Goal: Task Accomplishment & Management: Manage account settings

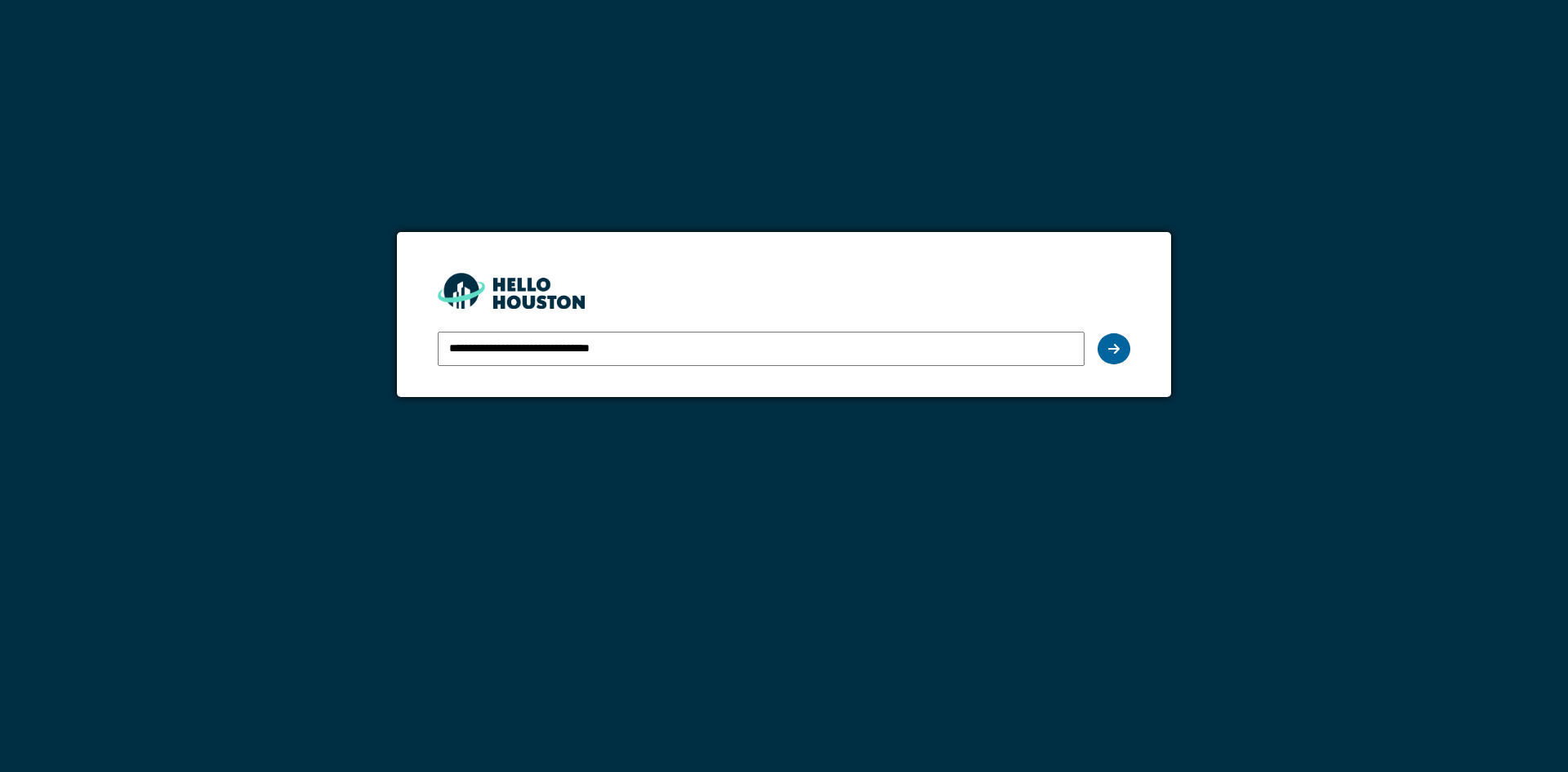
click at [1104, 348] on div at bounding box center [1114, 348] width 33 height 31
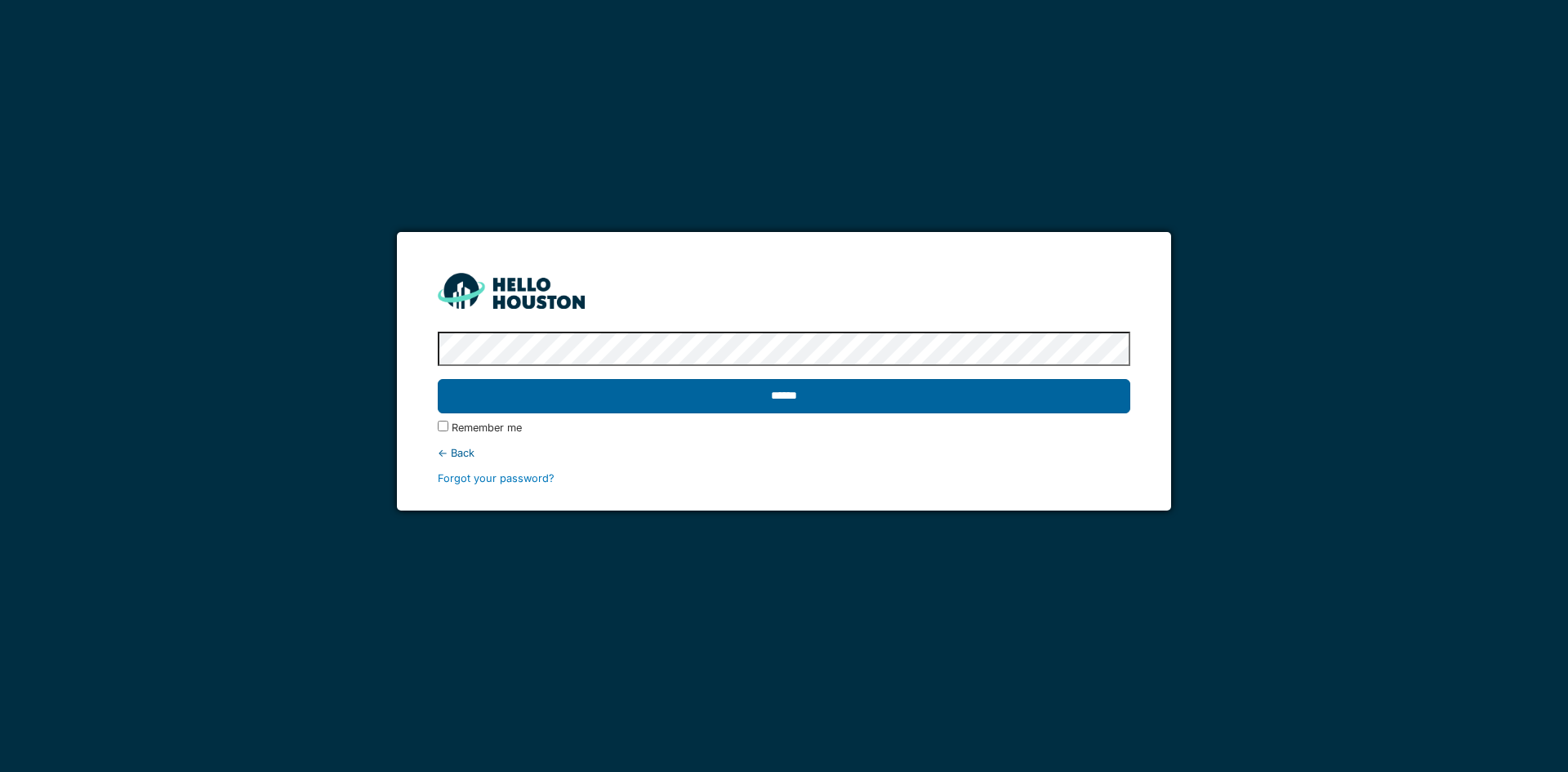
click at [968, 398] on input "******" at bounding box center [784, 396] width 691 height 34
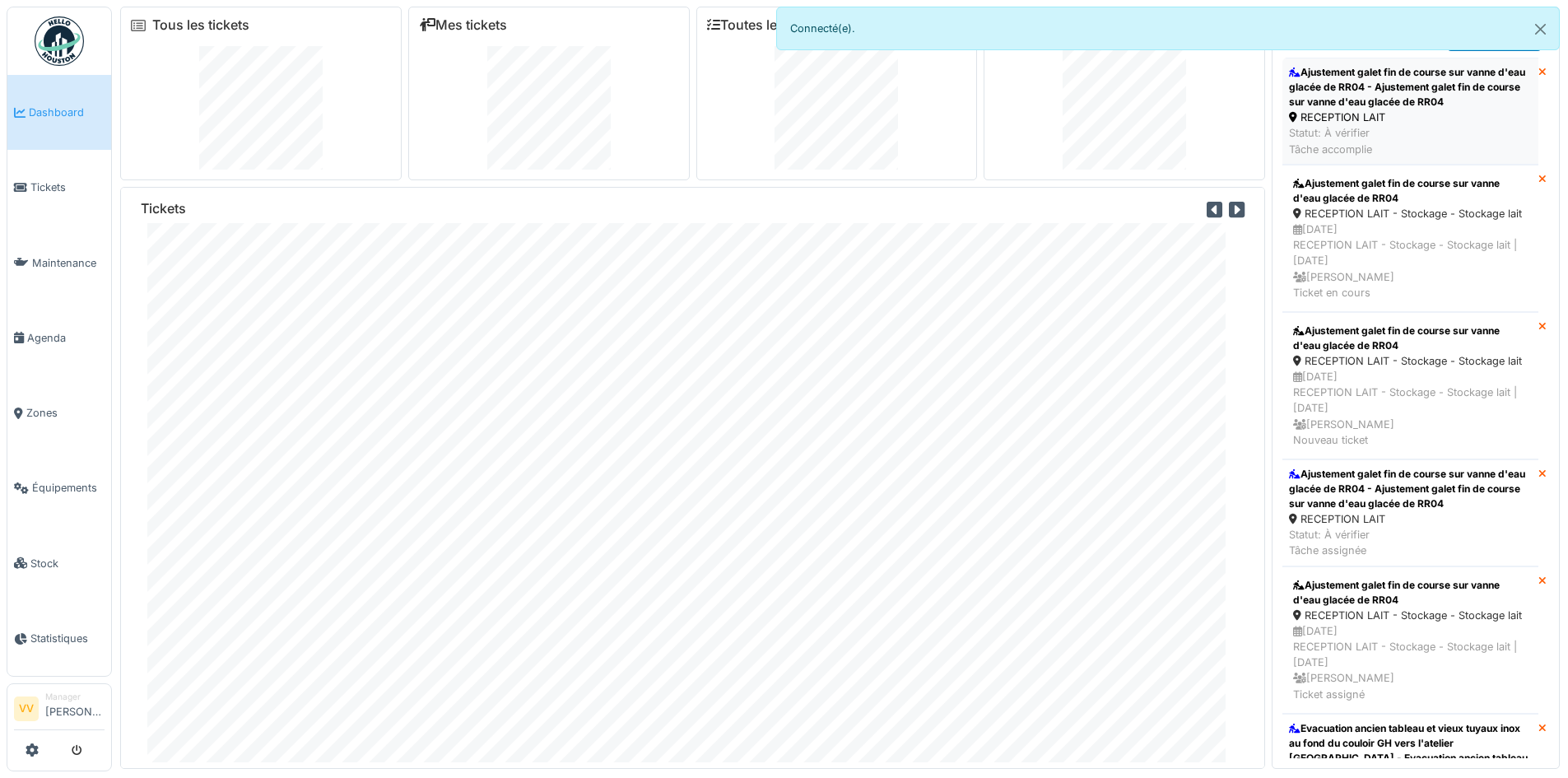
click at [1424, 72] on div "Ajustement galet fin de course sur vanne d'eau glacée de RR04 - Ajustement gale…" at bounding box center [1410, 87] width 243 height 45
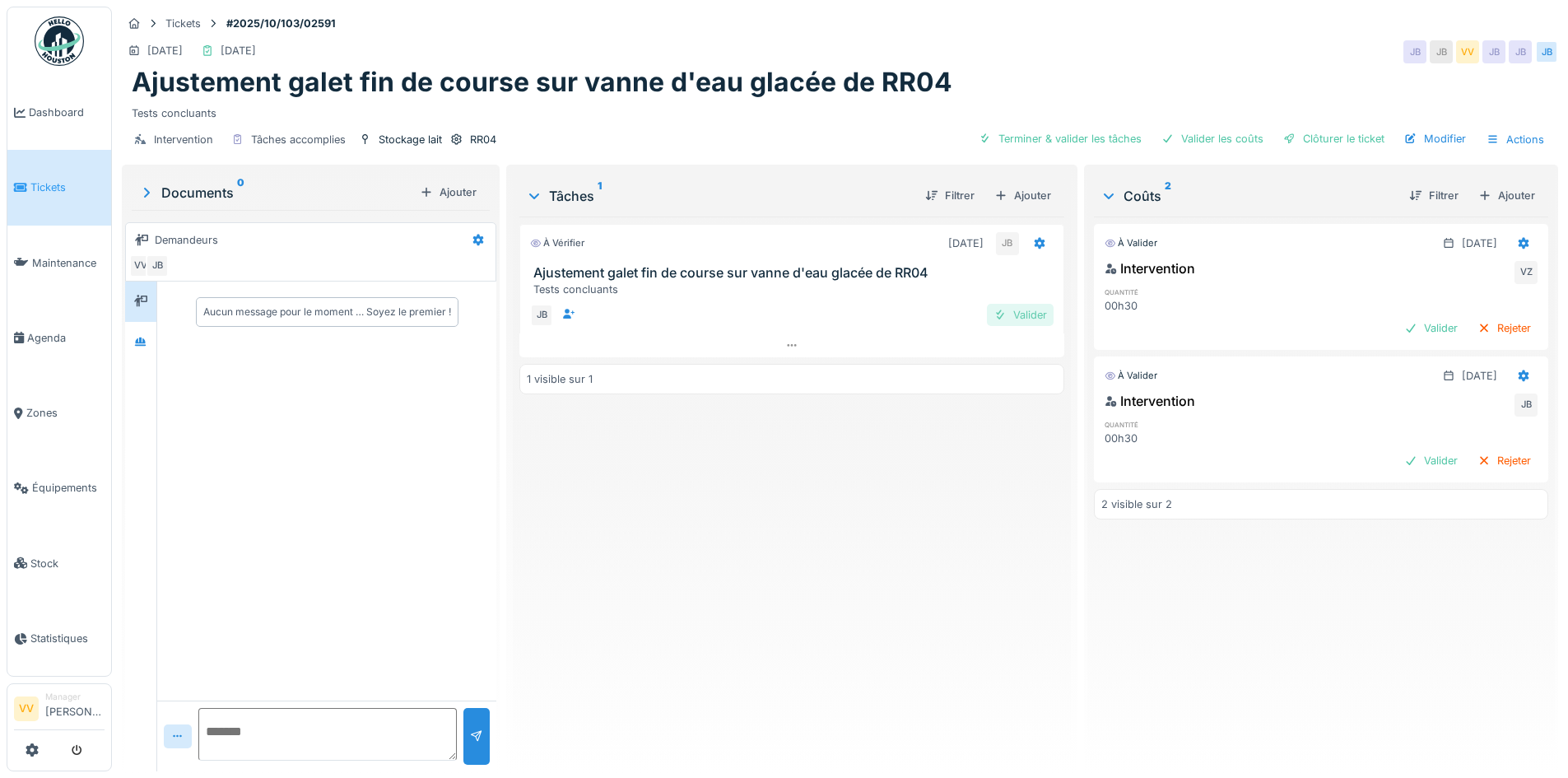
click at [1001, 312] on div "Valider" at bounding box center [1020, 315] width 67 height 22
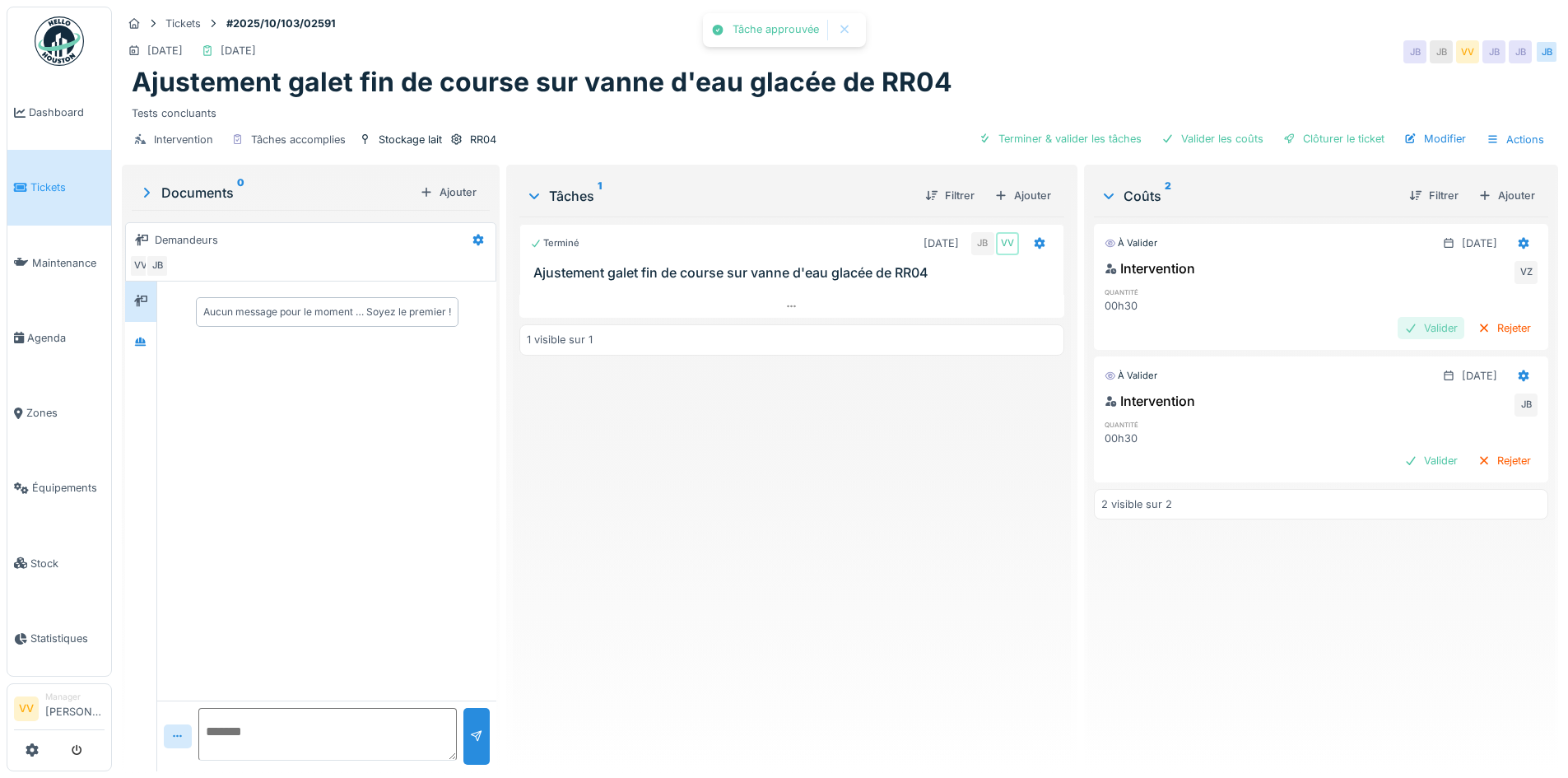
click at [1397, 327] on div "Valider" at bounding box center [1430, 327] width 67 height 22
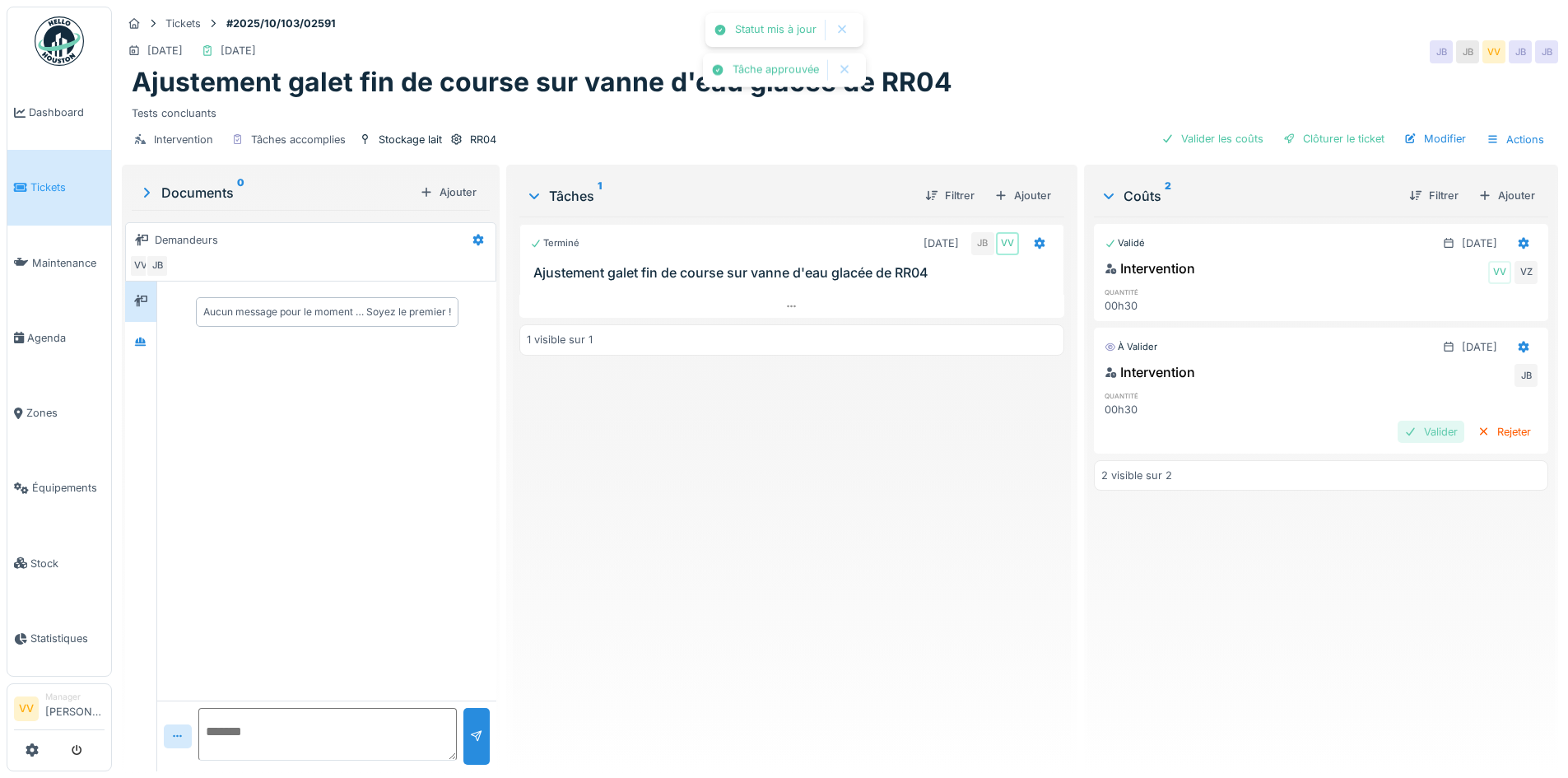
click at [1397, 432] on div "Valider" at bounding box center [1430, 431] width 67 height 22
click at [1332, 128] on div "Clôturer le ticket" at bounding box center [1334, 139] width 114 height 22
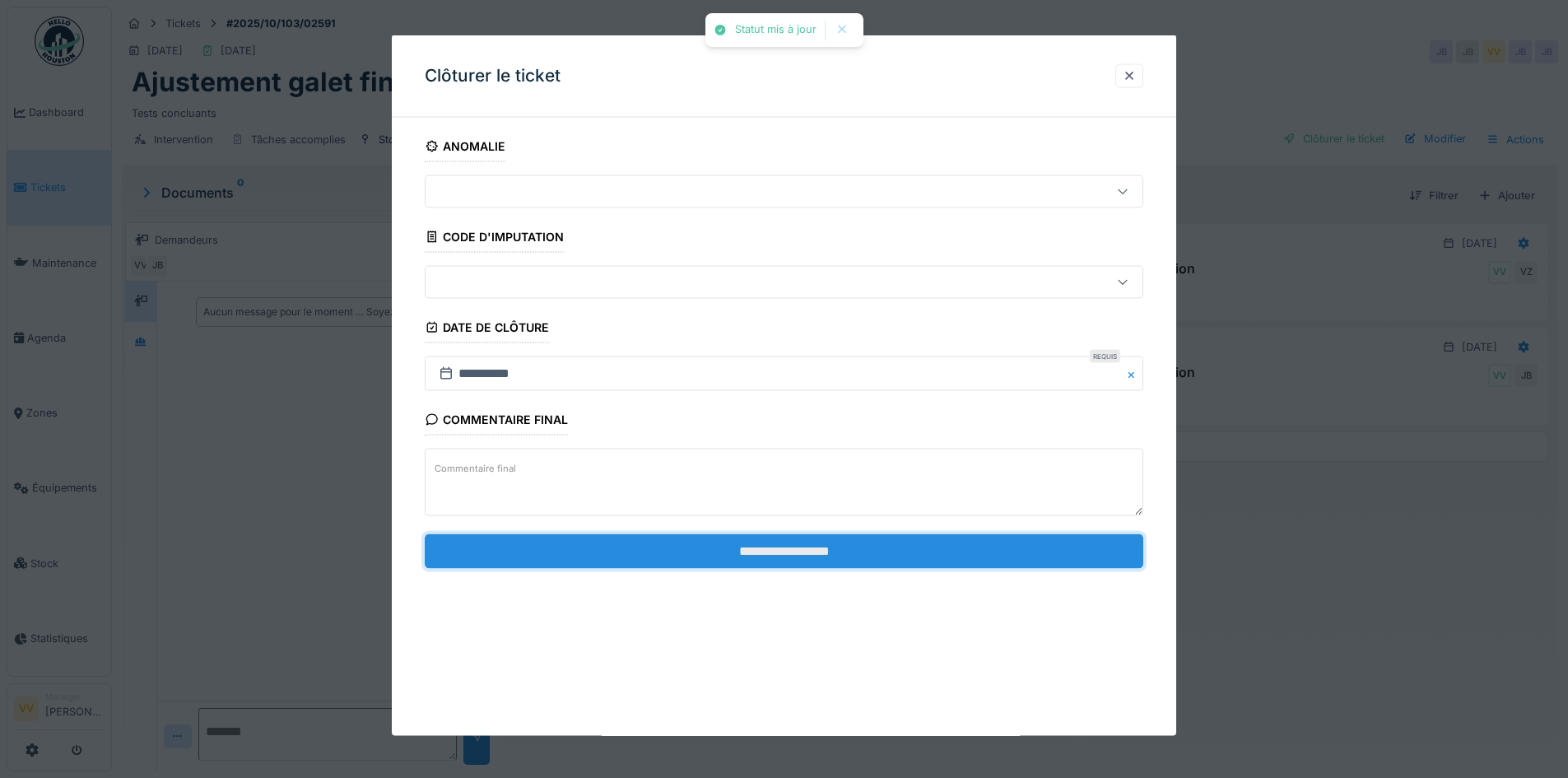
click at [714, 553] on input "**********" at bounding box center [784, 551] width 719 height 35
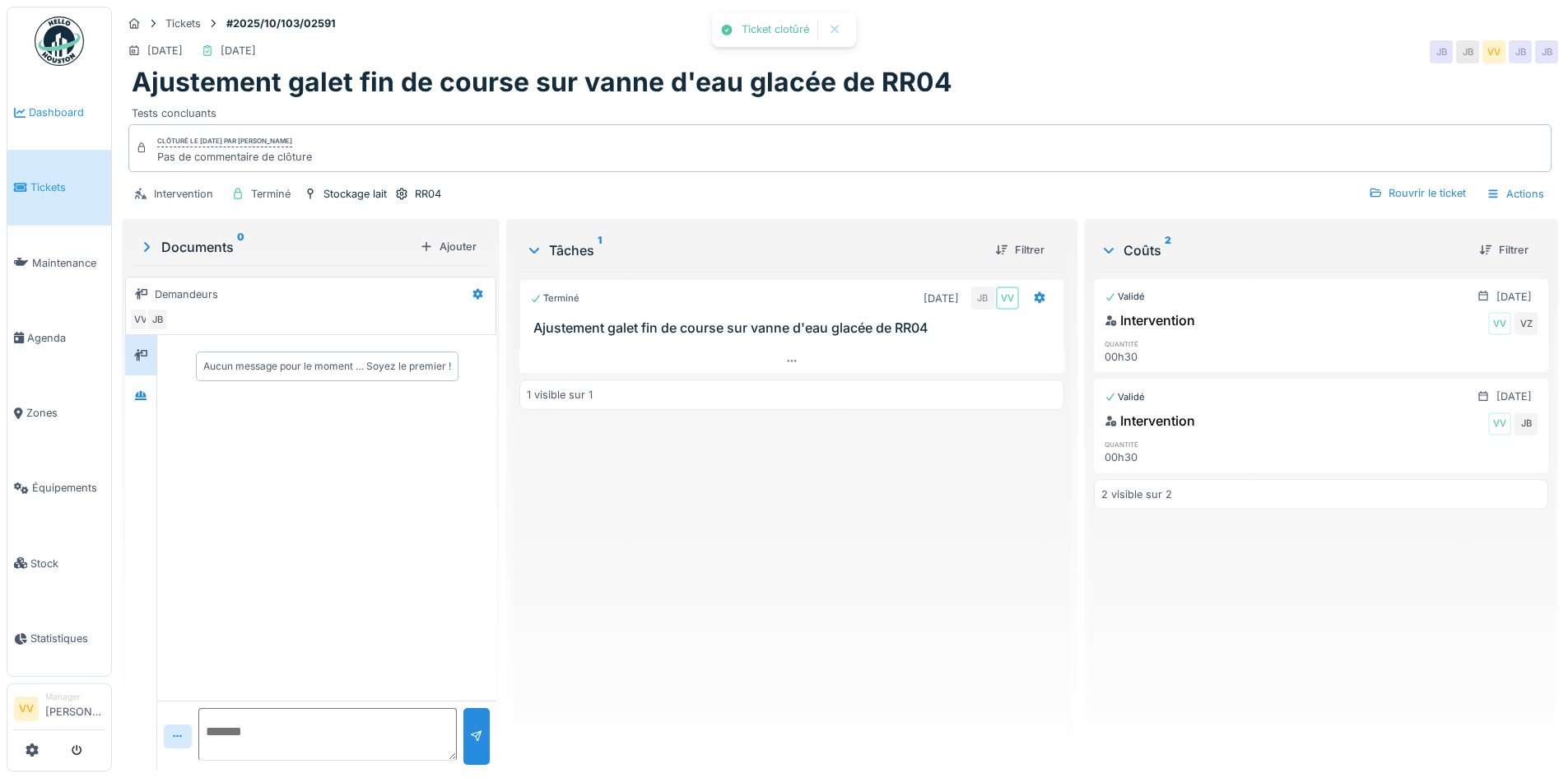
click at [39, 109] on span "Dashboard" at bounding box center [67, 112] width 76 height 16
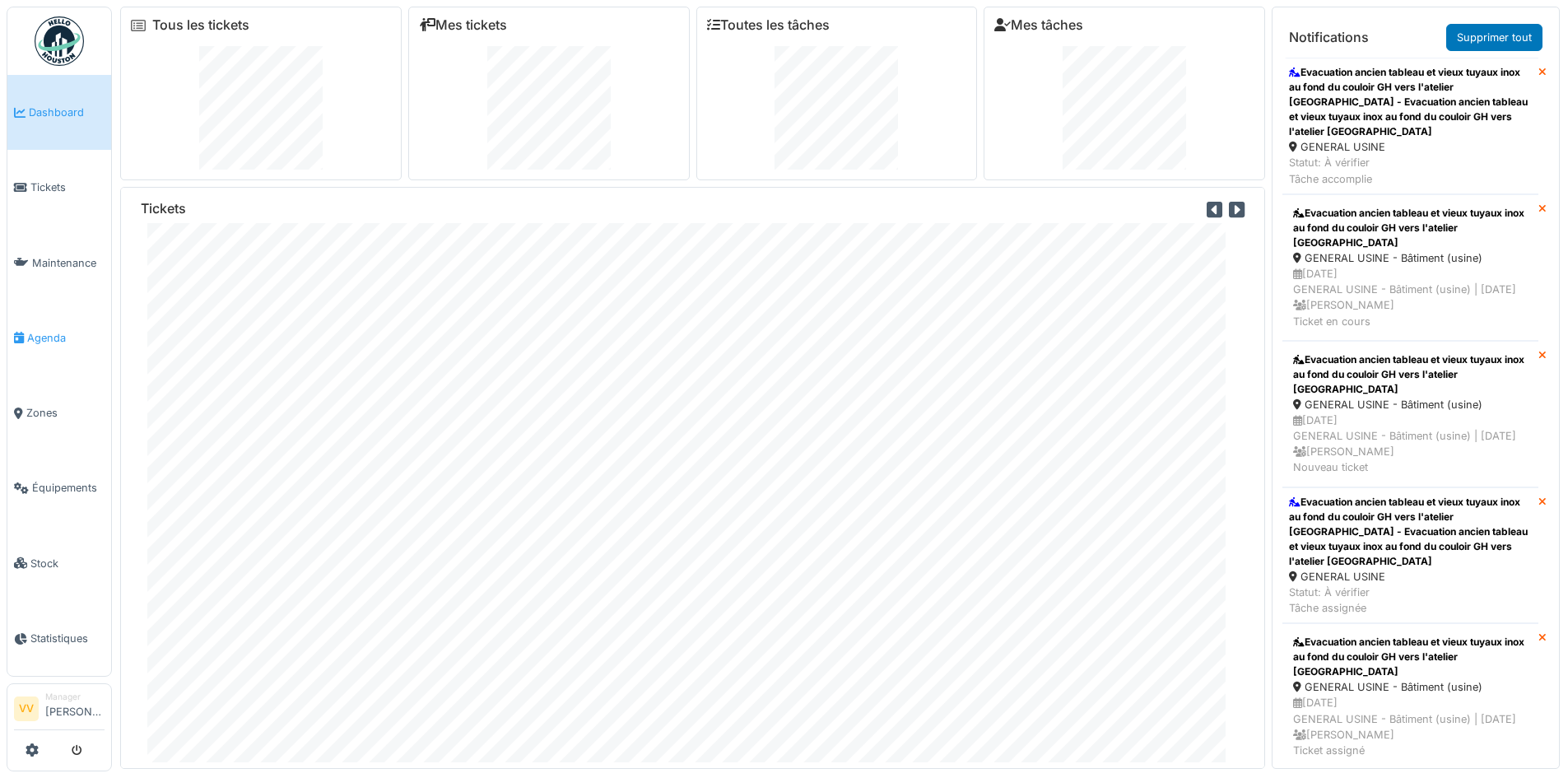
click at [43, 330] on span "Agenda" at bounding box center [66, 337] width 78 height 16
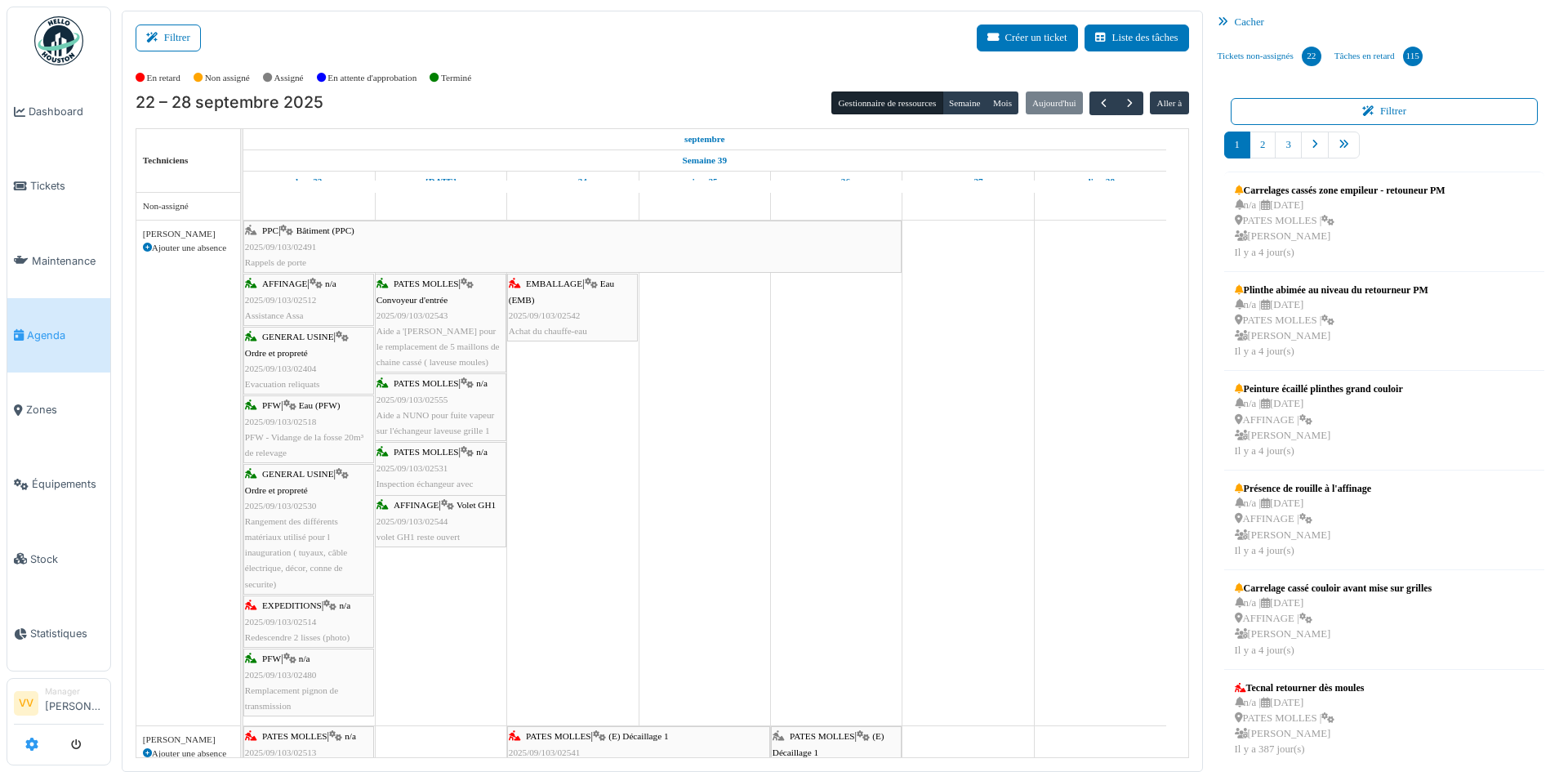
click at [37, 747] on icon at bounding box center [32, 744] width 13 height 13
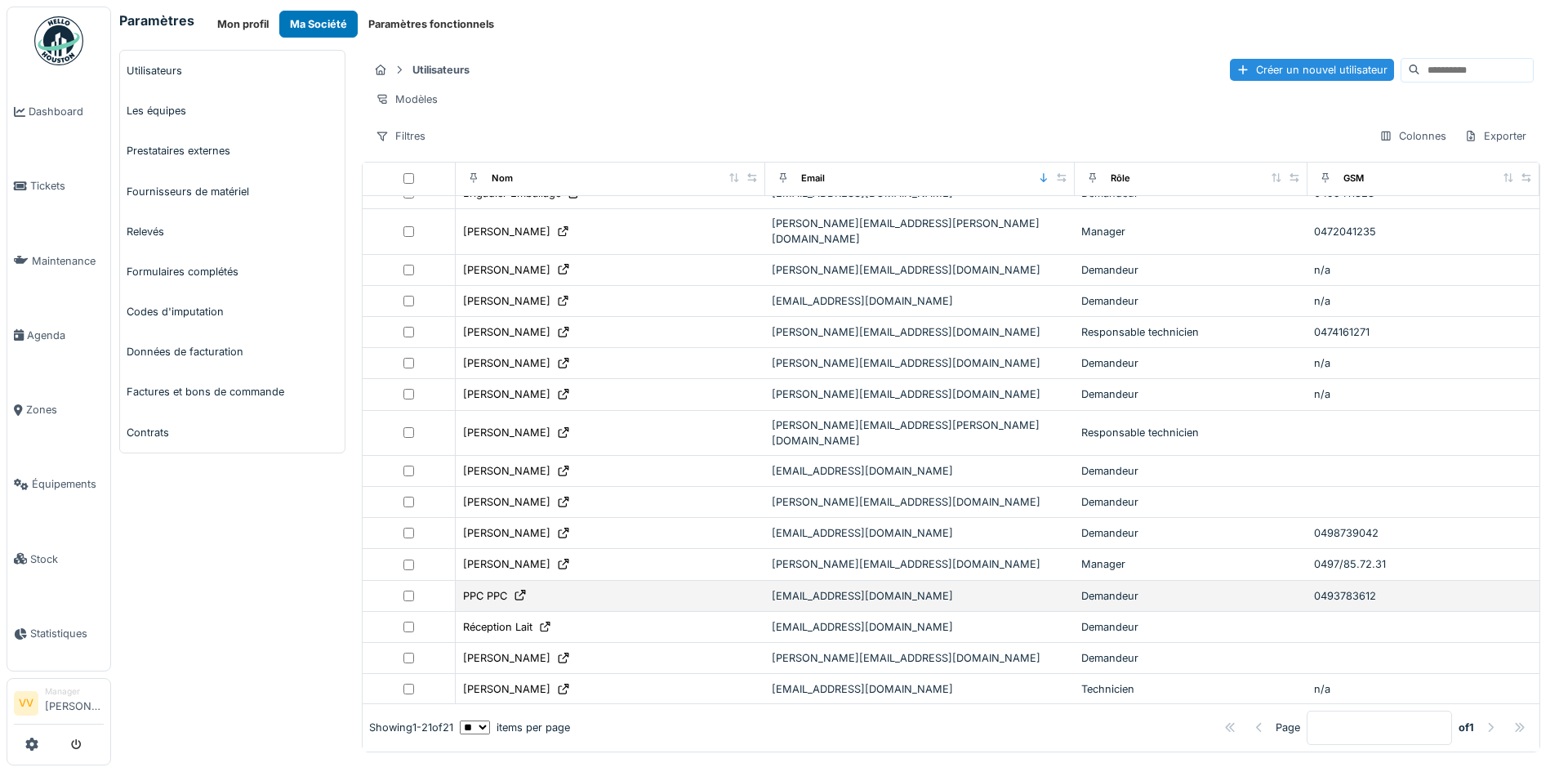
scroll to position [4, 0]
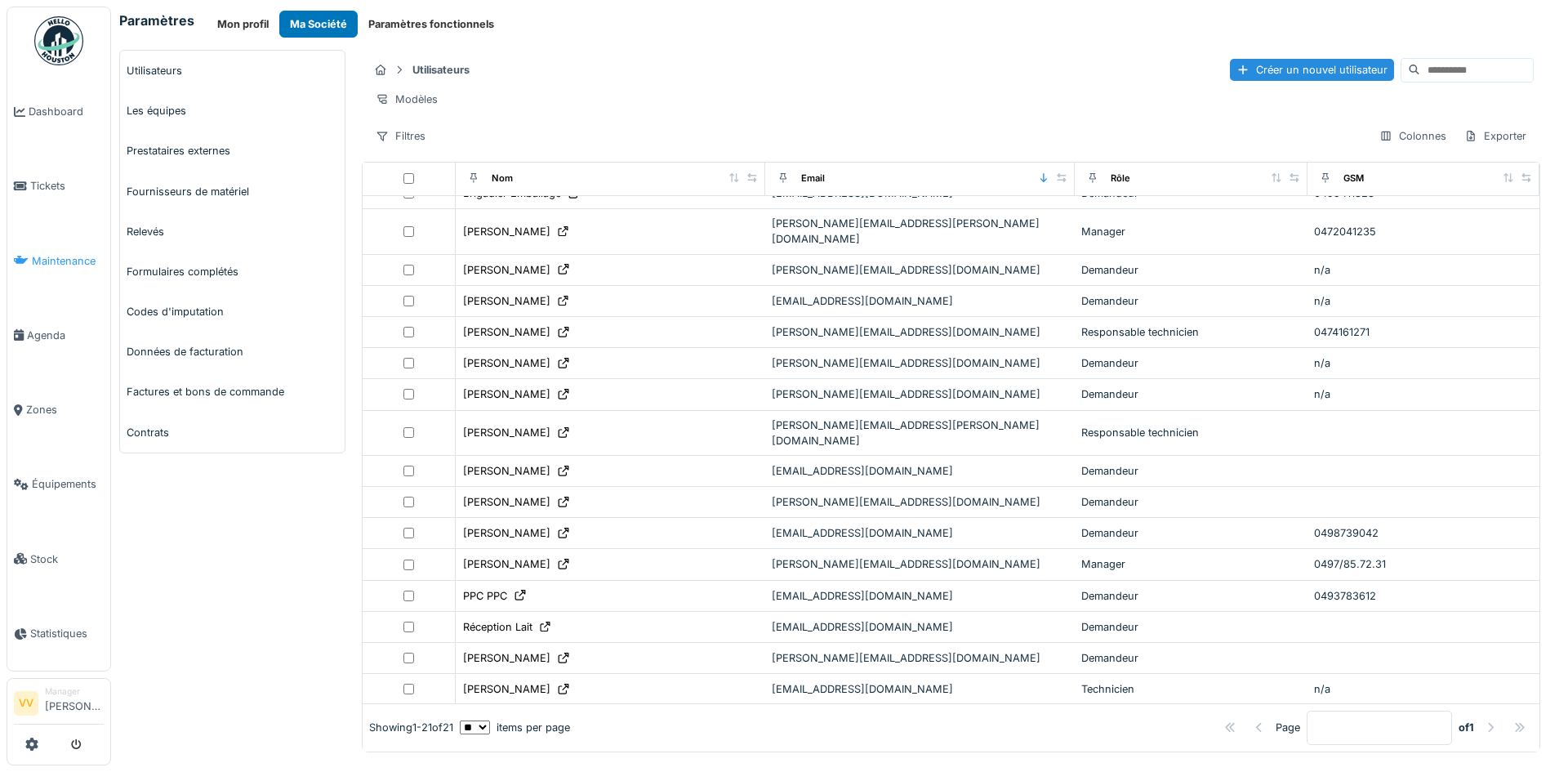
click at [67, 256] on span "Maintenance" at bounding box center [67, 261] width 71 height 15
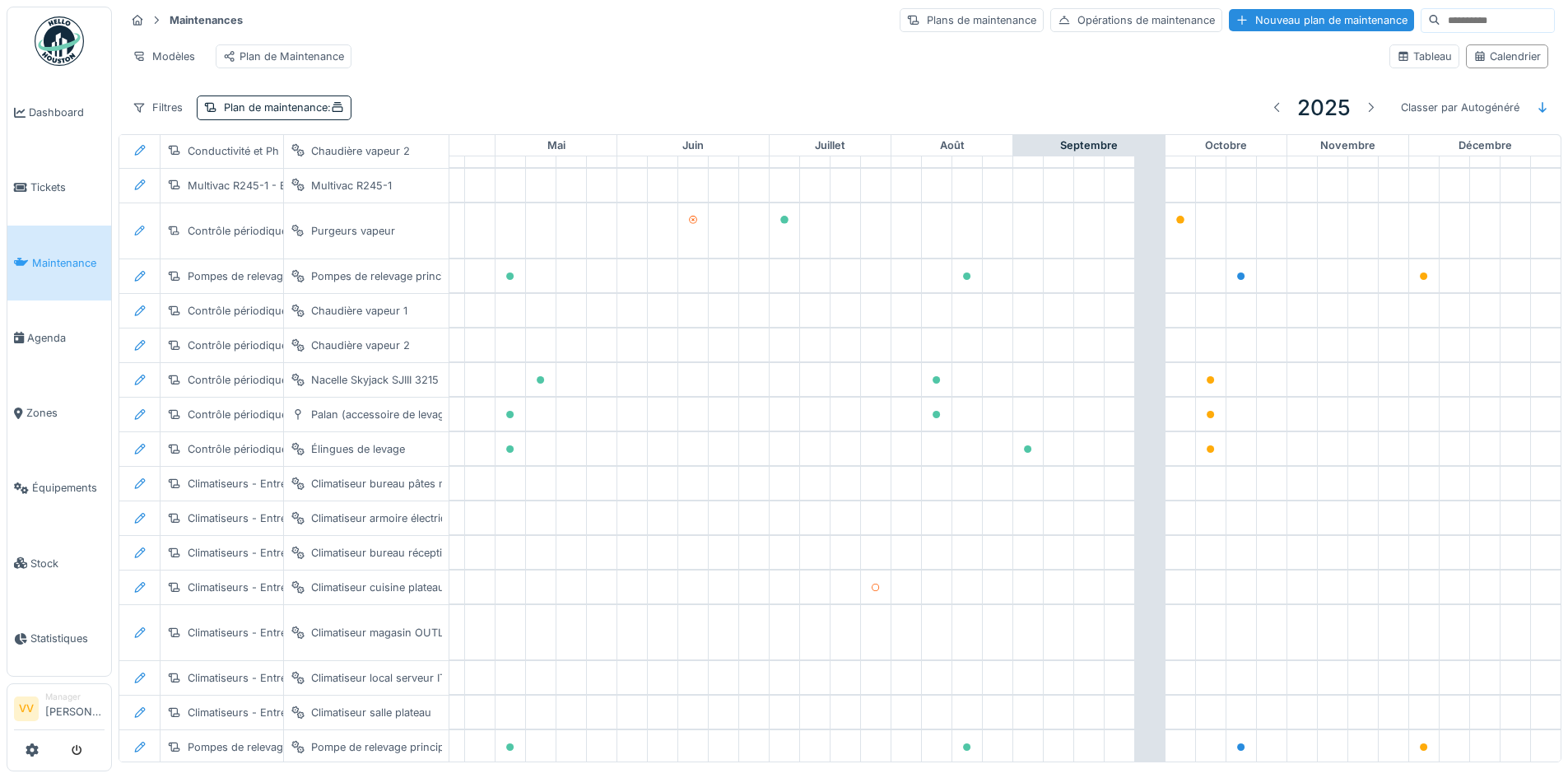
scroll to position [0, 539]
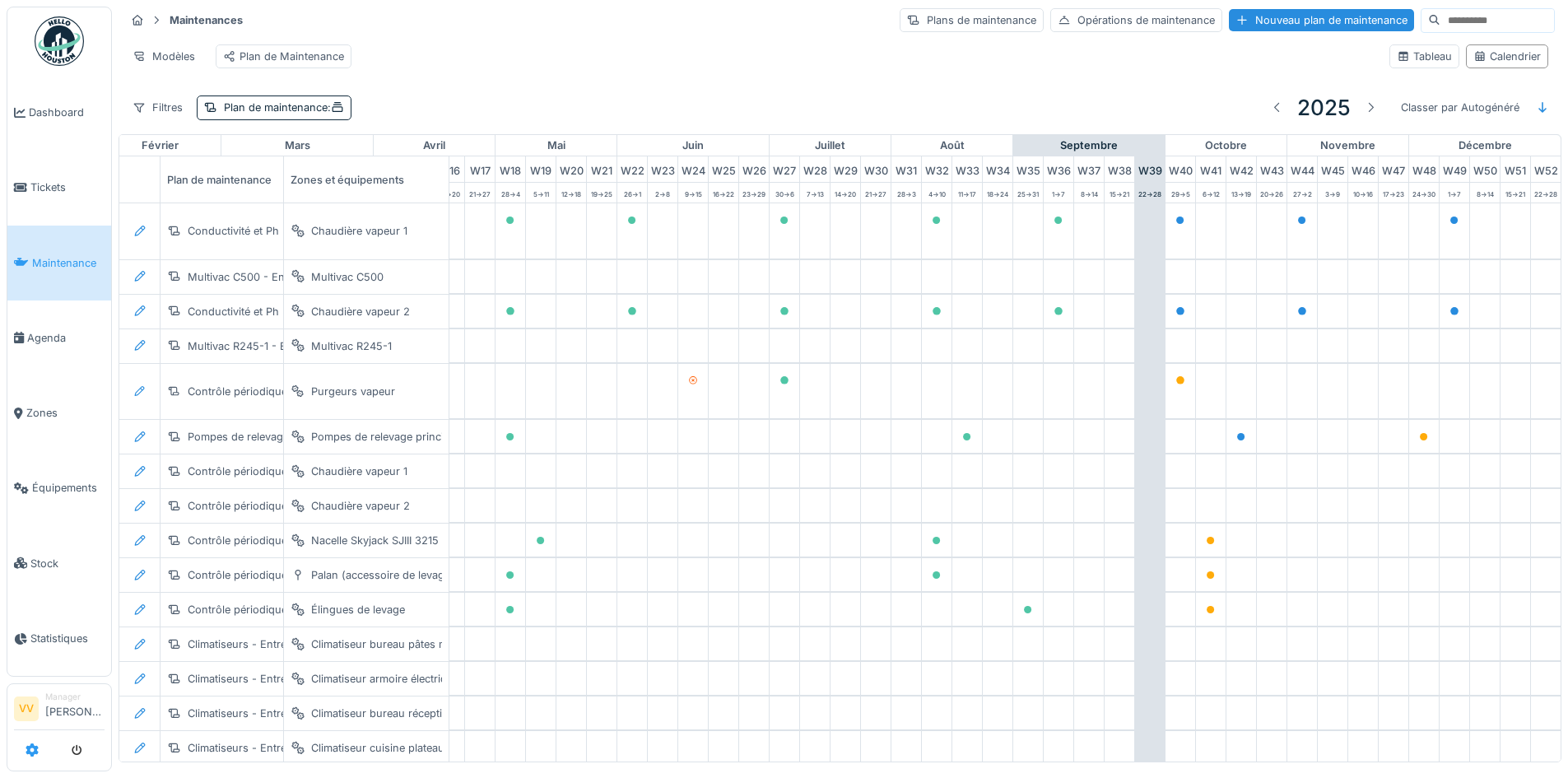
click at [34, 749] on icon at bounding box center [32, 750] width 13 height 13
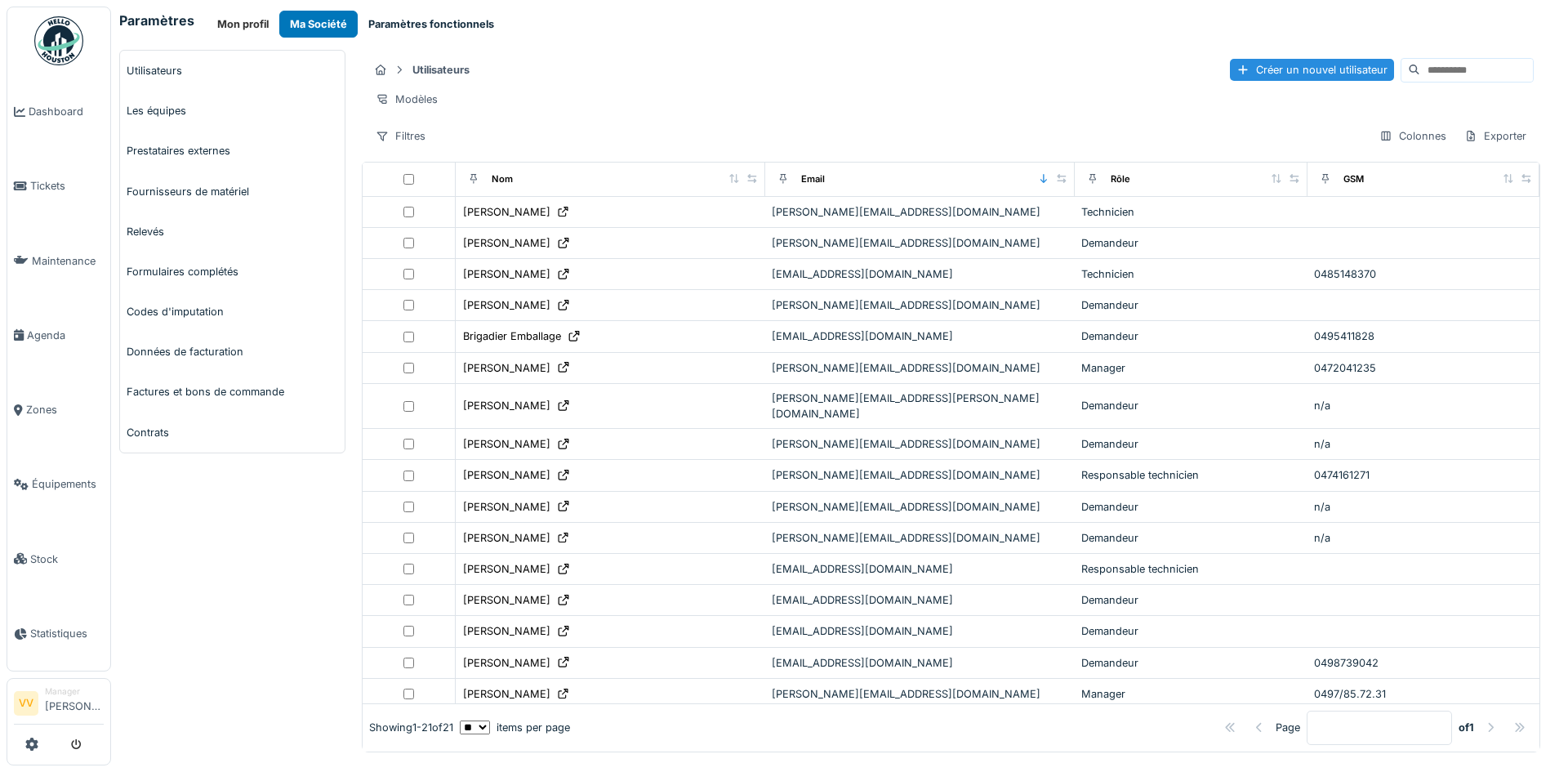
click at [411, 13] on button "Paramètres fonctionnels" at bounding box center [431, 24] width 147 height 27
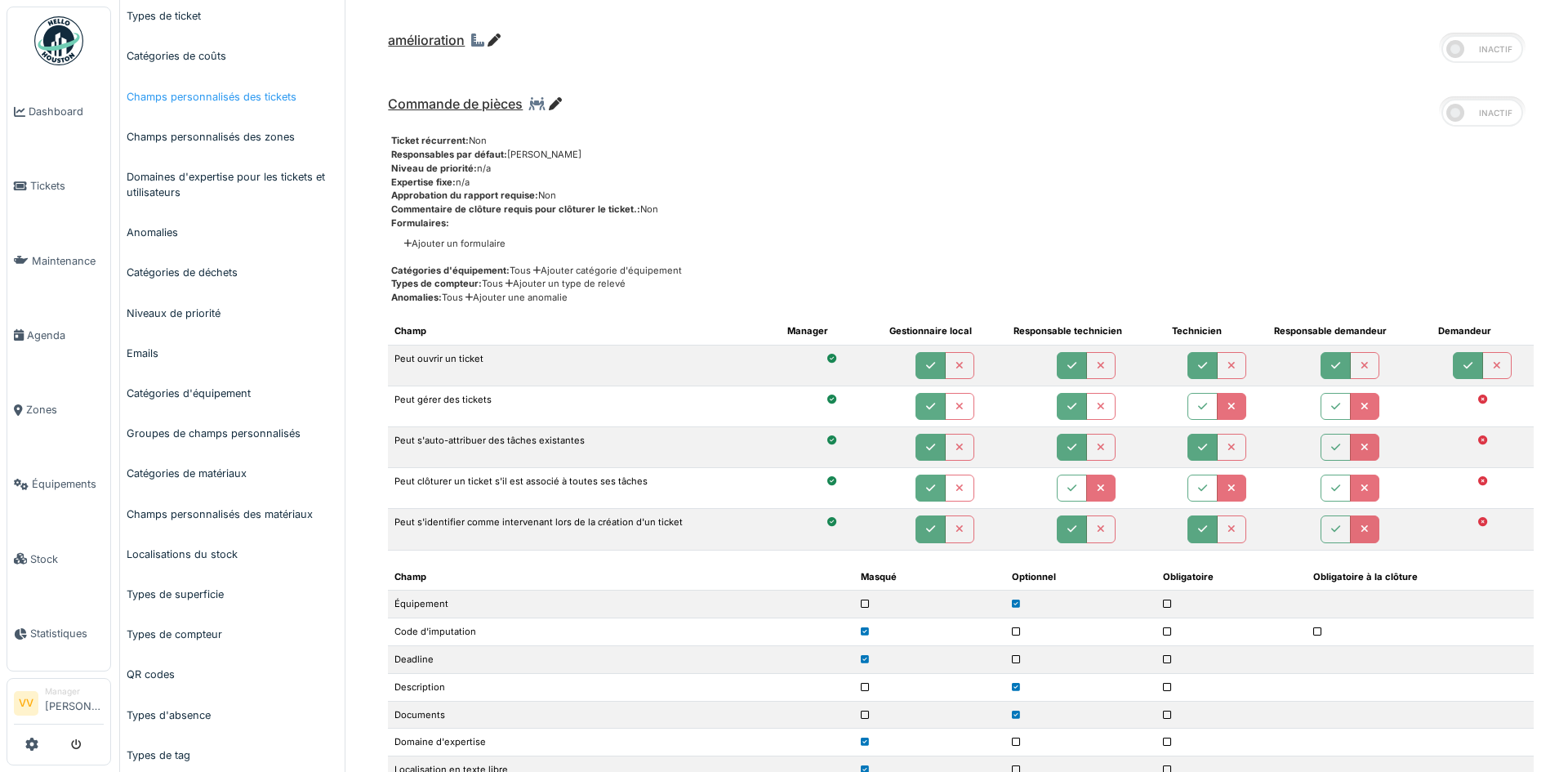
scroll to position [327, 0]
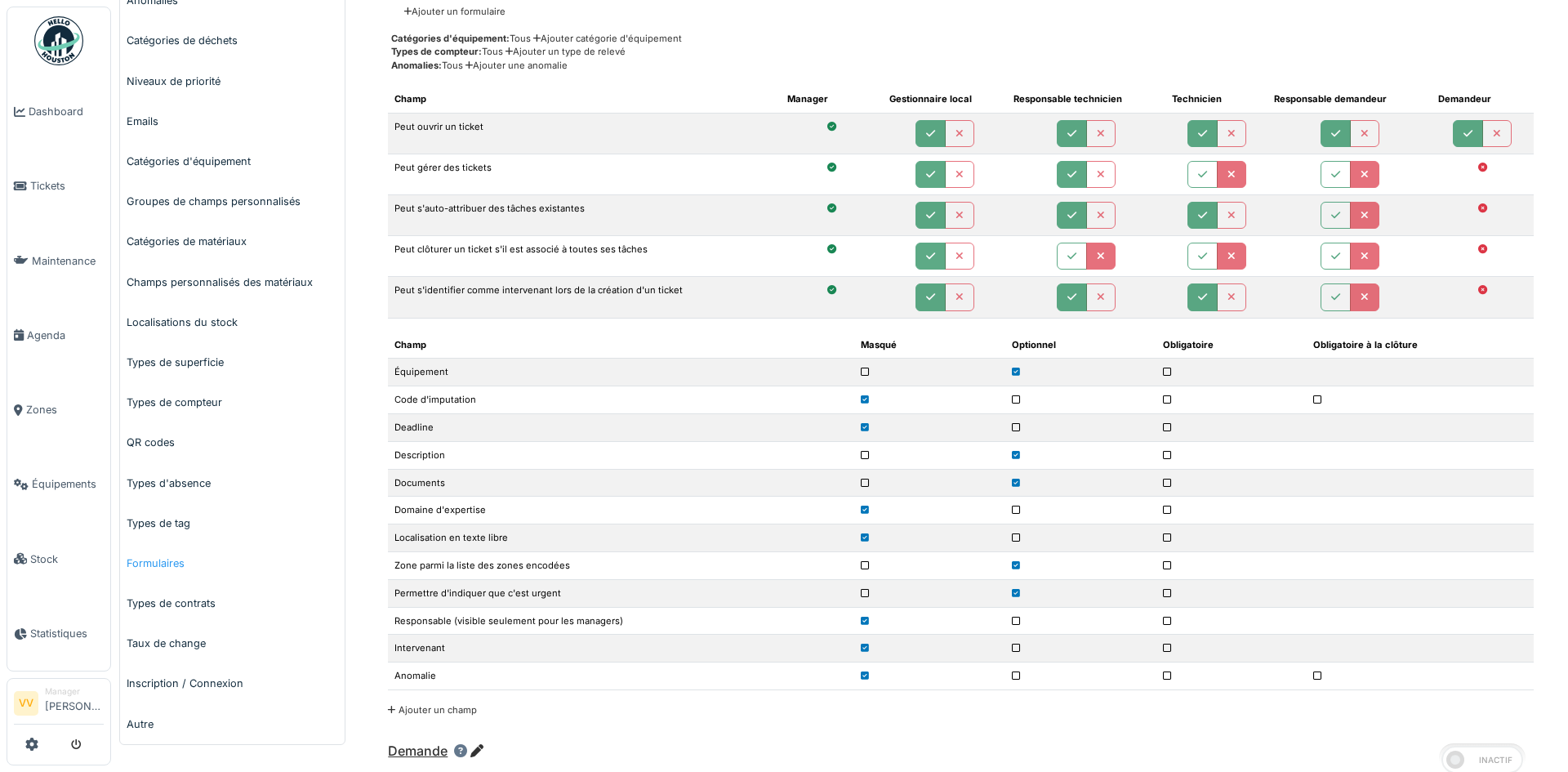
click at [128, 558] on link "Formulaires" at bounding box center [233, 563] width 224 height 40
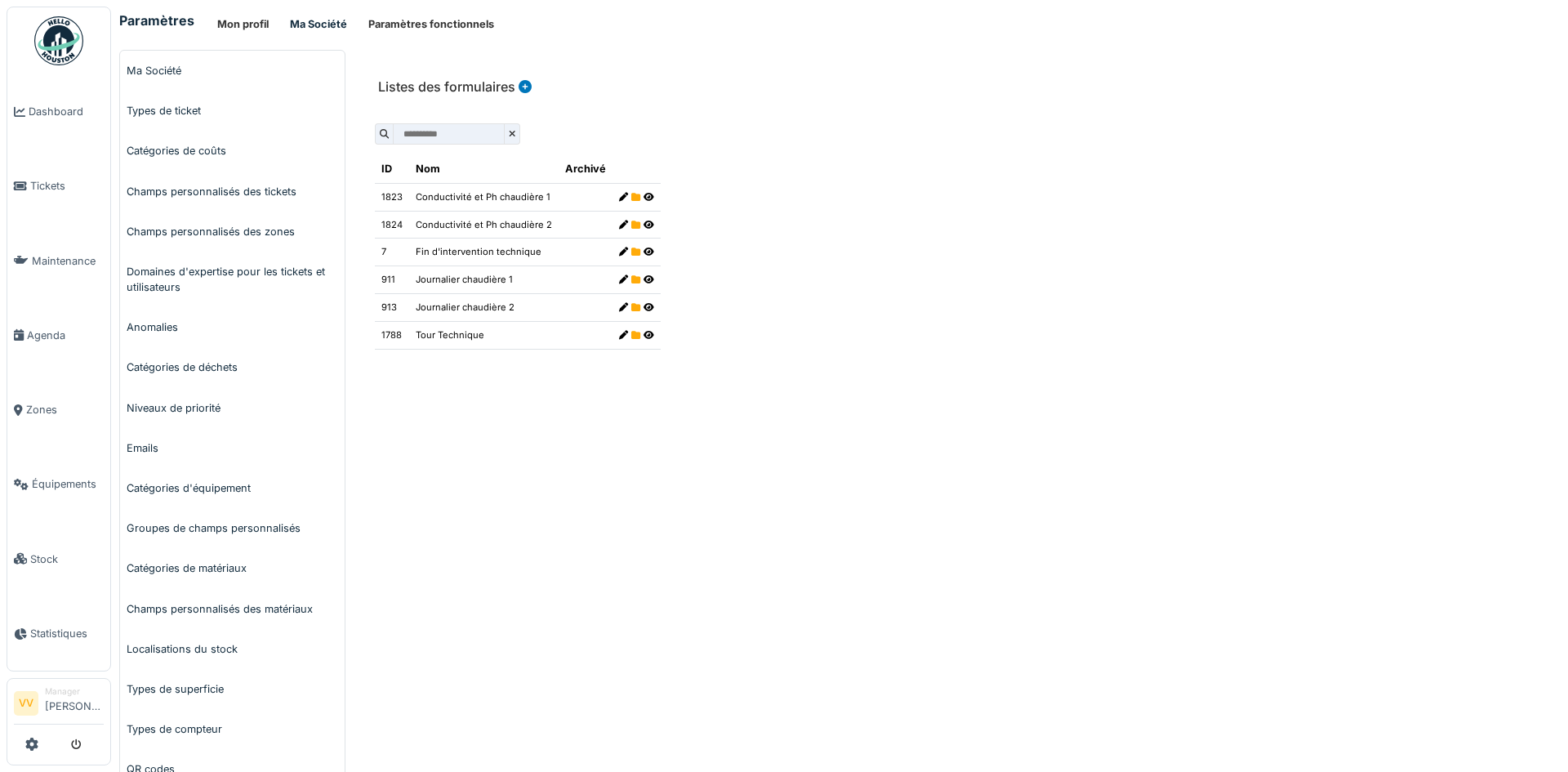
click at [315, 33] on button "Ma Société" at bounding box center [318, 24] width 79 height 27
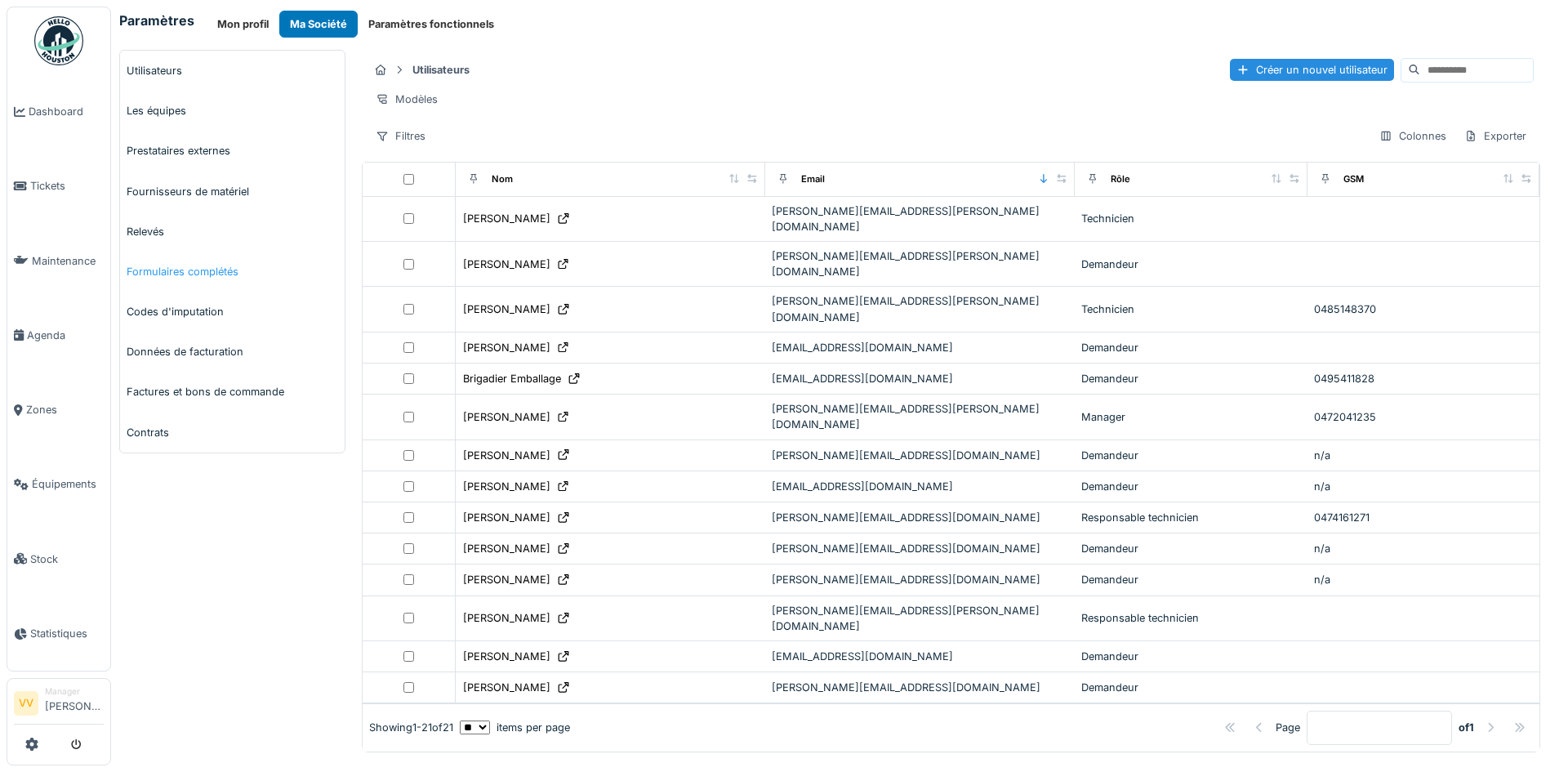
click at [197, 272] on link "Formulaires complétés" at bounding box center [233, 272] width 224 height 40
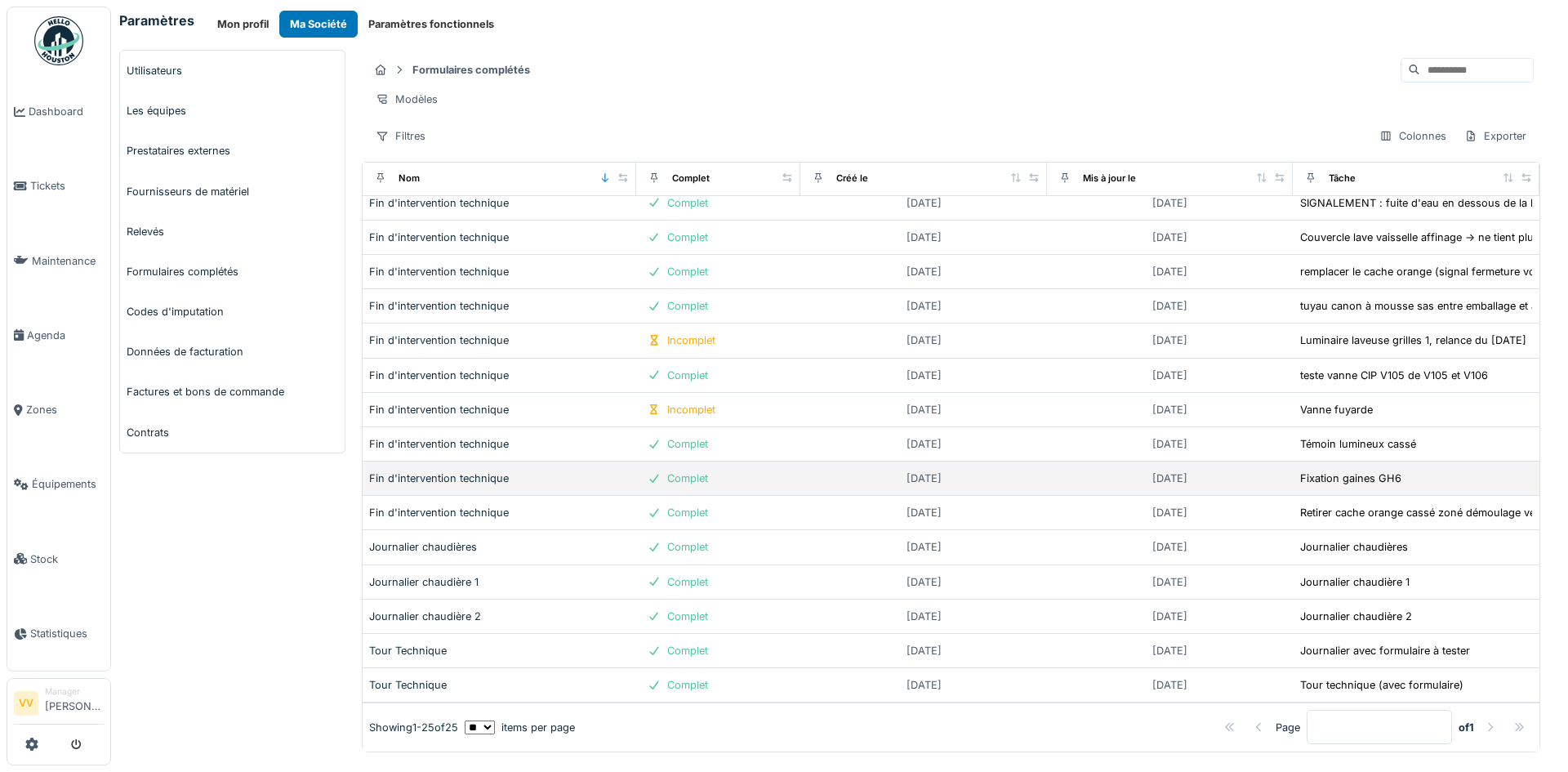
scroll to position [391, 0]
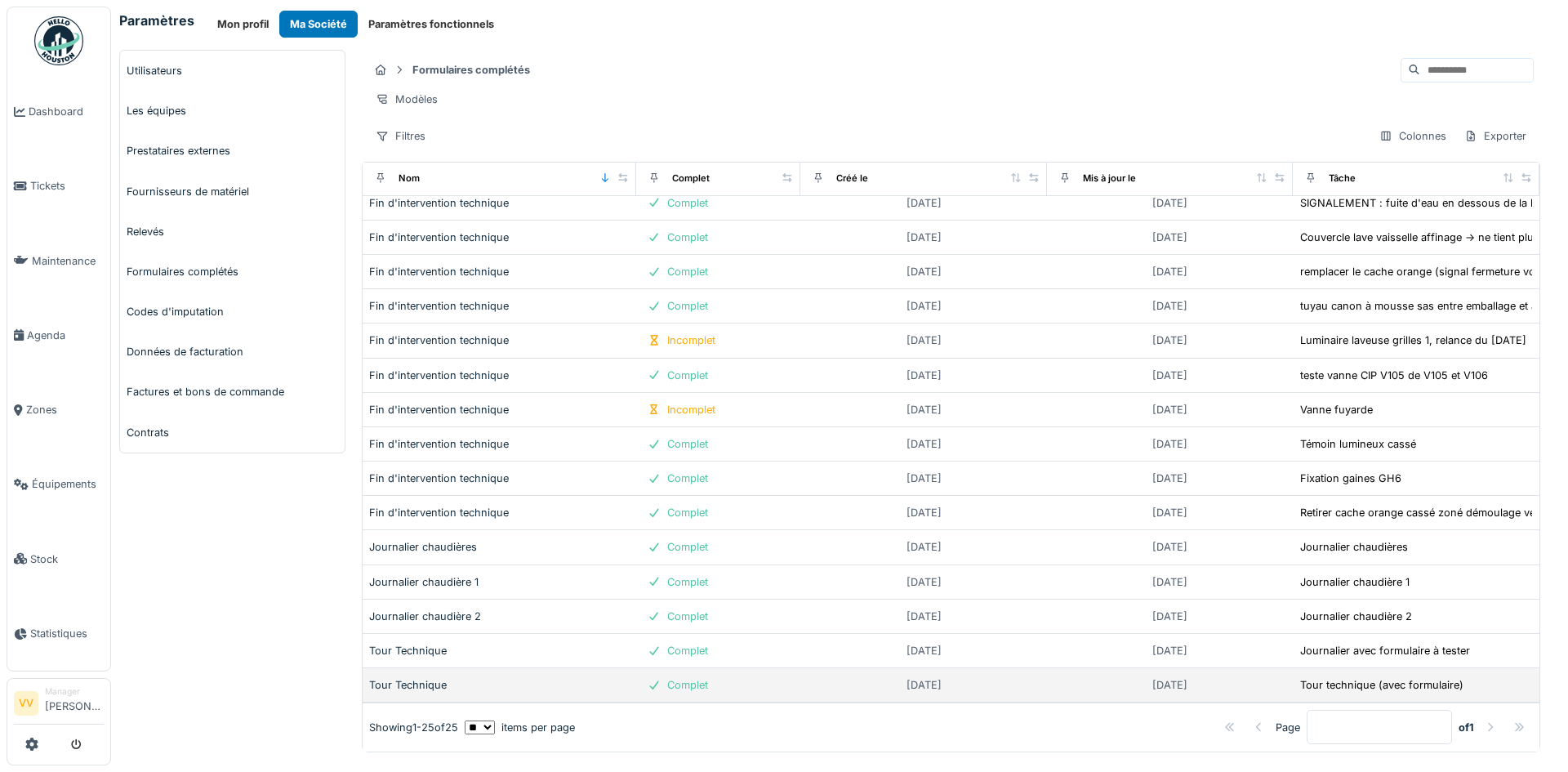
click at [483, 677] on div "Tour Technique" at bounding box center [499, 684] width 261 height 15
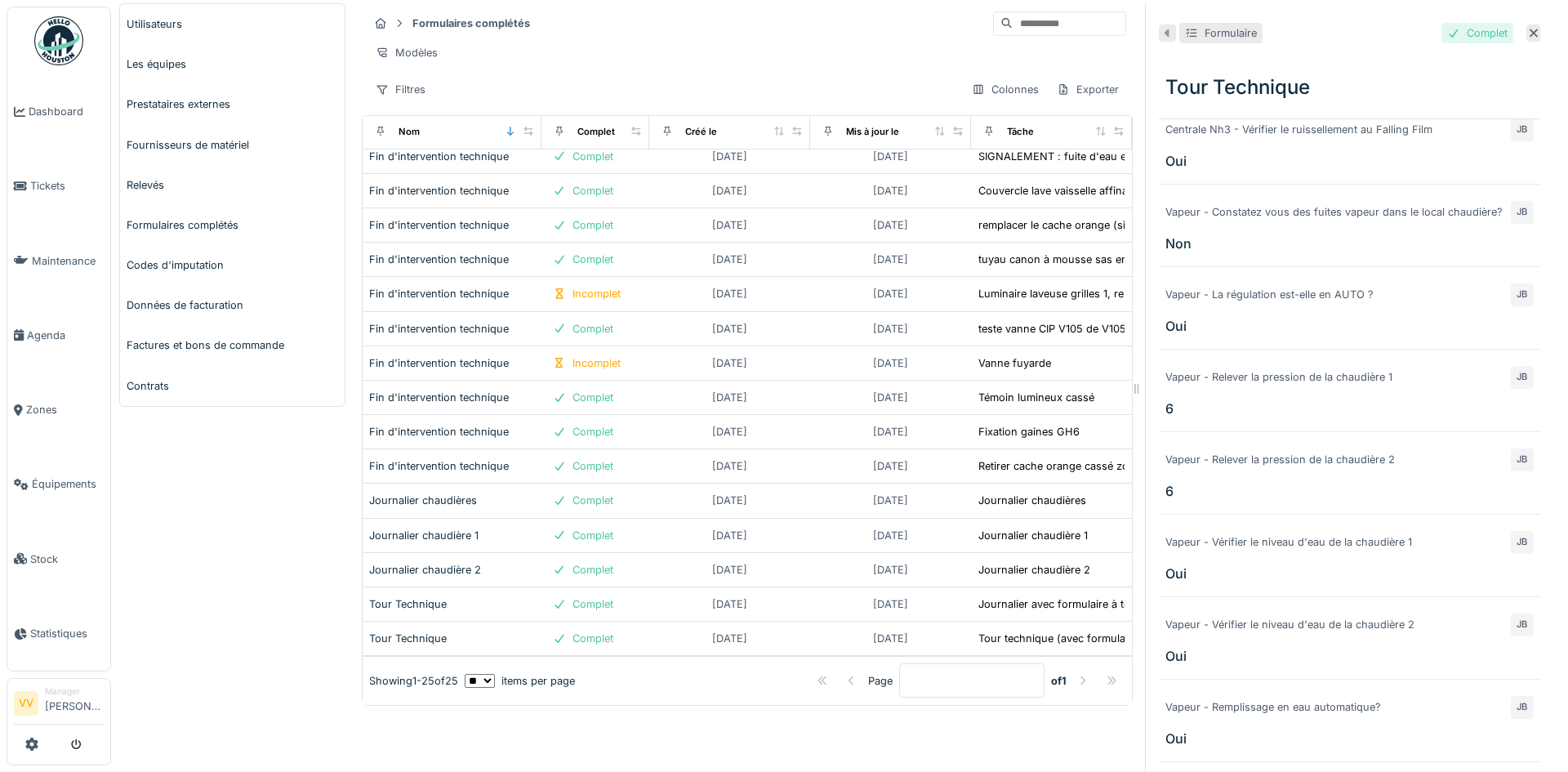
scroll to position [72, 0]
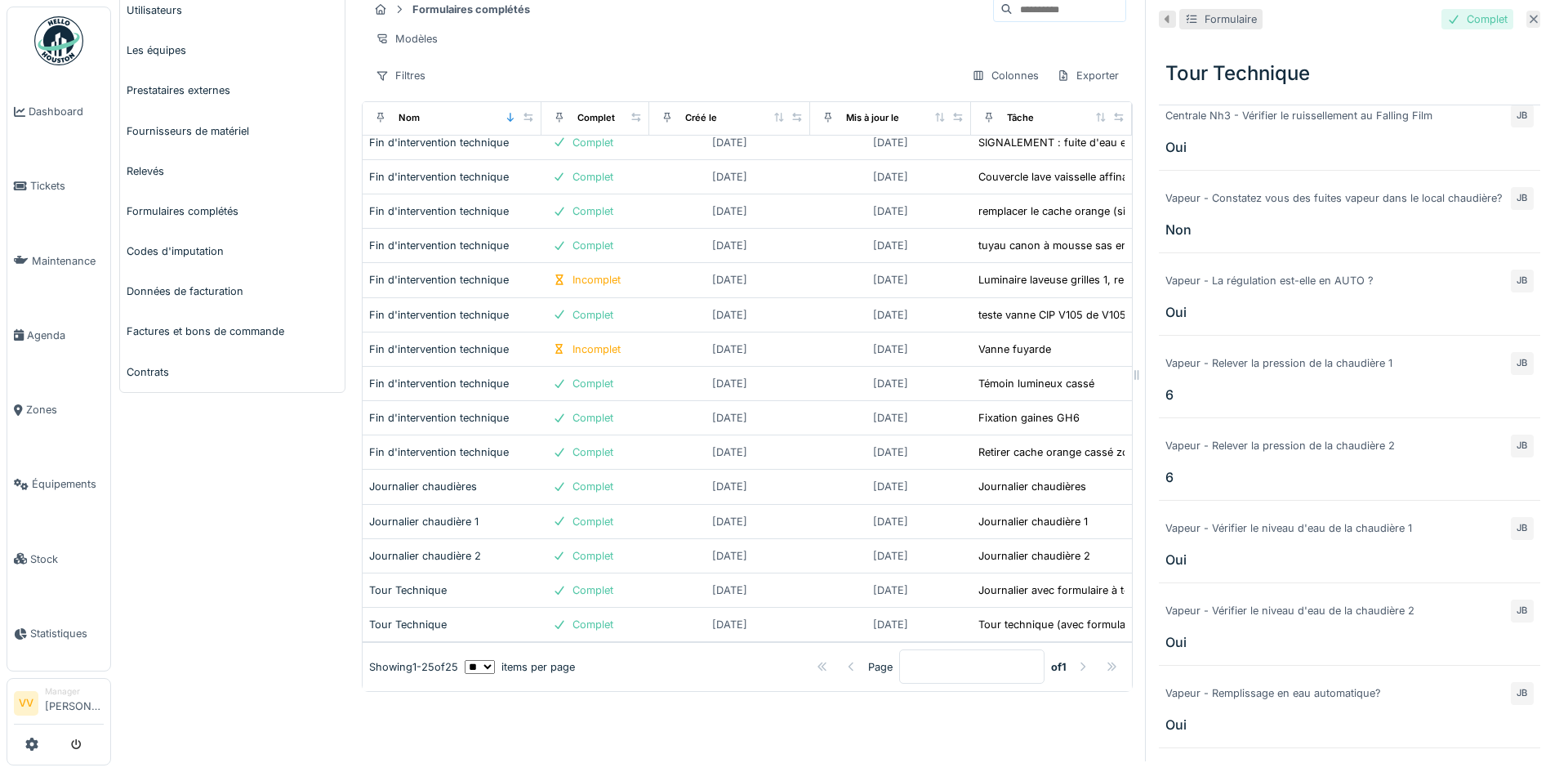
click at [1526, 13] on div at bounding box center [1533, 19] width 14 height 17
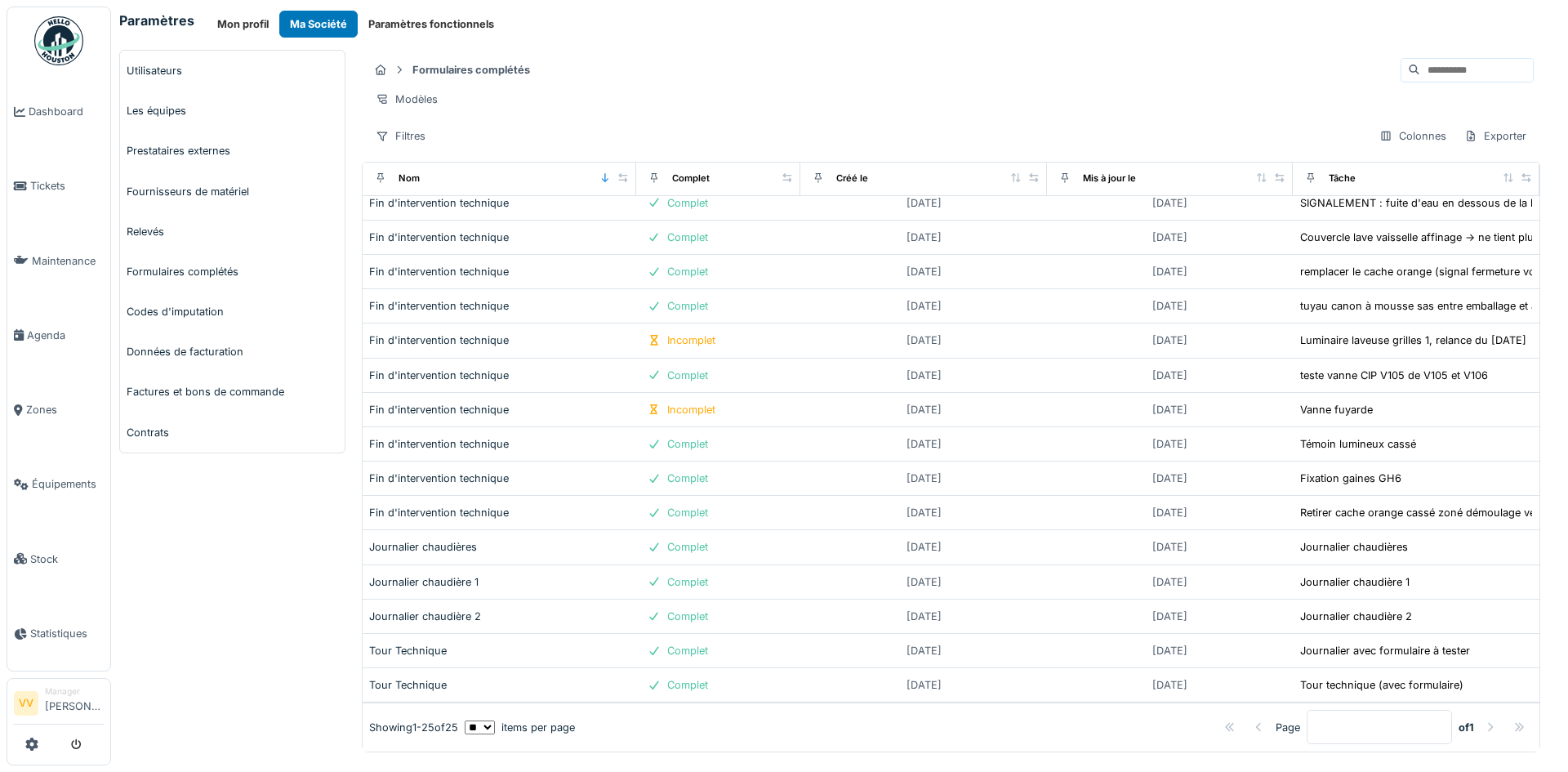
scroll to position [4, 0]
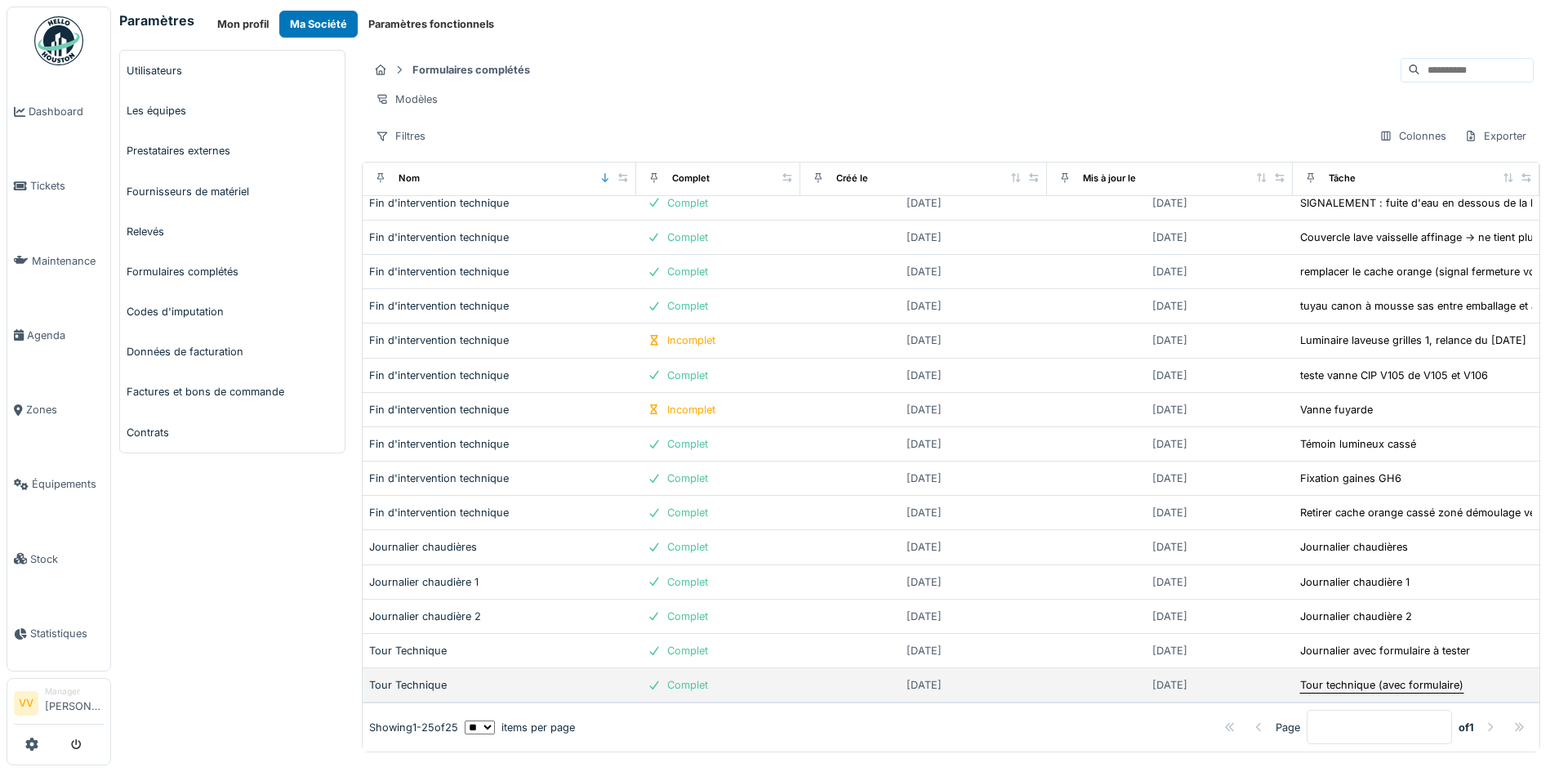
click at [1335, 677] on div "Tour technique (avec formulaire)" at bounding box center [1382, 684] width 163 height 15
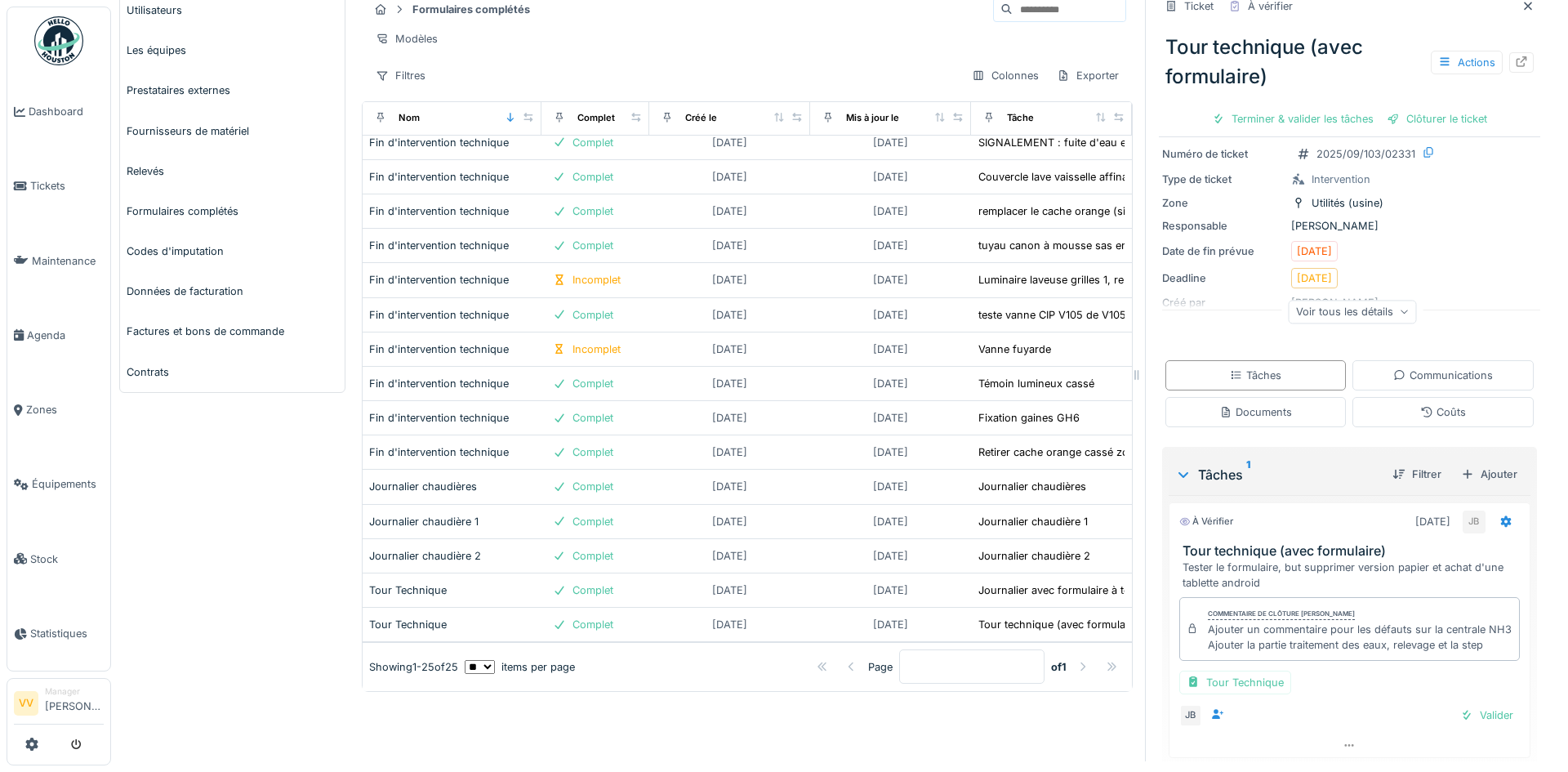
scroll to position [161, 0]
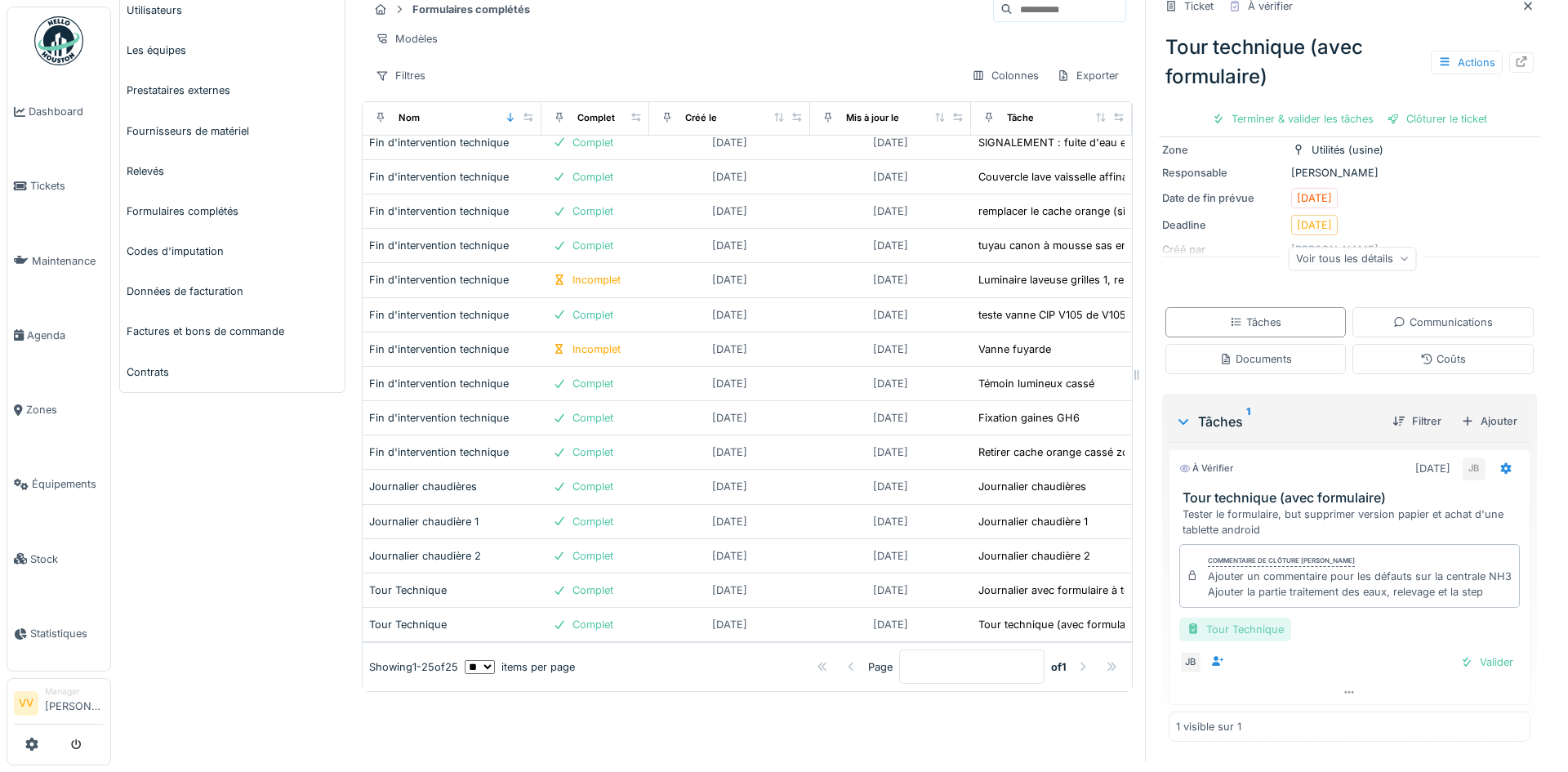
click at [1219, 624] on div "Tour Technique" at bounding box center [1235, 629] width 112 height 24
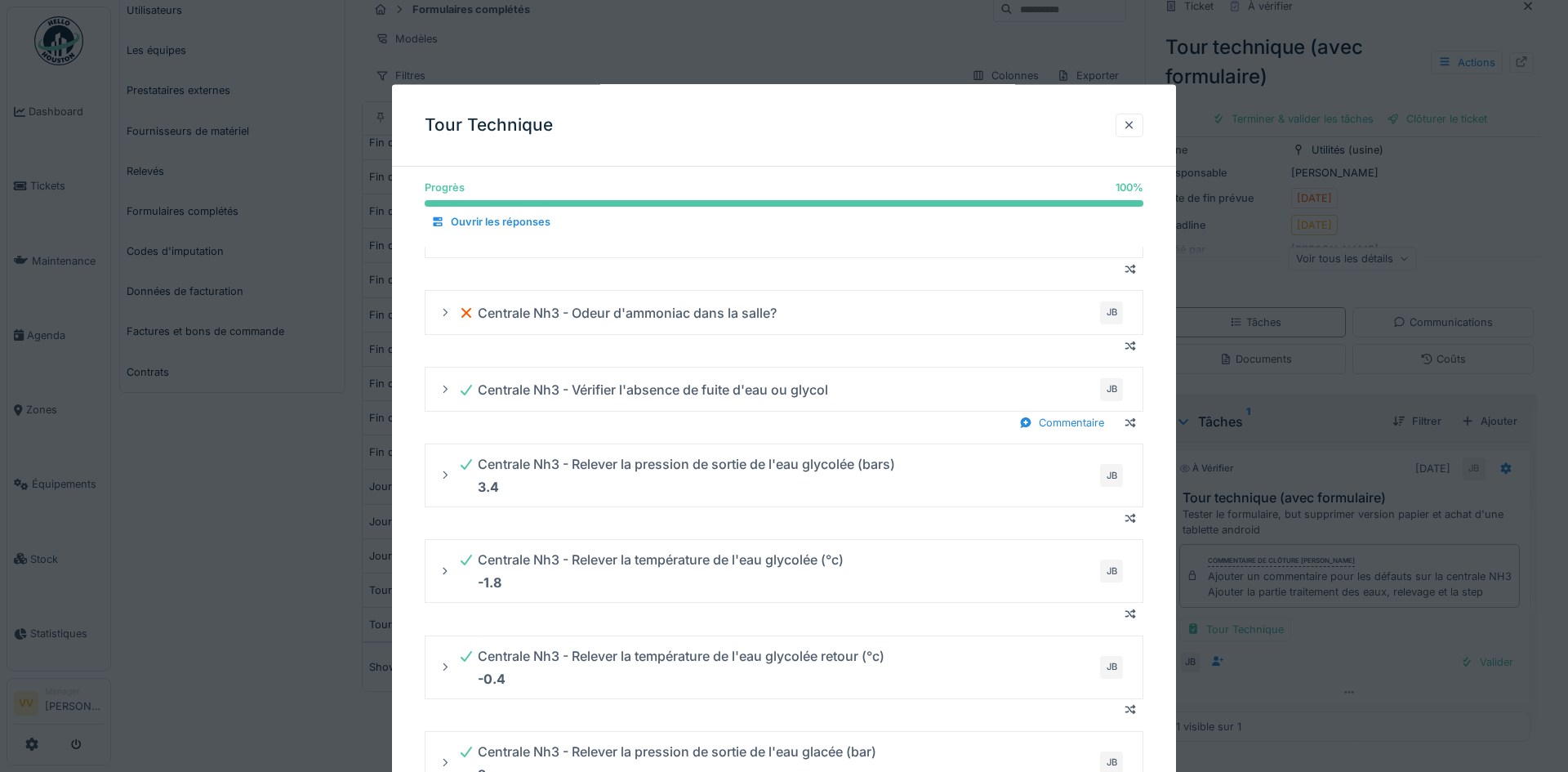
scroll to position [490, 0]
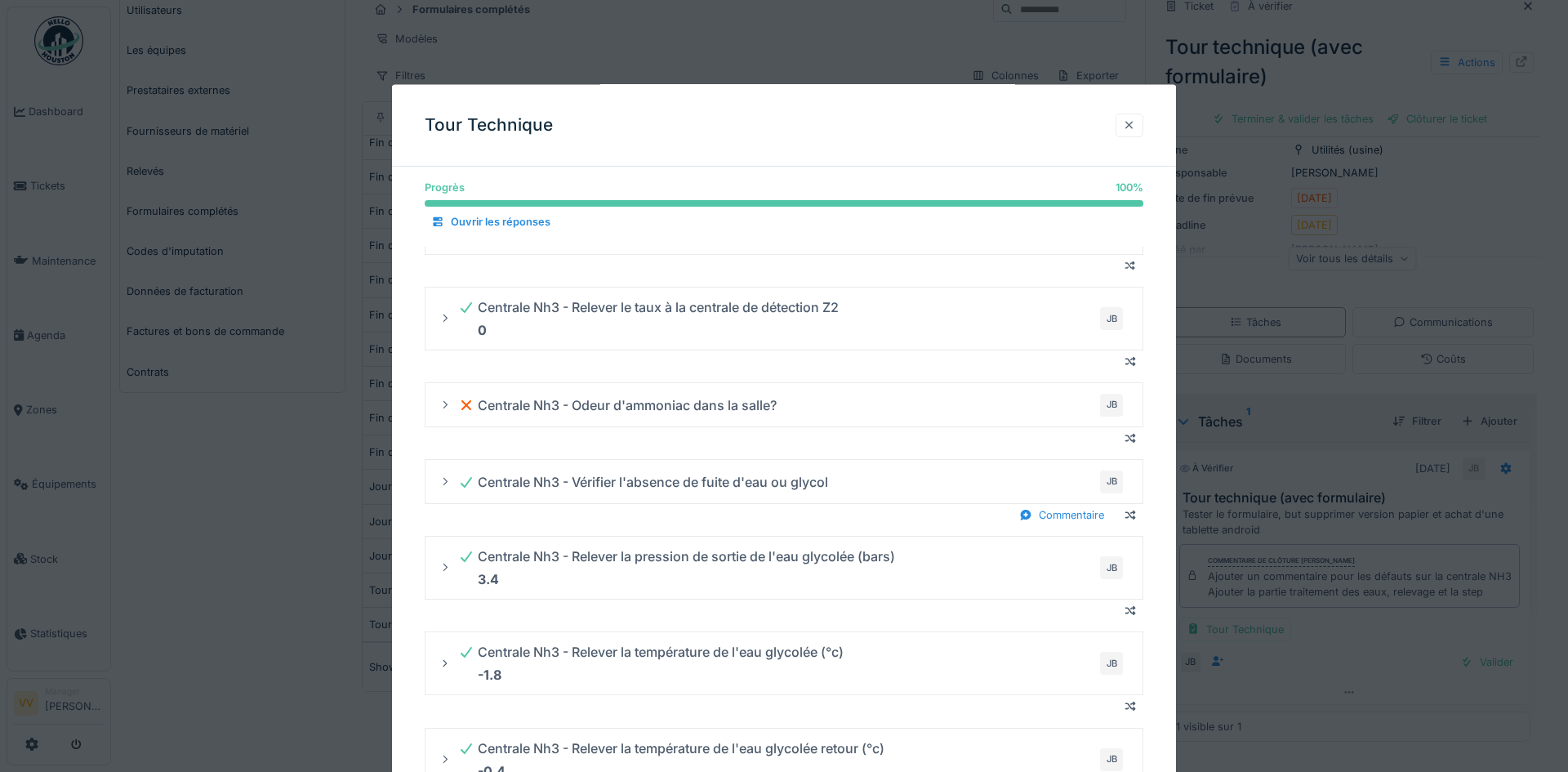
click at [1122, 128] on div at bounding box center [1129, 125] width 28 height 24
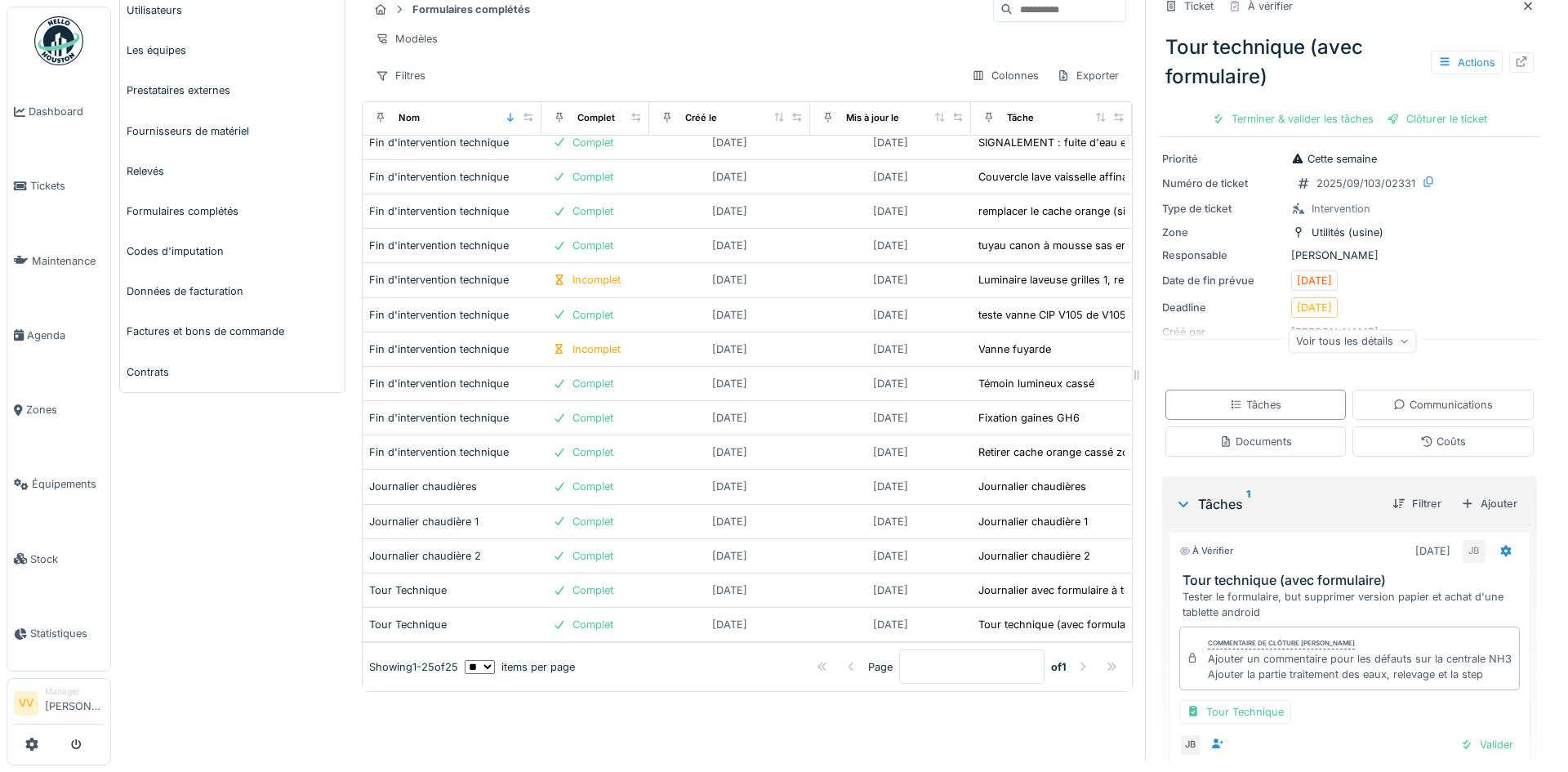
scroll to position [0, 0]
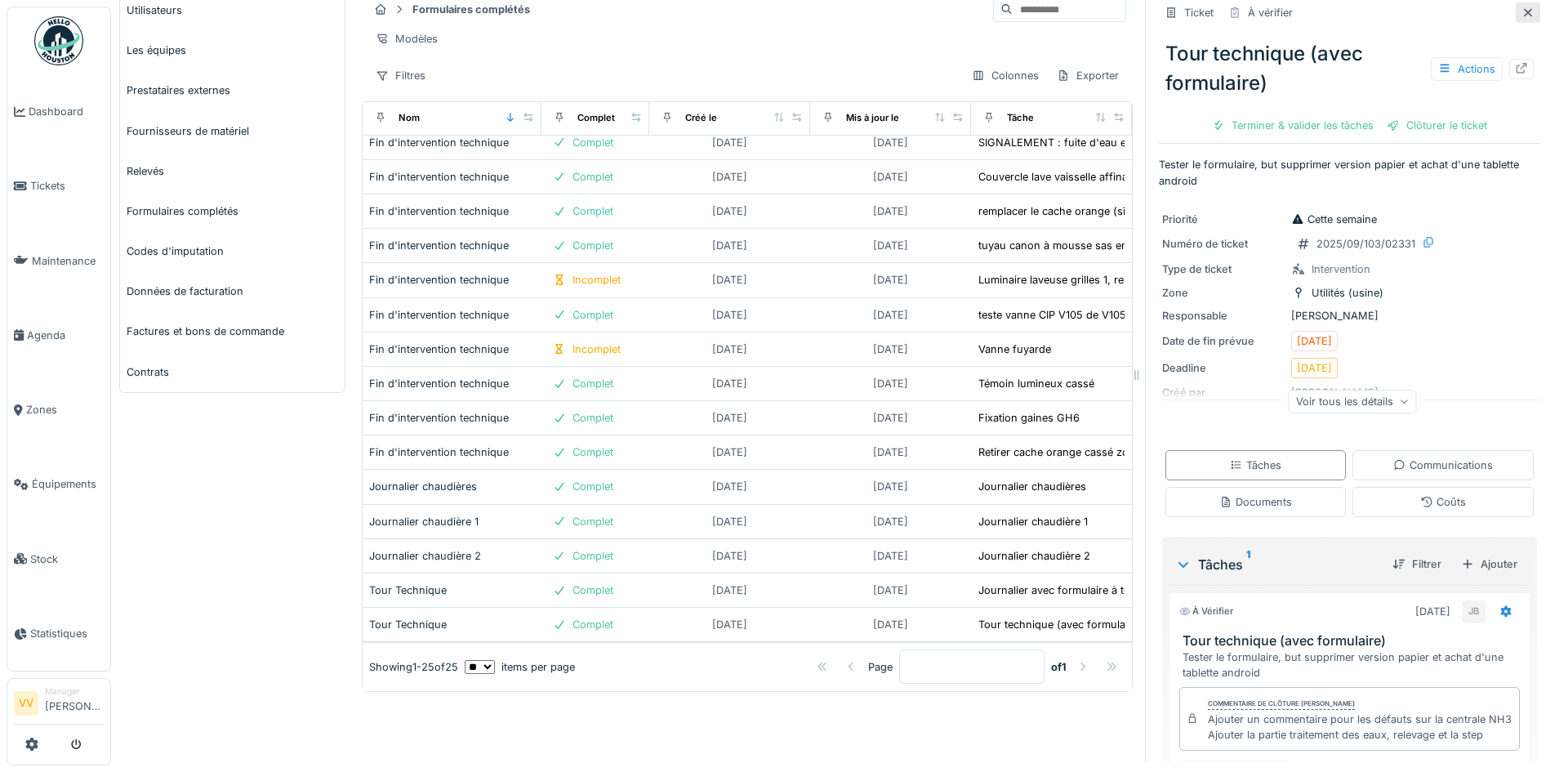
click at [1521, 5] on div at bounding box center [1527, 12] width 13 height 15
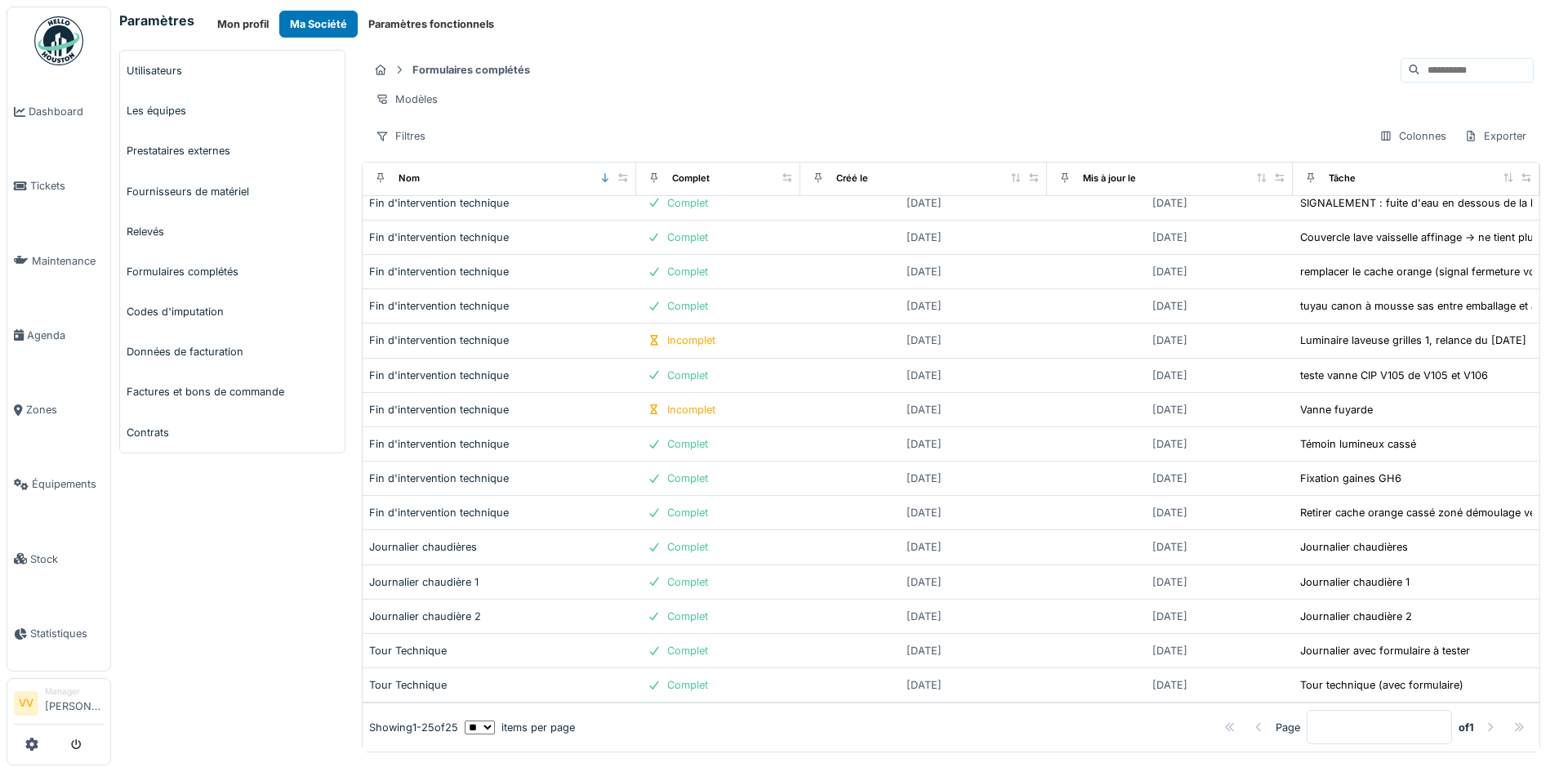
scroll to position [4, 0]
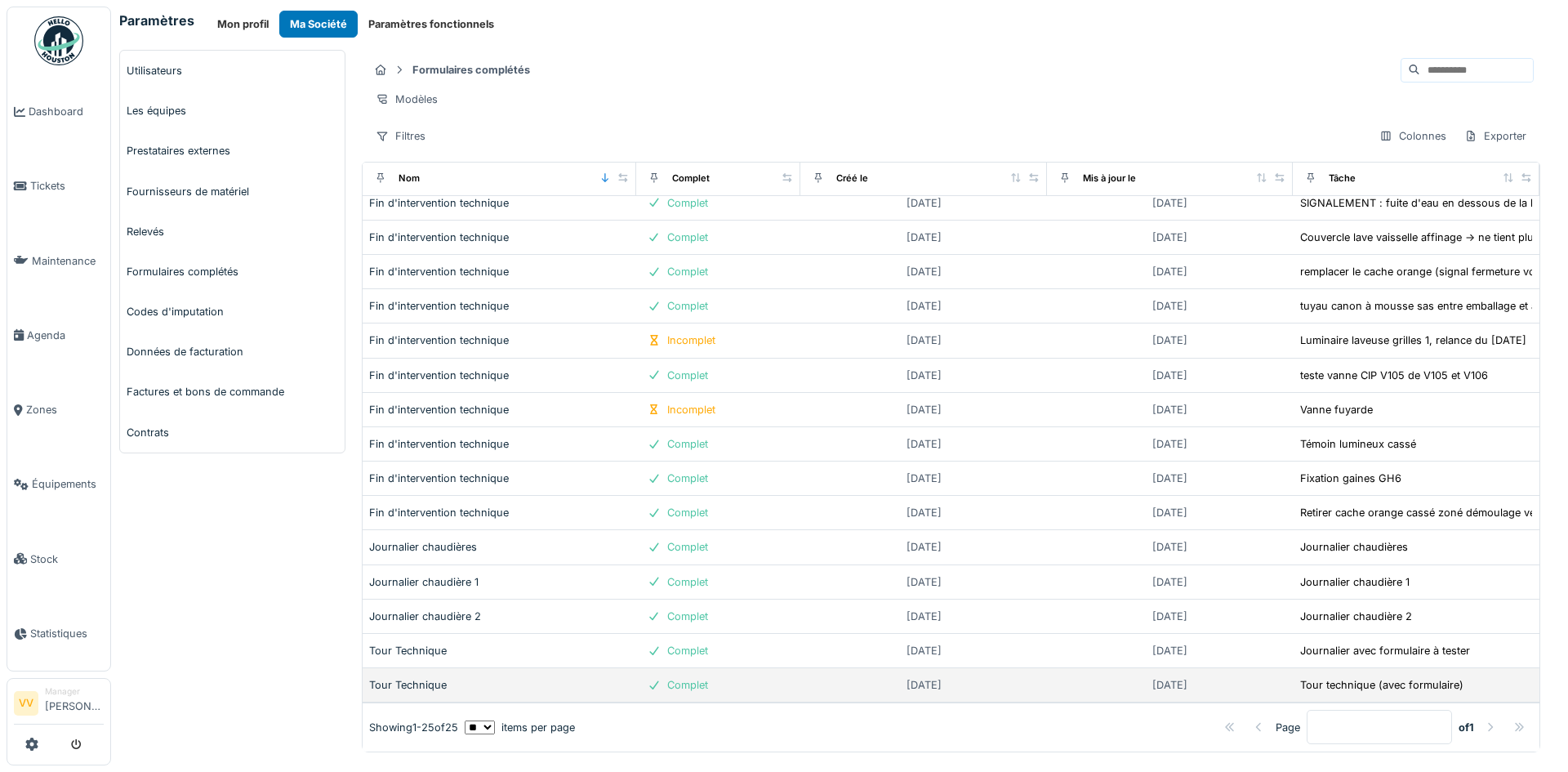
click at [396, 677] on div "Tour Technique" at bounding box center [499, 684] width 261 height 15
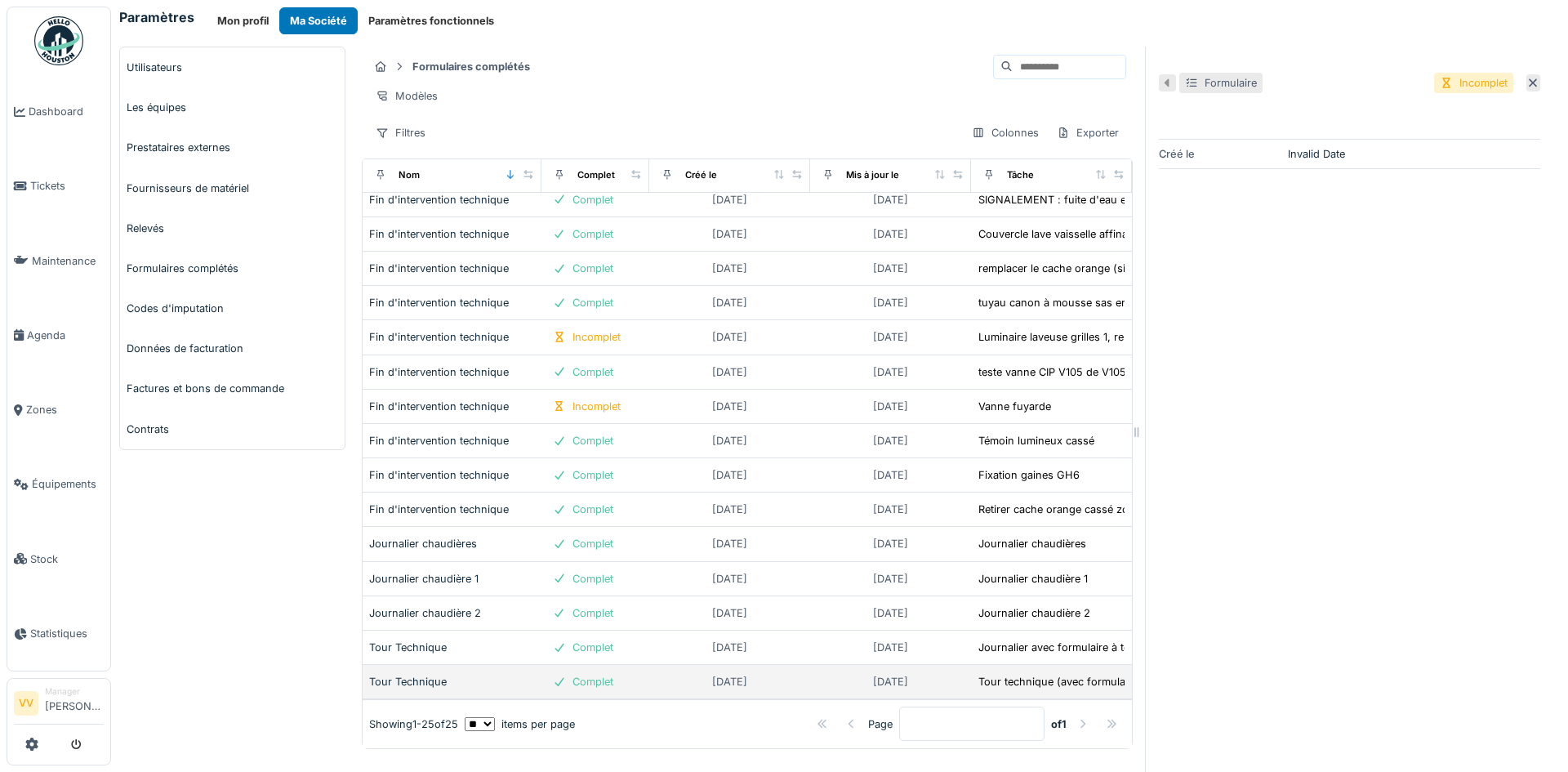
scroll to position [72, 0]
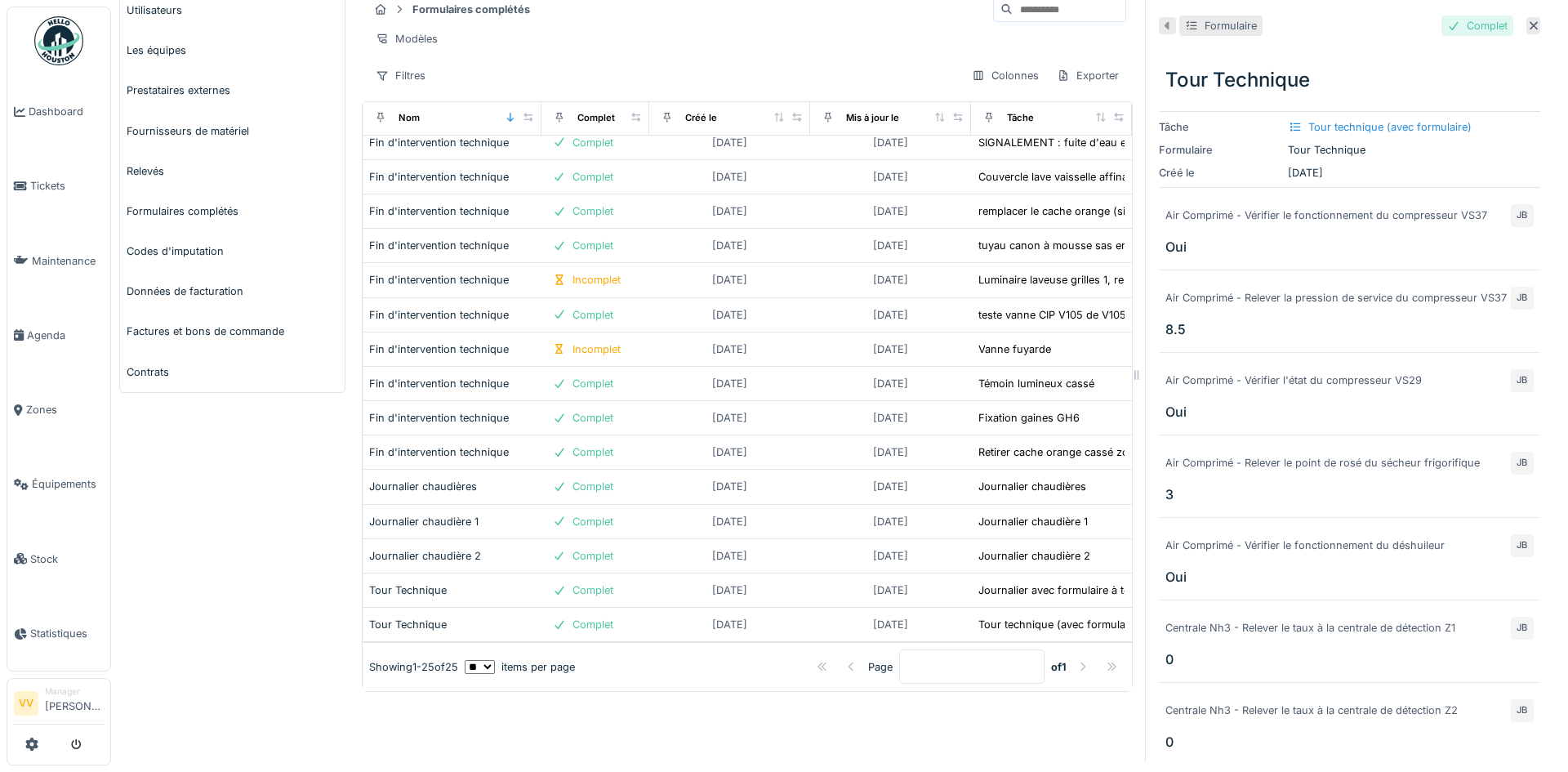
click at [1441, 20] on div "Complet" at bounding box center [1477, 25] width 71 height 21
click at [1218, 18] on div "Formulaire" at bounding box center [1231, 25] width 52 height 15
drag, startPoint x: 1321, startPoint y: 116, endPoint x: 1345, endPoint y: 63, distance: 58.2
click at [1527, 21] on icon at bounding box center [1534, 26] width 13 height 11
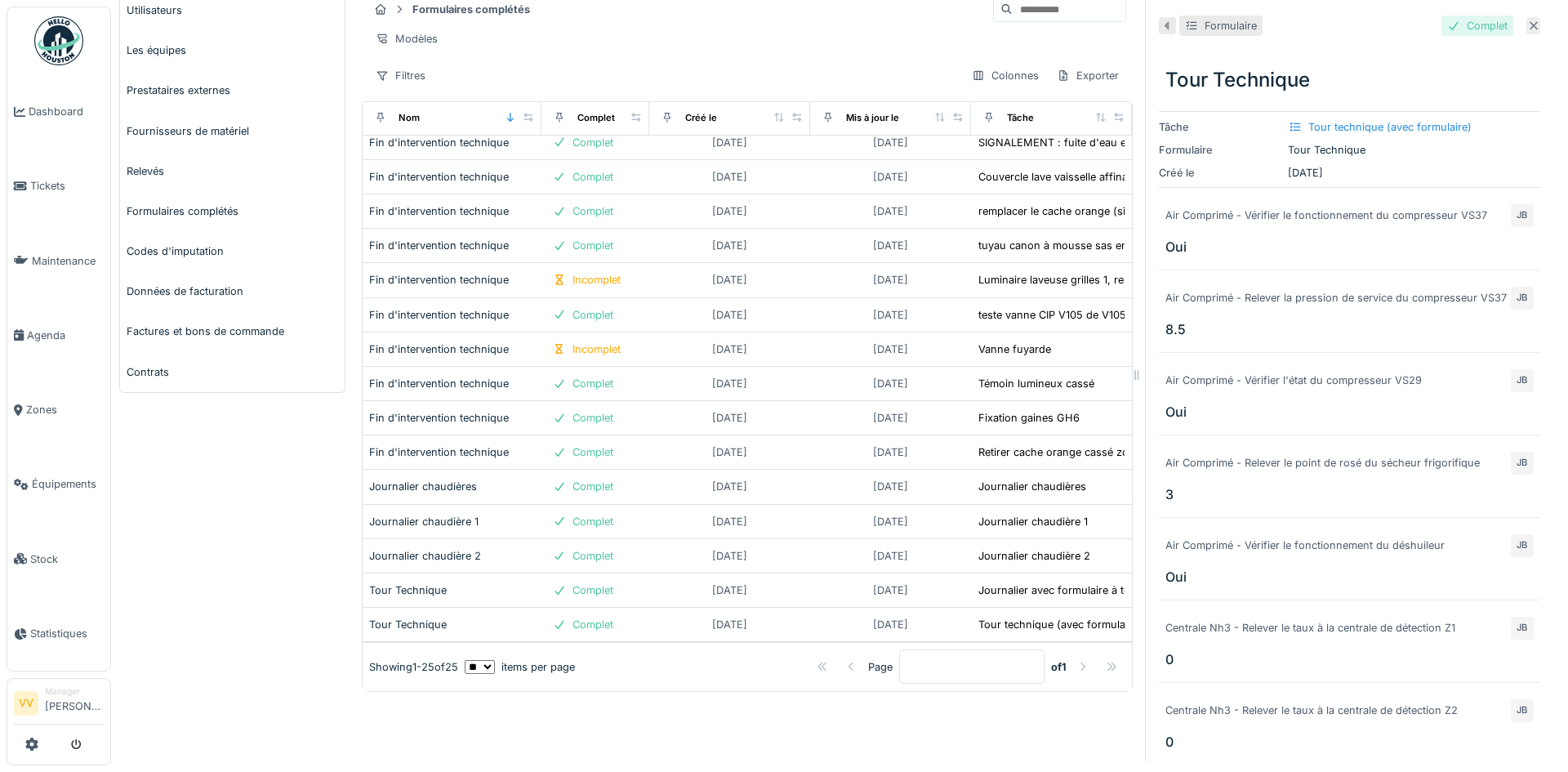
scroll to position [4, 0]
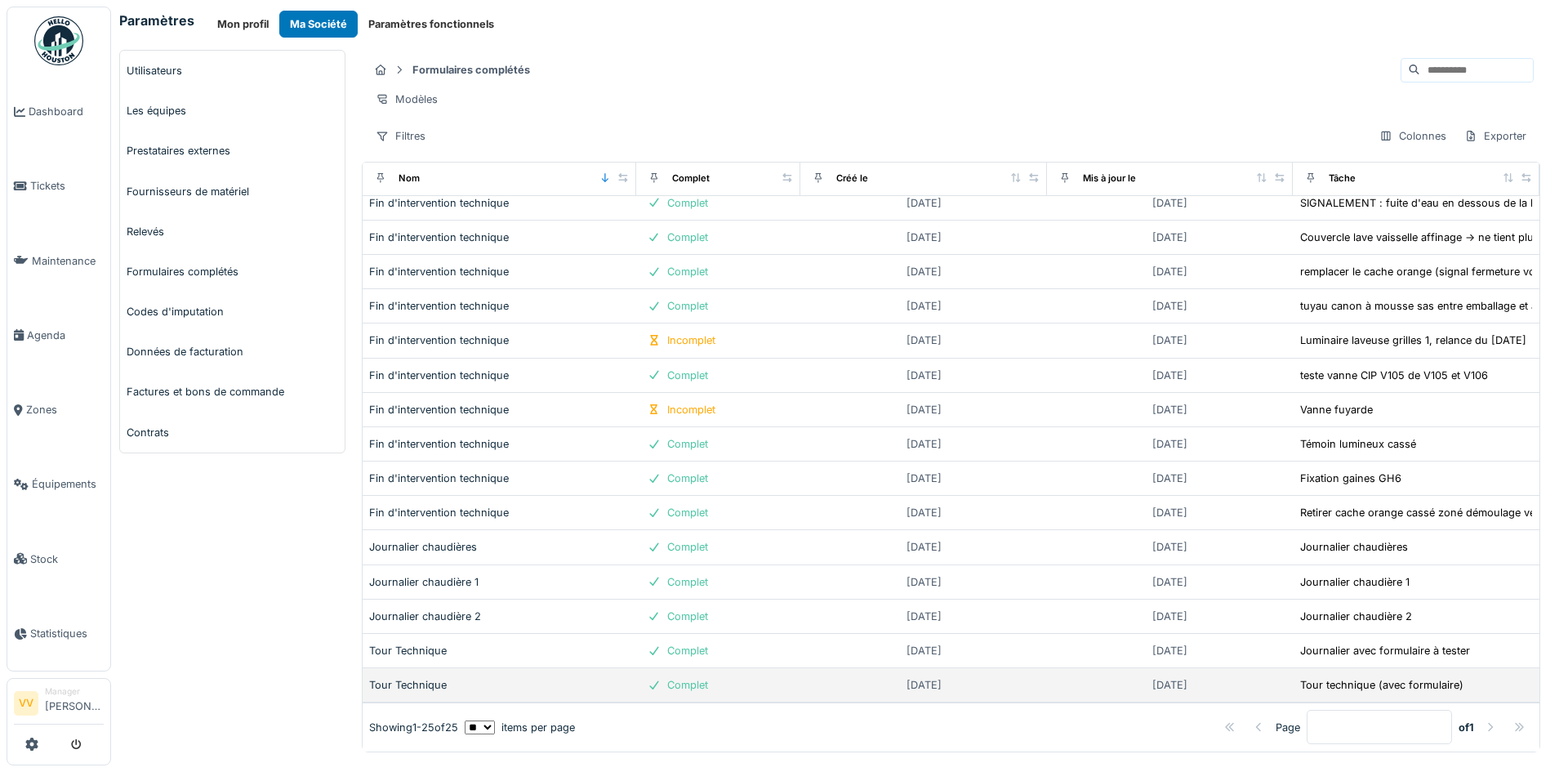
click at [411, 677] on div "Tour Technique" at bounding box center [499, 684] width 261 height 15
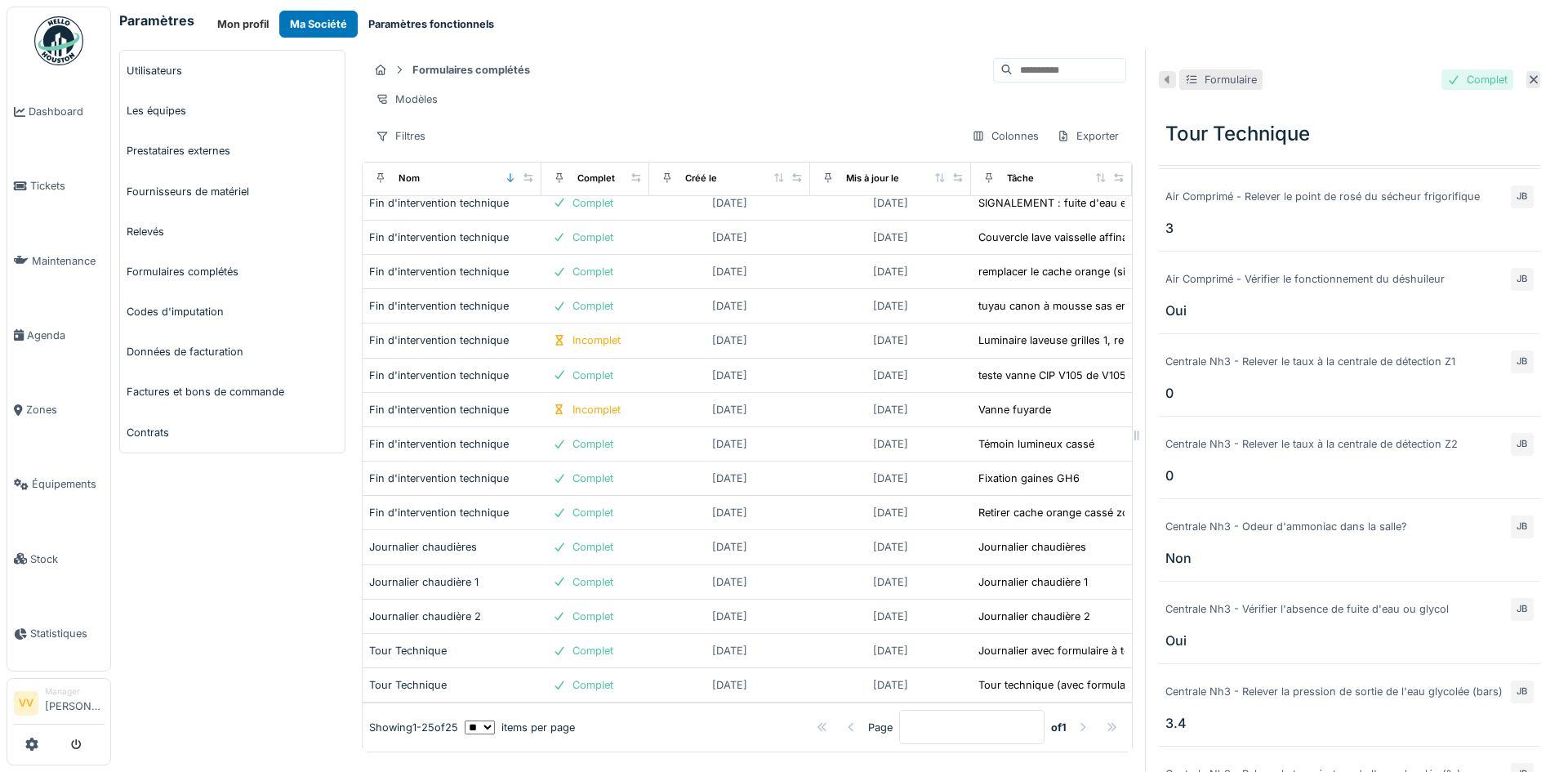
click at [402, 31] on button "Paramètres fonctionnels" at bounding box center [431, 24] width 147 height 27
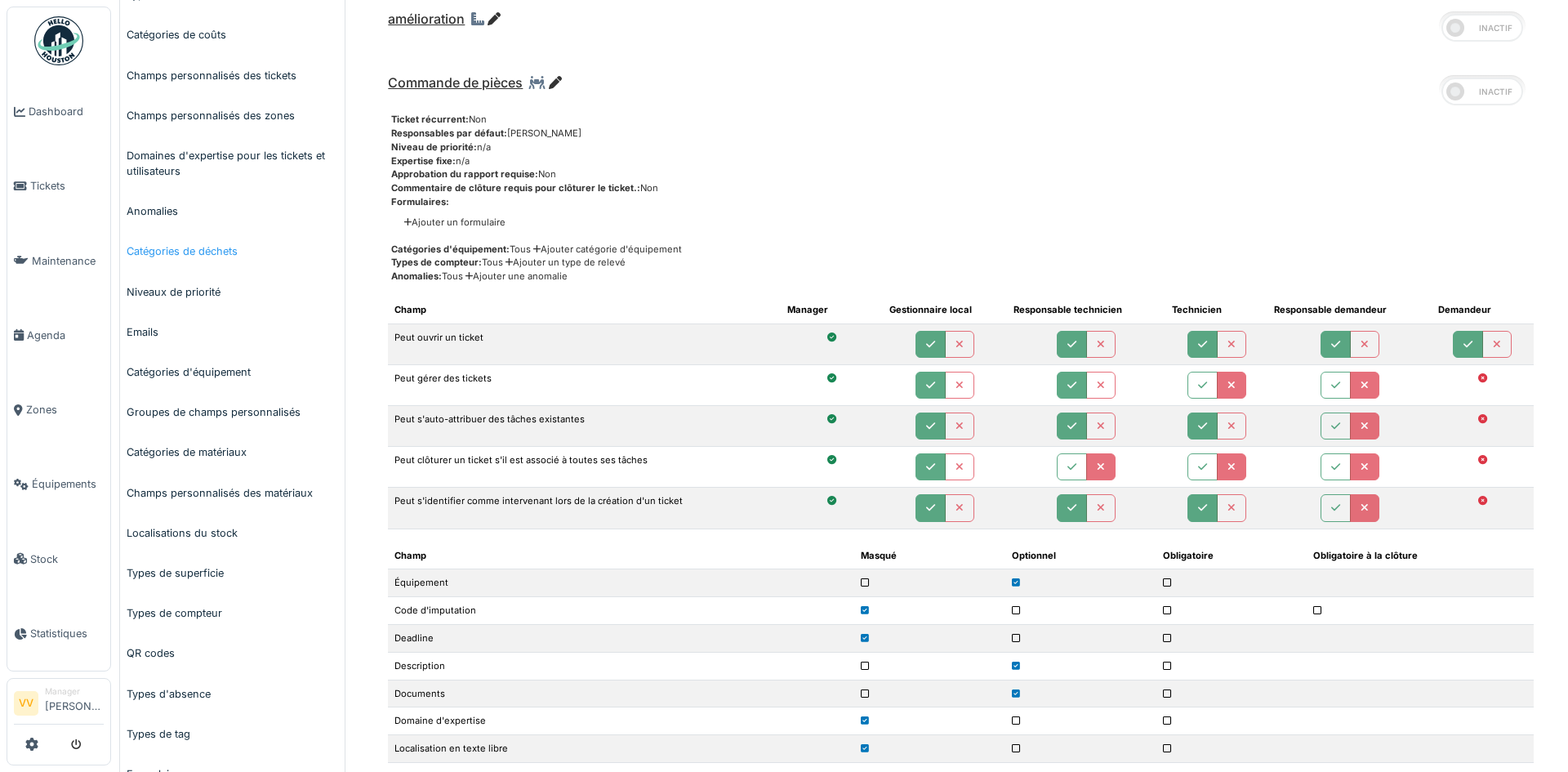
scroll to position [327, 0]
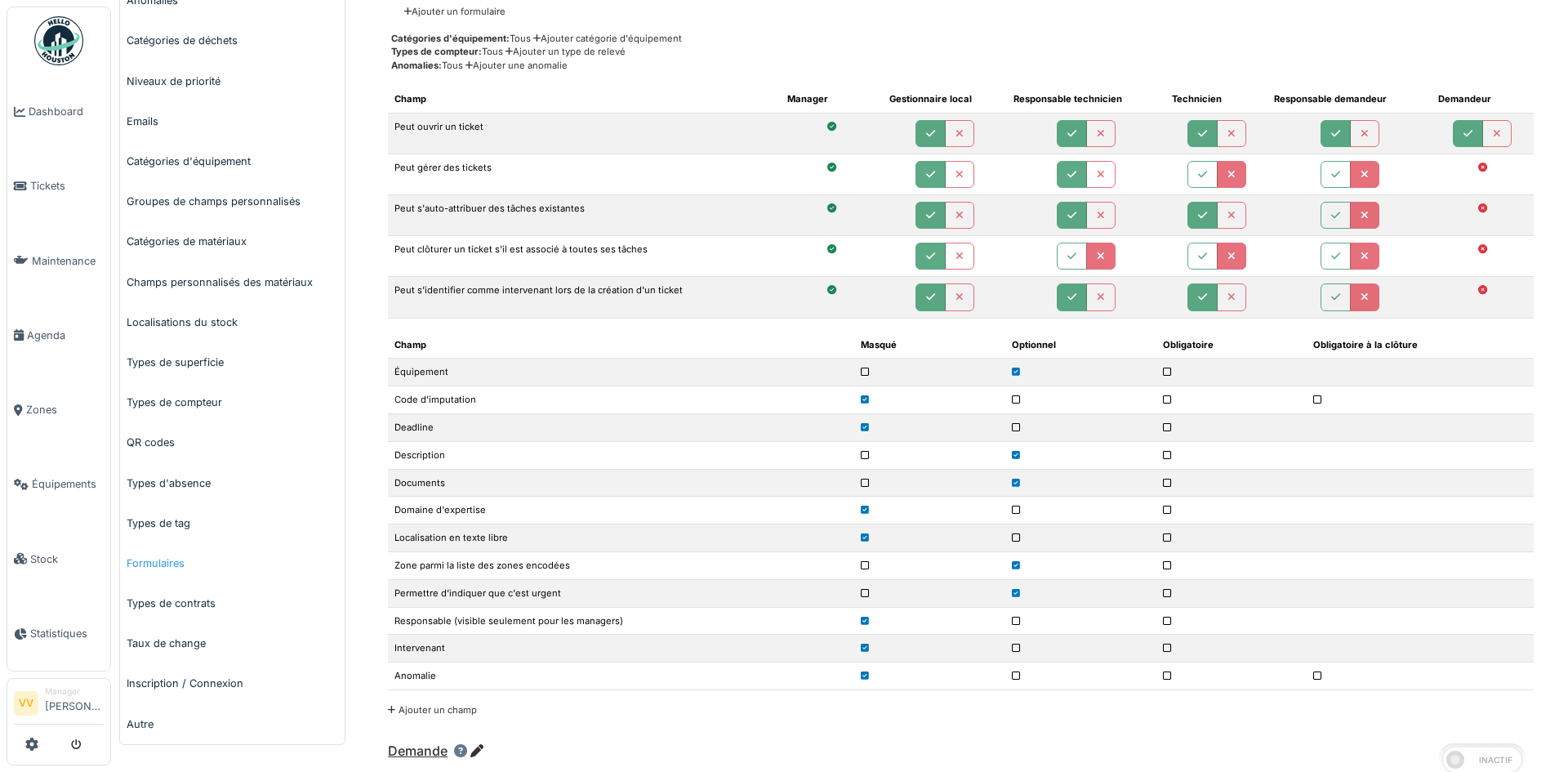
click at [173, 558] on link "Formulaires" at bounding box center [233, 563] width 224 height 40
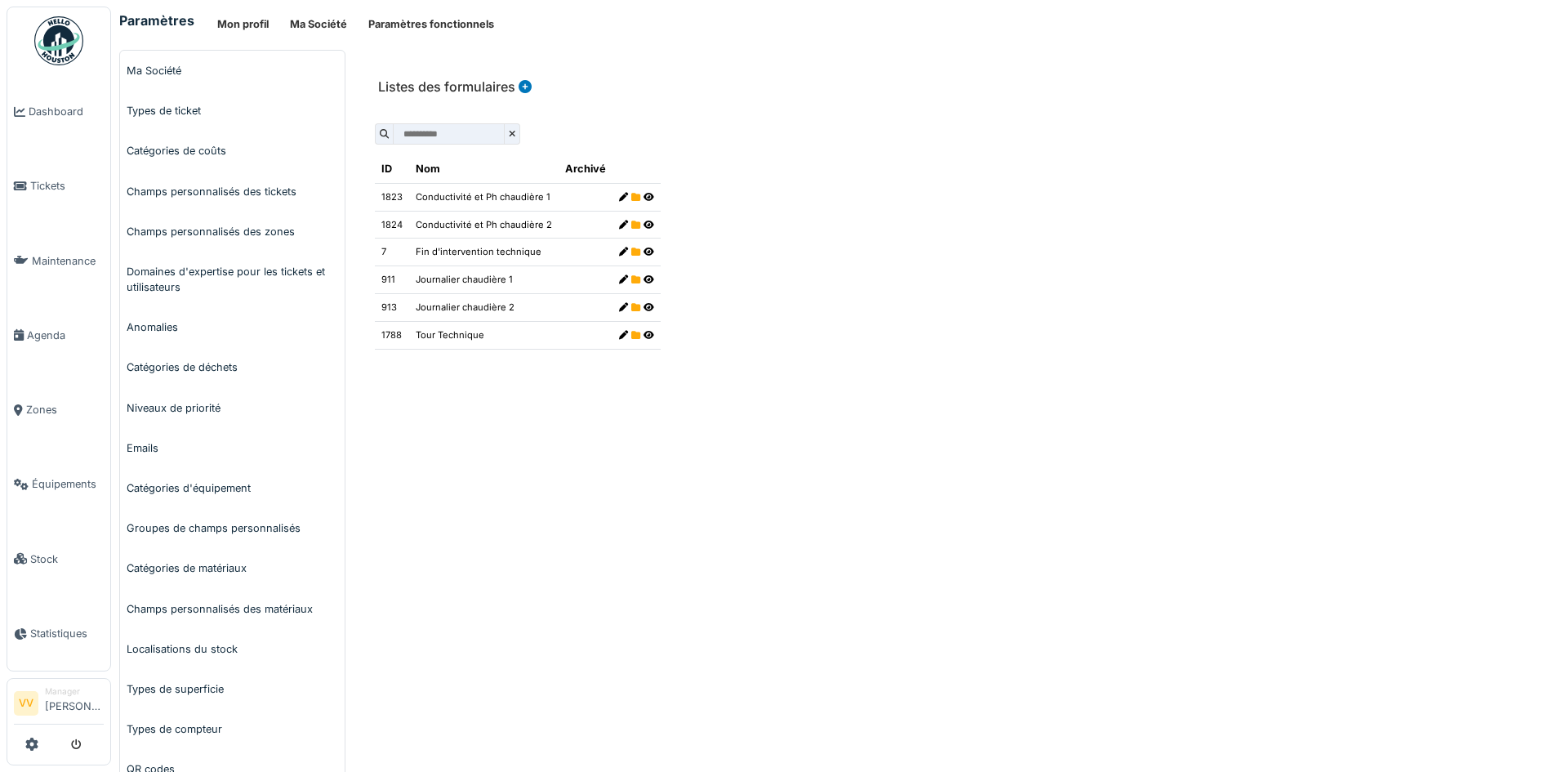
click at [643, 336] on icon at bounding box center [649, 336] width 11 height 9
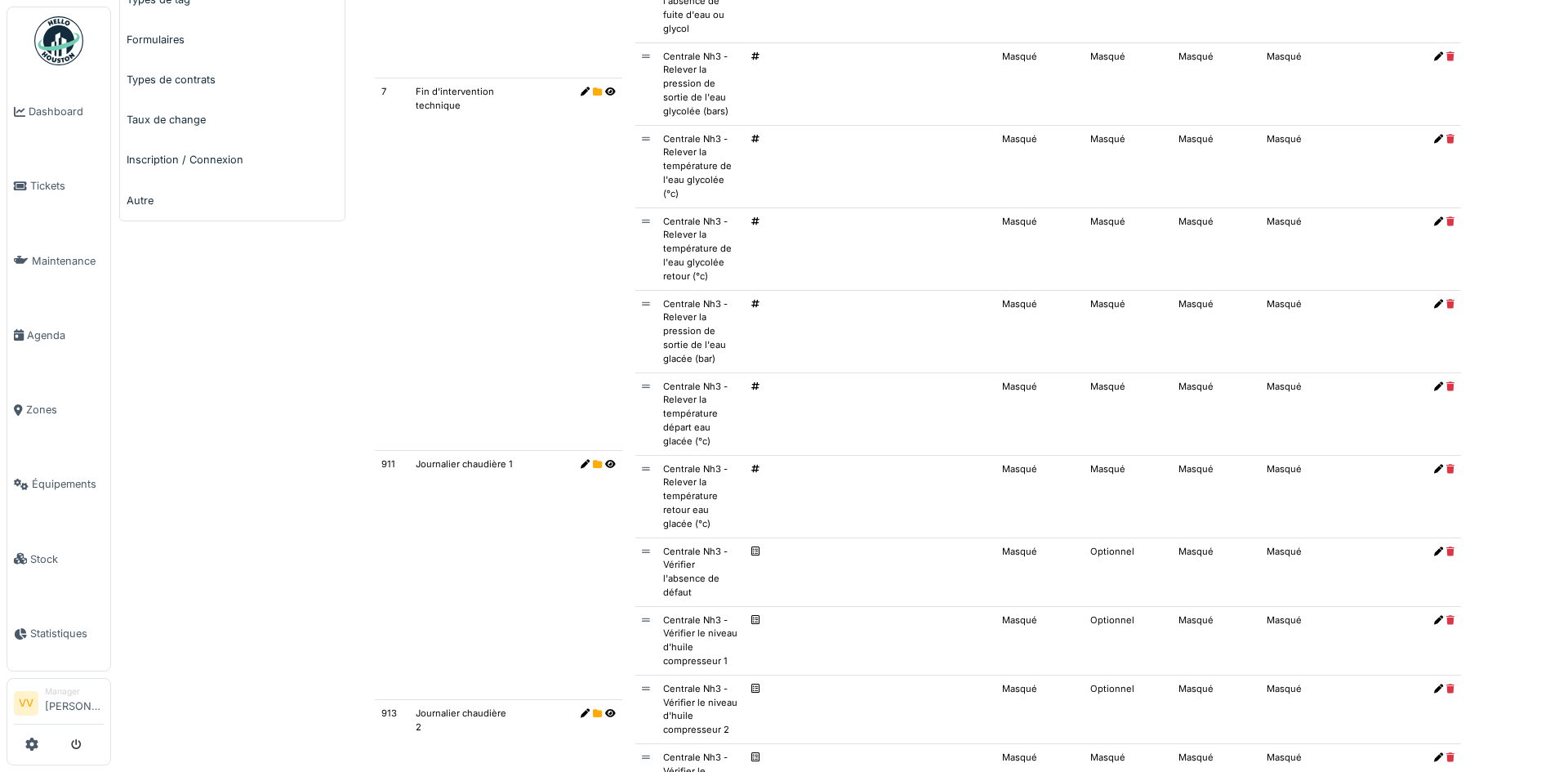
scroll to position [279, 0]
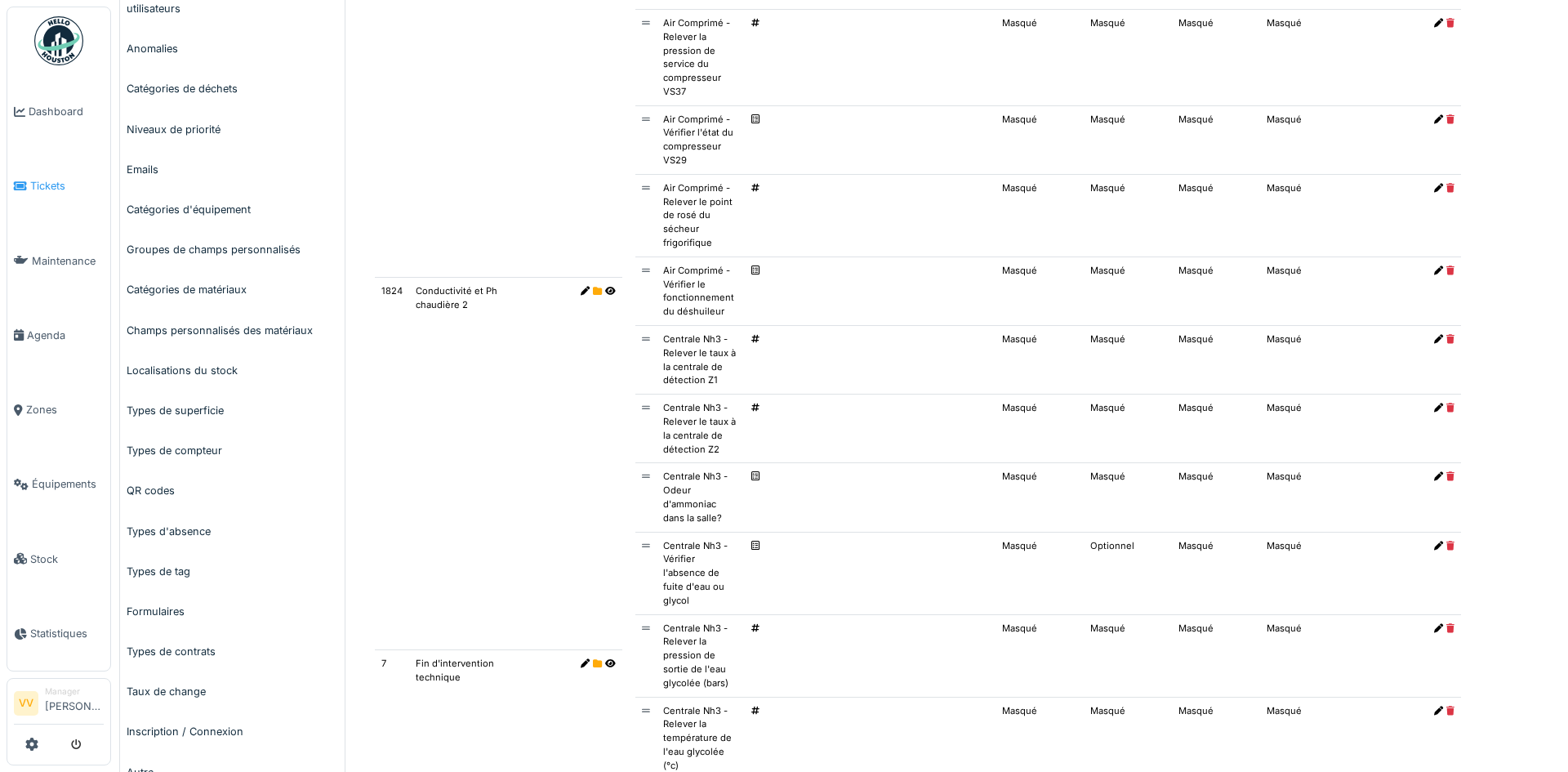
click at [35, 178] on span "Tickets" at bounding box center [66, 186] width 73 height 15
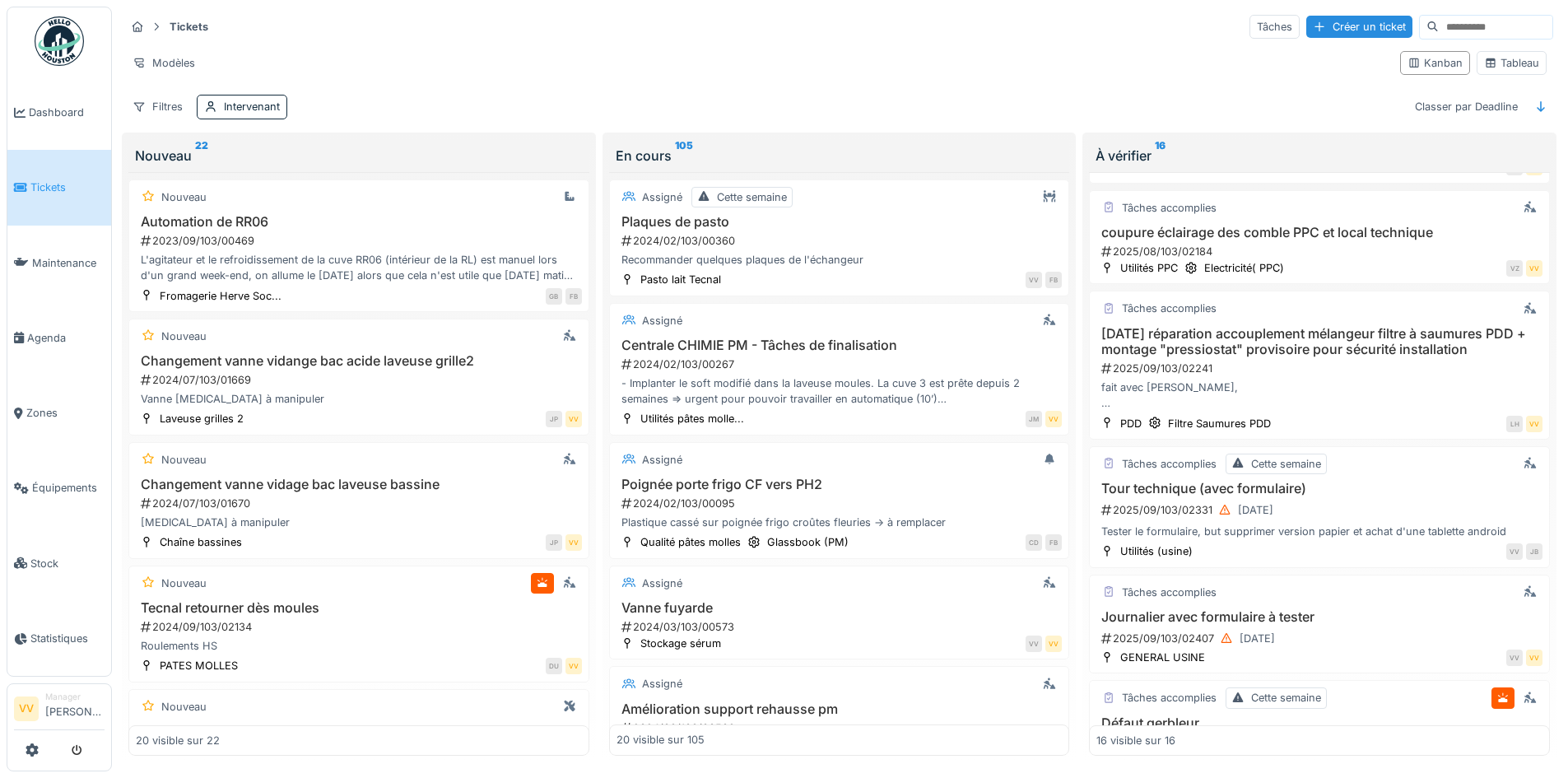
scroll to position [659, 0]
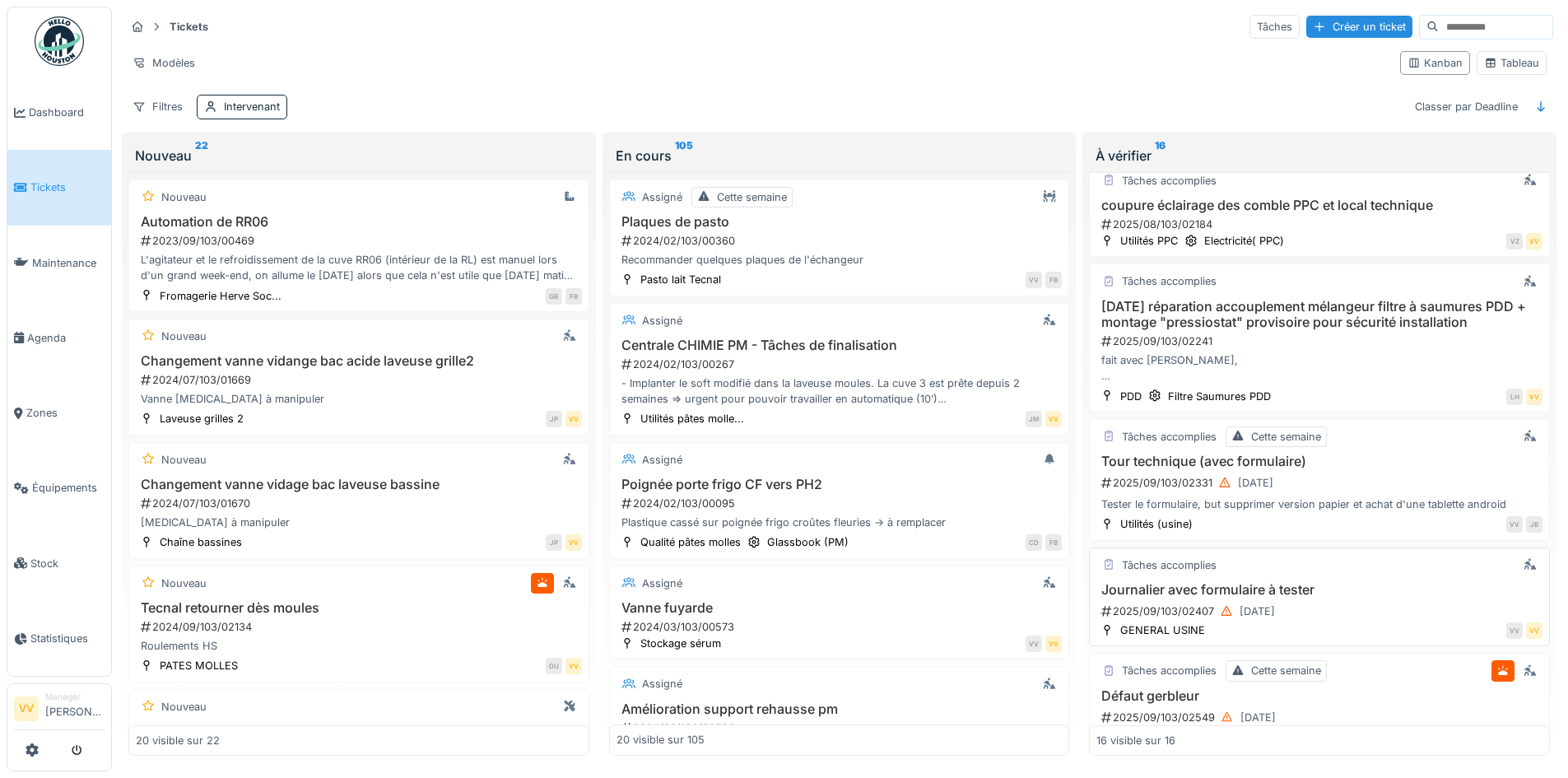
click at [1376, 596] on h3 "Journalier avec formulaire à tester" at bounding box center [1319, 589] width 446 height 16
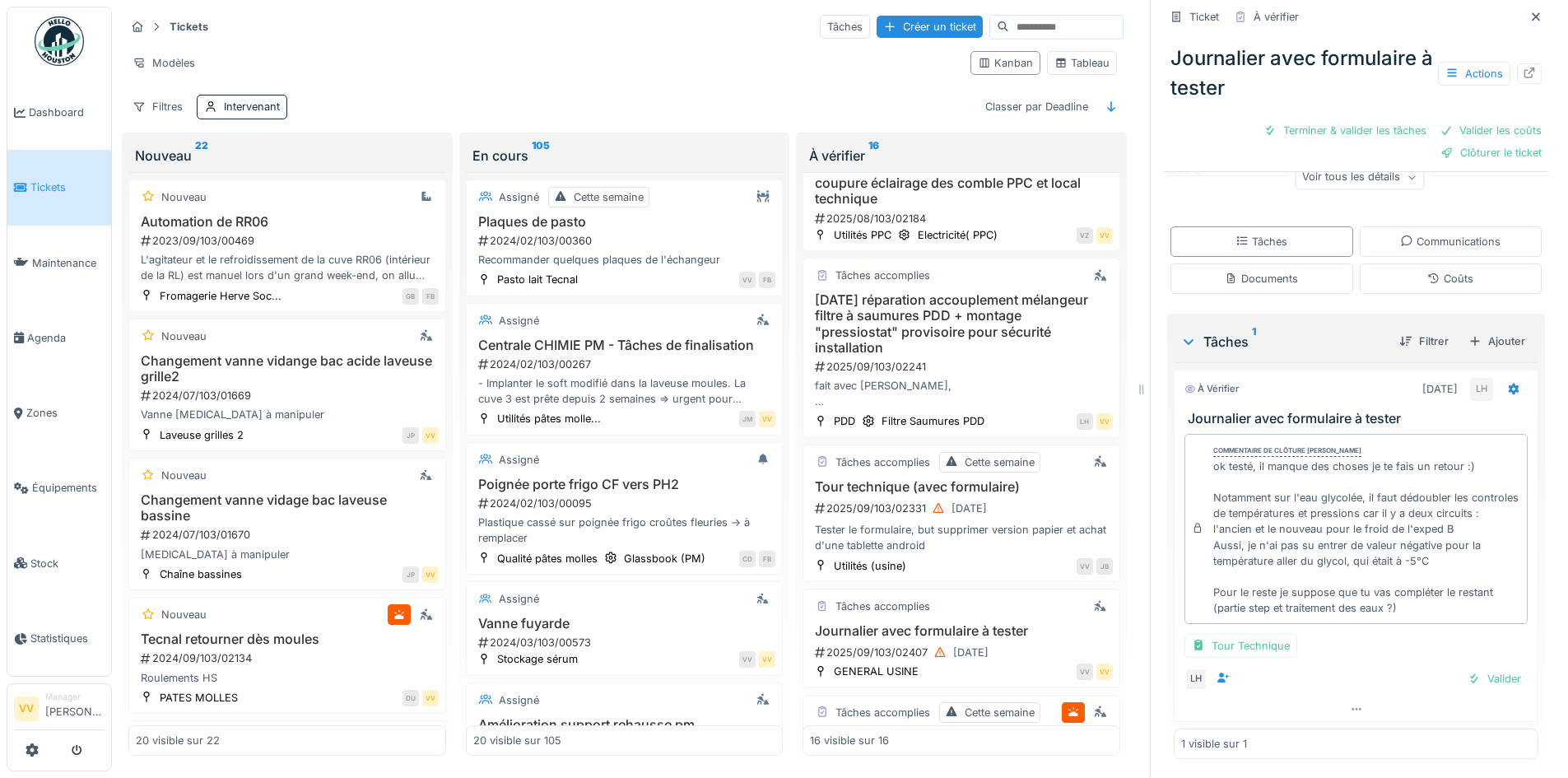
scroll to position [232, 0]
click at [1523, 75] on icon at bounding box center [1530, 73] width 13 height 11
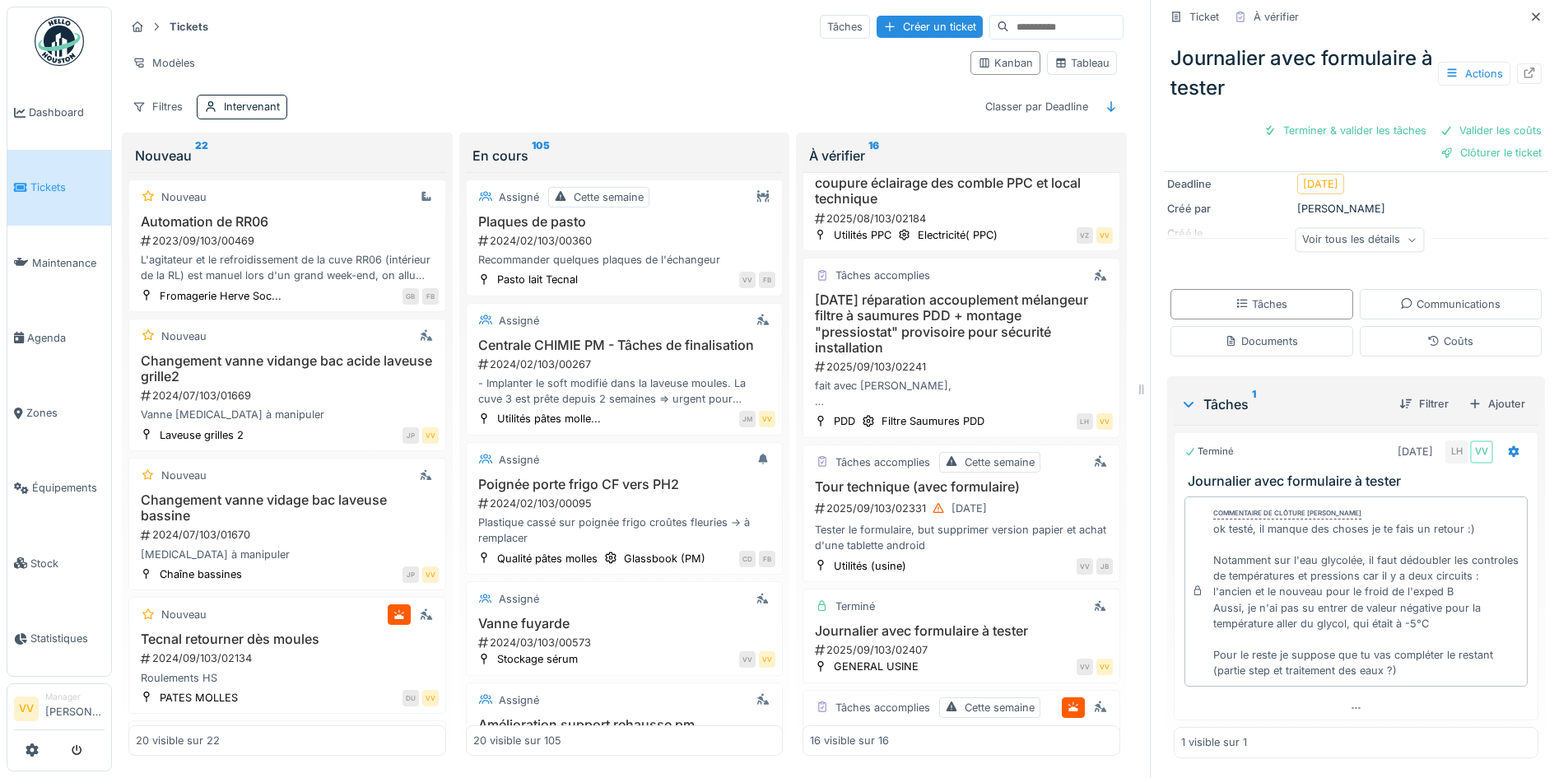
scroll to position [168, 0]
click at [68, 120] on link "Dashboard" at bounding box center [59, 112] width 104 height 75
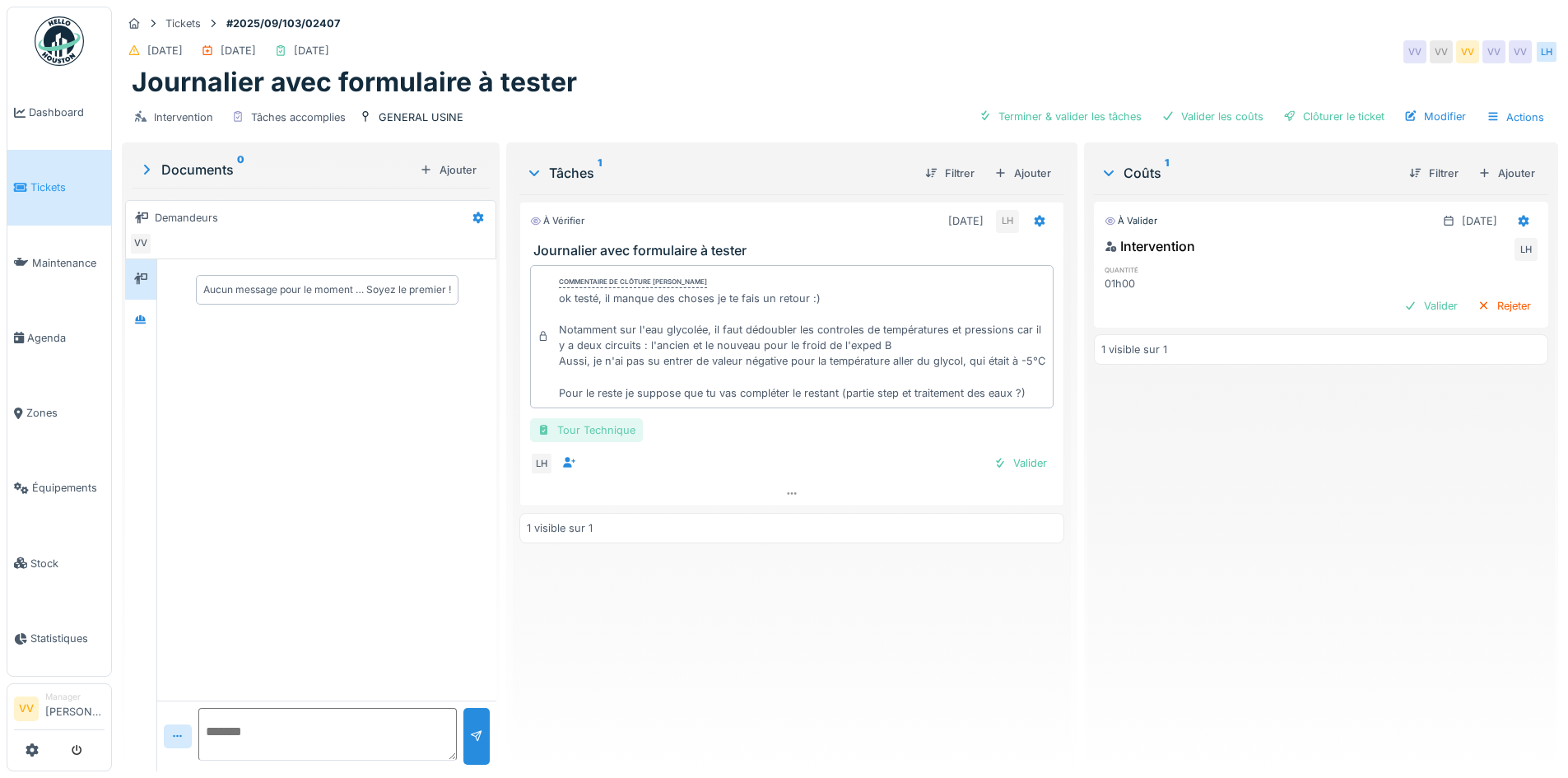
click at [612, 433] on div "Tour Technique" at bounding box center [587, 430] width 113 height 24
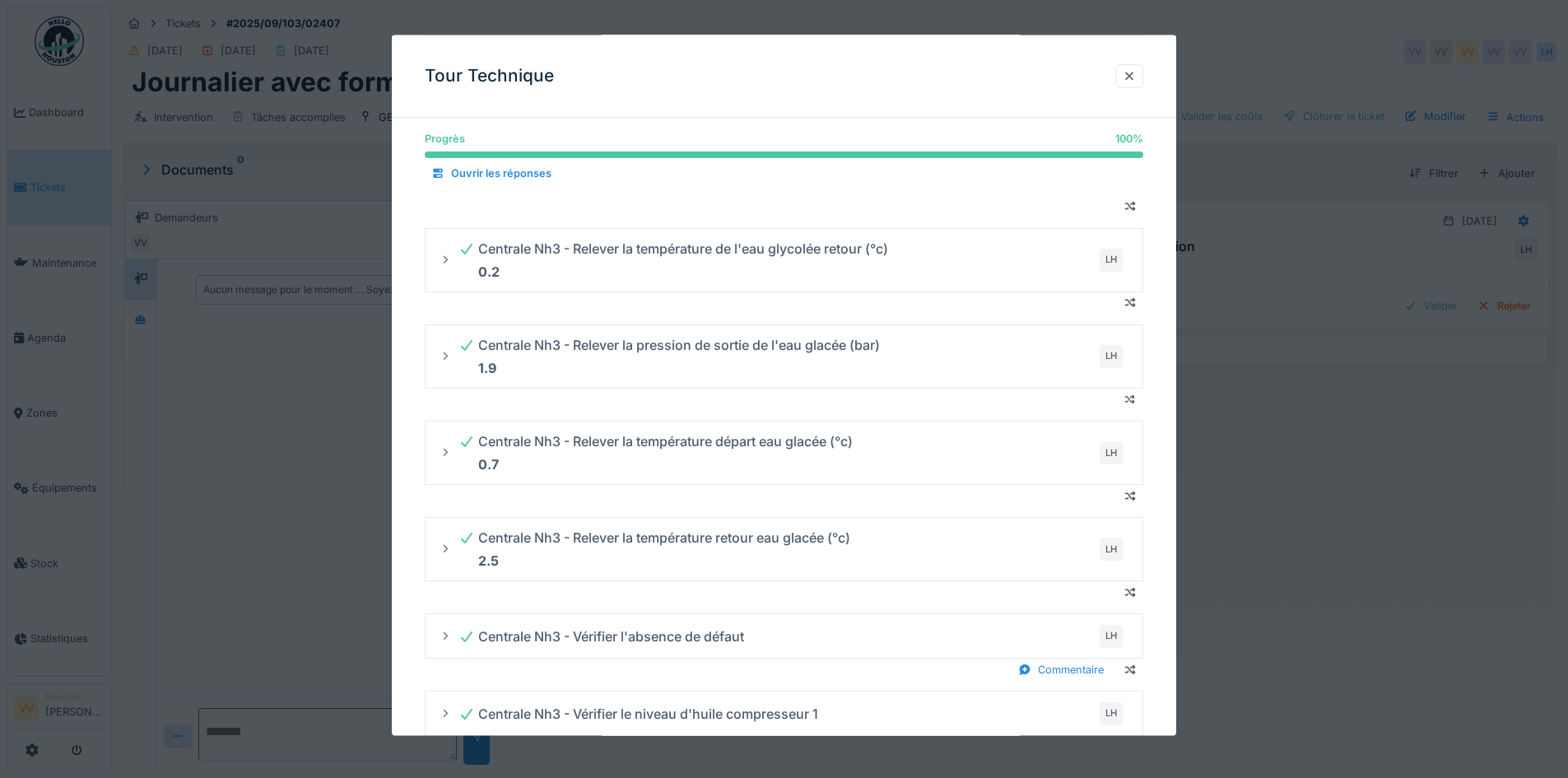
scroll to position [1070, 0]
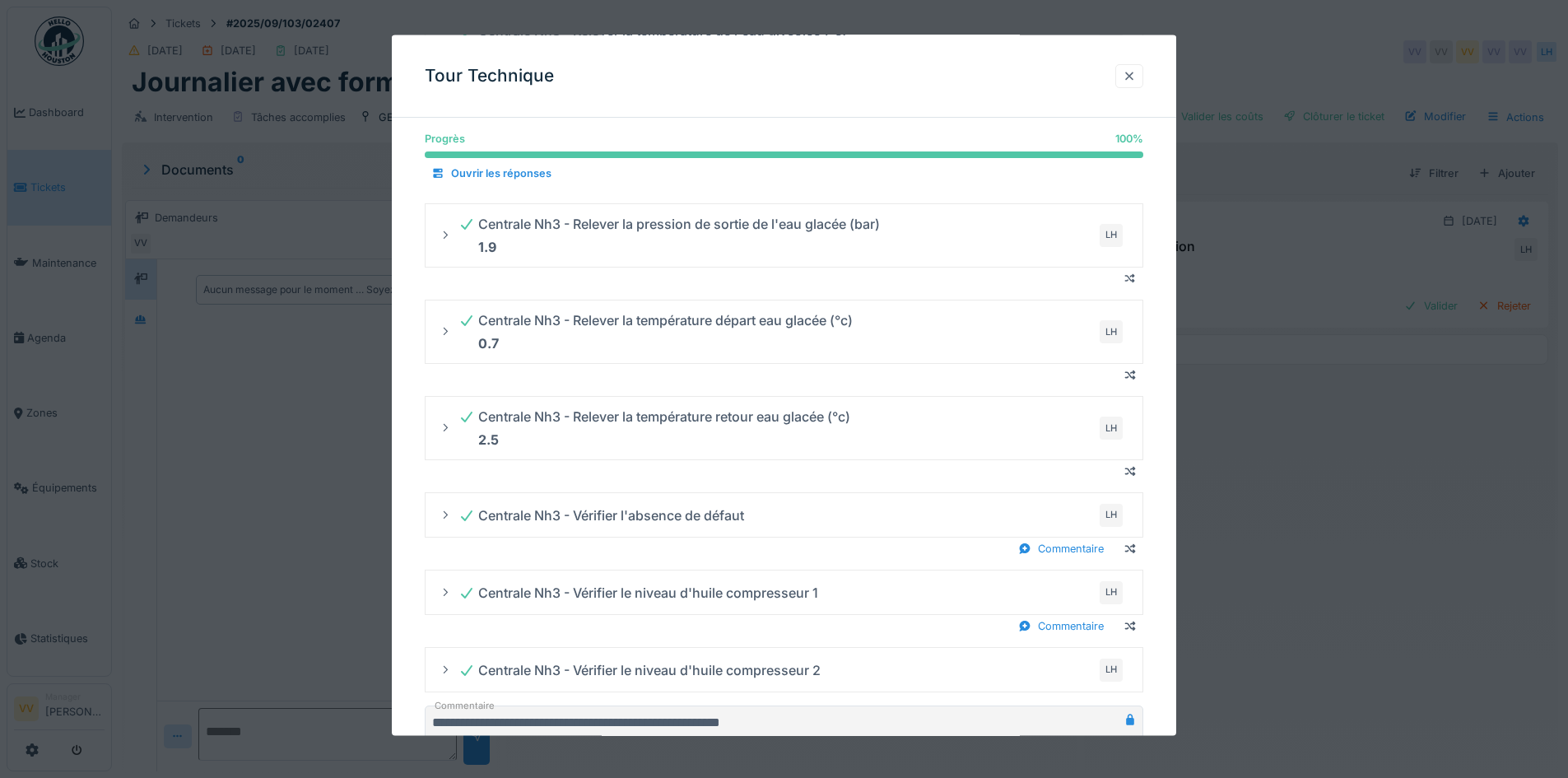
click at [1136, 77] on div at bounding box center [1129, 75] width 13 height 16
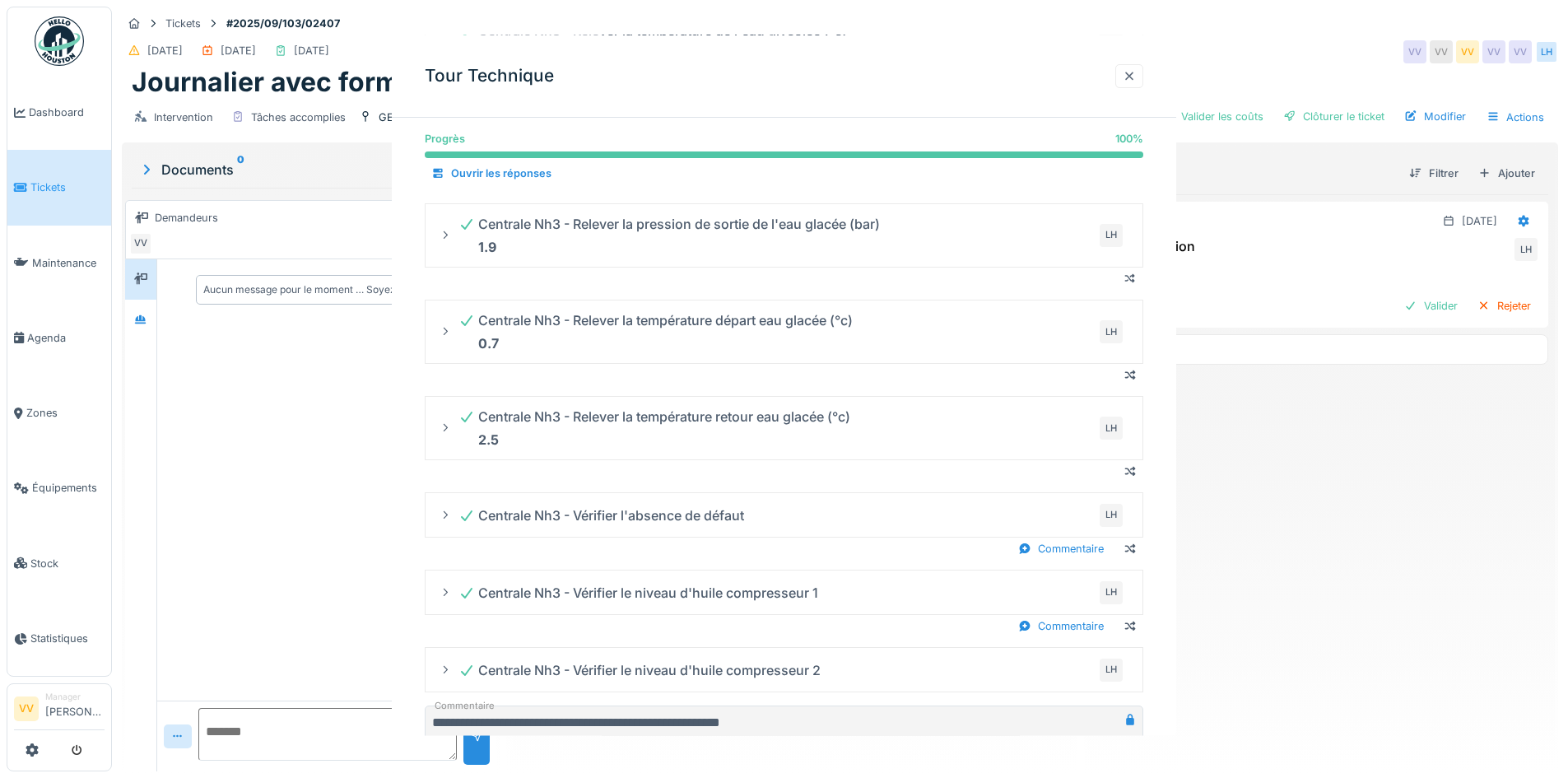
scroll to position [0, 0]
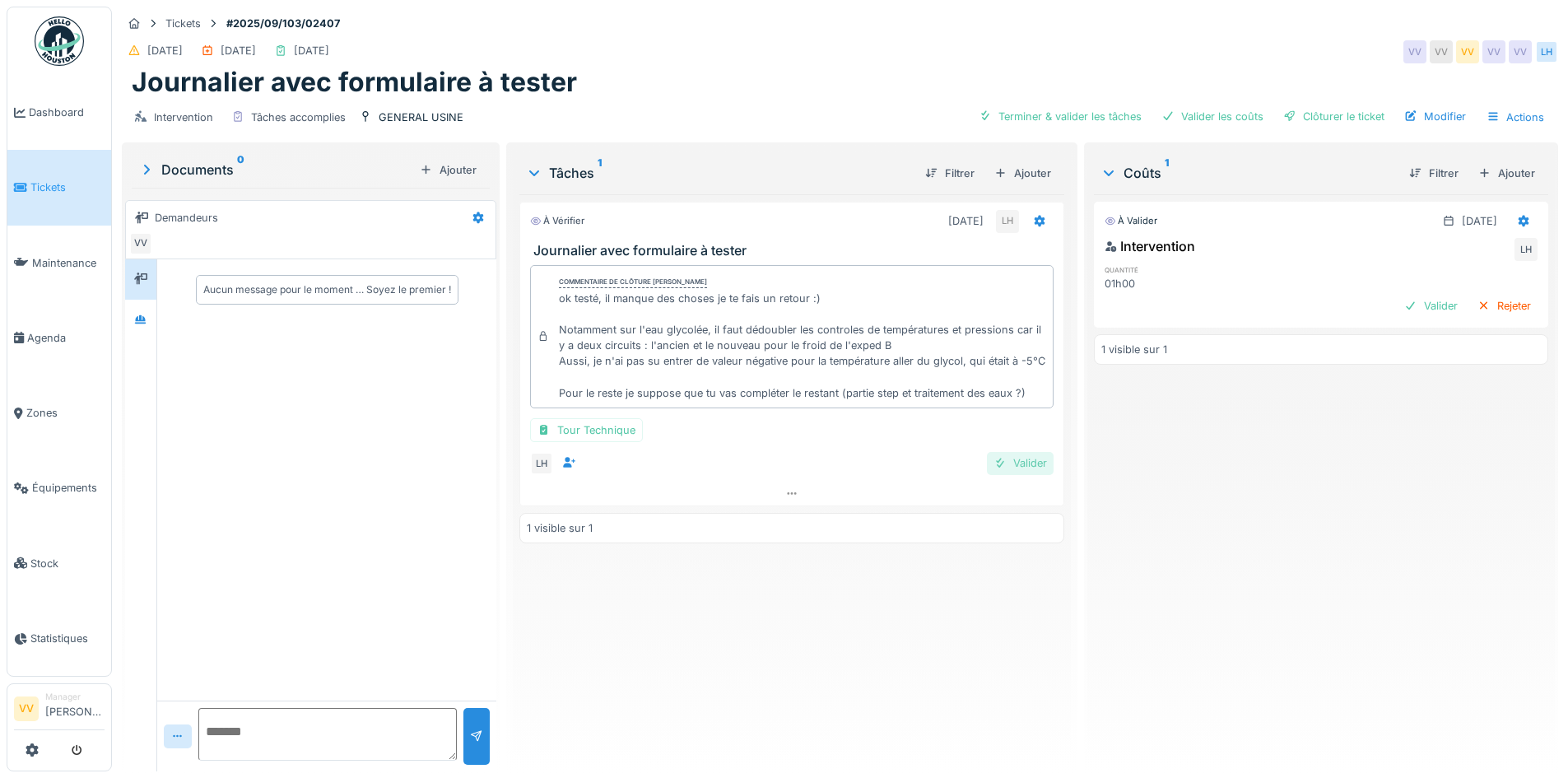
click at [1018, 463] on div "Valider" at bounding box center [1020, 462] width 67 height 22
click at [1397, 309] on div "Valider" at bounding box center [1430, 306] width 67 height 22
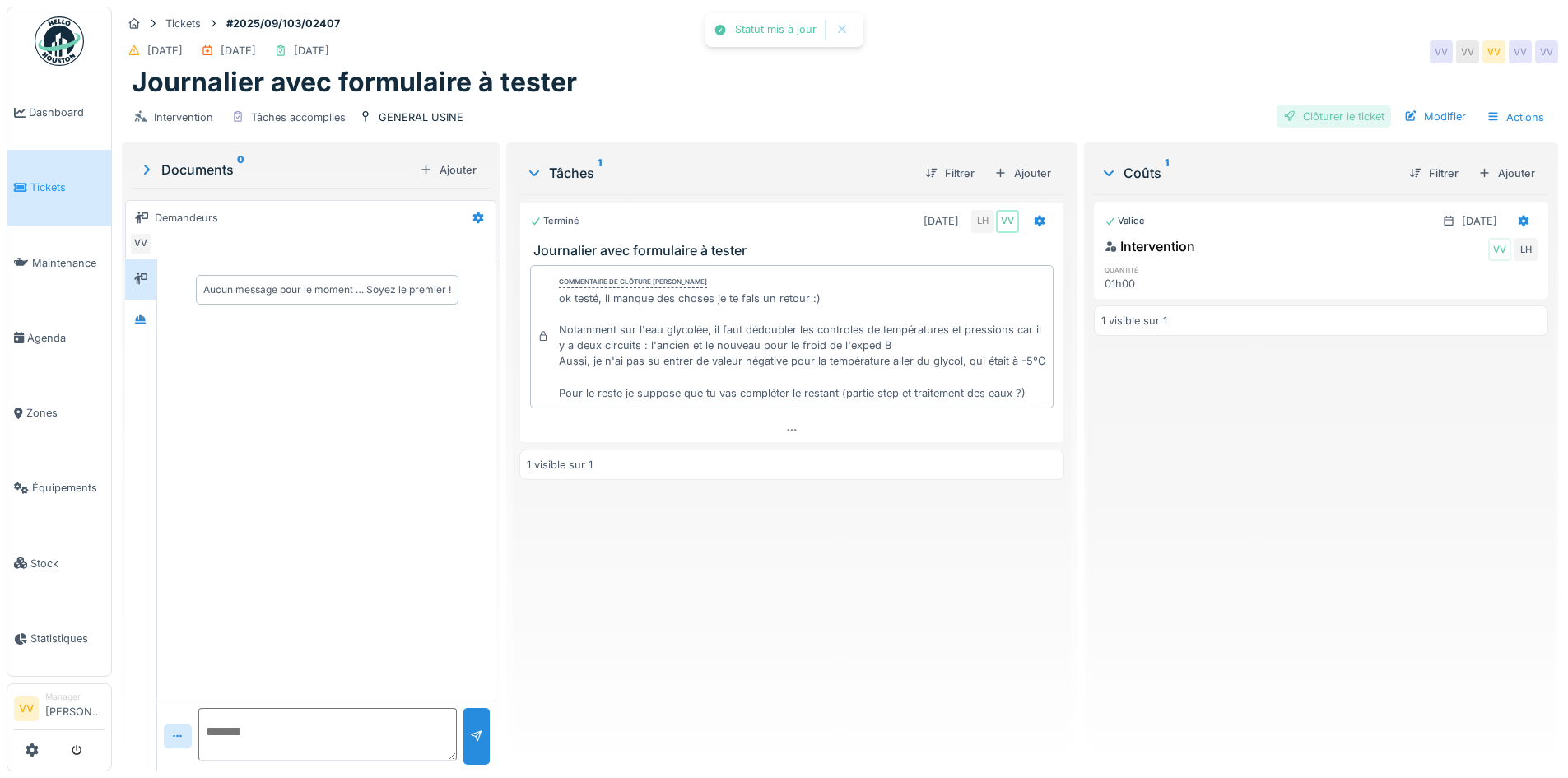
click at [1313, 116] on div "Clôturer le ticket" at bounding box center [1334, 117] width 114 height 22
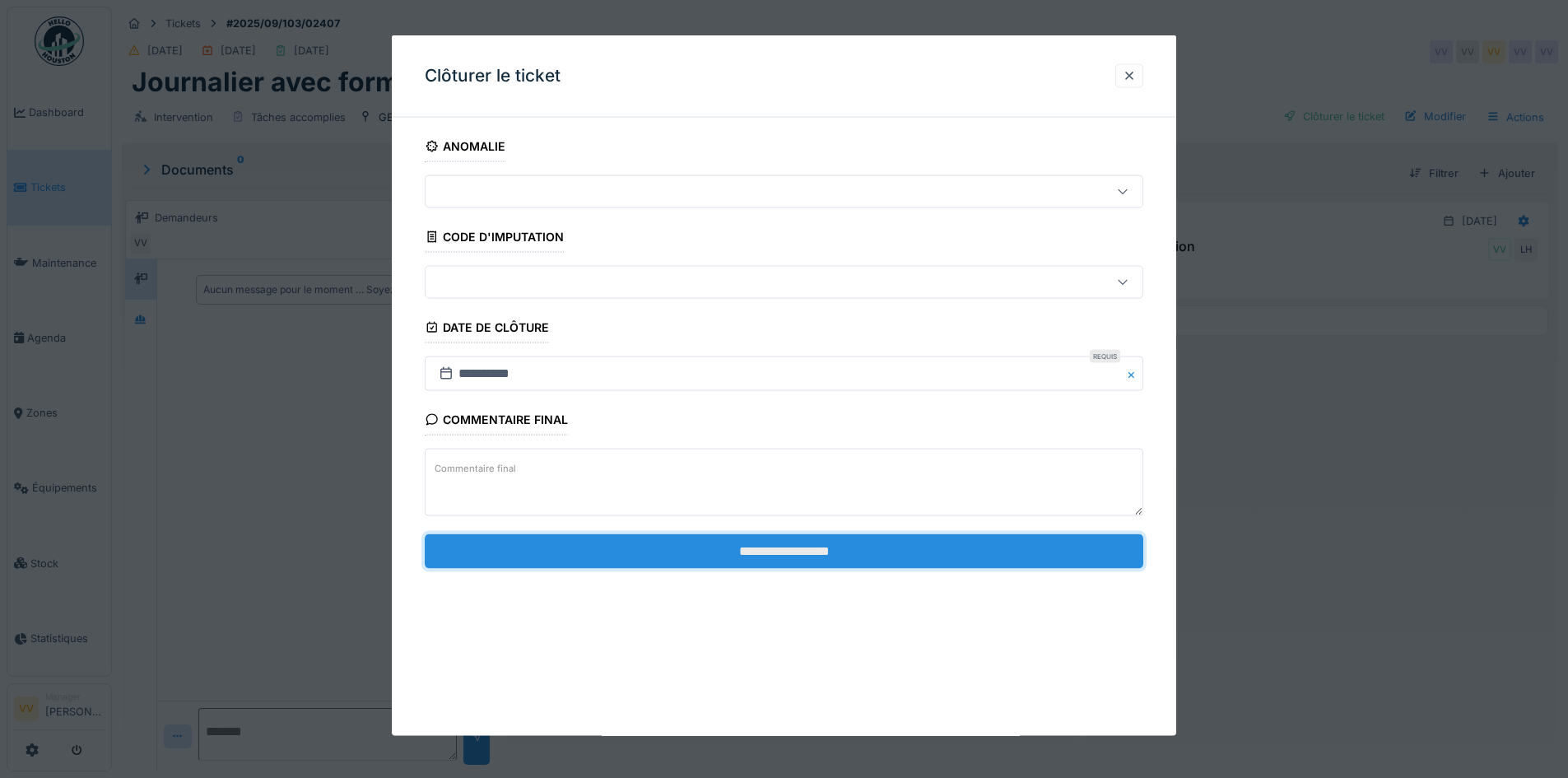
click at [742, 548] on input "**********" at bounding box center [784, 551] width 719 height 35
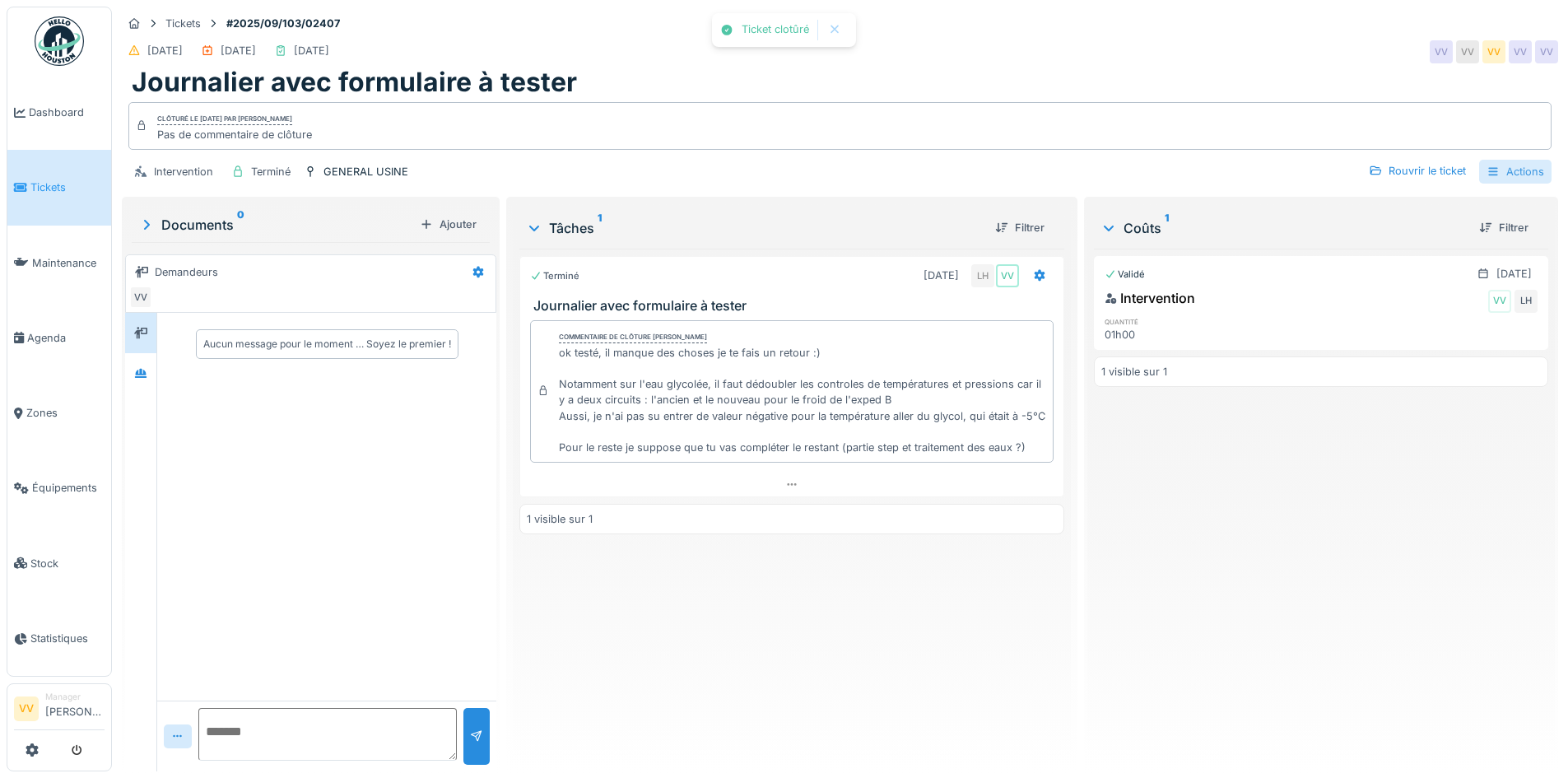
click at [1511, 171] on div "Actions" at bounding box center [1515, 171] width 72 height 24
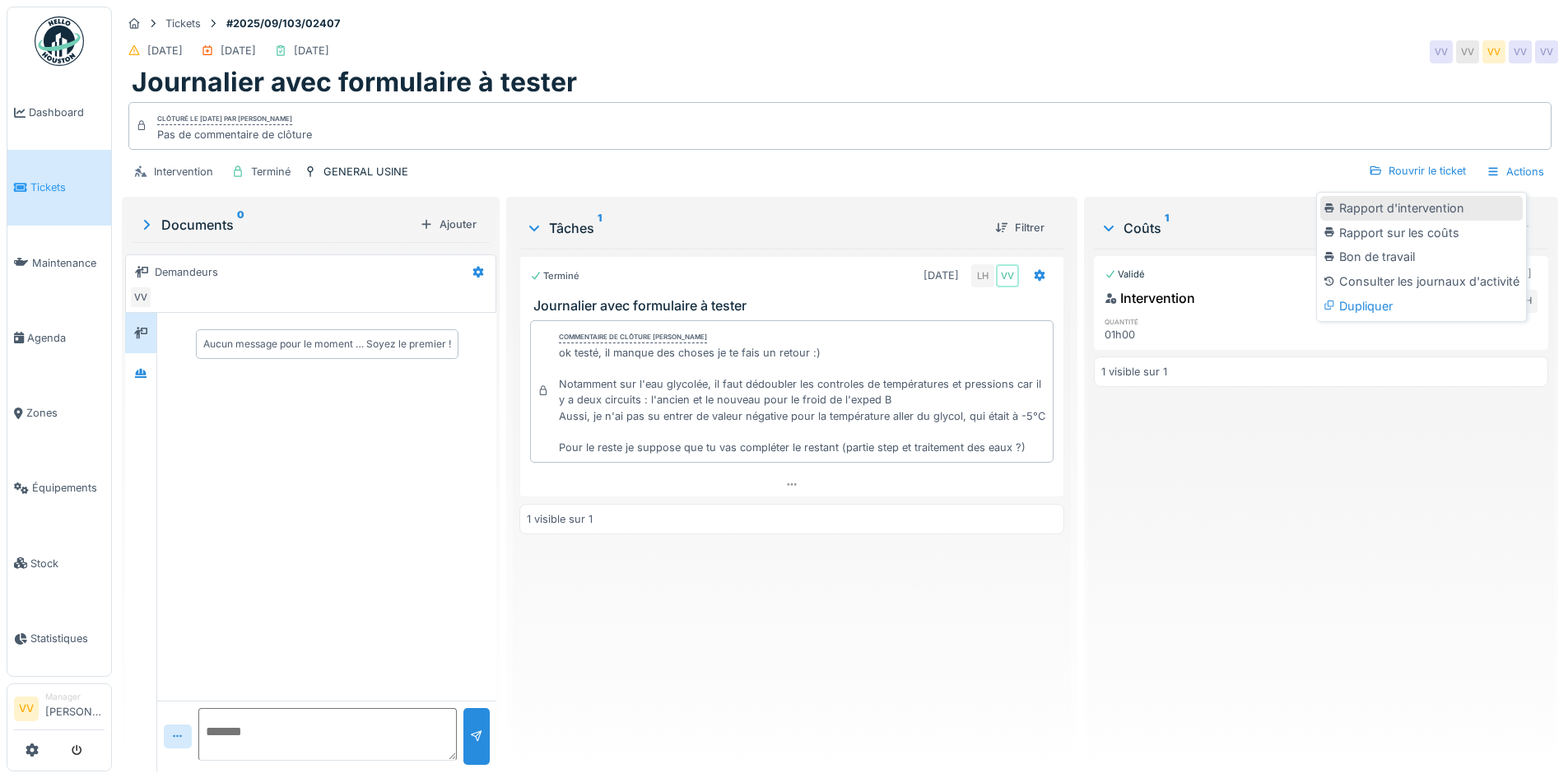
click at [1436, 214] on div "Rapport d'intervention" at bounding box center [1422, 208] width 202 height 25
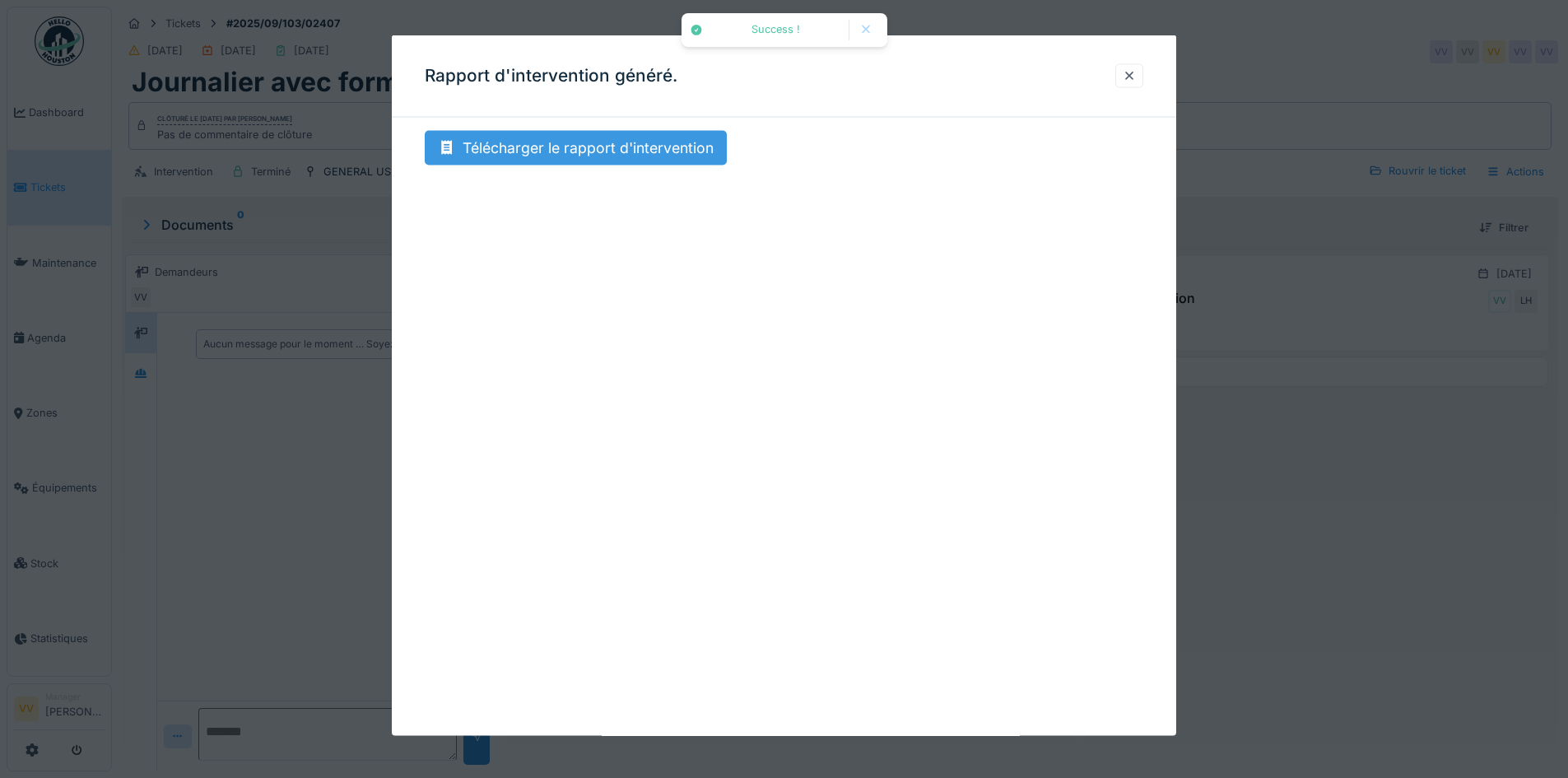
click at [577, 156] on div "Télécharger le rapport d'intervention" at bounding box center [576, 148] width 302 height 35
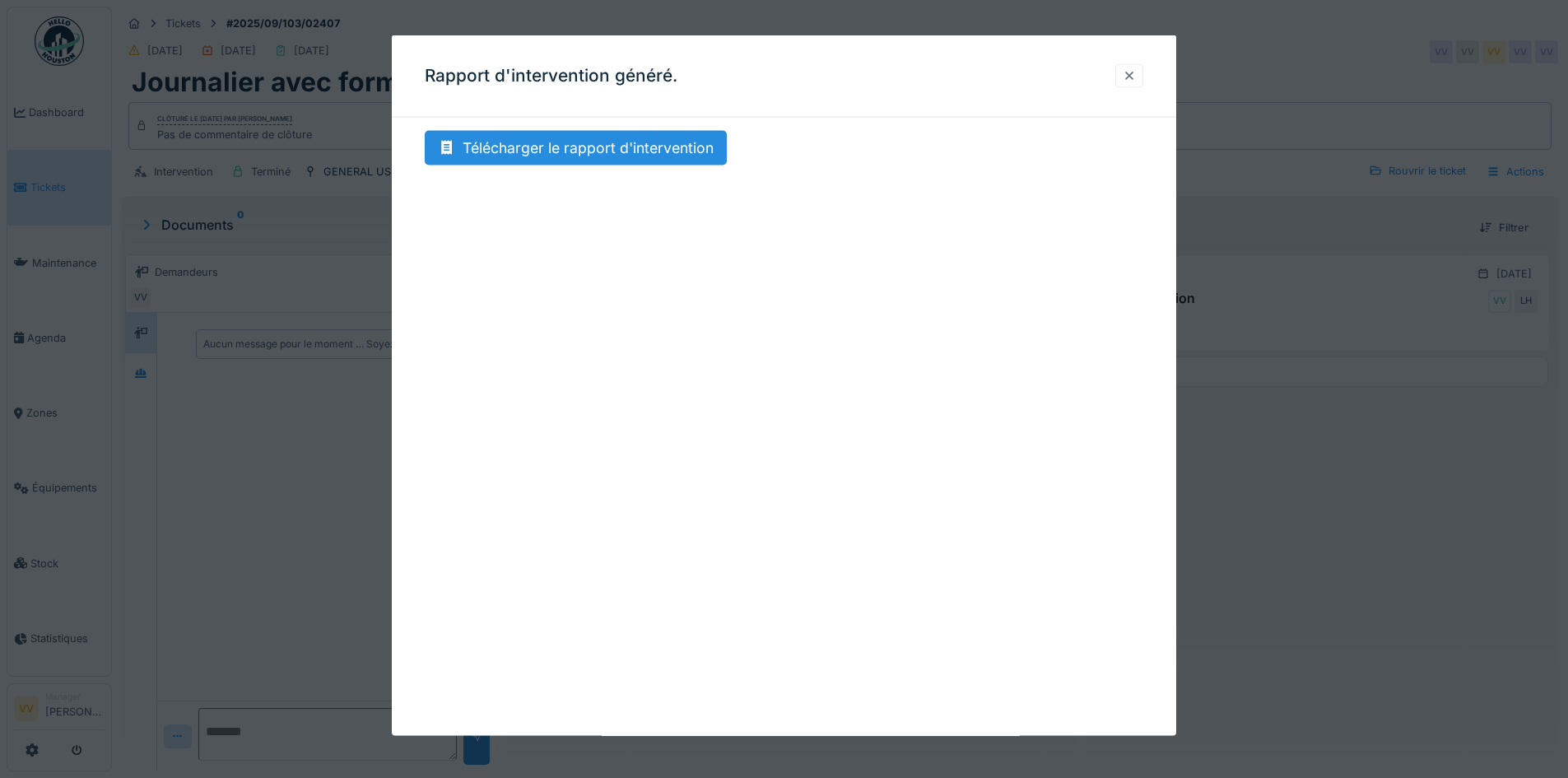
click at [1136, 76] on div at bounding box center [1129, 75] width 13 height 16
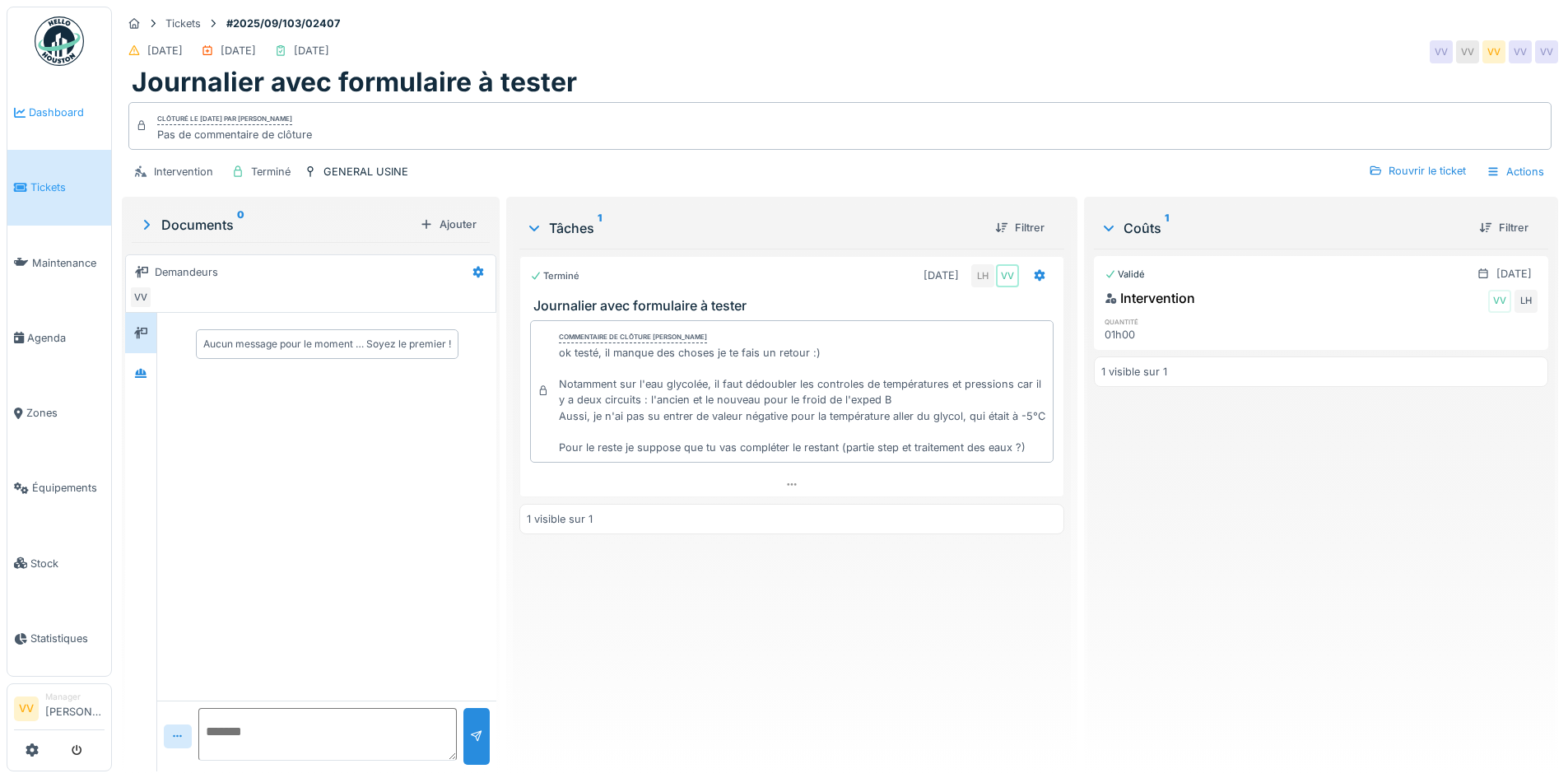
click at [60, 105] on span "Dashboard" at bounding box center [67, 112] width 76 height 16
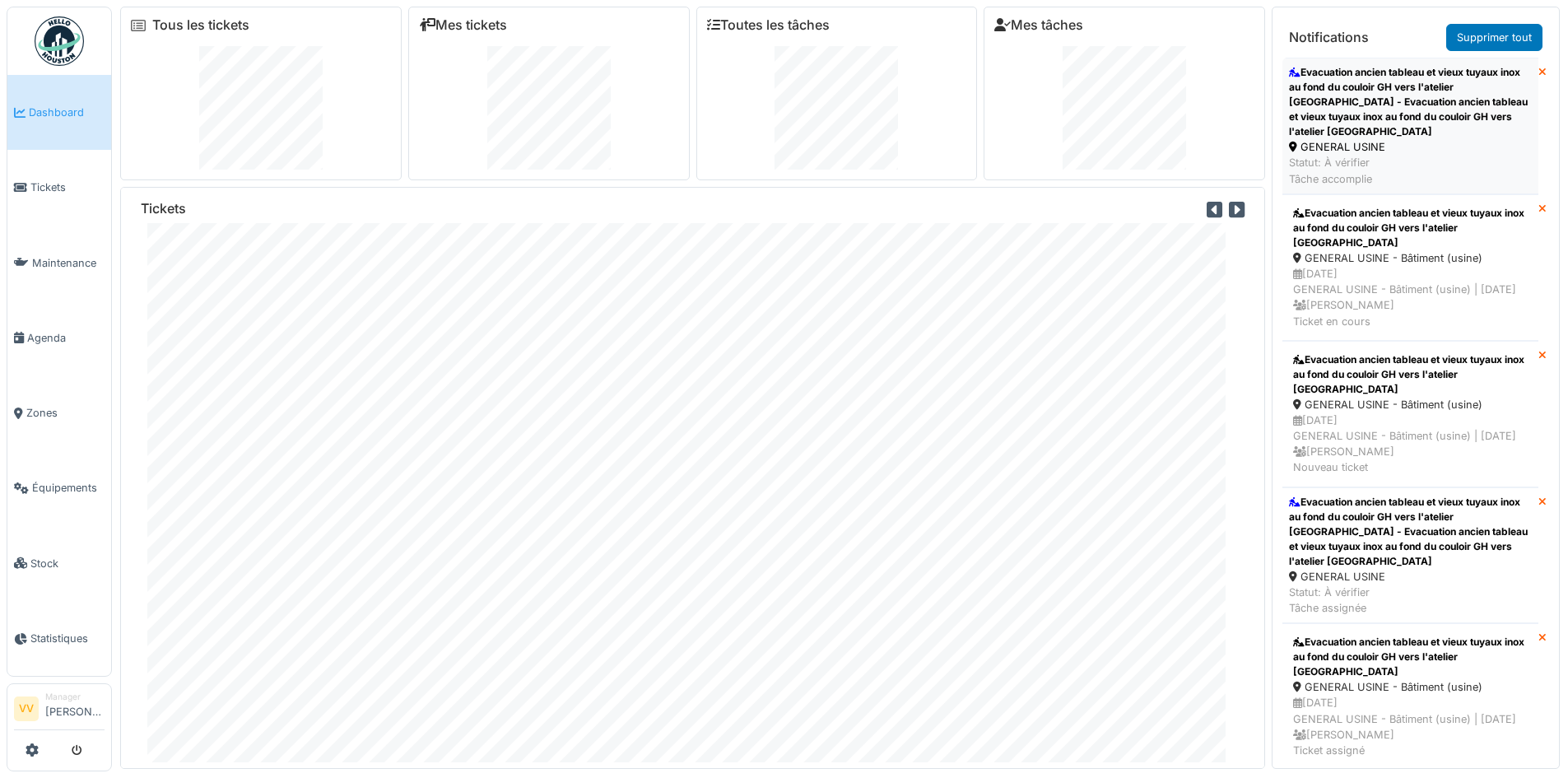
click at [1346, 81] on div "Evacuation ancien tableau et vieux tuyaux inox au fond du couloir GH vers l'ate…" at bounding box center [1410, 101] width 243 height 74
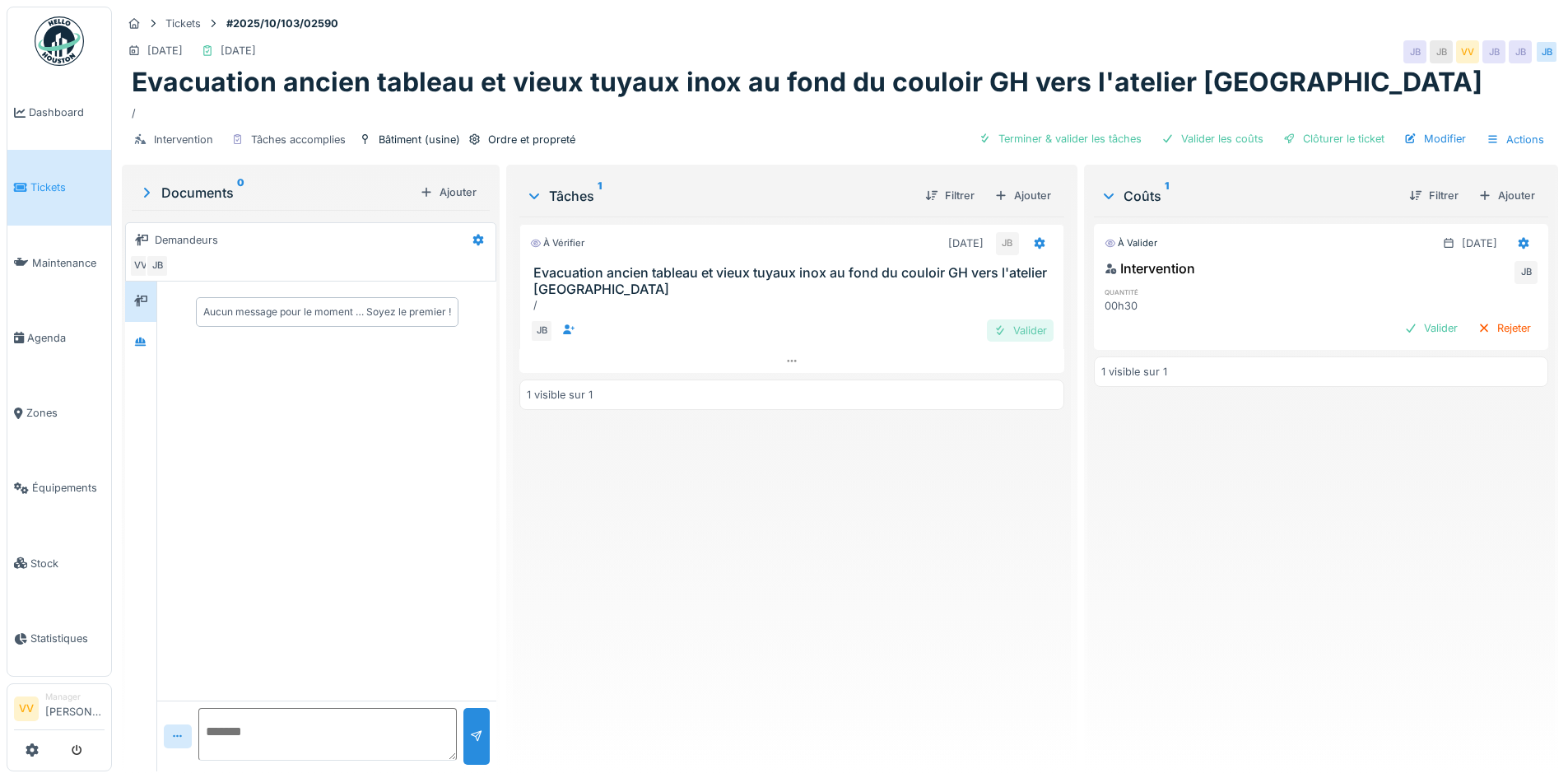
click at [1007, 325] on div "Valider" at bounding box center [1020, 330] width 67 height 22
click at [1397, 334] on div "Valider" at bounding box center [1430, 327] width 67 height 22
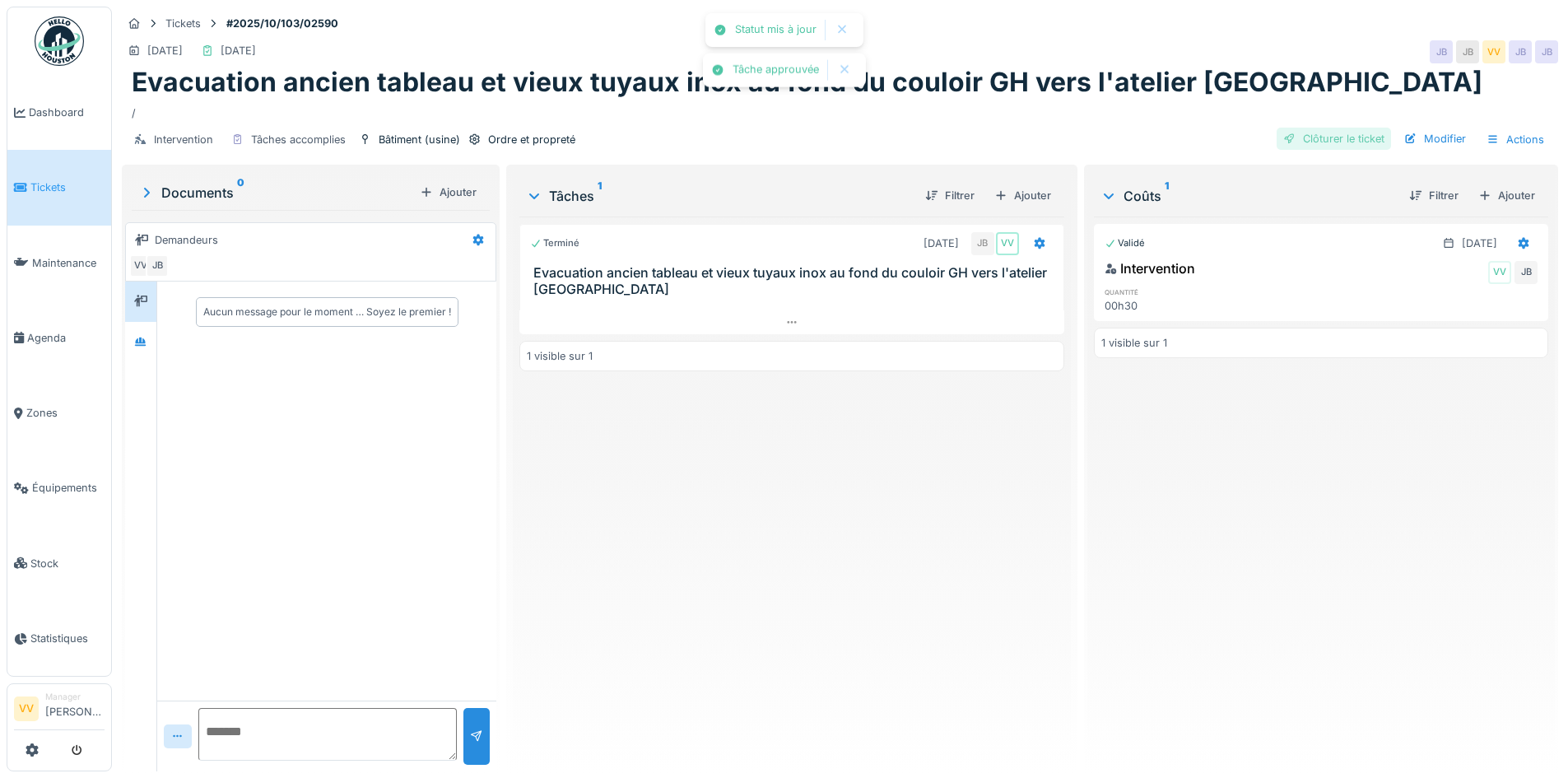
drag, startPoint x: 1332, startPoint y: 126, endPoint x: 1334, endPoint y: 135, distance: 9.2
click at [1331, 130] on div "Intervention Tâches accomplies Bâtiment (usine) Ordre et propreté Clôturer le t…" at bounding box center [840, 140] width 1437 height 37
click at [1335, 137] on div "Clôturer le ticket" at bounding box center [1334, 139] width 114 height 22
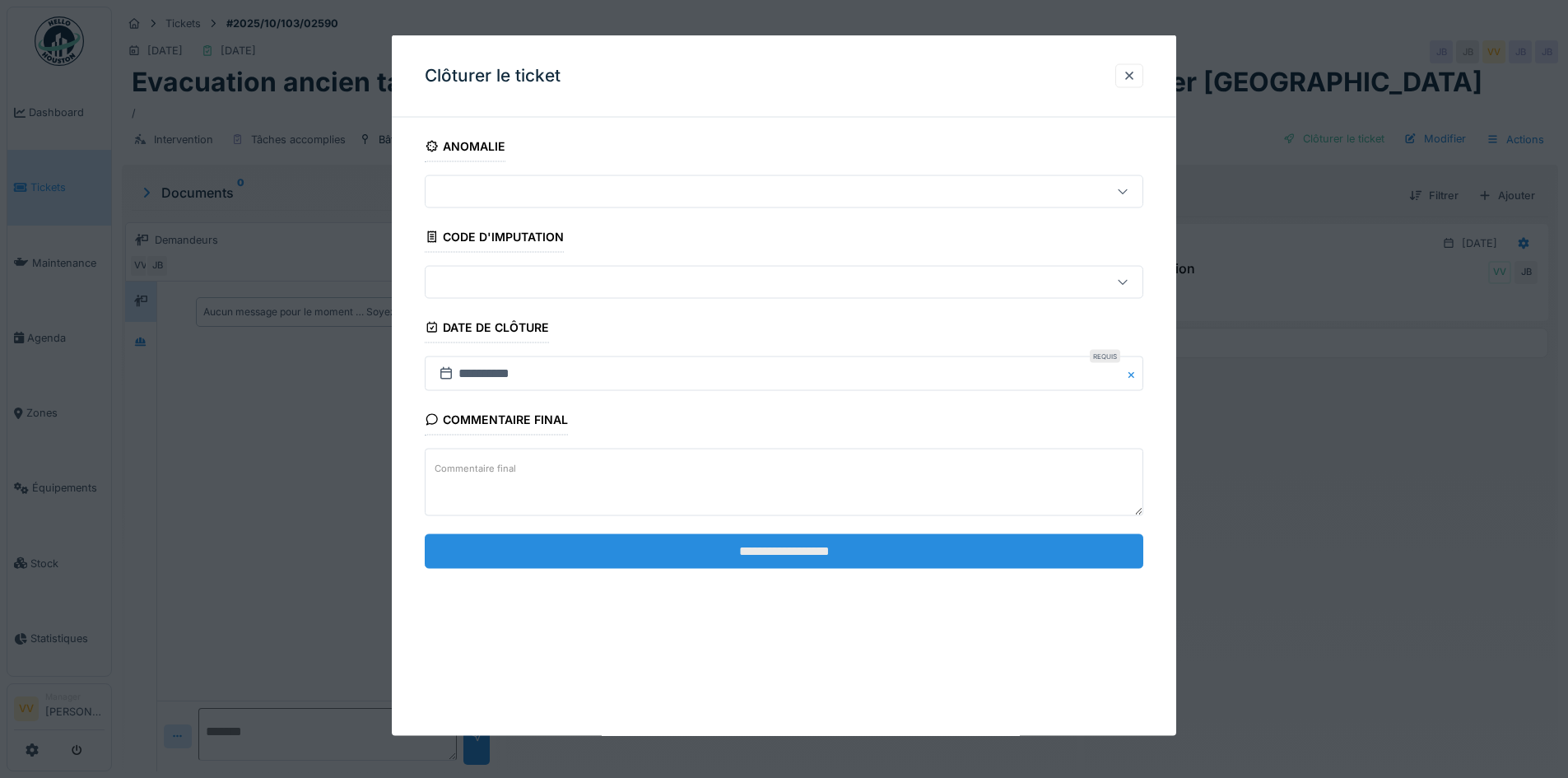
click at [781, 549] on input "**********" at bounding box center [784, 551] width 719 height 35
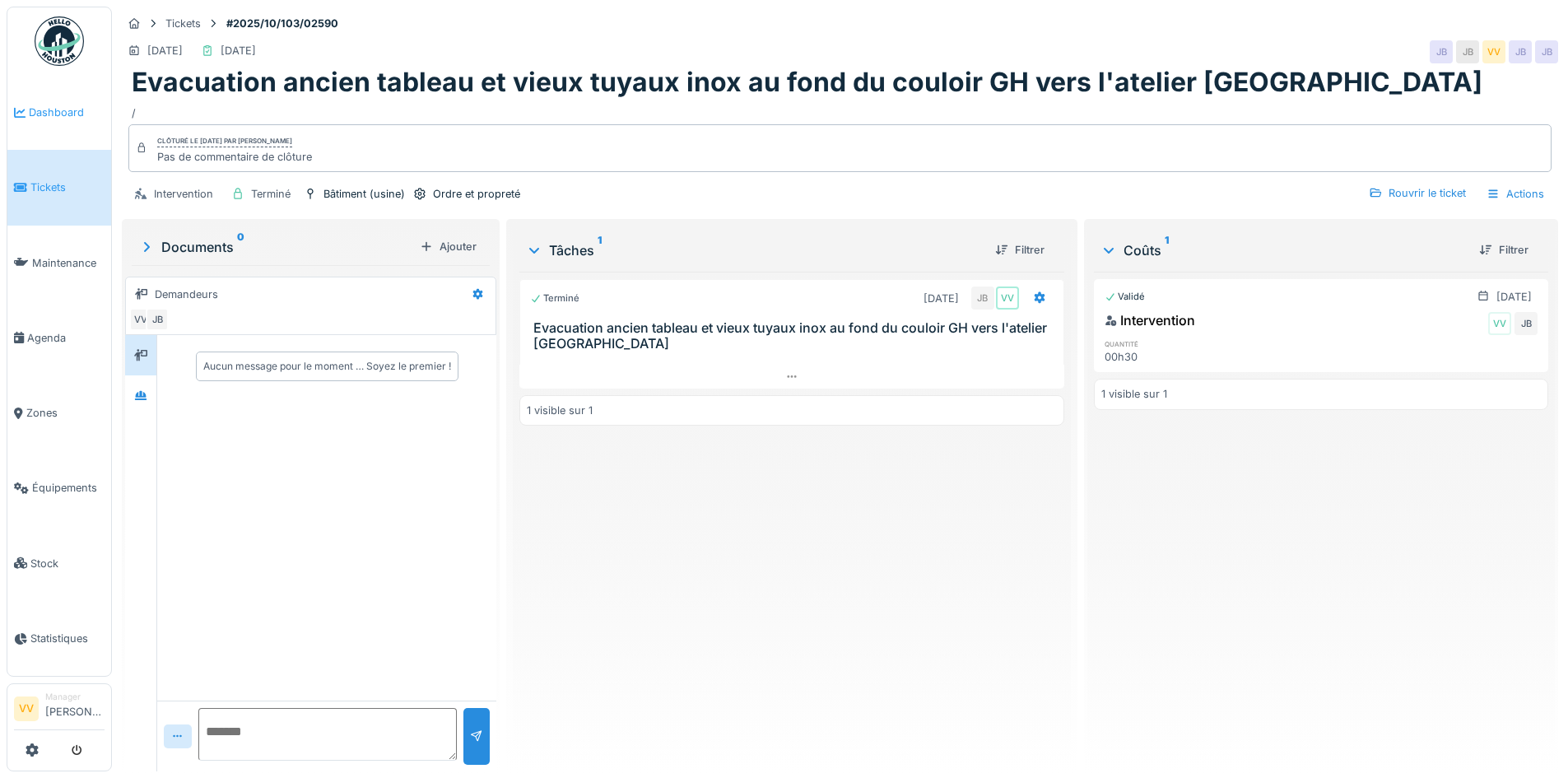
click at [70, 112] on span "Dashboard" at bounding box center [67, 112] width 76 height 16
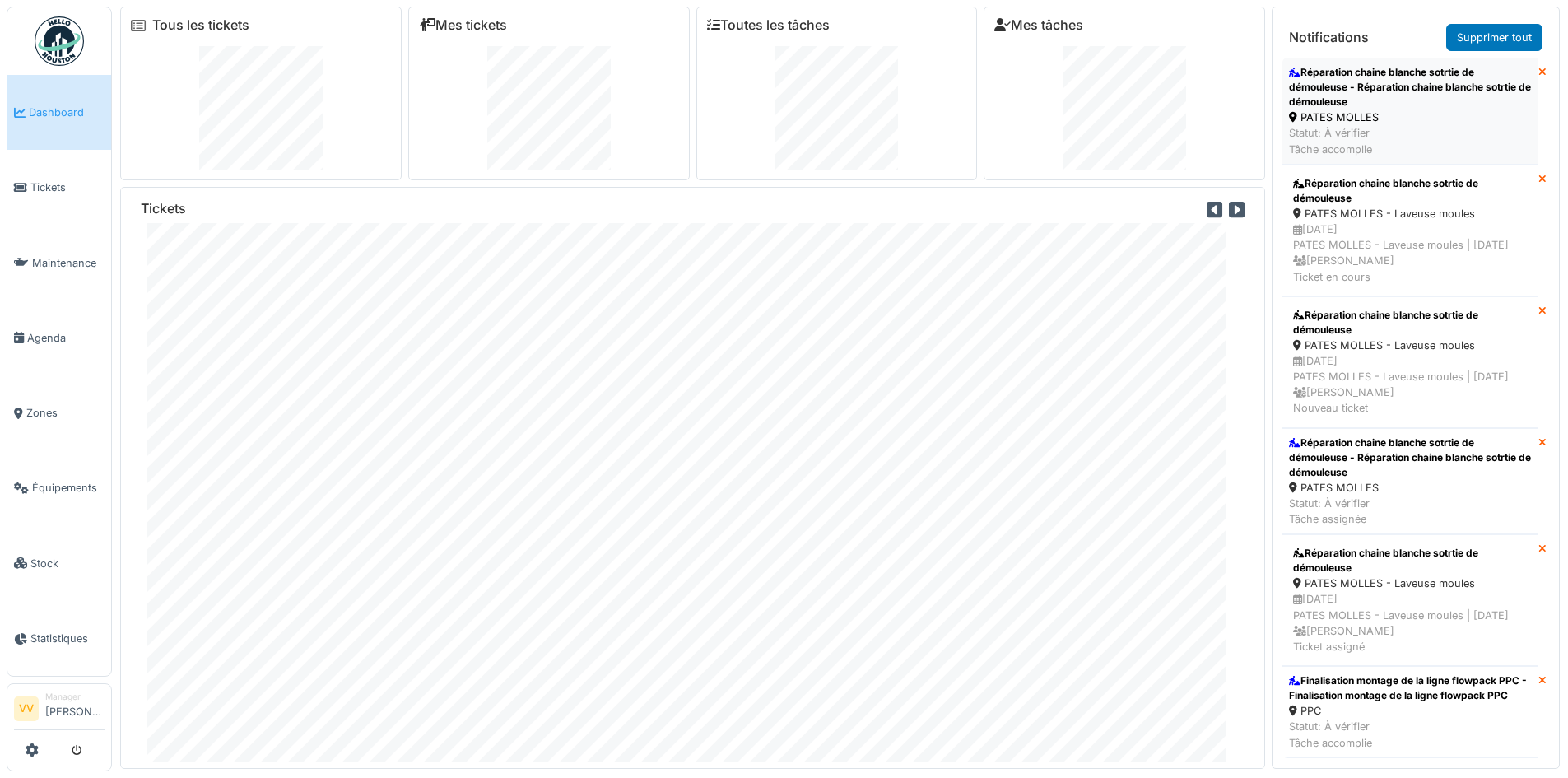
click at [1409, 88] on div "Réparation chaine blanche sotrtie de démouleuse - Réparation chaine blanche sot…" at bounding box center [1410, 87] width 243 height 45
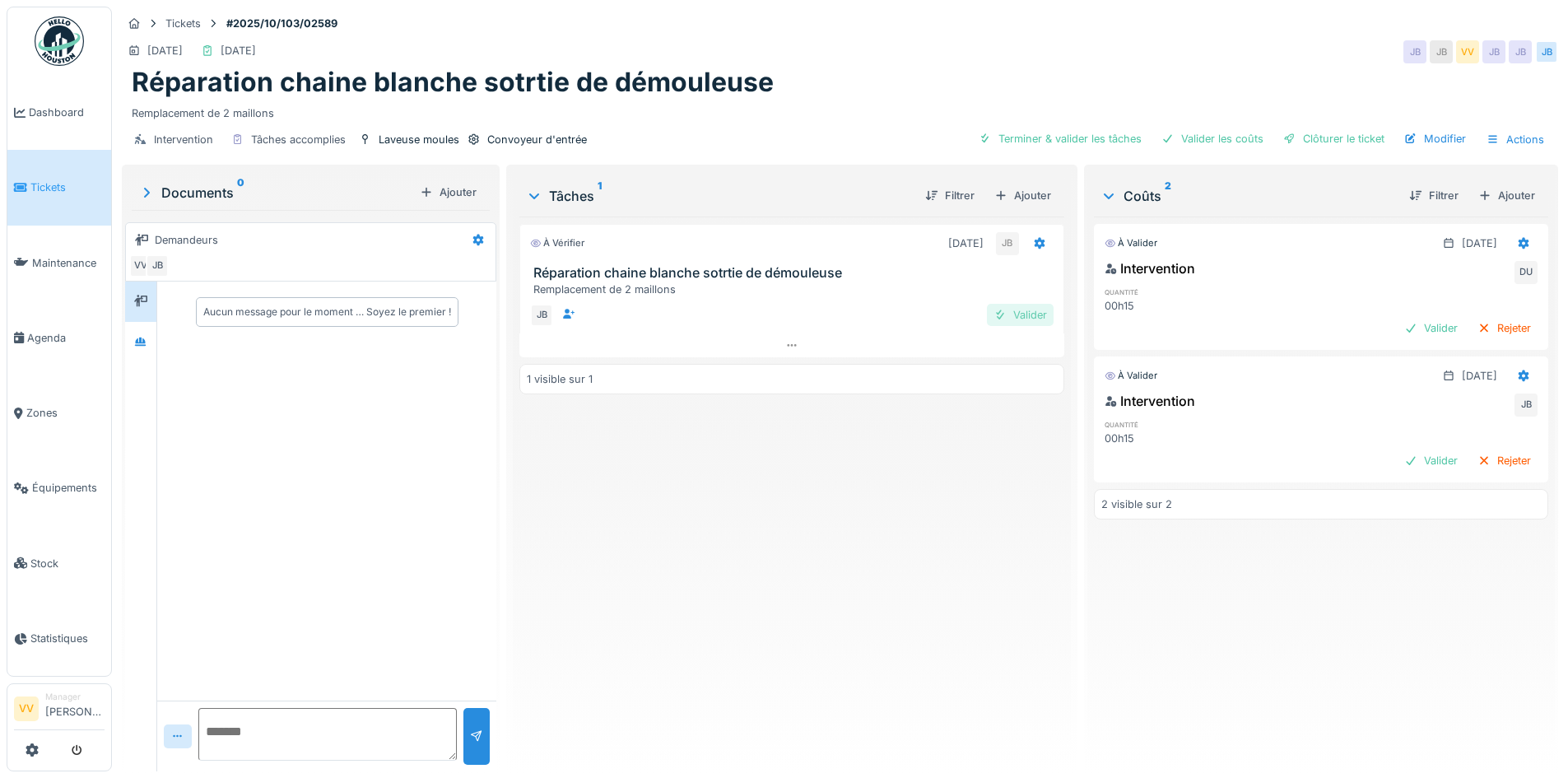
click at [1034, 318] on div "Valider" at bounding box center [1020, 315] width 67 height 22
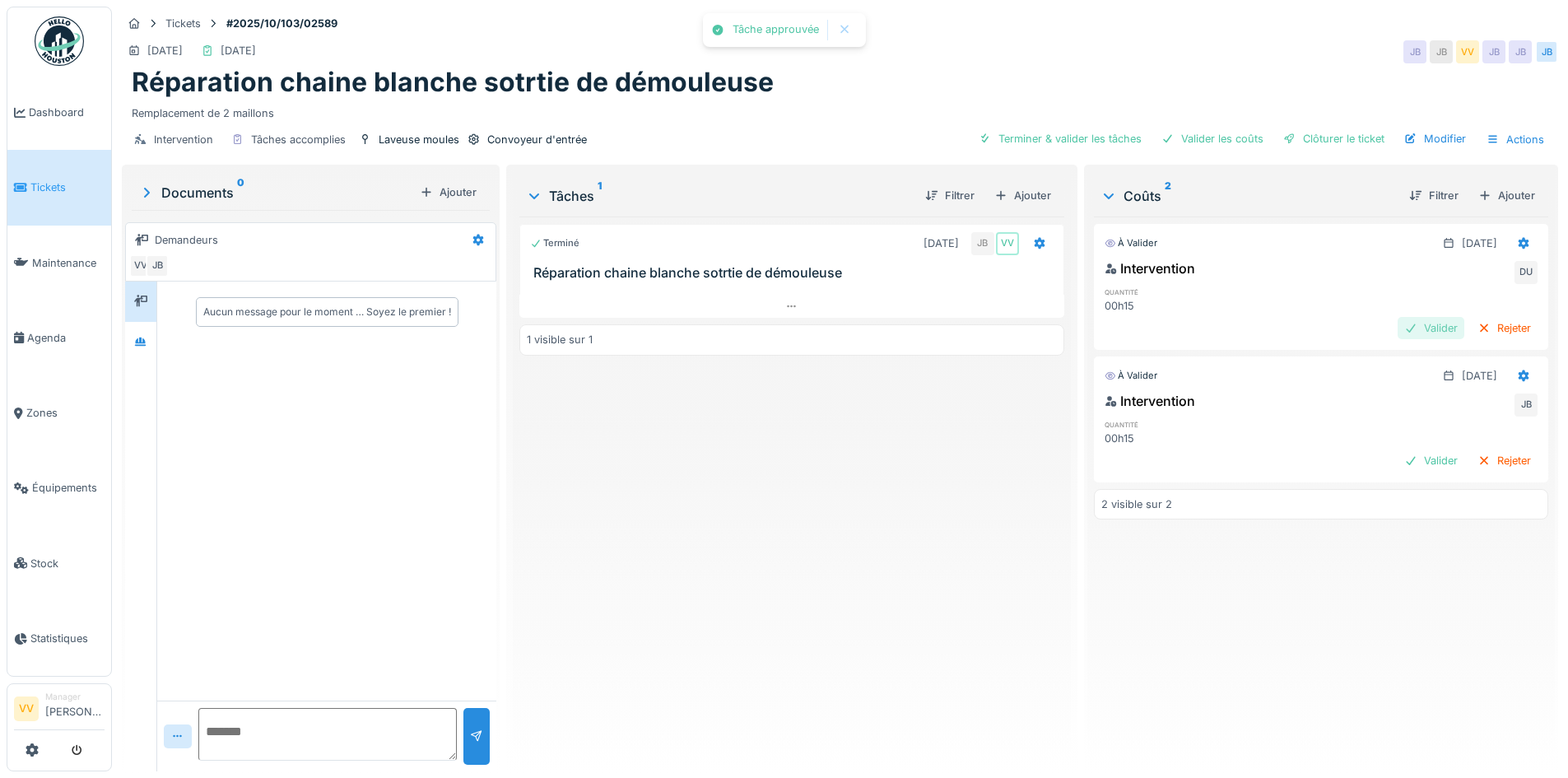
click at [1414, 325] on div "Valider" at bounding box center [1430, 327] width 67 height 22
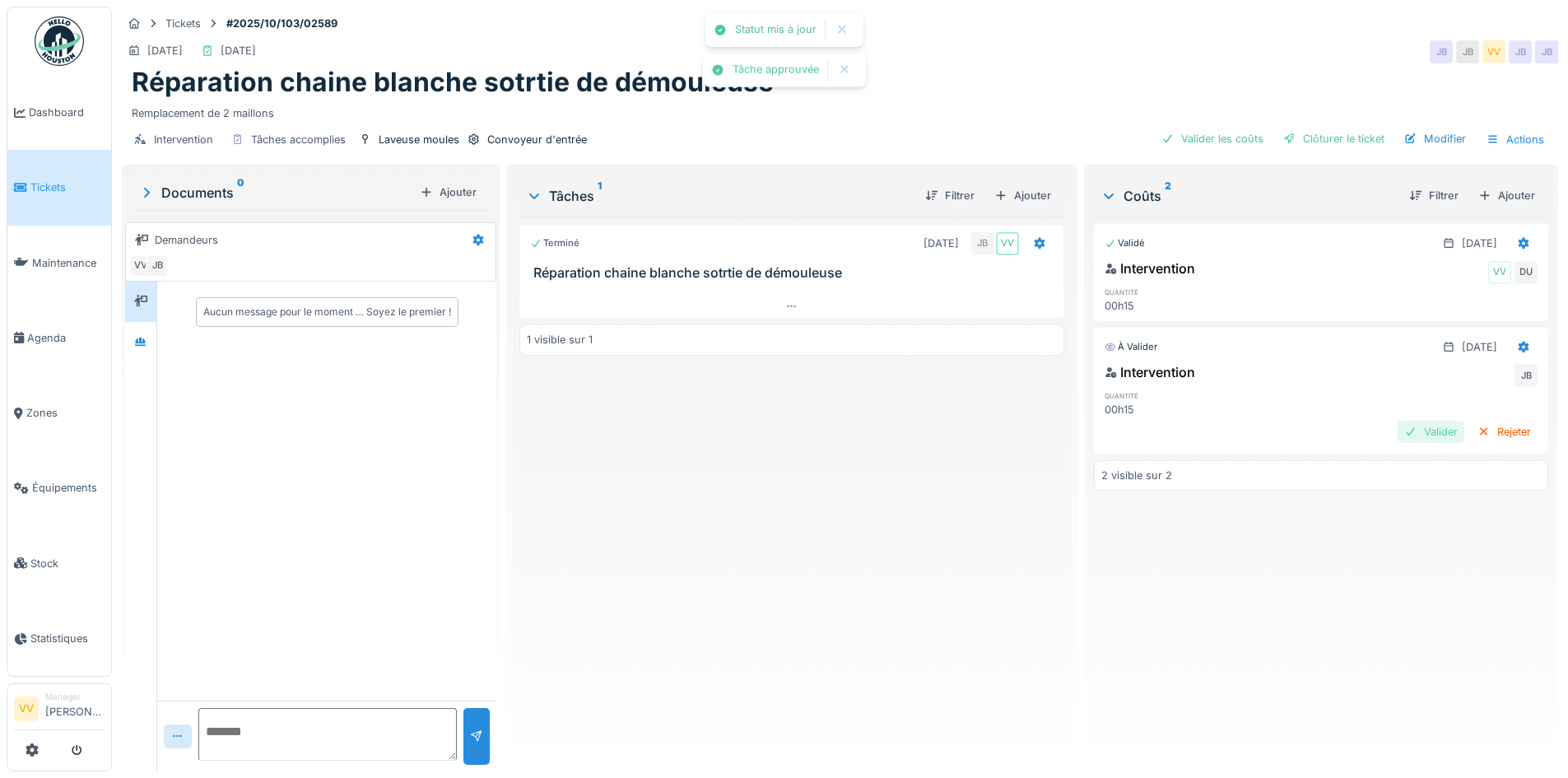
click at [1405, 432] on div "Valider" at bounding box center [1430, 431] width 67 height 22
click at [1313, 125] on div "Intervention Tâches accomplies Laveuse moules Convoyeur d'entrée Clôturer le ti…" at bounding box center [840, 140] width 1437 height 37
click at [1313, 141] on div "Clôturer le ticket" at bounding box center [1334, 139] width 114 height 22
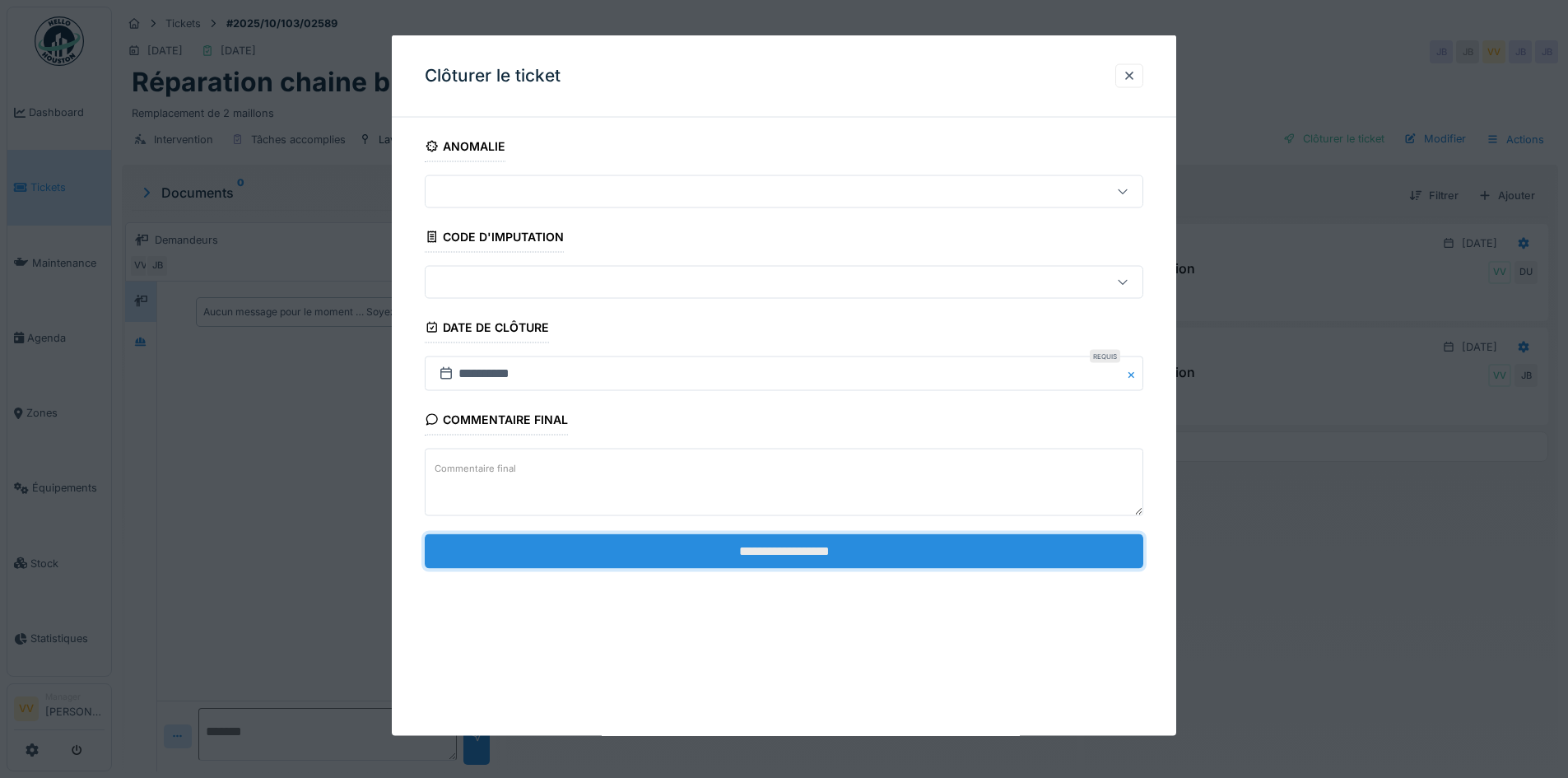
click at [764, 545] on input "**********" at bounding box center [784, 551] width 719 height 35
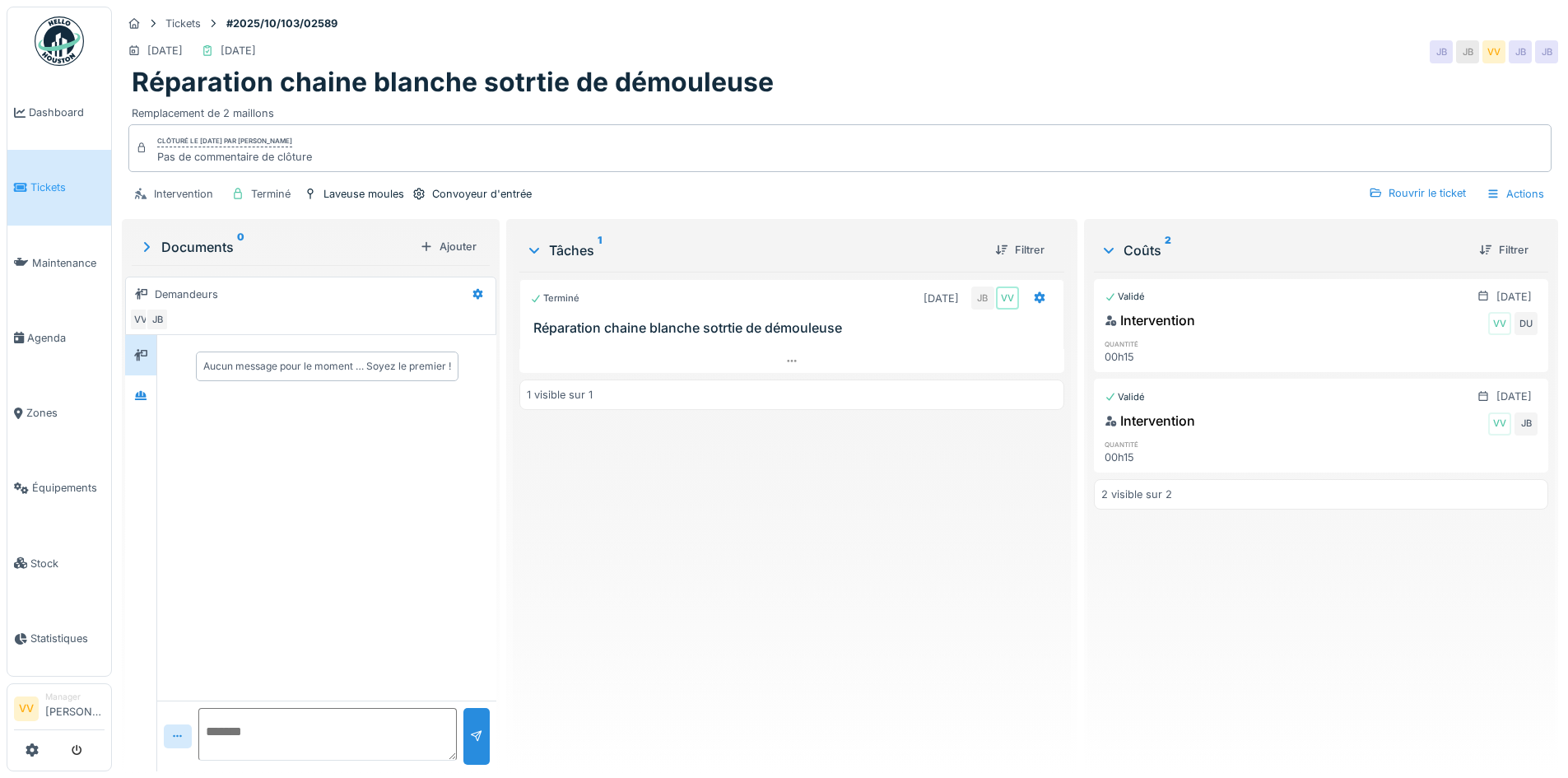
click at [34, 182] on span "Tickets" at bounding box center [67, 187] width 74 height 16
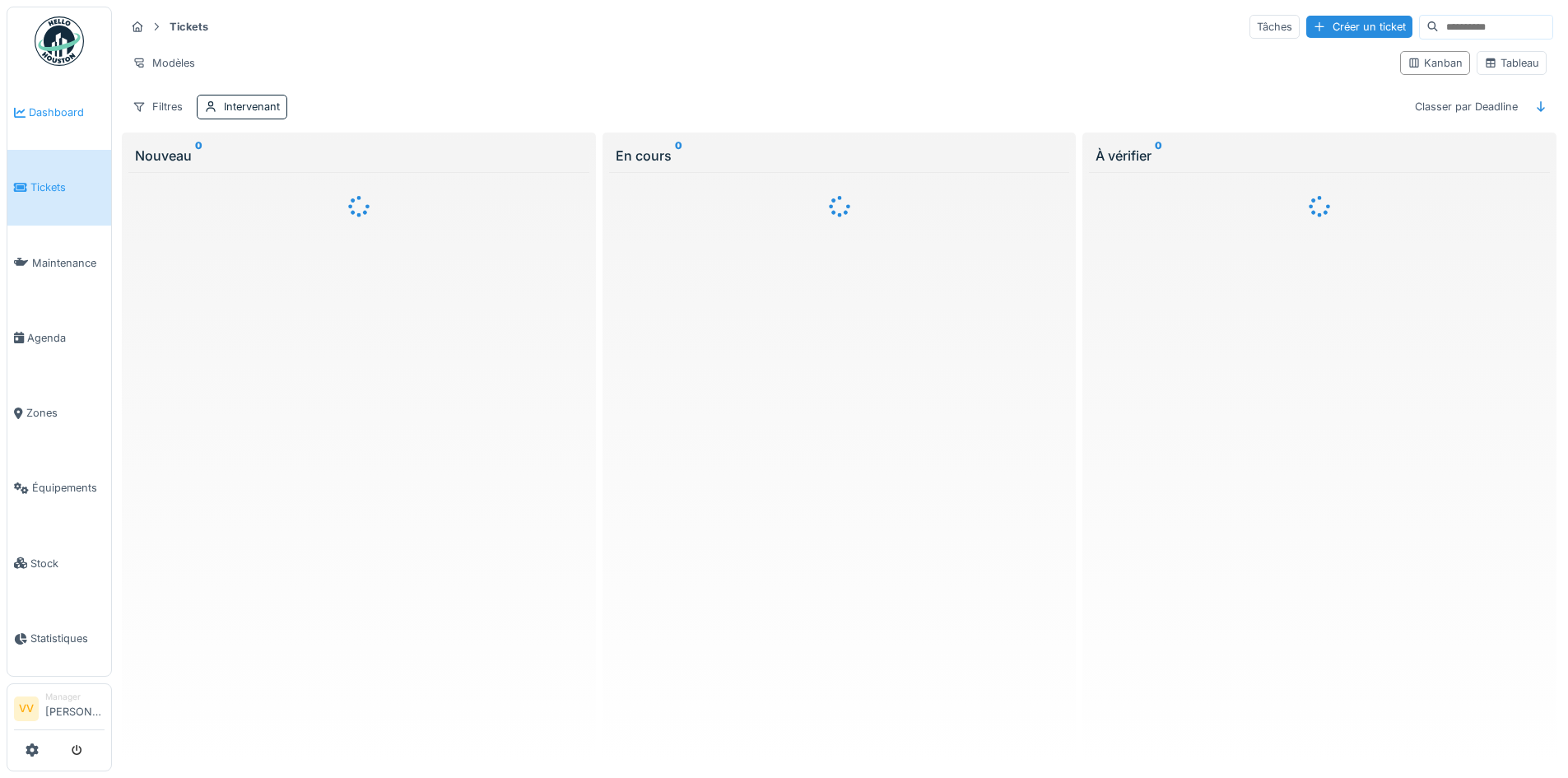
click at [34, 114] on span "Dashboard" at bounding box center [67, 112] width 76 height 16
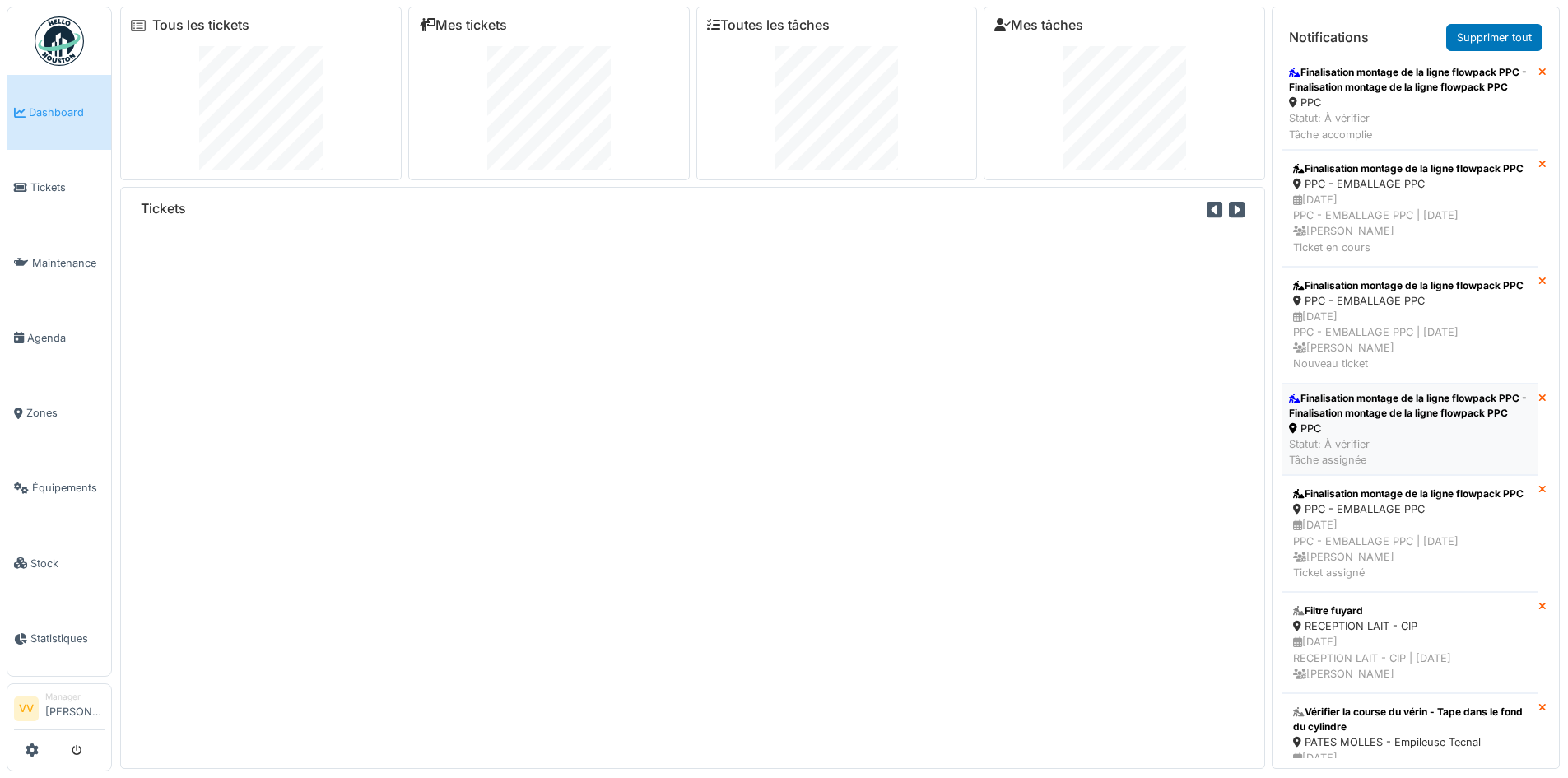
click at [1417, 420] on div "Finalisation montage de la ligne flowpack PPC - Finalisation montage de la lign…" at bounding box center [1410, 406] width 243 height 29
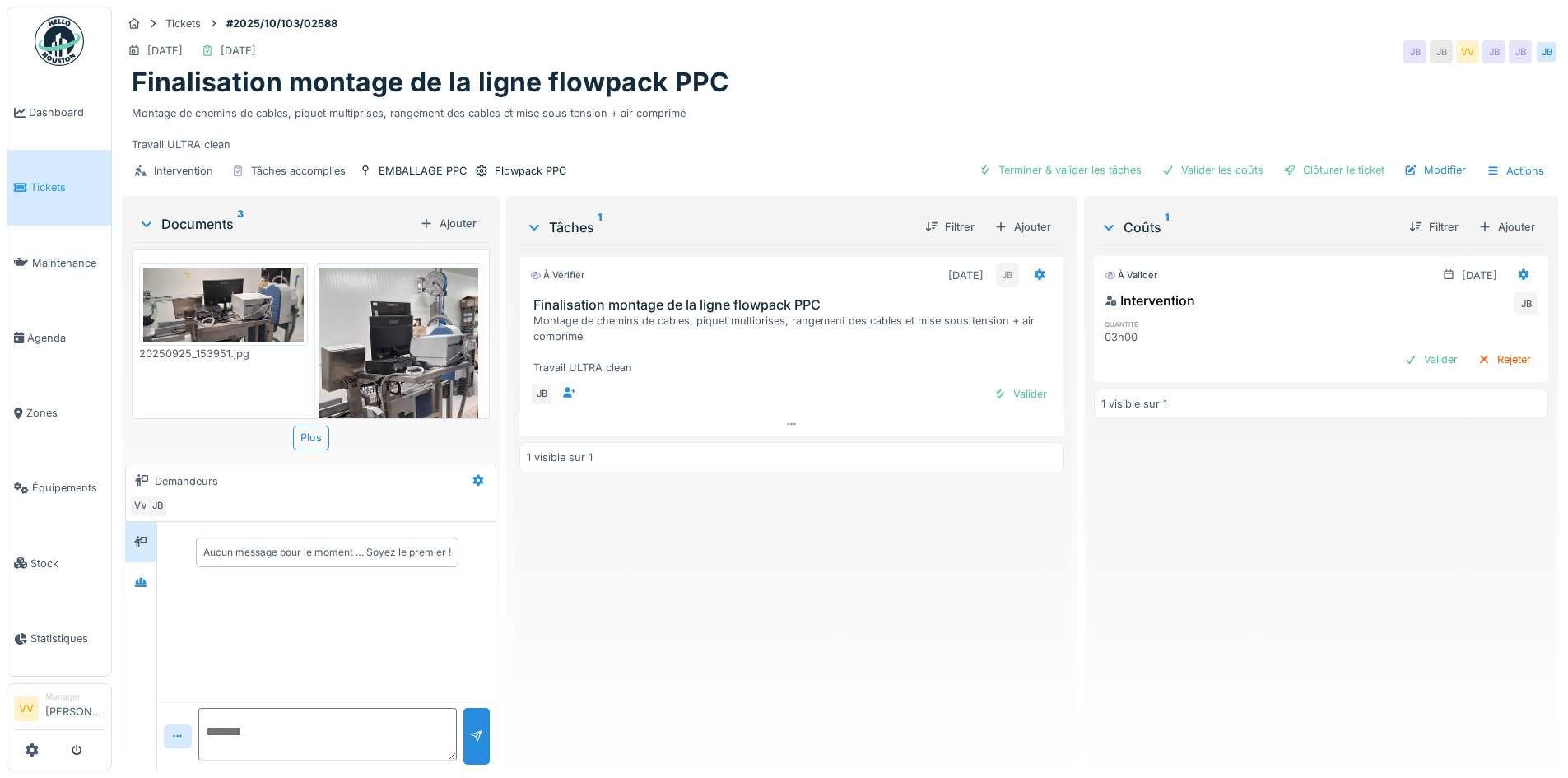
click at [211, 304] on img at bounding box center [223, 304] width 161 height 74
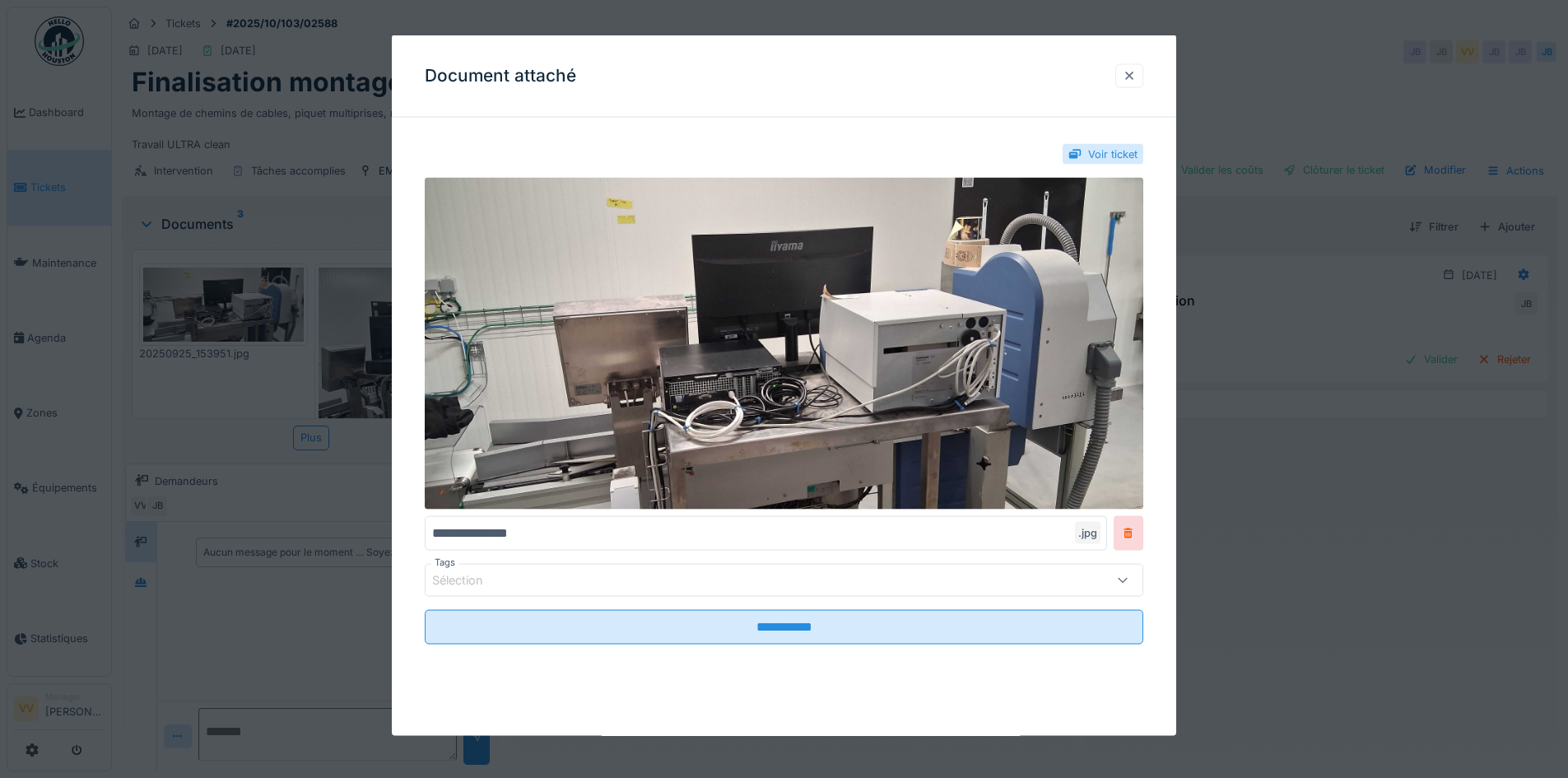
click at [1131, 74] on div at bounding box center [1129, 75] width 13 height 16
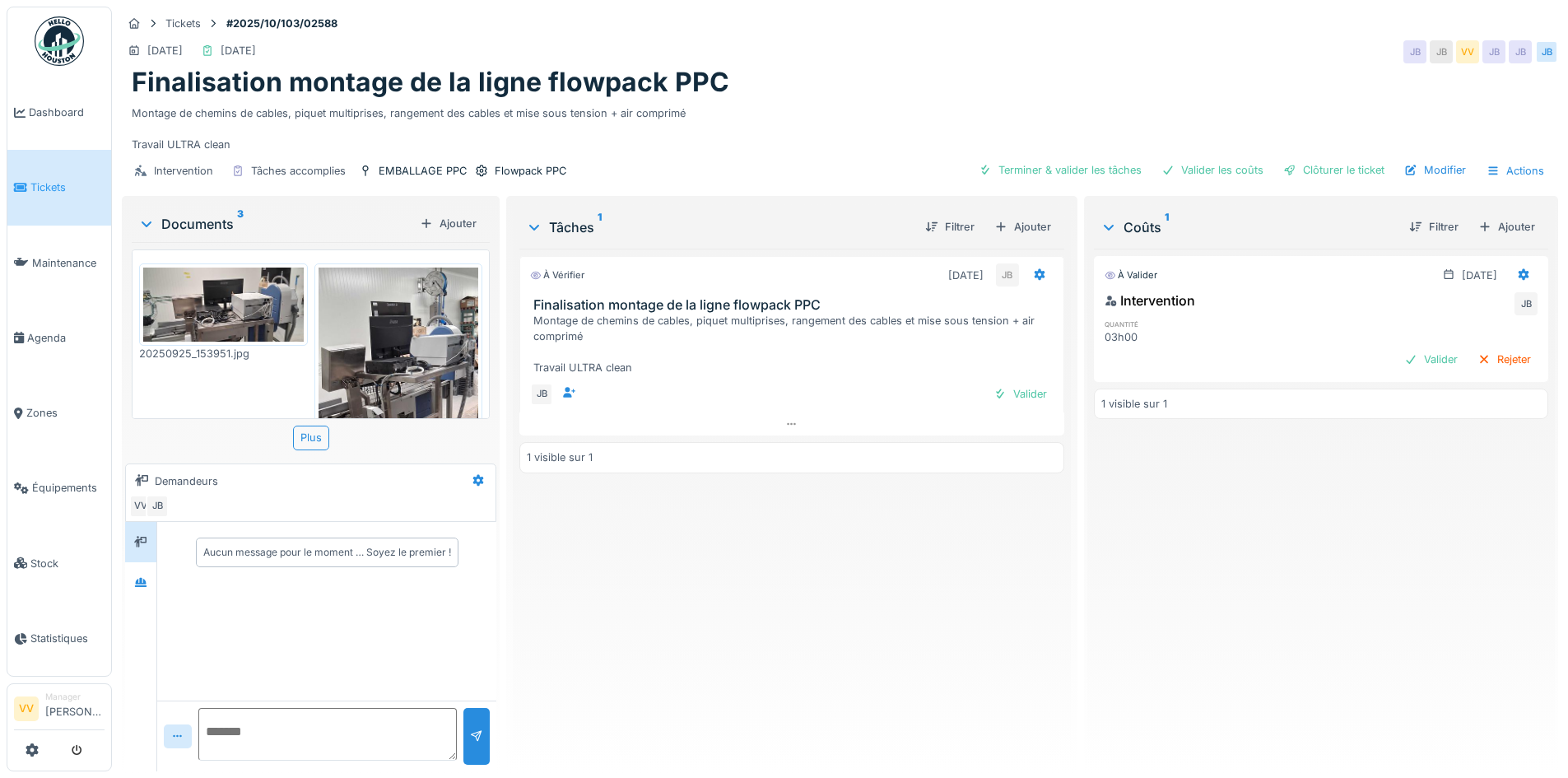
click at [384, 327] on img at bounding box center [399, 441] width 161 height 348
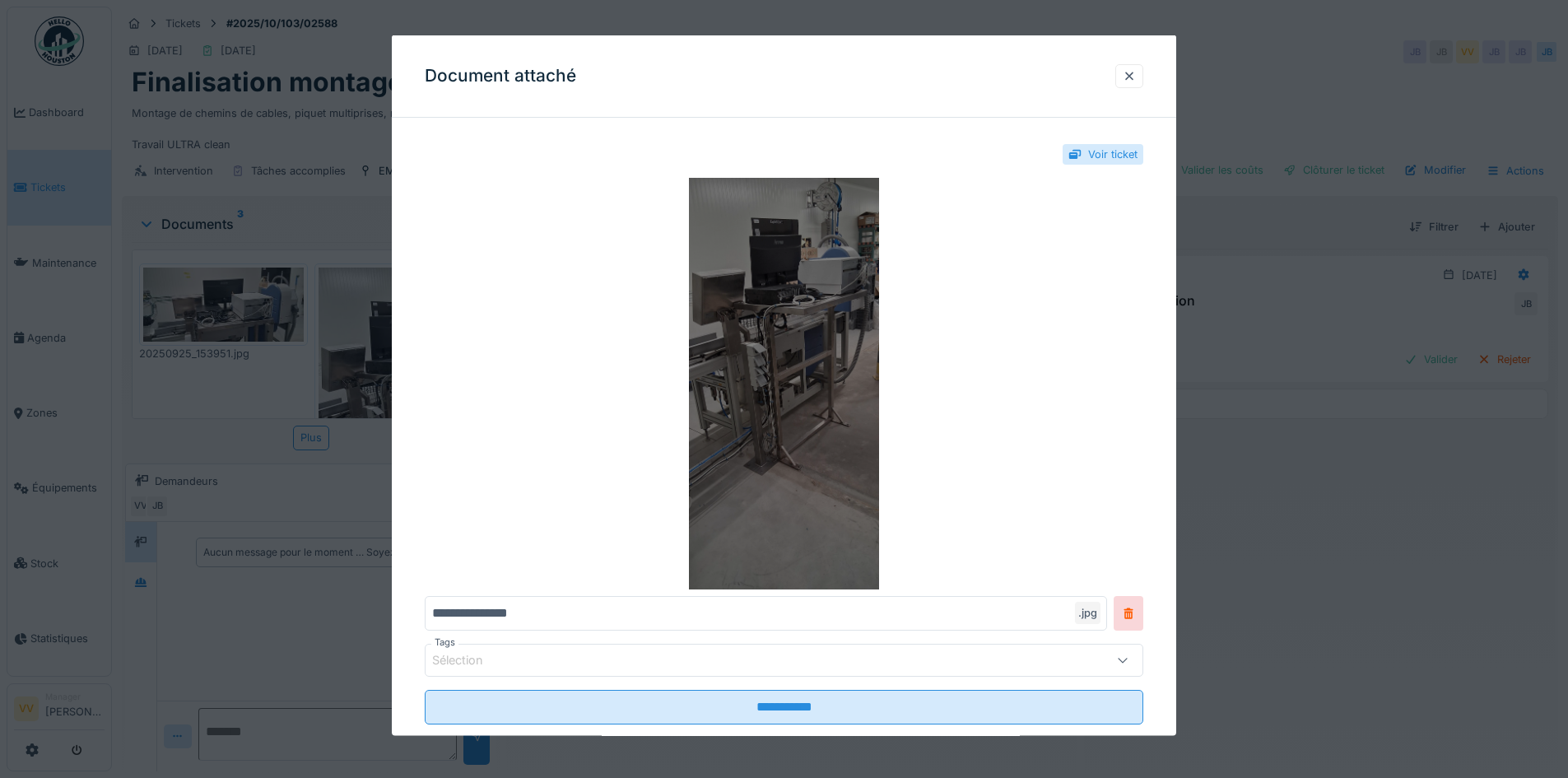
click at [700, 421] on img at bounding box center [784, 383] width 719 height 411
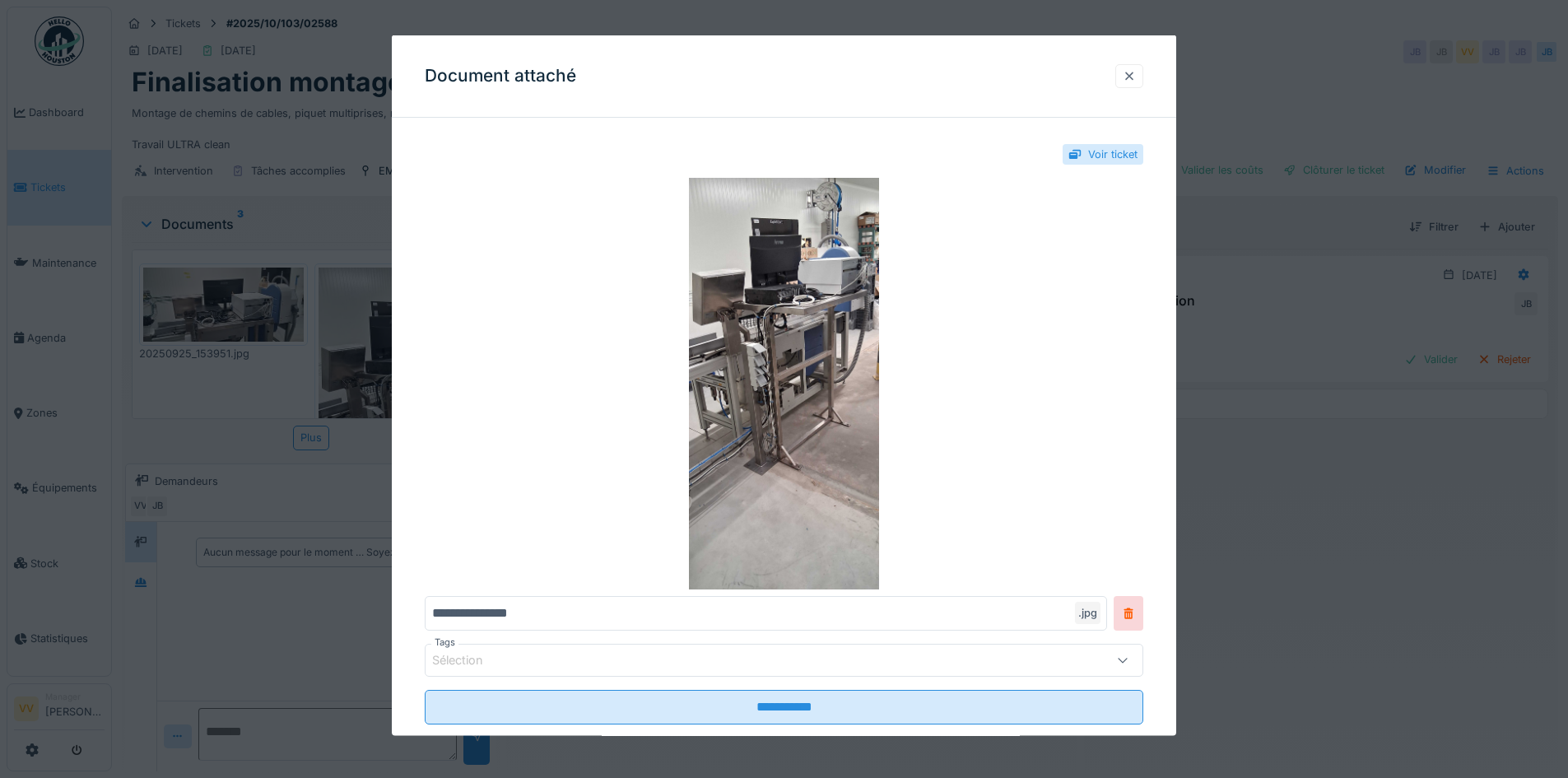
click at [1136, 76] on div at bounding box center [1129, 75] width 13 height 16
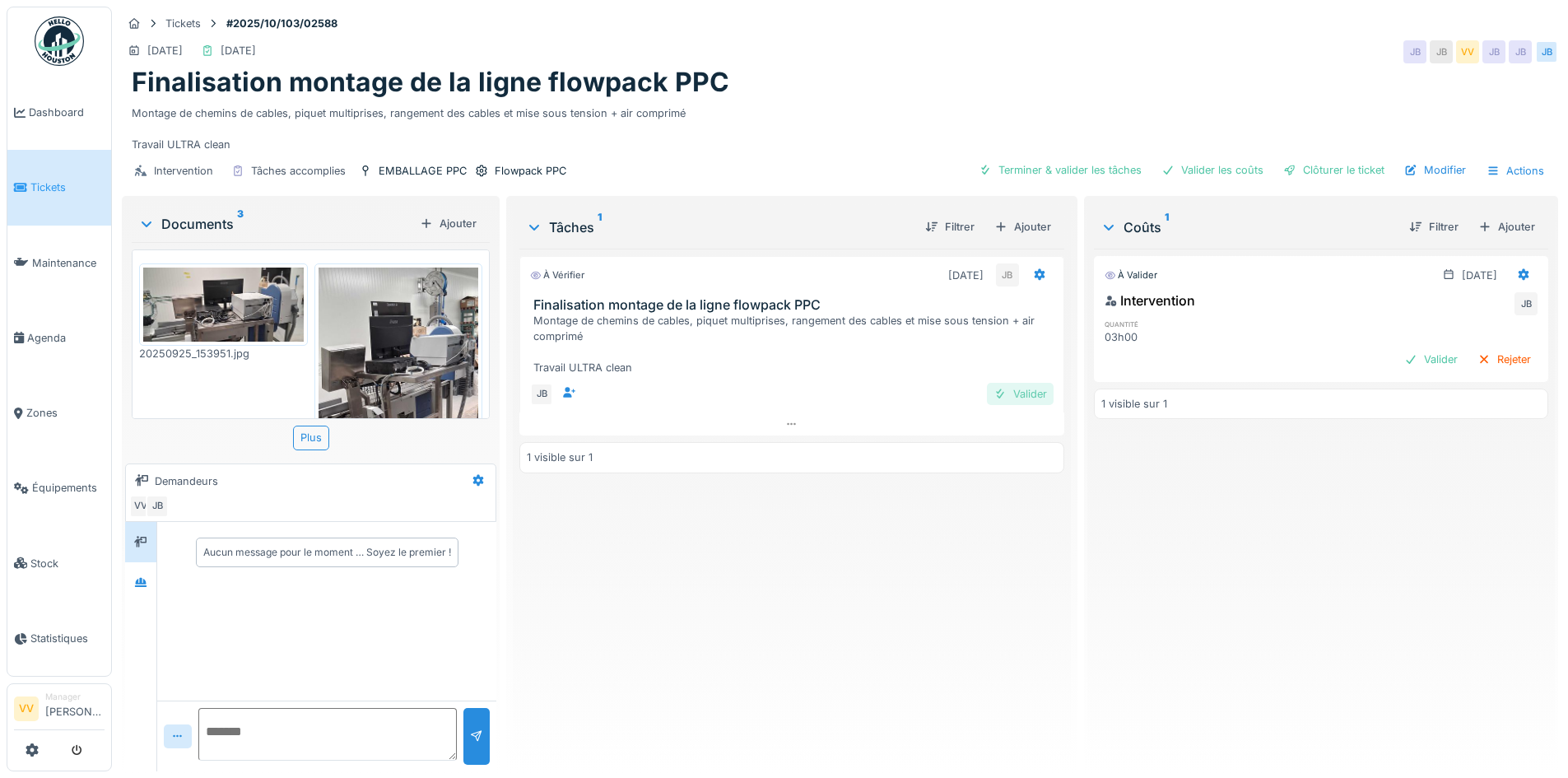
click at [1009, 394] on div "Valider" at bounding box center [1020, 394] width 67 height 22
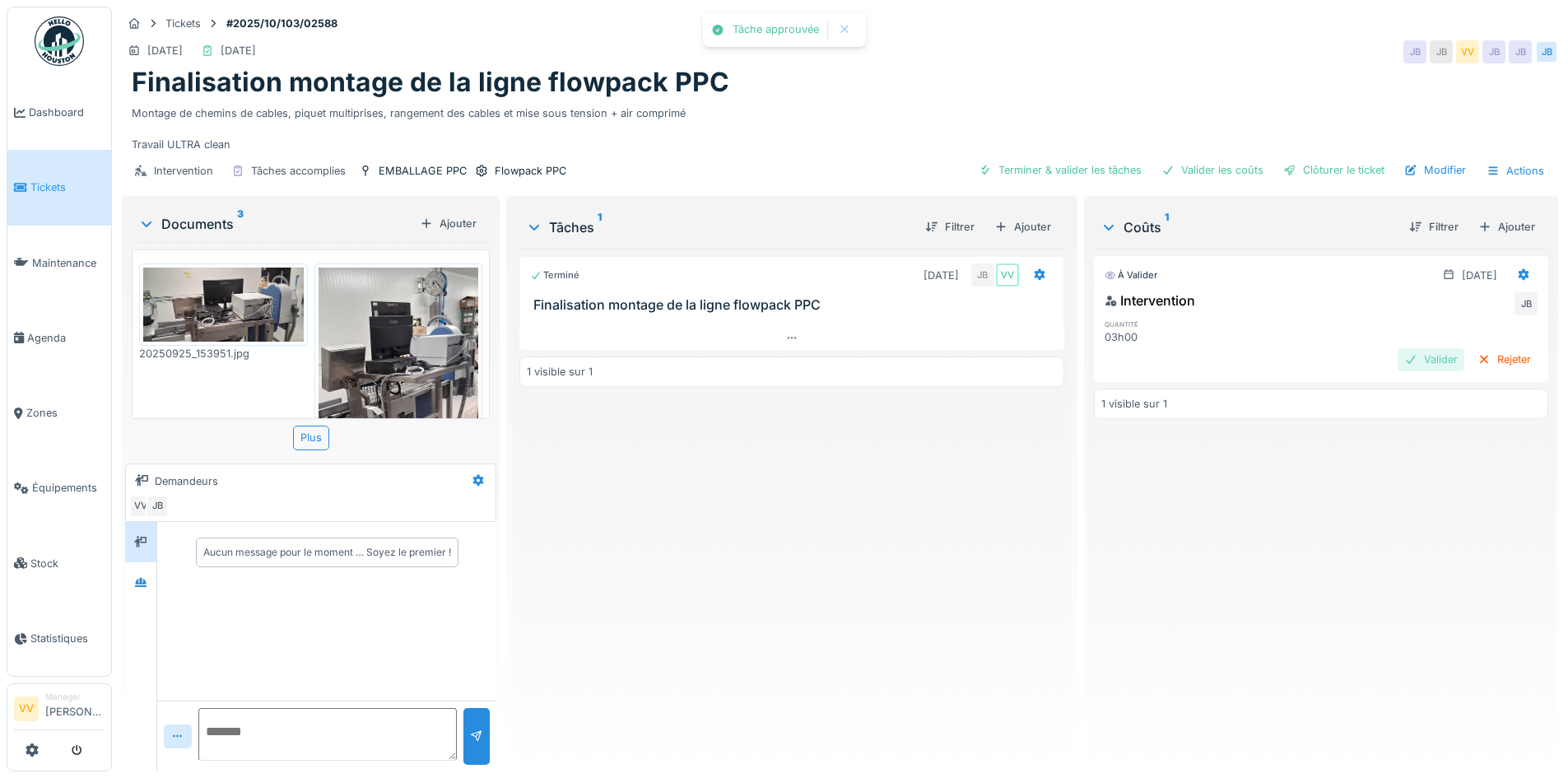
click at [1409, 354] on div "Valider" at bounding box center [1430, 359] width 67 height 22
click at [1397, 359] on div "Valider" at bounding box center [1430, 359] width 67 height 22
click at [1310, 170] on div "Clôturer le ticket" at bounding box center [1334, 170] width 114 height 22
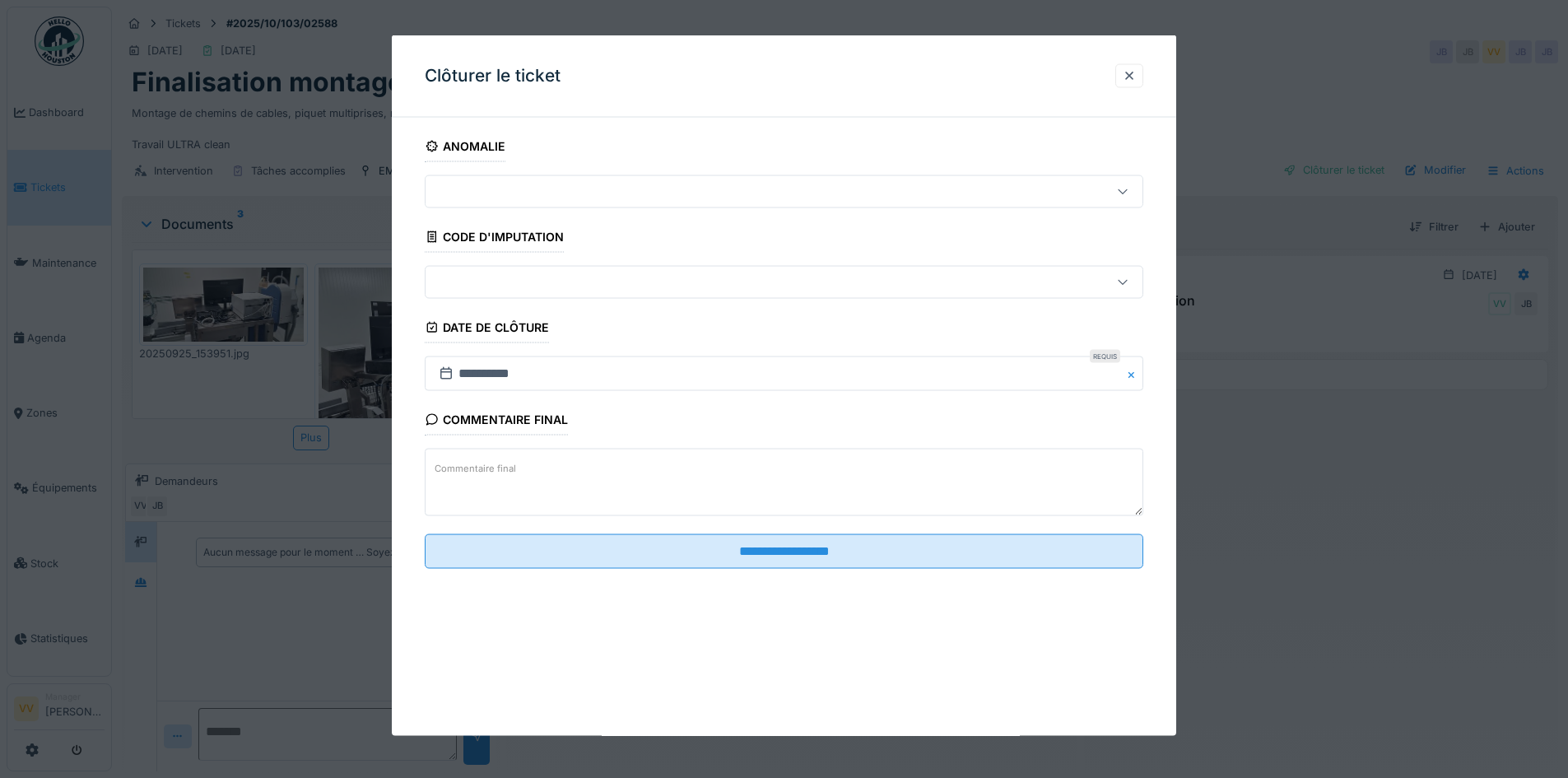
click at [690, 491] on textarea "Commentaire final" at bounding box center [784, 482] width 719 height 67
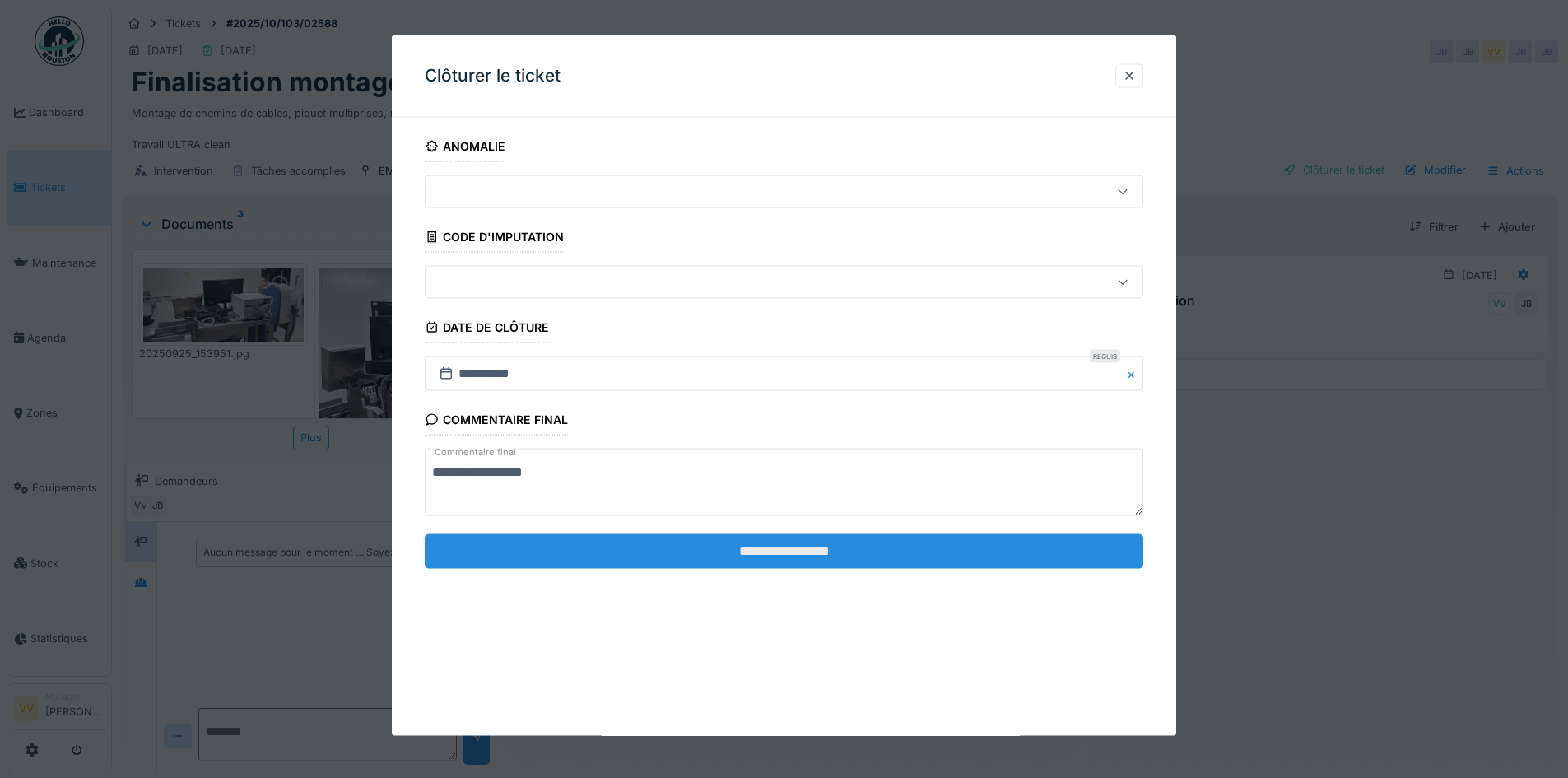
type textarea "**********"
click at [648, 563] on input "**********" at bounding box center [784, 551] width 719 height 35
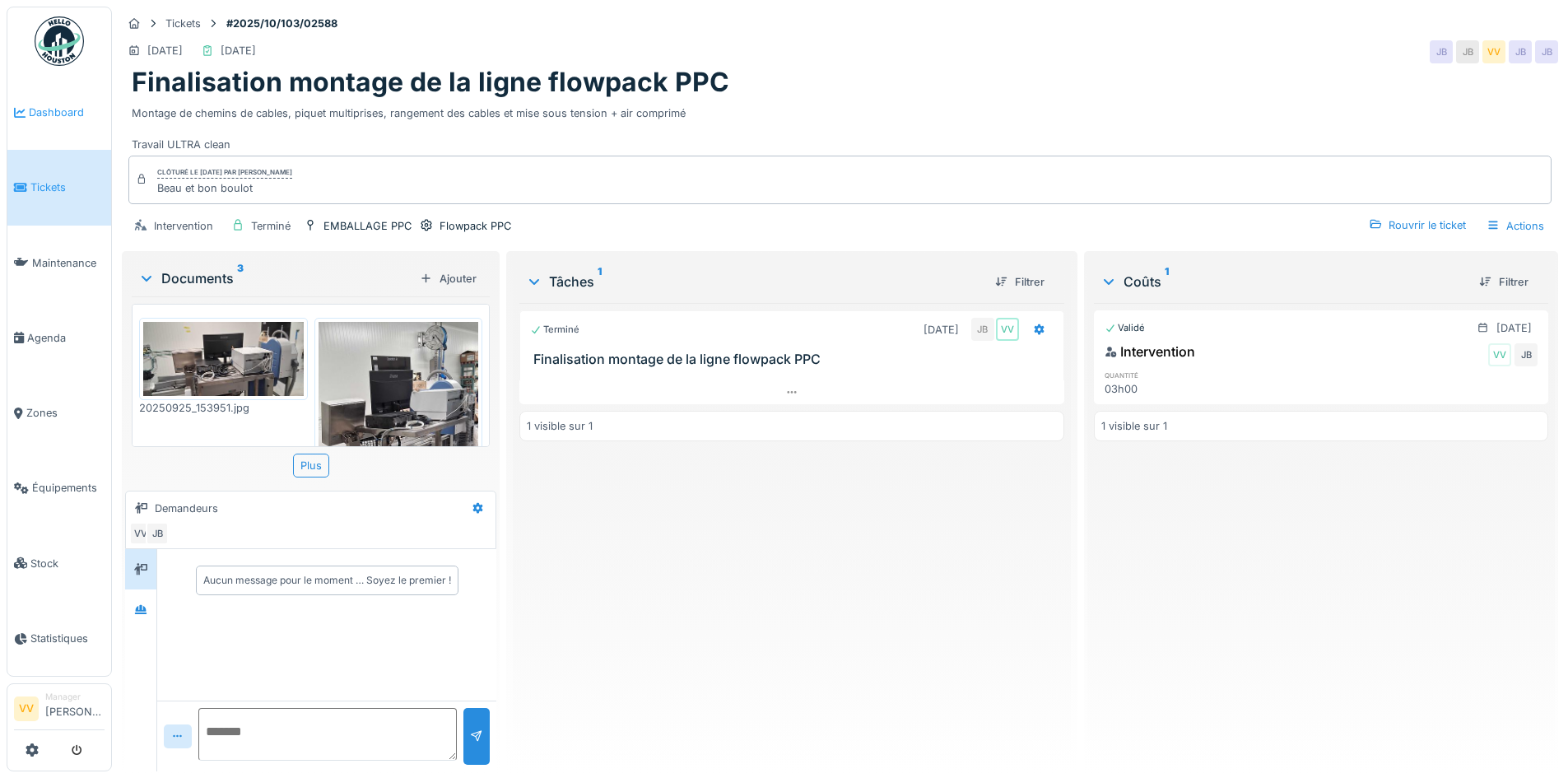
click at [68, 106] on span "Dashboard" at bounding box center [67, 112] width 76 height 16
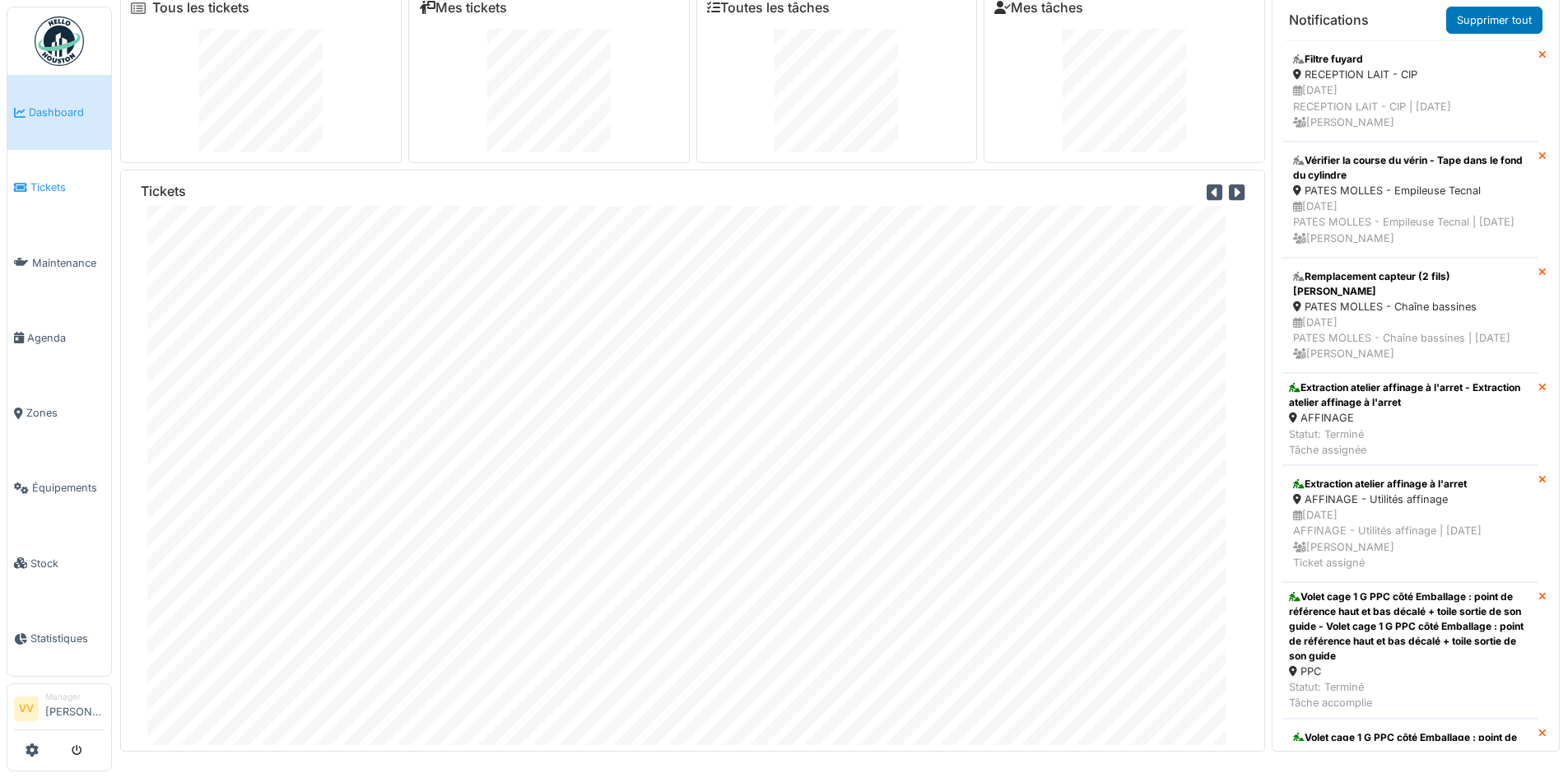
click at [53, 182] on span "Tickets" at bounding box center [67, 187] width 74 height 16
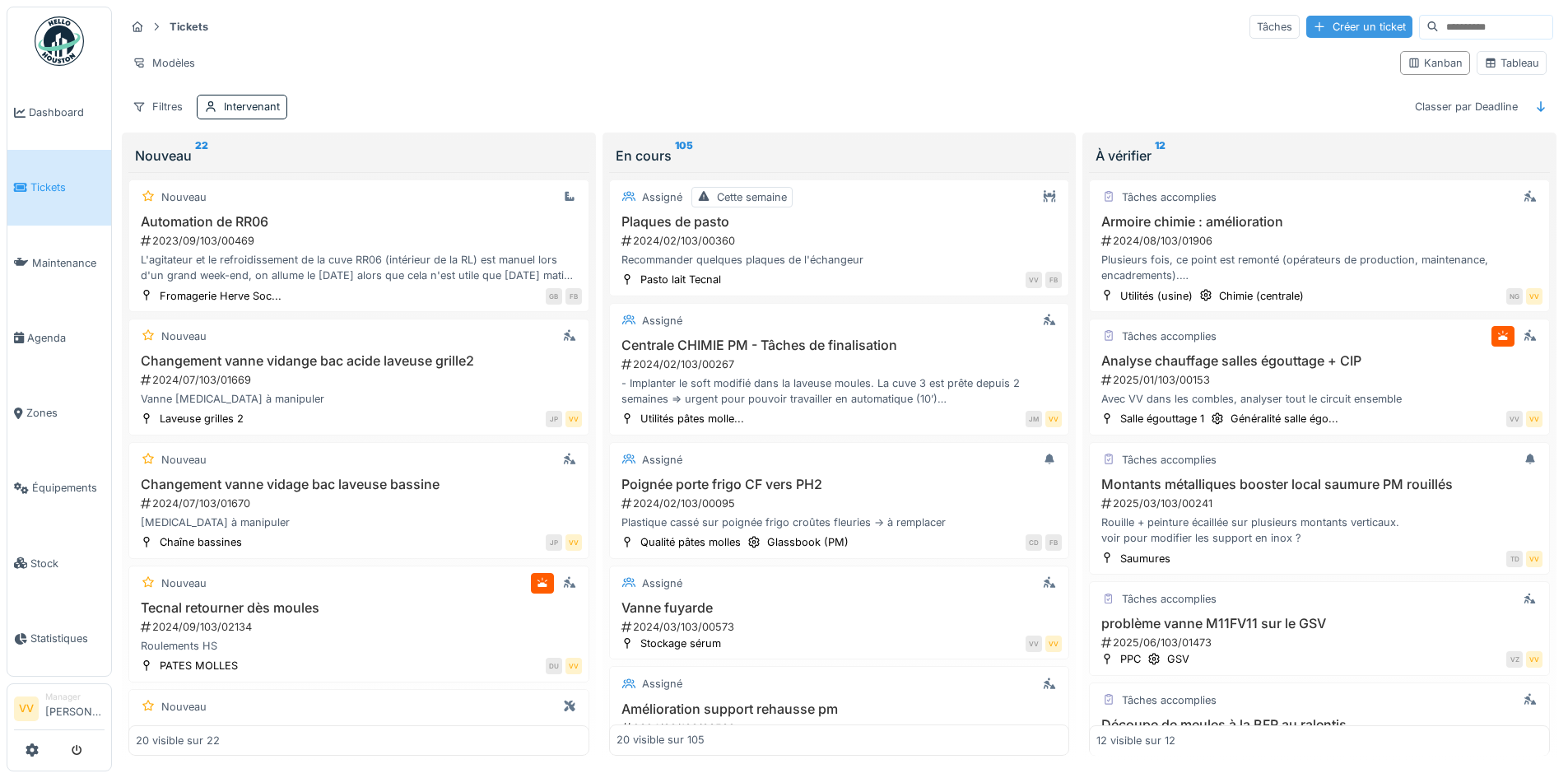
click at [1334, 20] on div "Créer un ticket" at bounding box center [1359, 26] width 106 height 22
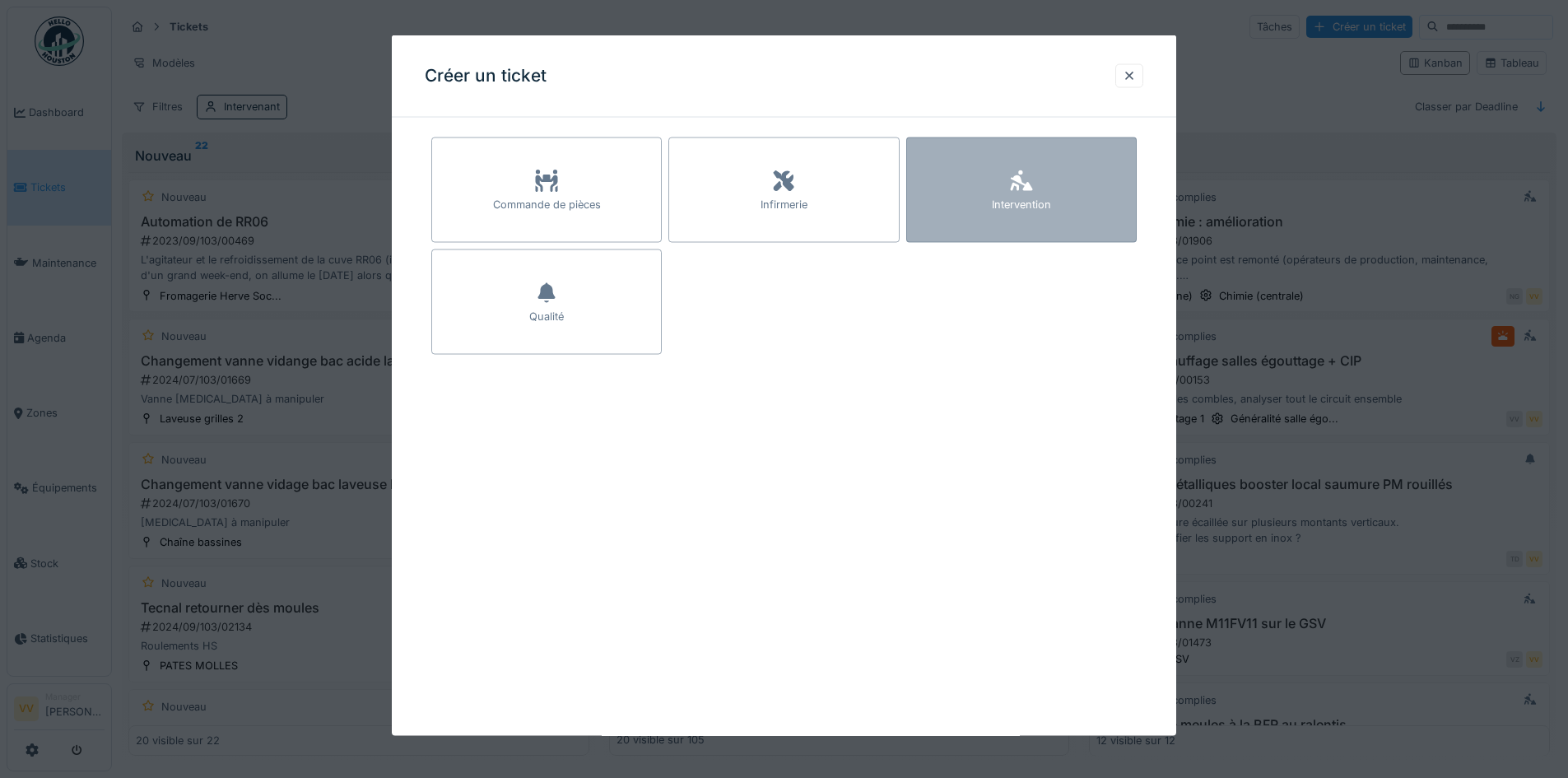
click at [1111, 173] on div "Intervention" at bounding box center [1022, 191] width 231 height 106
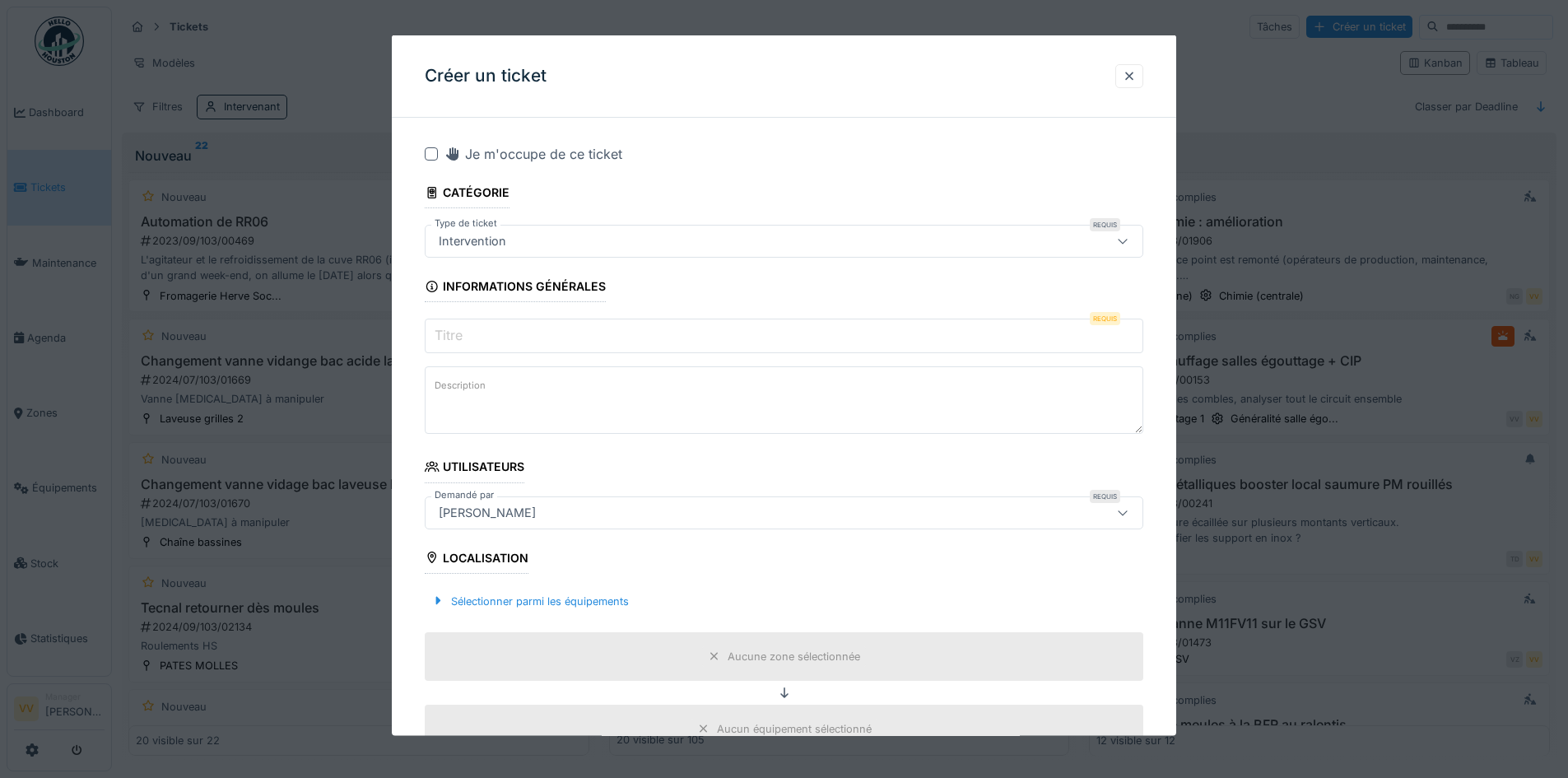
click at [547, 348] on input "Titre" at bounding box center [784, 336] width 719 height 35
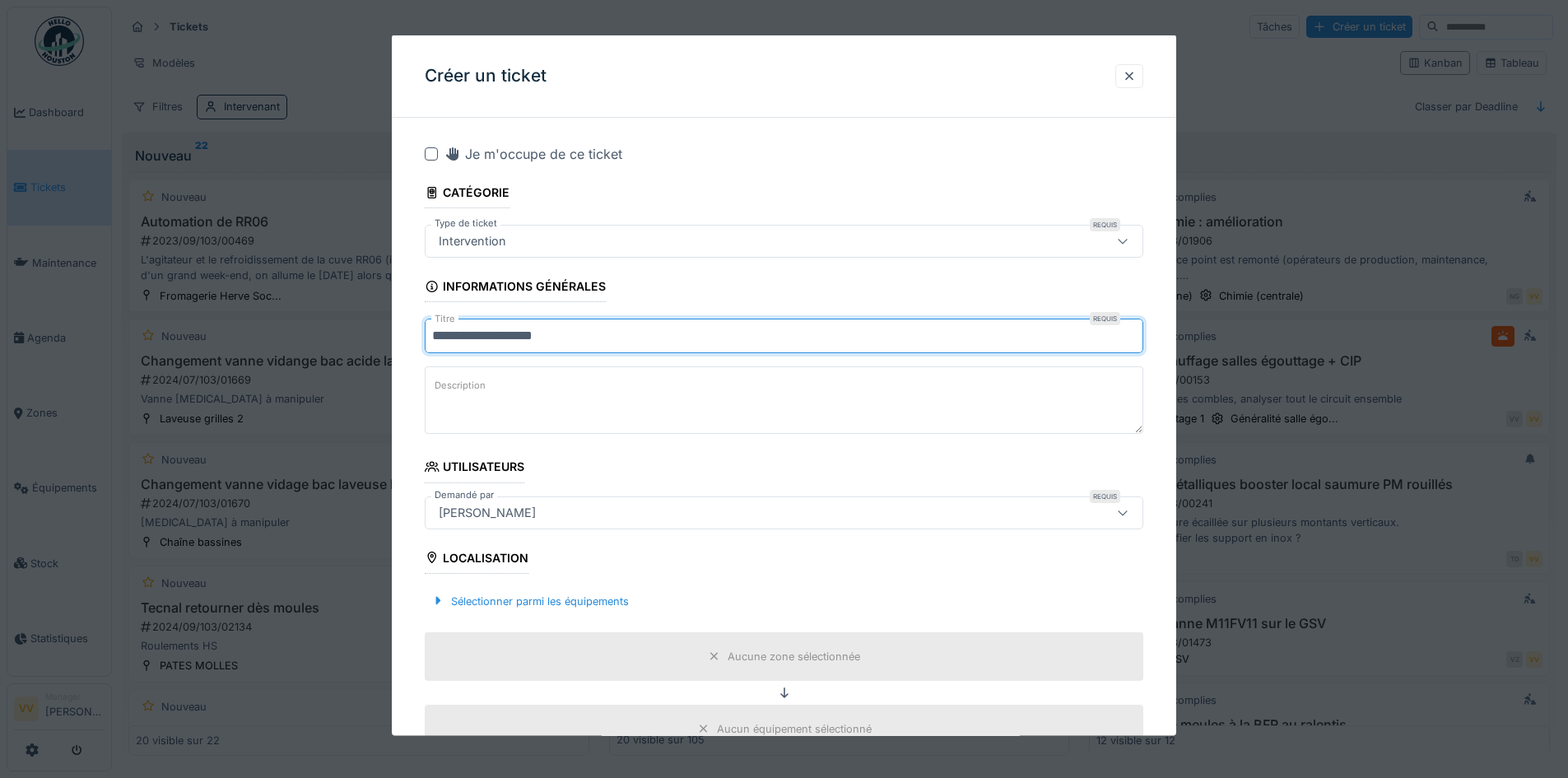
type input "**********"
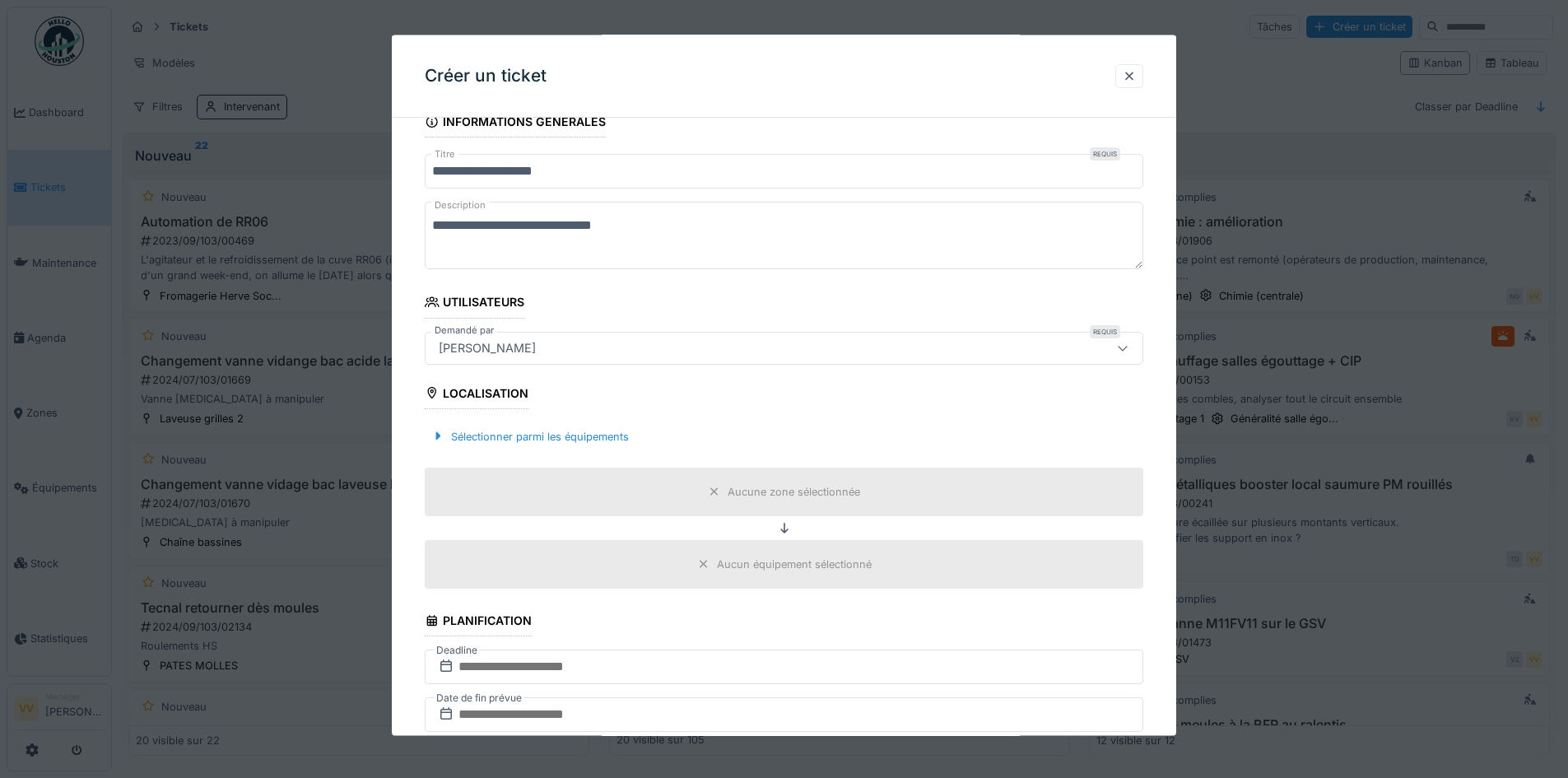
scroll to position [247, 0]
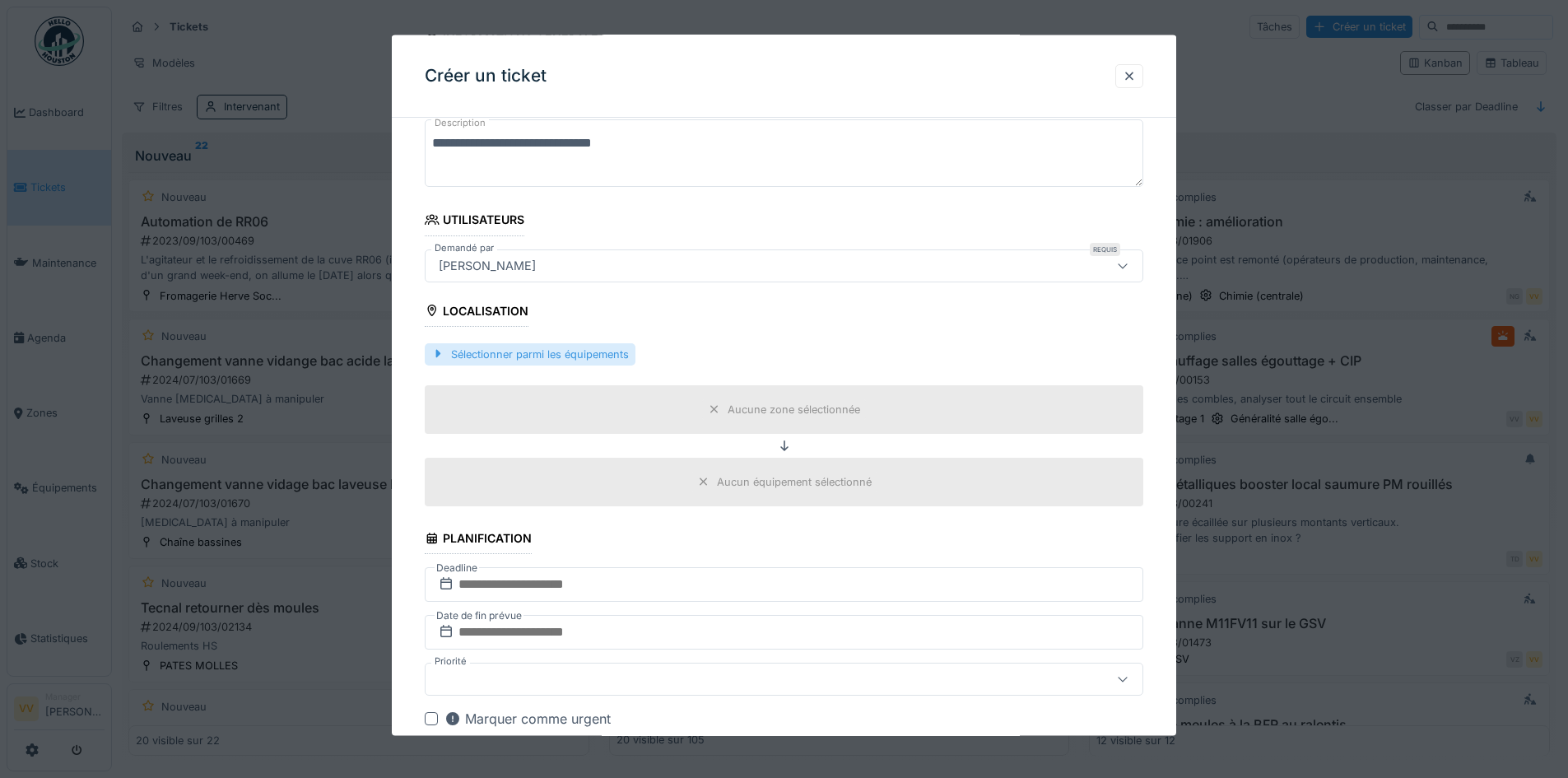
type textarea "**********"
click at [514, 348] on div "Sélectionner parmi les équipements" at bounding box center [530, 353] width 211 height 22
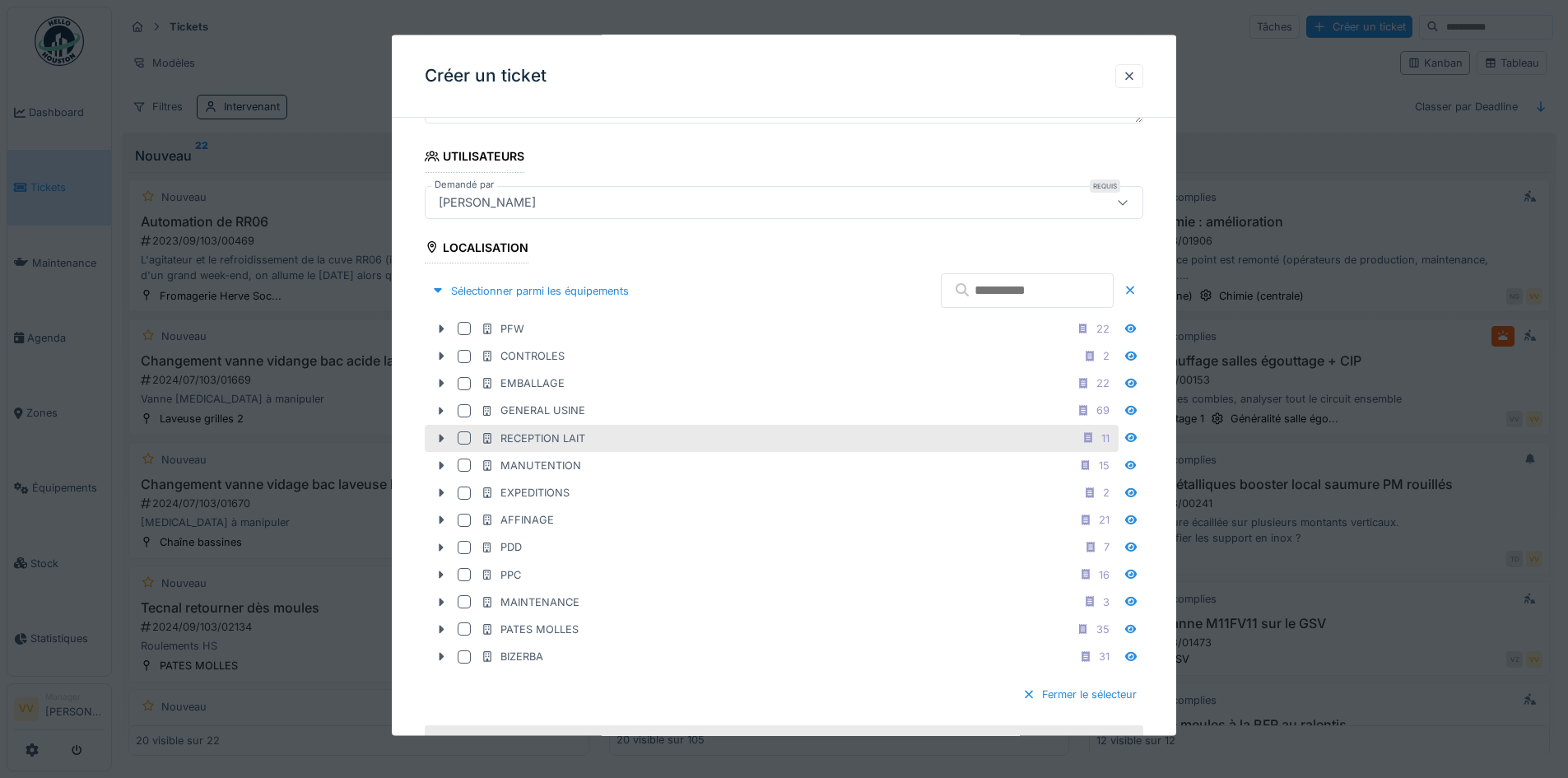
scroll to position [493, 0]
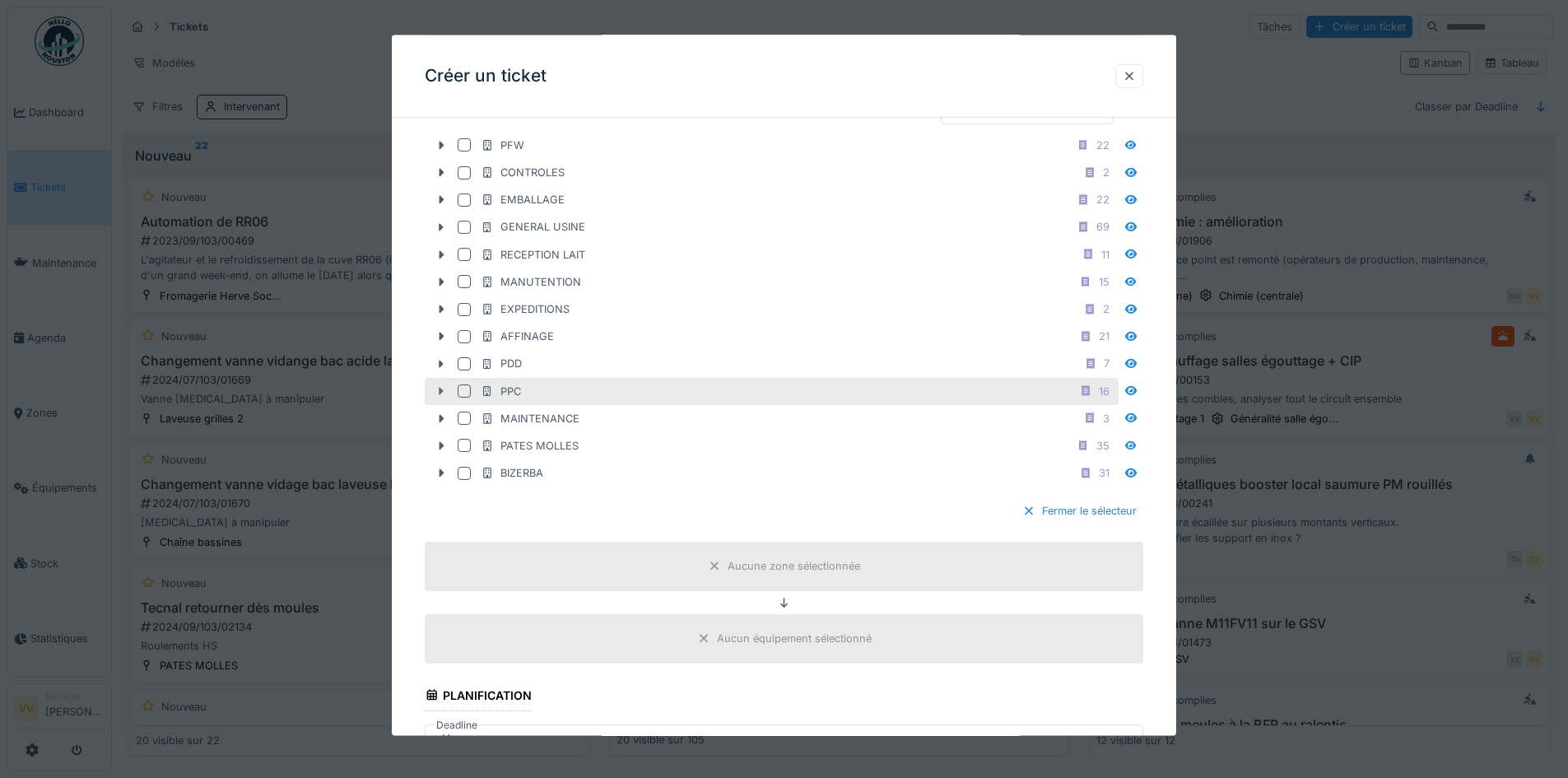
click at [444, 391] on icon at bounding box center [441, 390] width 13 height 11
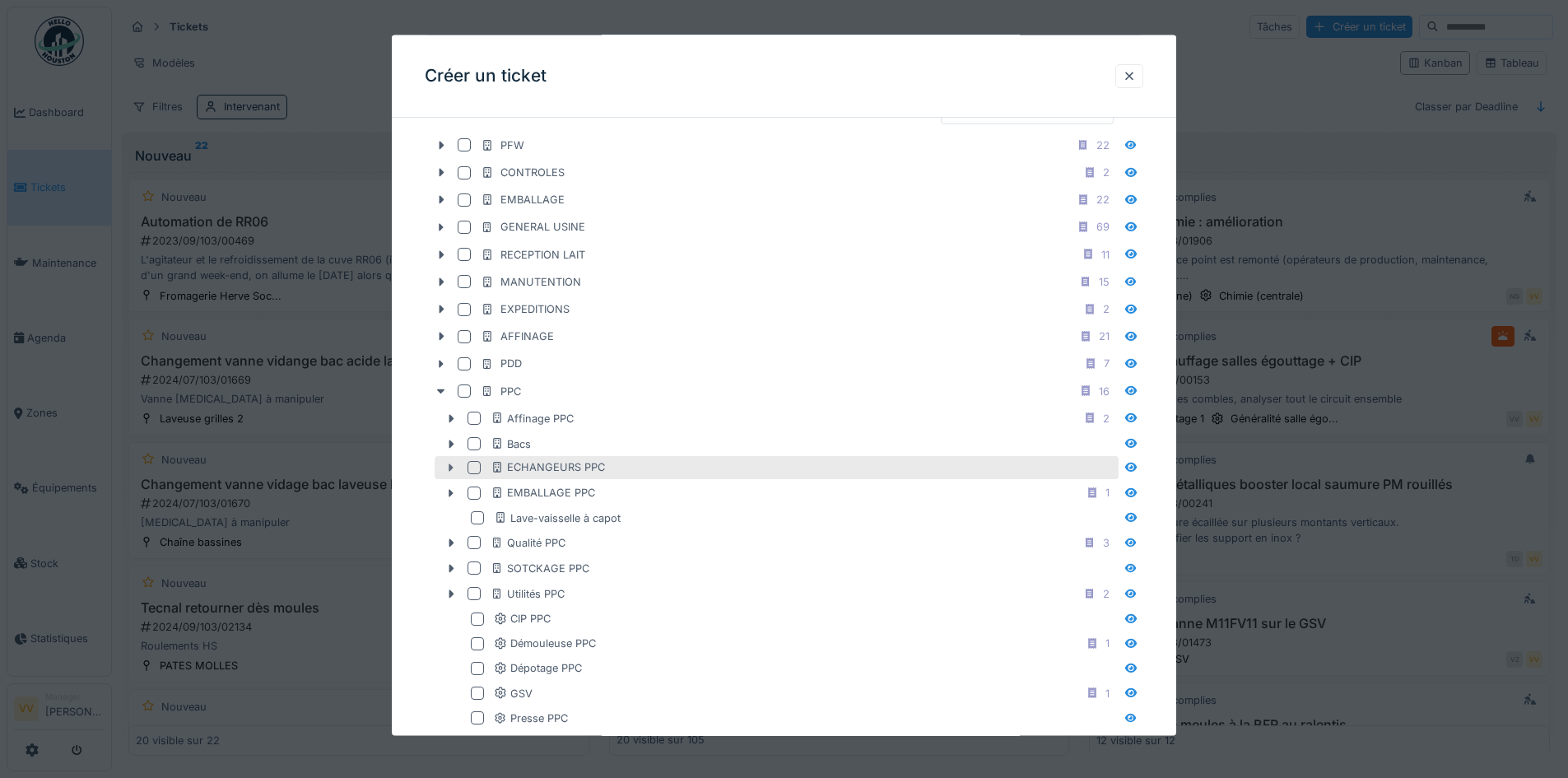
click at [450, 469] on icon at bounding box center [451, 467] width 13 height 11
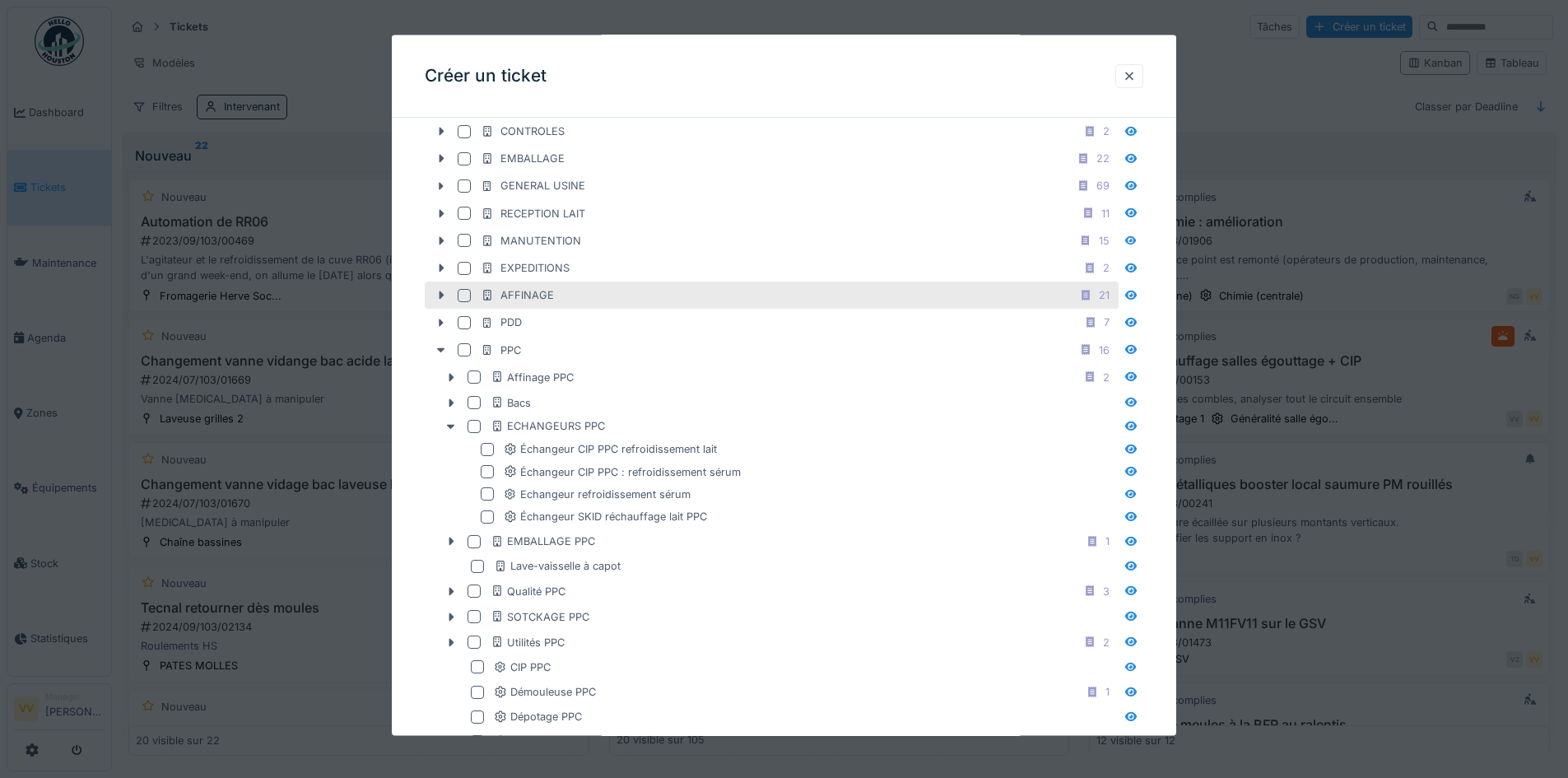
scroll to position [576, 0]
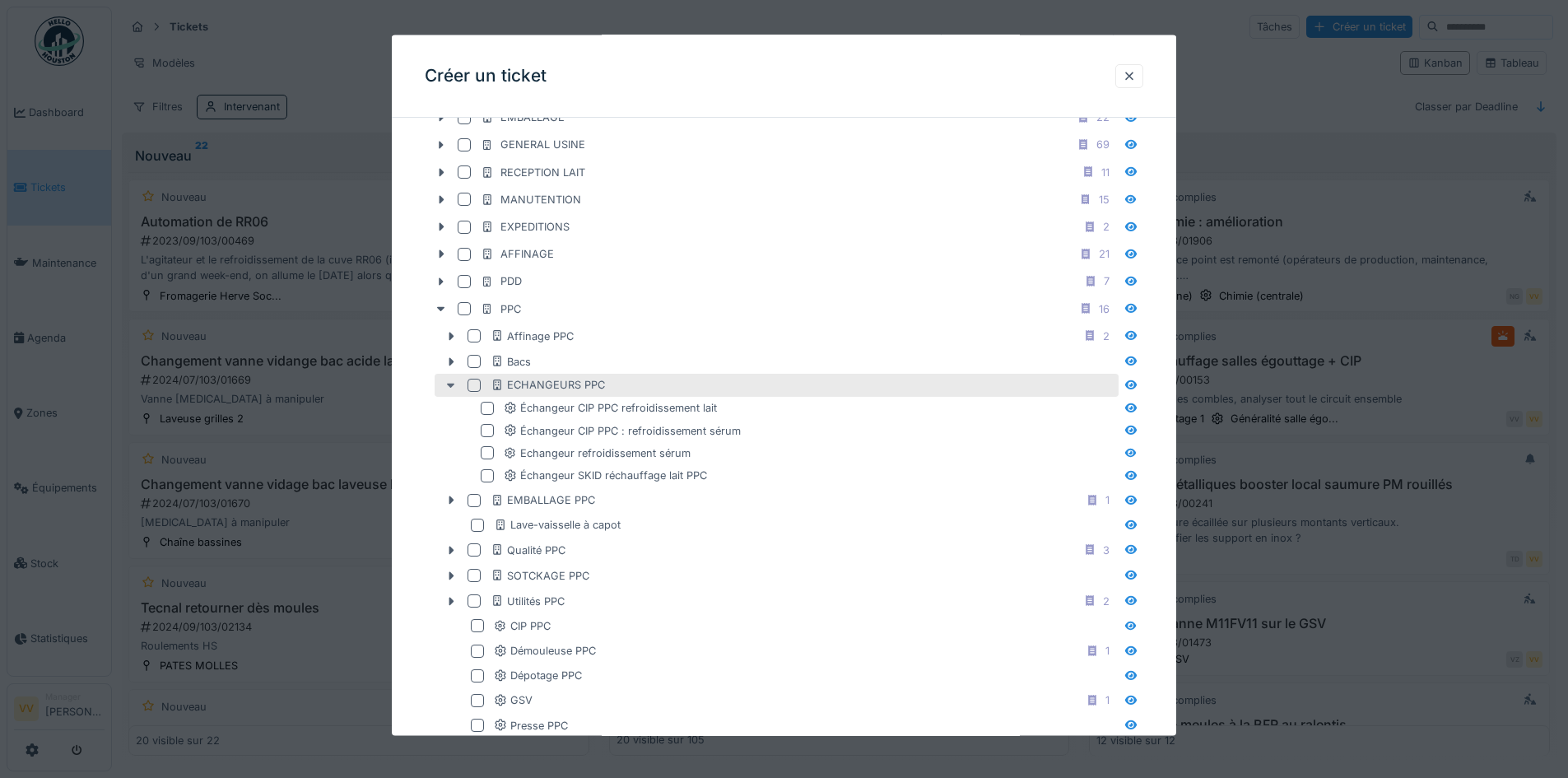
click at [450, 384] on icon at bounding box center [451, 385] width 8 height 5
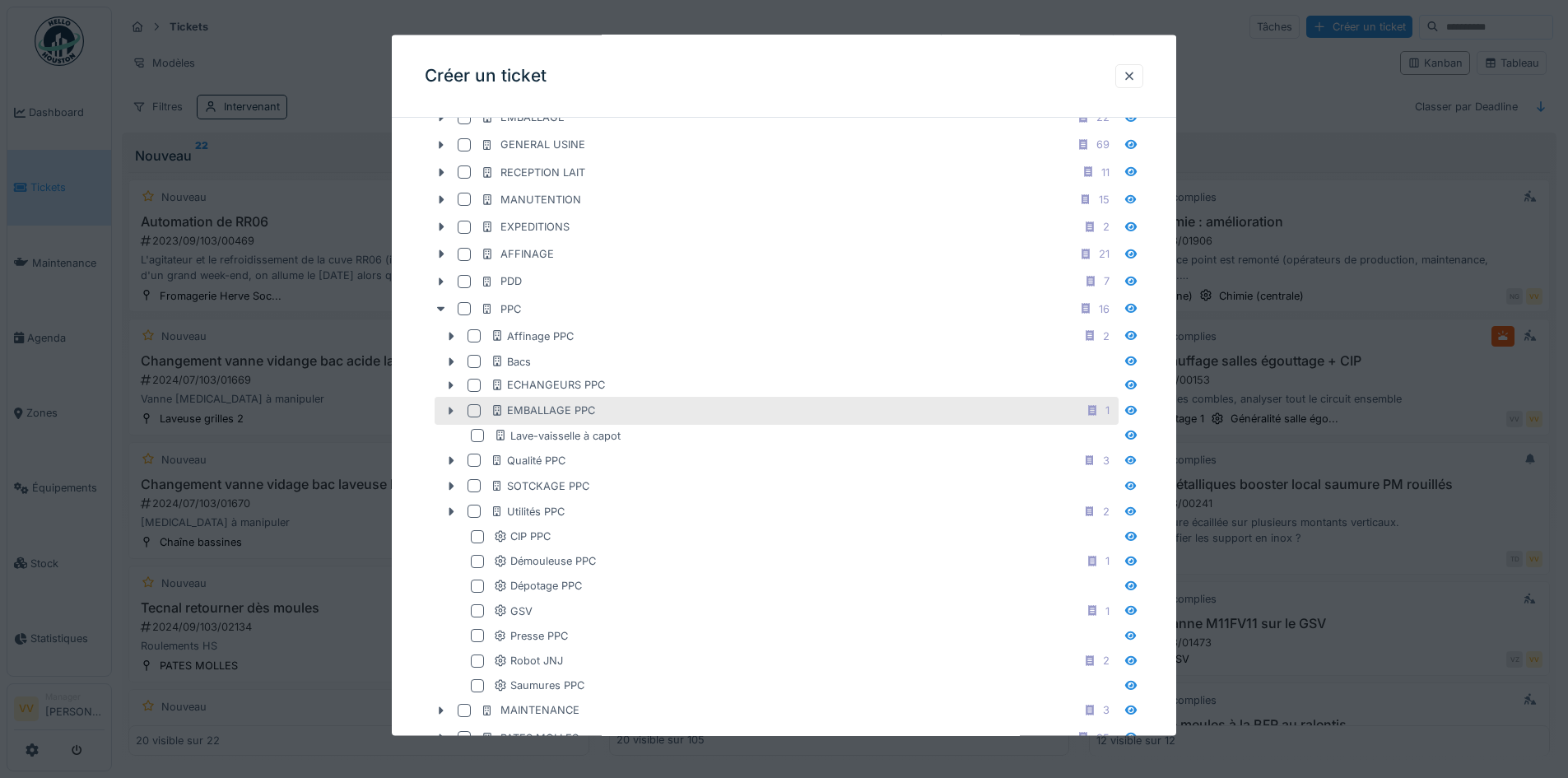
click at [455, 410] on icon at bounding box center [451, 410] width 13 height 11
click at [466, 413] on div "EMBALLAGE PPC 1" at bounding box center [777, 410] width 684 height 27
click at [481, 413] on div at bounding box center [474, 410] width 13 height 13
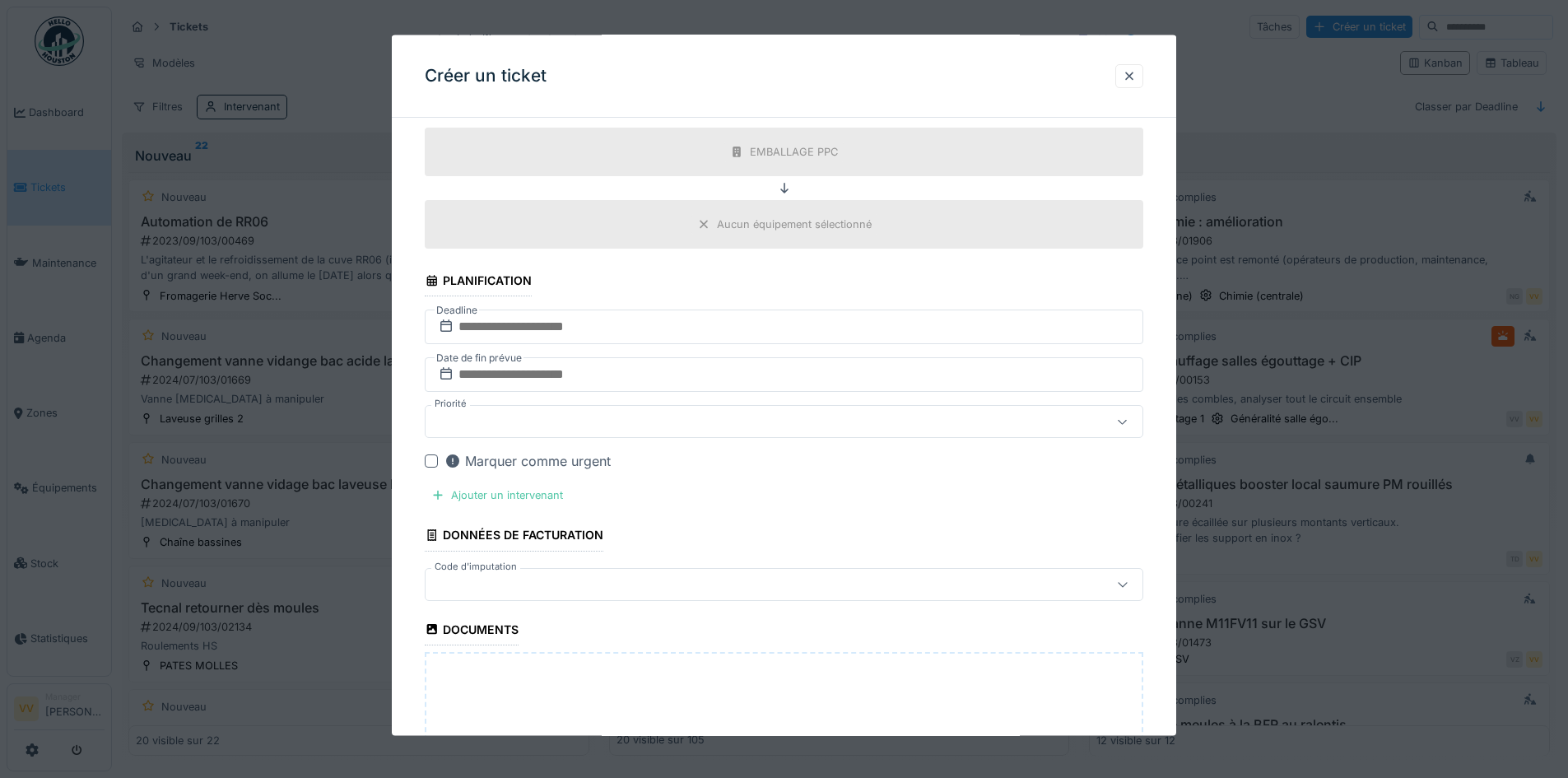
scroll to position [1235, 0]
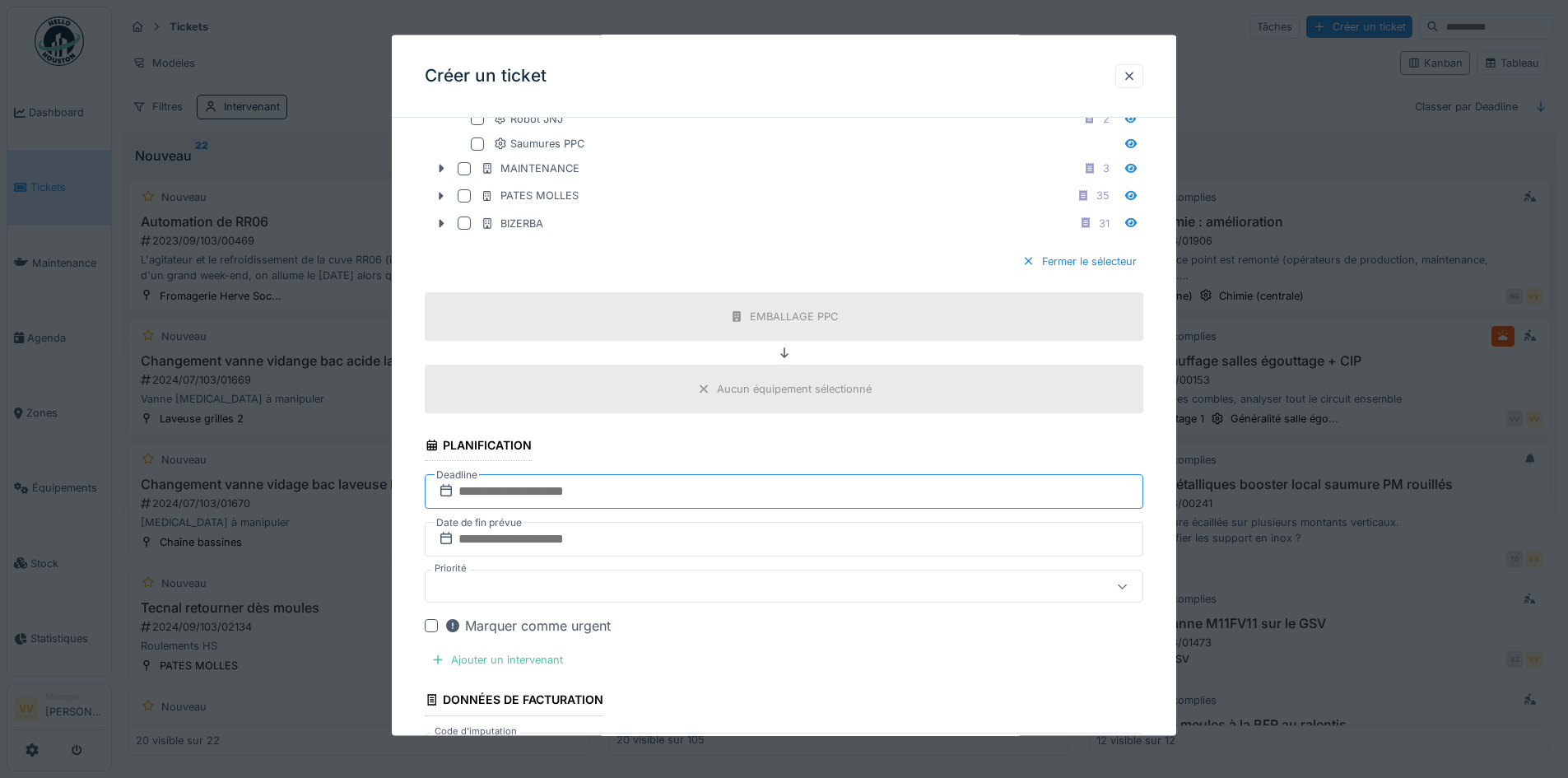
click at [625, 494] on input "text" at bounding box center [784, 492] width 719 height 35
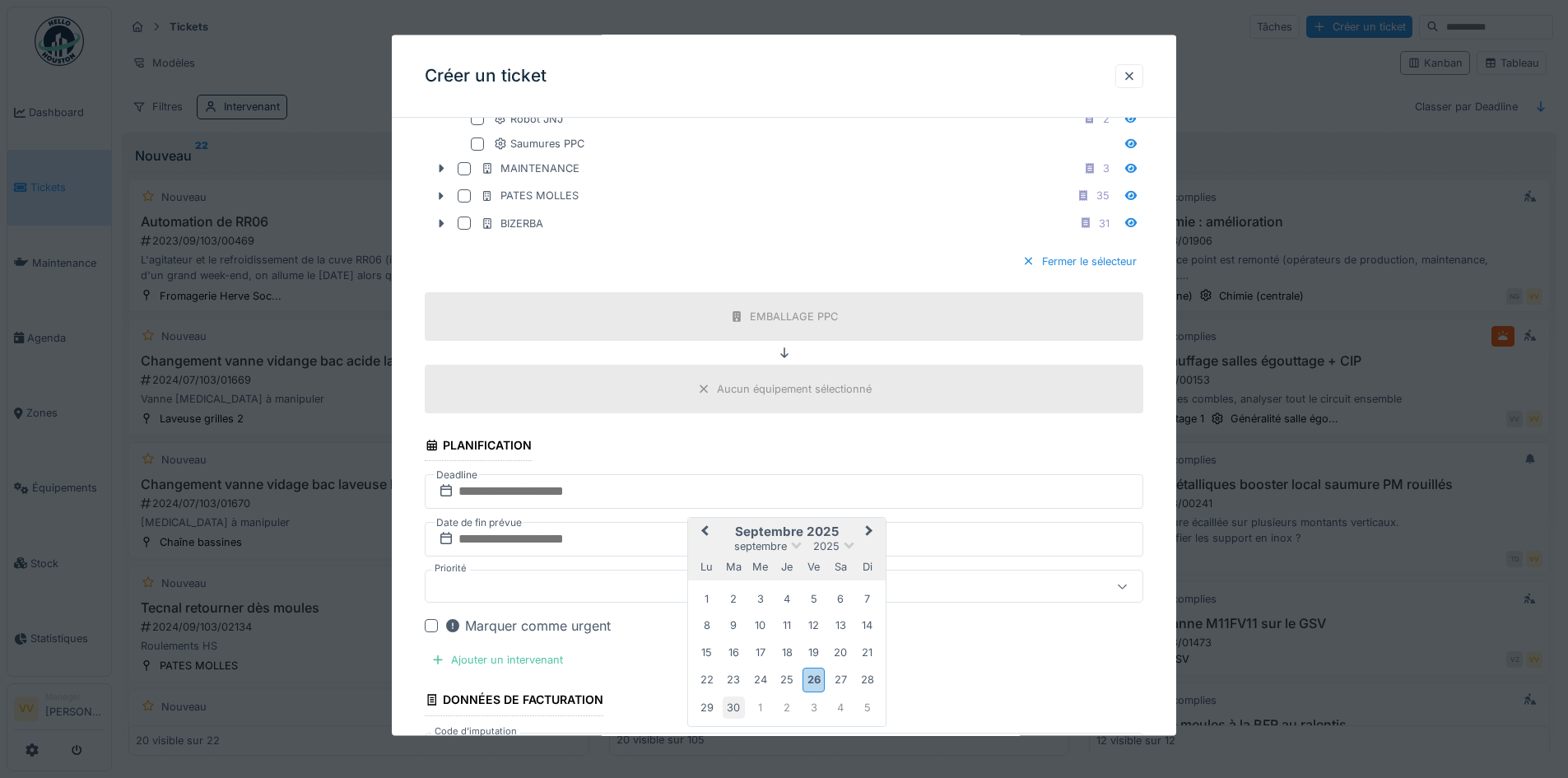
click at [742, 711] on div "30" at bounding box center [733, 707] width 22 height 22
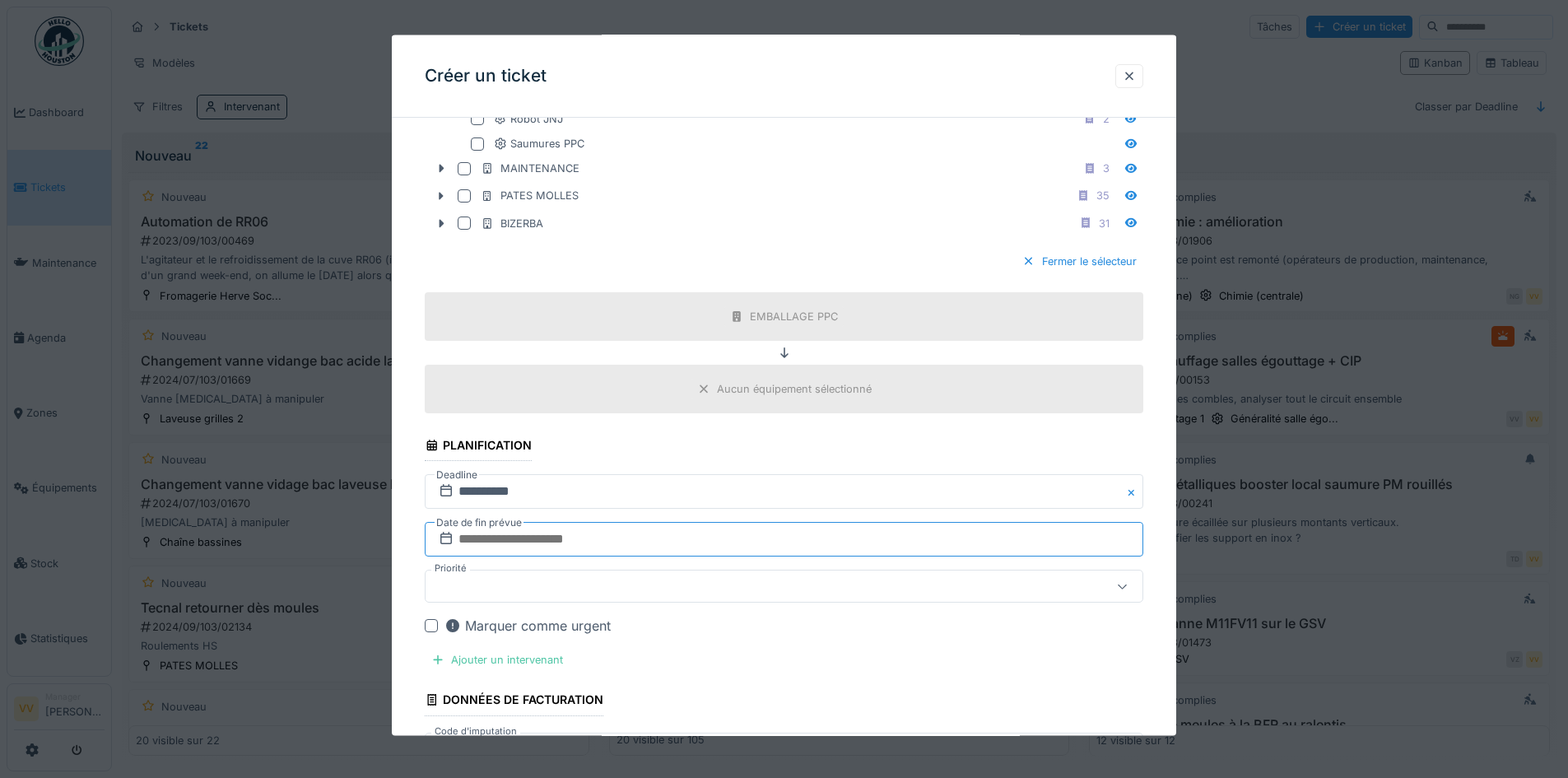
click at [618, 542] on input "text" at bounding box center [784, 539] width 719 height 35
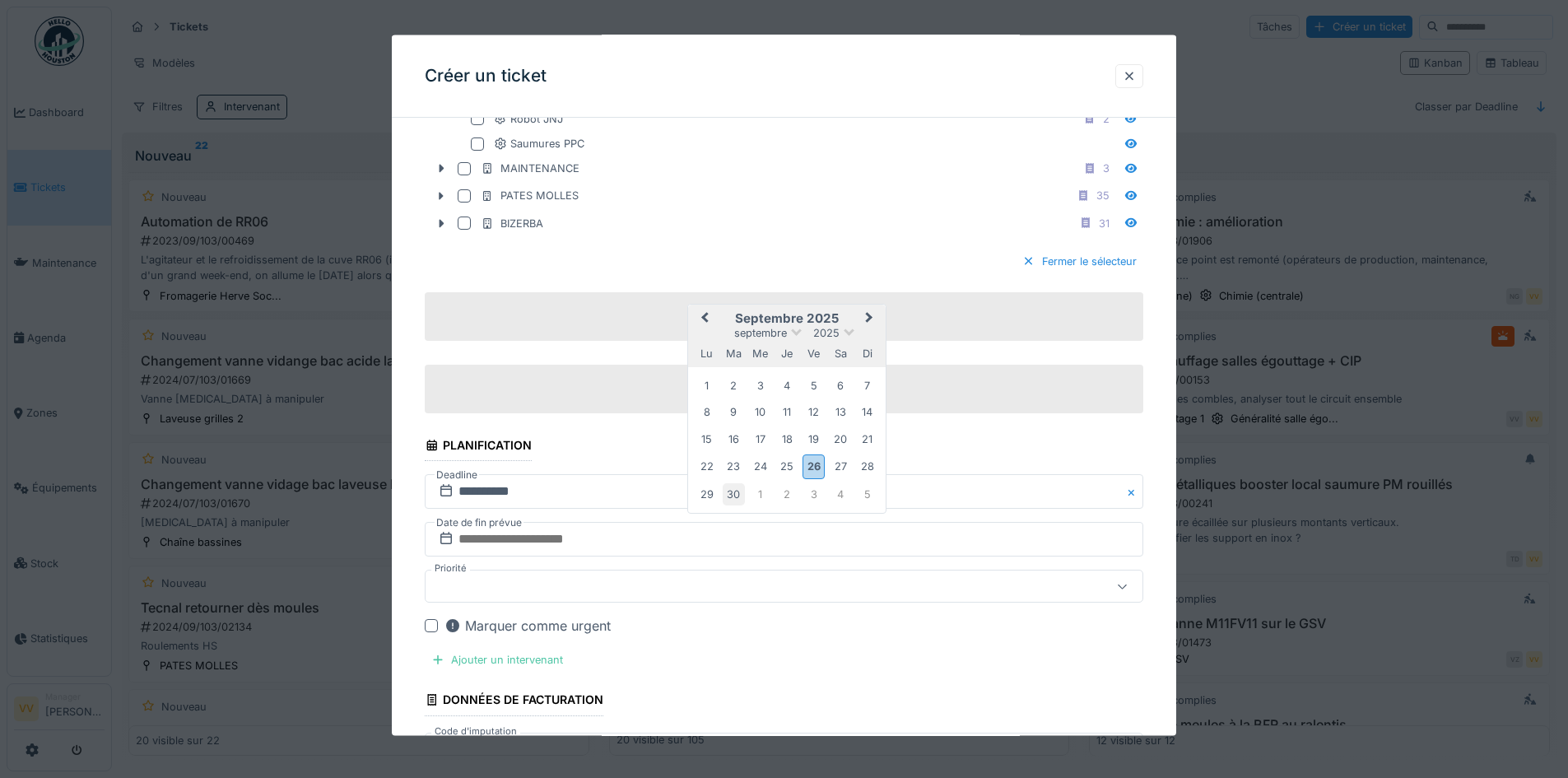
click at [735, 493] on div "30" at bounding box center [733, 493] width 22 height 22
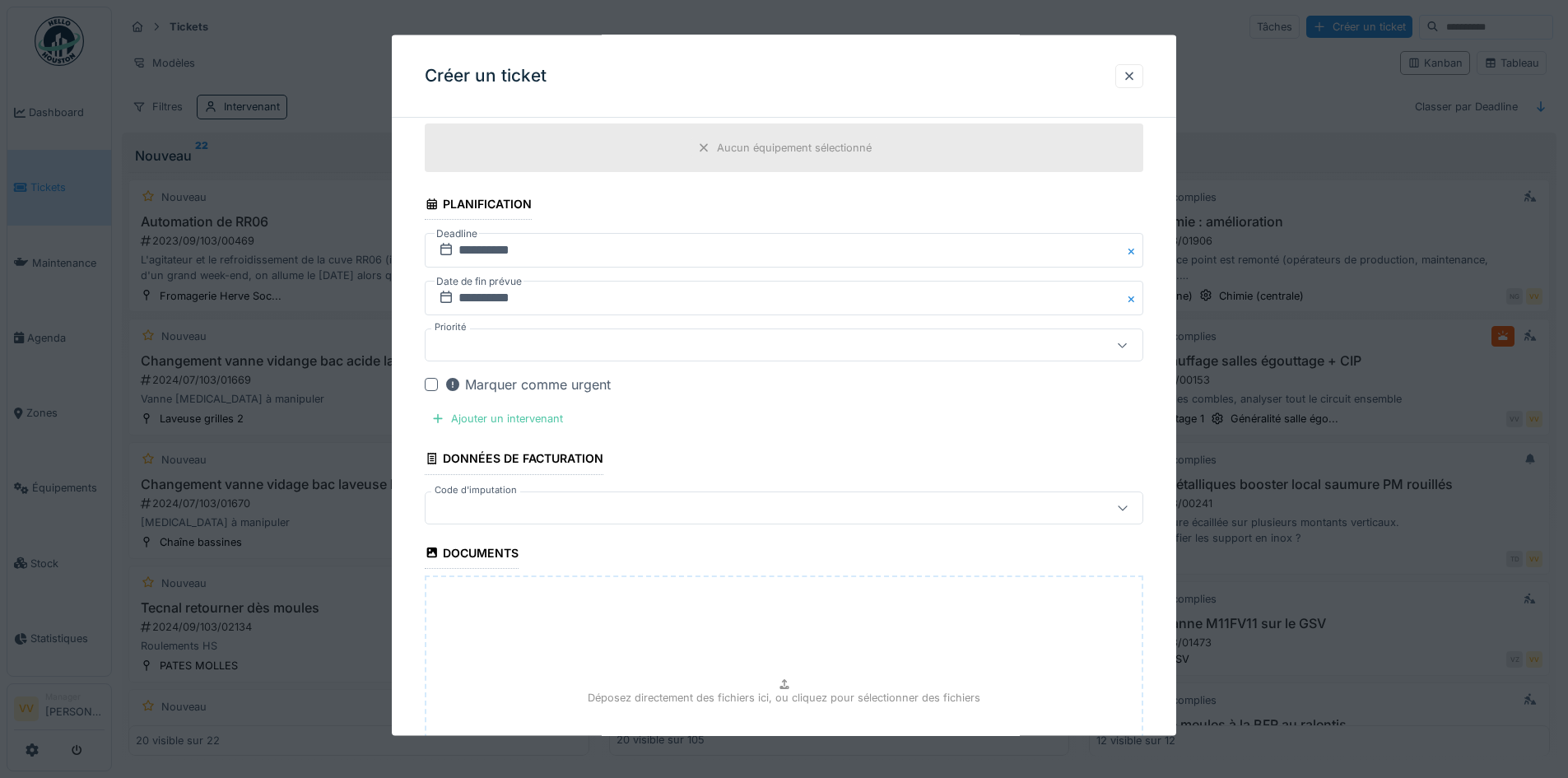
scroll to position [1481, 0]
click at [525, 419] on div "Ajouter un intervenant" at bounding box center [497, 412] width 145 height 22
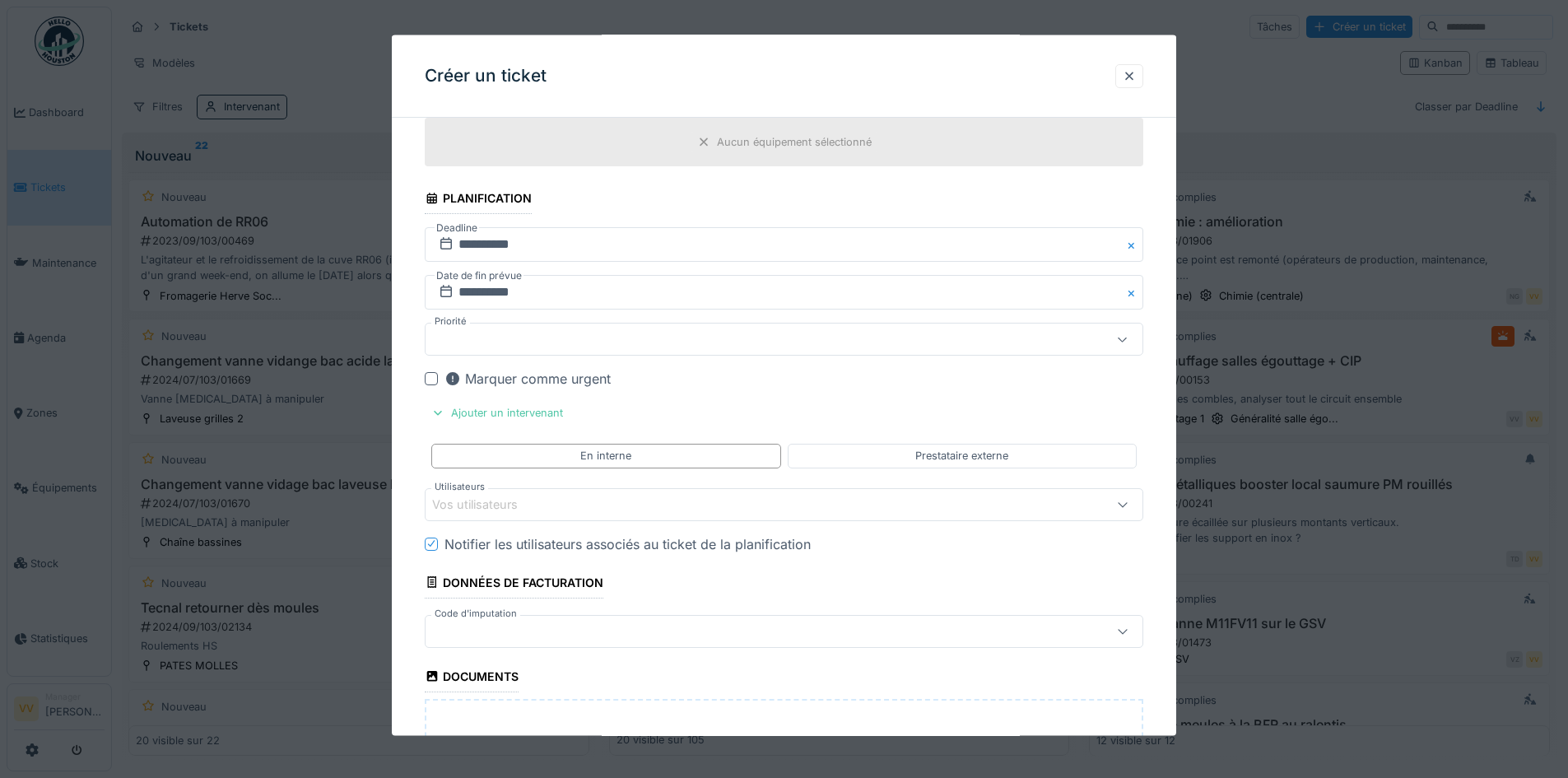
click at [619, 510] on div "Vos utilisateurs" at bounding box center [742, 503] width 620 height 18
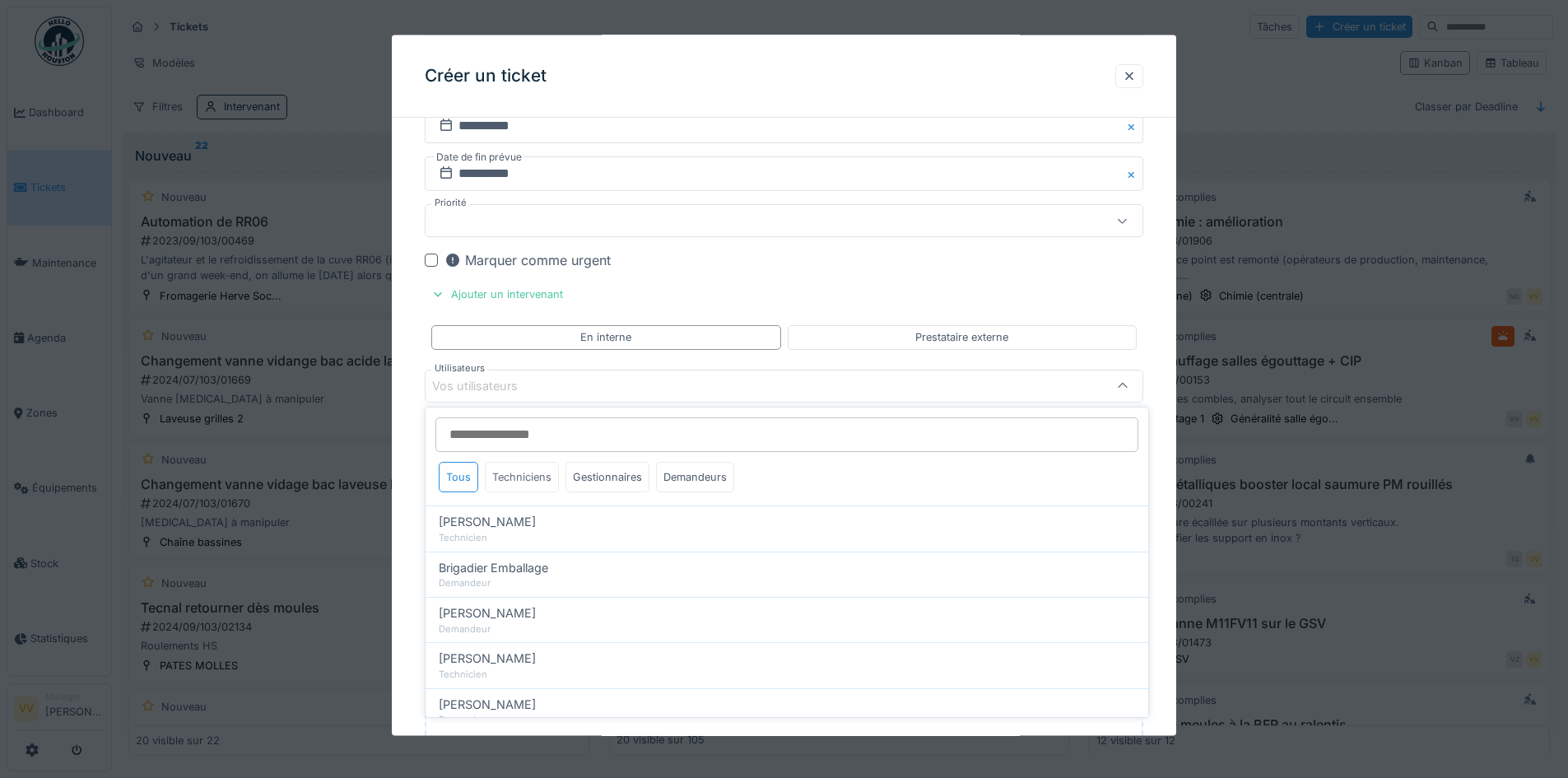
click at [527, 481] on div "Techniciens" at bounding box center [522, 476] width 74 height 30
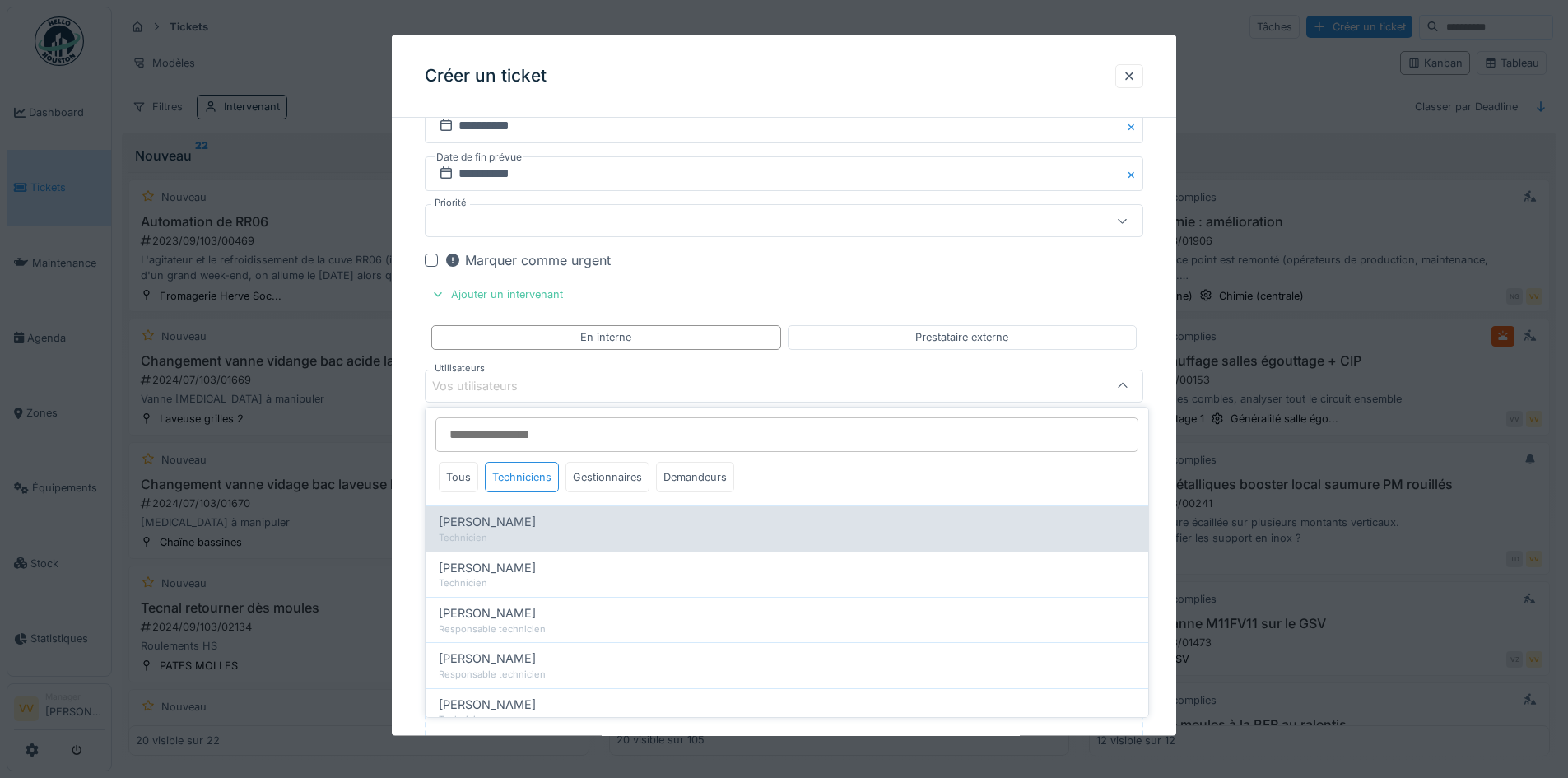
click at [514, 524] on span "Benjamin Bauwens" at bounding box center [487, 522] width 97 height 18
type input "*****"
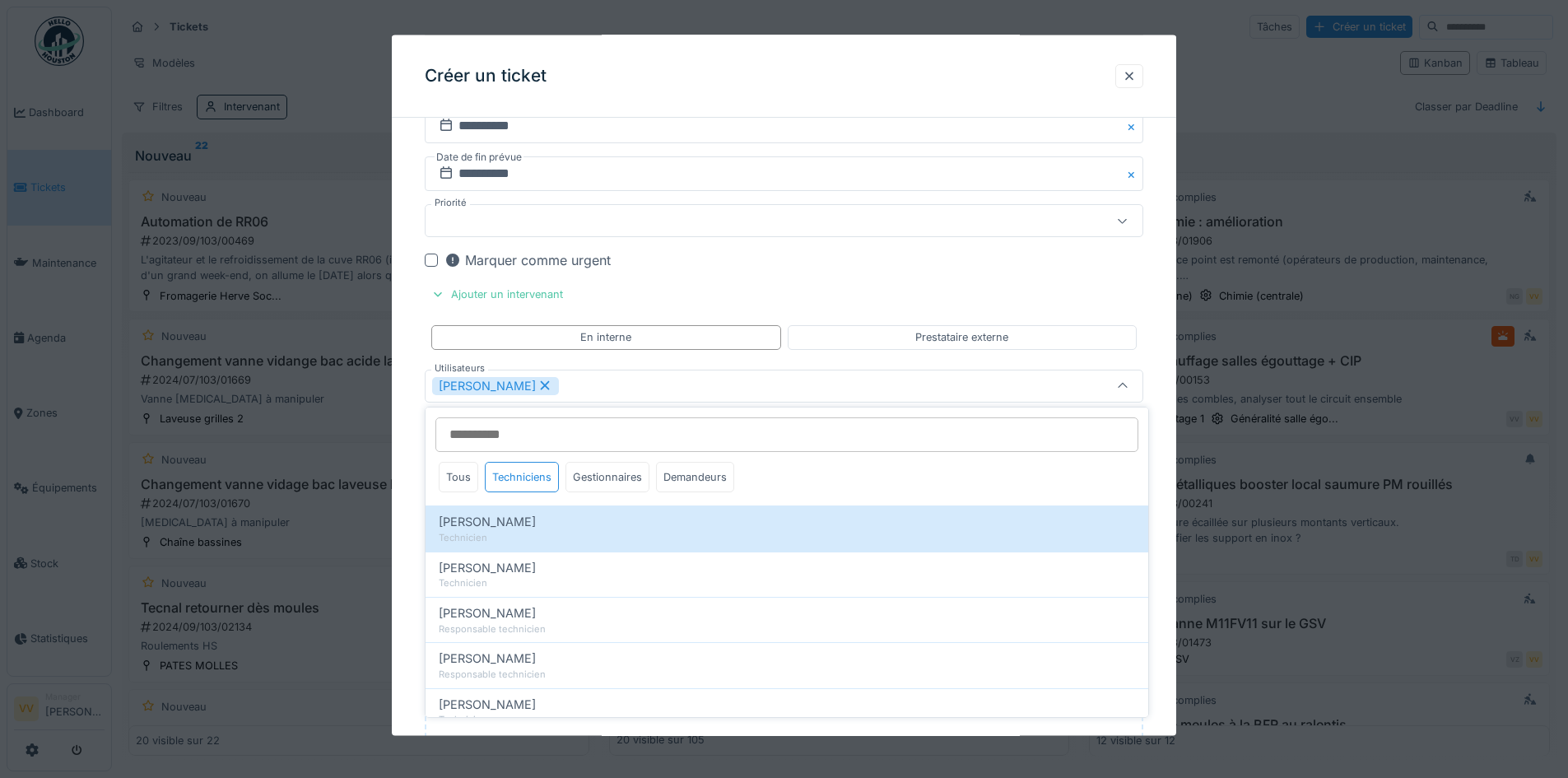
drag, startPoint x: 959, startPoint y: 279, endPoint x: 950, endPoint y: 275, distance: 9.8
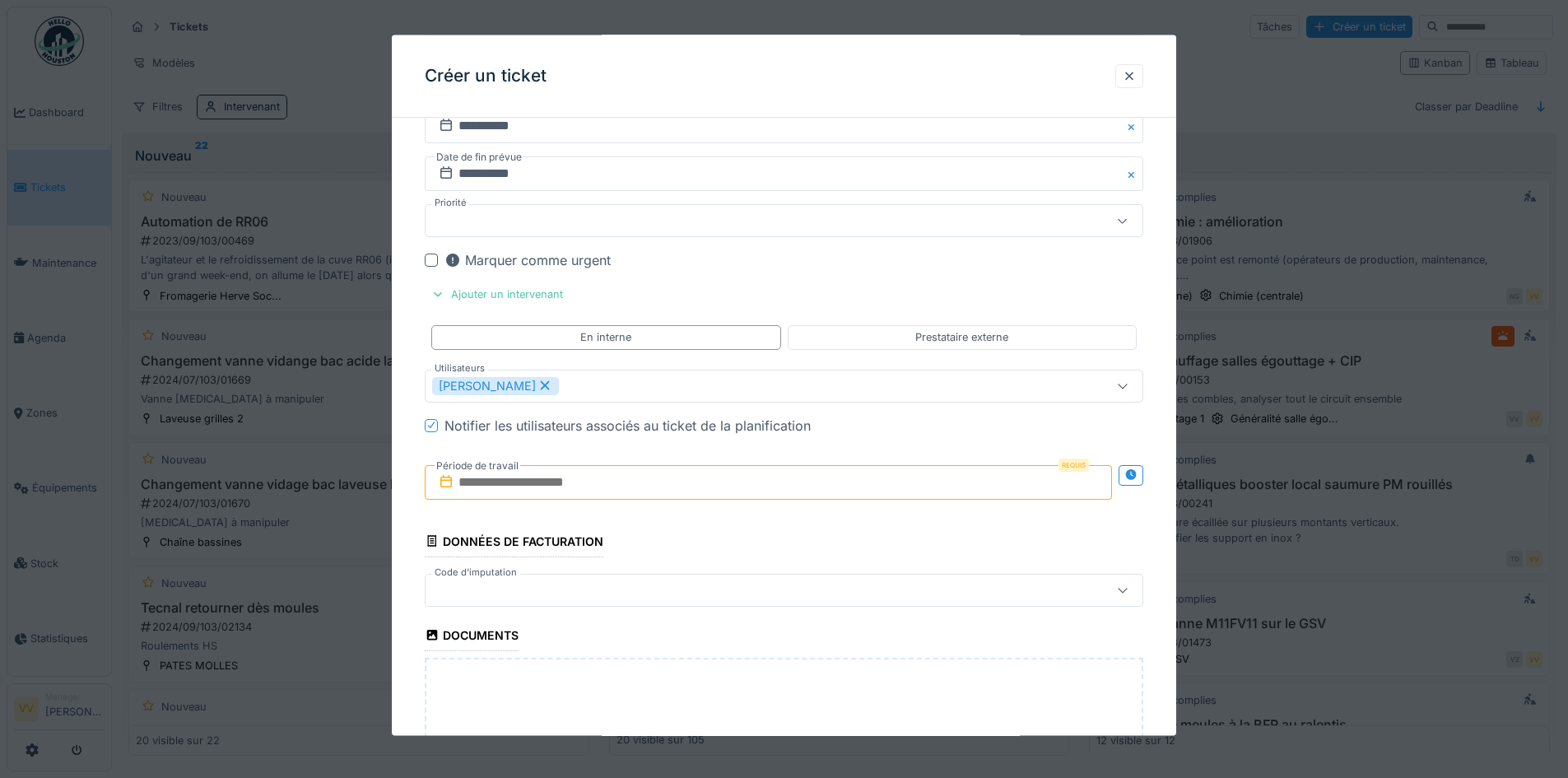
click at [650, 493] on input "text" at bounding box center [769, 482] width 688 height 35
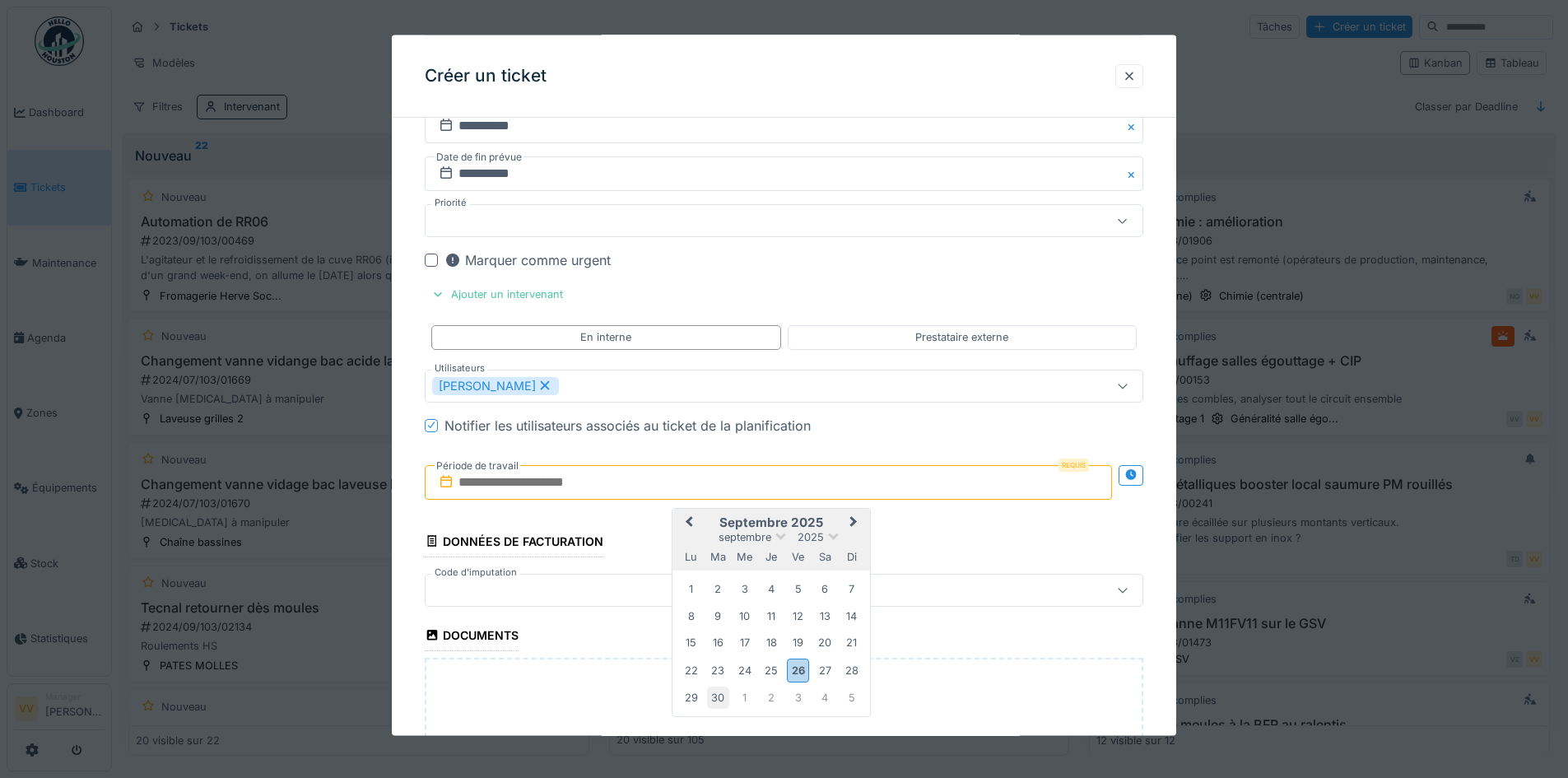
click at [717, 705] on div "30" at bounding box center [718, 698] width 22 height 22
click at [716, 705] on div "30" at bounding box center [718, 698] width 22 height 22
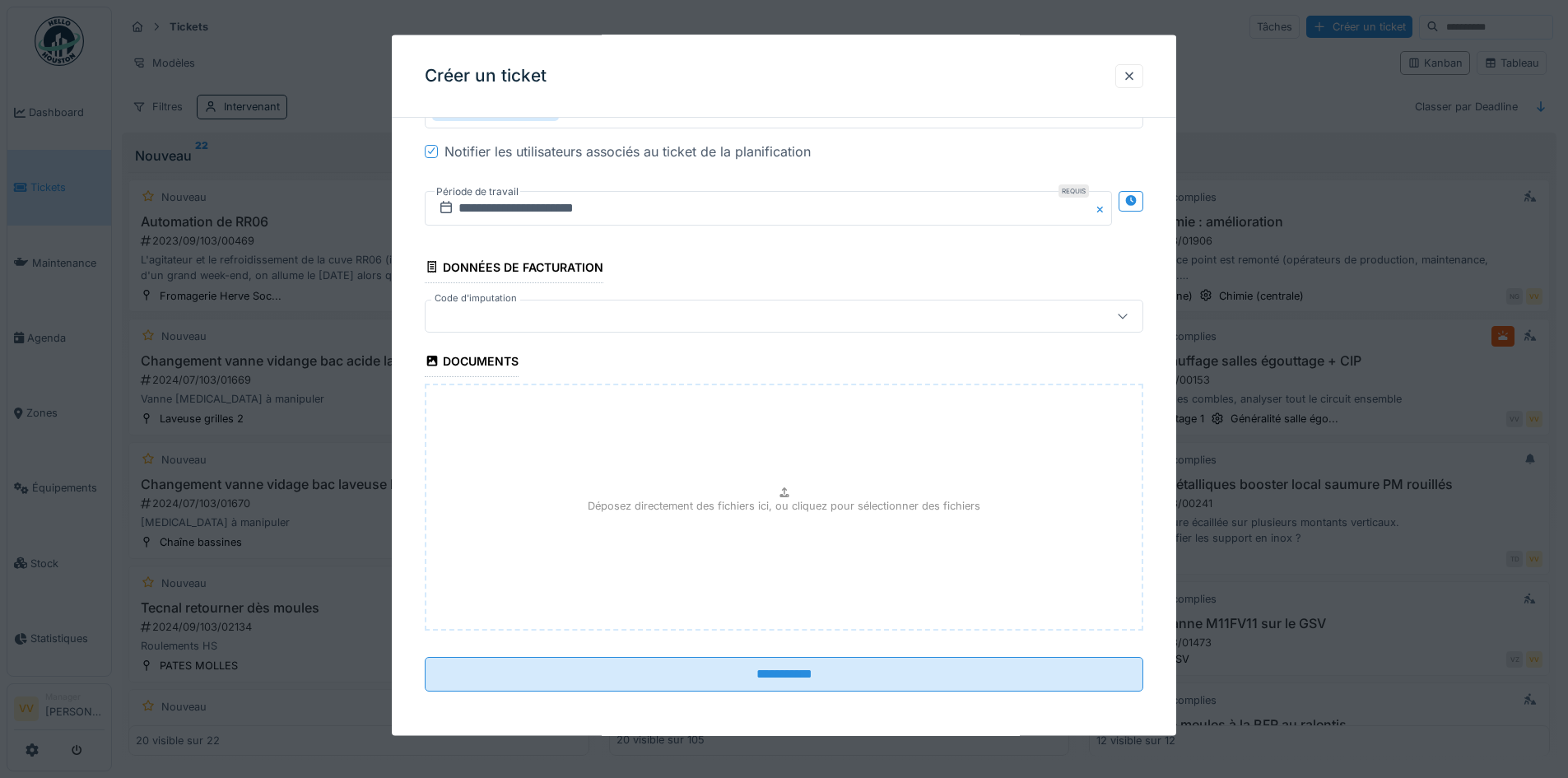
scroll to position [1876, 0]
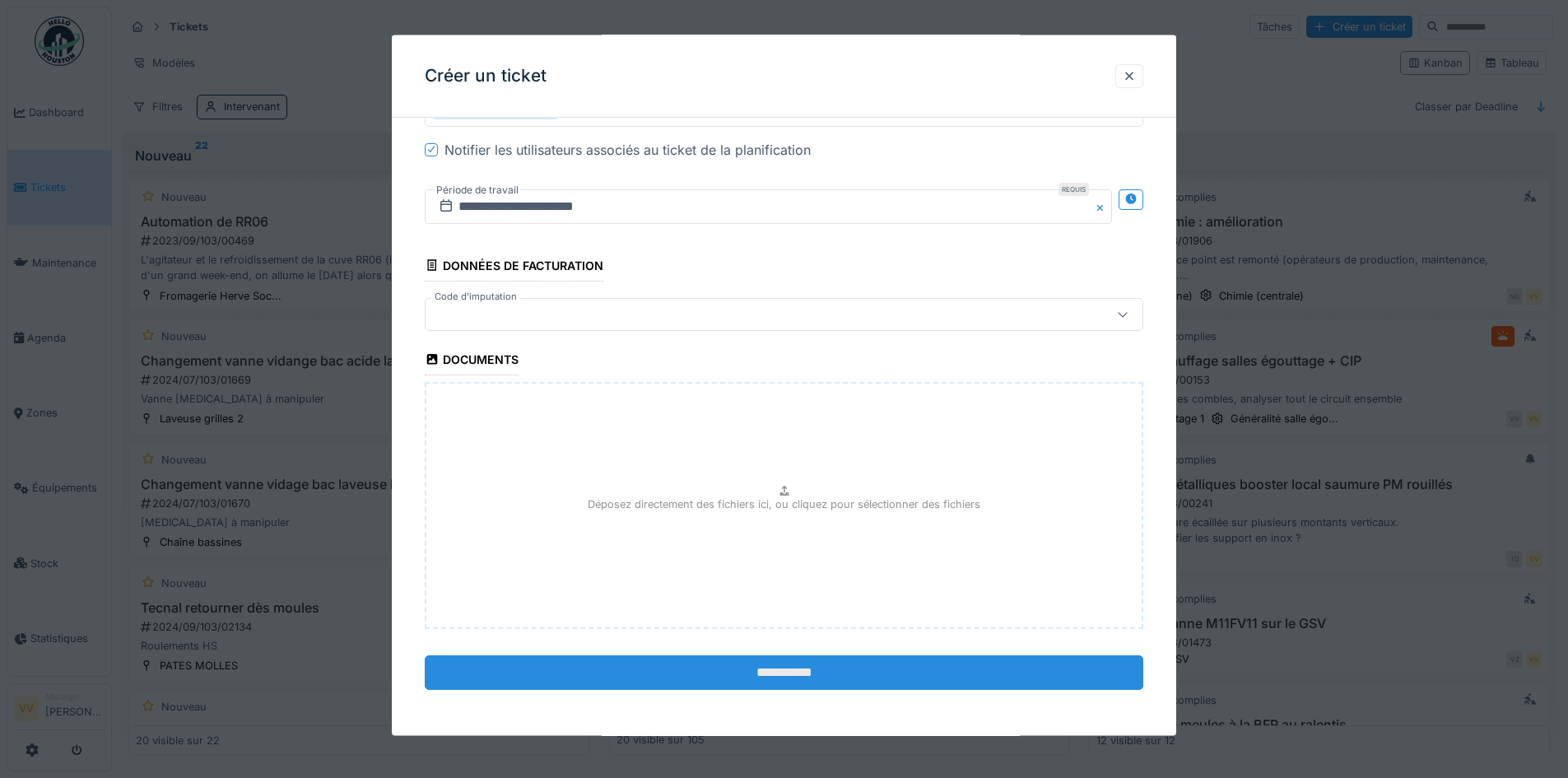
click at [767, 680] on input "**********" at bounding box center [784, 671] width 719 height 35
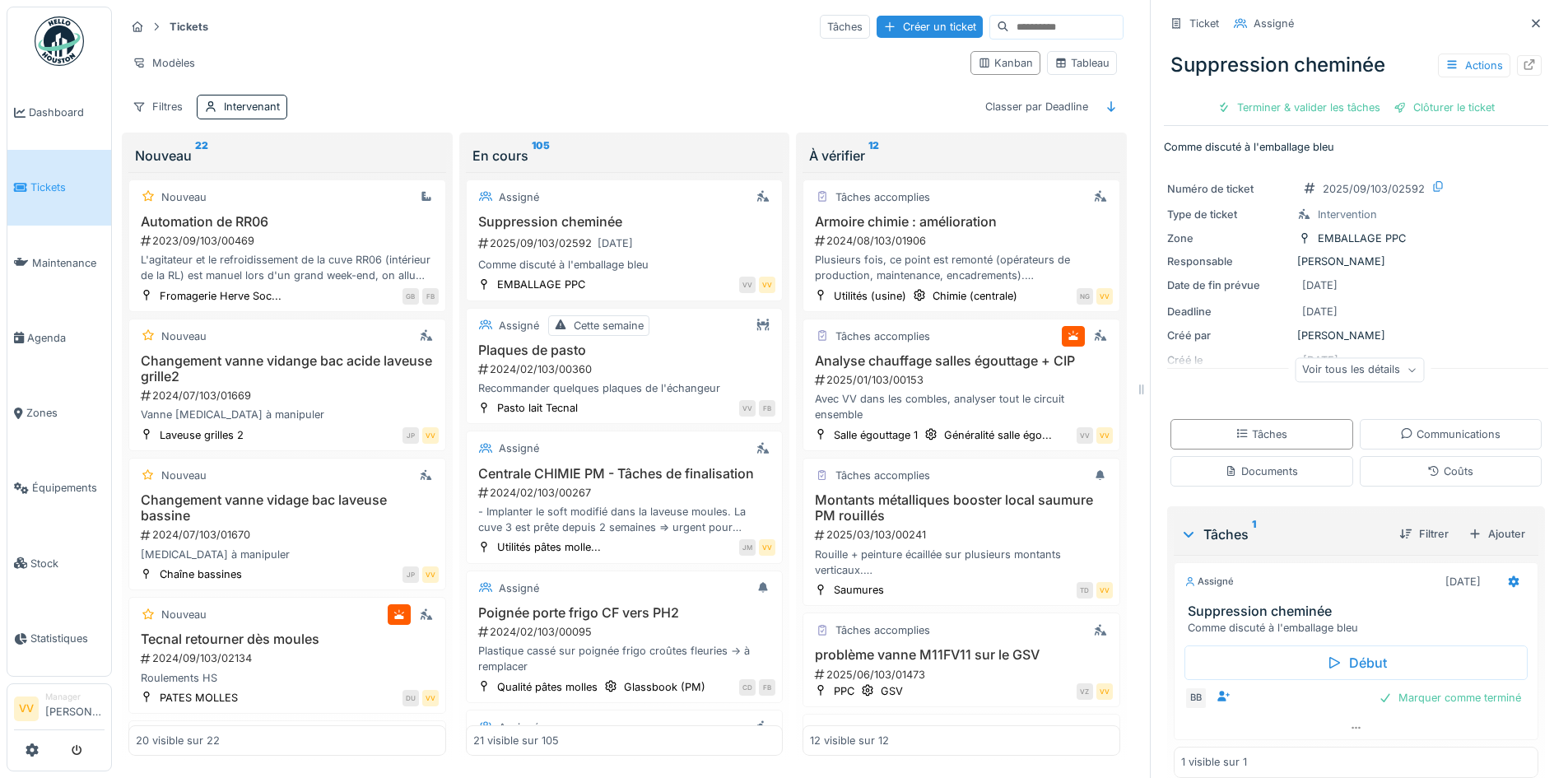
click at [30, 200] on link "Tickets" at bounding box center [59, 187] width 104 height 75
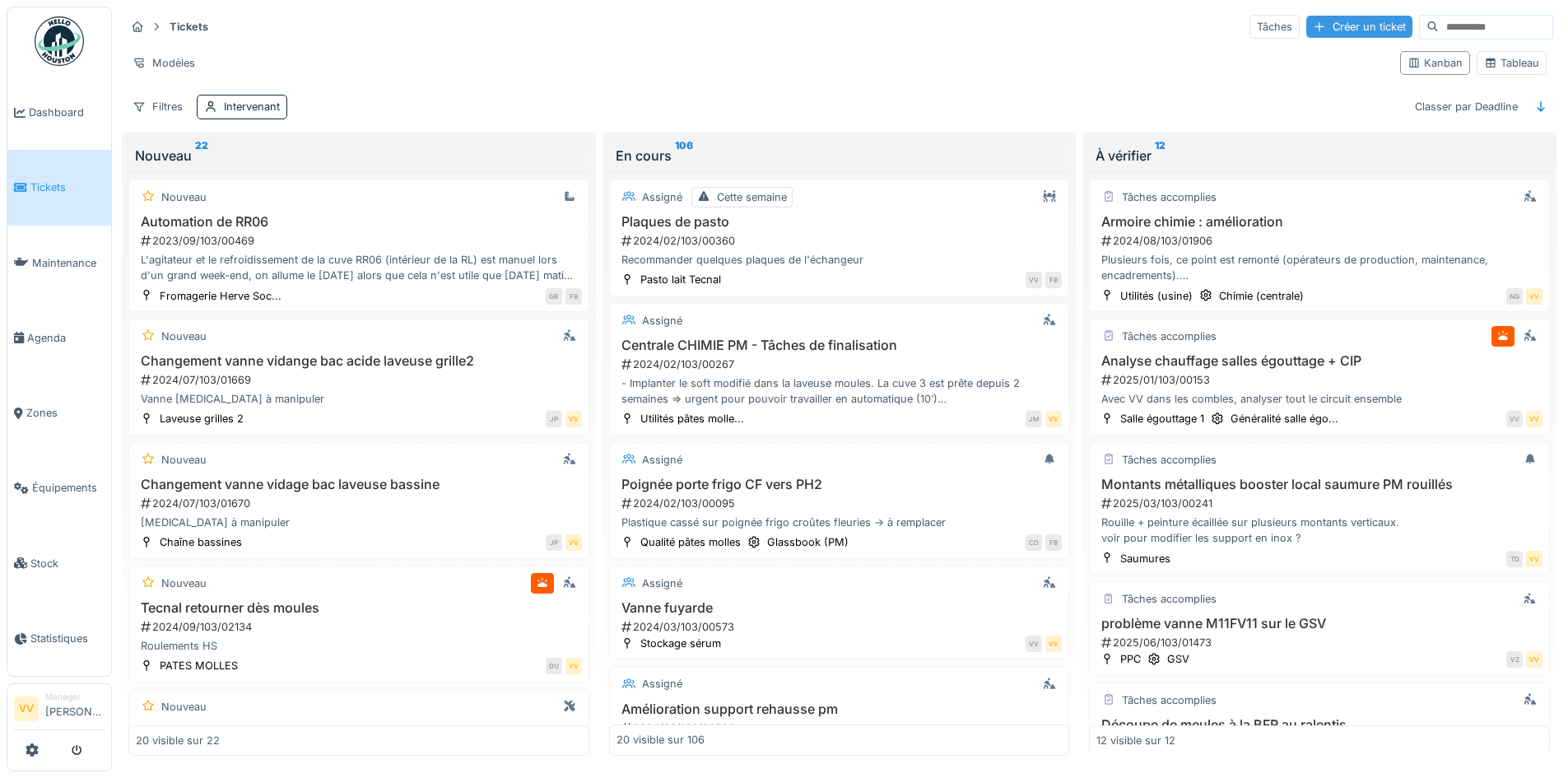
click at [1306, 22] on div "Créer un ticket" at bounding box center [1359, 26] width 106 height 22
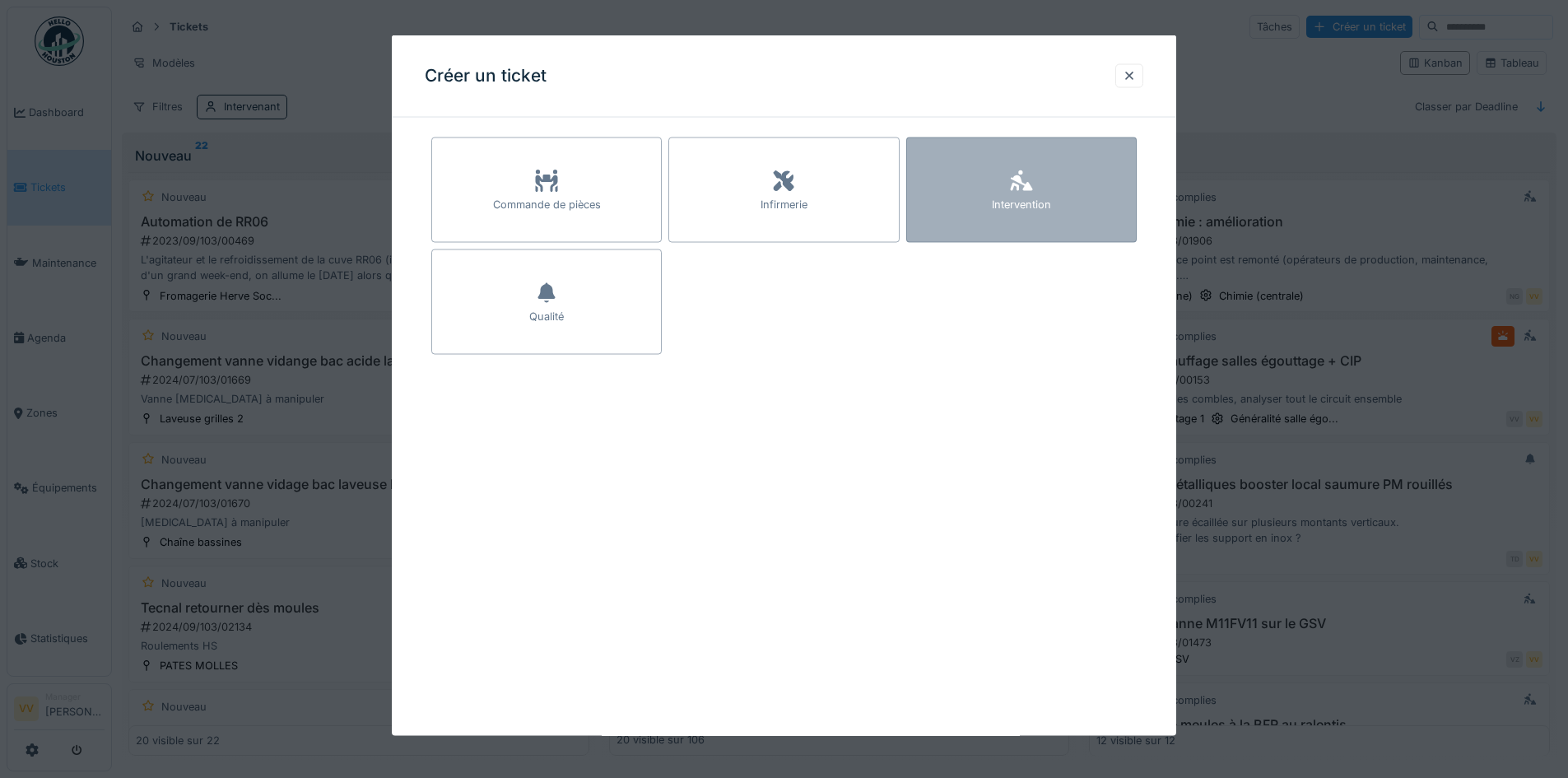
click at [1109, 180] on div "Intervention" at bounding box center [1022, 191] width 231 height 106
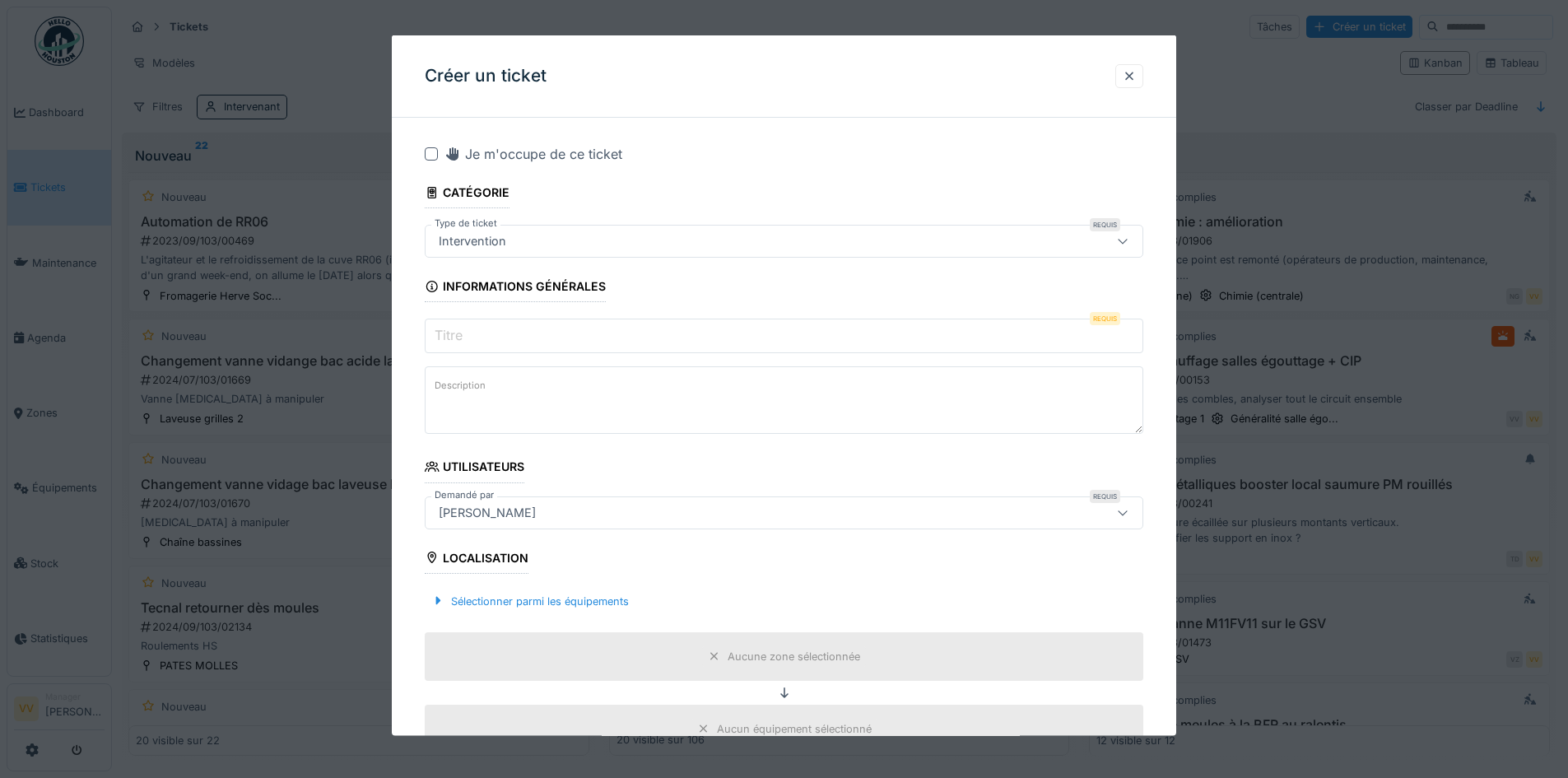
click at [469, 338] on input "Titre" at bounding box center [784, 336] width 719 height 35
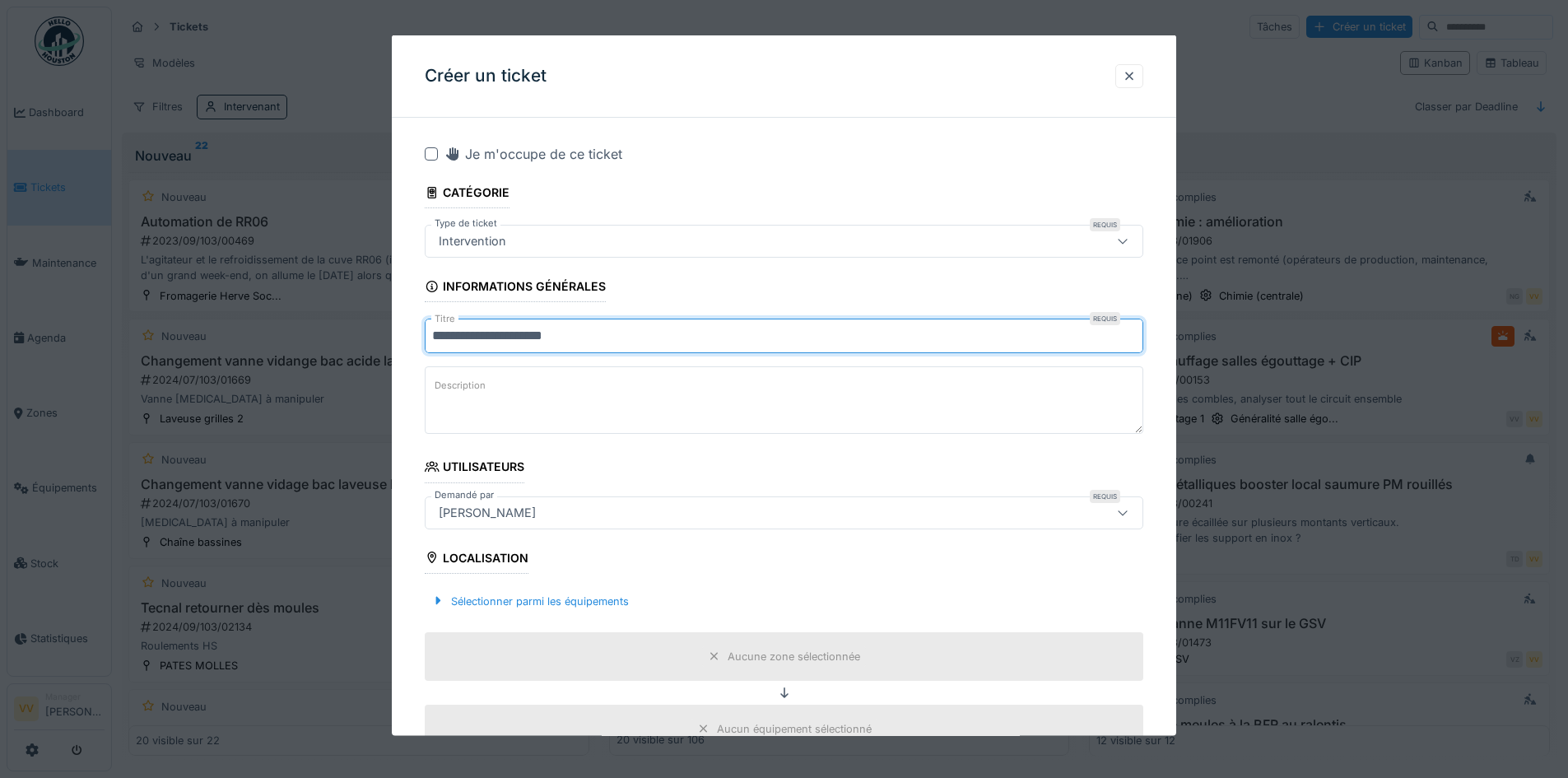
type input "**********"
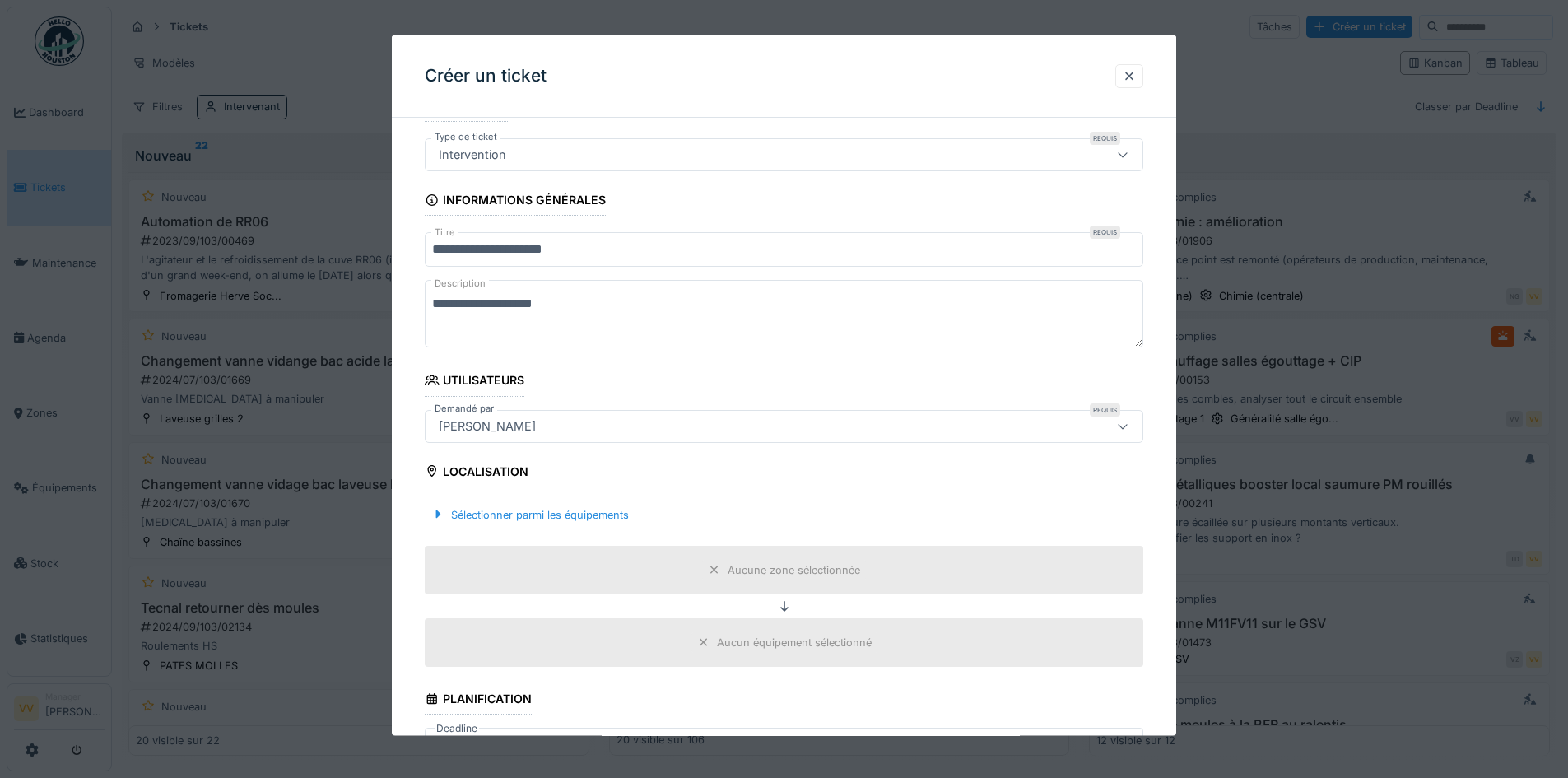
scroll to position [82, 0]
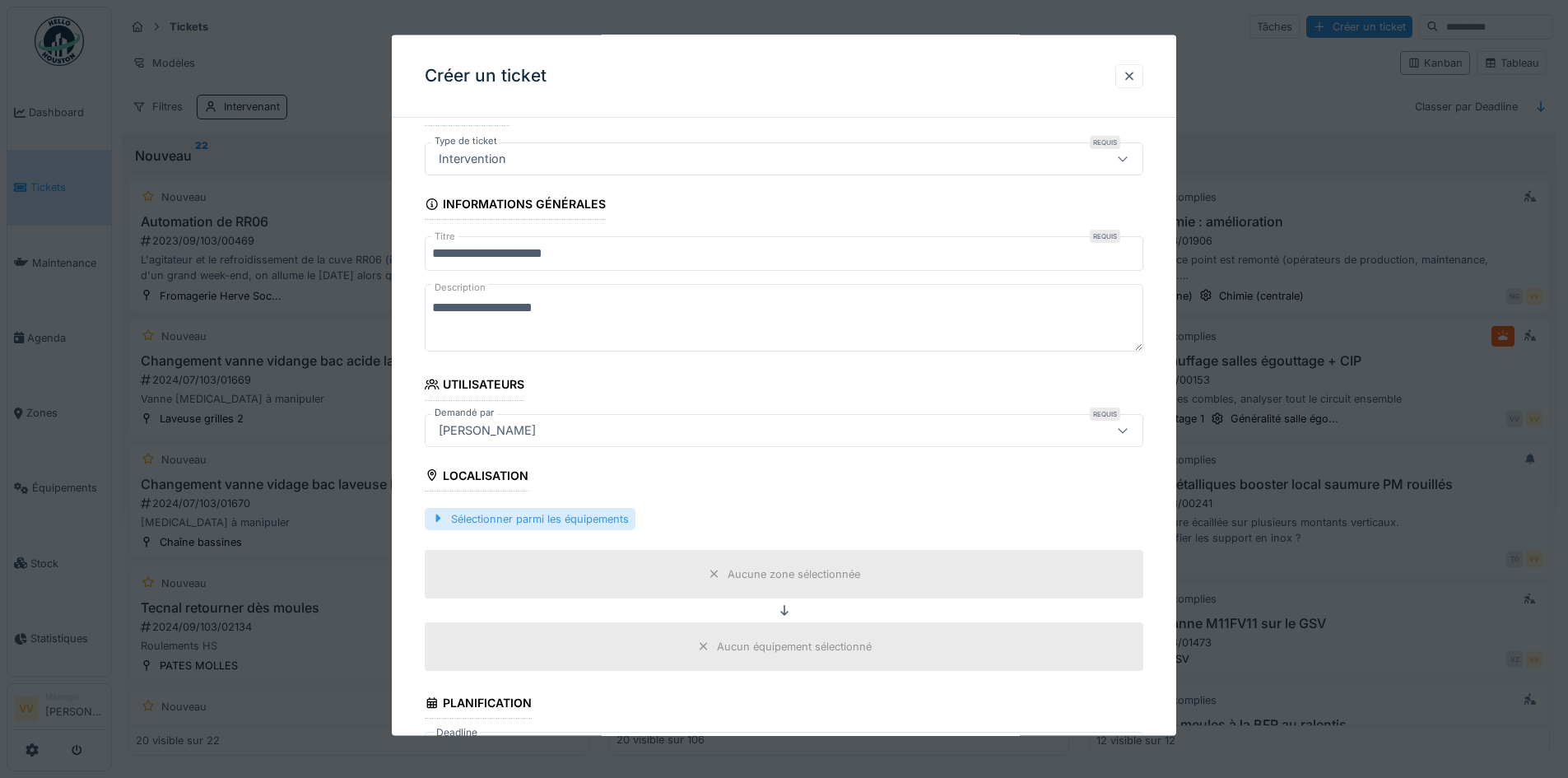
type textarea "**********"
click at [490, 515] on div "Sélectionner parmi les équipements" at bounding box center [530, 518] width 211 height 22
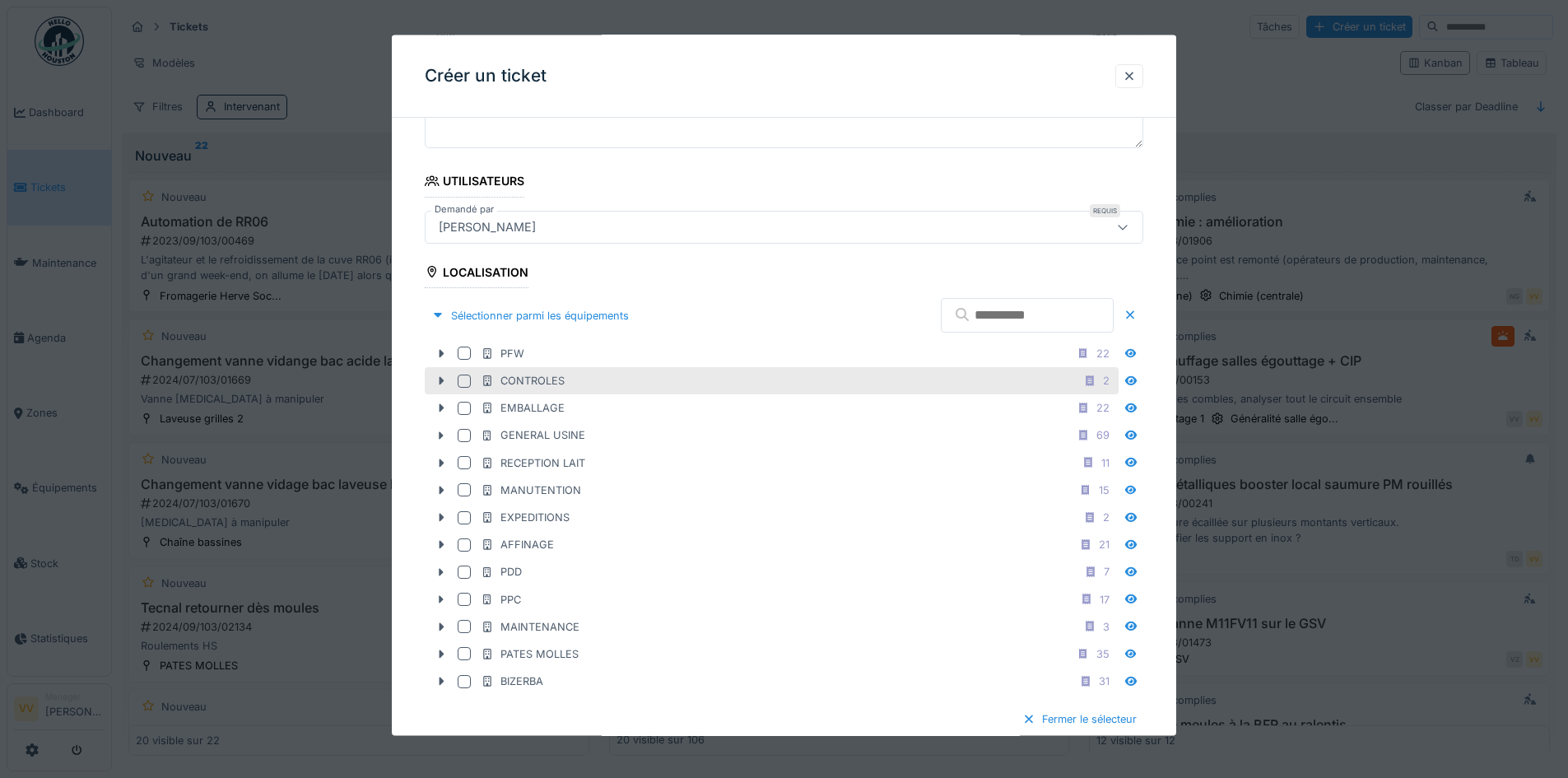
scroll to position [329, 0]
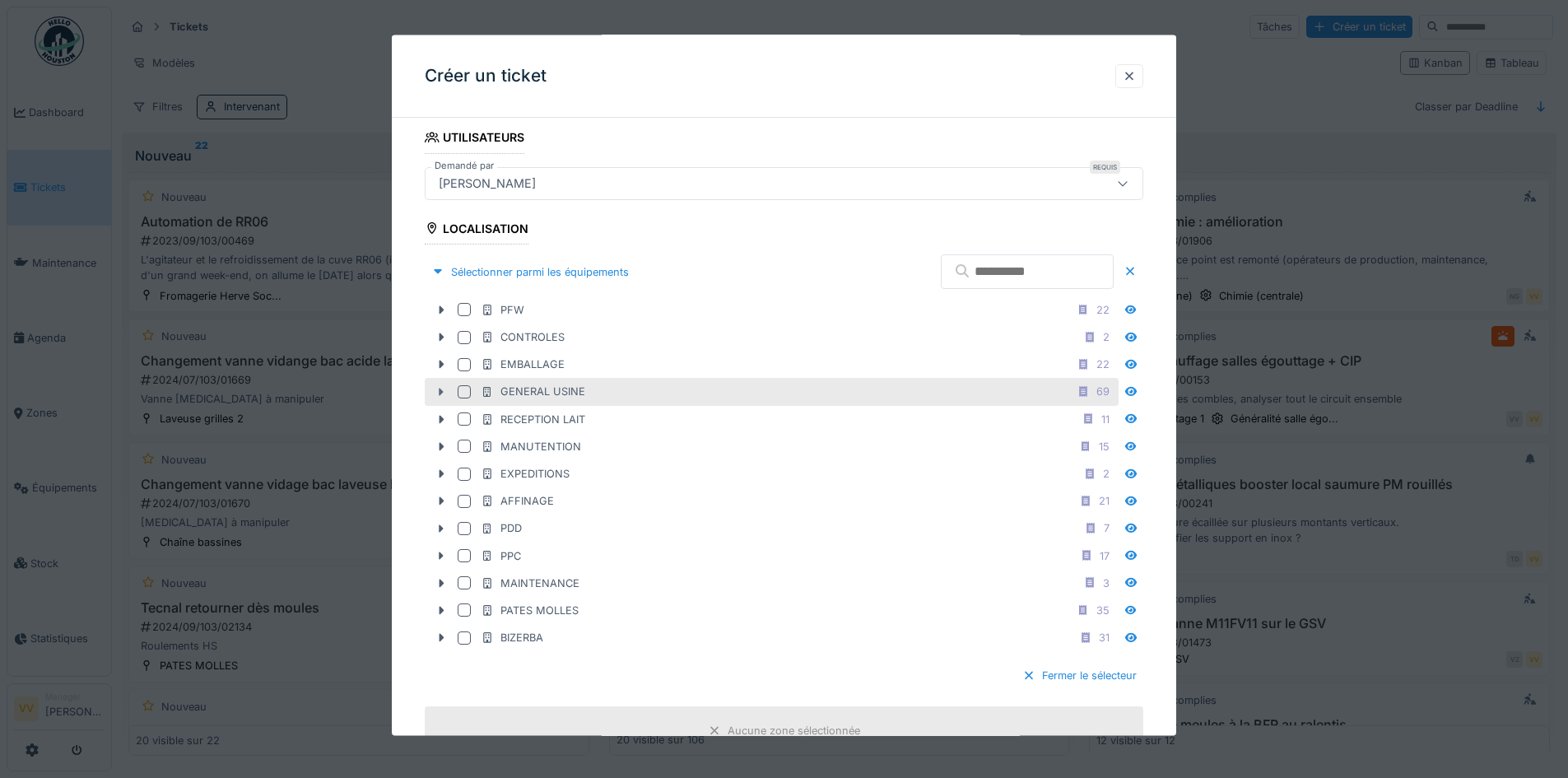
click at [433, 389] on div at bounding box center [441, 391] width 26 height 17
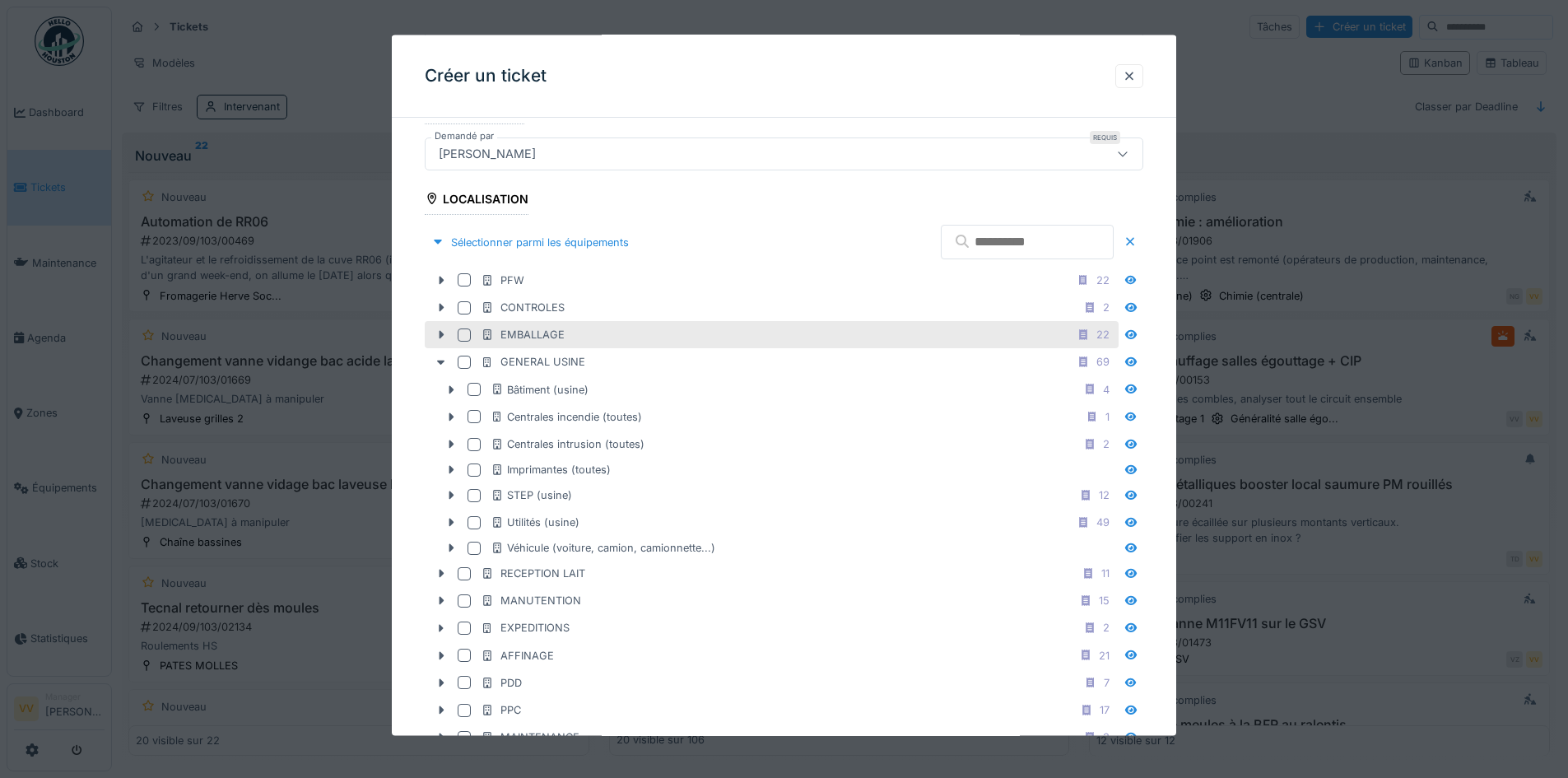
scroll to position [411, 0]
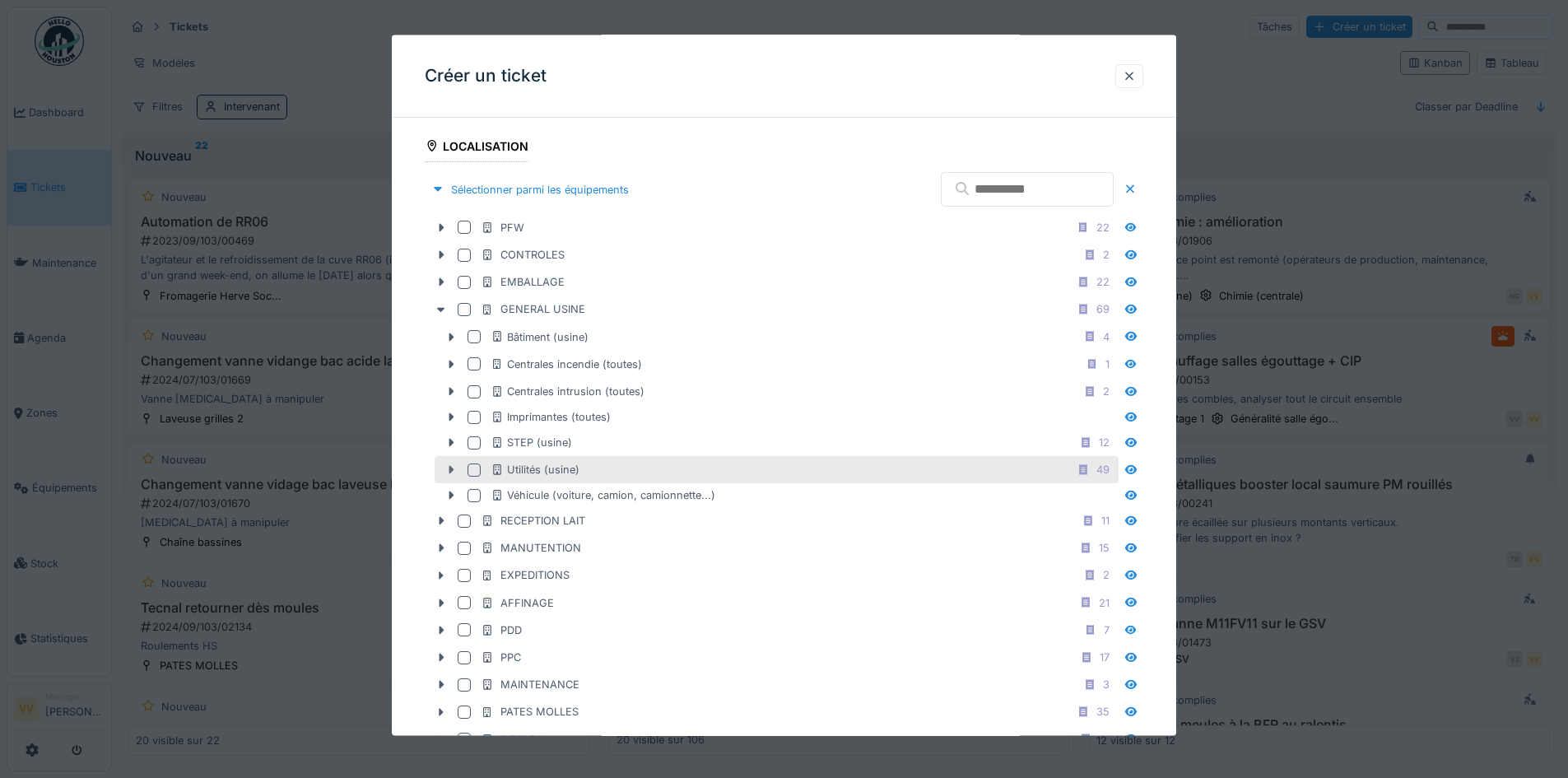
click at [457, 464] on icon at bounding box center [451, 470] width 13 height 11
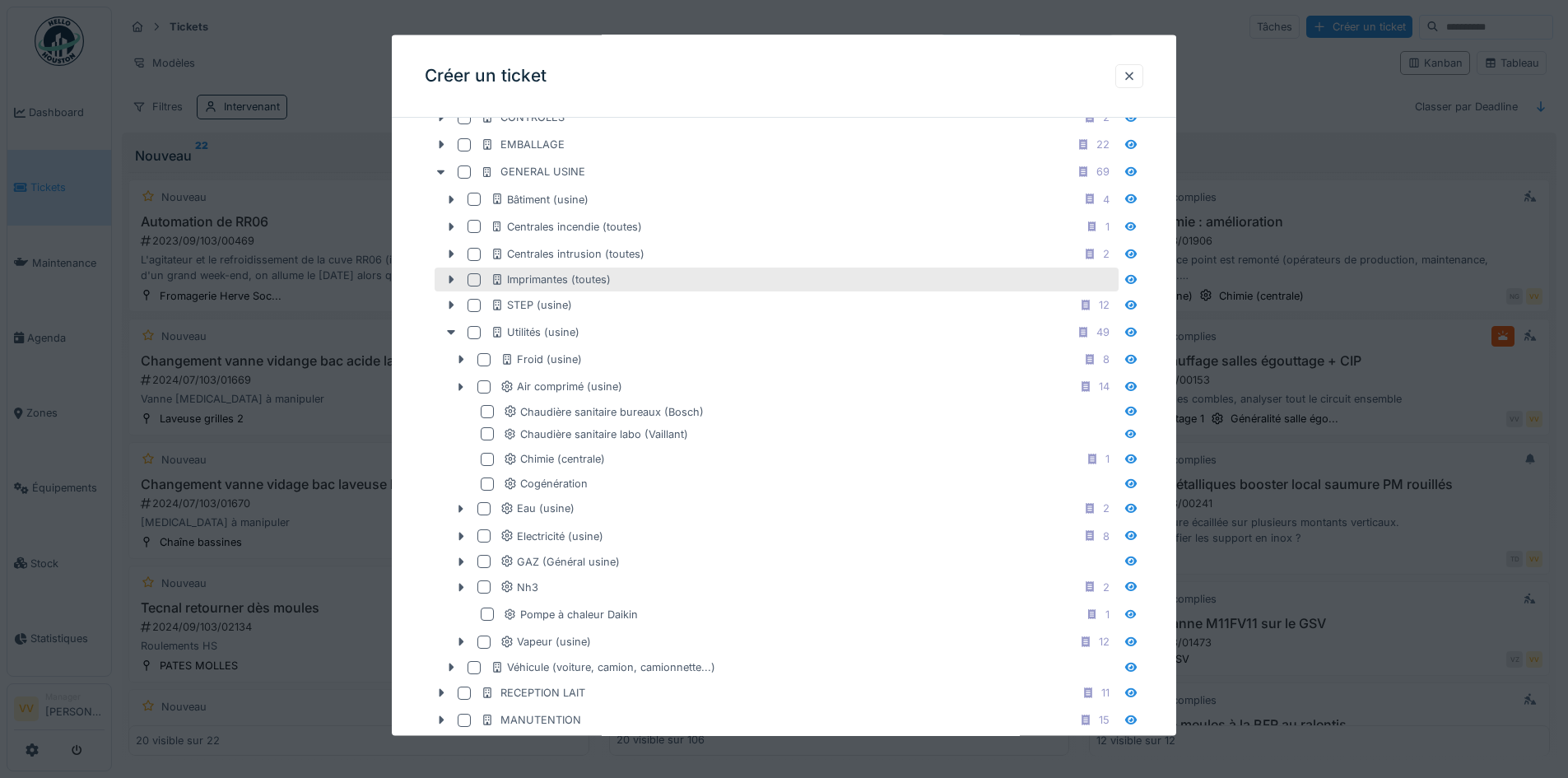
scroll to position [576, 0]
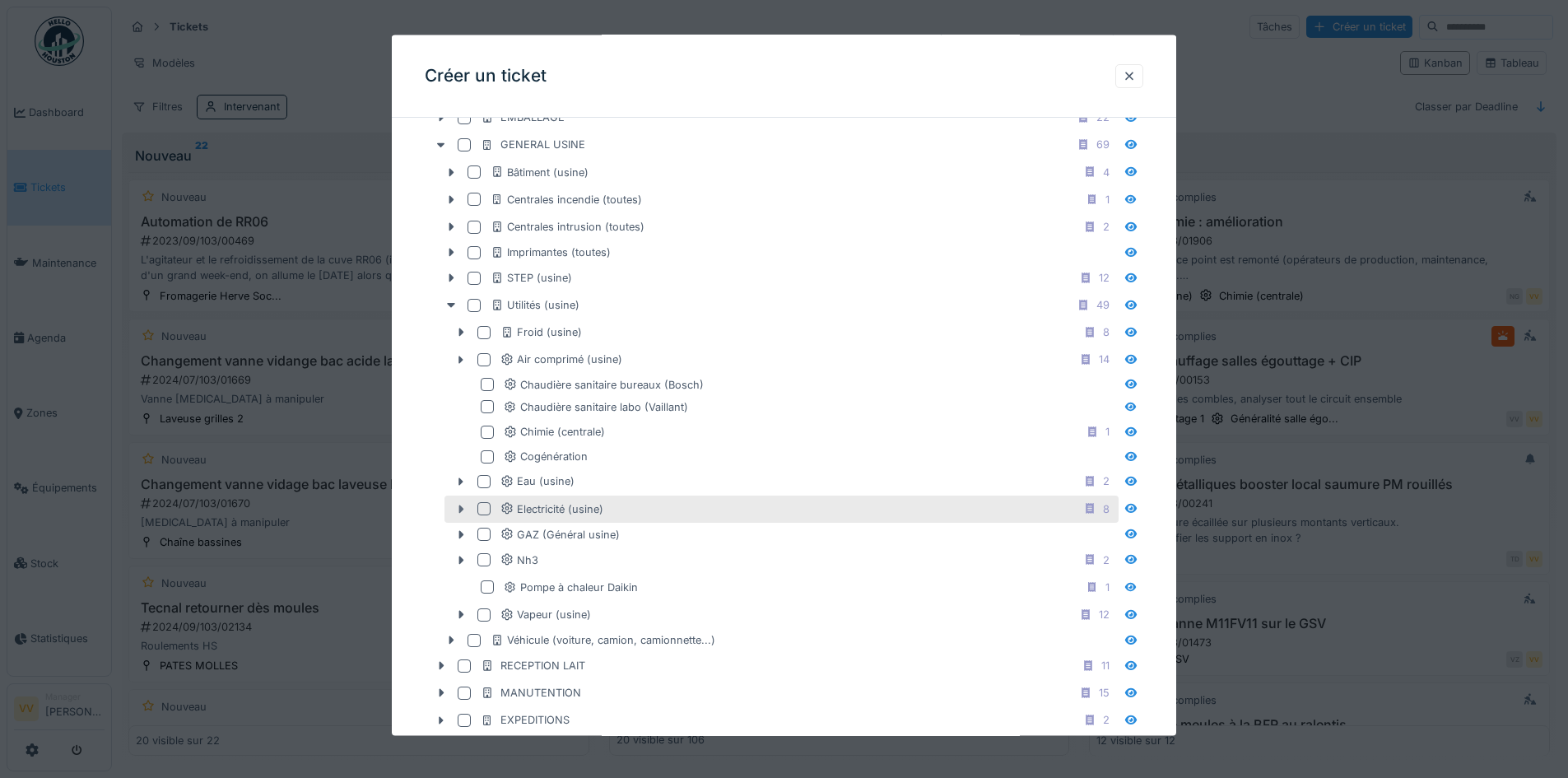
click at [468, 511] on icon at bounding box center [461, 508] width 13 height 11
click at [488, 512] on div at bounding box center [483, 509] width 13 height 13
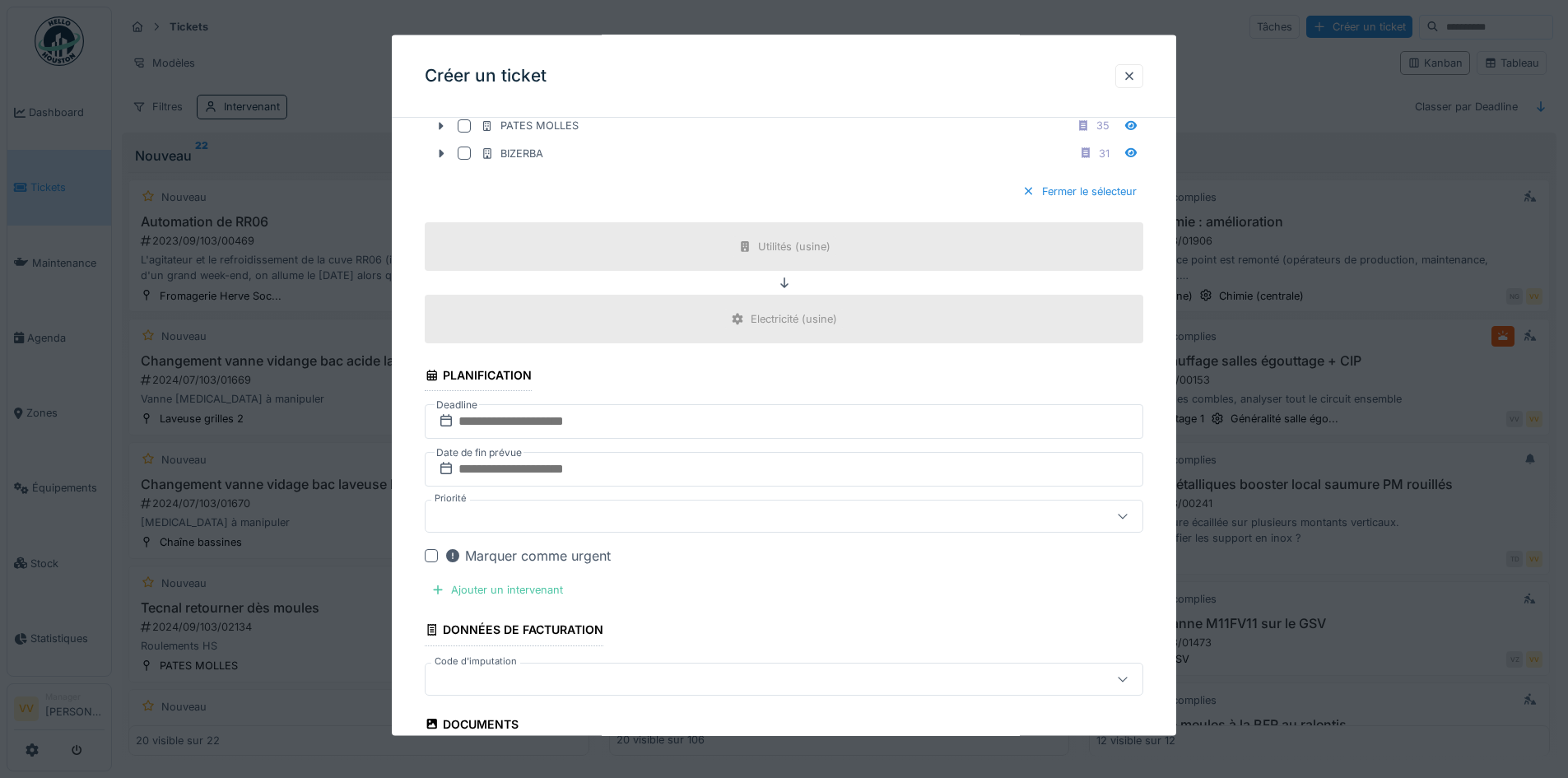
scroll to position [1481, 0]
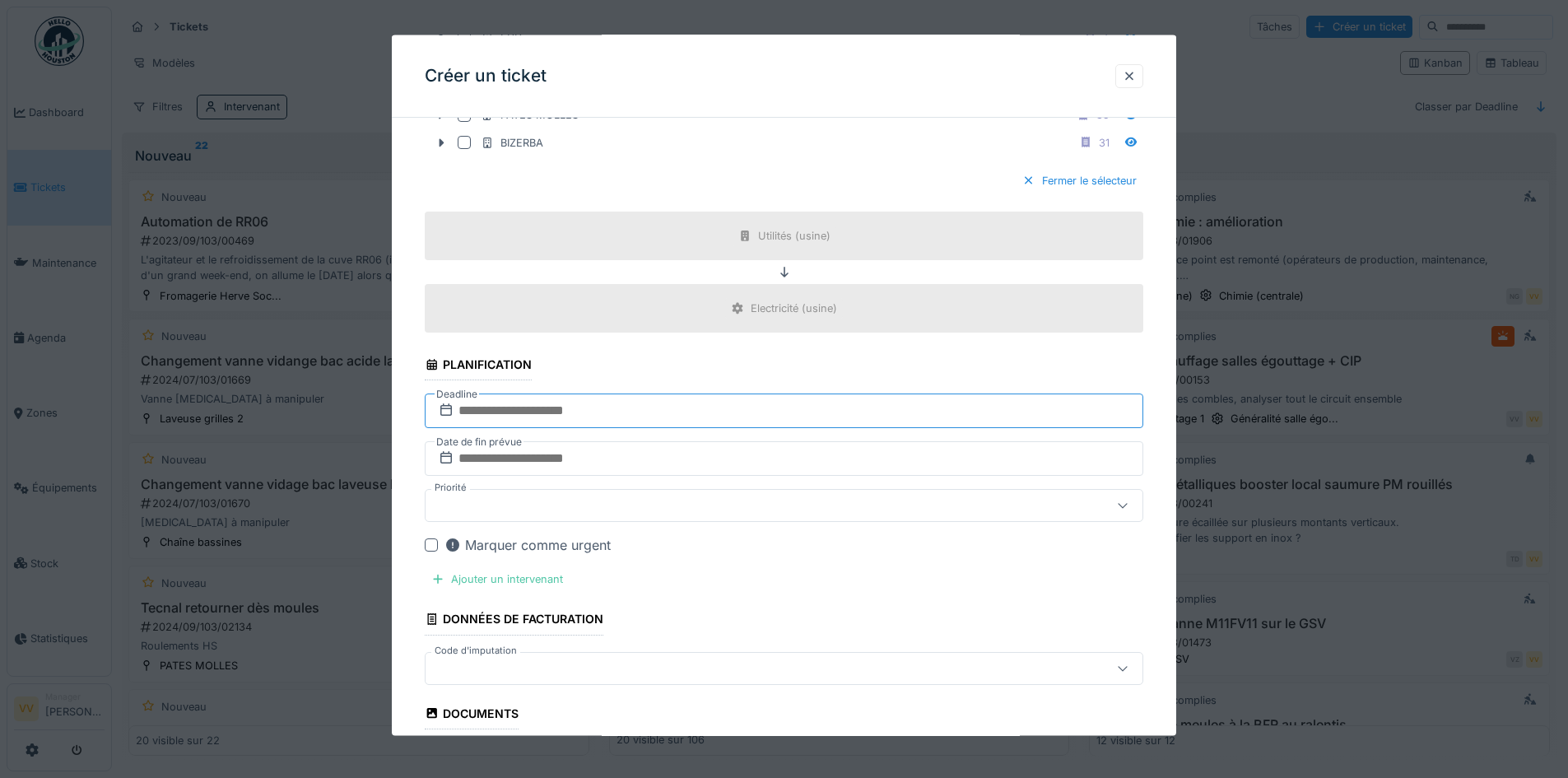
click at [658, 415] on input "text" at bounding box center [784, 410] width 719 height 35
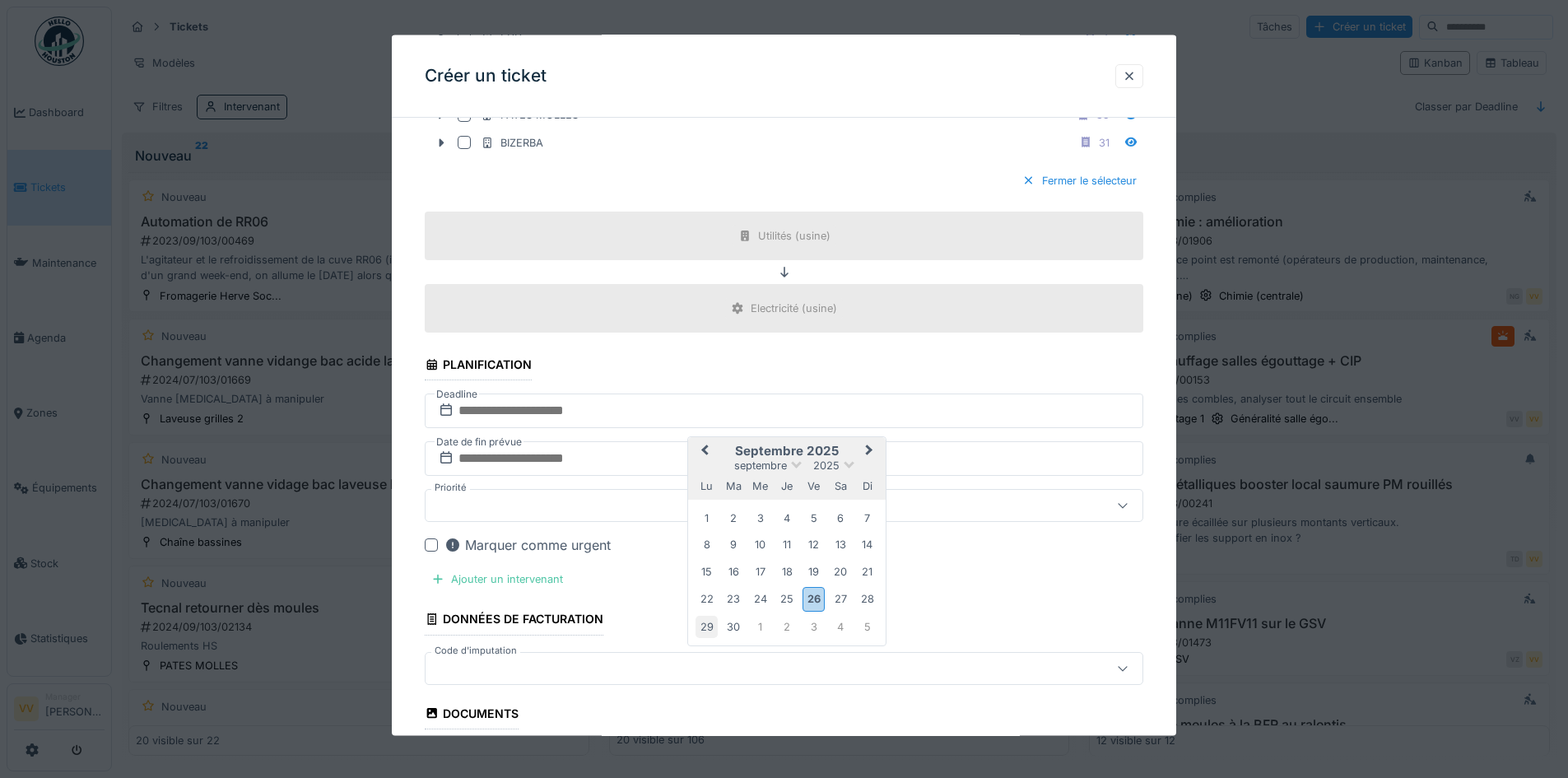
click at [711, 627] on div "29" at bounding box center [707, 626] width 22 height 22
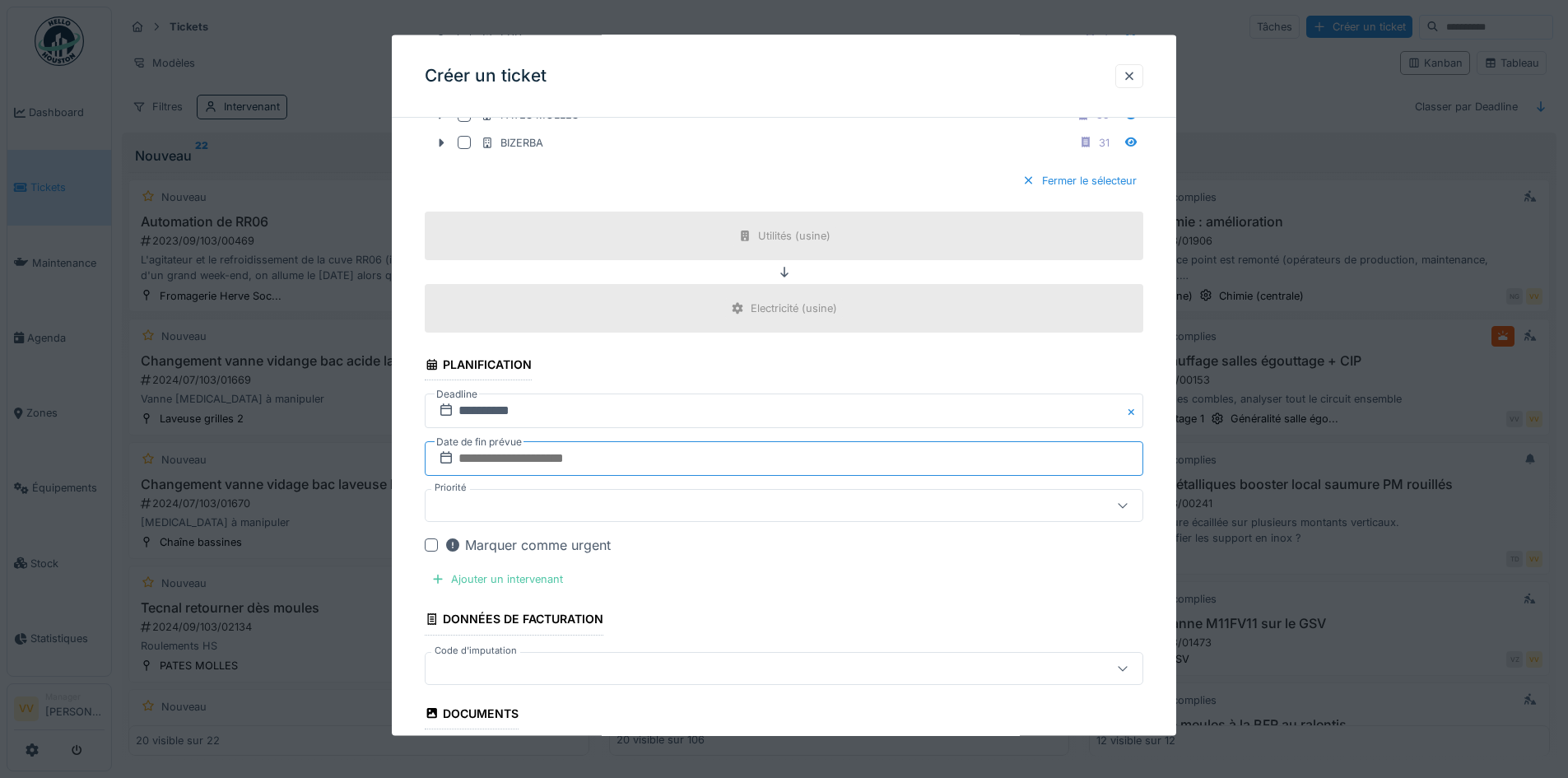
click at [658, 454] on input "text" at bounding box center [784, 459] width 719 height 35
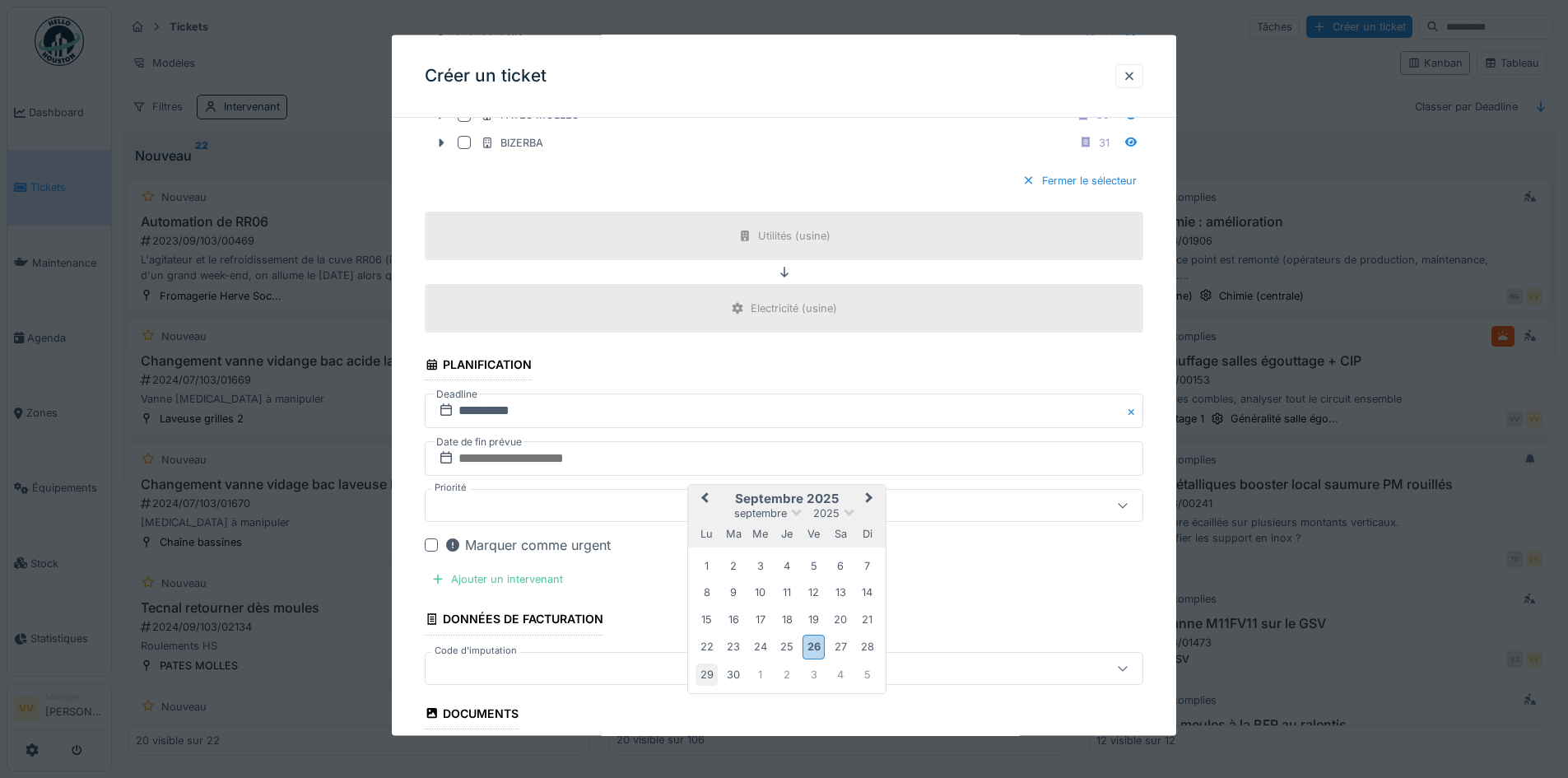
click at [708, 669] on div "29" at bounding box center [707, 674] width 22 height 22
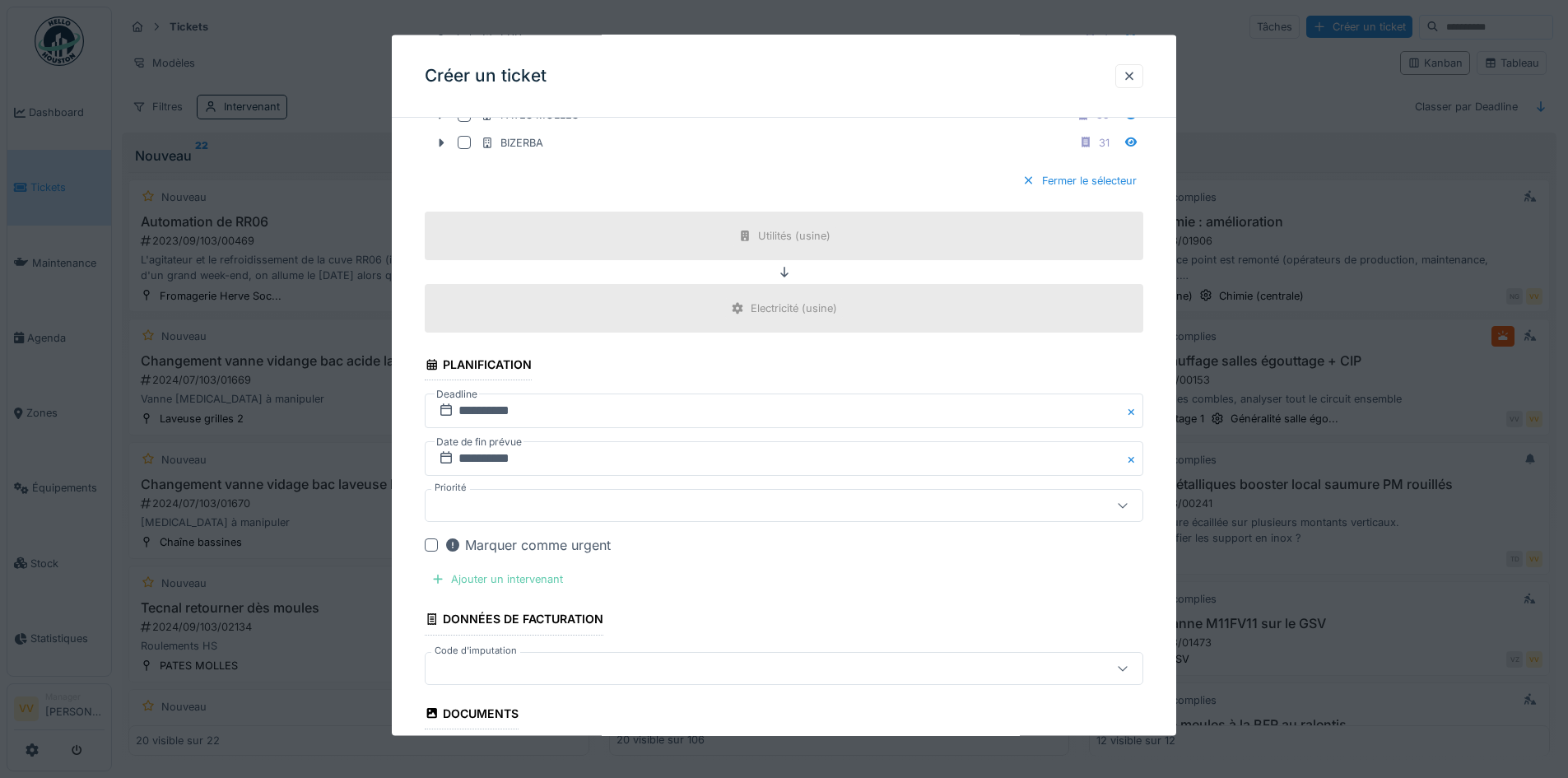
click at [535, 576] on div "Ajouter un intervenant" at bounding box center [497, 579] width 145 height 22
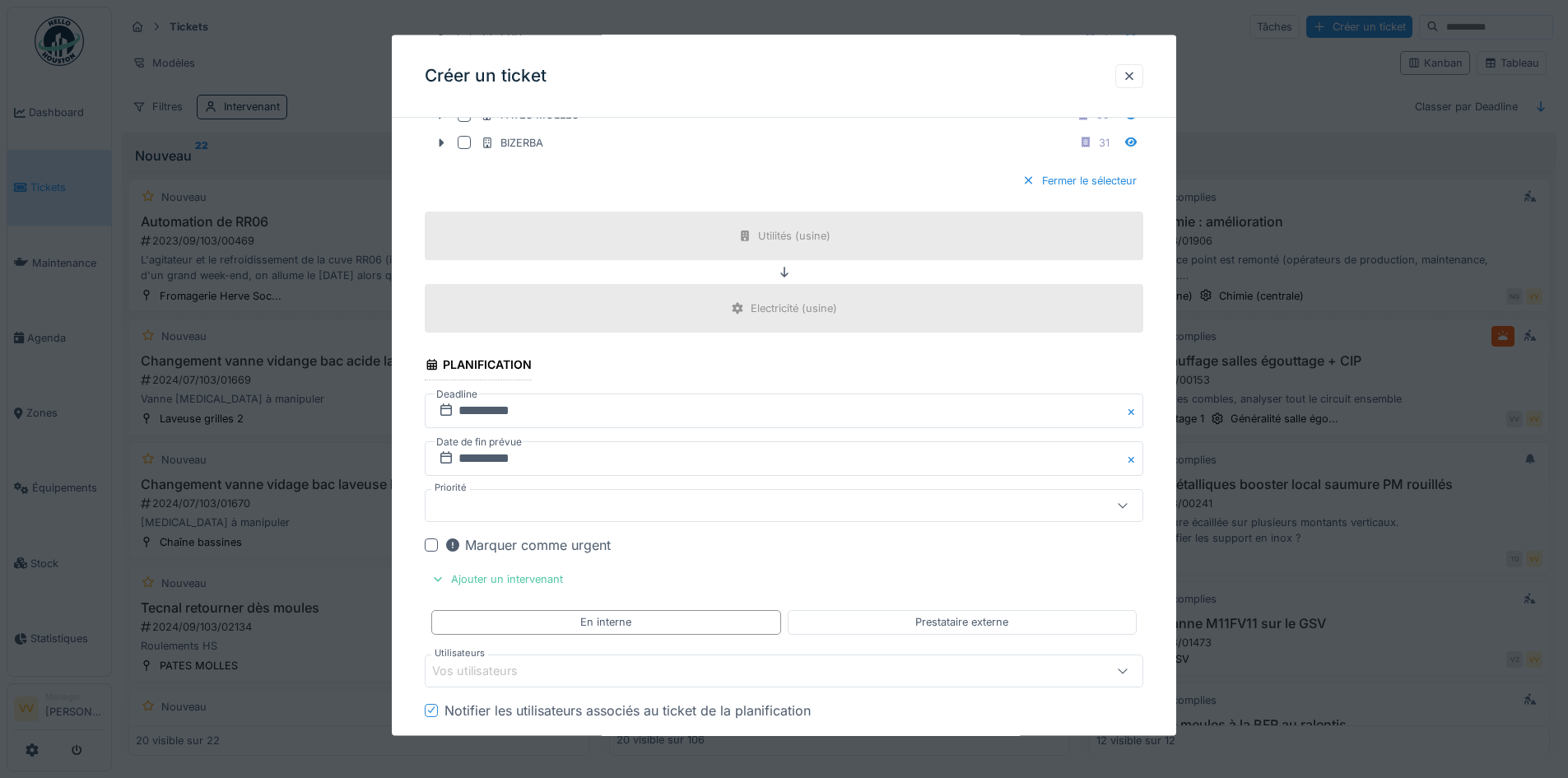
click at [602, 666] on div "Vos utilisateurs" at bounding box center [742, 670] width 620 height 18
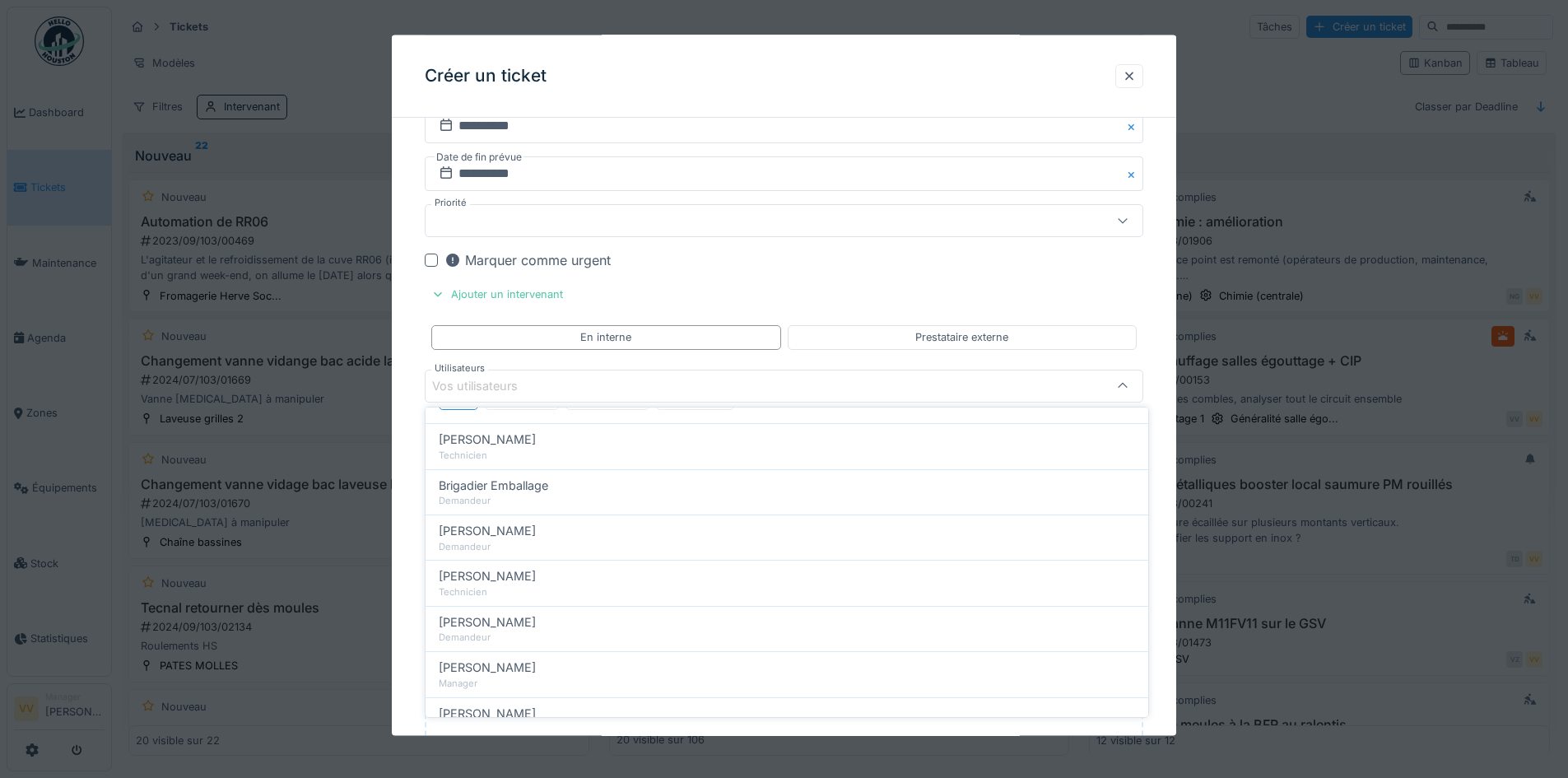
scroll to position [0, 0]
click at [542, 474] on div "Techniciens" at bounding box center [522, 476] width 74 height 30
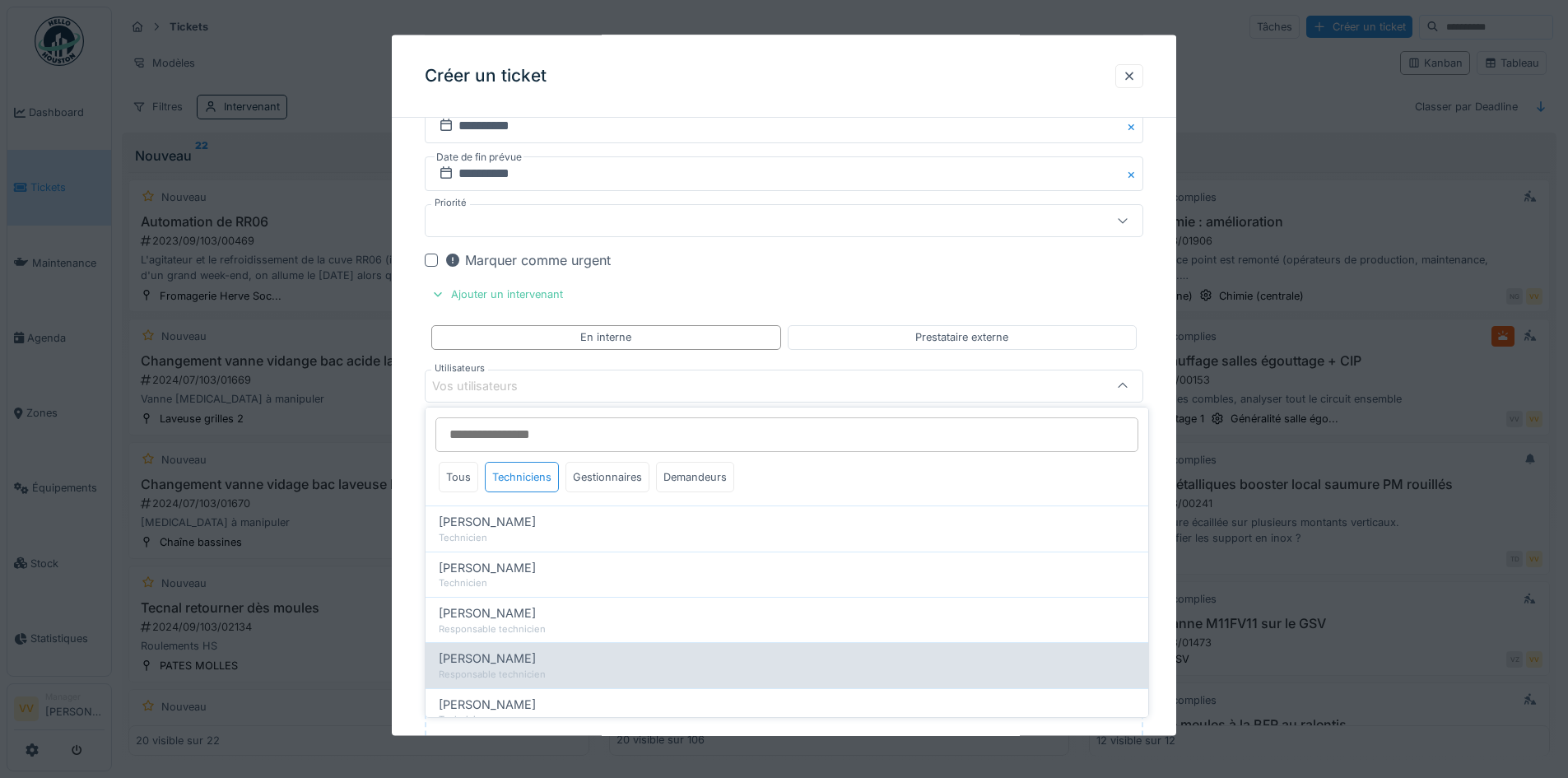
click at [526, 662] on div "[PERSON_NAME]" at bounding box center [787, 659] width 697 height 18
type input "*****"
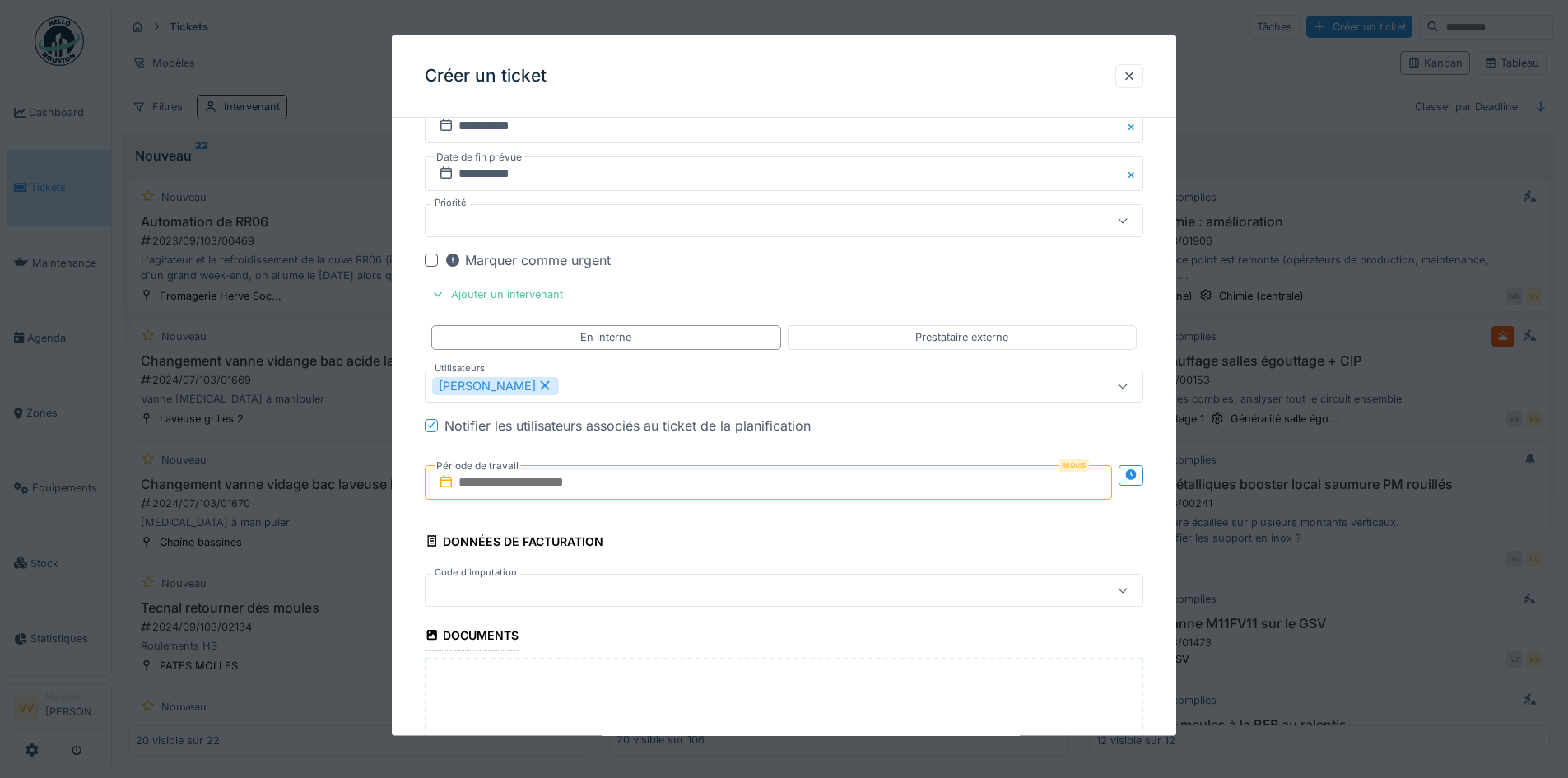
click at [591, 478] on input "text" at bounding box center [769, 482] width 688 height 35
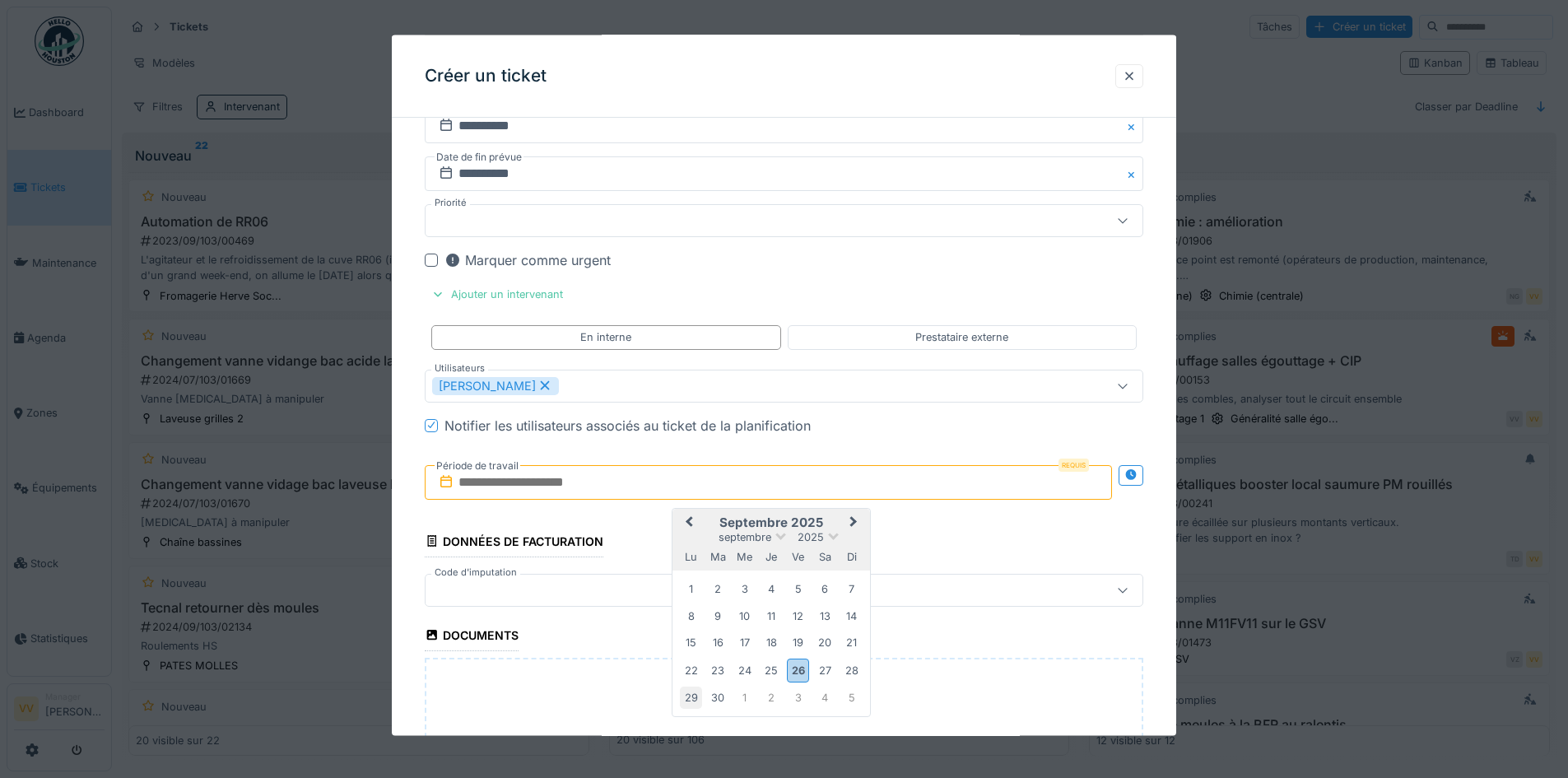
drag, startPoint x: 714, startPoint y: 697, endPoint x: 691, endPoint y: 700, distance: 23.2
click at [691, 700] on div "29 30 1 2 3 4 5" at bounding box center [772, 697] width 187 height 26
click at [691, 700] on div "29" at bounding box center [691, 698] width 22 height 22
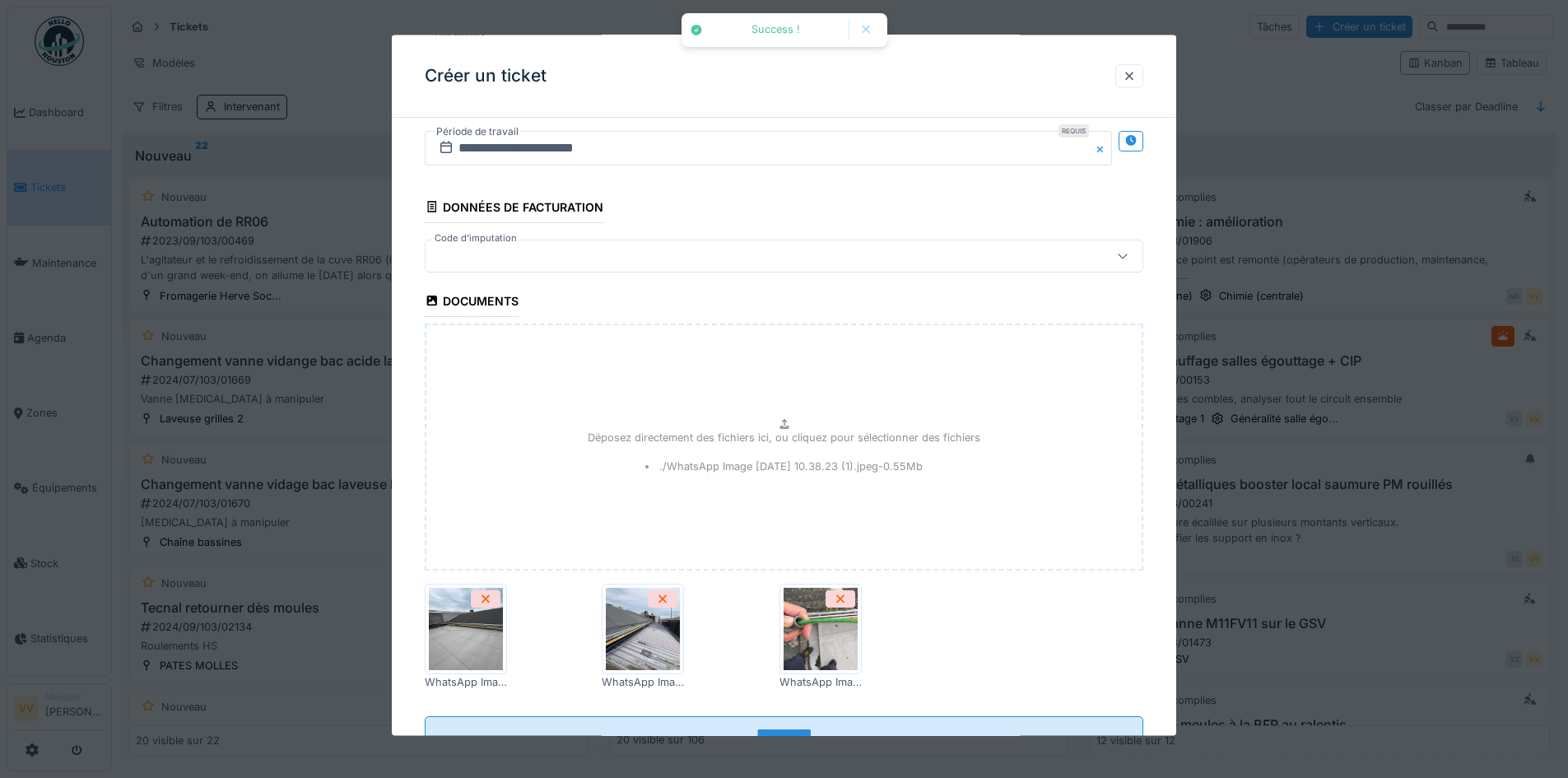
scroll to position [2162, 0]
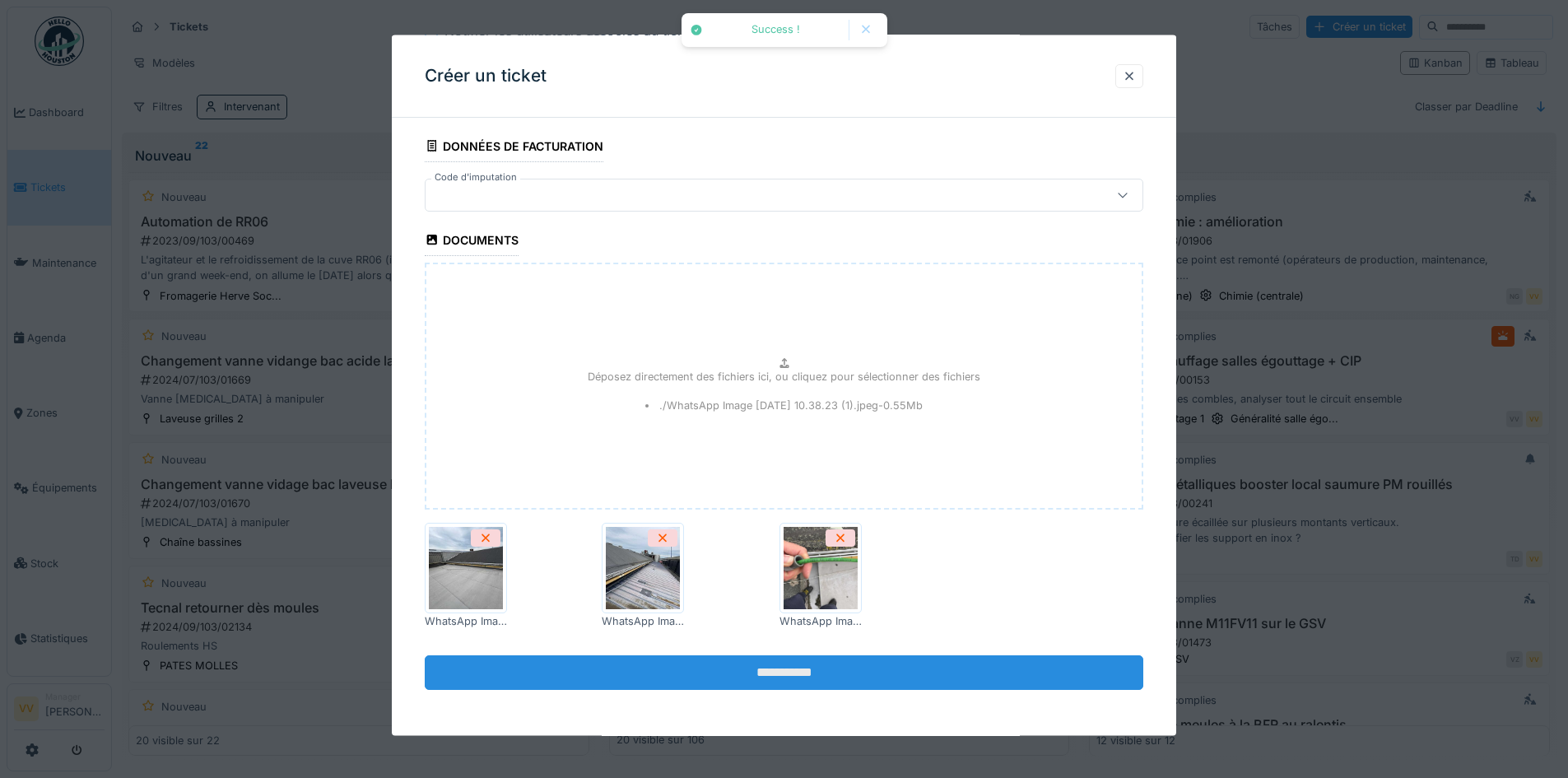
click at [840, 672] on input "**********" at bounding box center [784, 672] width 719 height 35
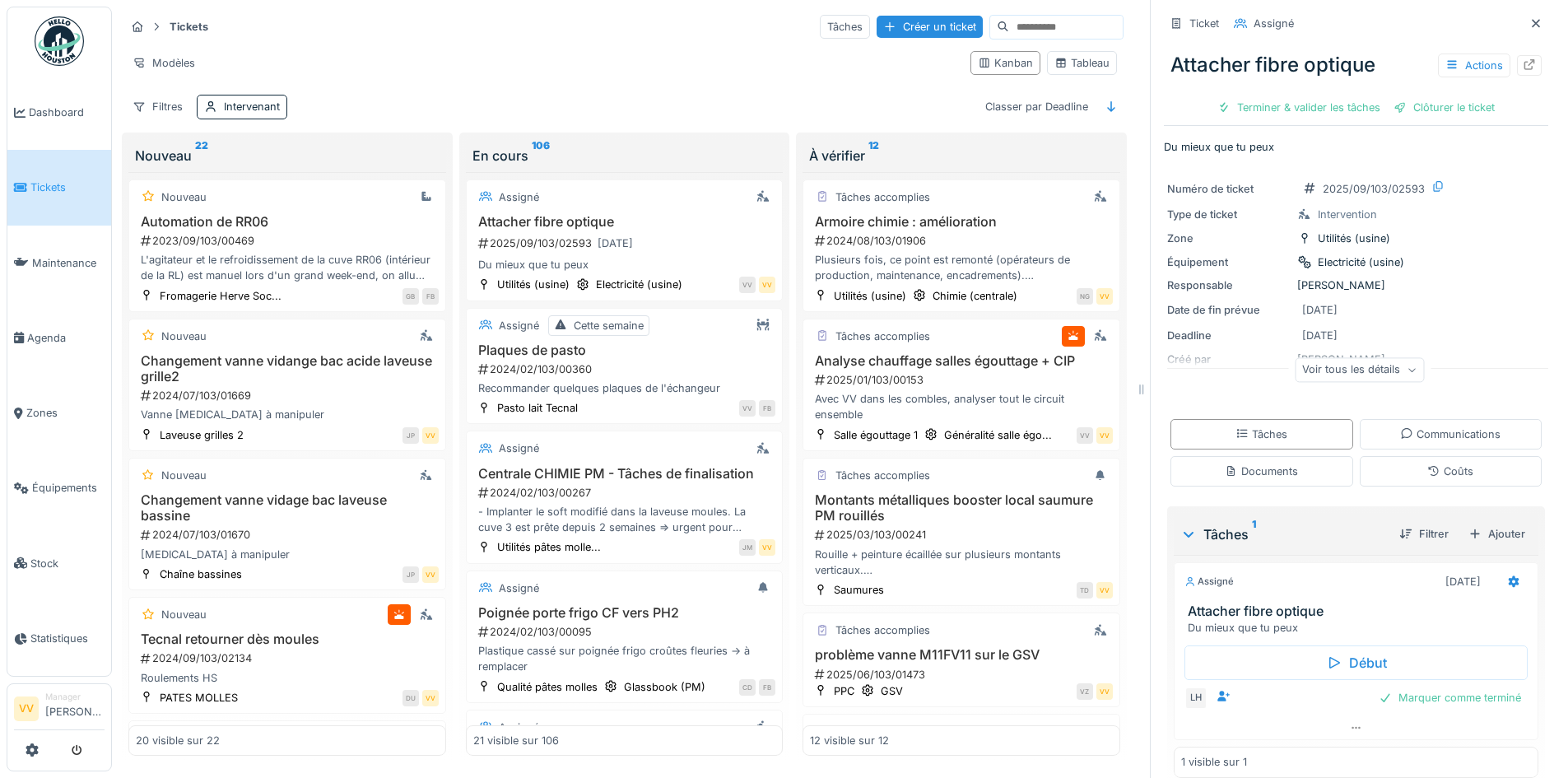
click at [30, 180] on span "Tickets" at bounding box center [67, 187] width 74 height 16
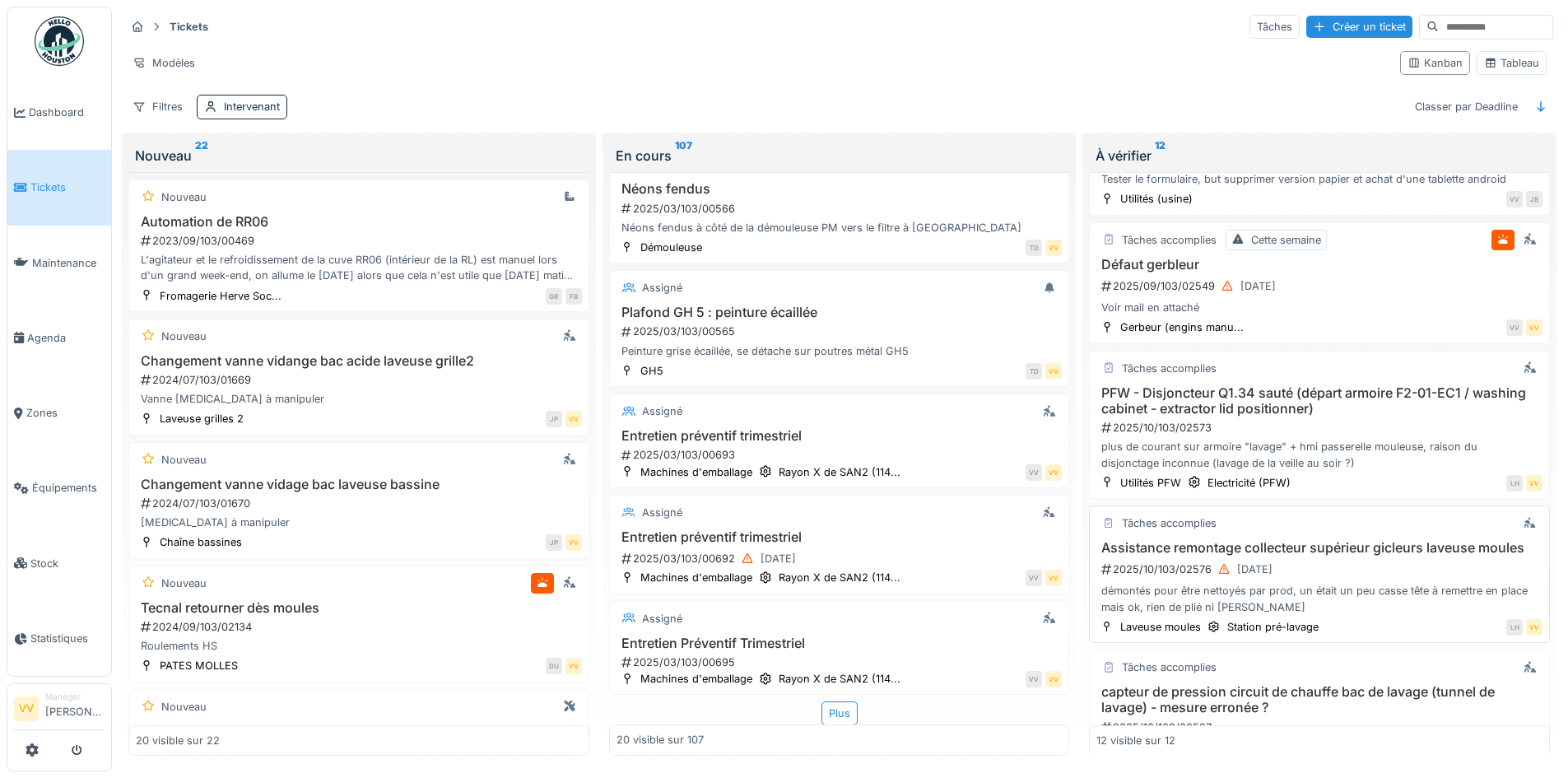
scroll to position [988, 0]
click at [1374, 405] on div "PFW - Disjoncteur Q1.34 sauté (départ armoire F2-01-EC1 / washing cabinet - ext…" at bounding box center [1319, 424] width 446 height 86
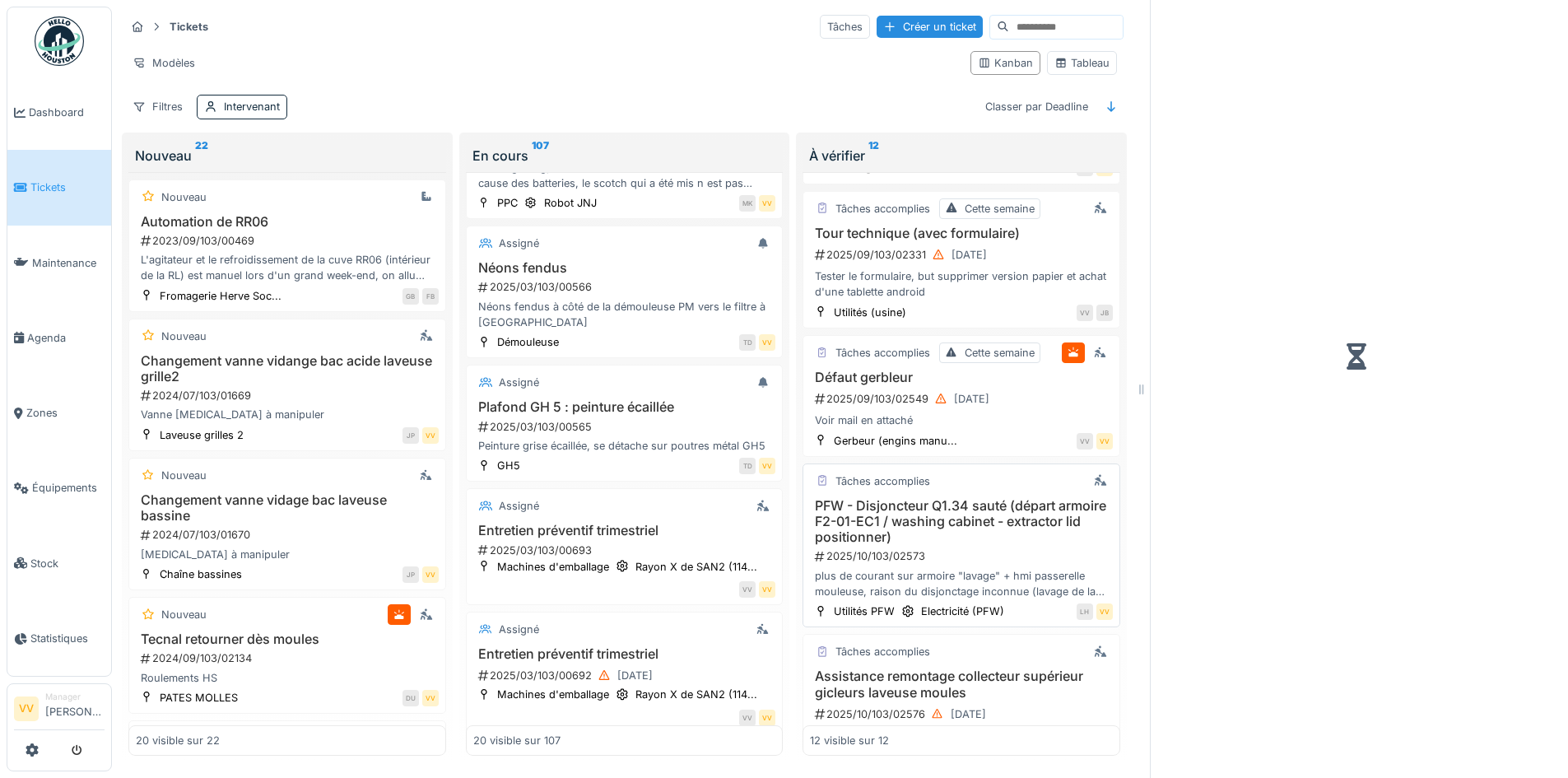
scroll to position [1111, 0]
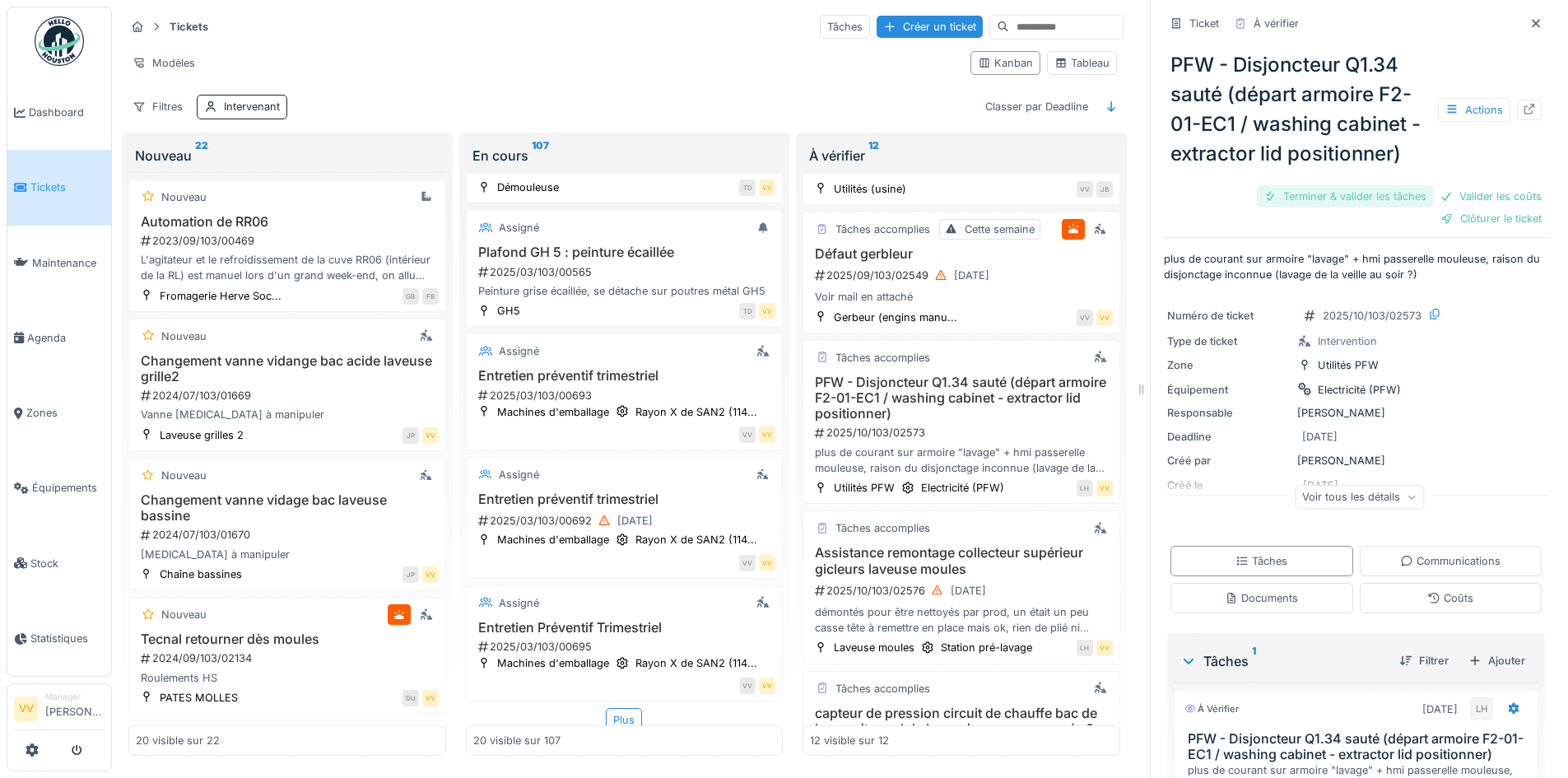
click at [1346, 189] on div "Terminer & valider les tâches" at bounding box center [1345, 196] width 176 height 22
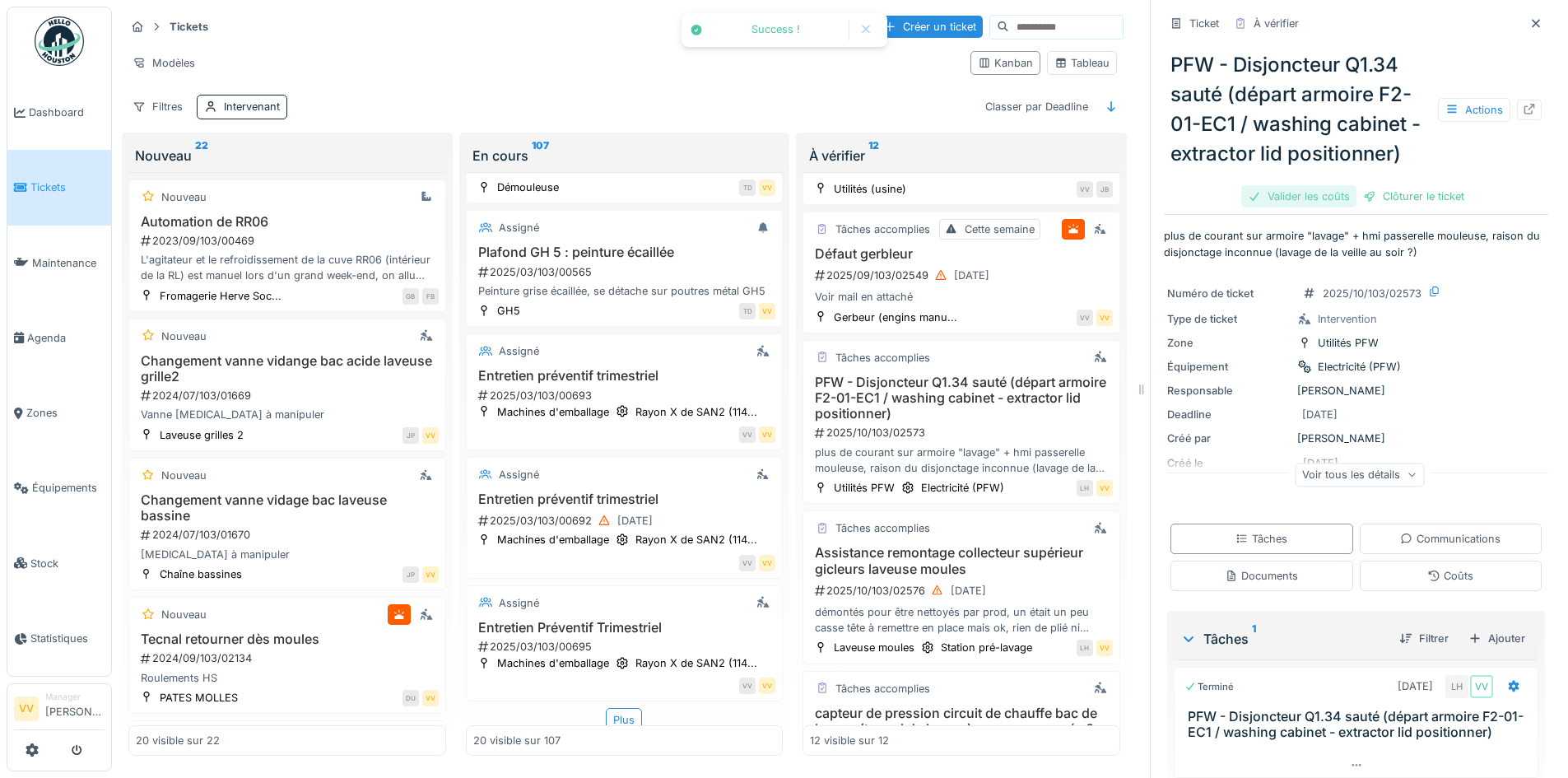
click at [1475, 180] on div "PFW - Disjoncteur Q1.34 sauté (départ armoire F2-01-EC1 / washing cabinet - ext…" at bounding box center [1355, 124] width 384 height 173
click at [1295, 185] on div "Valider les coûts" at bounding box center [1299, 196] width 115 height 22
click at [1366, 185] on div "Clôturer le ticket" at bounding box center [1355, 196] width 114 height 22
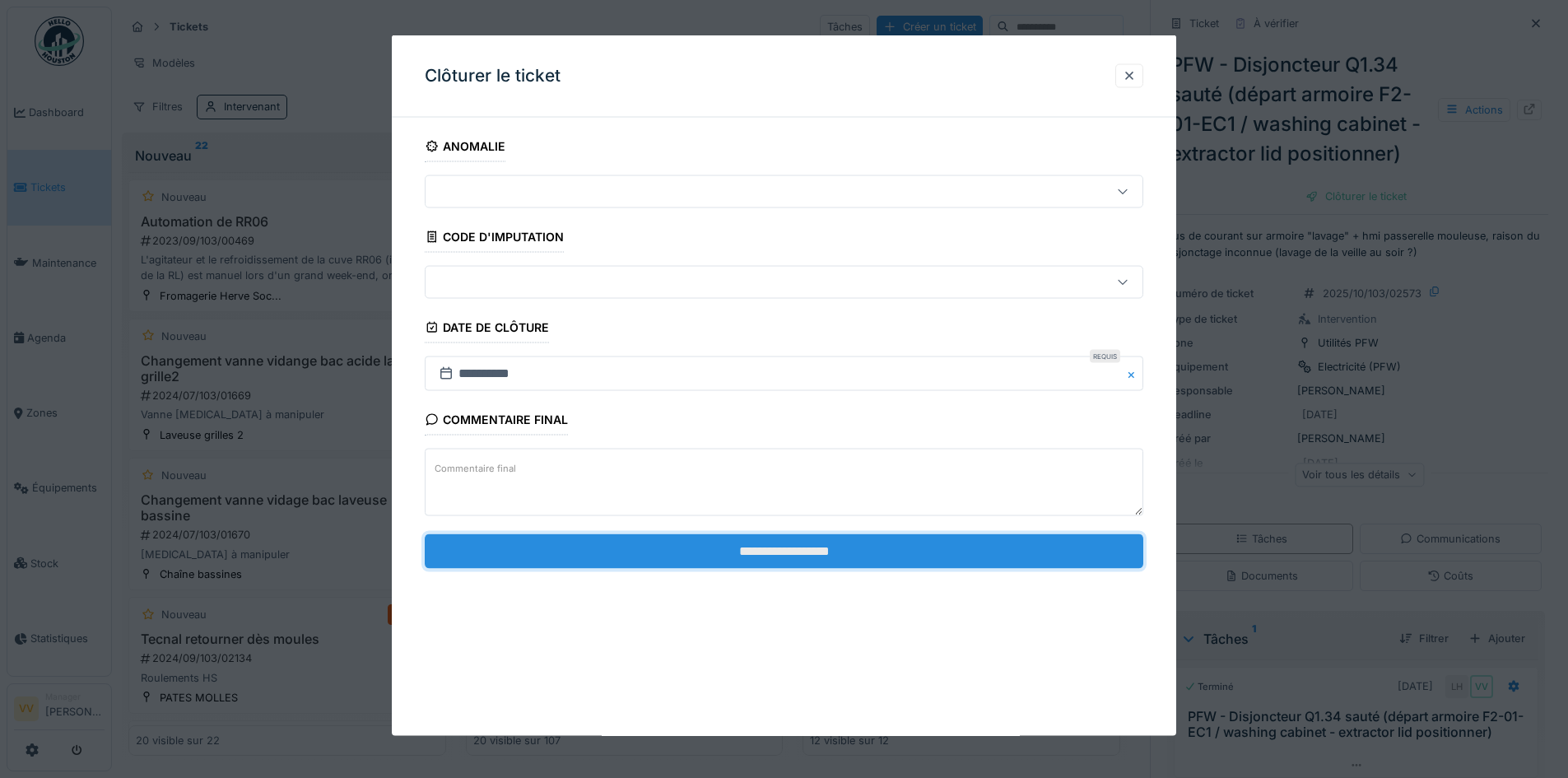
click at [899, 553] on input "**********" at bounding box center [784, 551] width 719 height 35
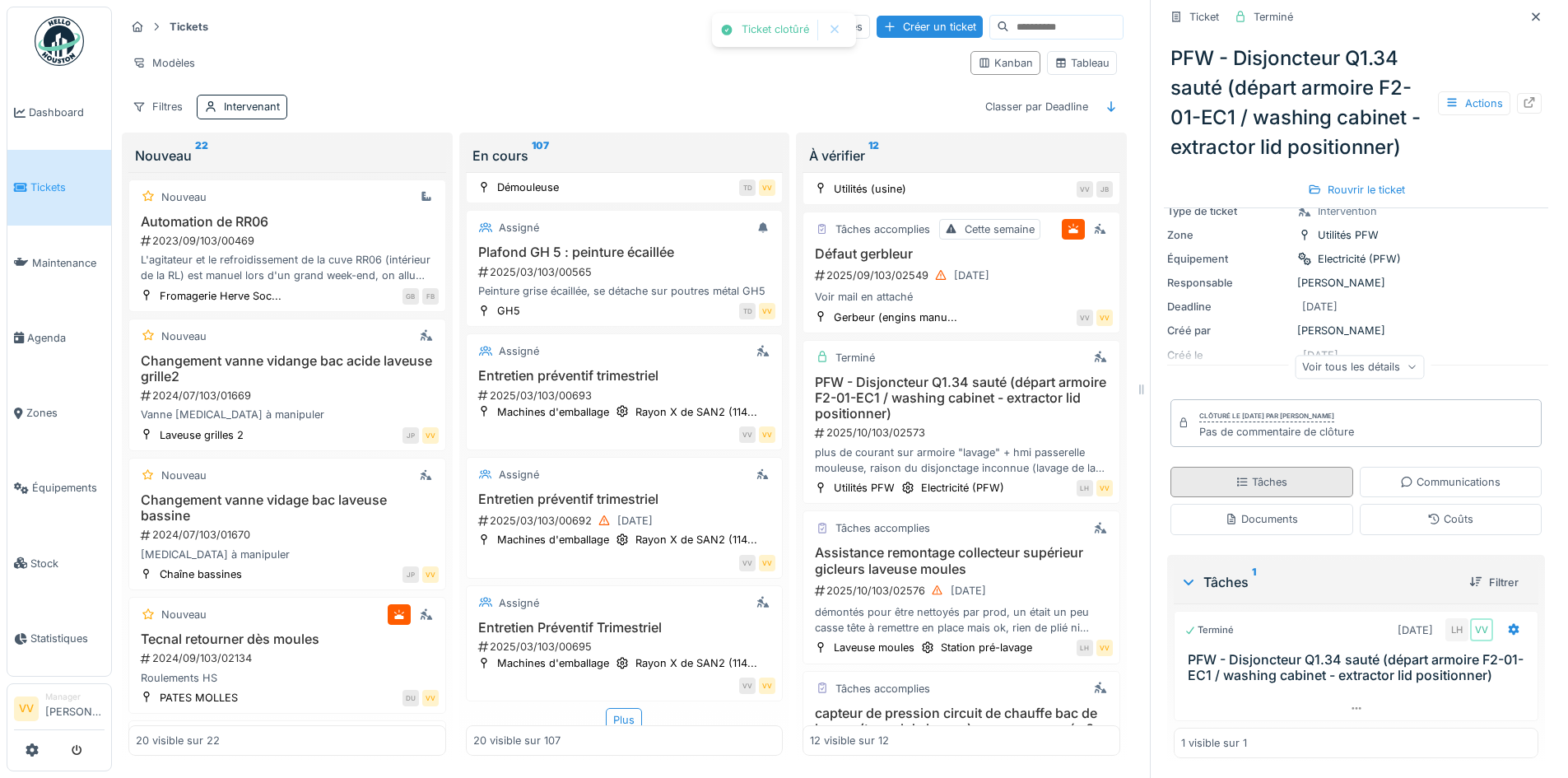
scroll to position [13, 0]
click at [1530, 12] on icon at bounding box center [1536, 17] width 13 height 11
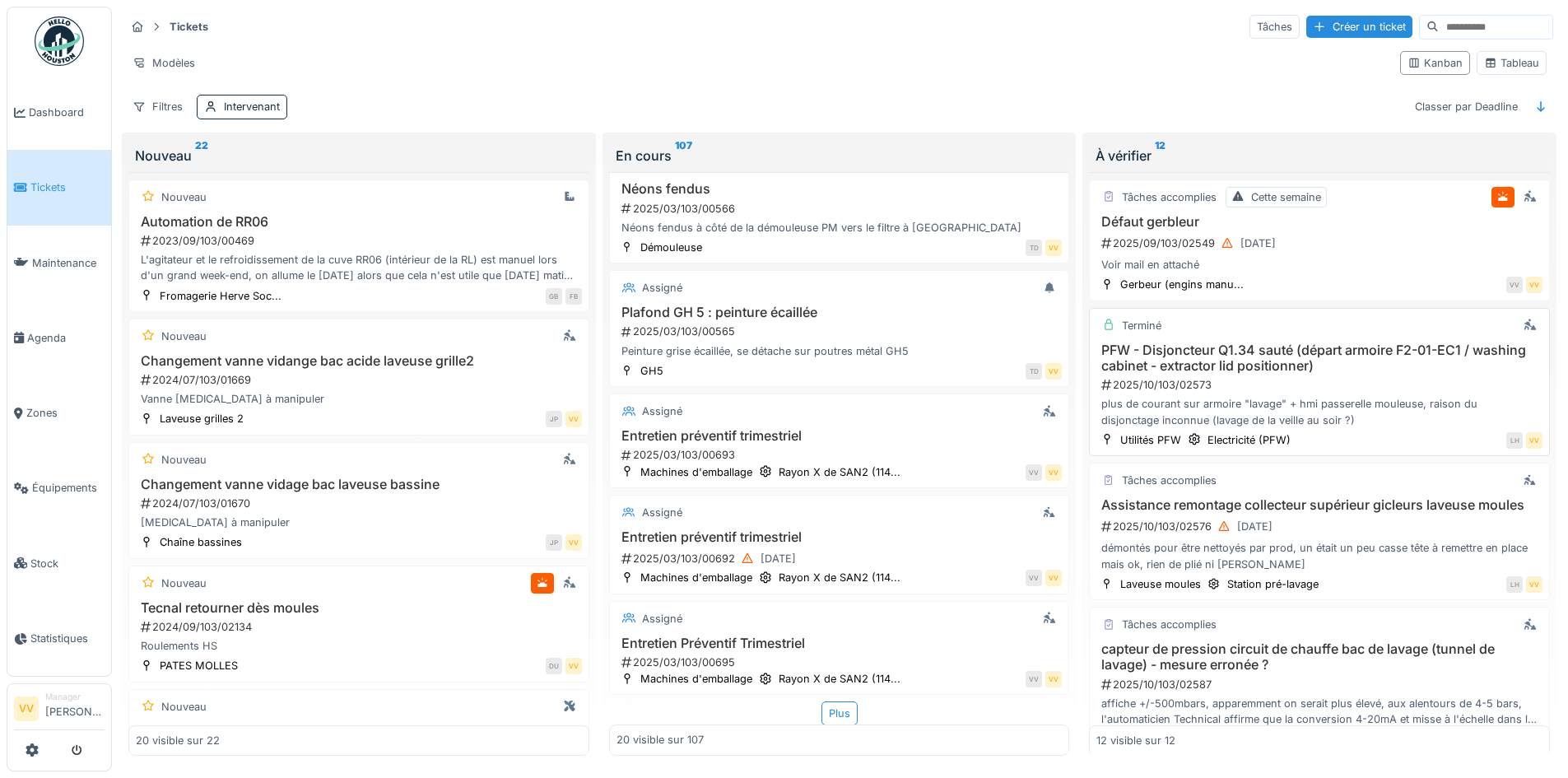
scroll to position [1078, 0]
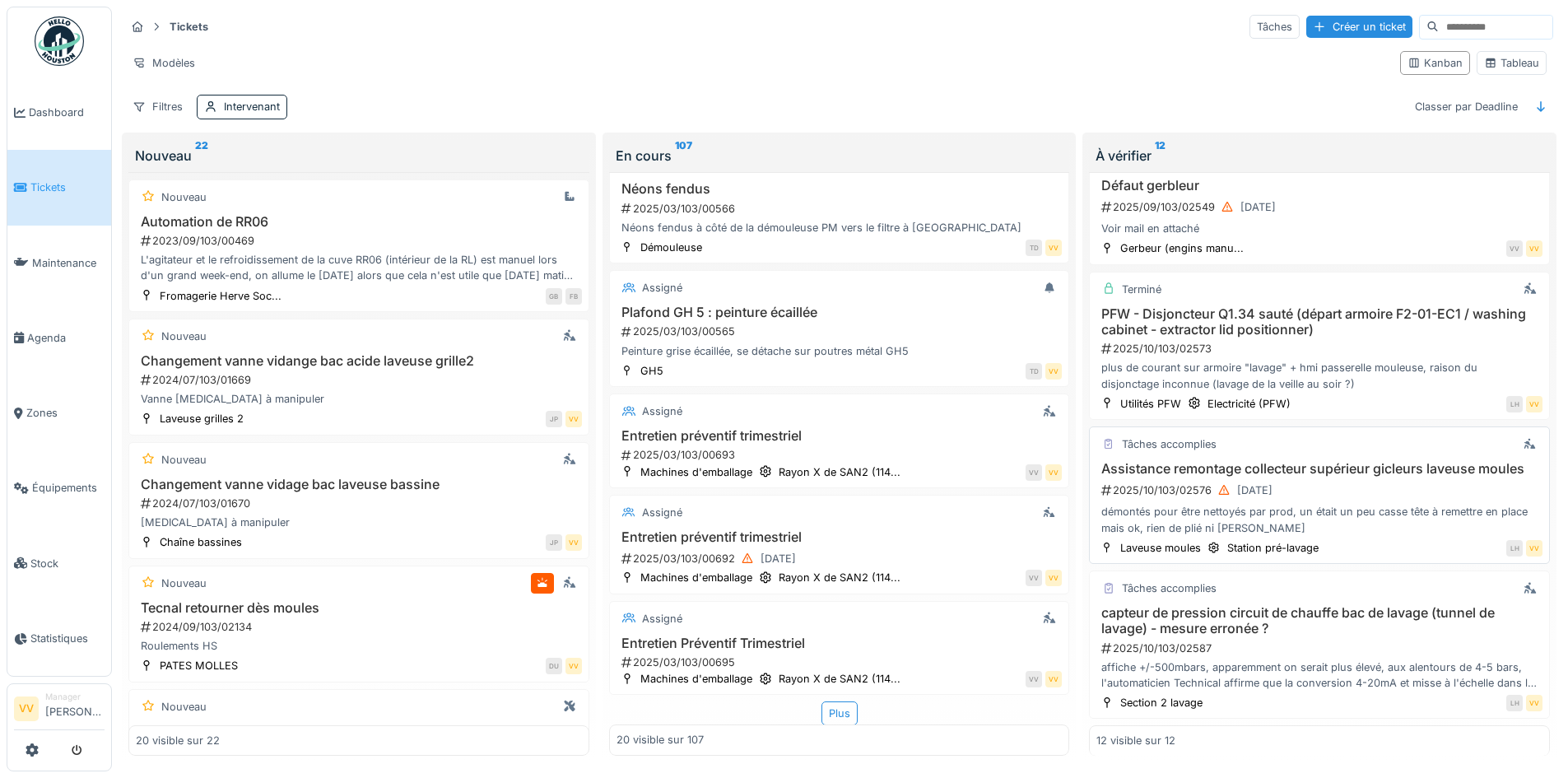
click at [1355, 462] on h3 "Assistance remontage collecteur supérieur gicleurs laveuse moules" at bounding box center [1319, 468] width 446 height 16
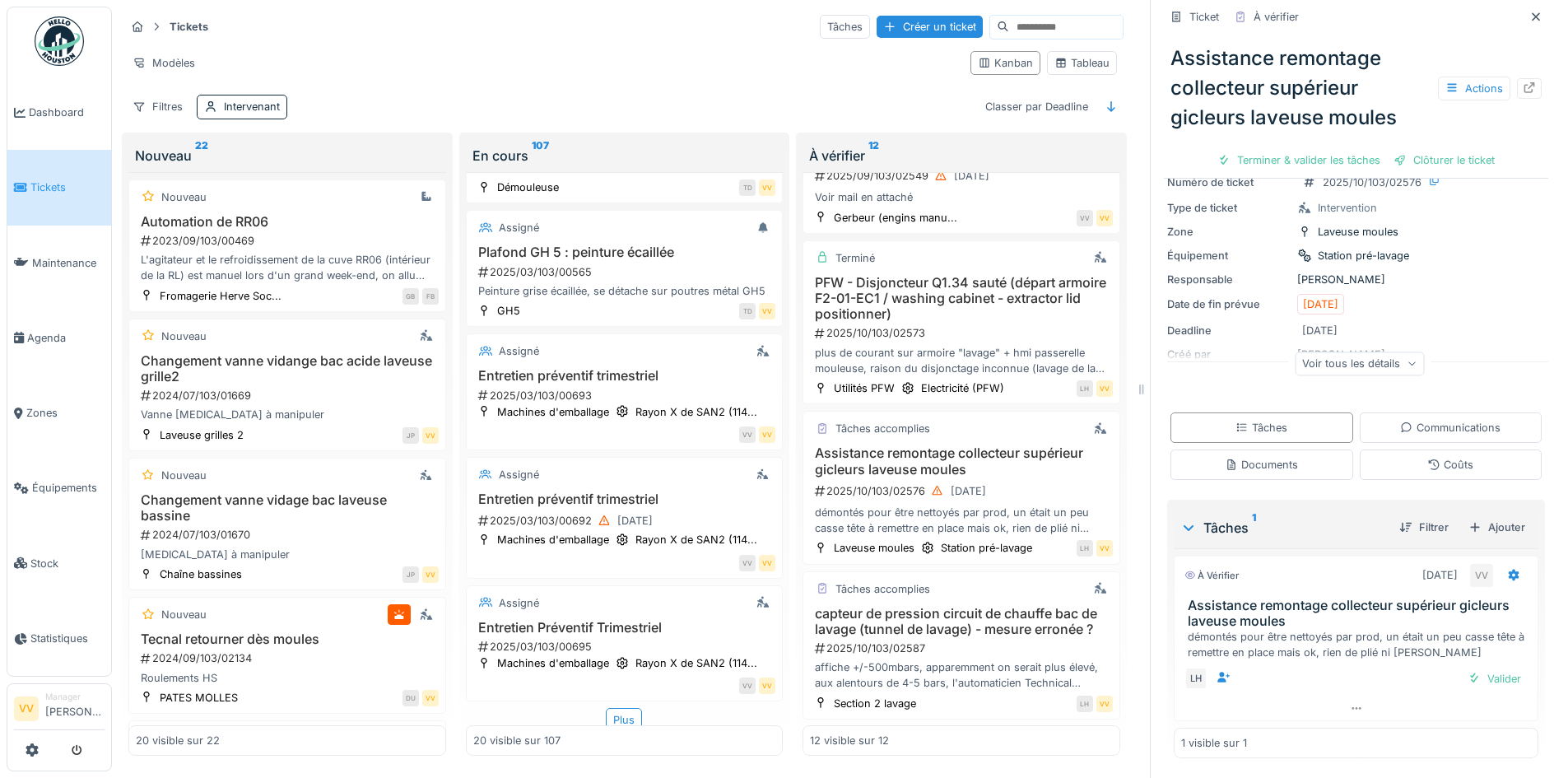
scroll to position [13, 0]
click at [1288, 149] on div "Terminer & valider les tâches" at bounding box center [1299, 160] width 176 height 22
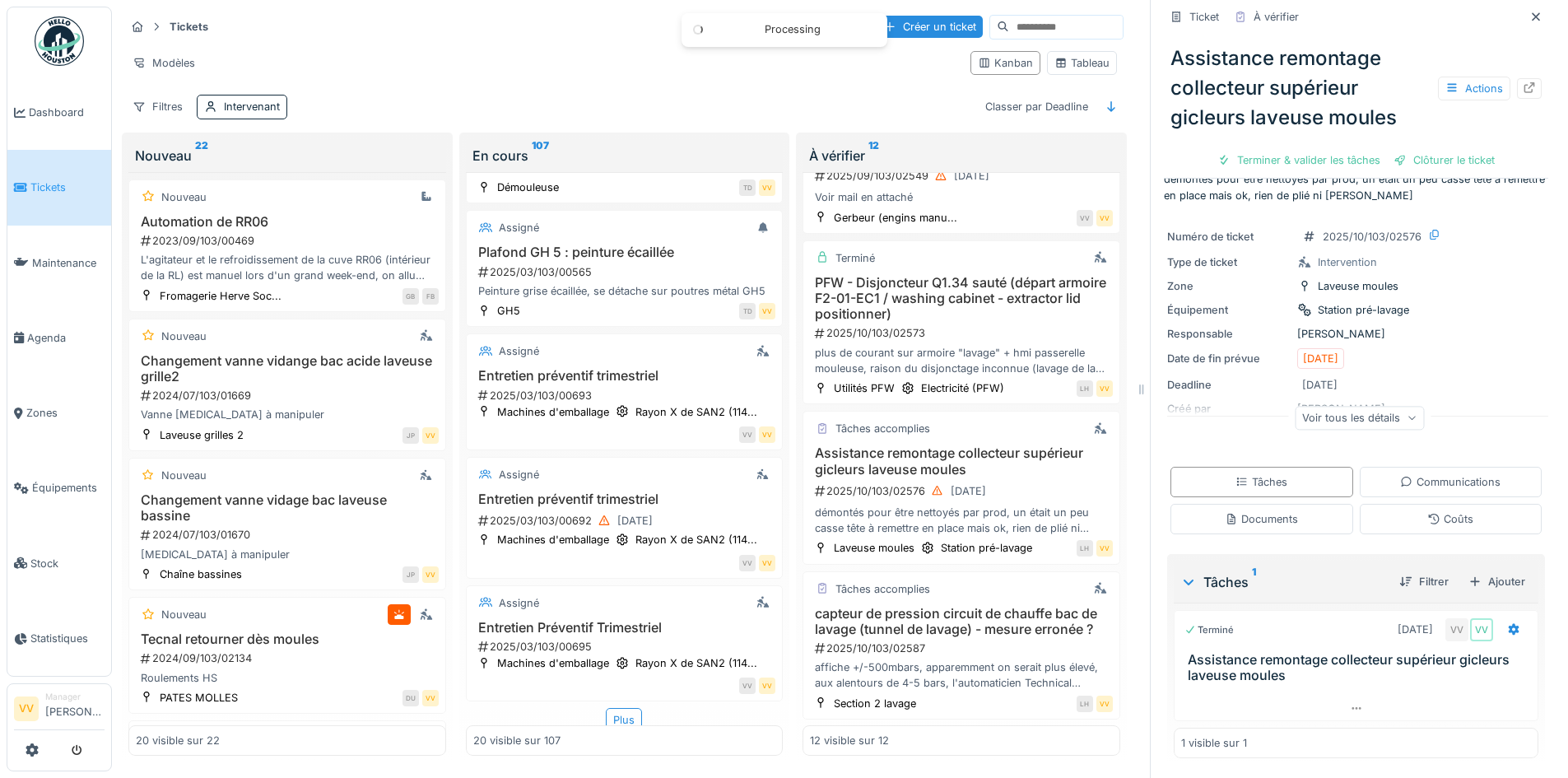
scroll to position [29, 0]
click at [1348, 149] on div "Clôturer le ticket" at bounding box center [1355, 160] width 114 height 22
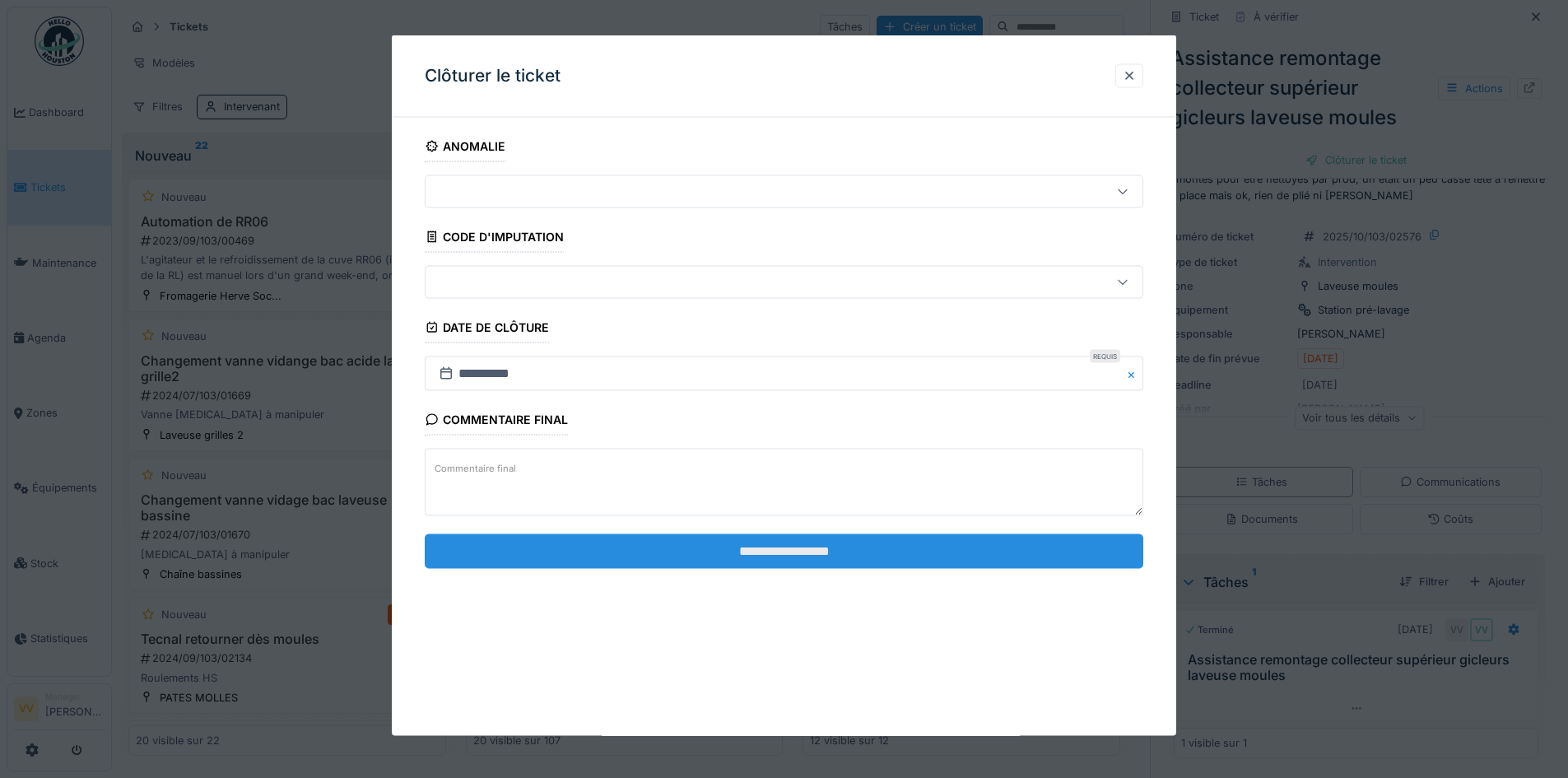
click at [983, 560] on input "**********" at bounding box center [784, 551] width 719 height 35
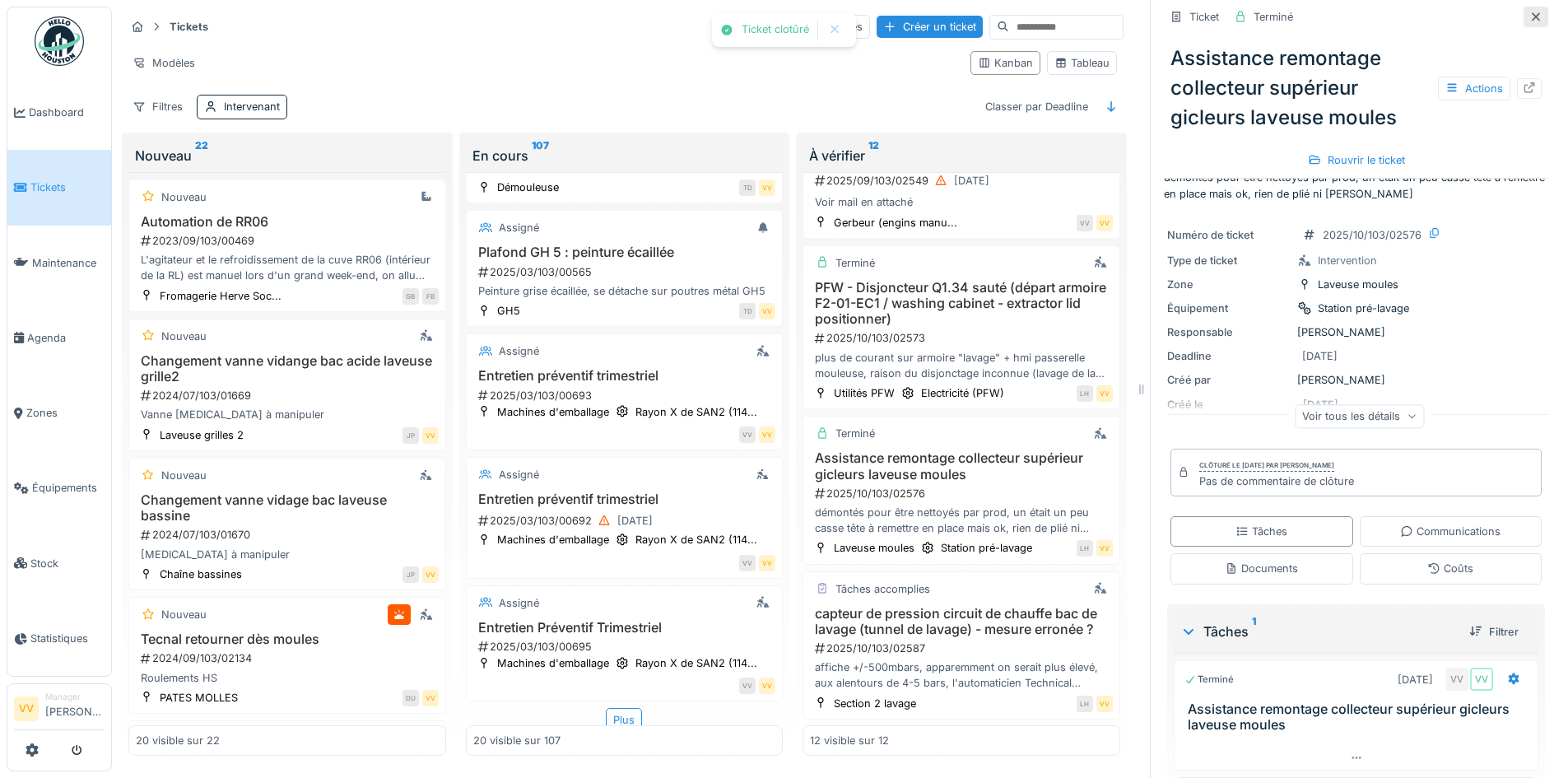
click at [1530, 12] on icon at bounding box center [1536, 17] width 13 height 11
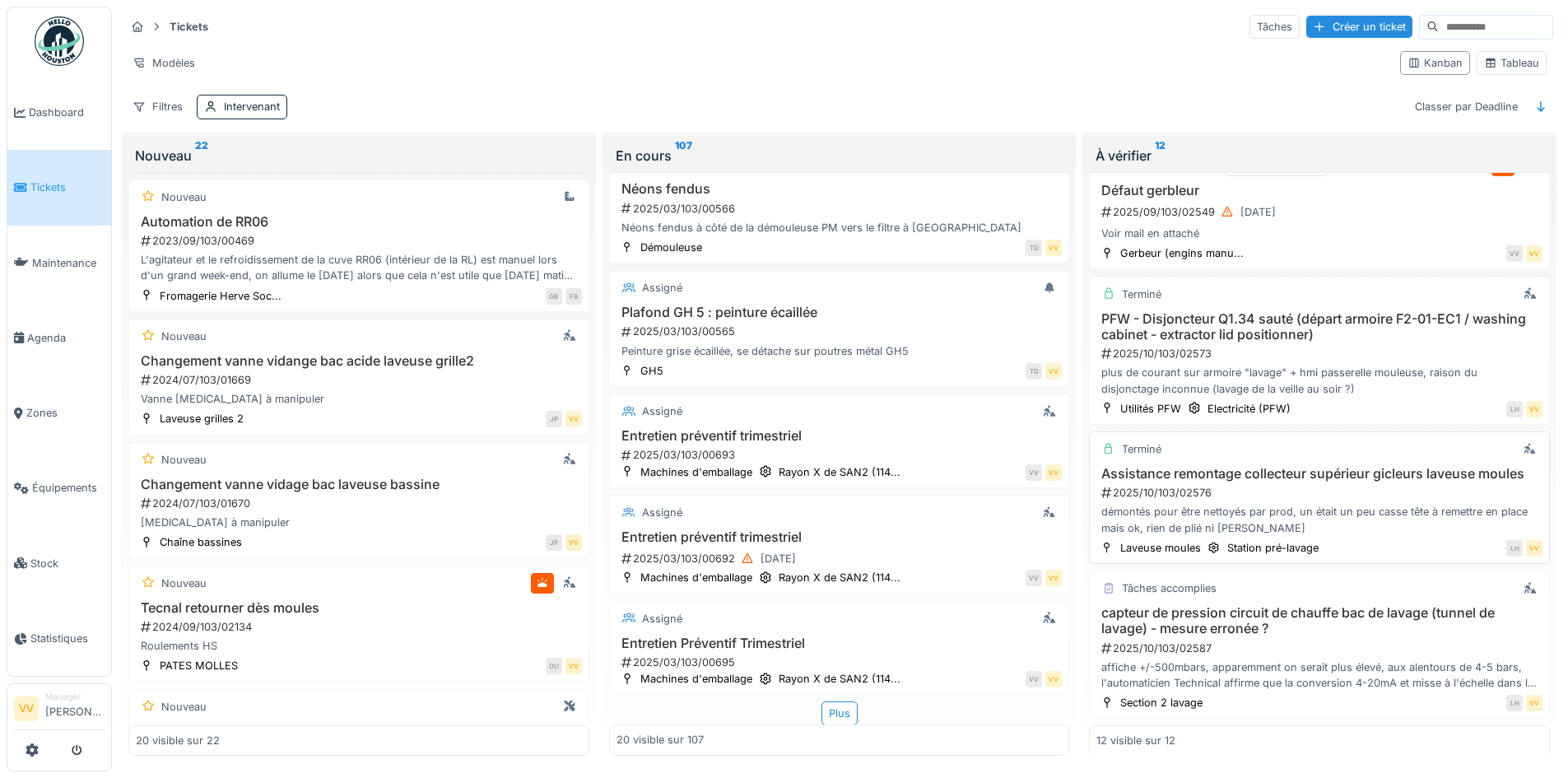
scroll to position [992, 0]
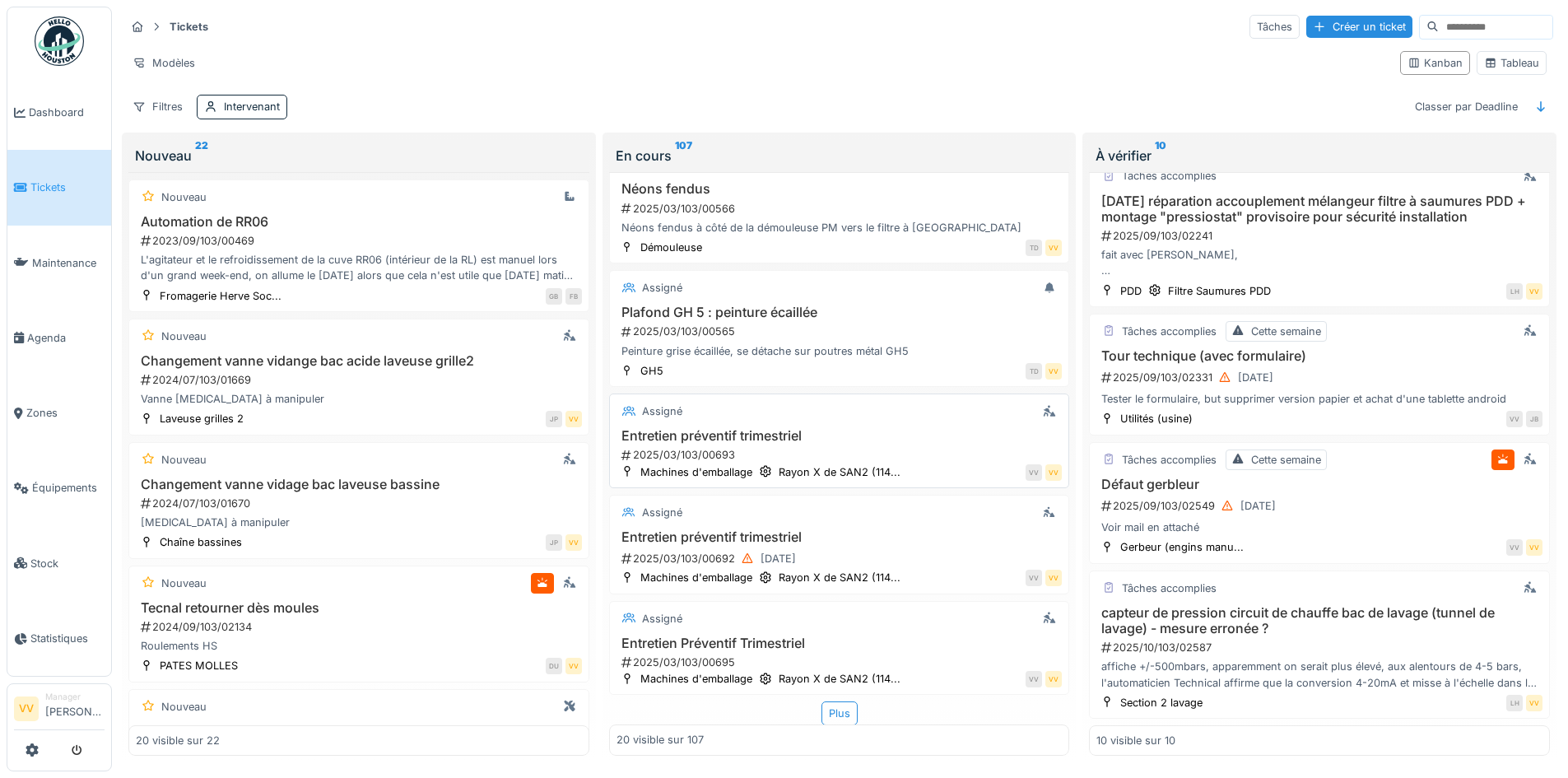
scroll to position [10, 0]
click at [848, 411] on div "Assigné" at bounding box center [839, 411] width 446 height 21
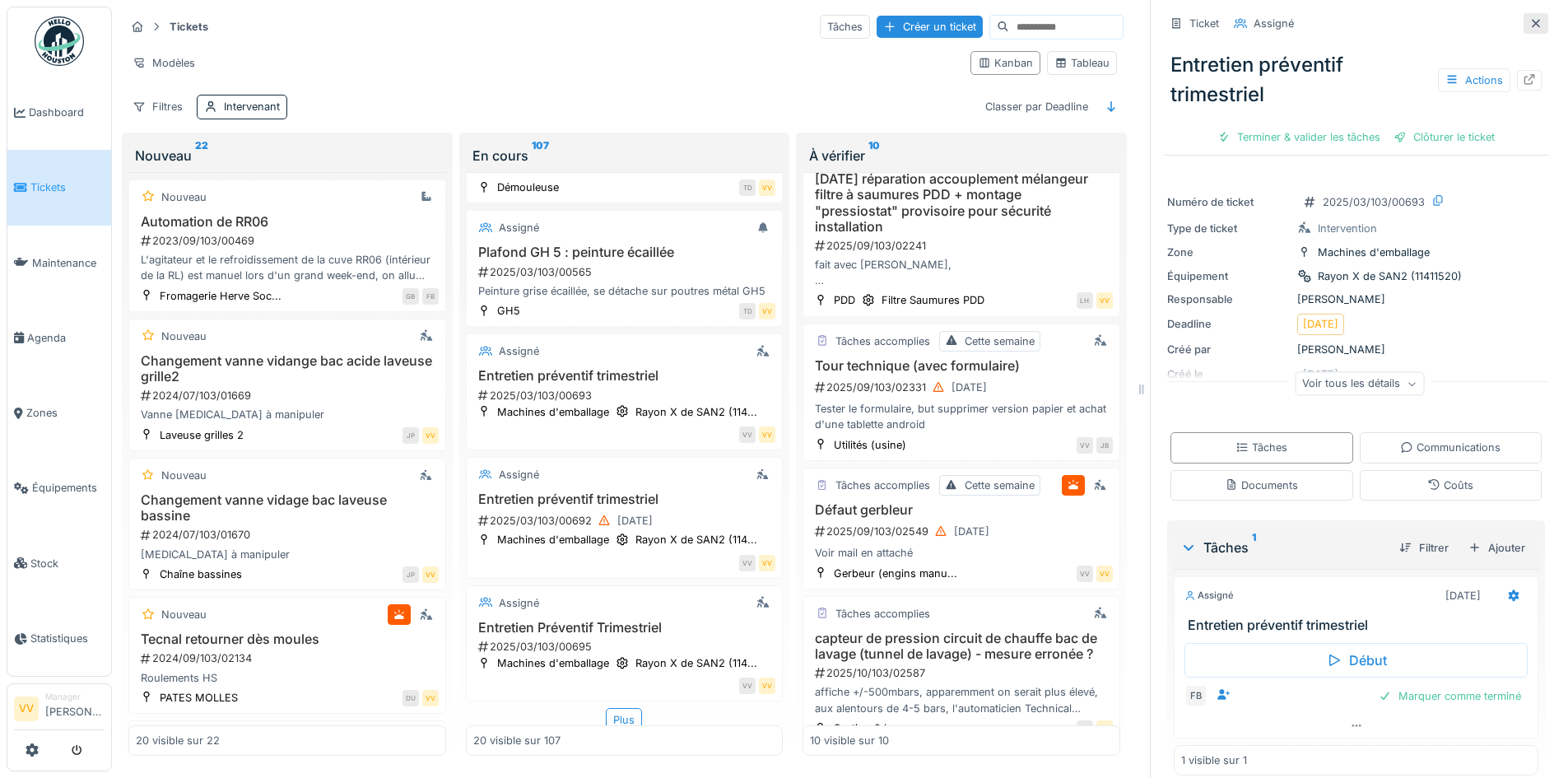
click at [1530, 18] on icon at bounding box center [1536, 24] width 13 height 11
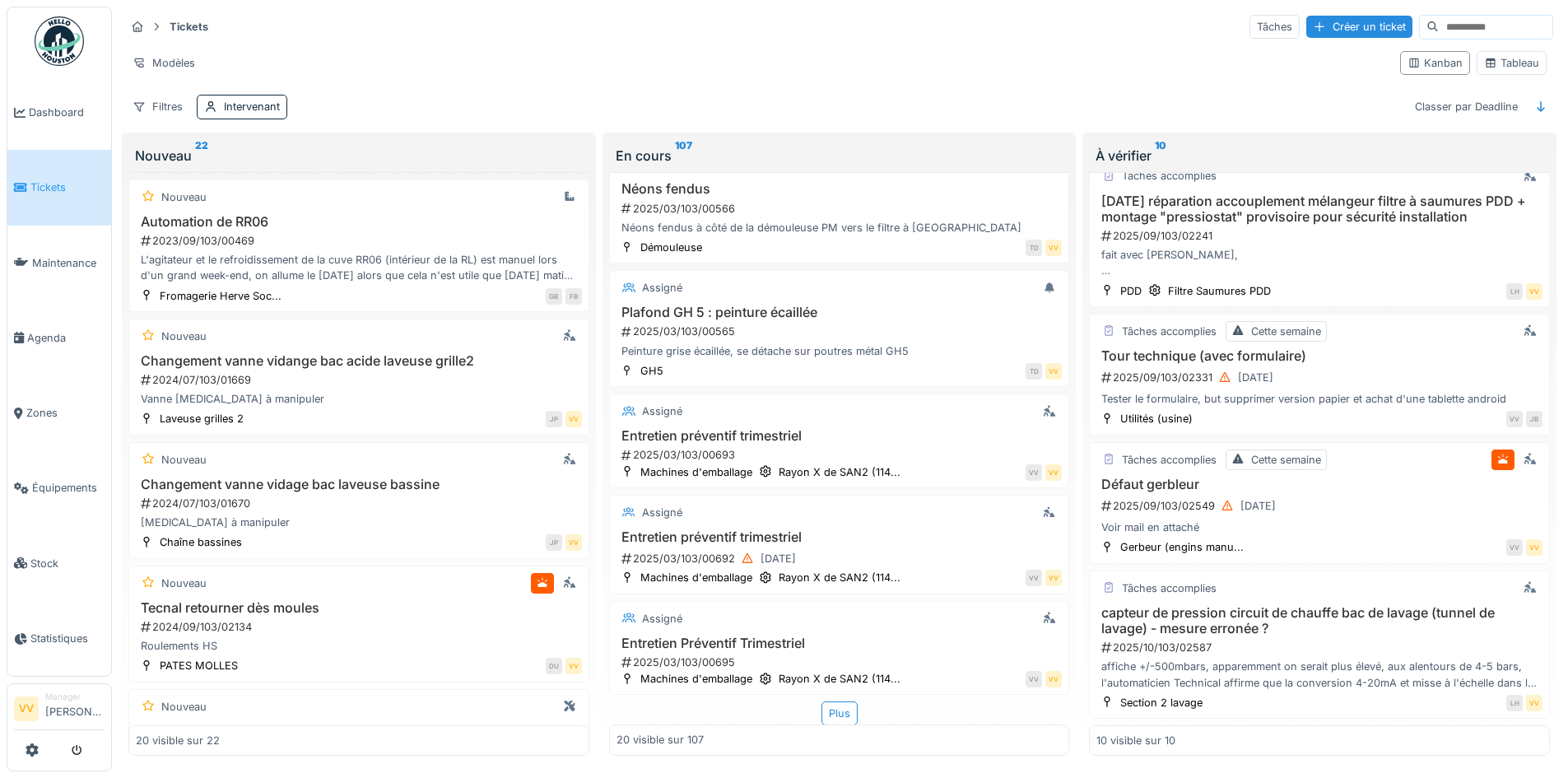
scroll to position [764, 0]
click at [805, 514] on div "Assigné Entretien préventif trimestriel 2025/03/103/00692 [DATE] Machines d'emb…" at bounding box center [839, 544] width 461 height 99
click at [920, 548] on div "2025/03/103/00692 [DATE]" at bounding box center [842, 558] width 443 height 21
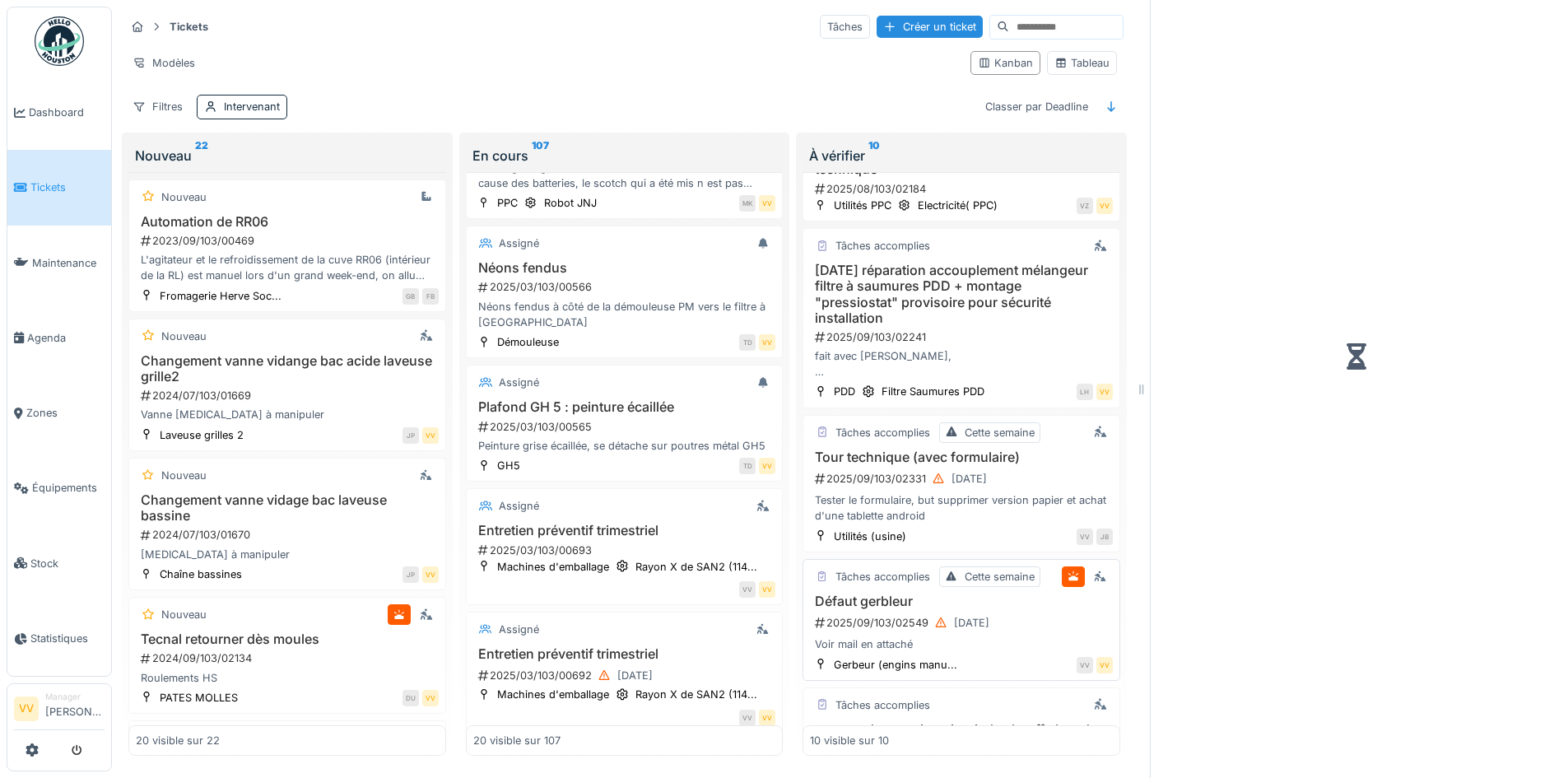
scroll to position [856, 0]
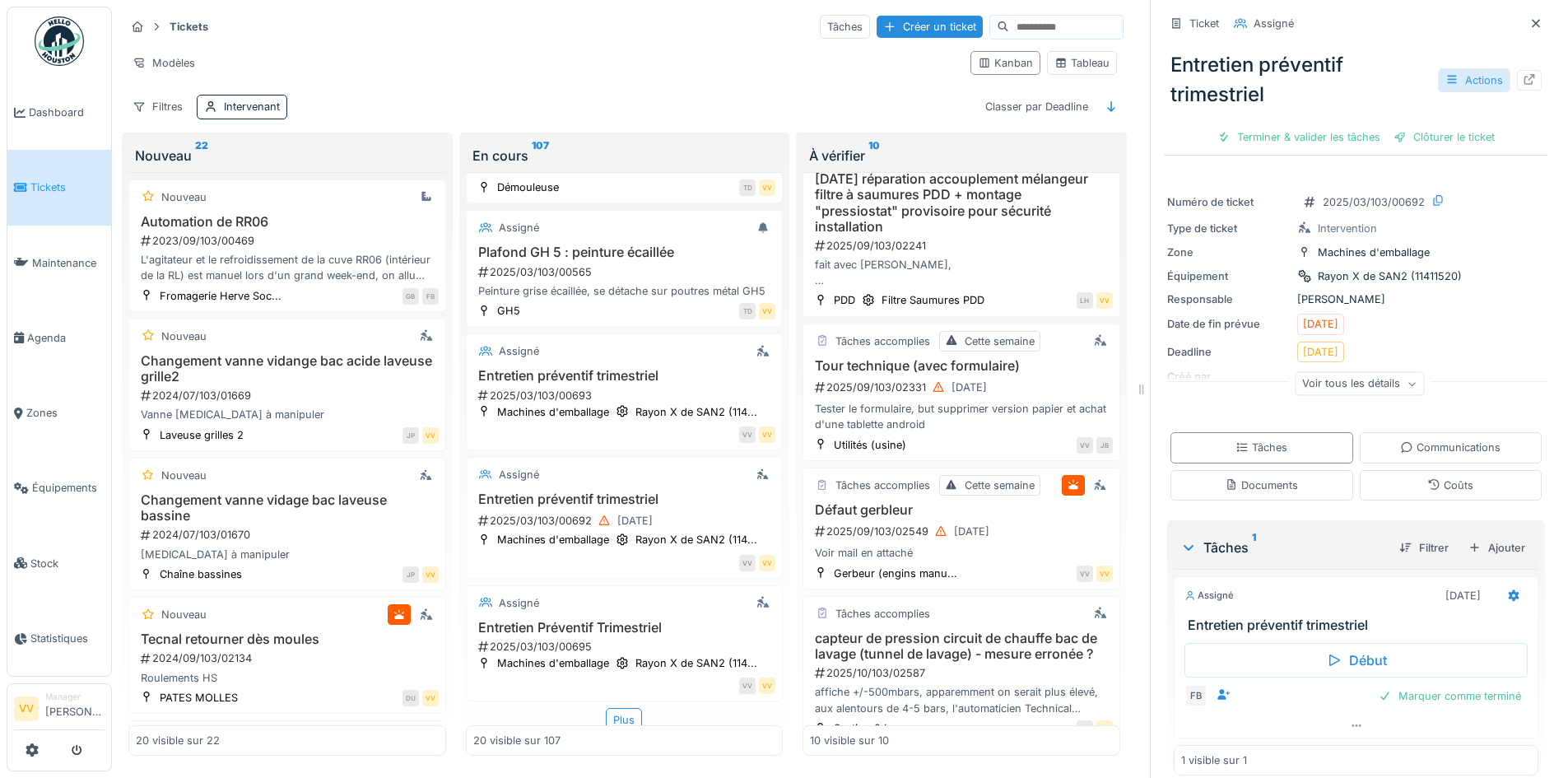
click at [1471, 68] on div "Actions" at bounding box center [1474, 80] width 72 height 24
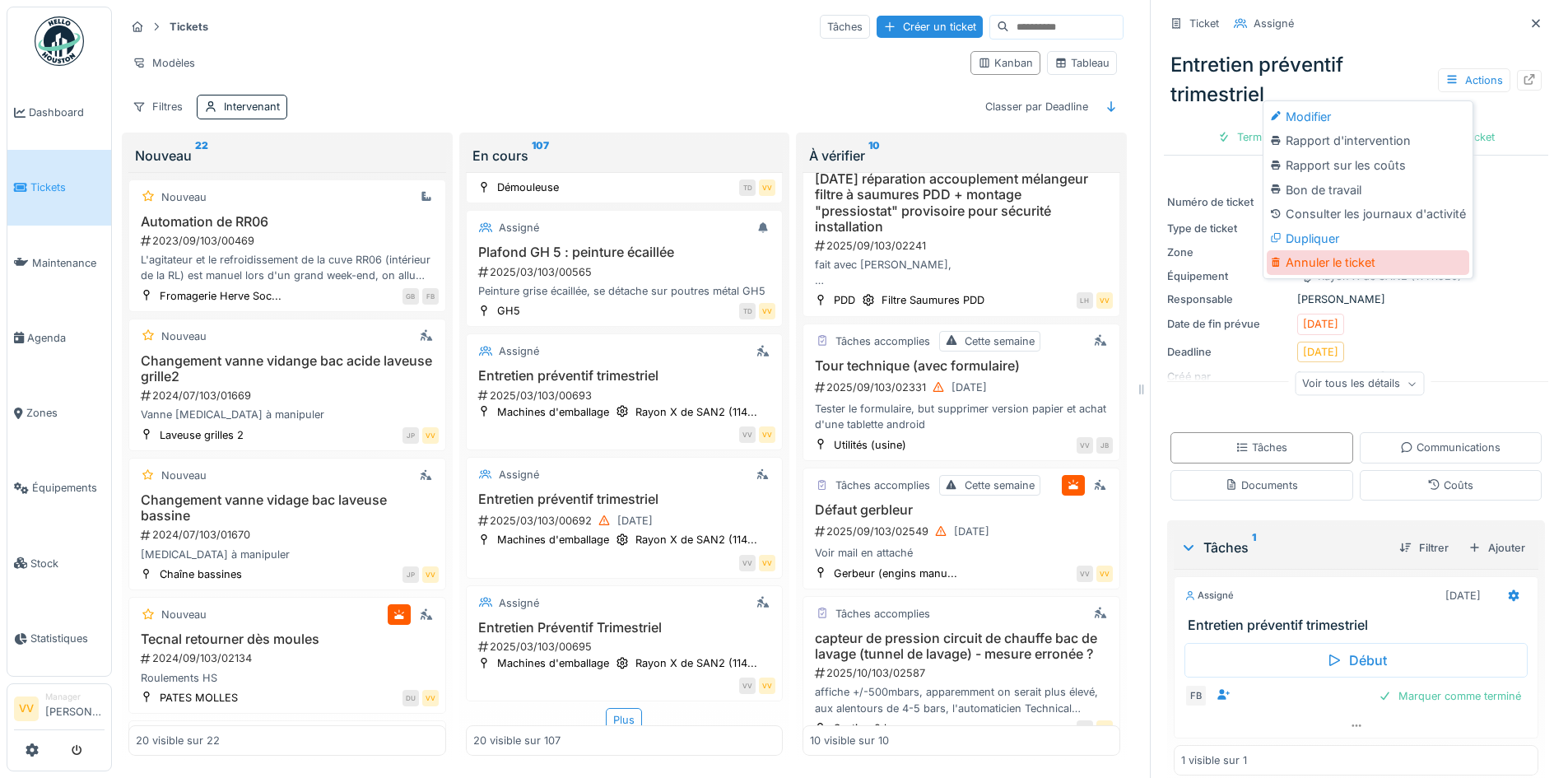
click at [1357, 257] on div "Annuler le ticket" at bounding box center [1368, 262] width 202 height 25
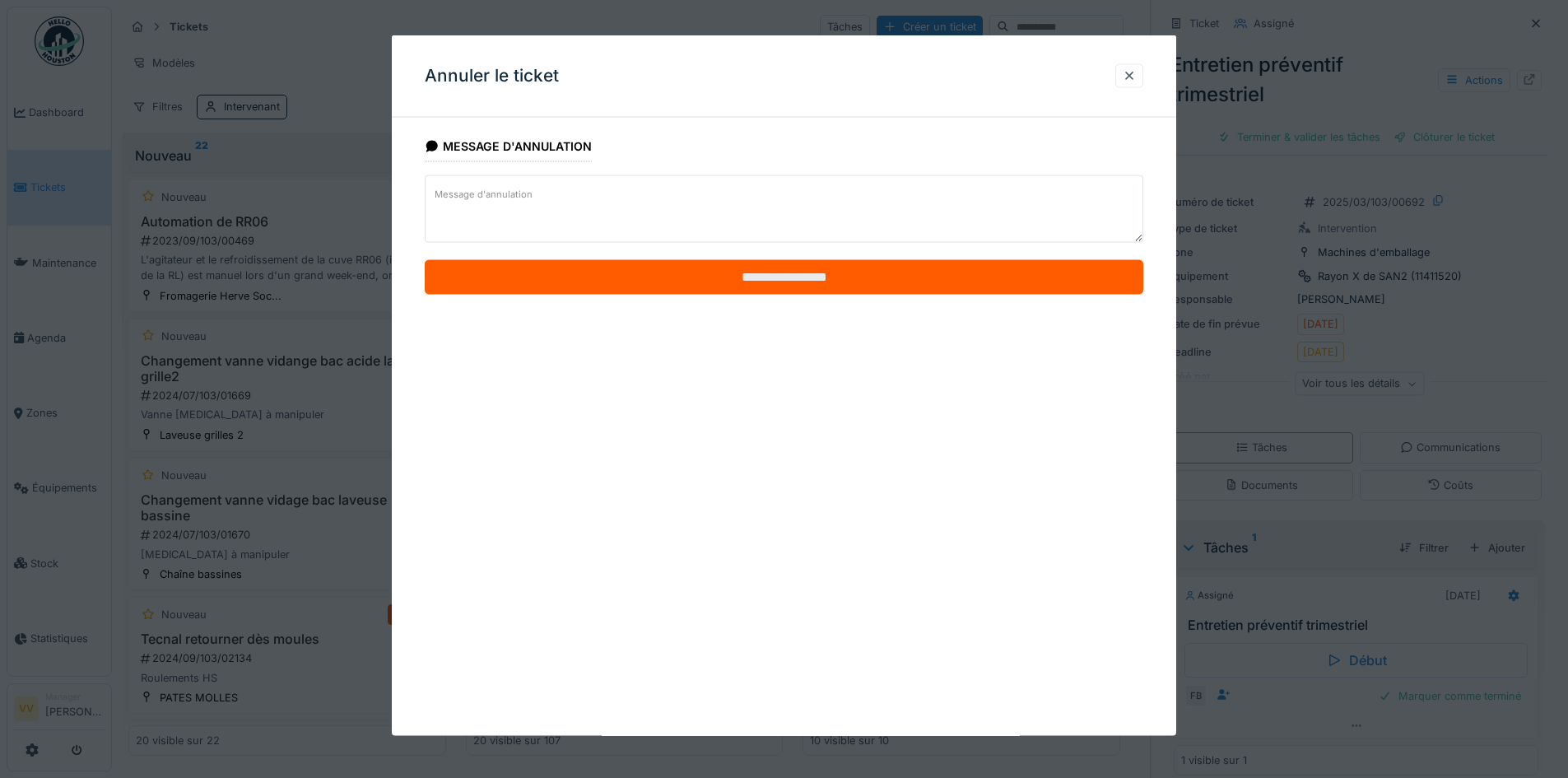
click at [982, 265] on input "**********" at bounding box center [784, 277] width 719 height 35
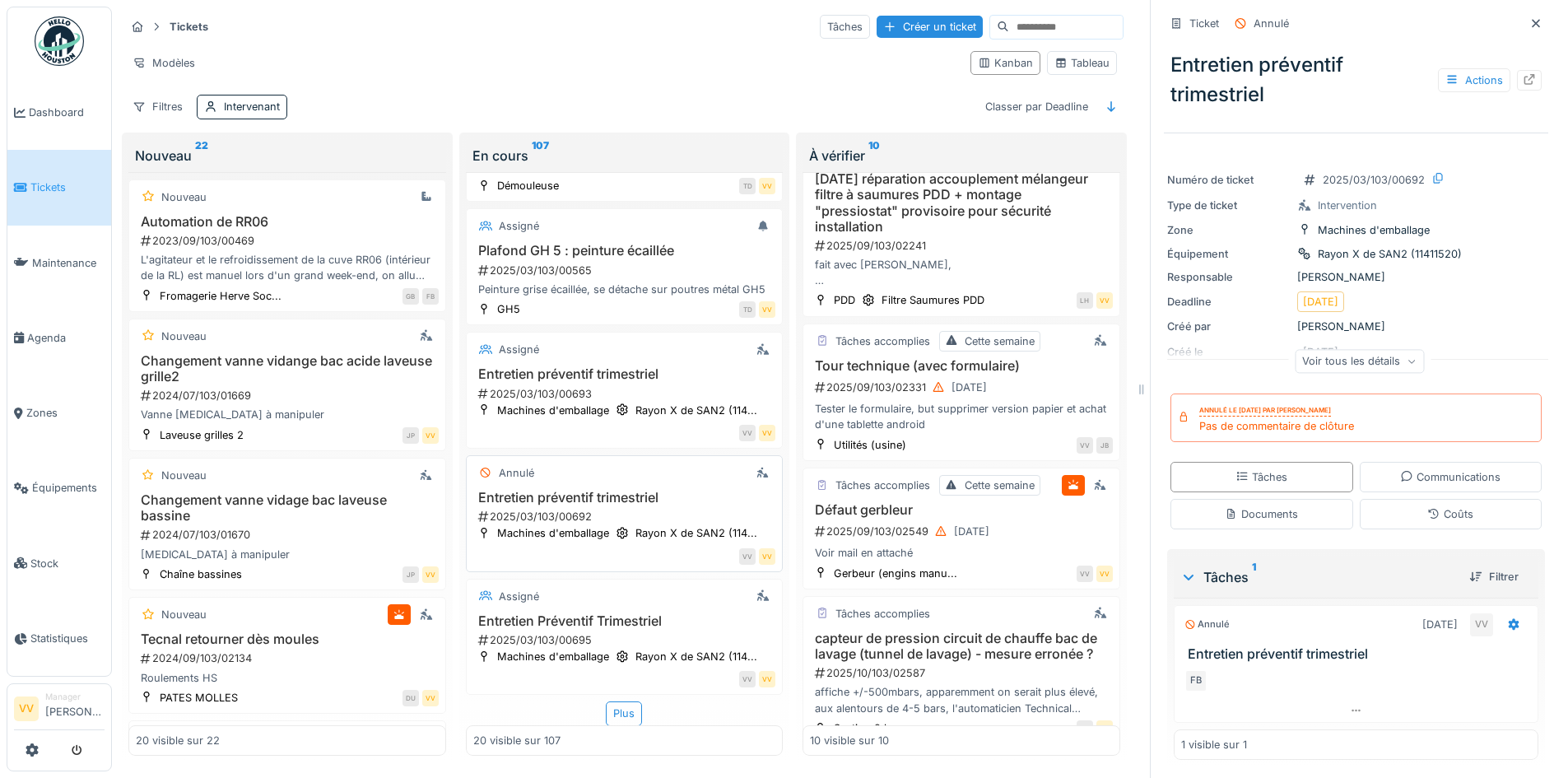
scroll to position [2252, 0]
click at [607, 592] on div "Assigné" at bounding box center [625, 596] width 303 height 21
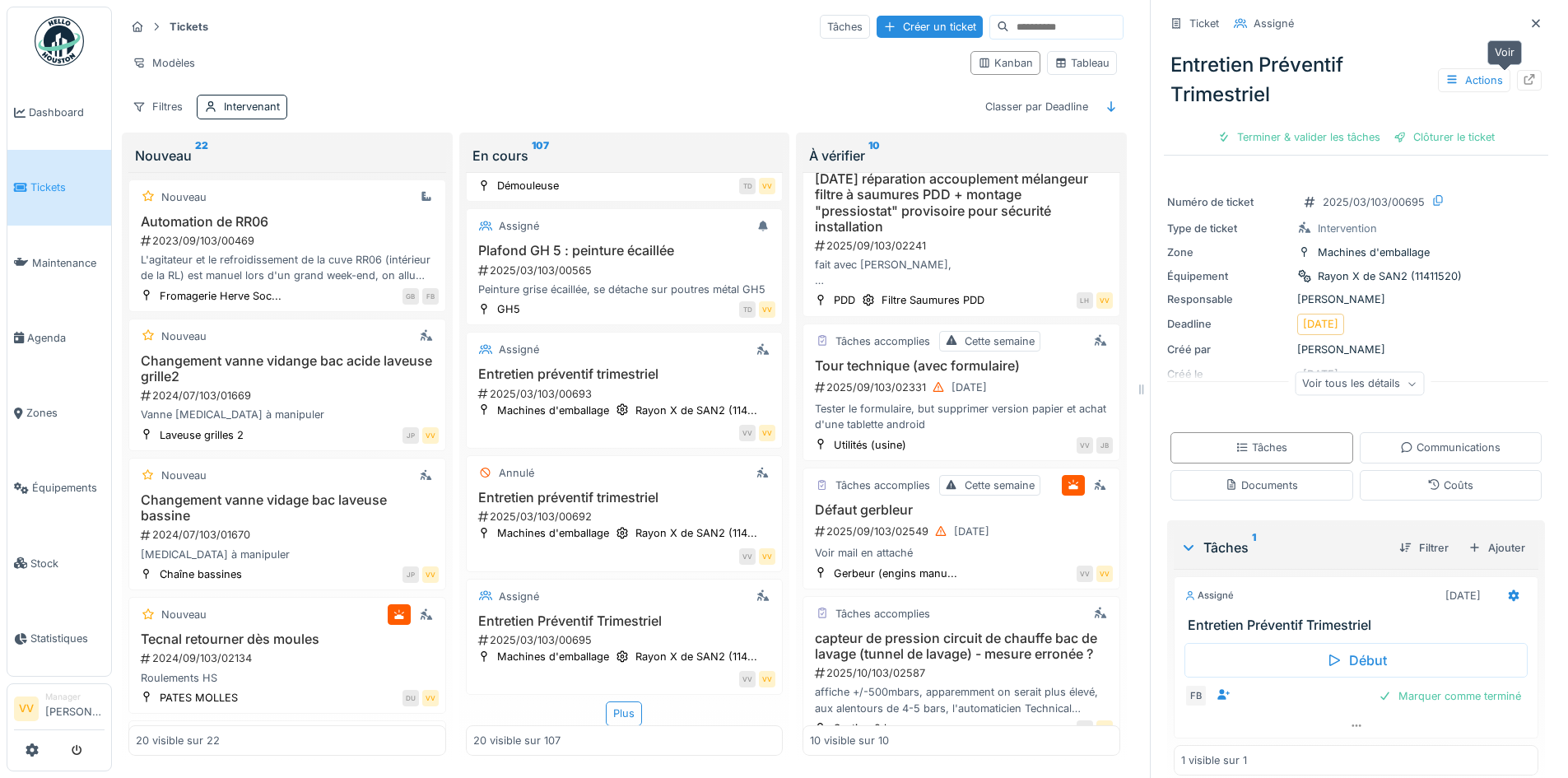
click at [1523, 74] on icon at bounding box center [1530, 79] width 13 height 11
click at [1458, 68] on div "Actions" at bounding box center [1474, 80] width 72 height 24
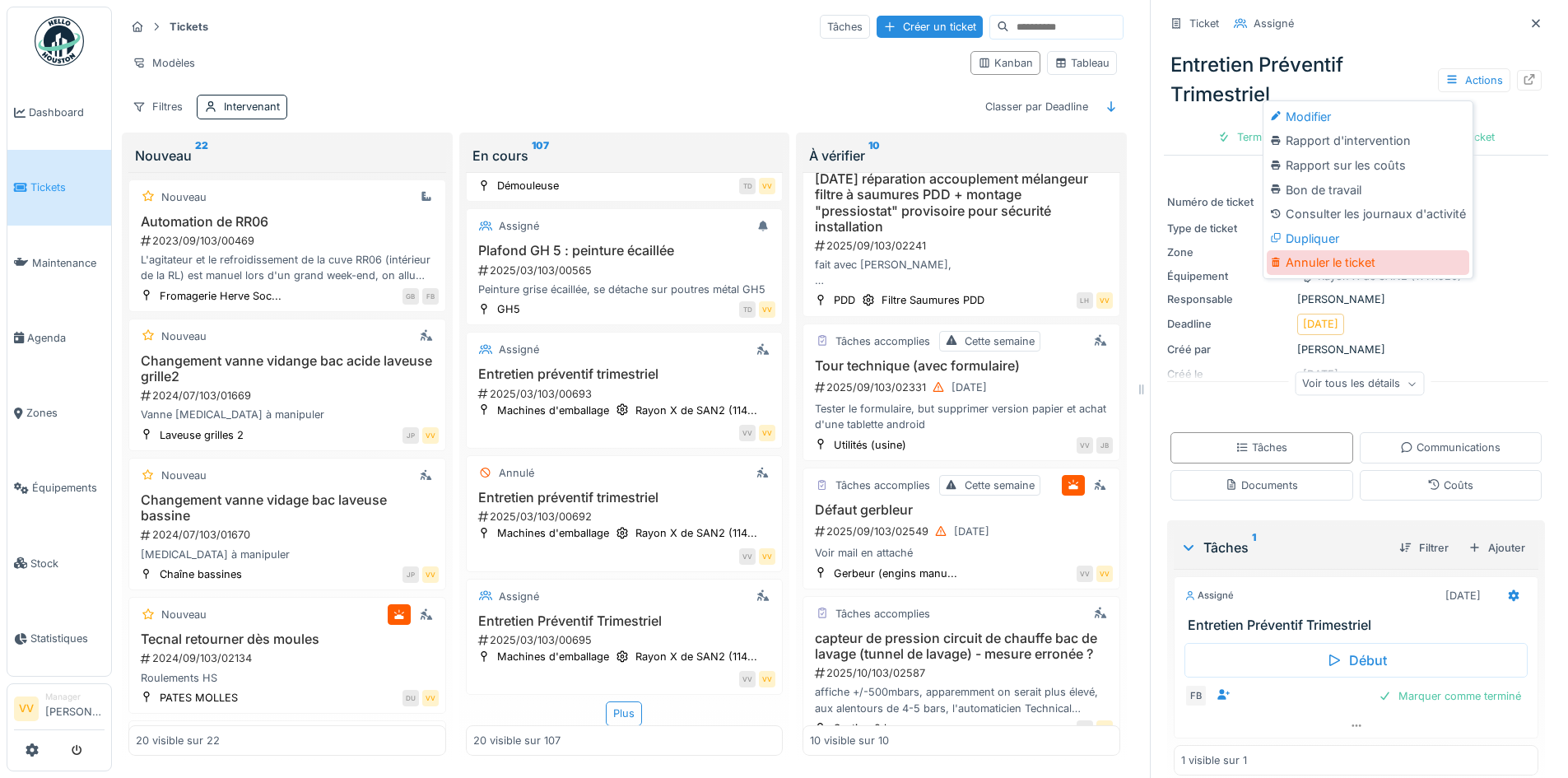
click at [1340, 250] on div "Annuler le ticket" at bounding box center [1368, 262] width 202 height 25
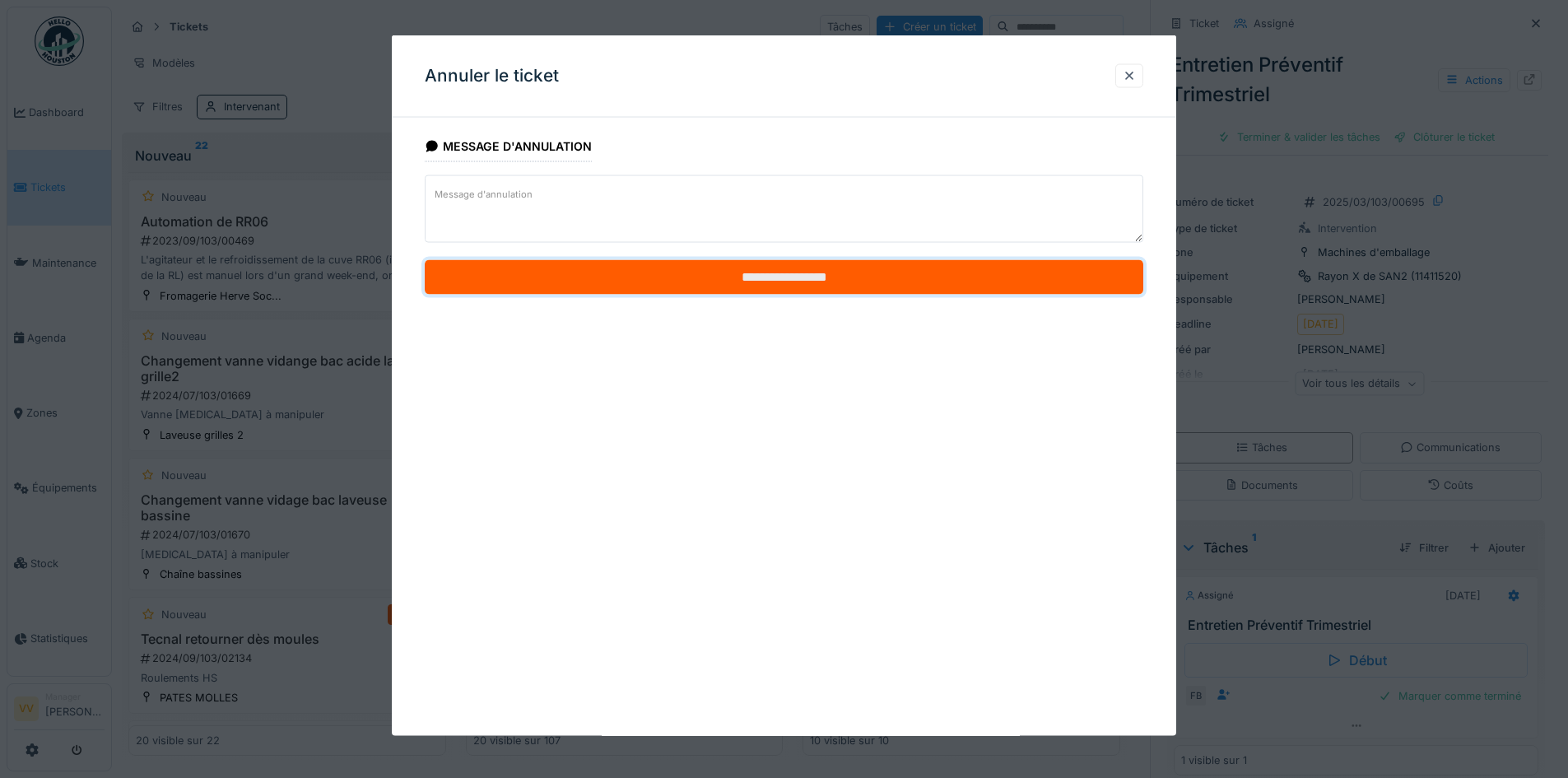
click at [751, 271] on input "**********" at bounding box center [784, 277] width 719 height 35
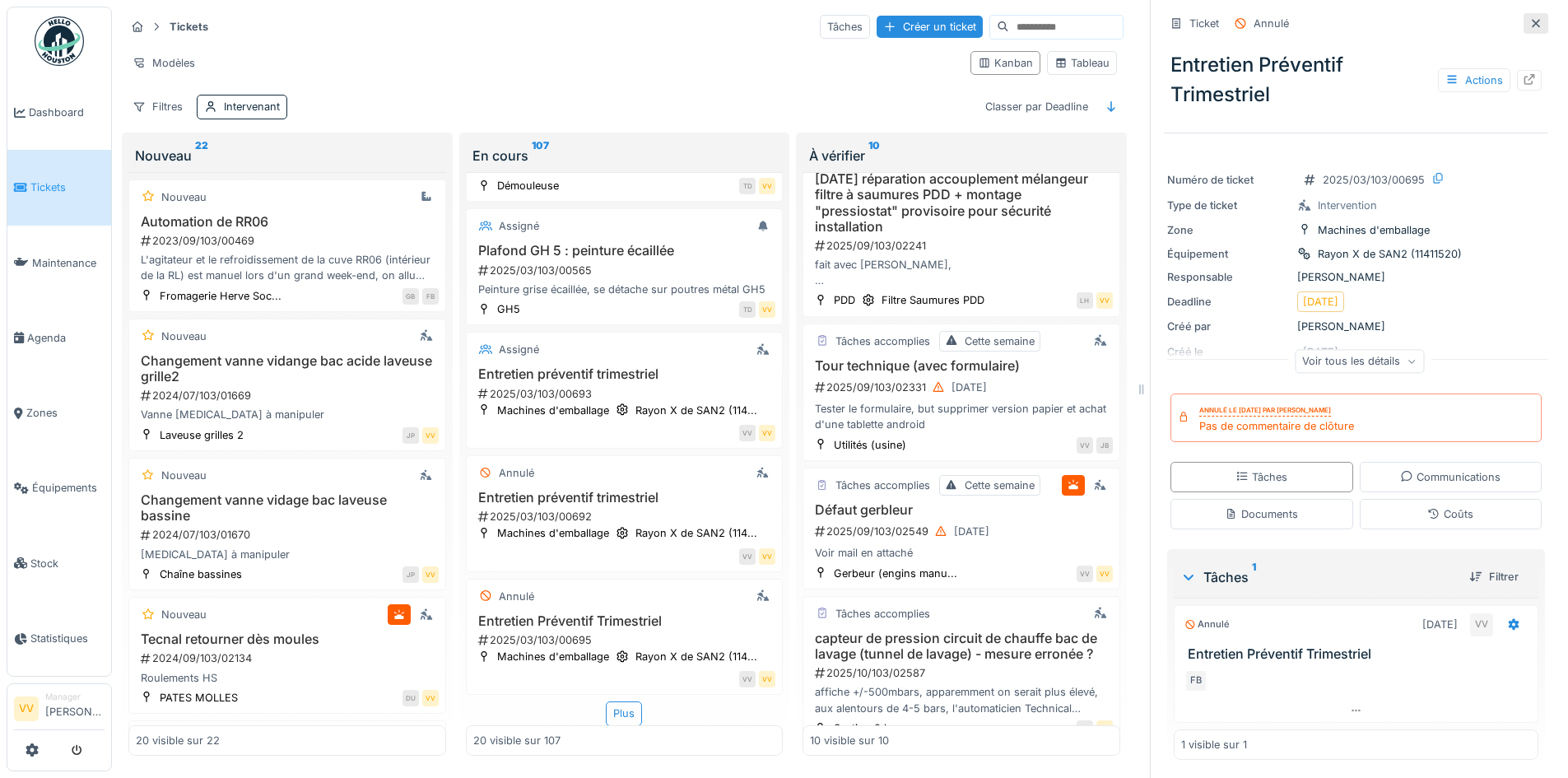
click at [1532, 19] on icon at bounding box center [1536, 23] width 8 height 8
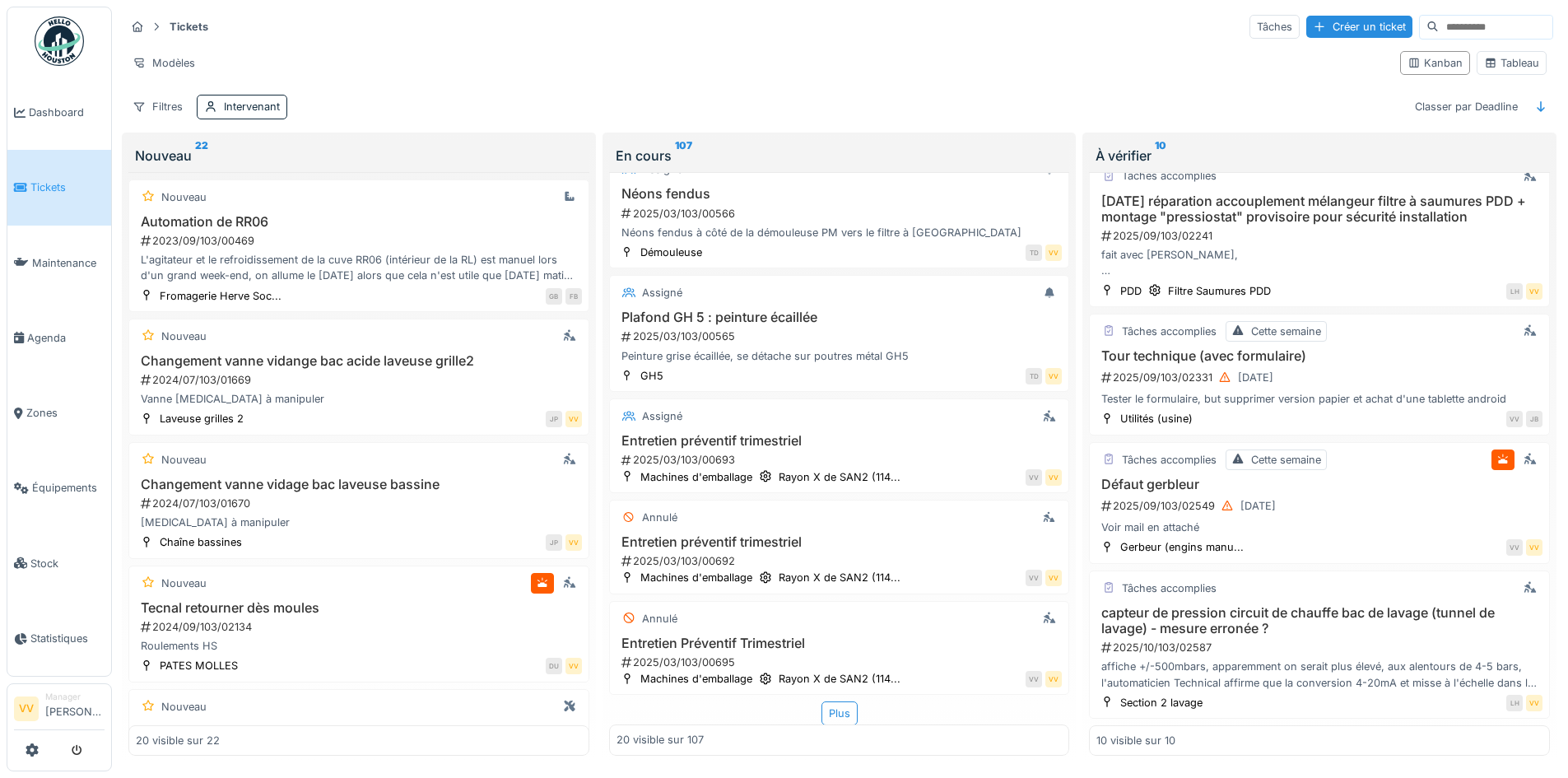
scroll to position [764, 0]
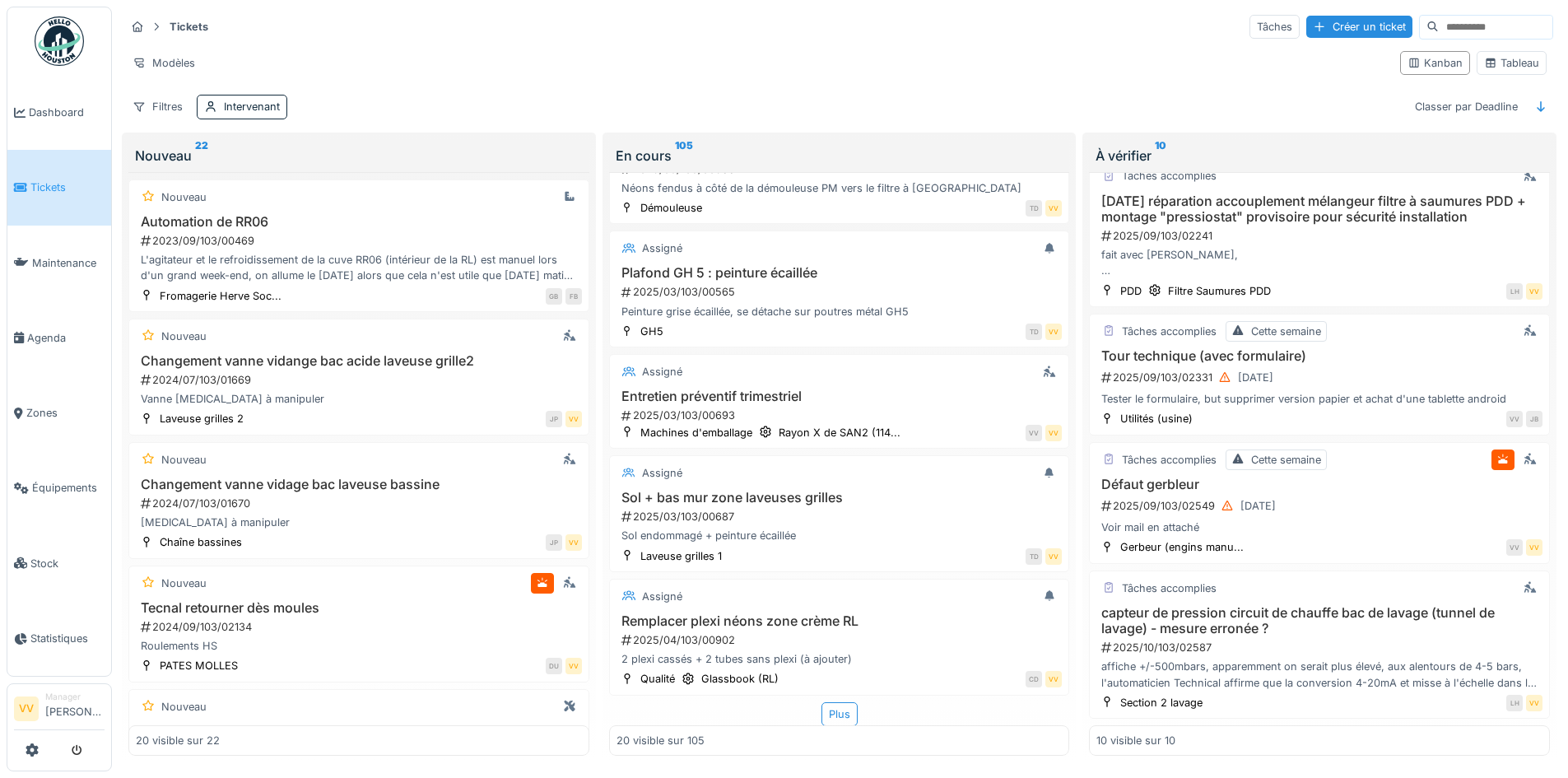
click at [10, 165] on link "Tickets" at bounding box center [59, 187] width 104 height 75
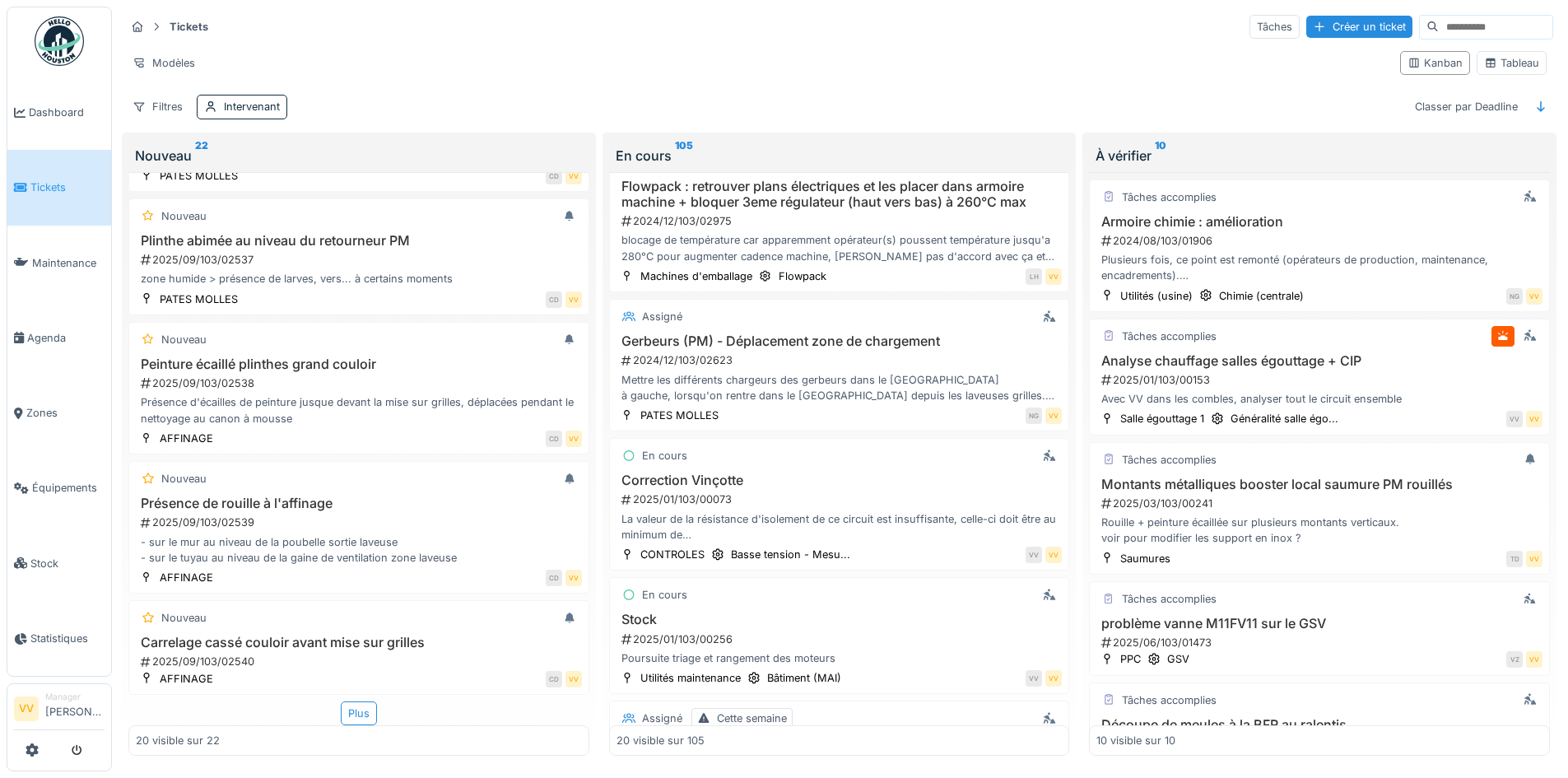
scroll to position [1235, 0]
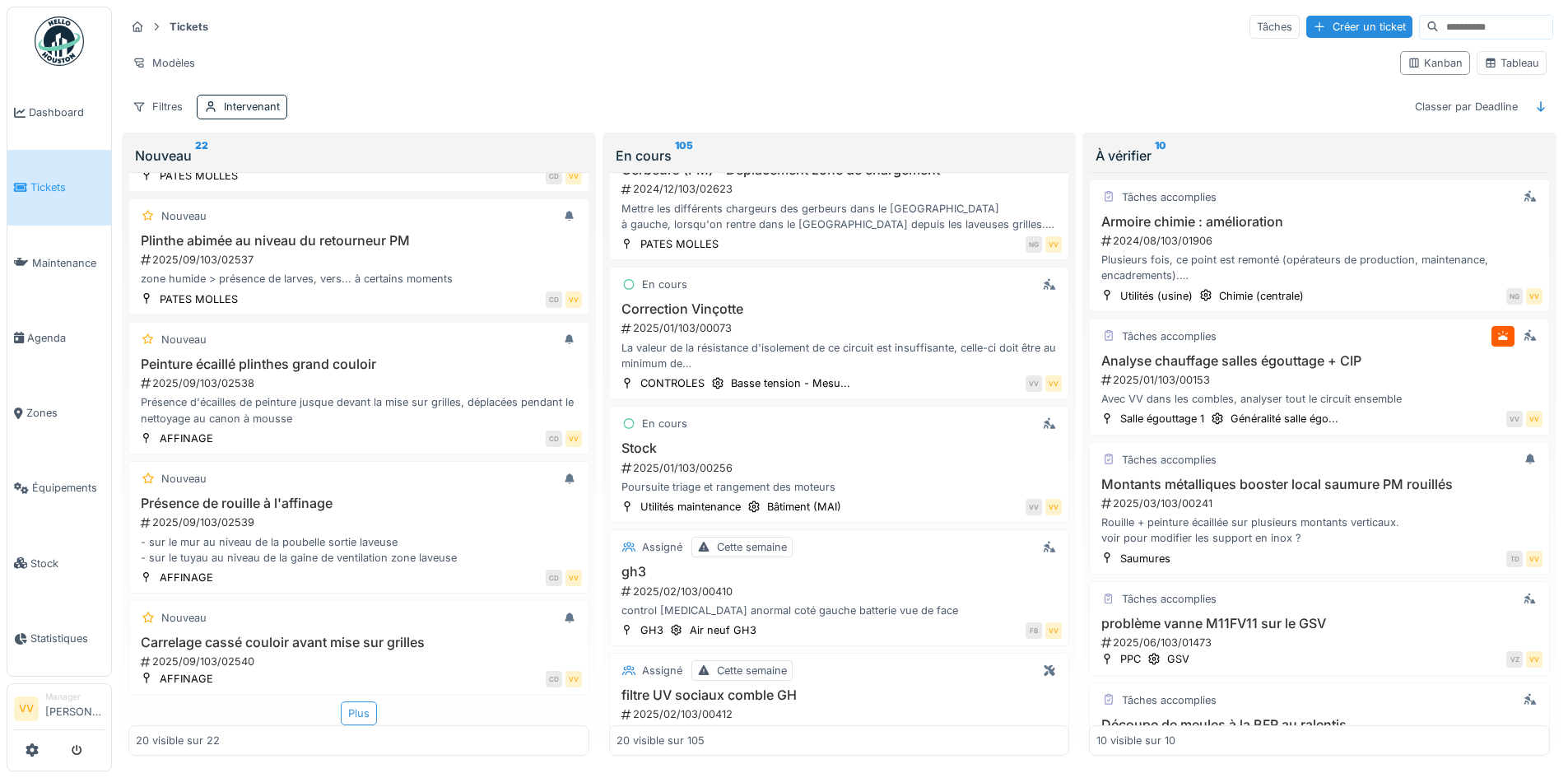
click at [353, 705] on div "Plus" at bounding box center [359, 713] width 36 height 24
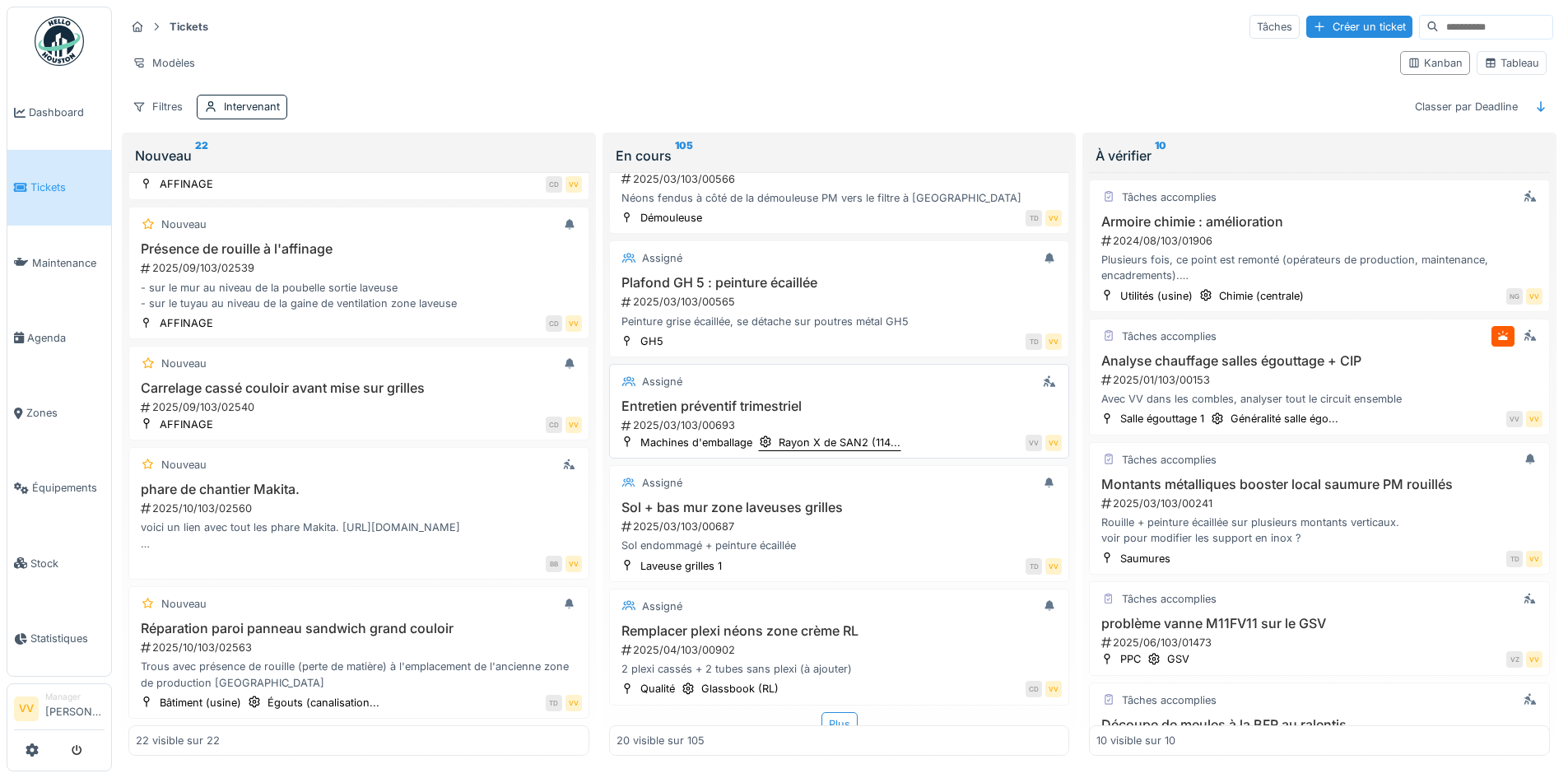
scroll to position [2043, 0]
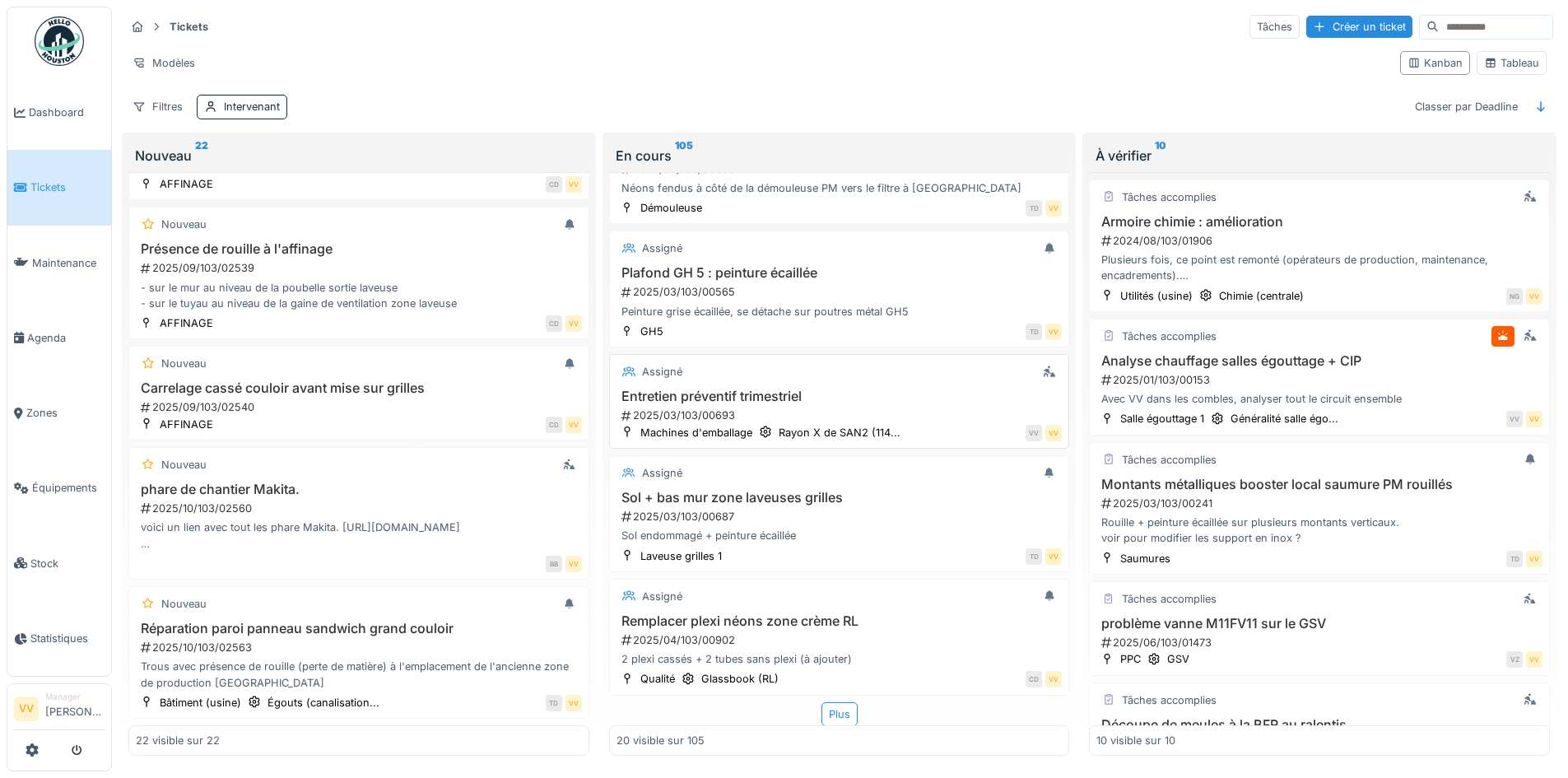
click at [875, 389] on h3 "Entretien préventif trimestriel" at bounding box center [839, 396] width 446 height 16
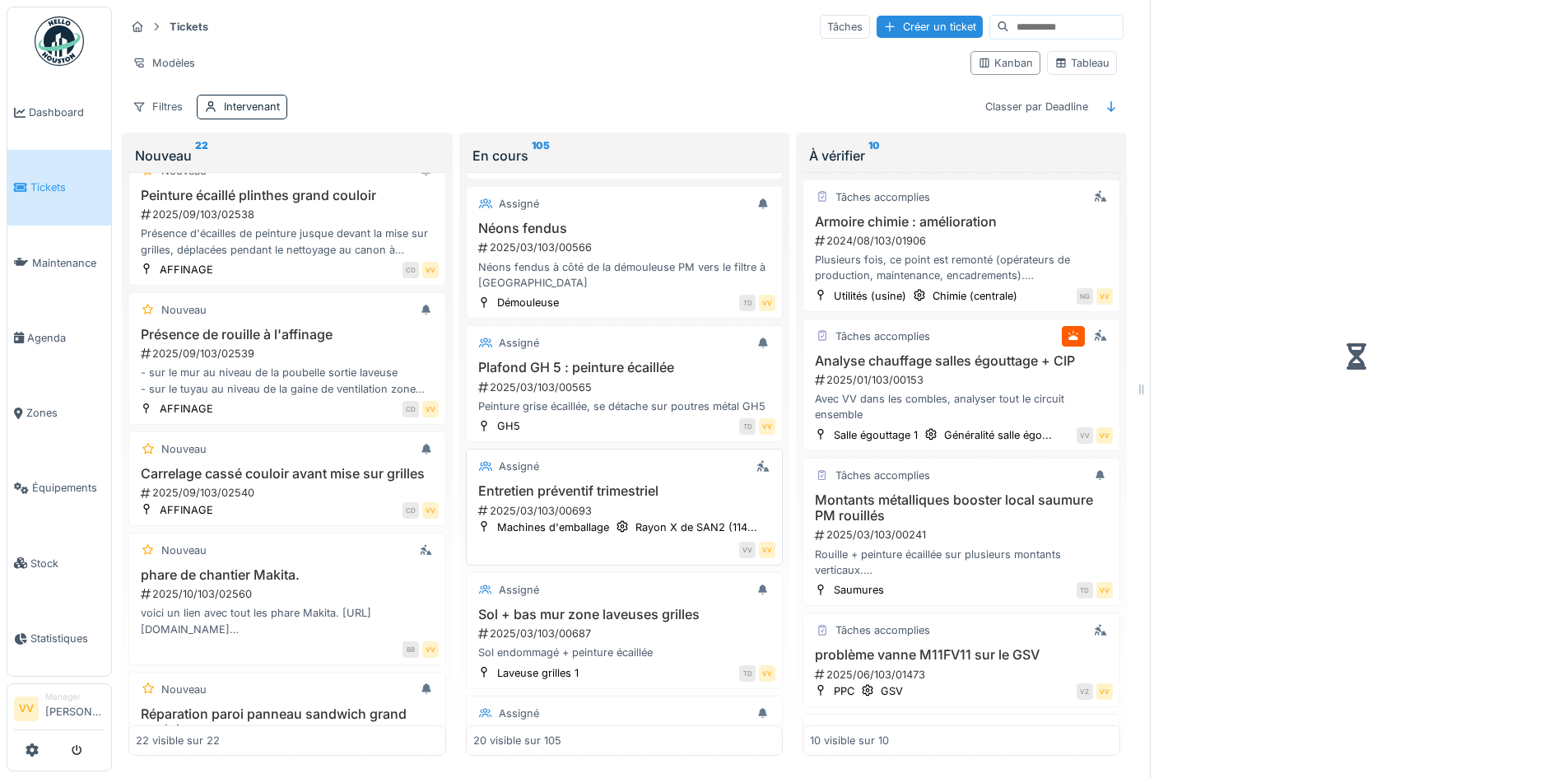
scroll to position [2198, 0]
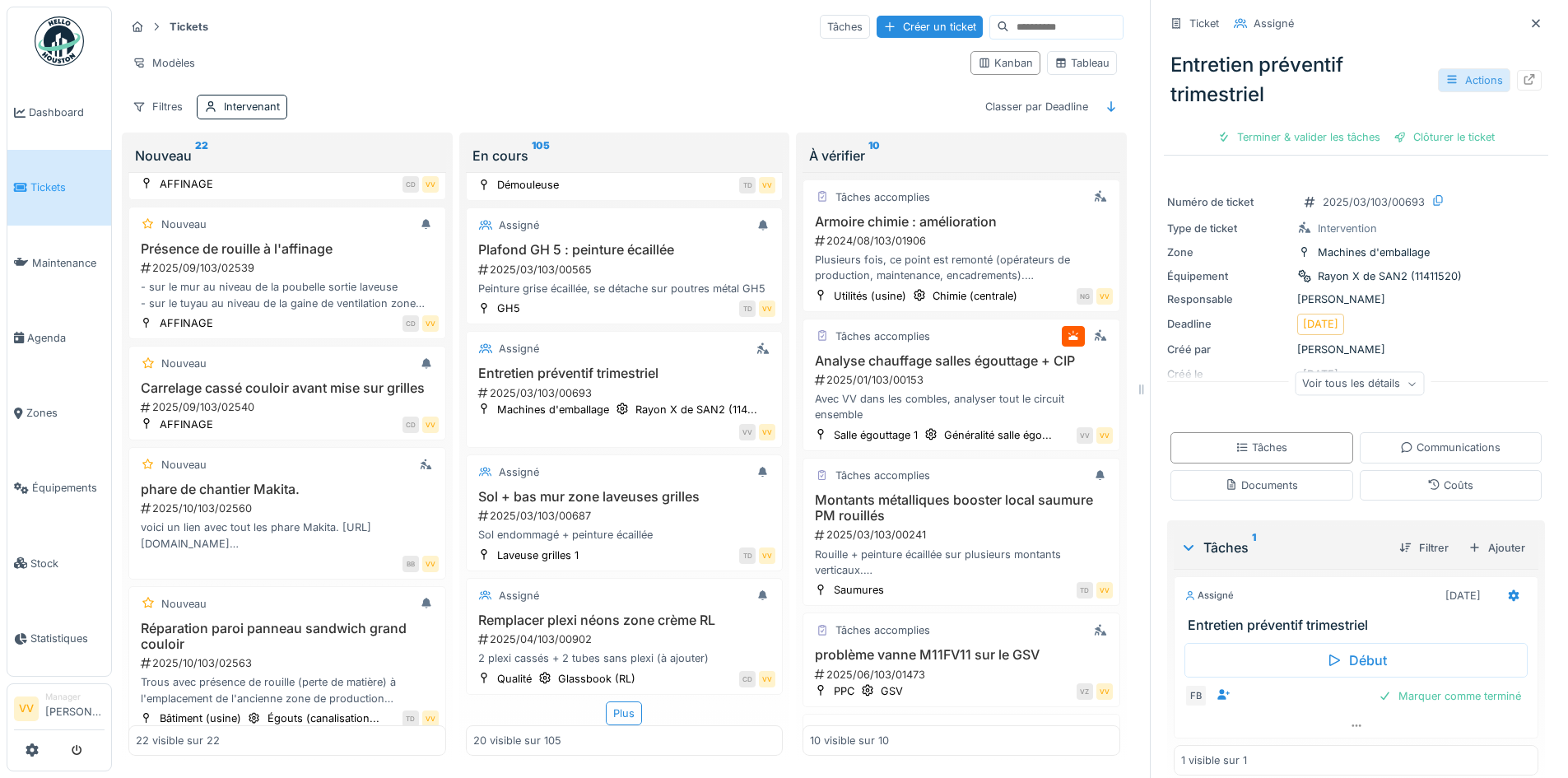
click at [1458, 75] on div "Actions" at bounding box center [1474, 80] width 72 height 24
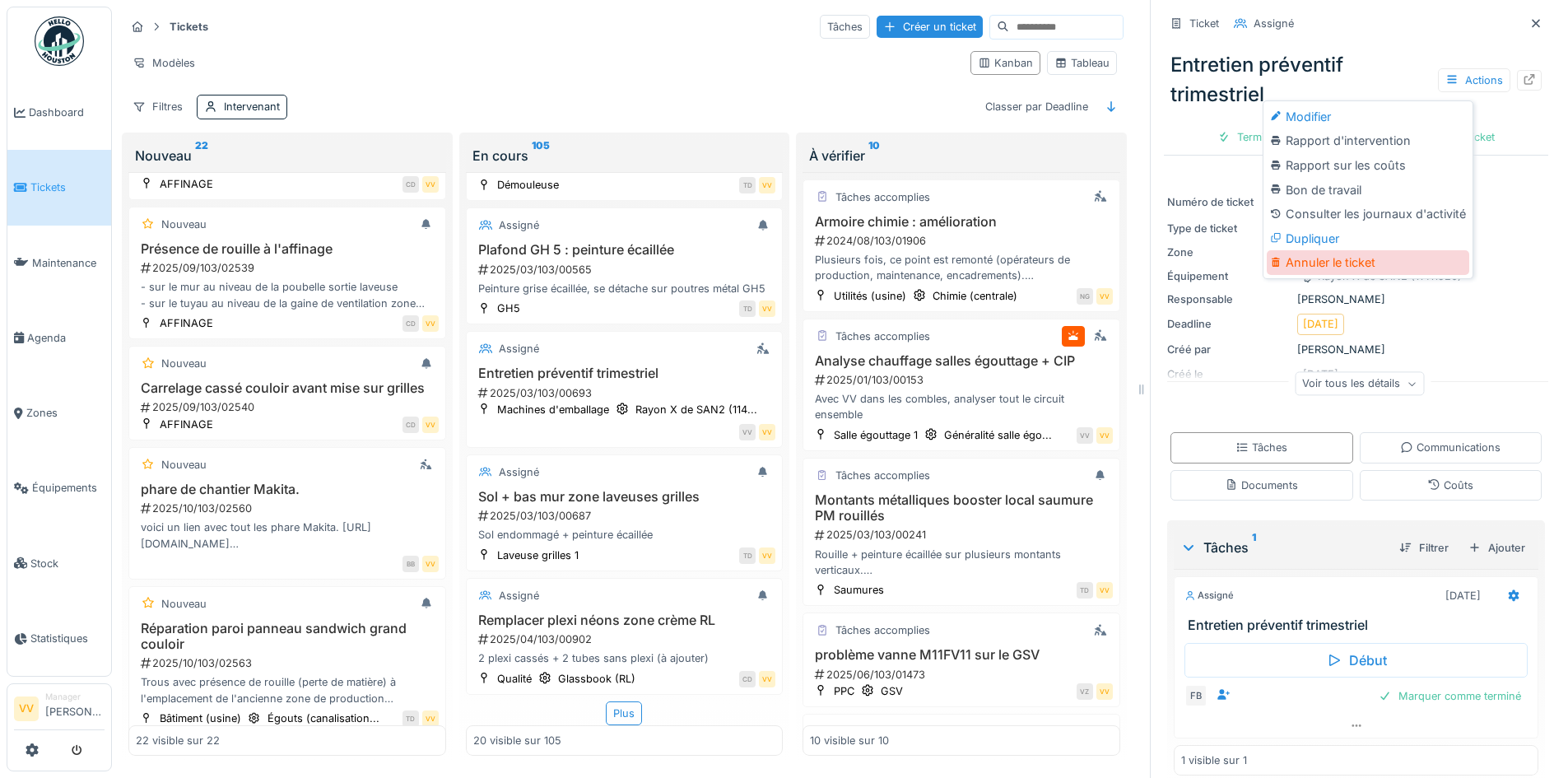
click at [1355, 257] on div "Annuler le ticket" at bounding box center [1368, 262] width 202 height 25
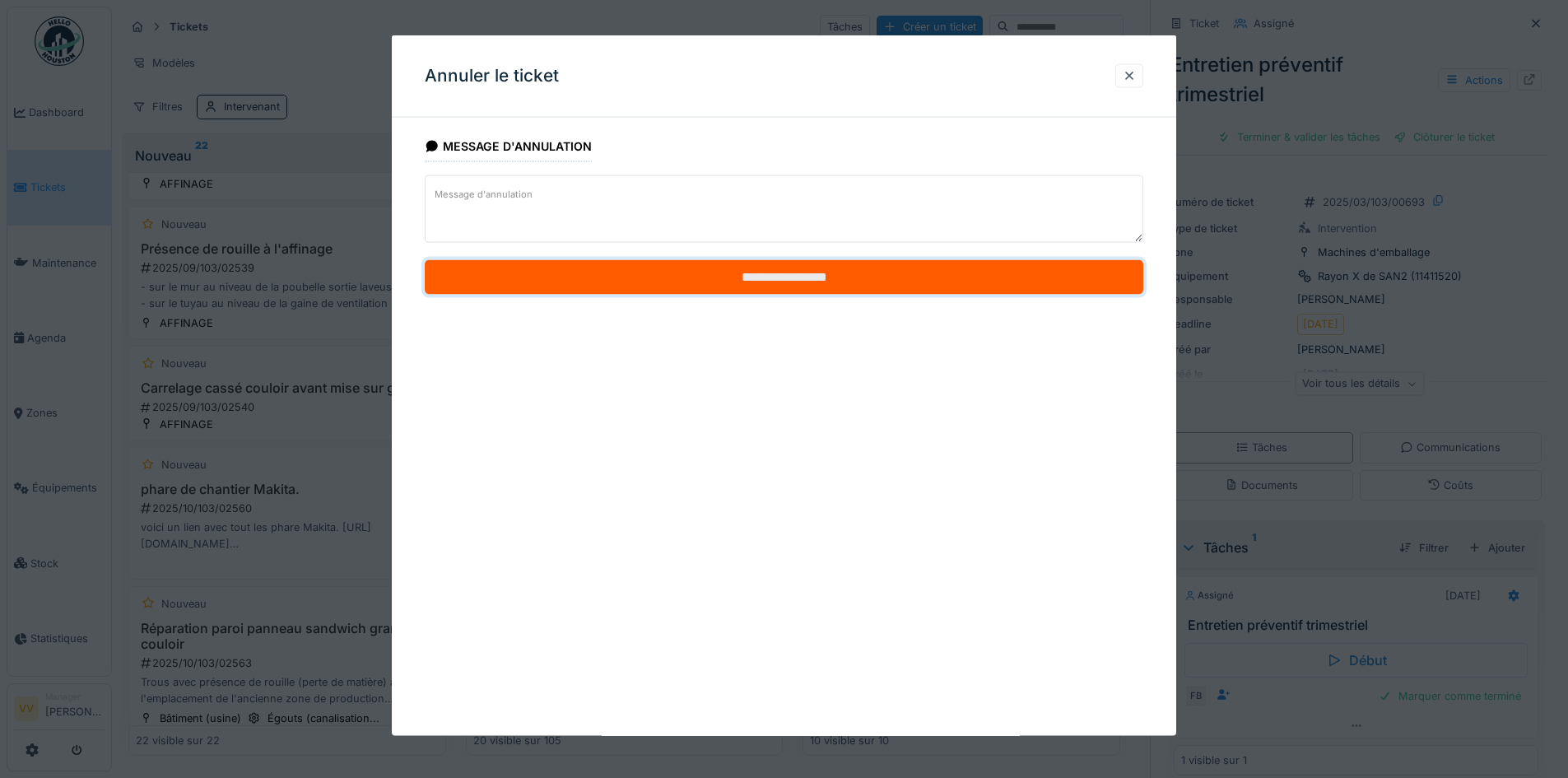
click at [749, 282] on input "**********" at bounding box center [784, 277] width 719 height 35
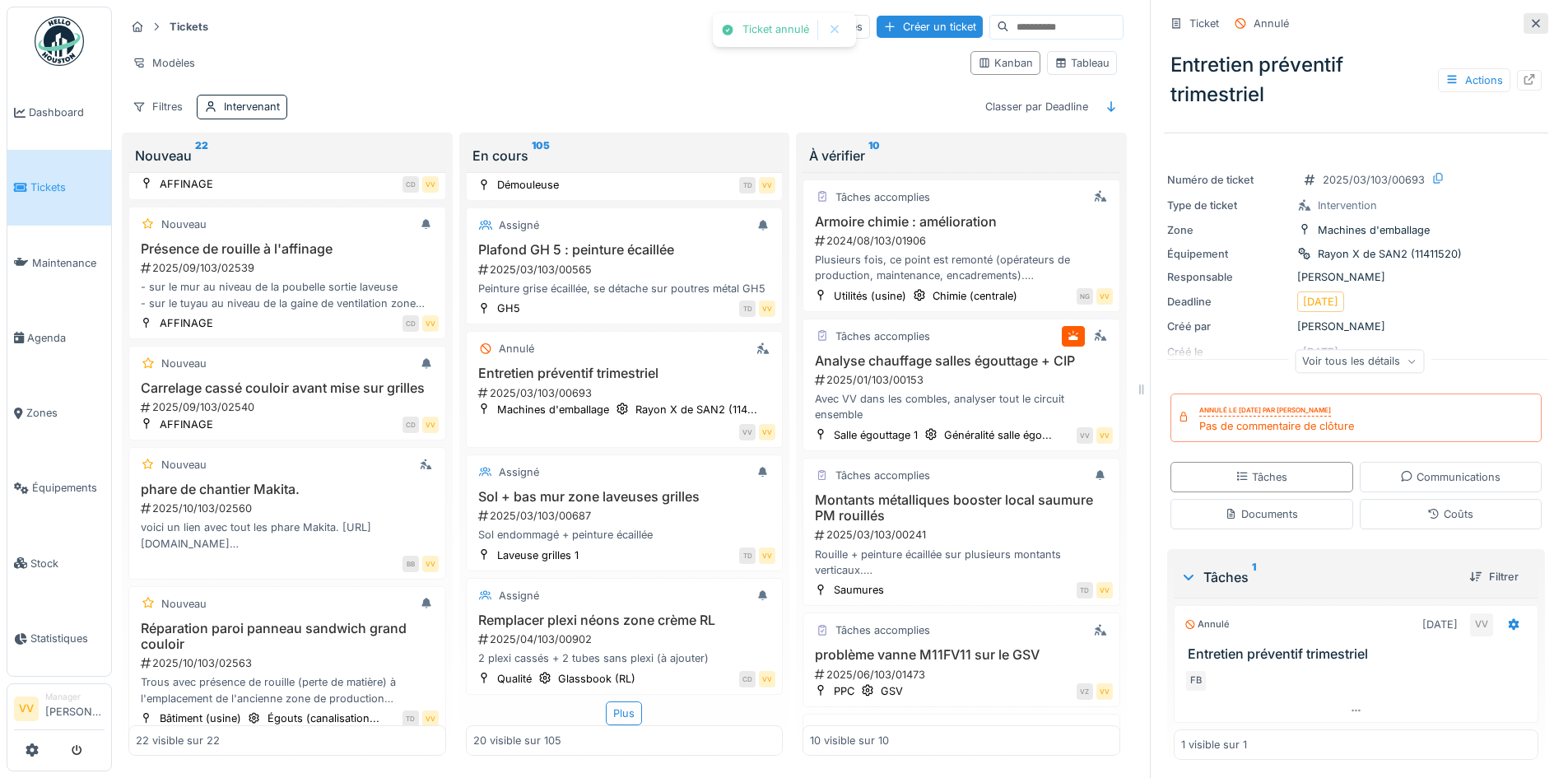
click at [1530, 18] on icon at bounding box center [1536, 24] width 13 height 11
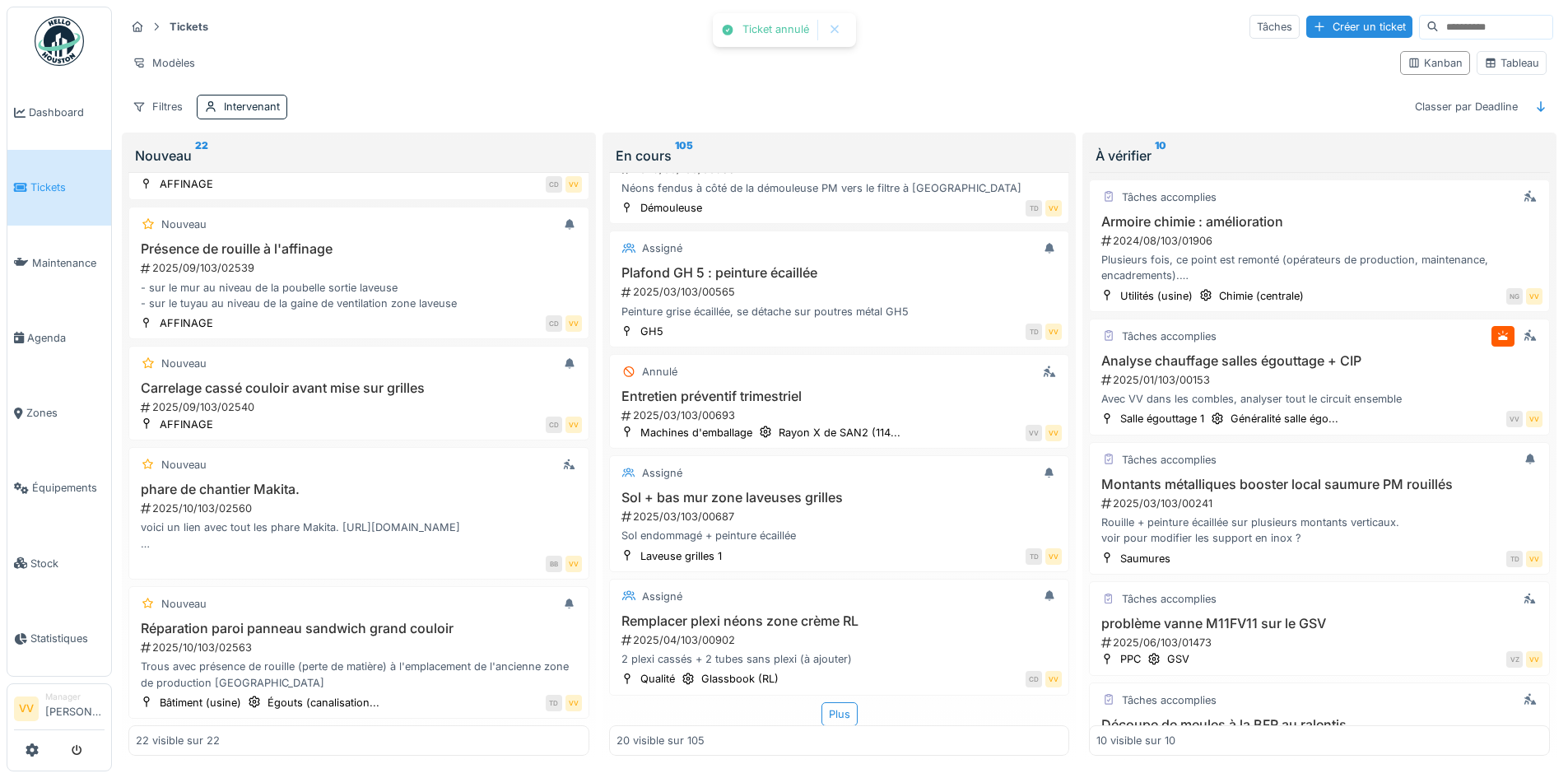
scroll to position [2043, 0]
click at [828, 707] on div "Plus" at bounding box center [840, 714] width 36 height 24
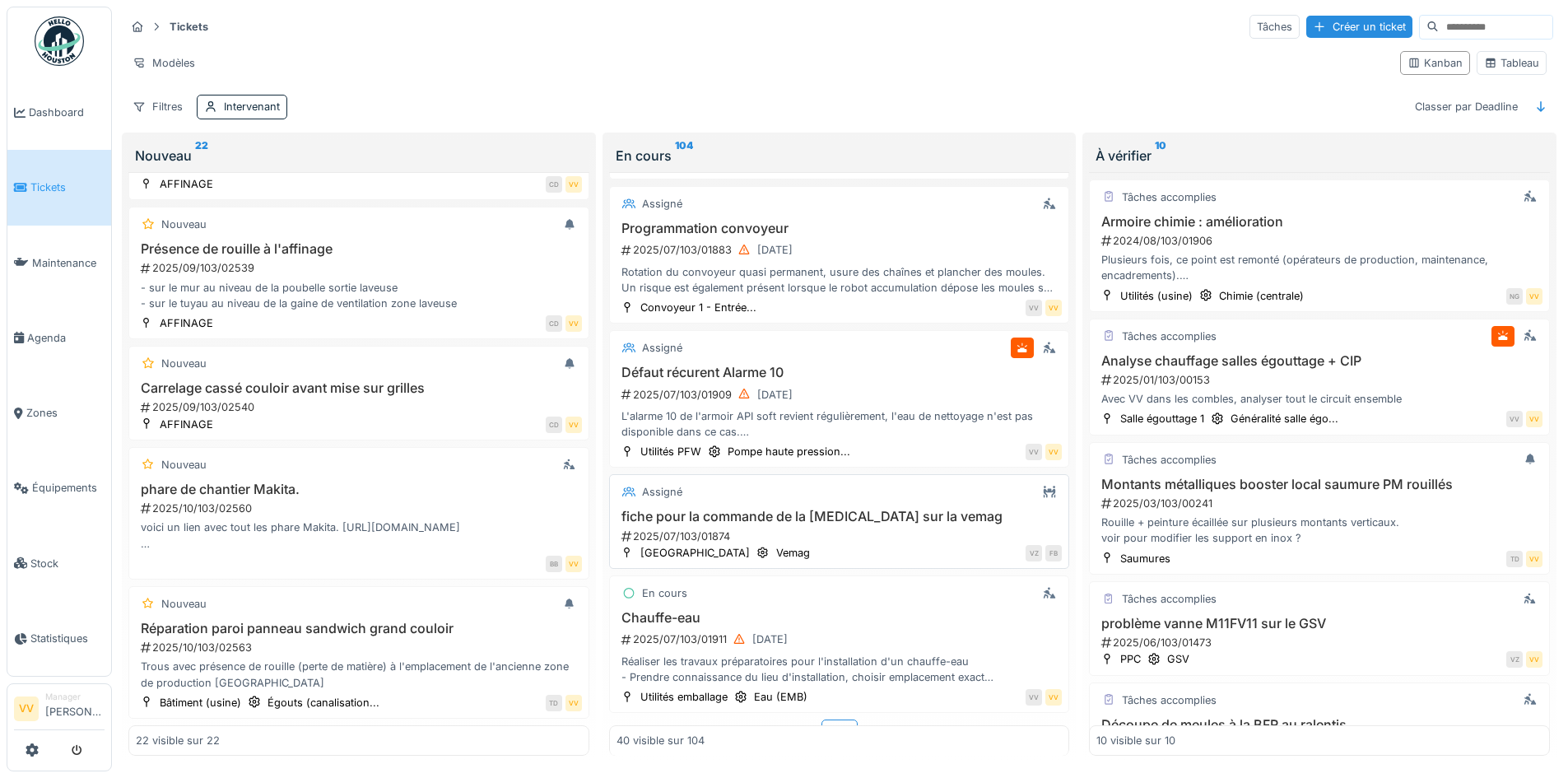
scroll to position [4613, 0]
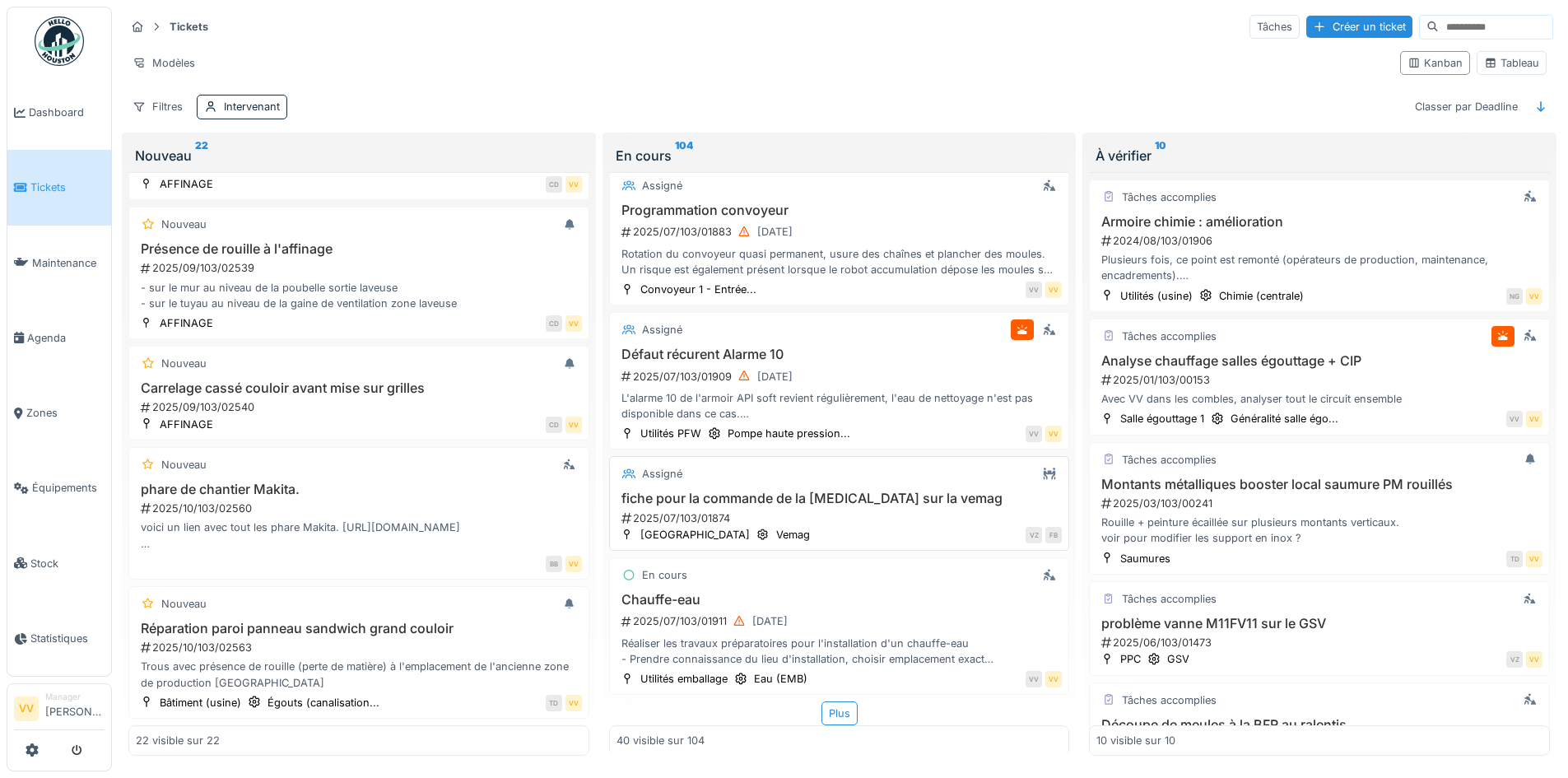
click at [777, 511] on div "2025/07/103/01874" at bounding box center [842, 518] width 443 height 16
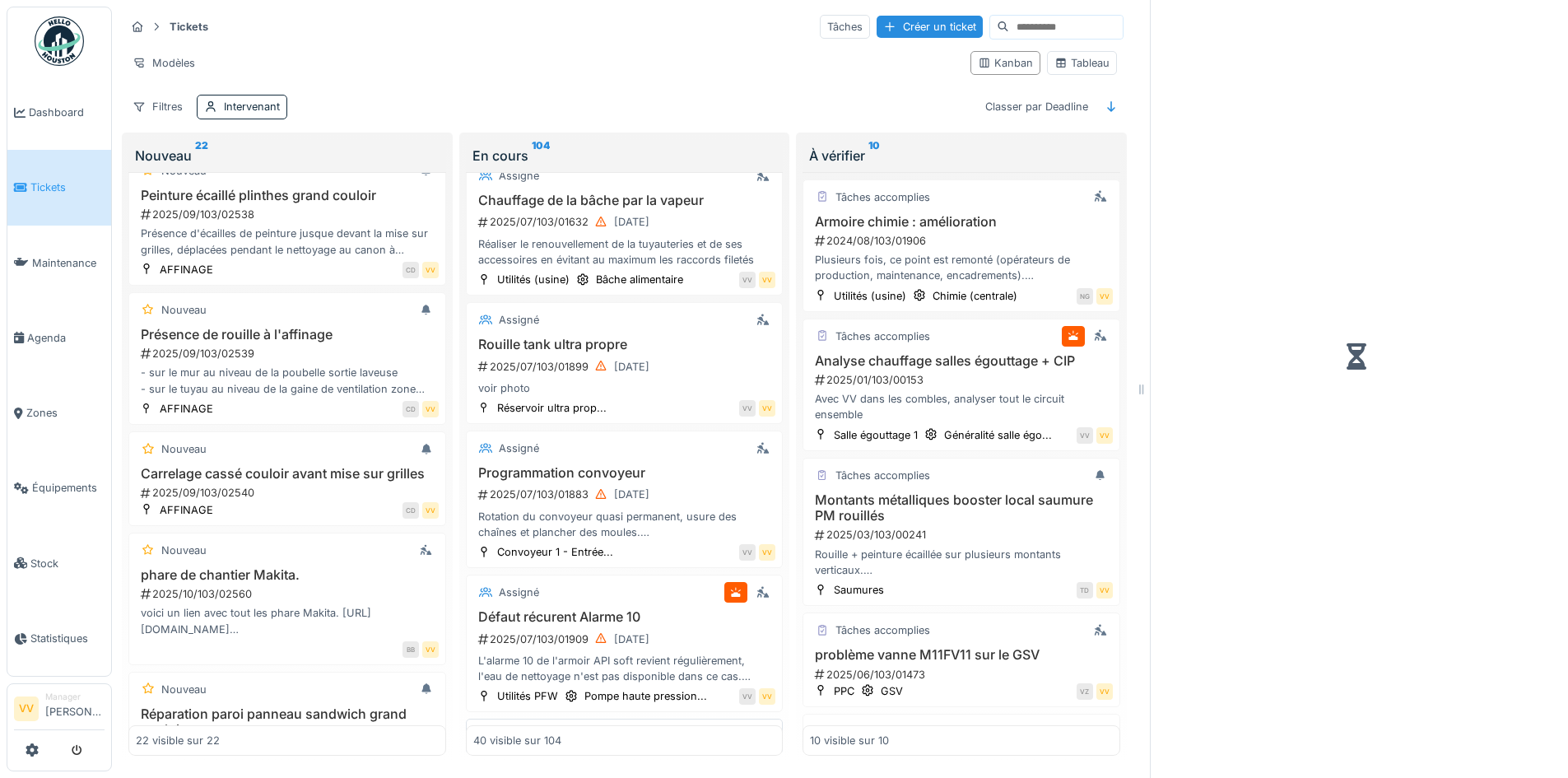
scroll to position [4968, 0]
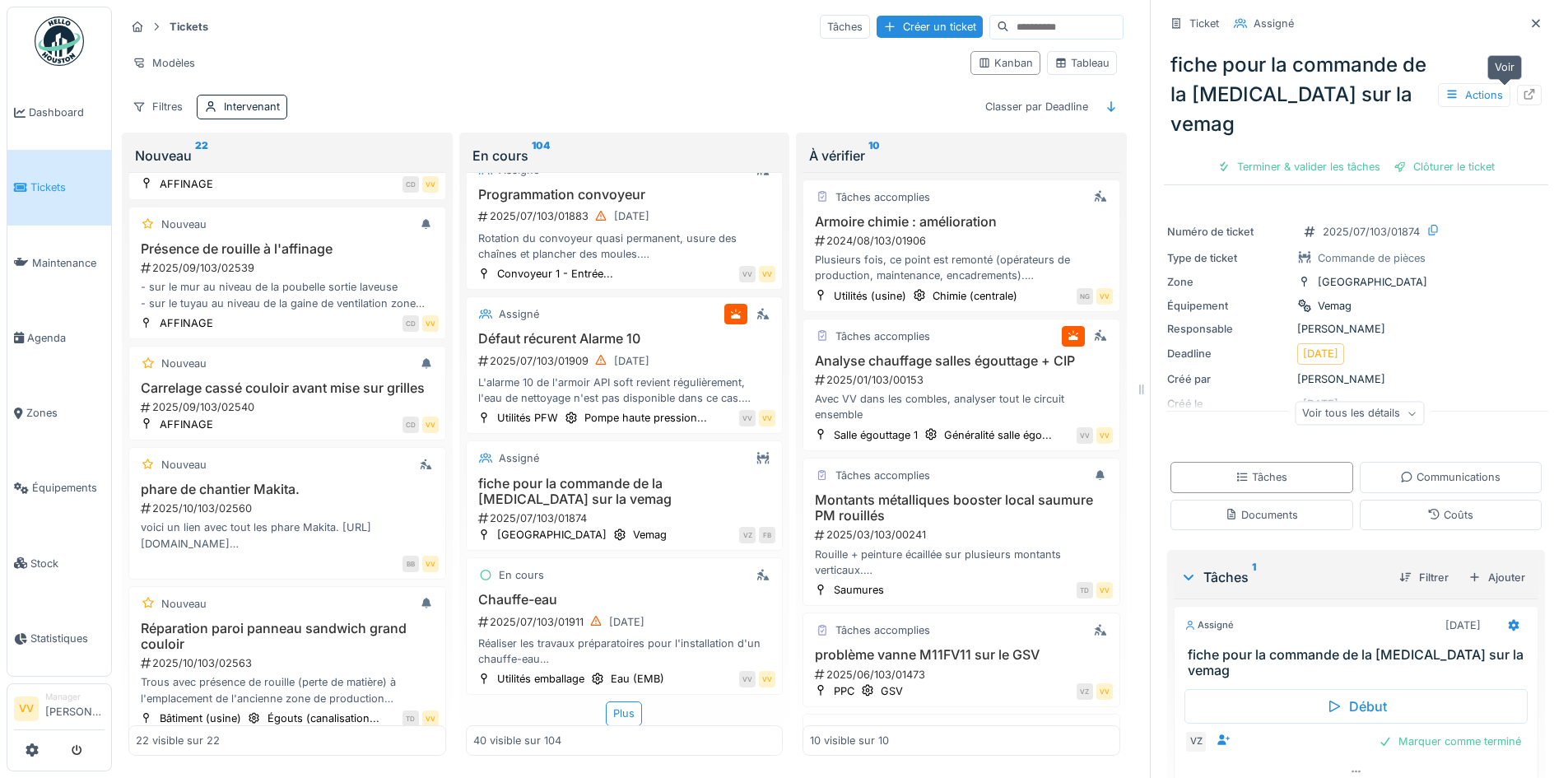
click at [1523, 88] on icon at bounding box center [1530, 94] width 13 height 11
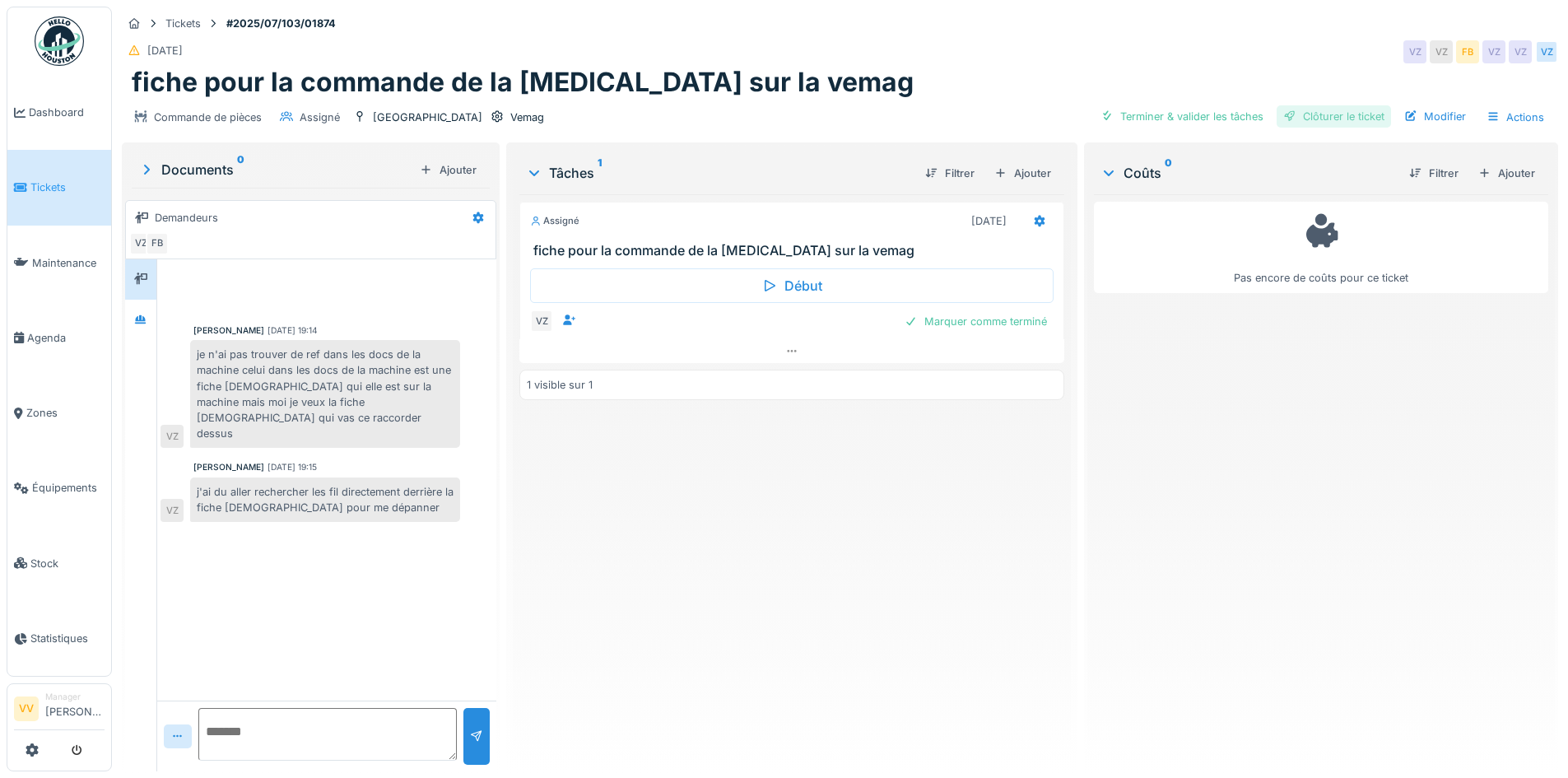
click at [1312, 119] on div "Clôturer le ticket" at bounding box center [1334, 117] width 114 height 22
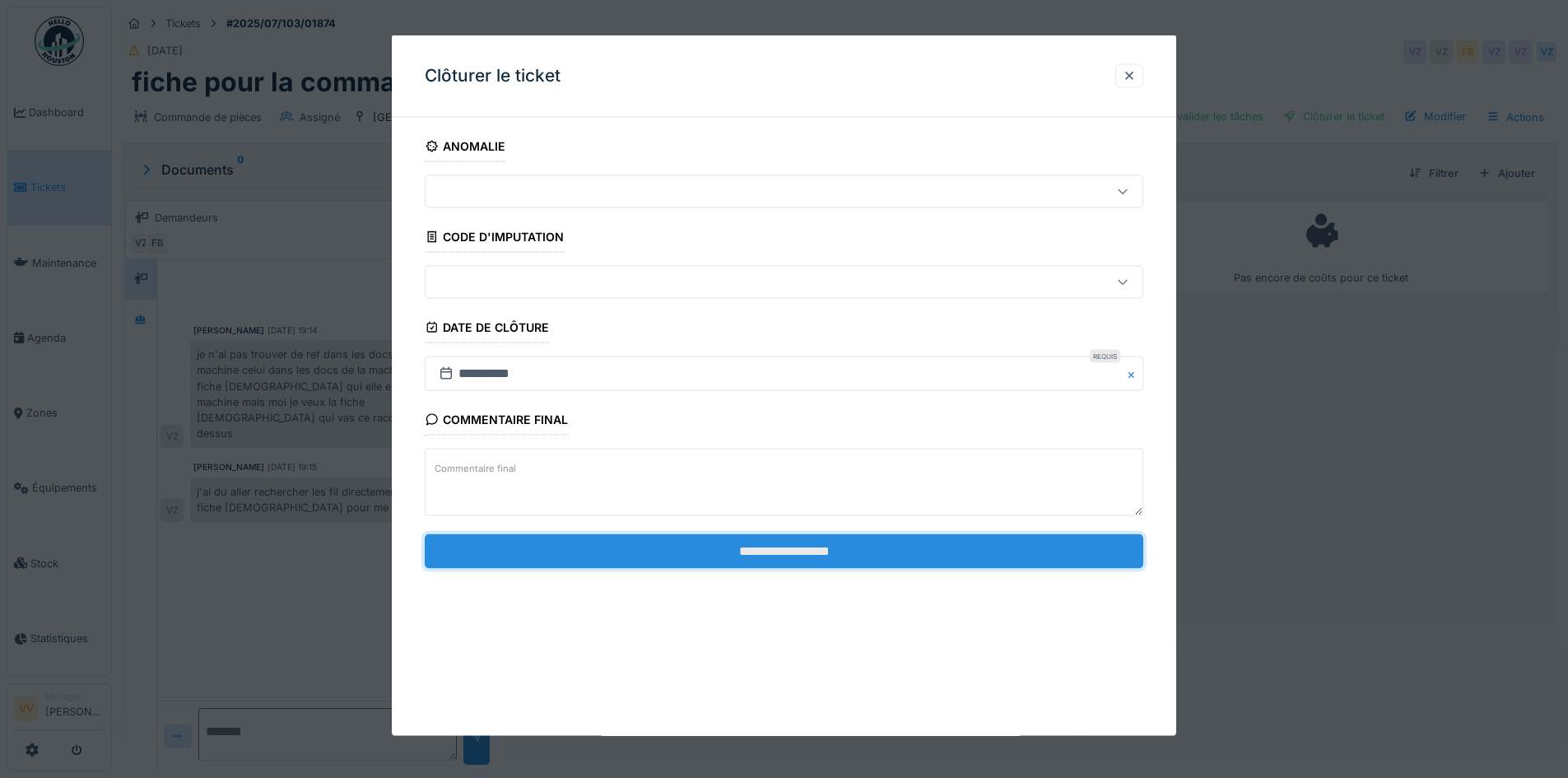
click at [840, 537] on input "**********" at bounding box center [784, 551] width 719 height 35
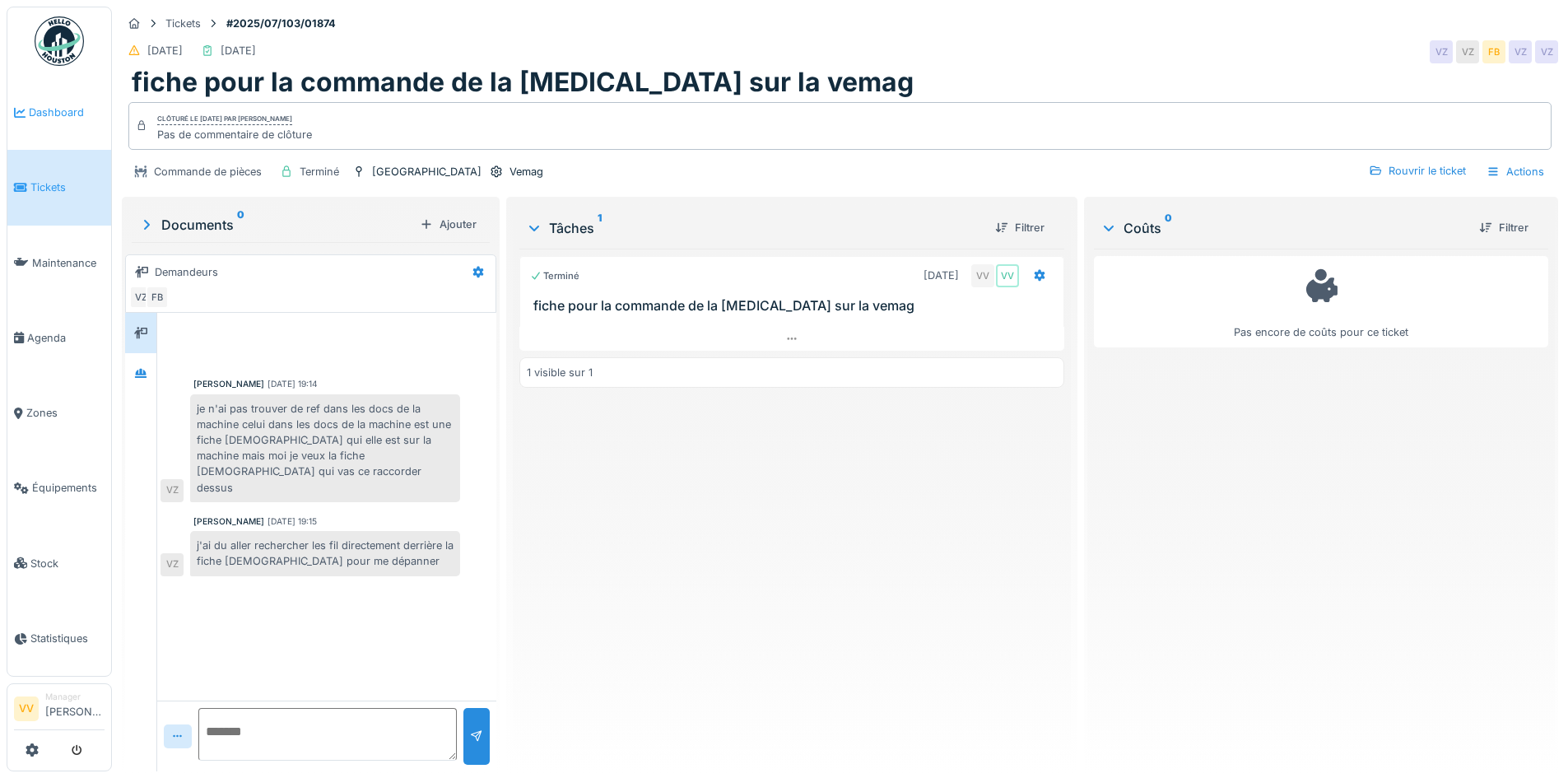
click at [31, 110] on span "Dashboard" at bounding box center [67, 112] width 76 height 16
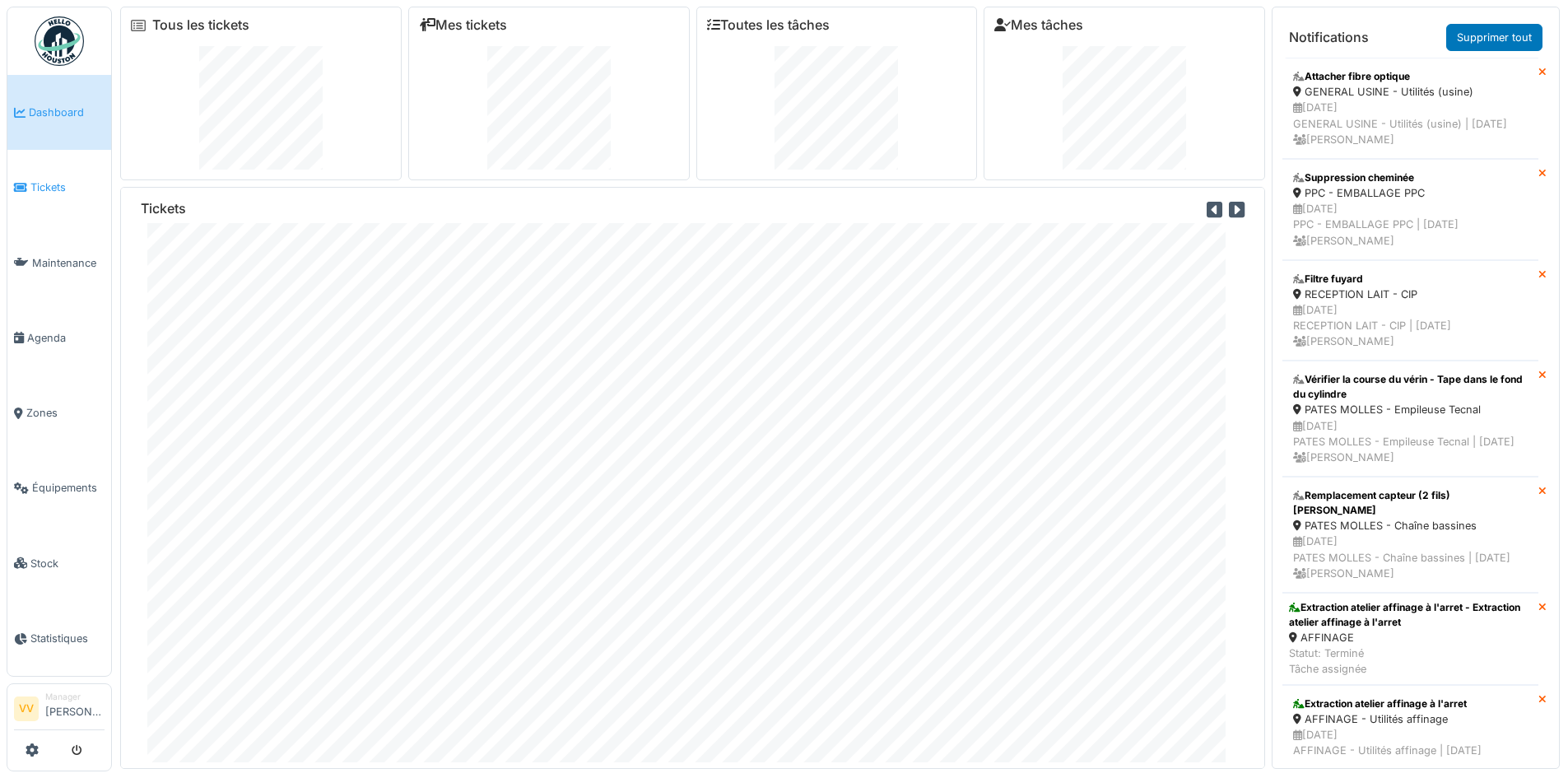
click at [36, 175] on link "Tickets" at bounding box center [59, 187] width 104 height 75
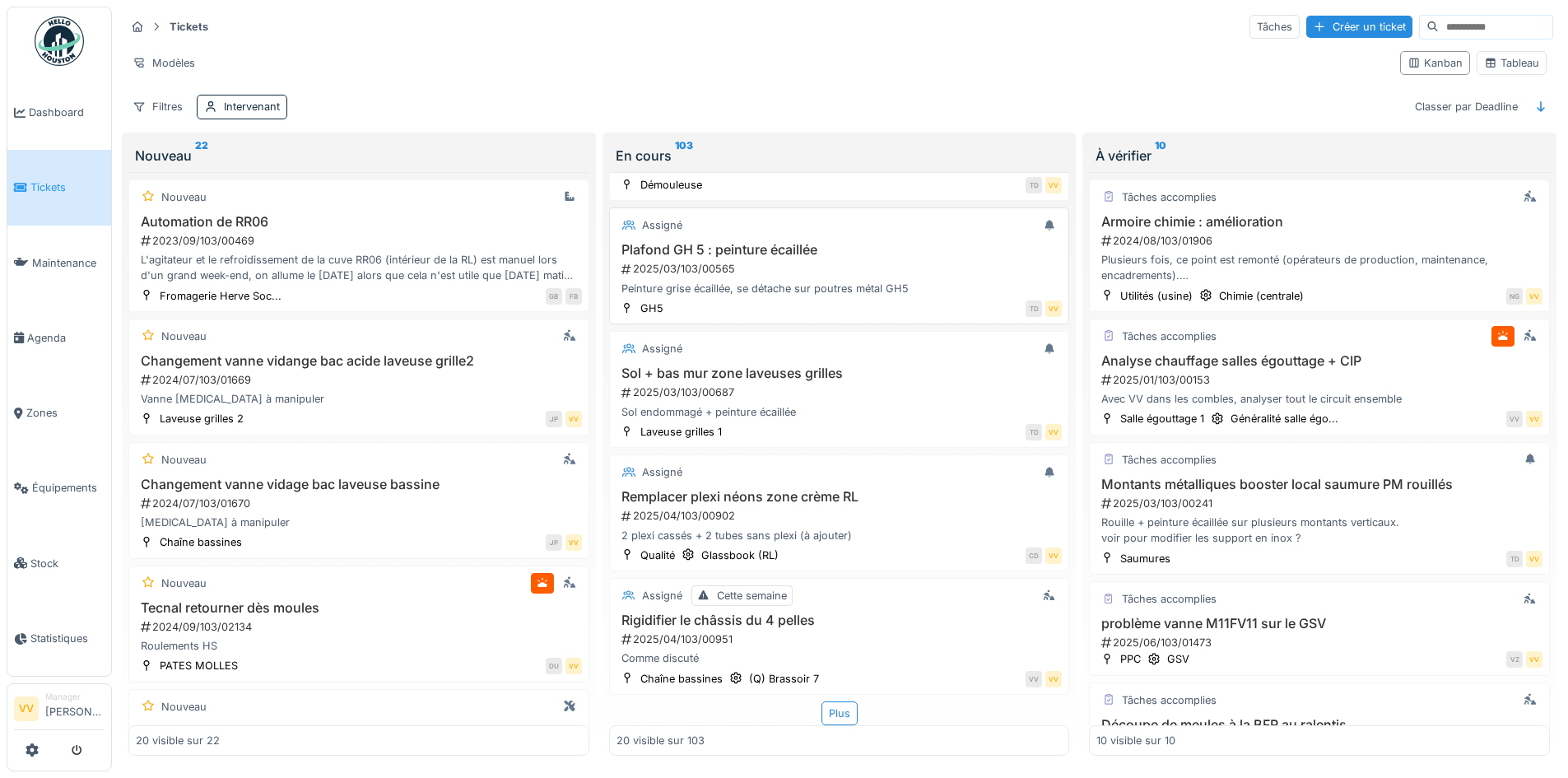
scroll to position [10, 0]
click at [828, 725] on div "20 visible sur 103" at bounding box center [839, 740] width 461 height 30
click at [824, 711] on div "Plus" at bounding box center [840, 713] width 36 height 24
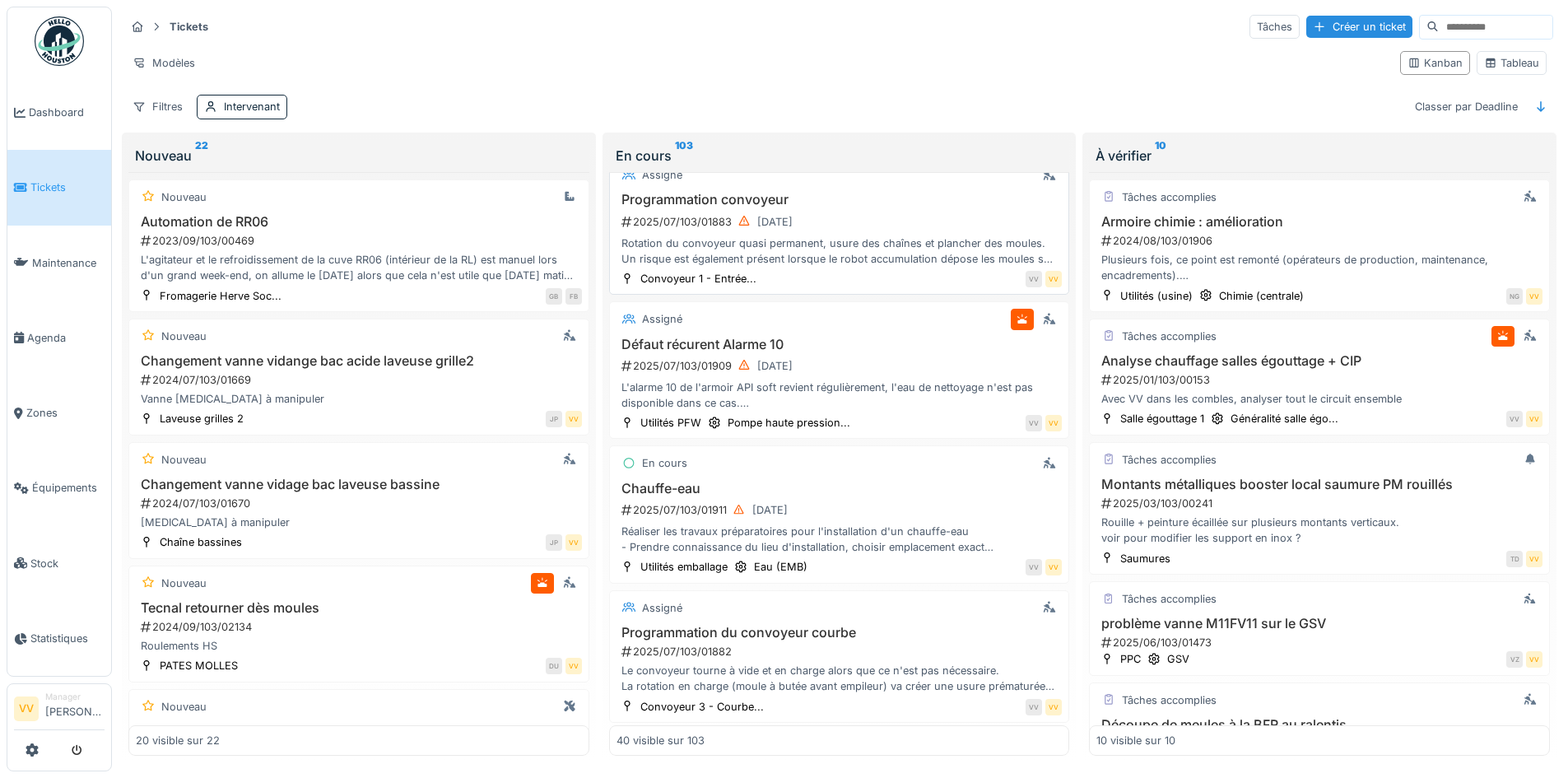
scroll to position [4674, 0]
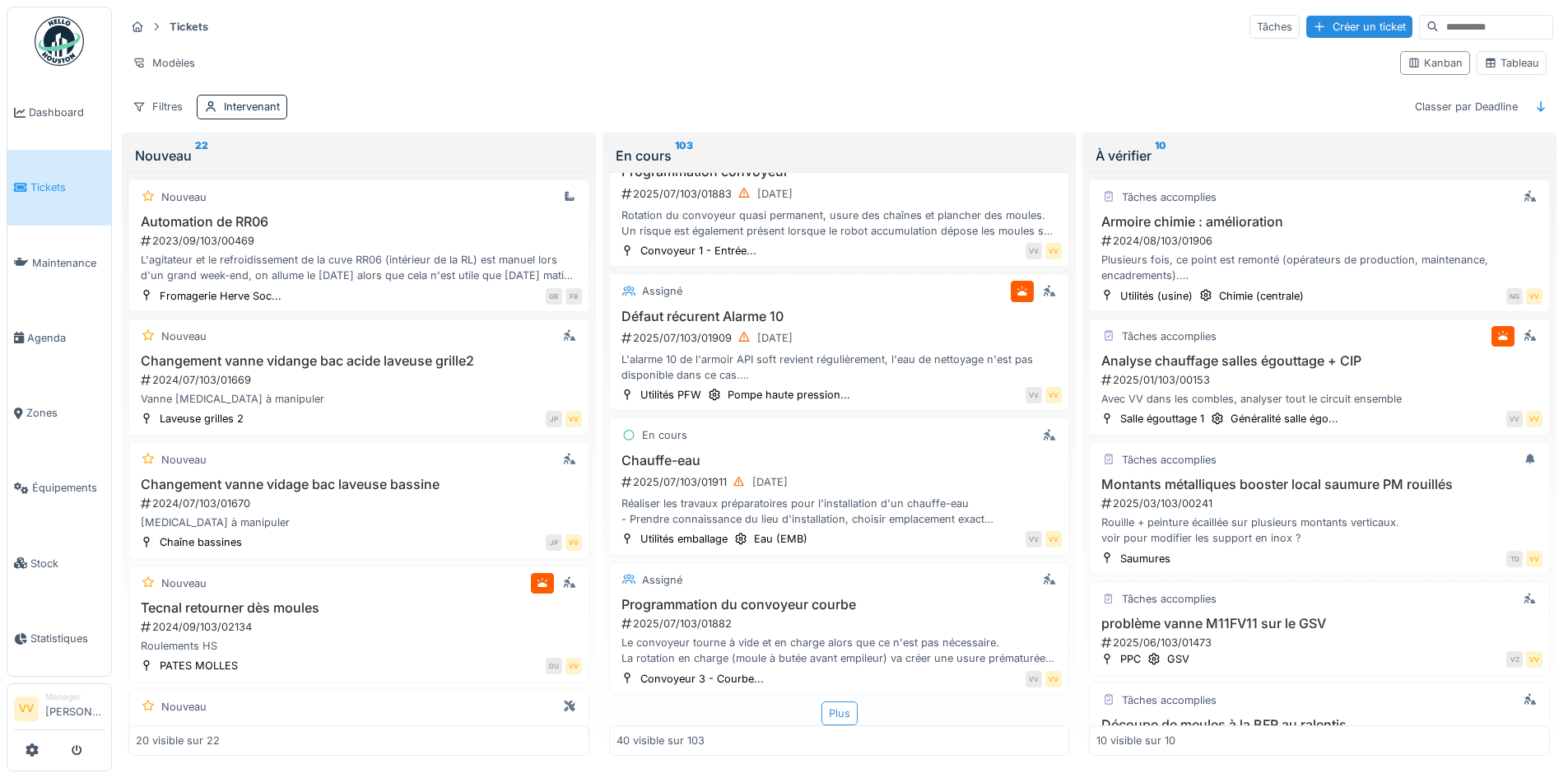
click at [825, 701] on div "Plus" at bounding box center [840, 713] width 36 height 24
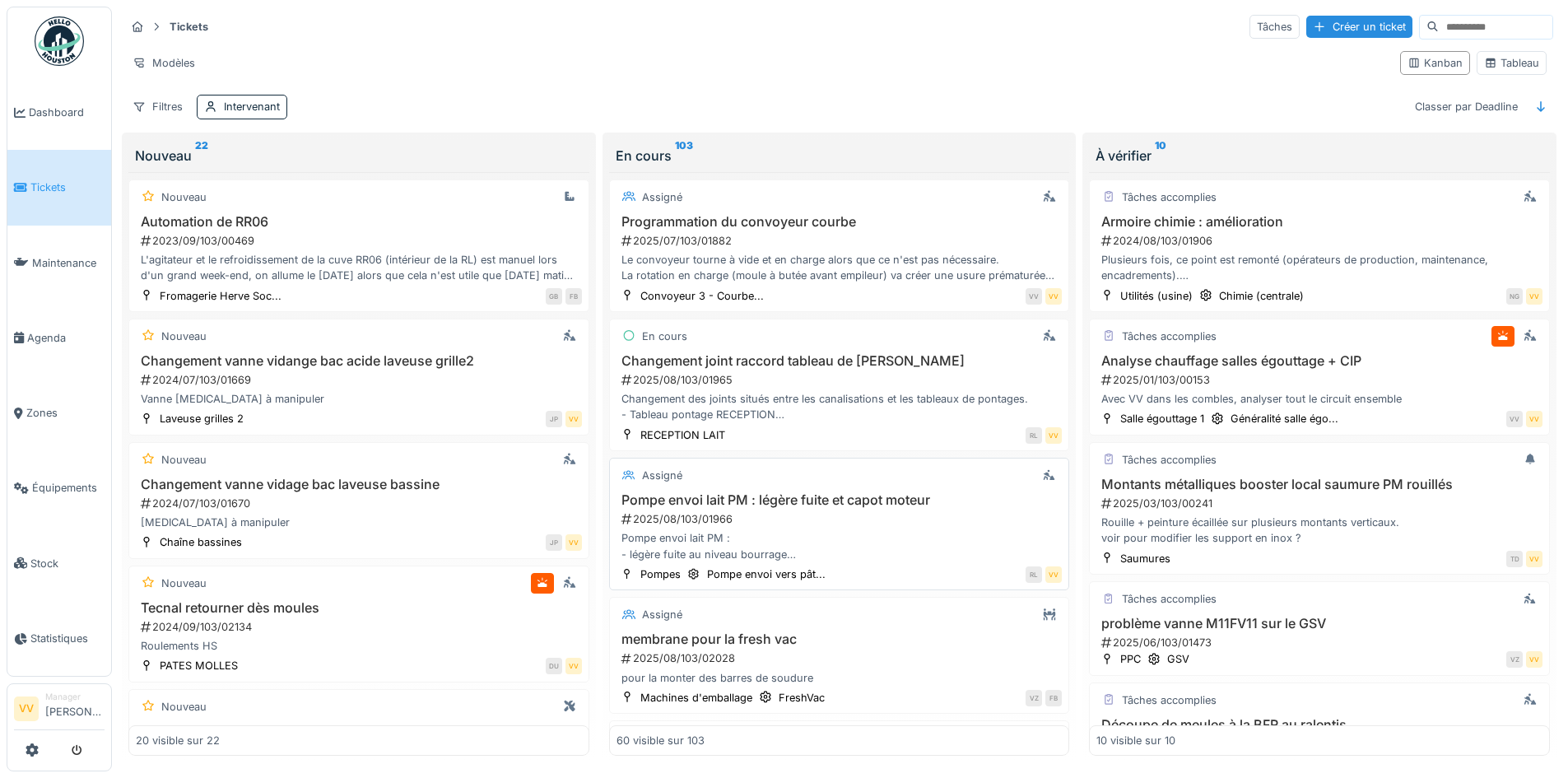
scroll to position [5087, 0]
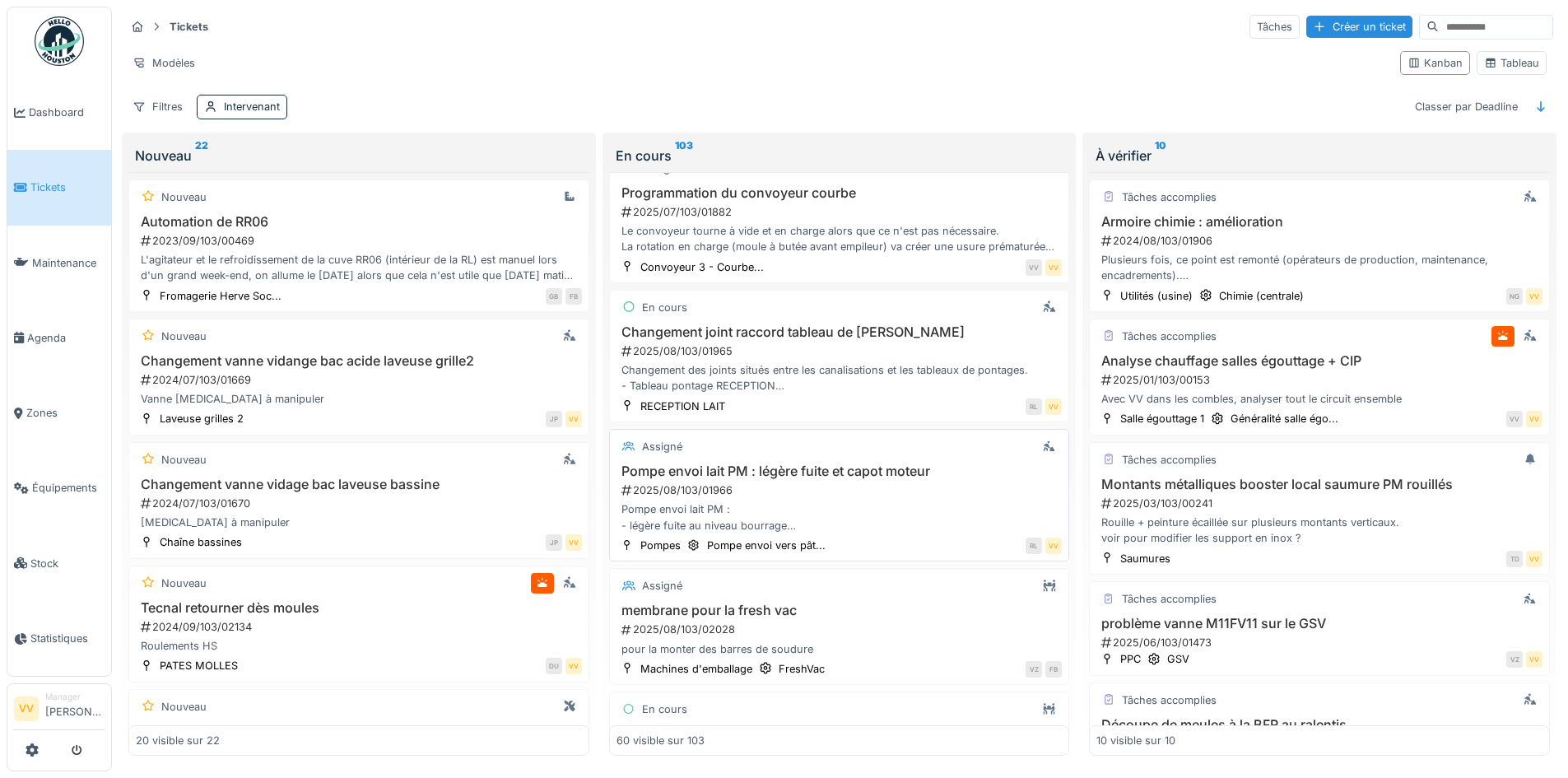
click at [904, 502] on div "Pompe envoi lait PM : - légère fuite au niveau bourrage - forte vibration du ca…" at bounding box center [839, 517] width 446 height 31
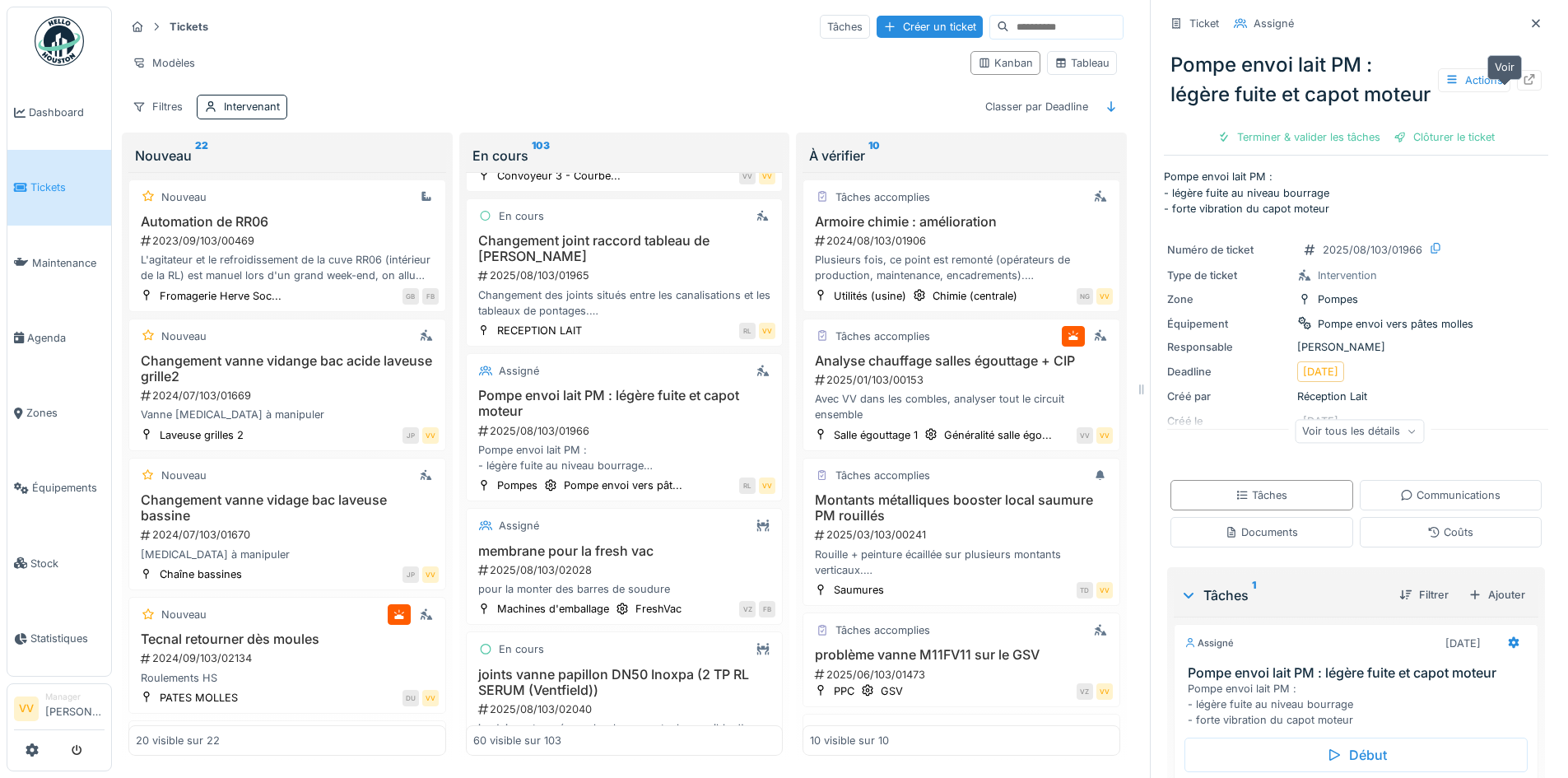
click at [1523, 78] on div at bounding box center [1530, 79] width 13 height 16
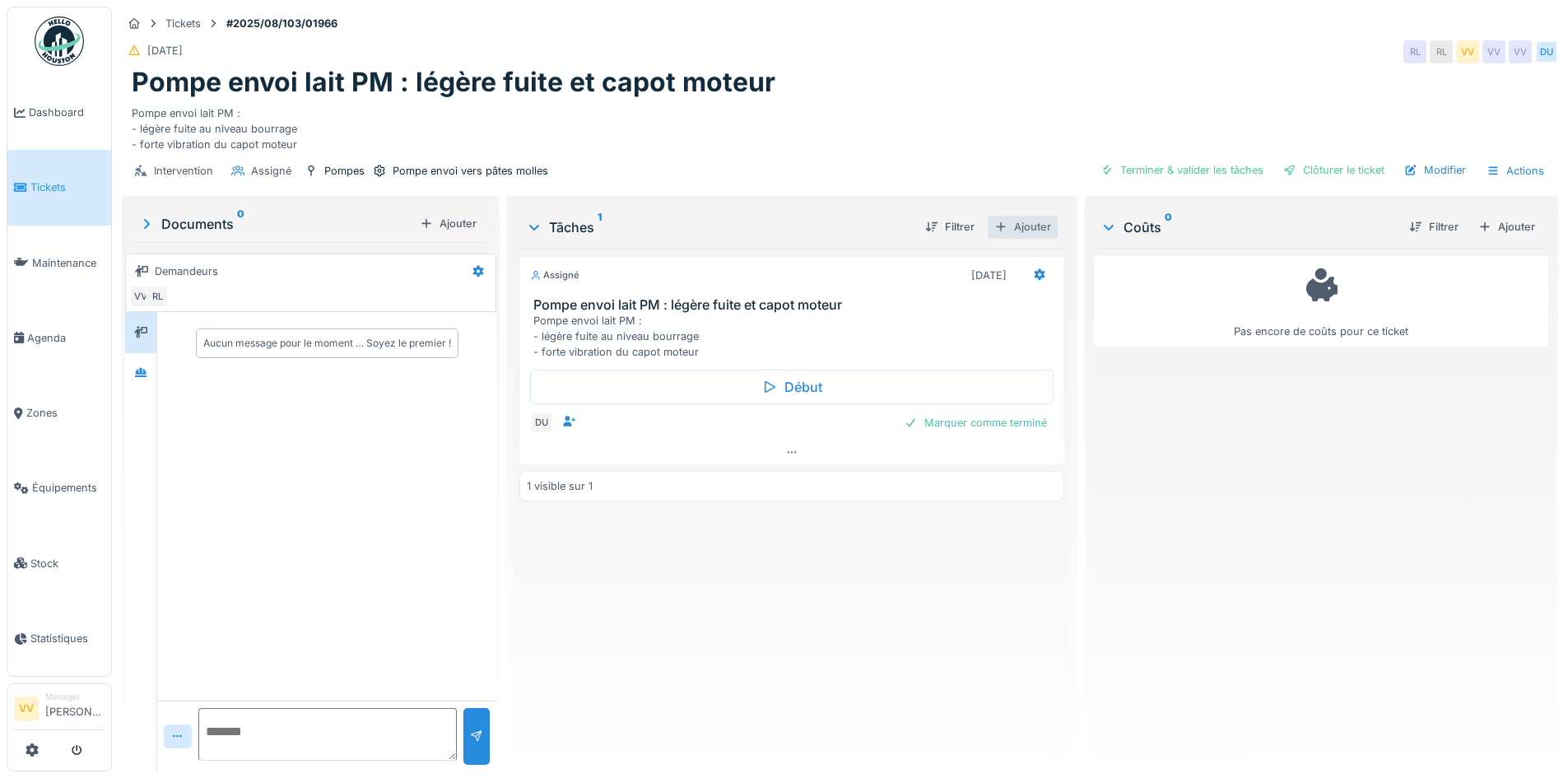
click at [1034, 228] on div "Ajouter" at bounding box center [1023, 226] width 70 height 22
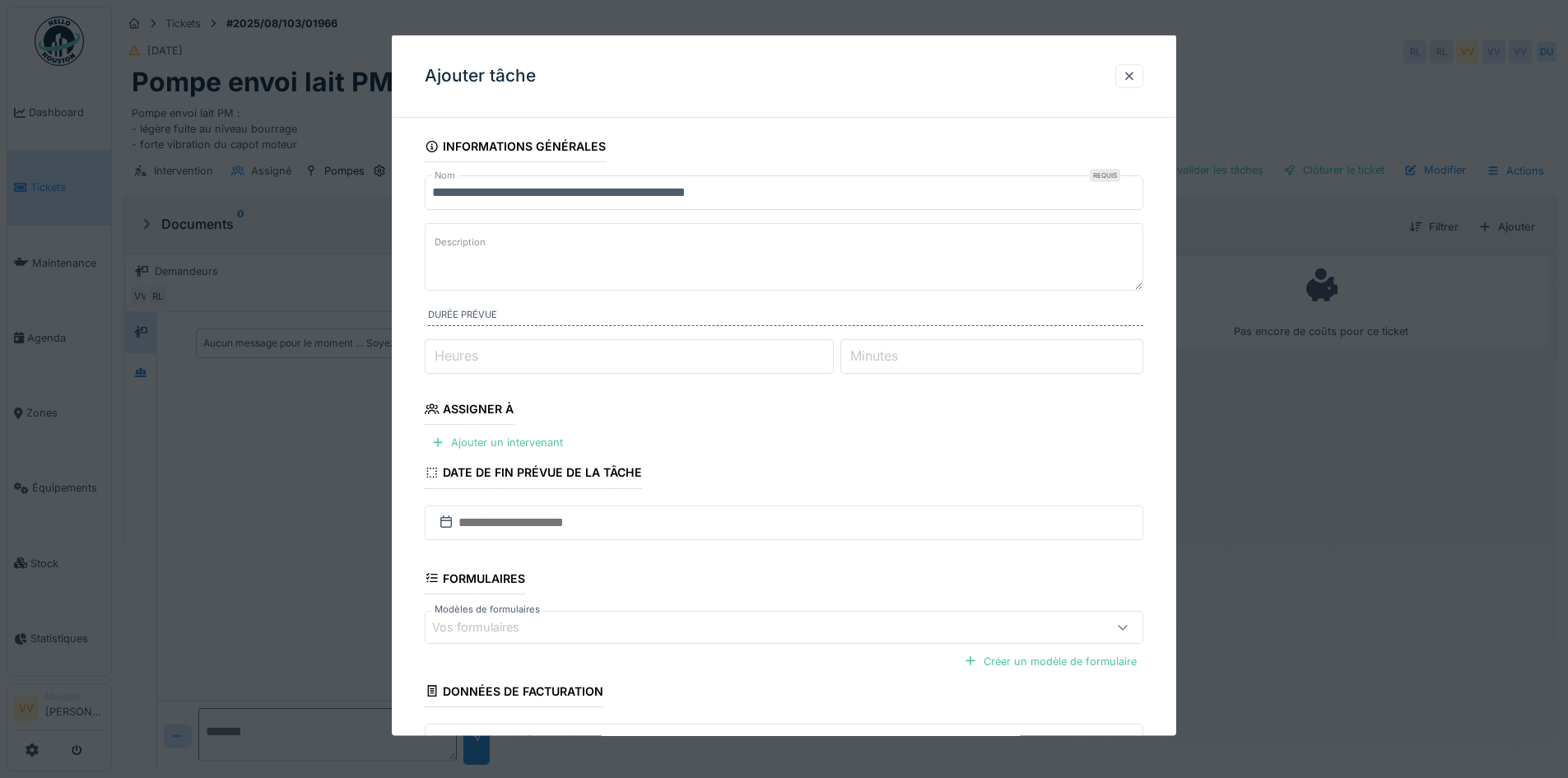
click at [643, 246] on textarea "Description" at bounding box center [784, 257] width 719 height 67
click at [597, 518] on input "text" at bounding box center [784, 522] width 719 height 35
click at [808, 479] on div "3" at bounding box center [814, 477] width 22 height 22
click at [545, 439] on div "Ajouter un intervenant" at bounding box center [497, 442] width 145 height 22
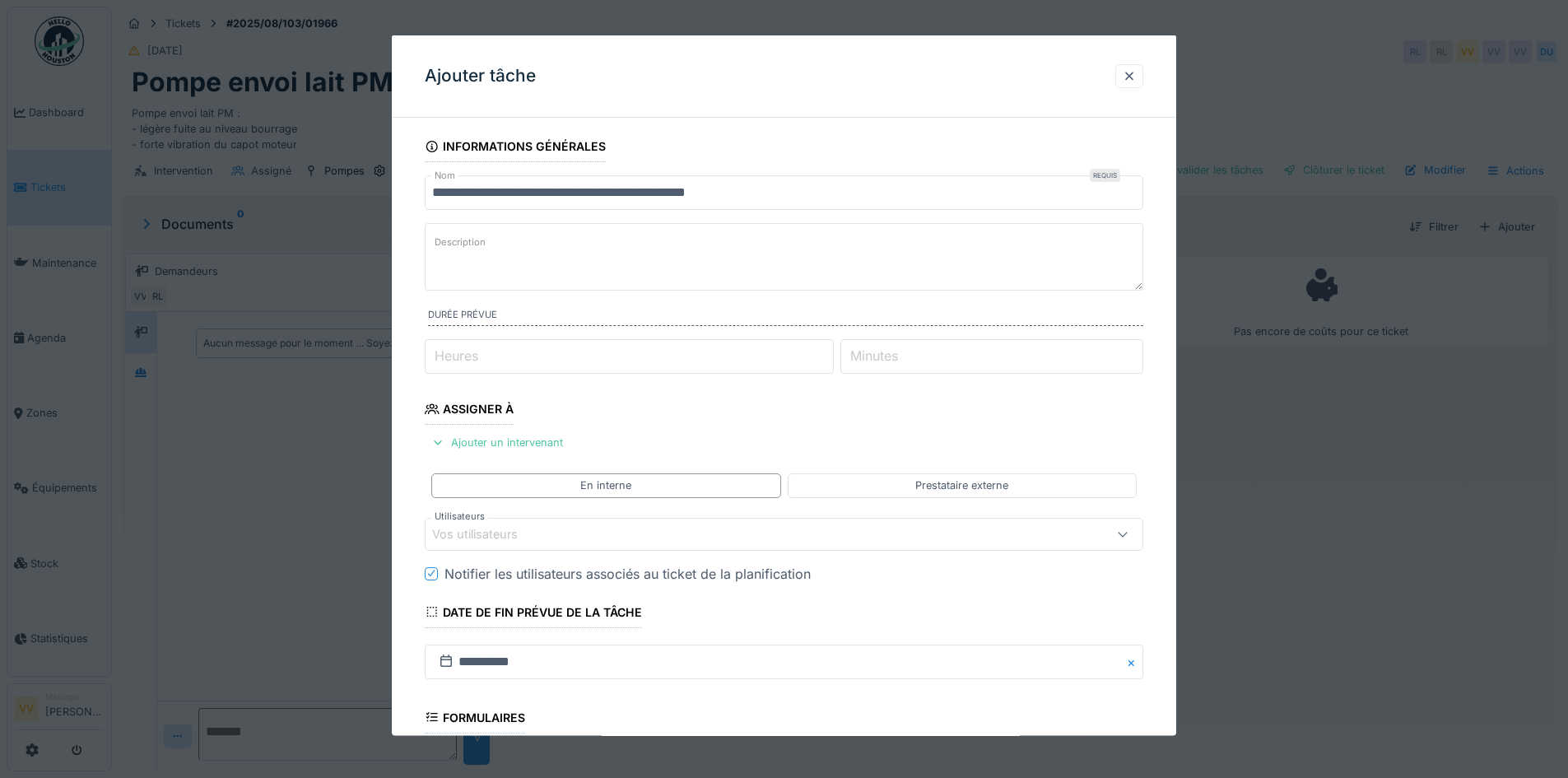
click at [565, 527] on div "Vos utilisateurs" at bounding box center [742, 534] width 620 height 18
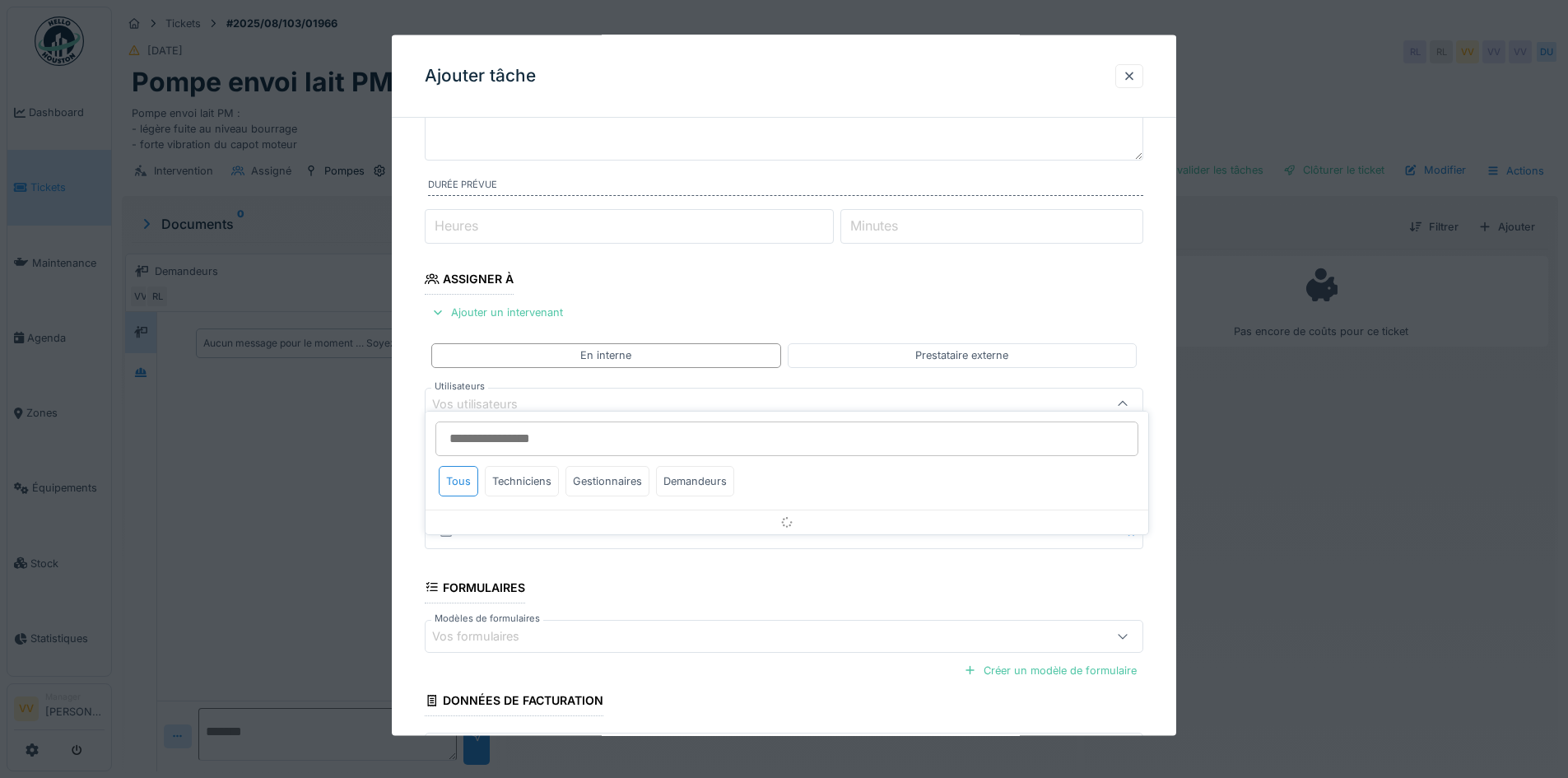
scroll to position [148, 0]
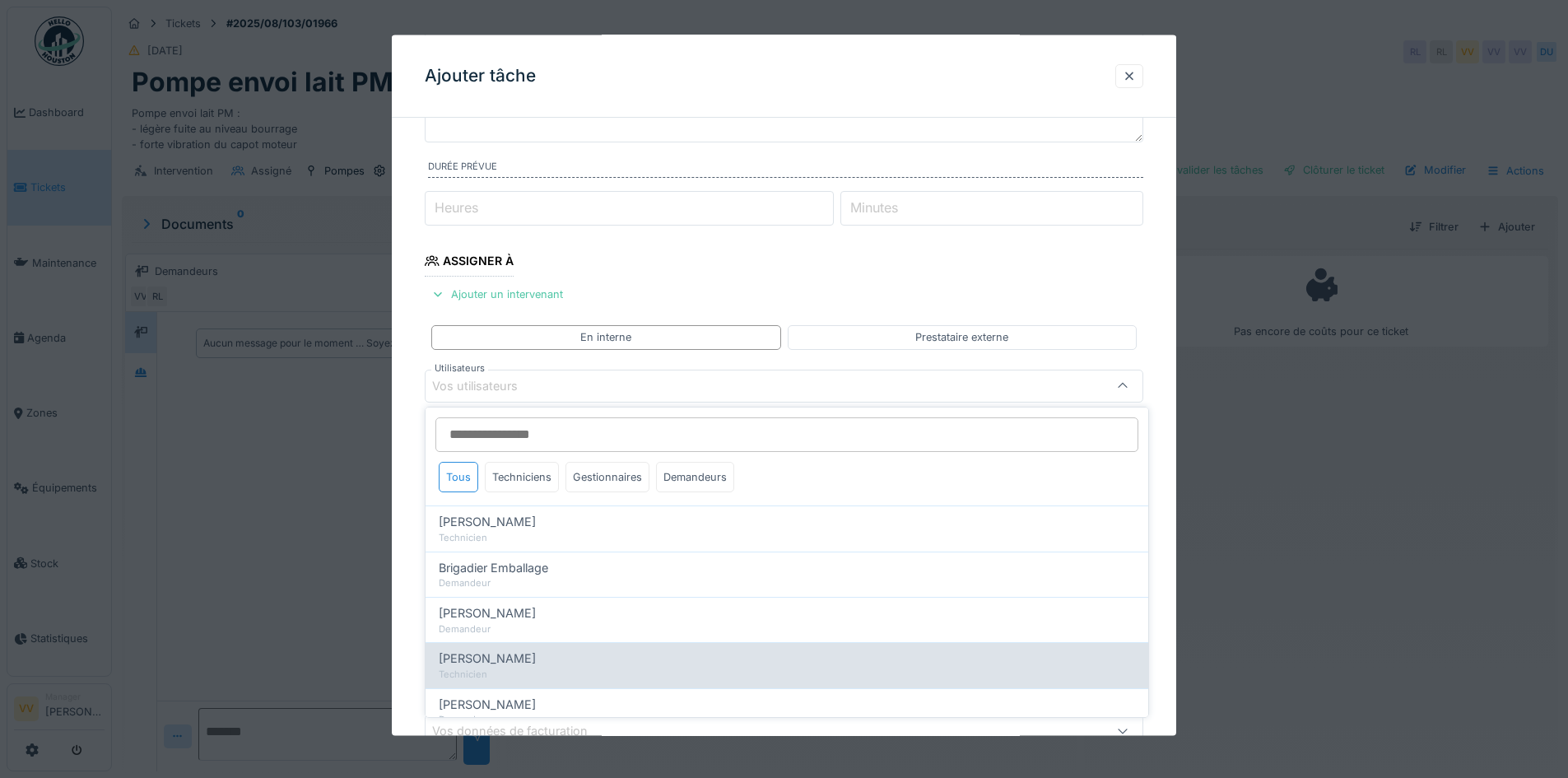
click at [489, 649] on span "Dan Ungureanu" at bounding box center [487, 659] width 97 height 18
type input "****"
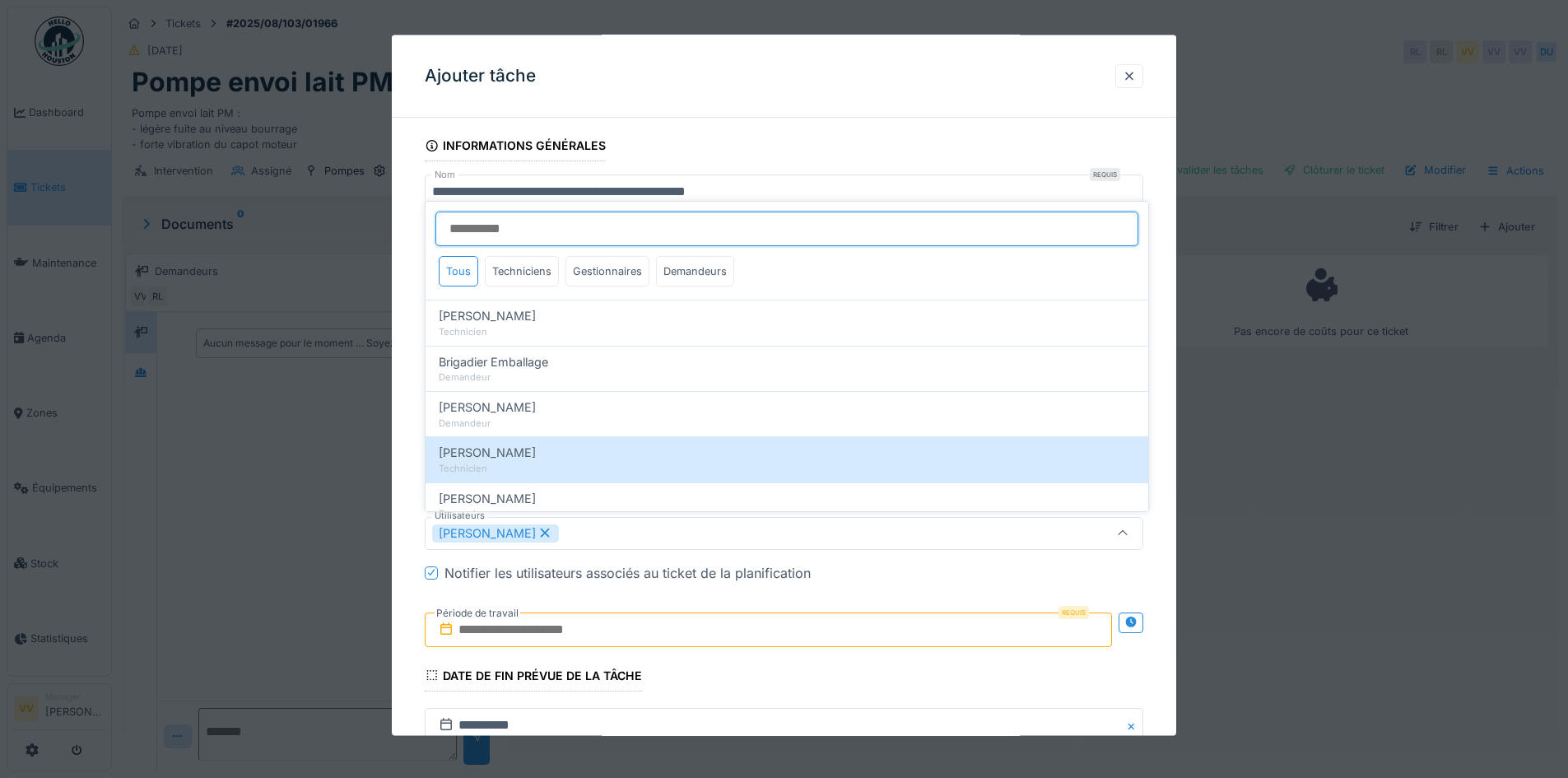
scroll to position [0, 0]
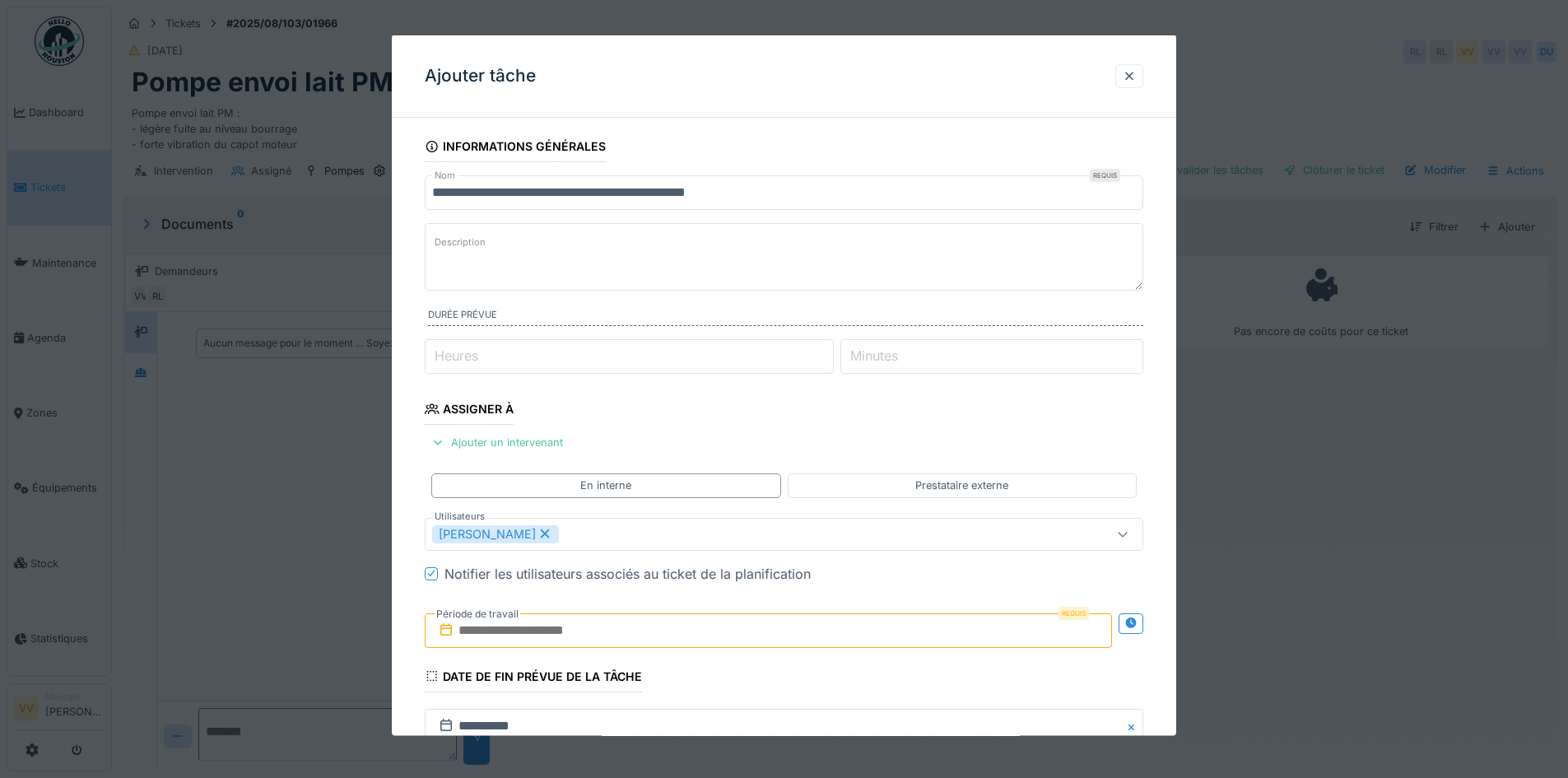
click at [974, 576] on div "Notifier les utilisateurs associés au ticket de la planification" at bounding box center [794, 573] width 699 height 20
click at [642, 238] on textarea "Description" at bounding box center [784, 257] width 719 height 67
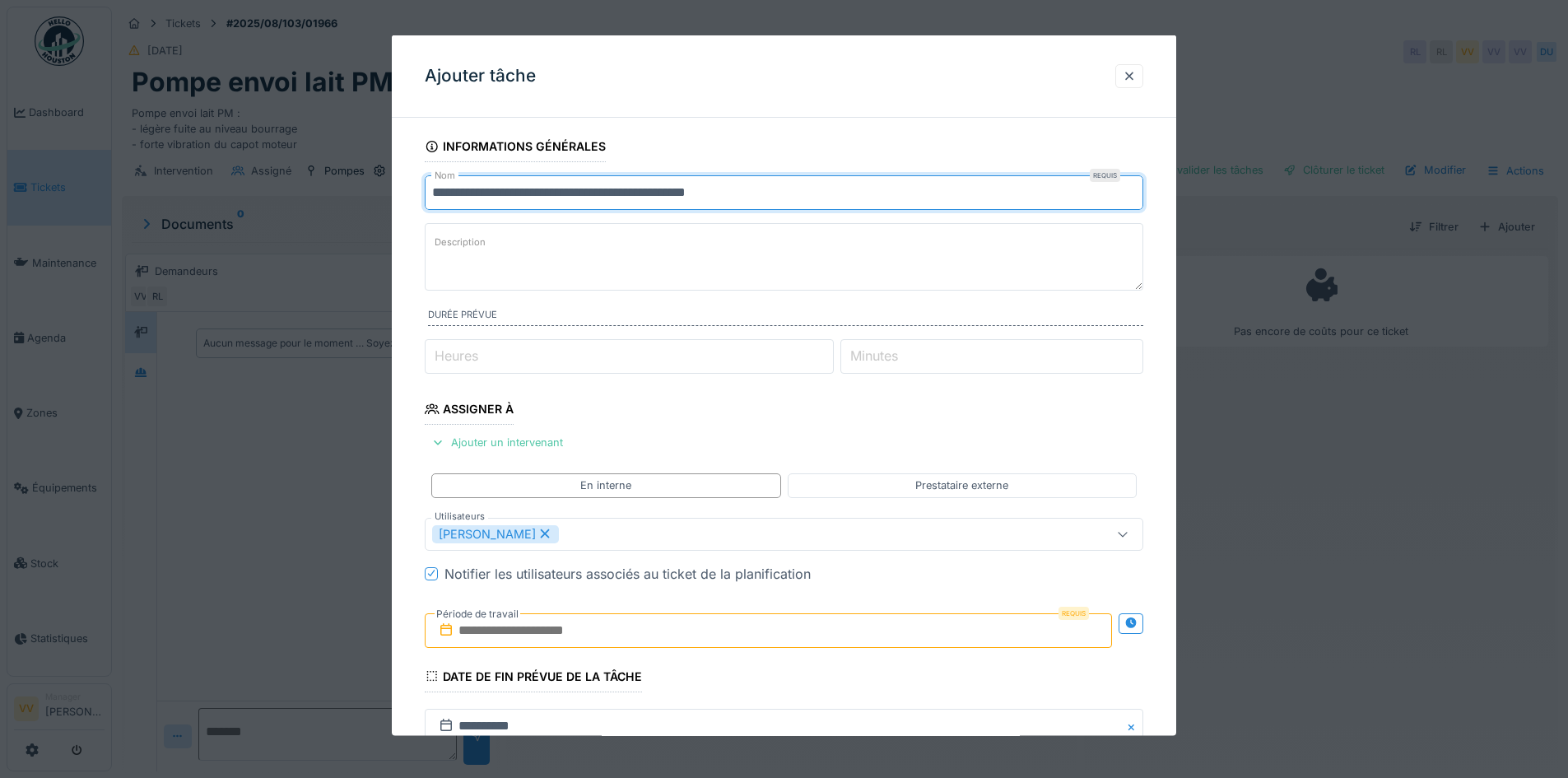
drag, startPoint x: 763, startPoint y: 190, endPoint x: 353, endPoint y: 191, distance: 410.0
click at [353, 191] on div "**********" at bounding box center [840, 389] width 1457 height 778
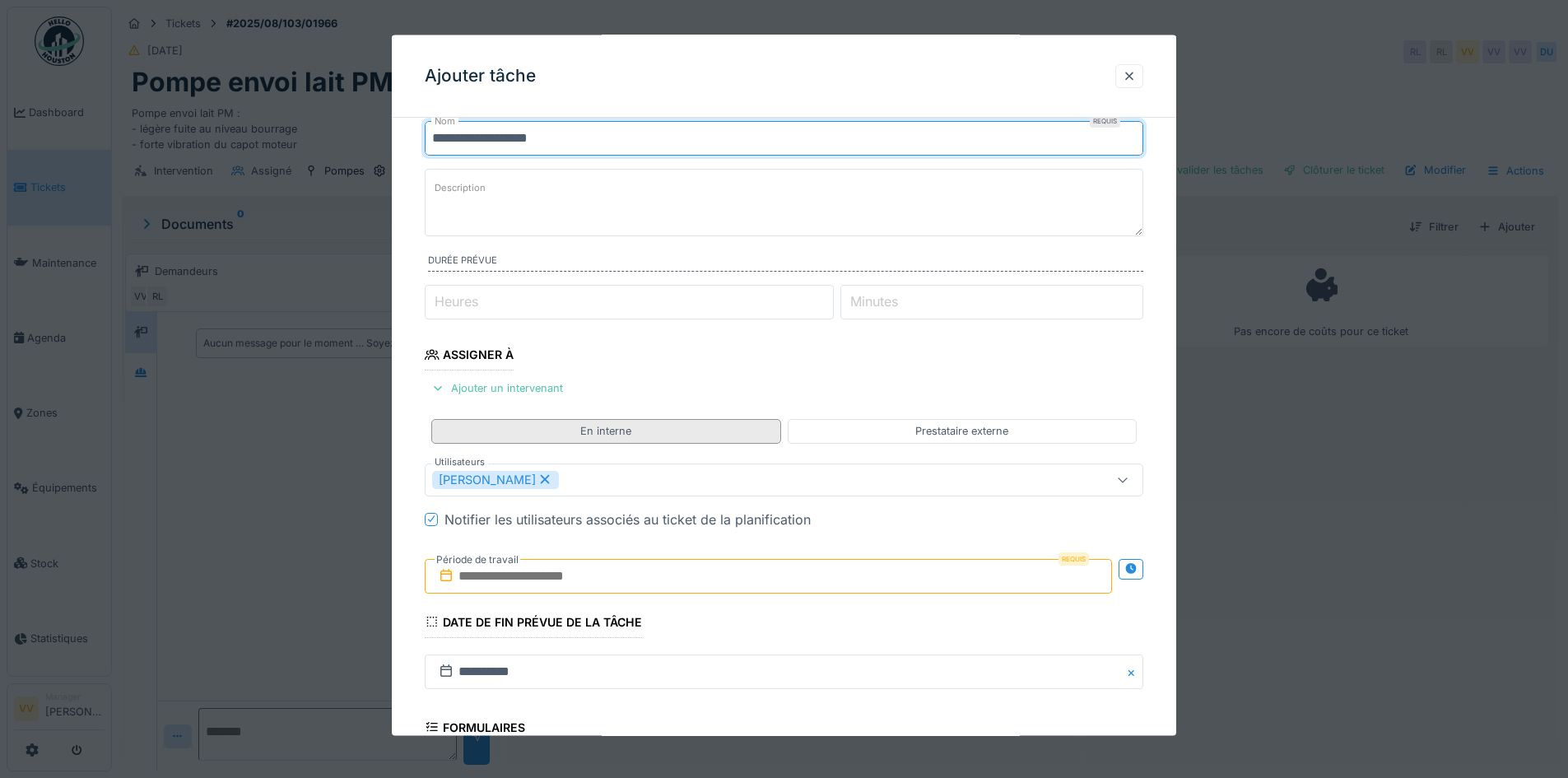
scroll to position [82, 0]
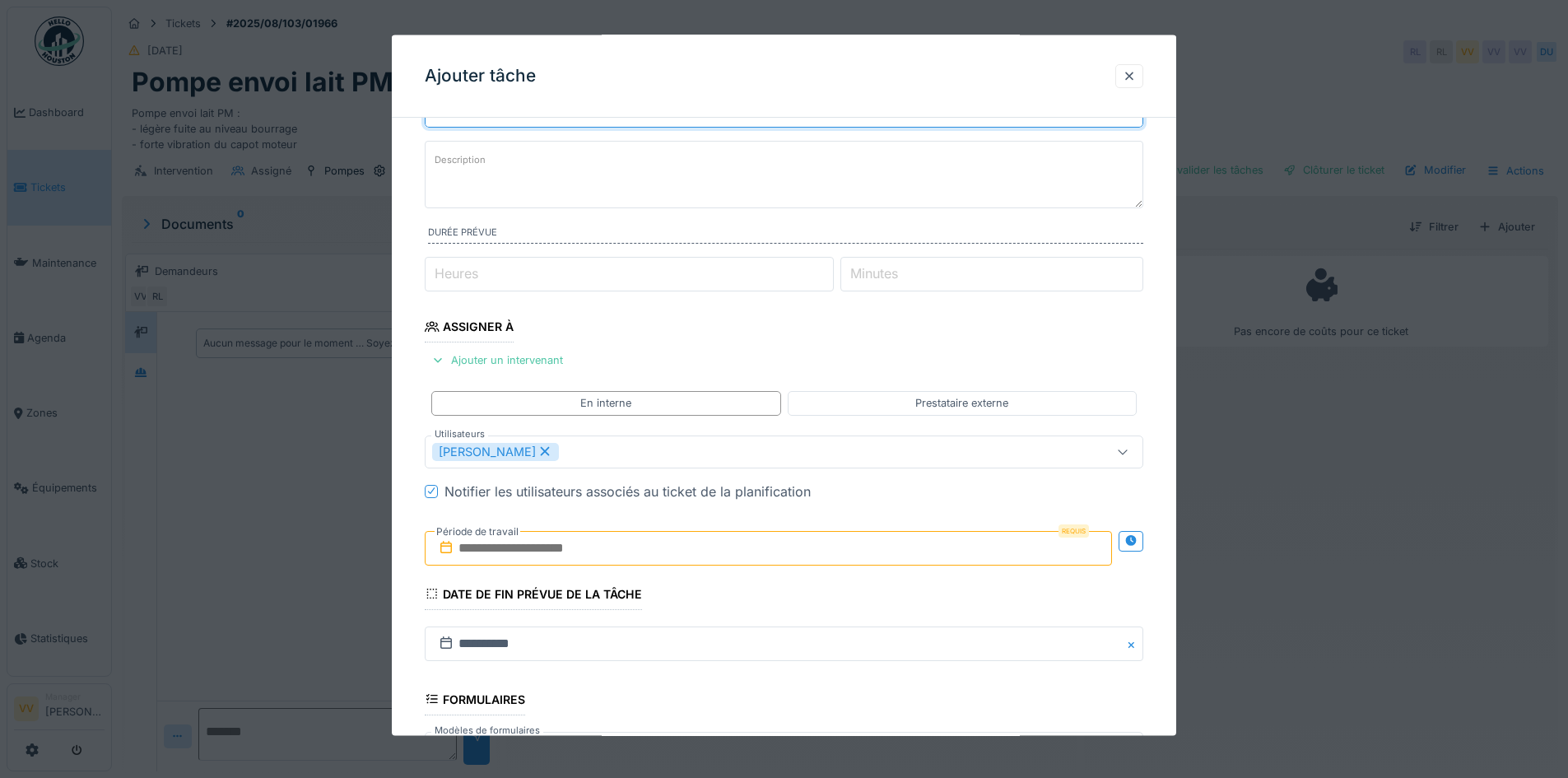
type input "**********"
click at [664, 545] on input "text" at bounding box center [769, 547] width 688 height 35
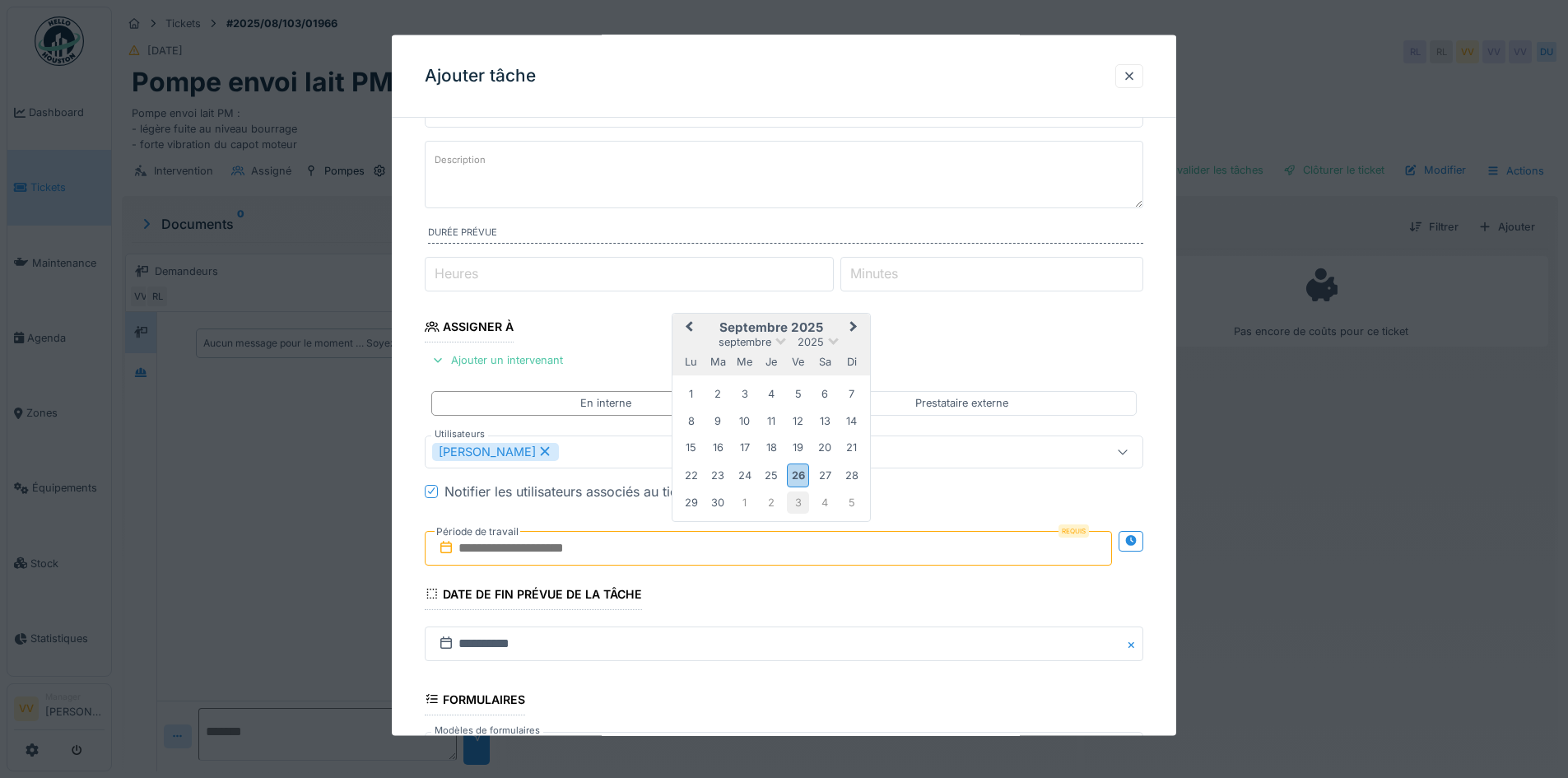
click at [799, 495] on div "3" at bounding box center [798, 503] width 22 height 22
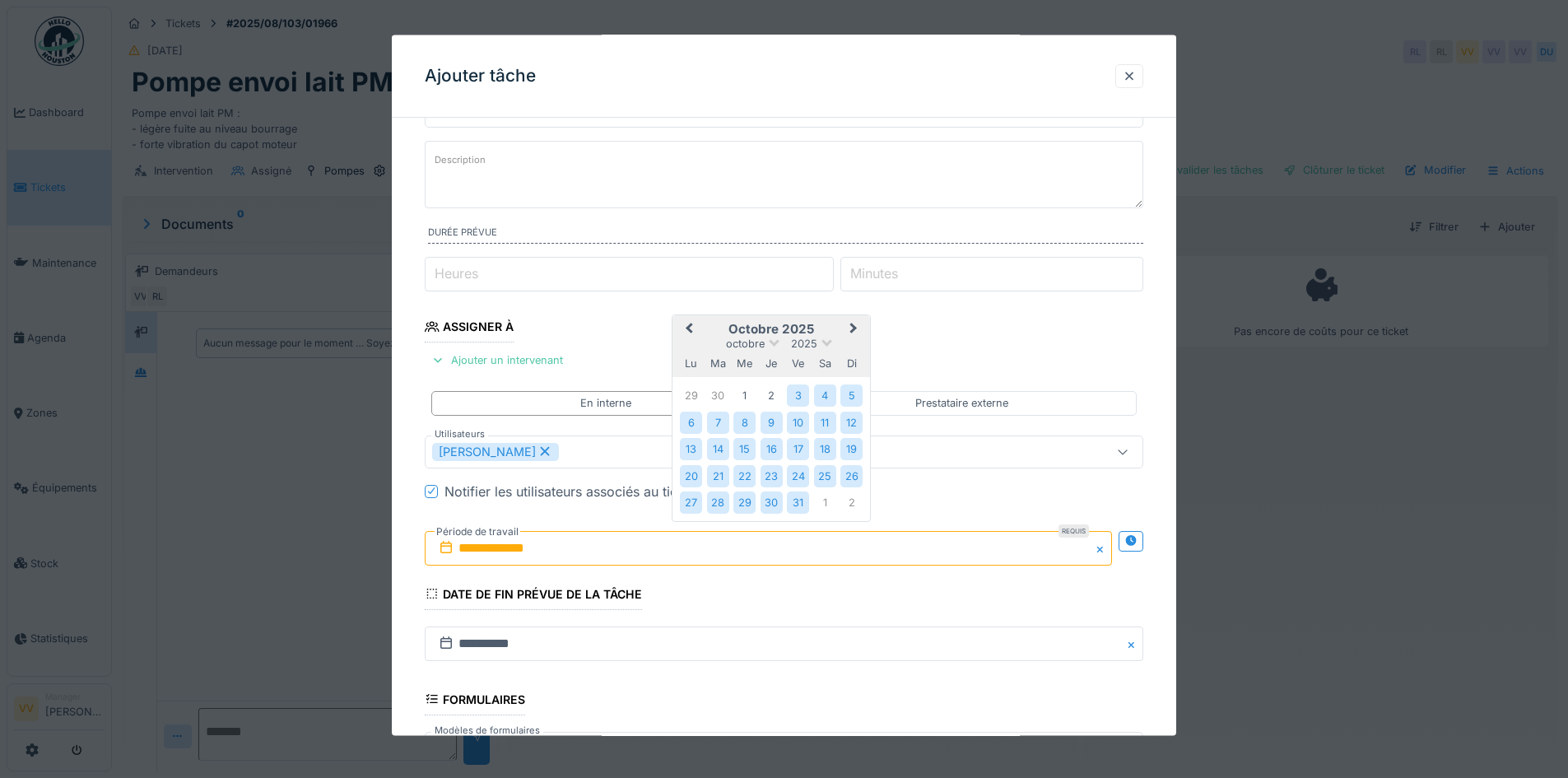
click at [799, 495] on div "31" at bounding box center [798, 503] width 22 height 22
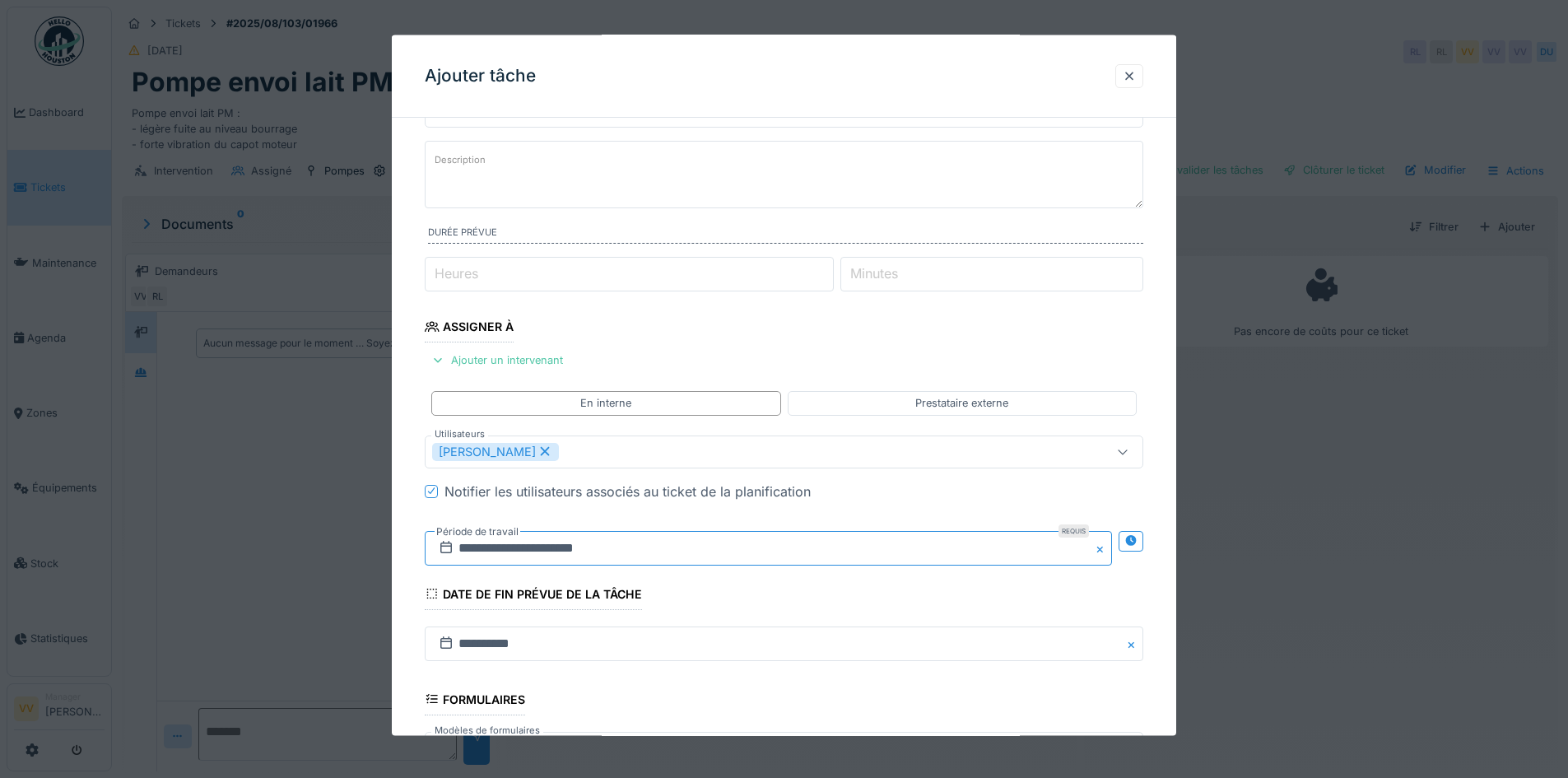
click at [678, 553] on input "**********" at bounding box center [769, 547] width 688 height 35
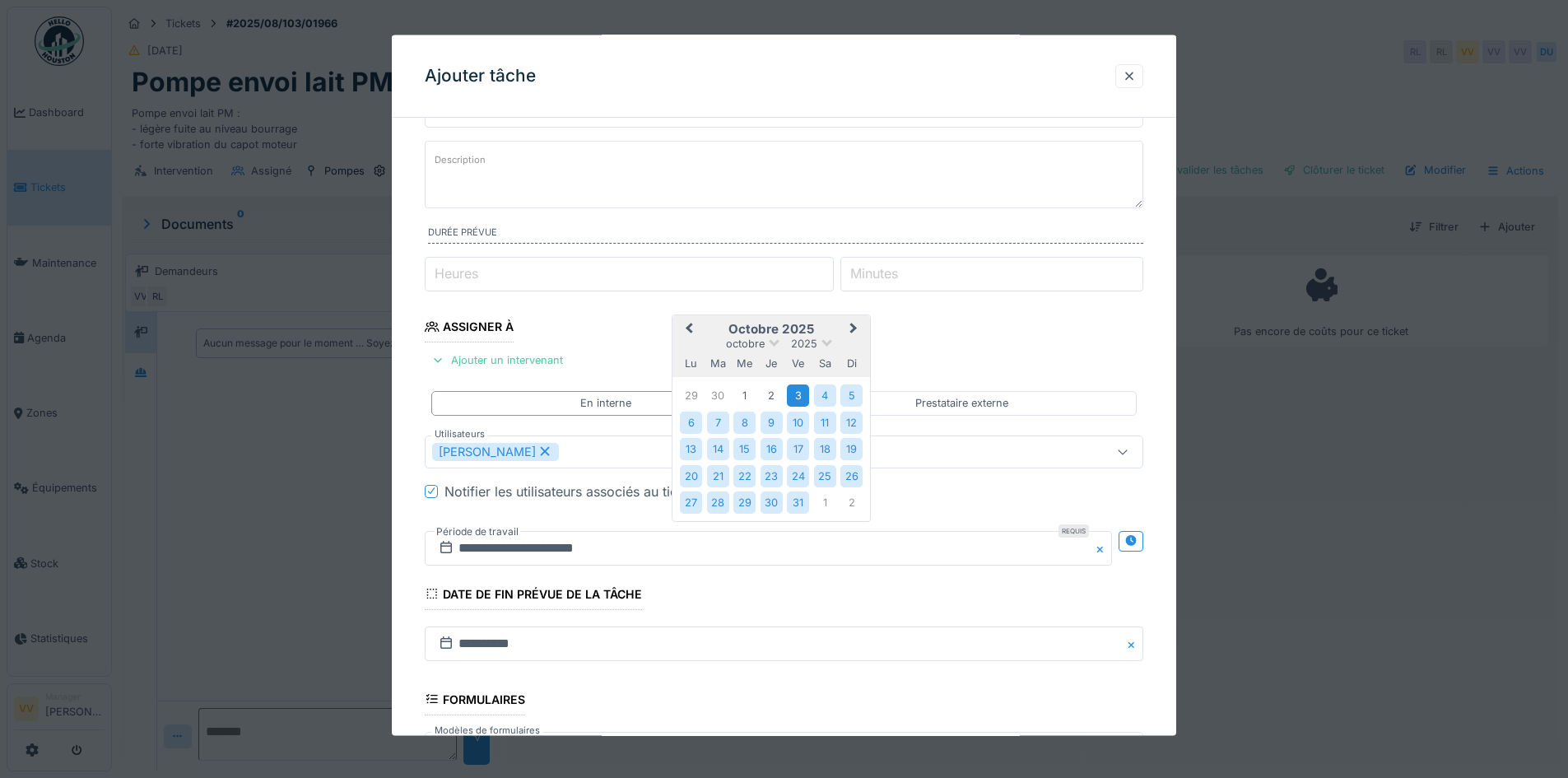
click at [799, 391] on div "3" at bounding box center [798, 395] width 22 height 22
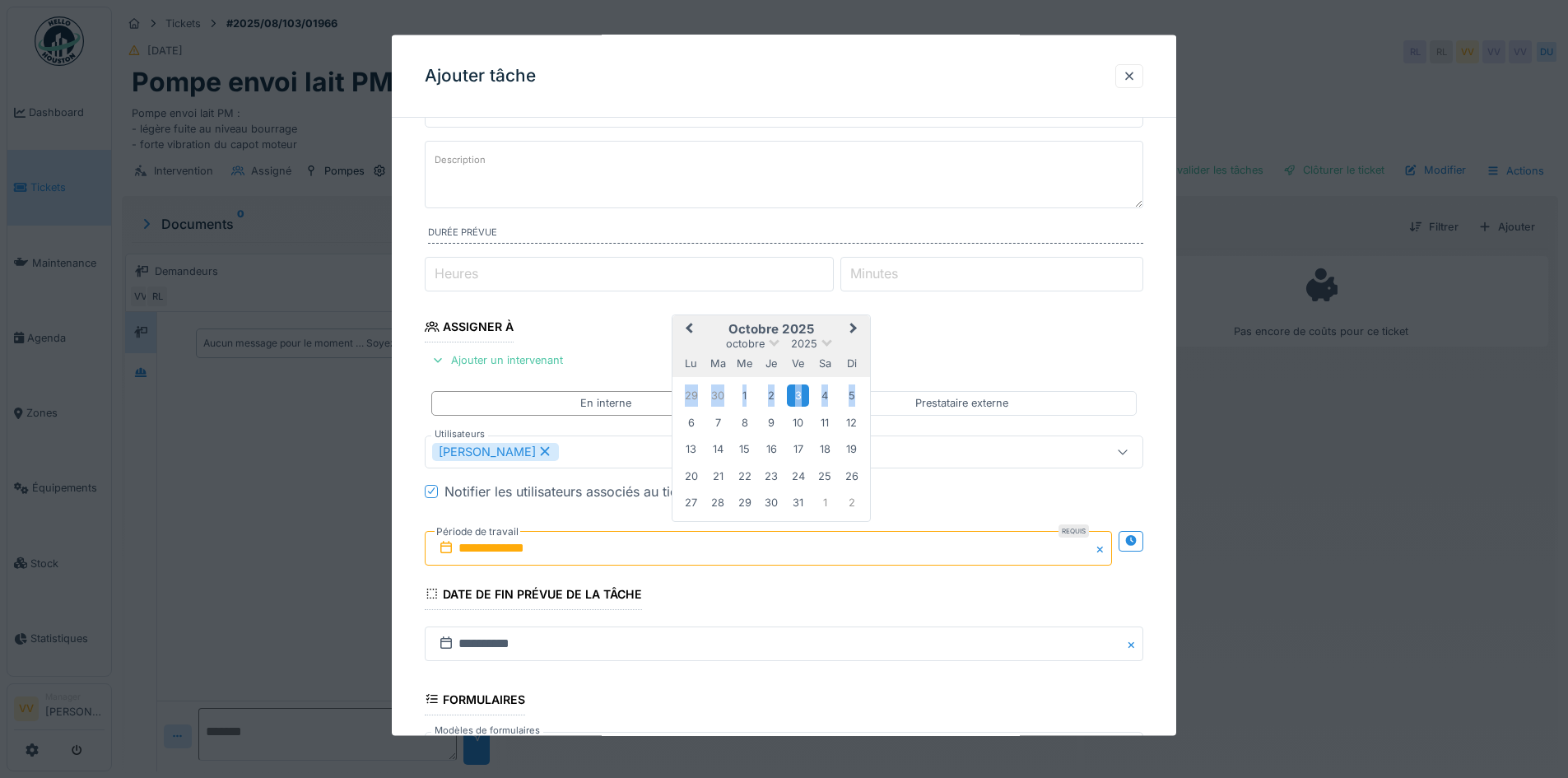
click at [799, 391] on div "3" at bounding box center [798, 395] width 22 height 22
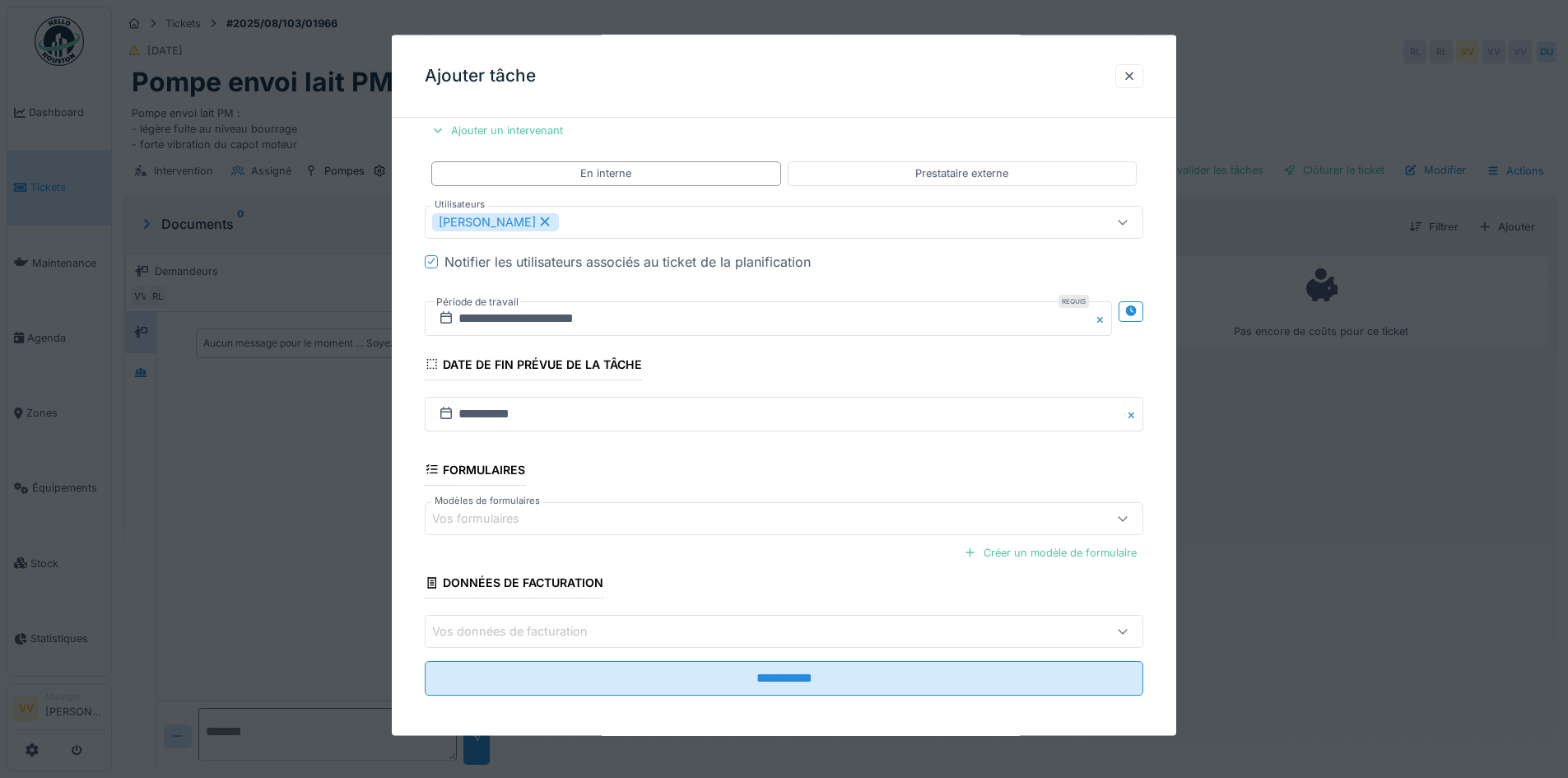
scroll to position [317, 0]
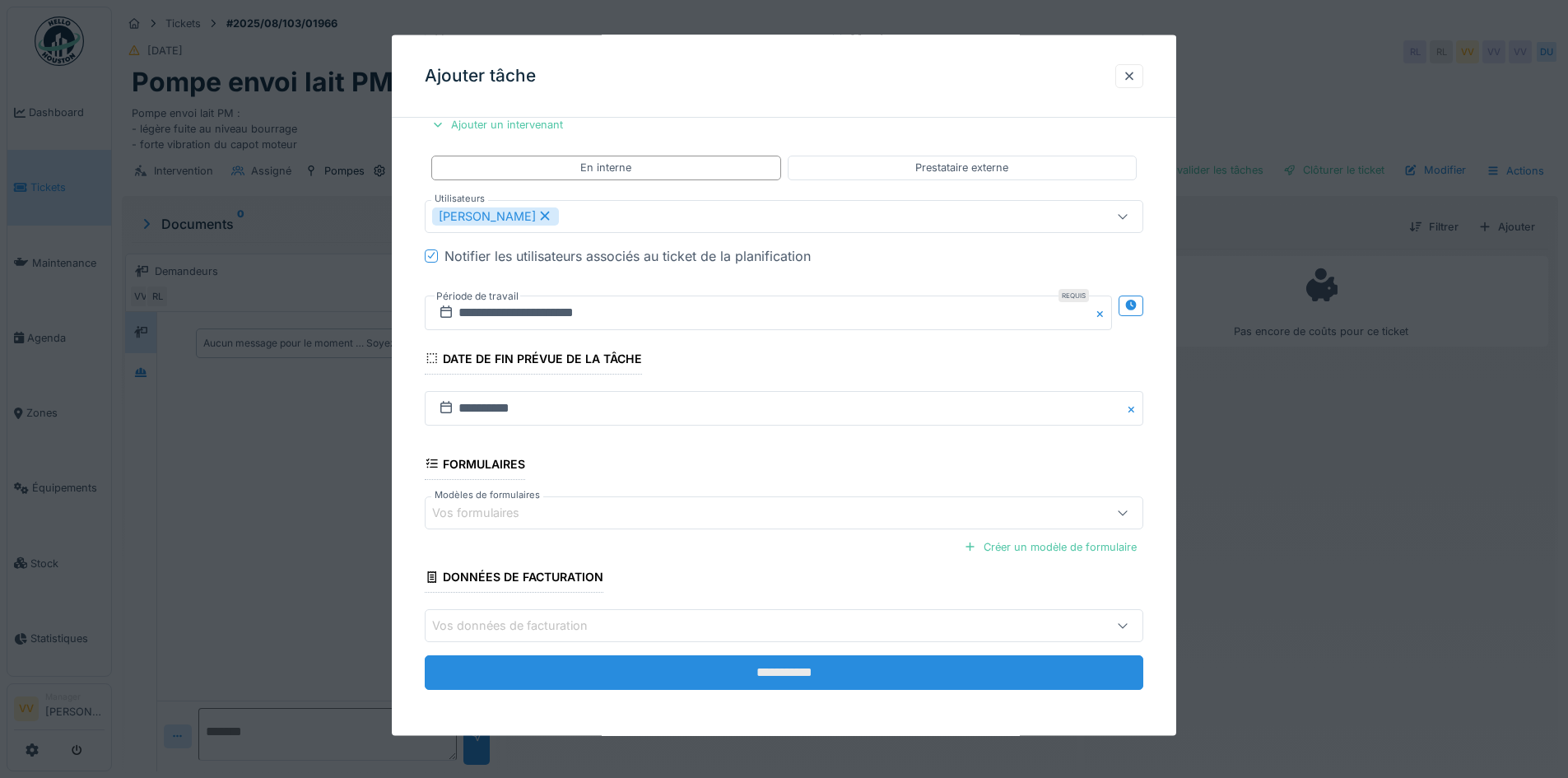
click at [879, 670] on input "**********" at bounding box center [784, 672] width 719 height 35
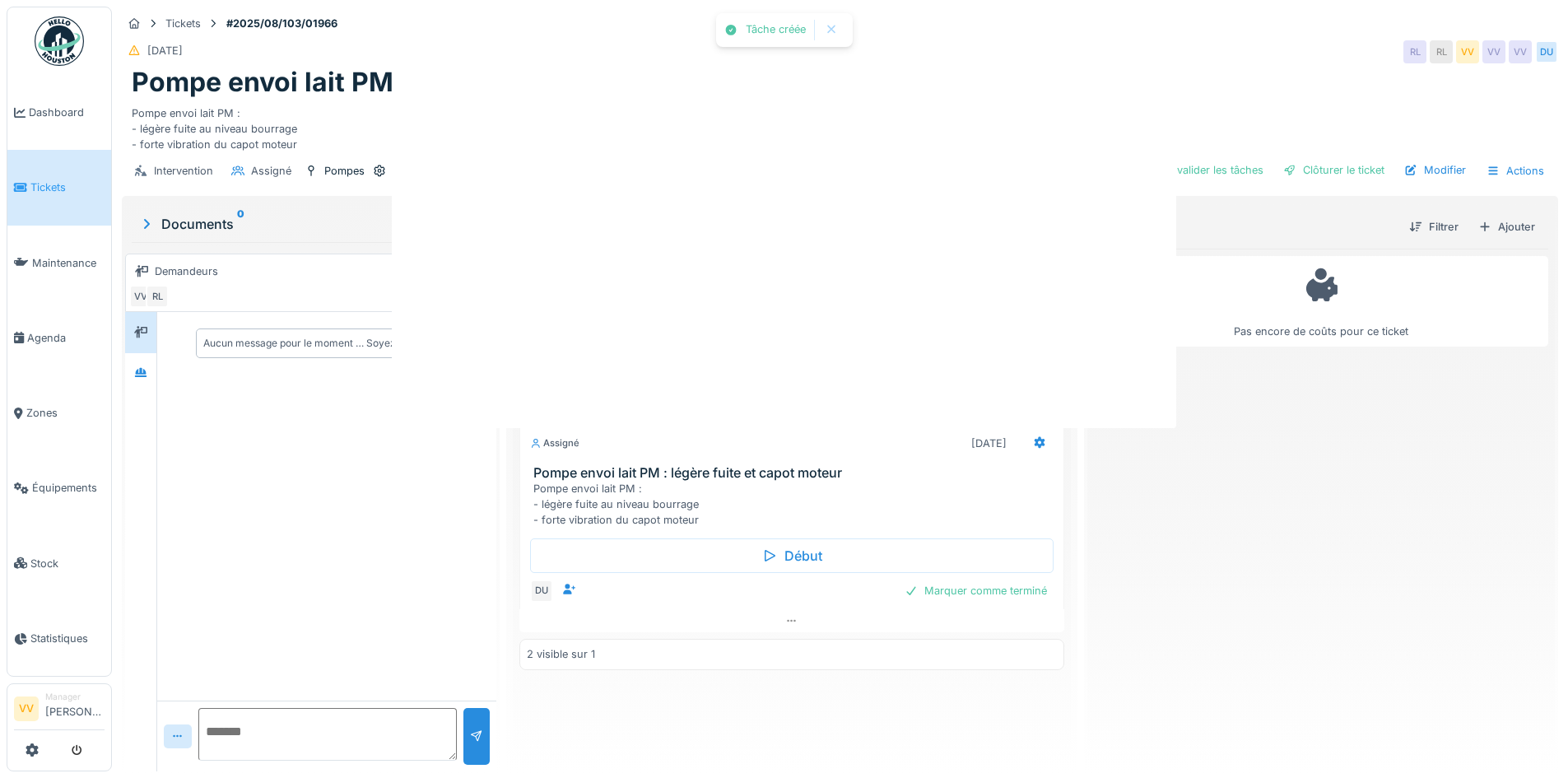
scroll to position [0, 0]
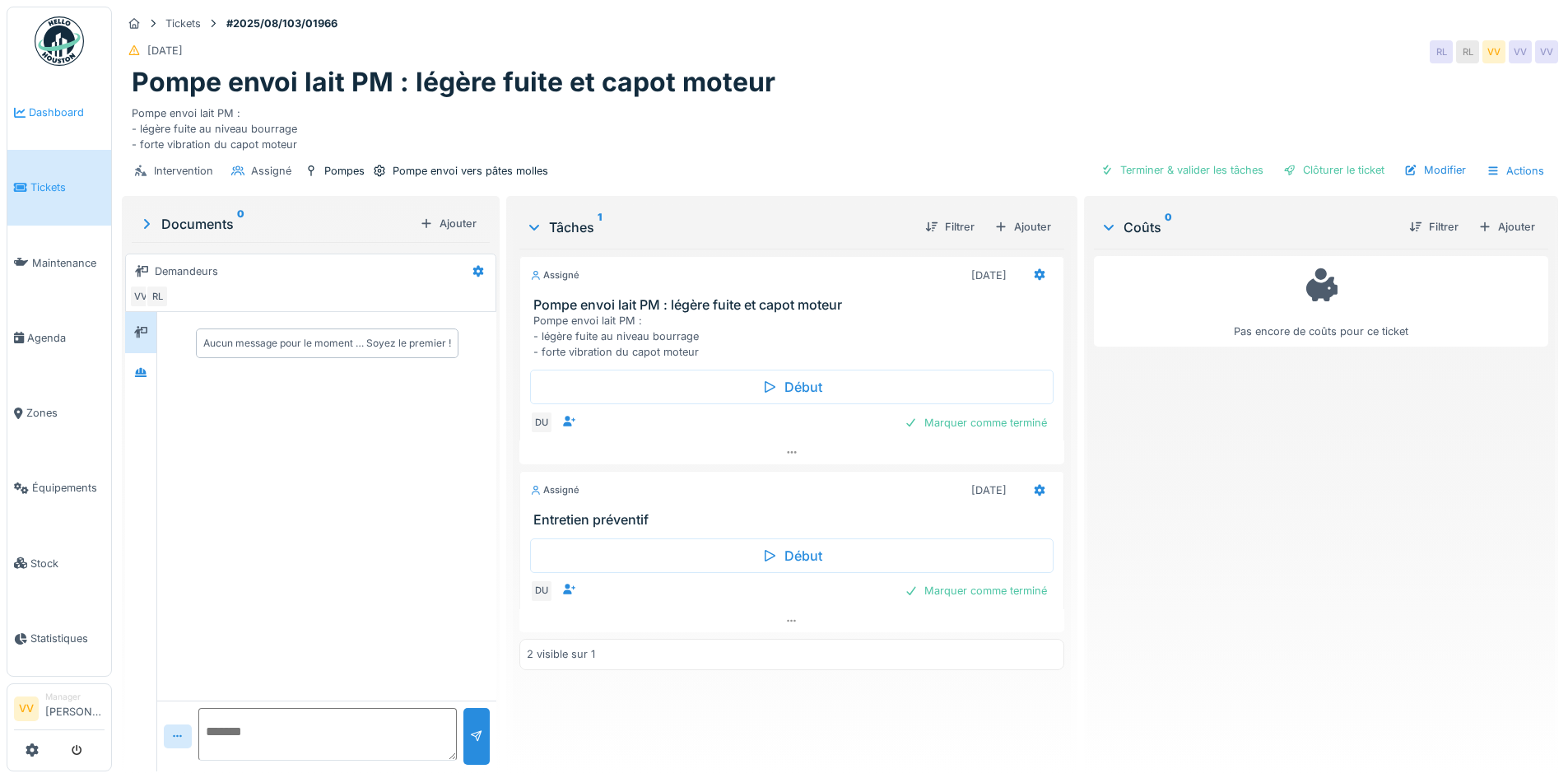
click at [38, 112] on span "Dashboard" at bounding box center [67, 112] width 76 height 16
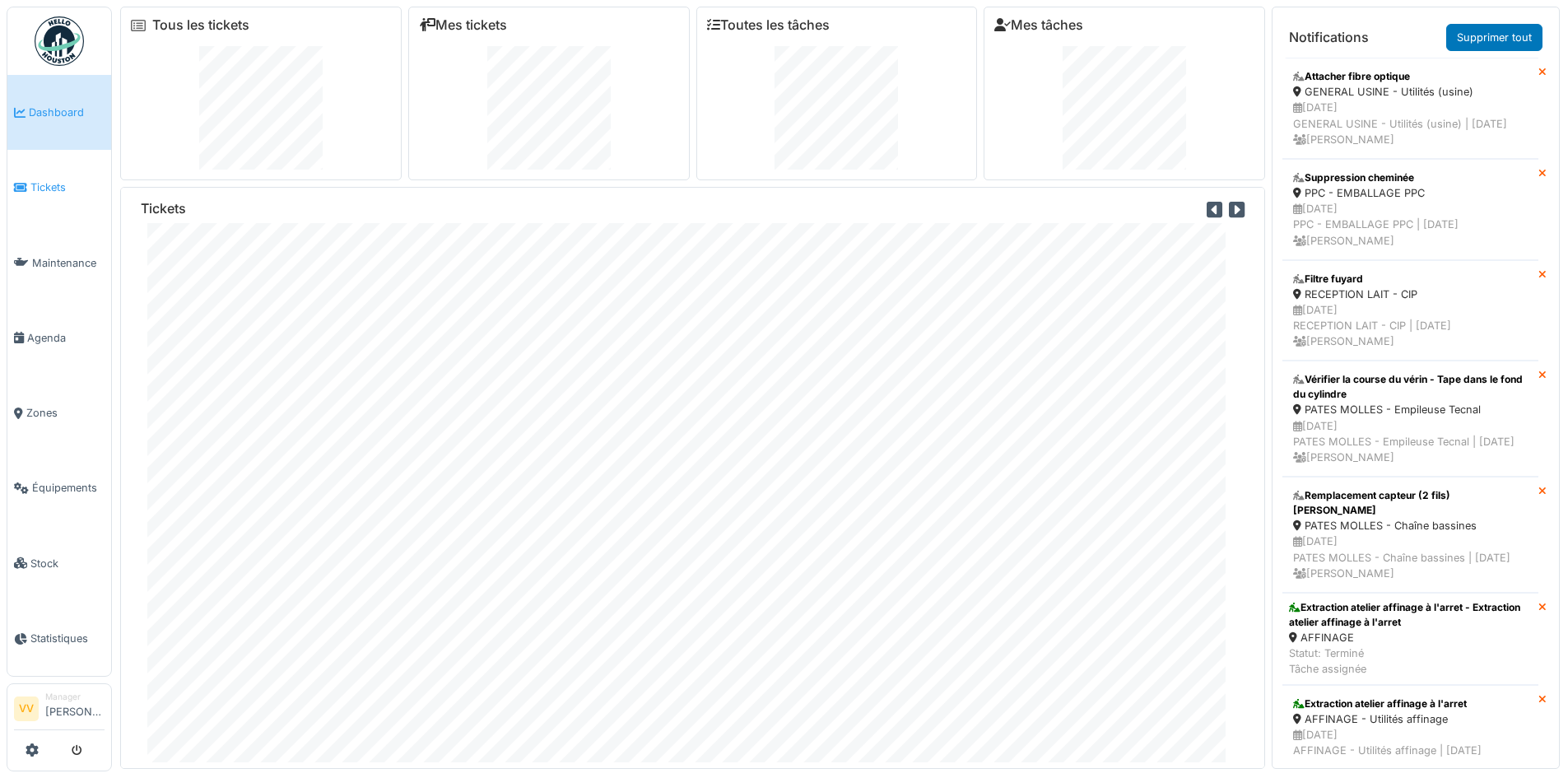
click at [40, 182] on span "Tickets" at bounding box center [67, 187] width 74 height 16
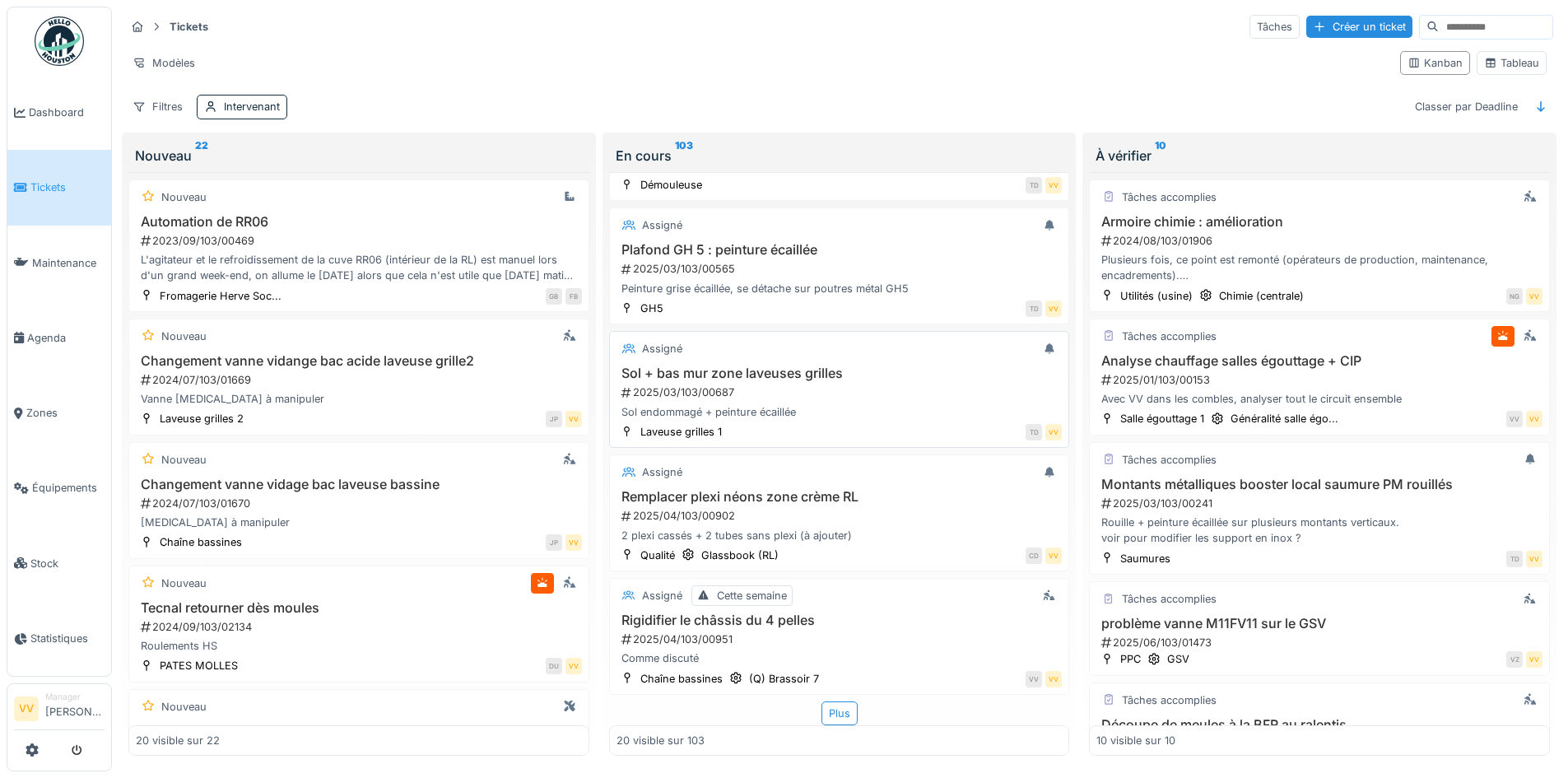
scroll to position [10, 0]
click at [822, 701] on div "Plus" at bounding box center [840, 713] width 36 height 24
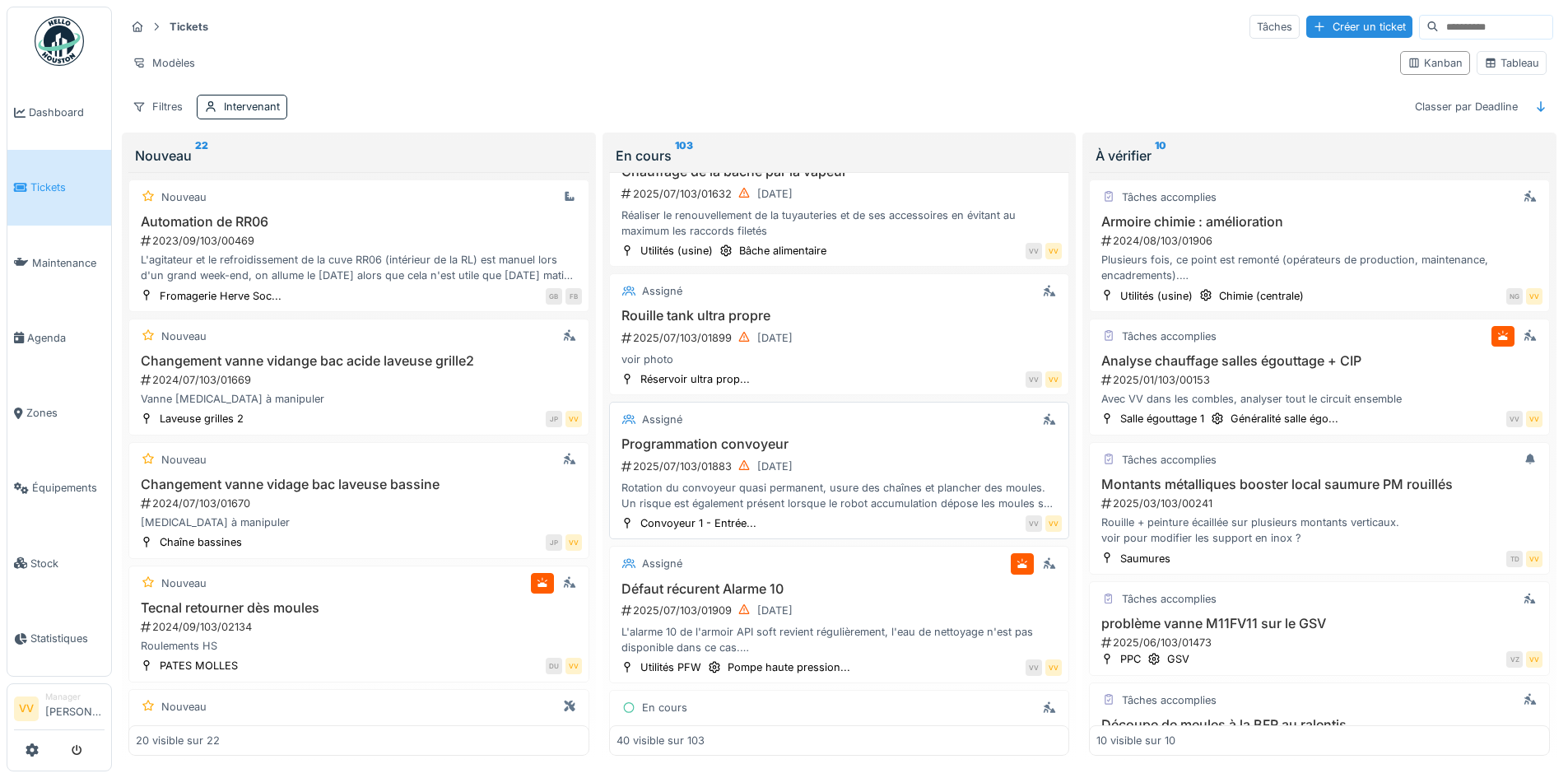
scroll to position [4674, 0]
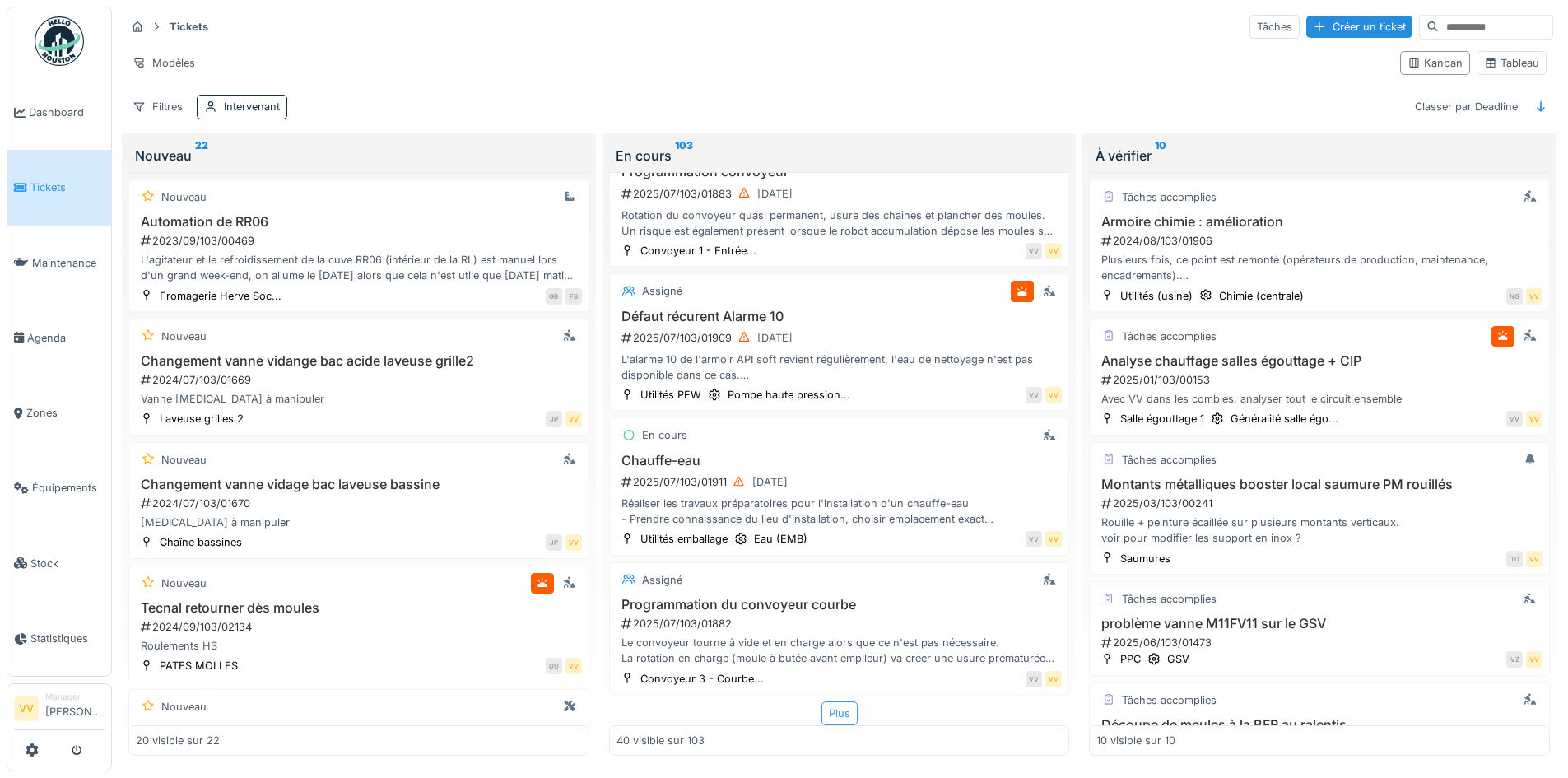
click at [829, 701] on div "Plus" at bounding box center [840, 713] width 36 height 24
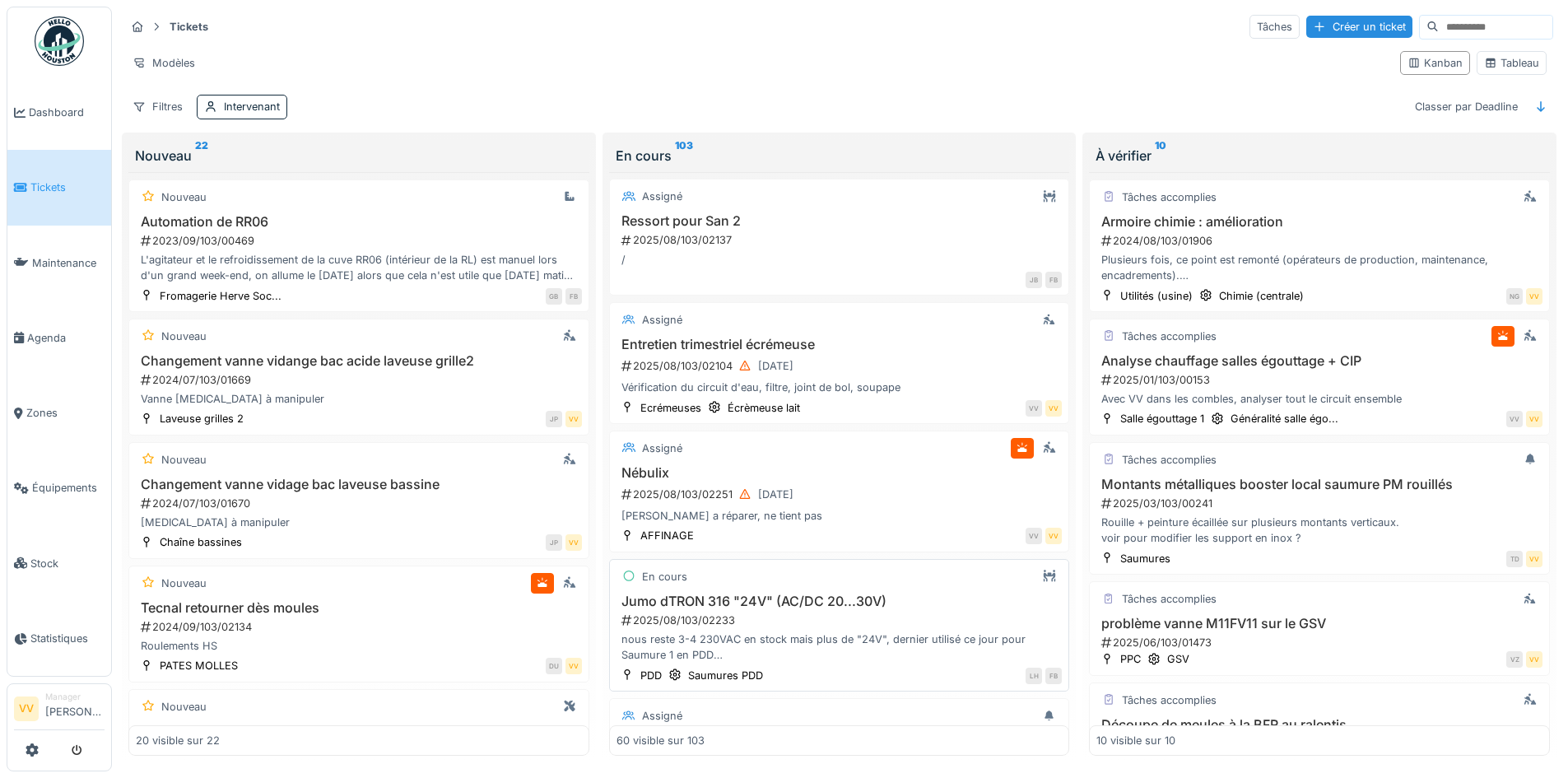
scroll to position [6157, 0]
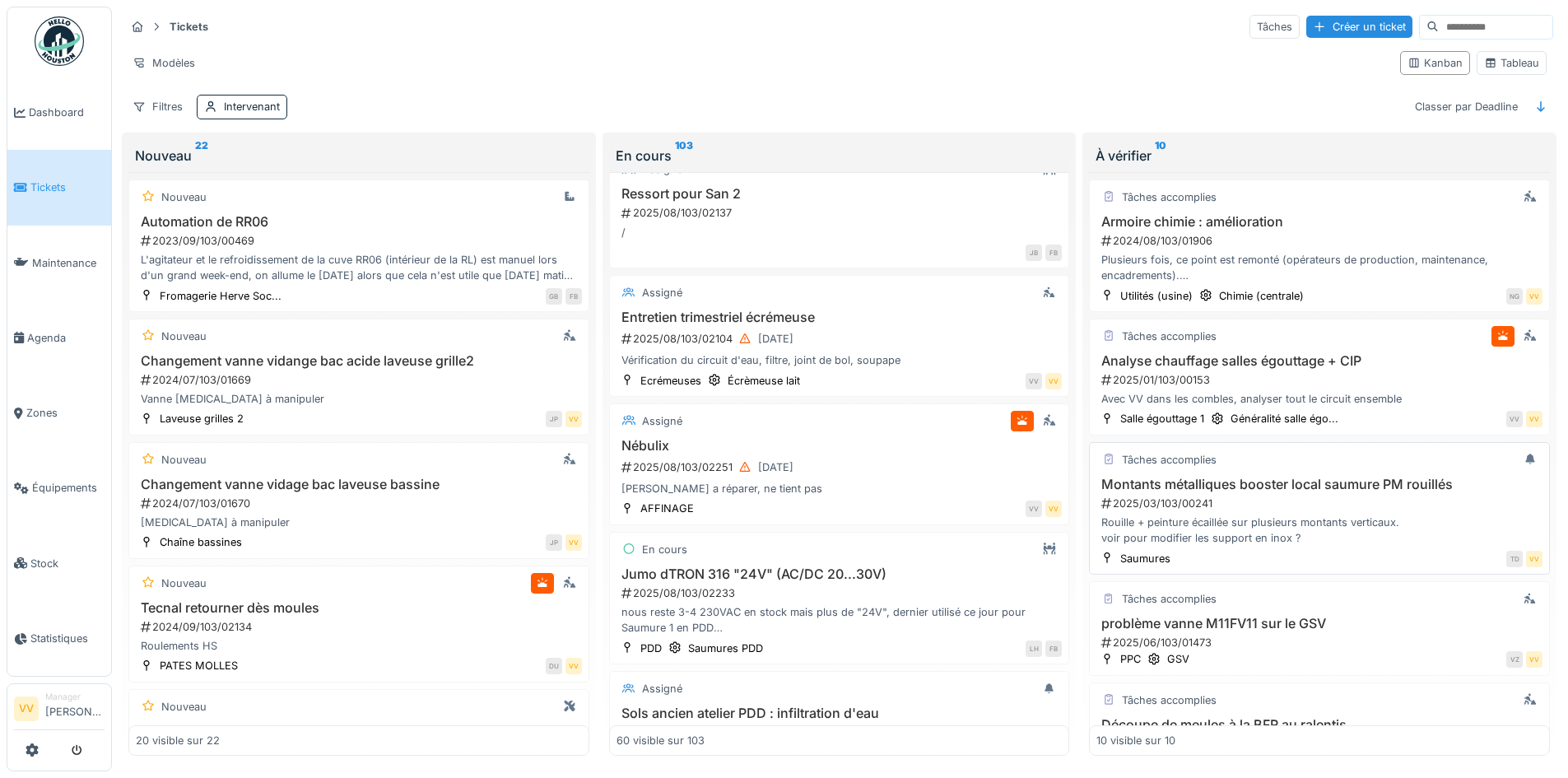
drag, startPoint x: 885, startPoint y: 470, endPoint x: 874, endPoint y: 477, distance: 13.0
click at [875, 477] on div "Nébulix 2025/08/103/02251 26/08/2025 Roue a réparer, ne tient pas" at bounding box center [839, 467] width 446 height 59
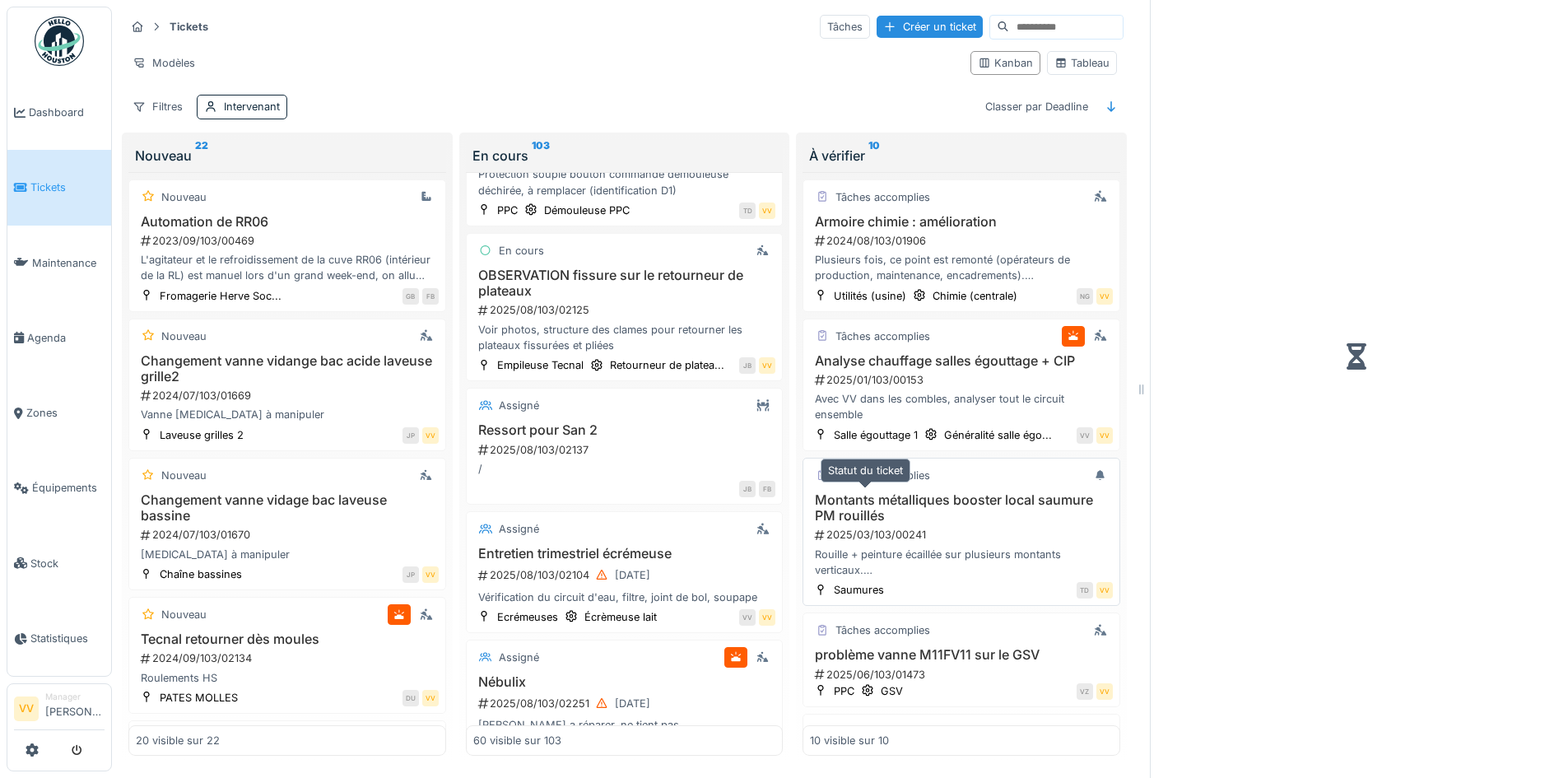
scroll to position [6628, 0]
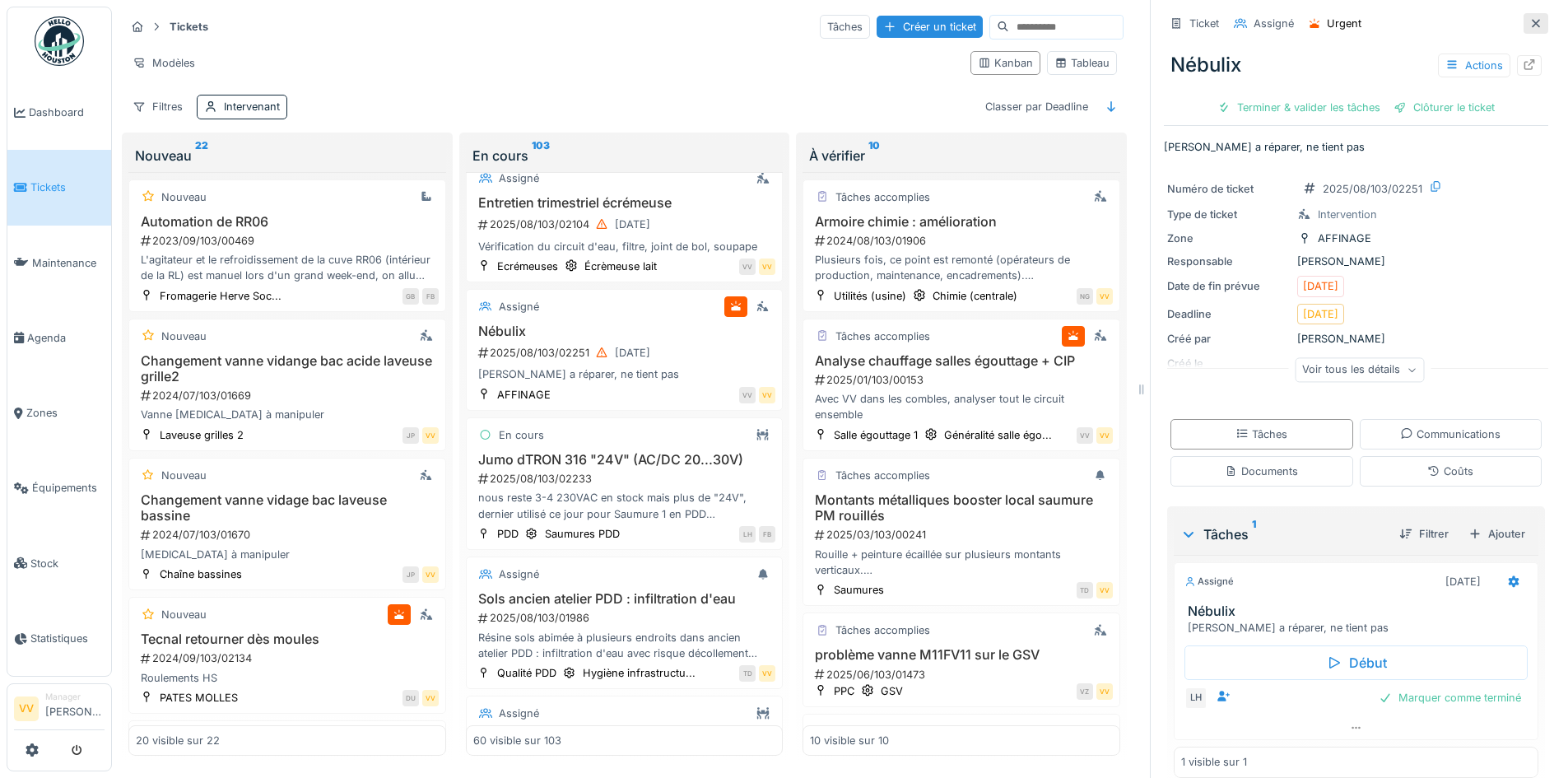
click at [1530, 18] on icon at bounding box center [1536, 24] width 13 height 11
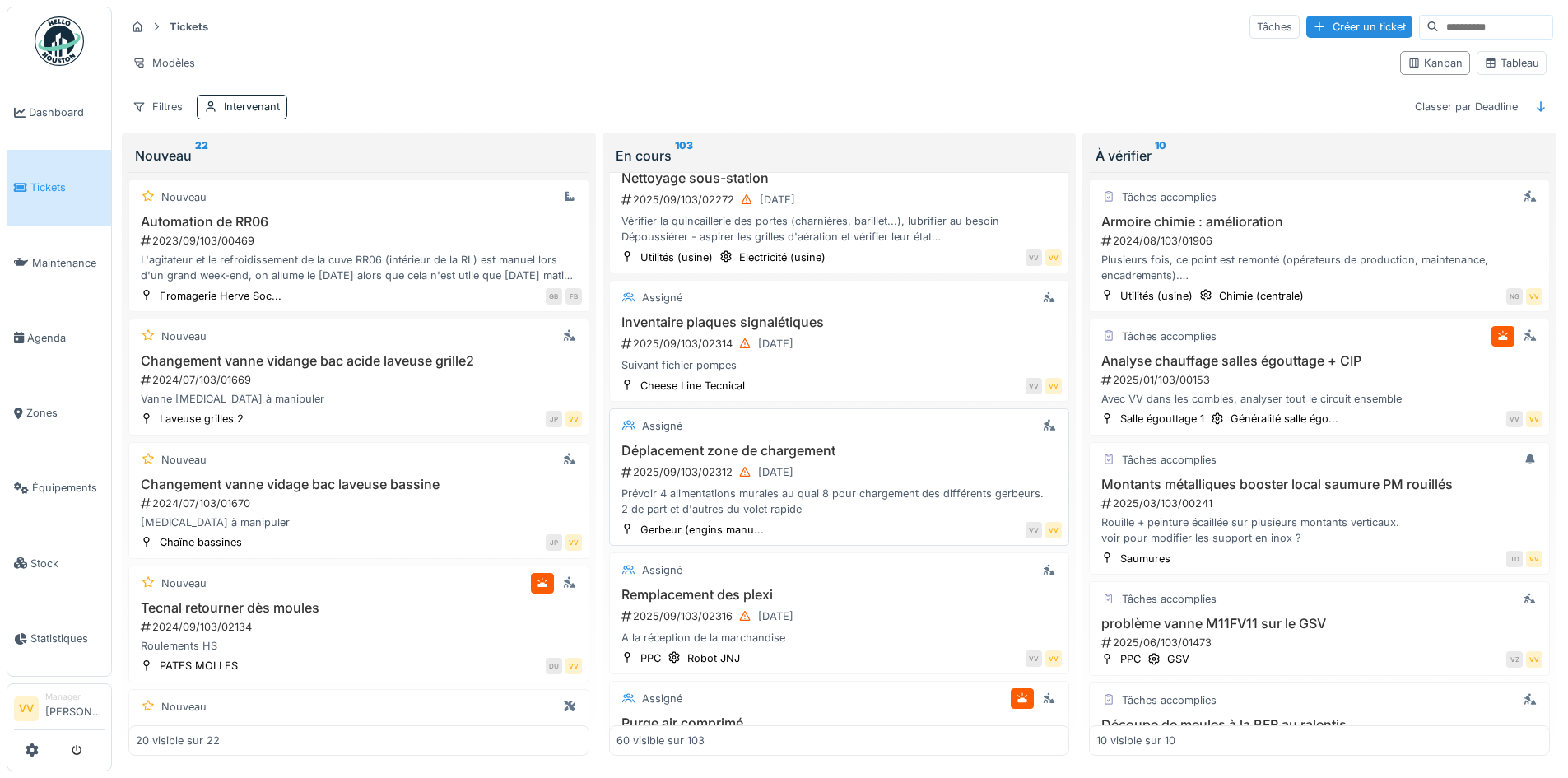
scroll to position [6979, 0]
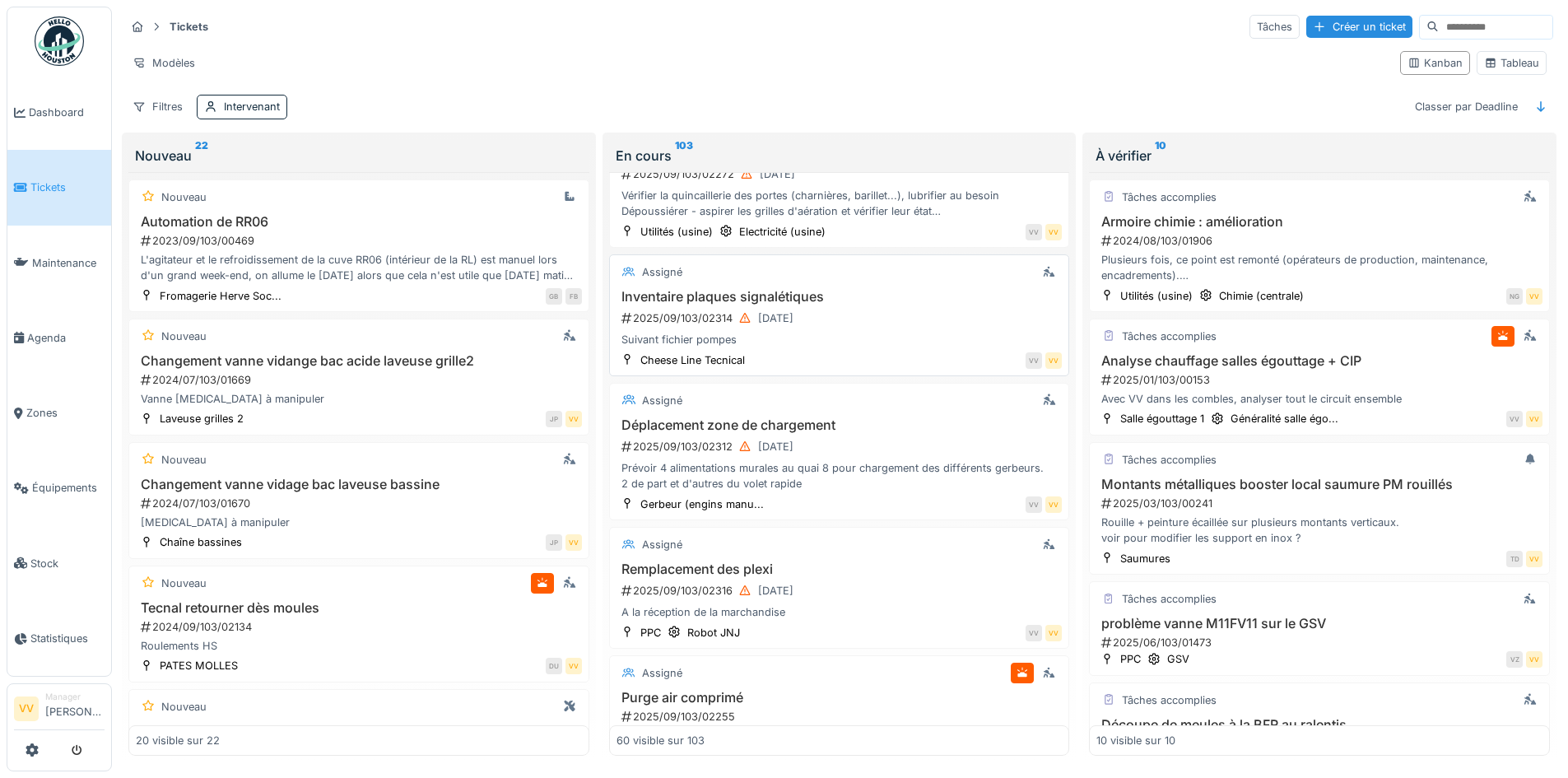
click at [920, 332] on div "Suivant fichier pompes" at bounding box center [839, 339] width 446 height 16
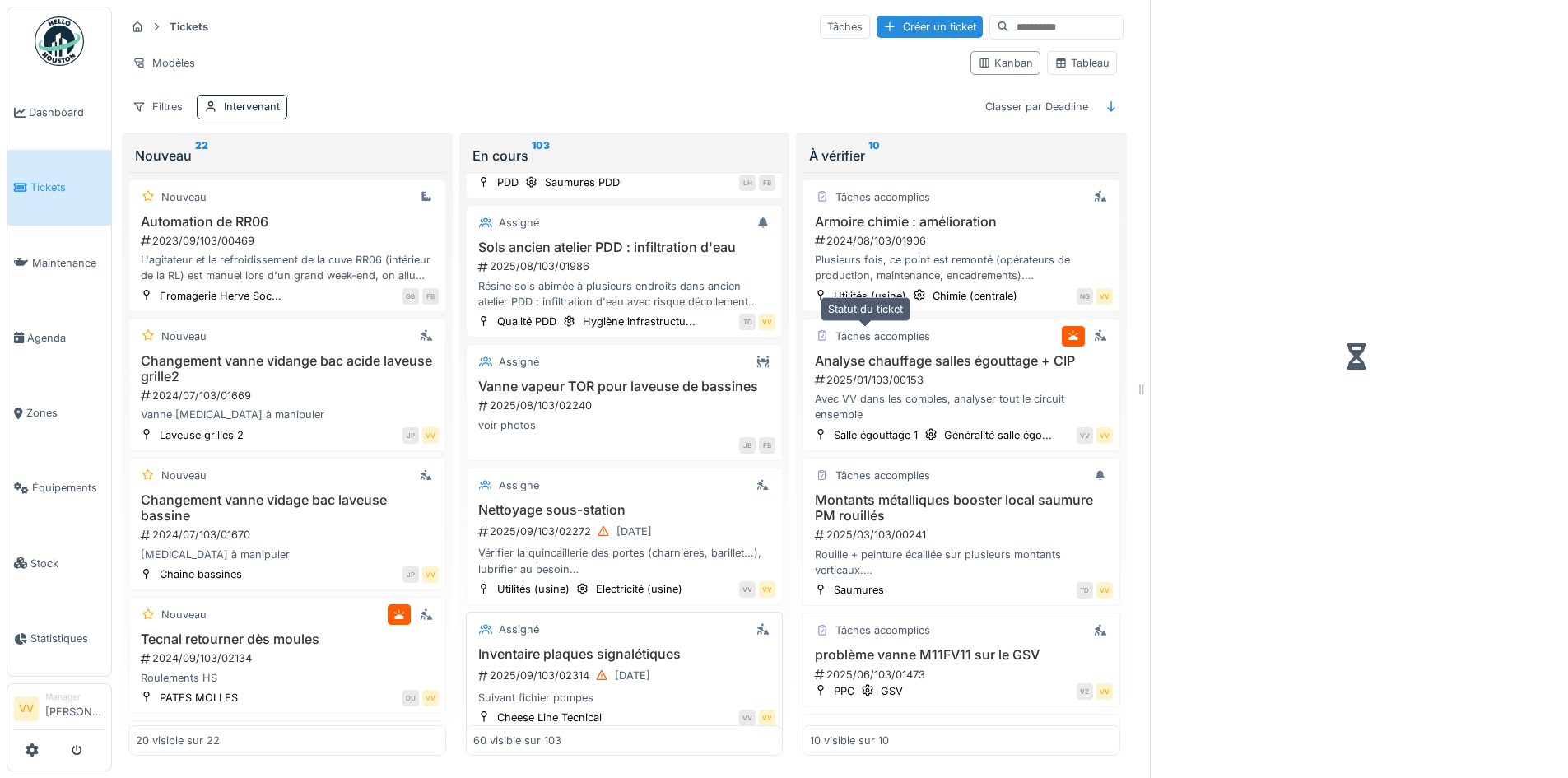
scroll to position [7467, 0]
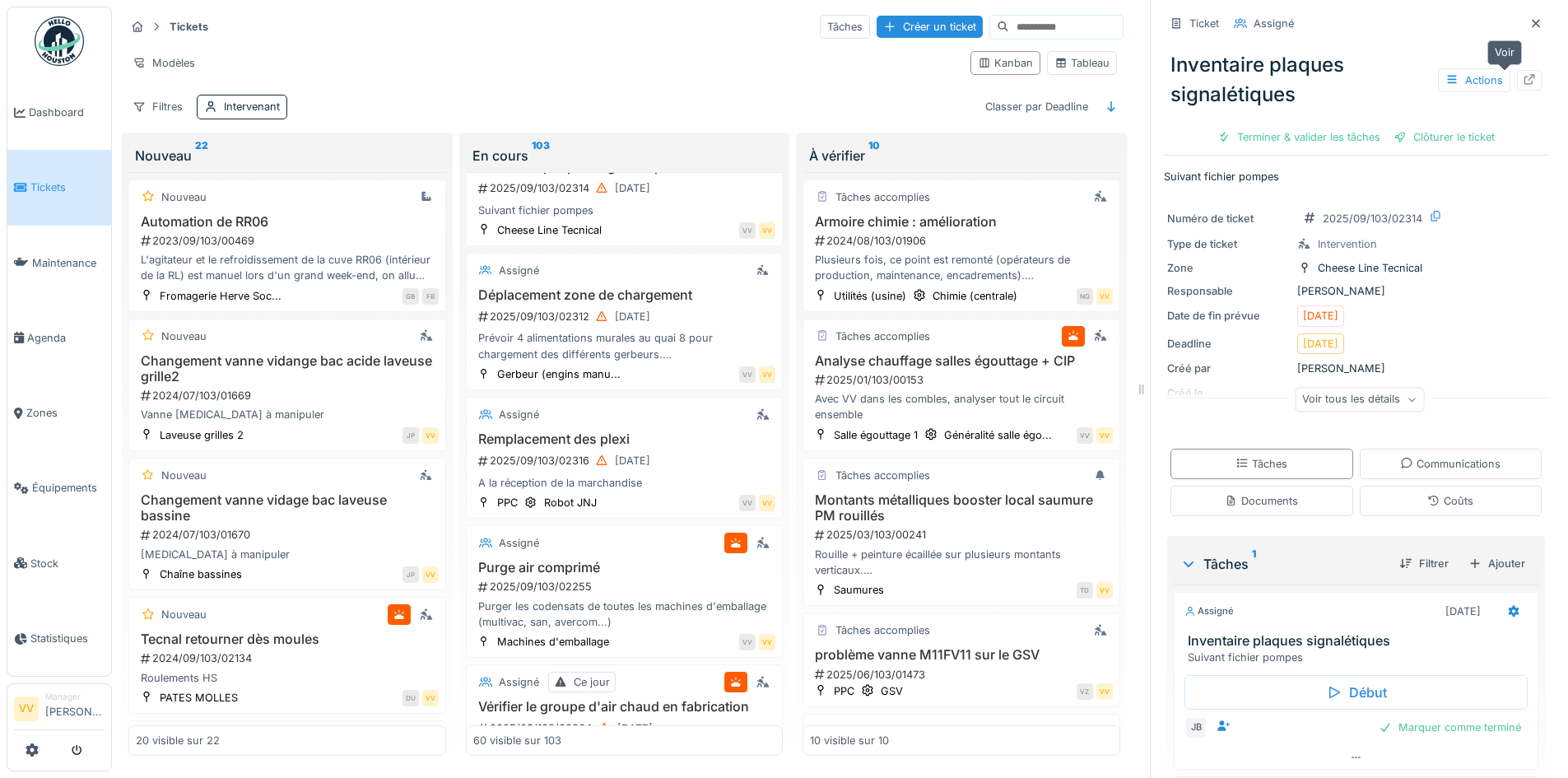
click at [1524, 74] on icon at bounding box center [1530, 79] width 11 height 11
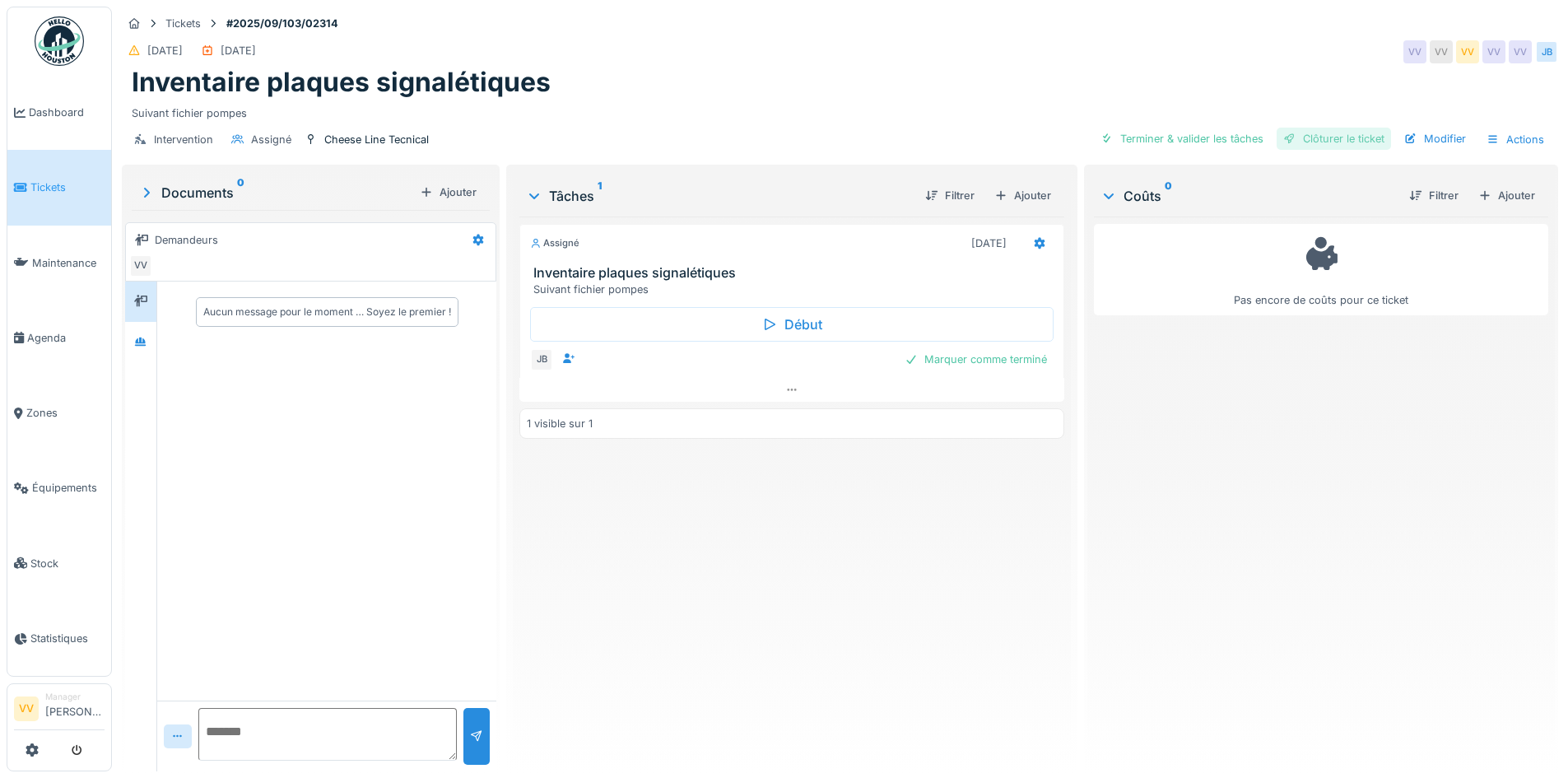
click at [1359, 133] on div "Clôturer le ticket" at bounding box center [1334, 139] width 114 height 22
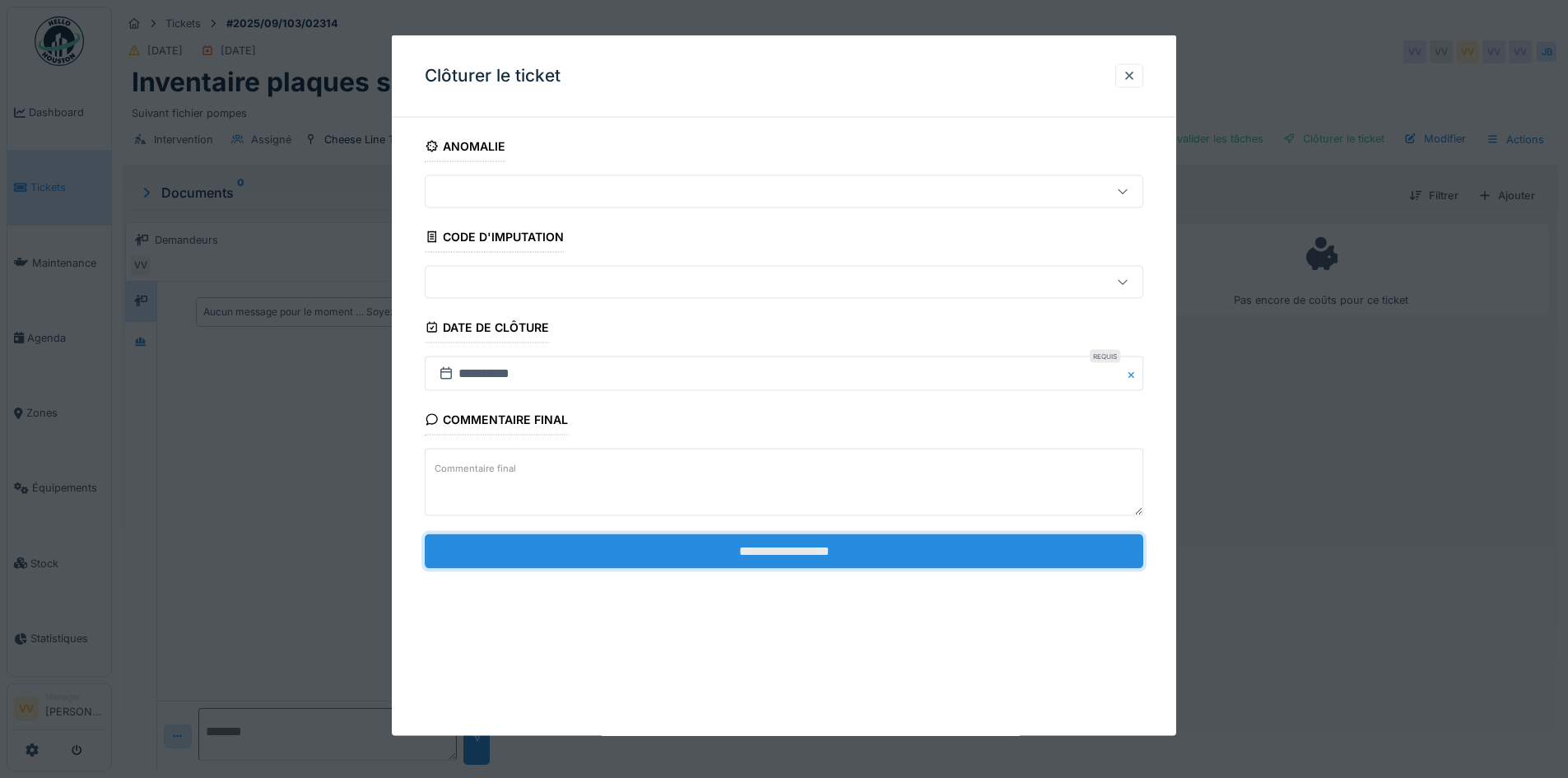
click at [840, 548] on input "**********" at bounding box center [784, 551] width 719 height 35
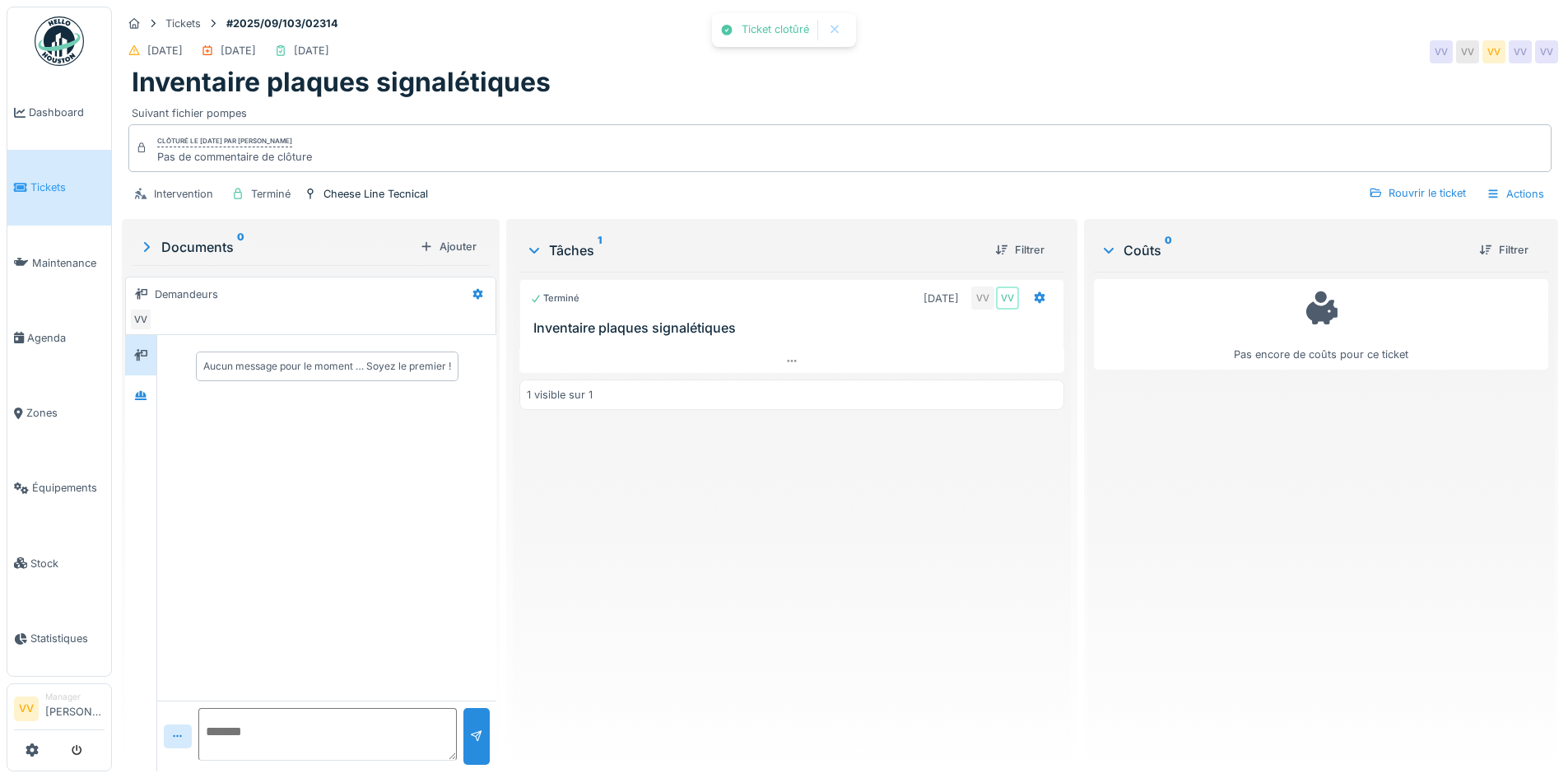
click at [922, 609] on div "Terminé [DATE] VV VV Inventaire plaques signalétiques 1 visible sur 1" at bounding box center [791, 514] width 545 height 486
click at [25, 194] on link "Tickets" at bounding box center [59, 187] width 104 height 75
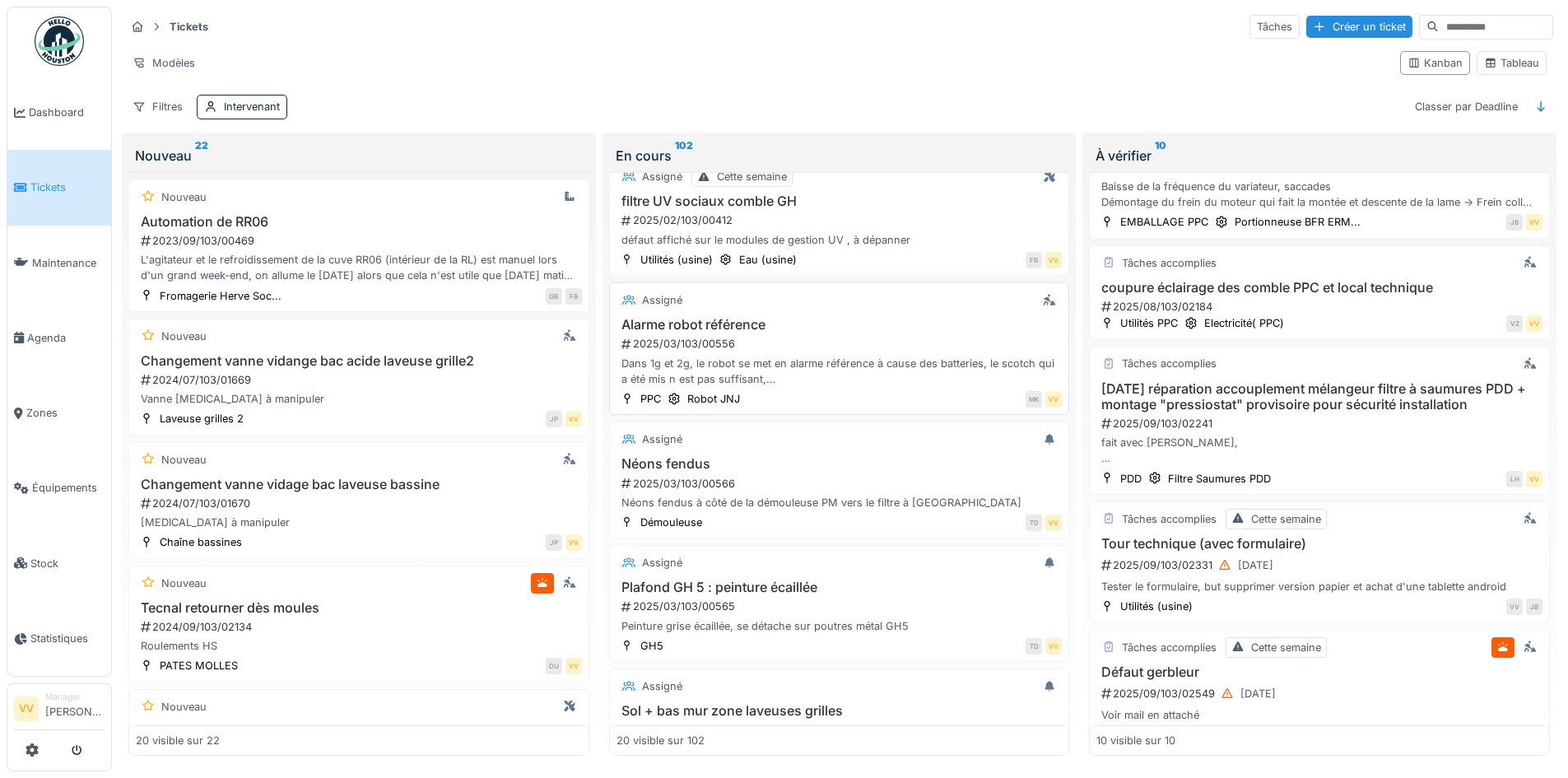
scroll to position [2066, 0]
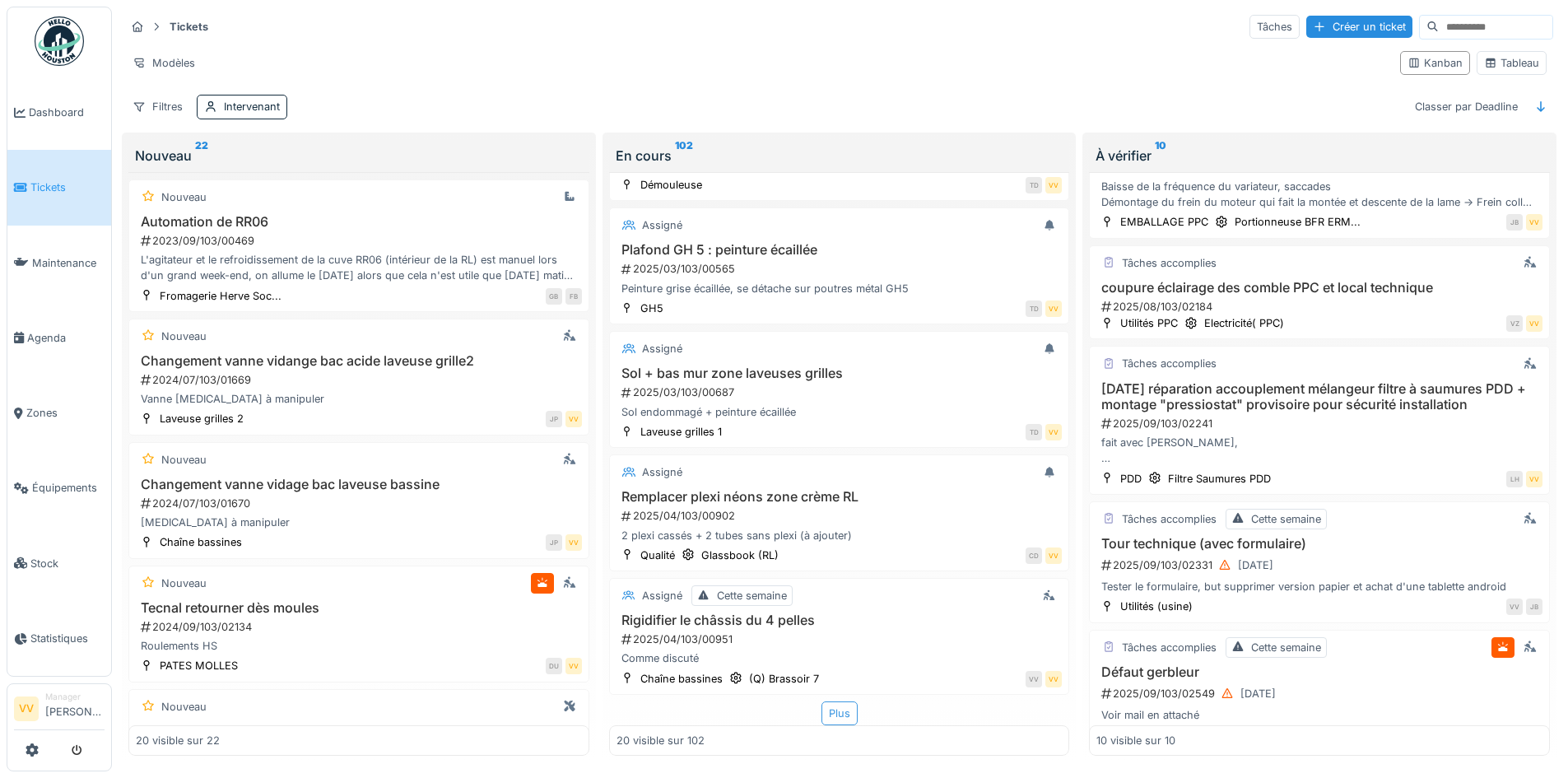
click at [824, 716] on div "Plus" at bounding box center [840, 713] width 36 height 24
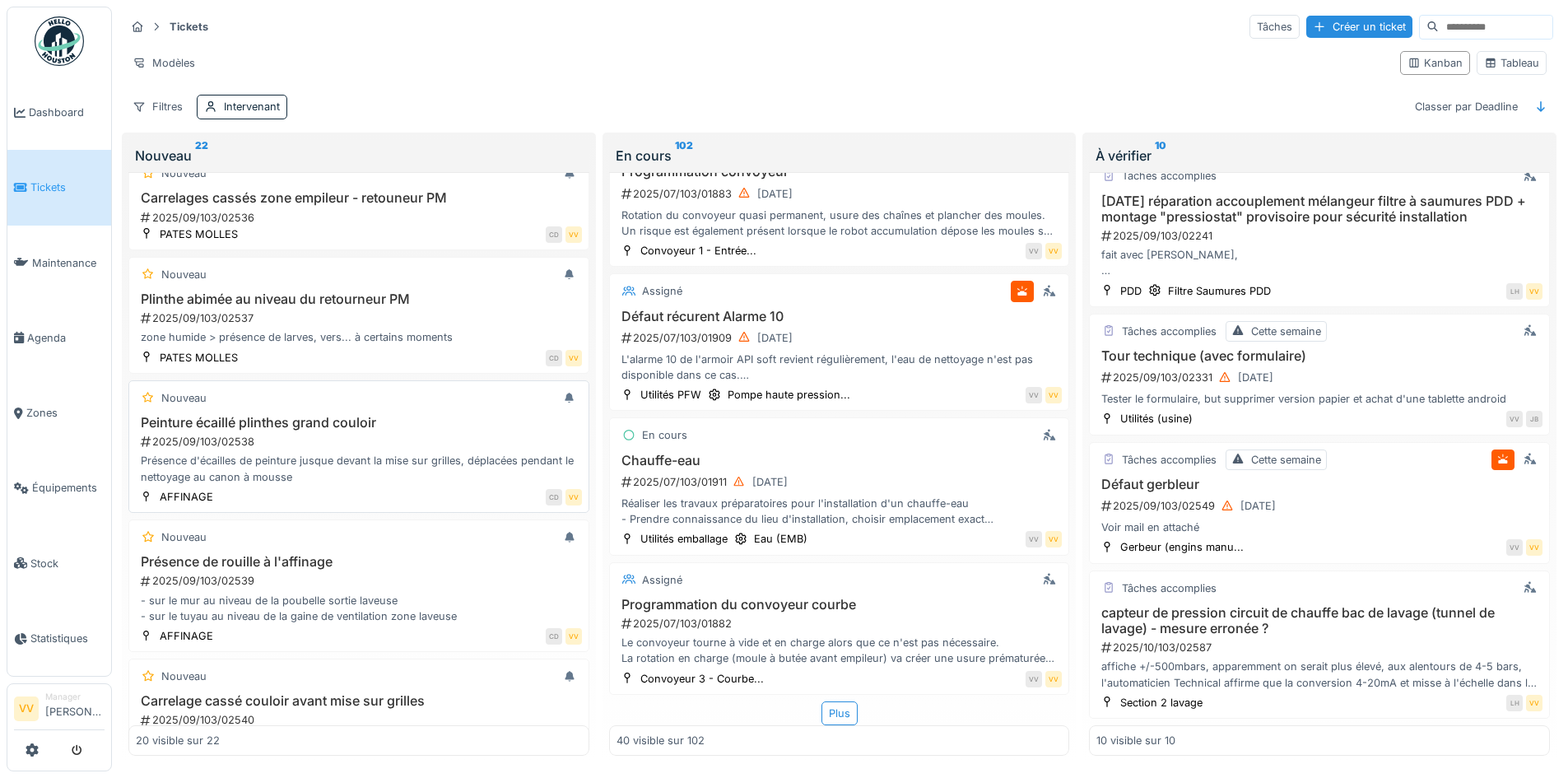
scroll to position [2090, 0]
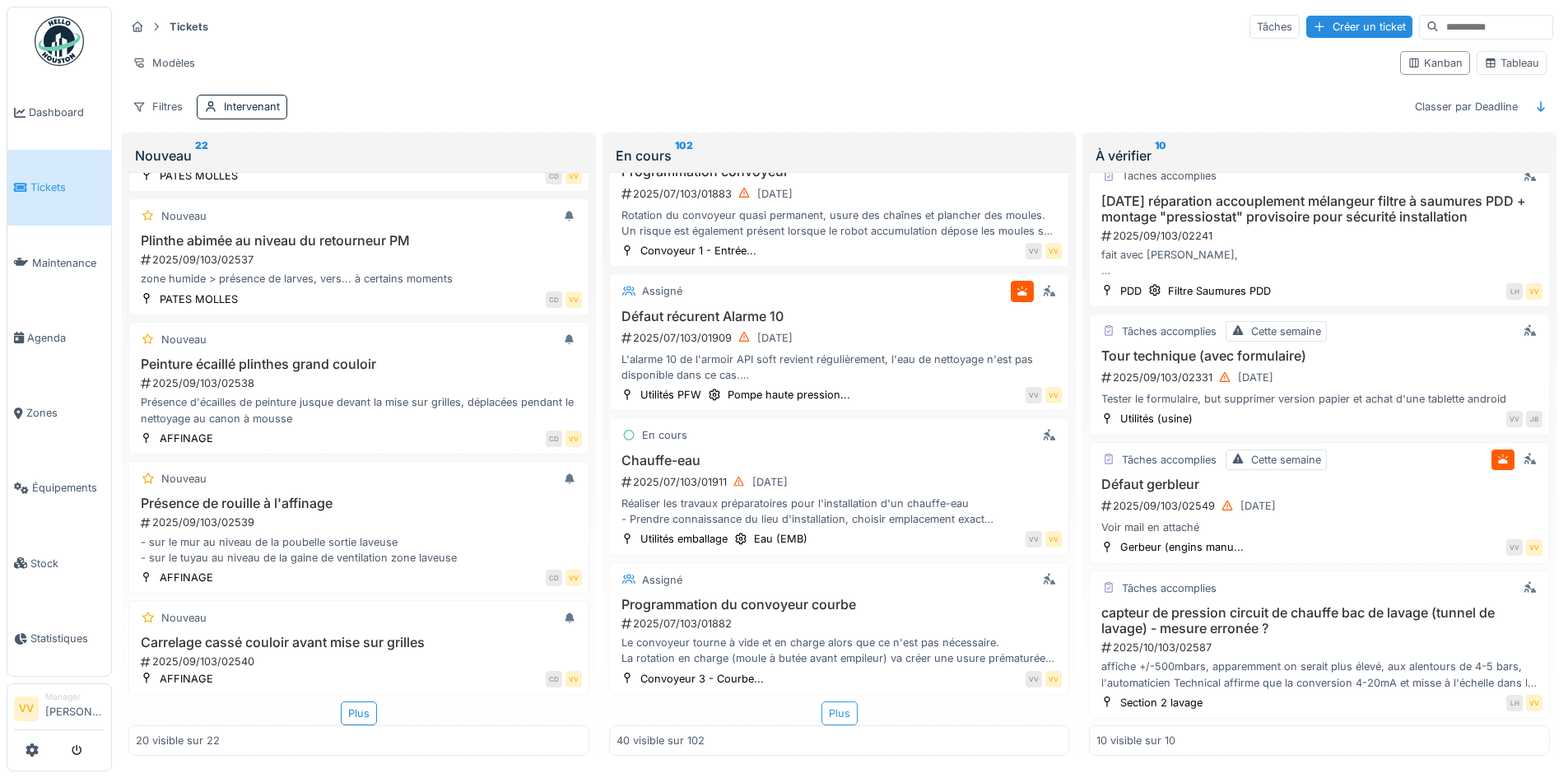
click at [831, 709] on div "Plus" at bounding box center [840, 713] width 36 height 24
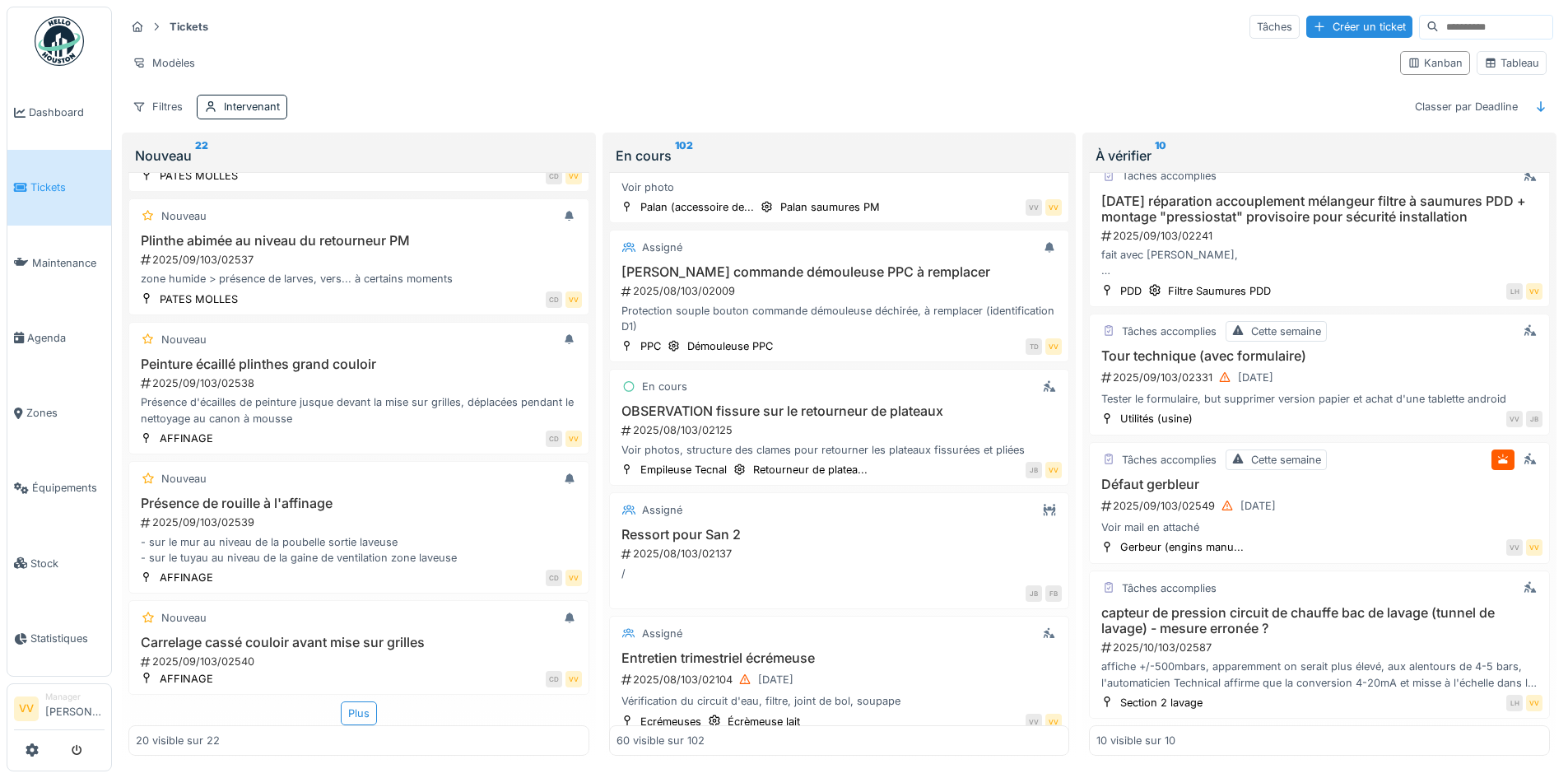
scroll to position [5827, 0]
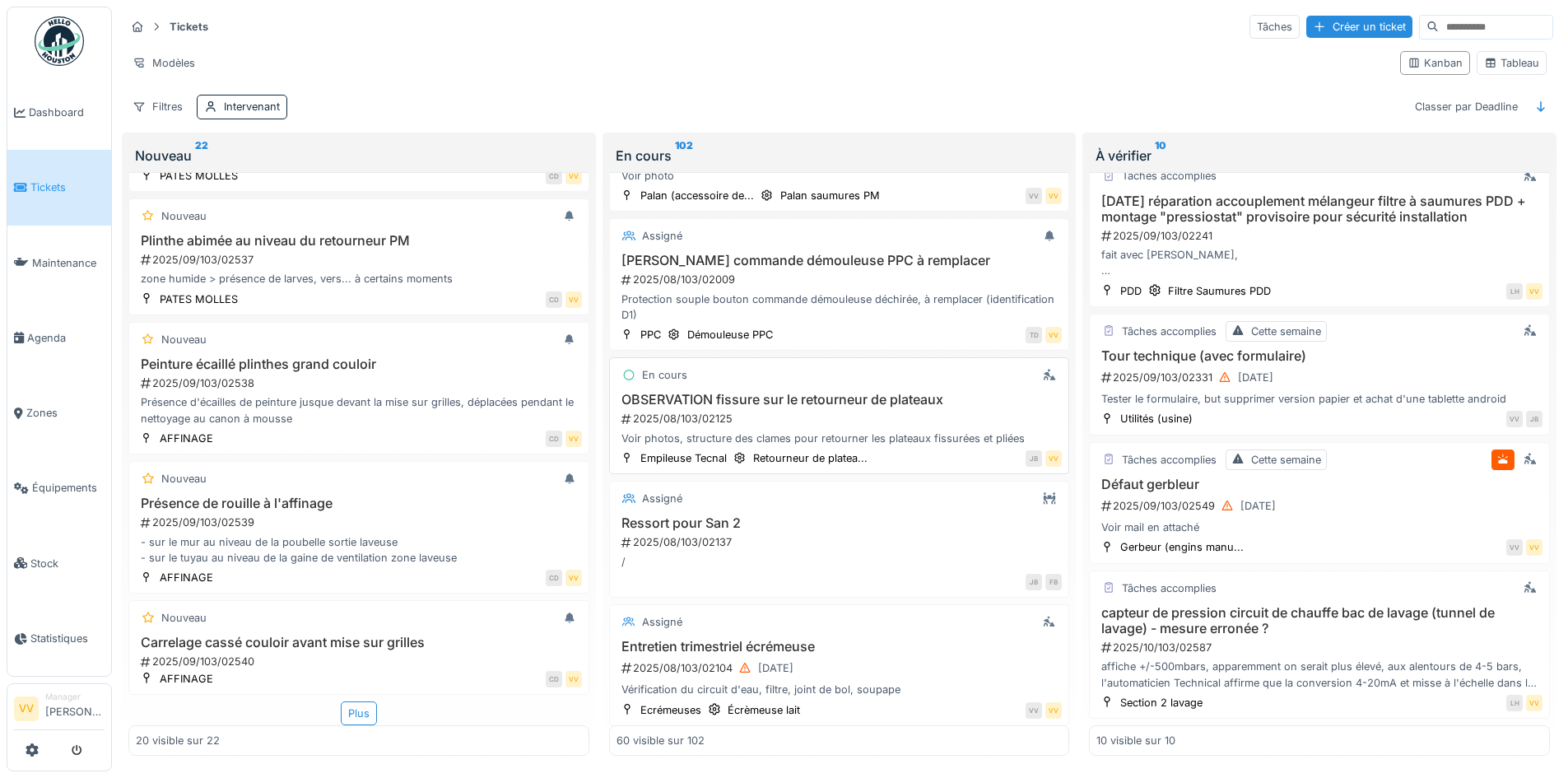
click at [830, 410] on div "2025/08/103/02125" at bounding box center [842, 418] width 443 height 16
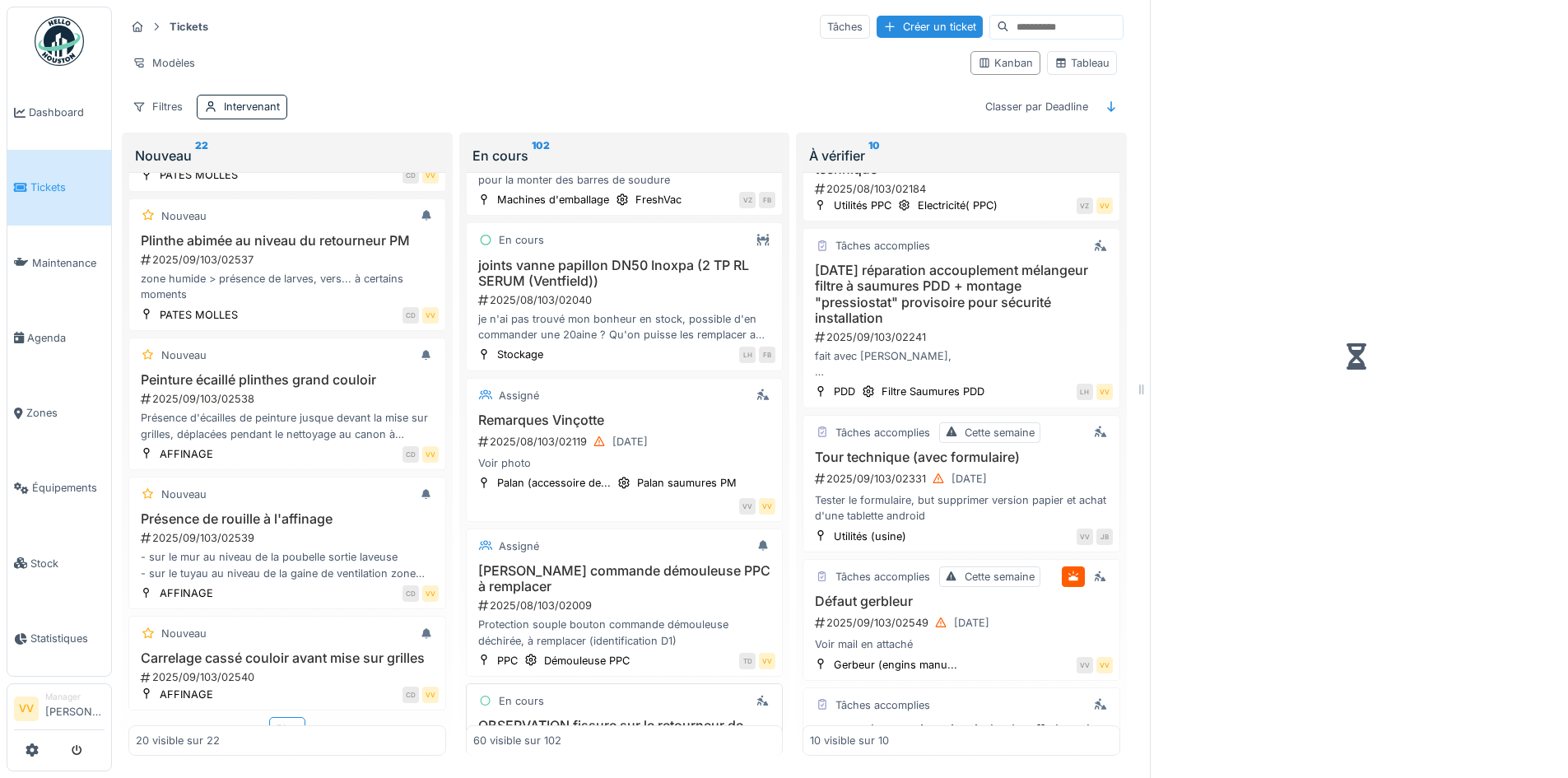
scroll to position [856, 0]
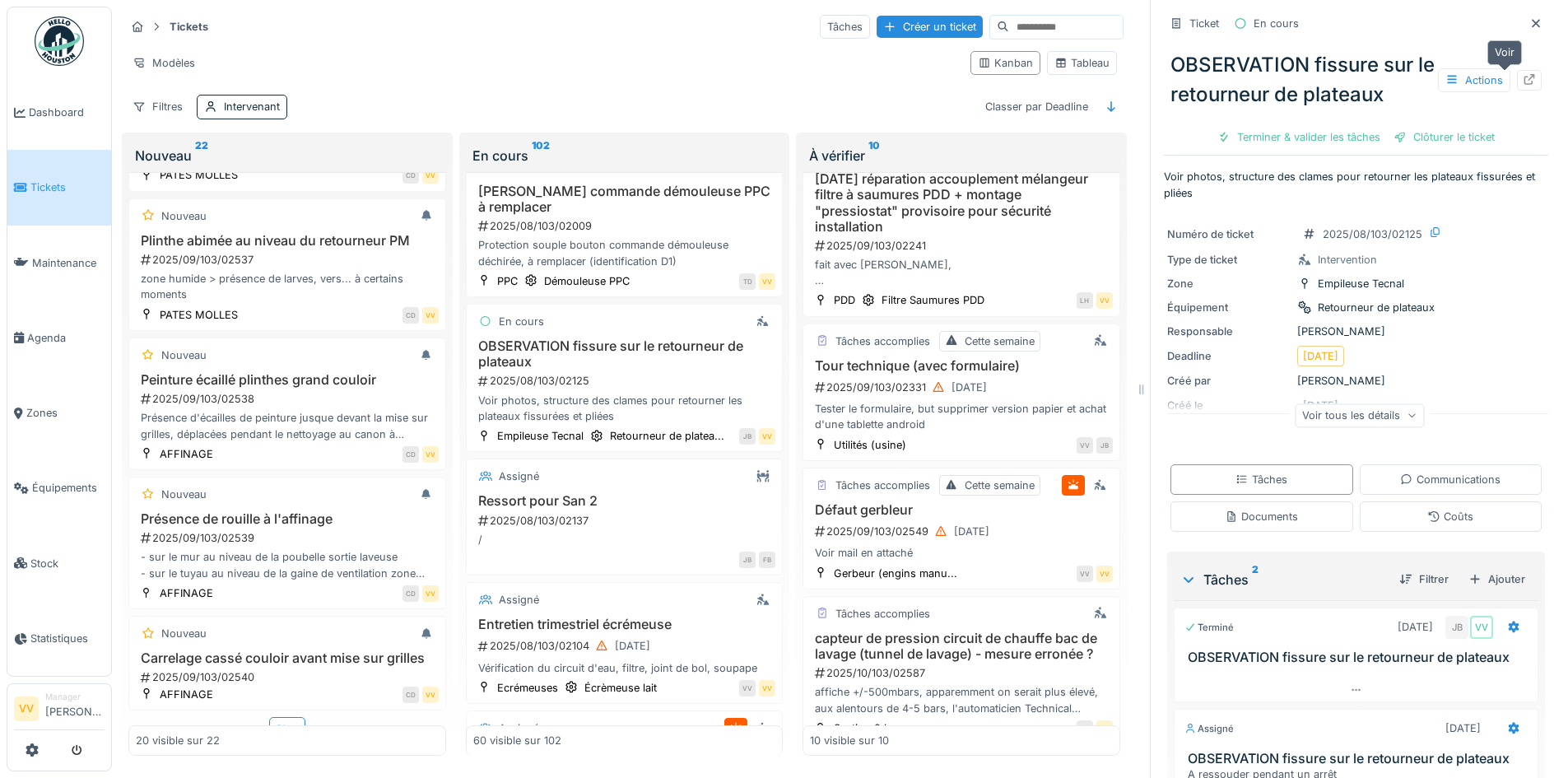
click at [1523, 74] on icon at bounding box center [1530, 79] width 13 height 11
click at [1530, 18] on icon at bounding box center [1536, 24] width 13 height 11
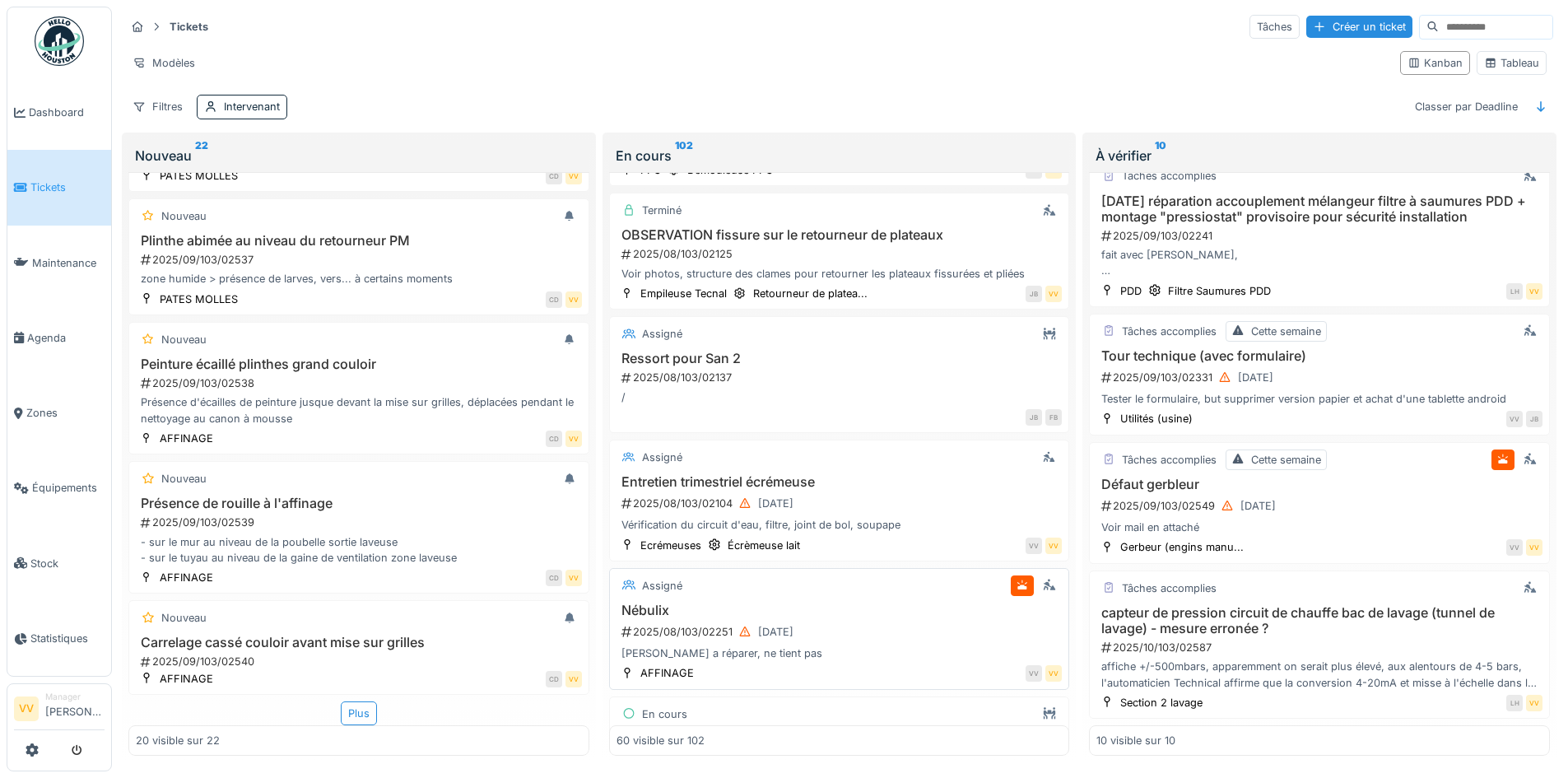
scroll to position [6321, 0]
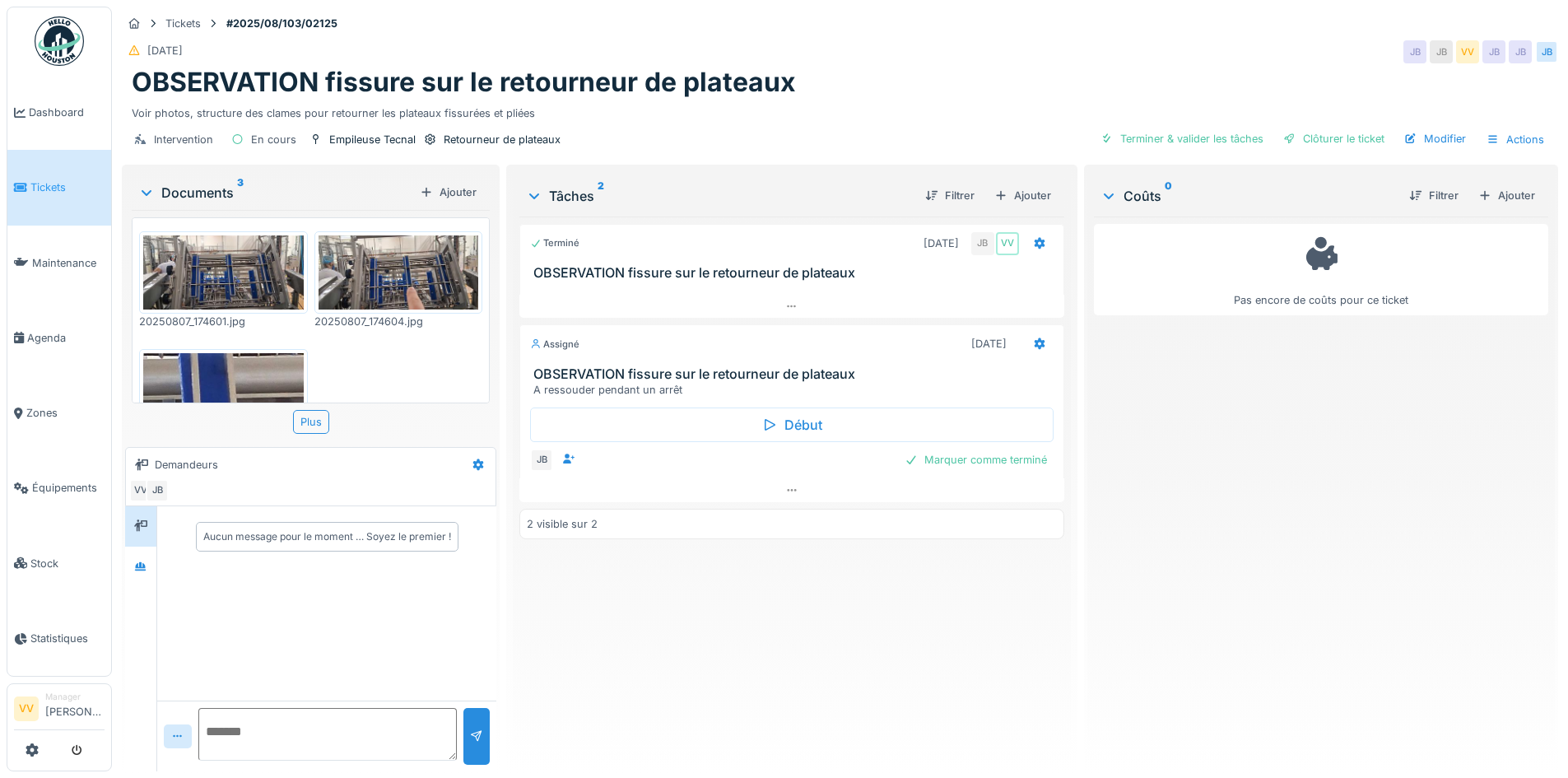
click at [236, 258] on img at bounding box center [223, 272] width 161 height 74
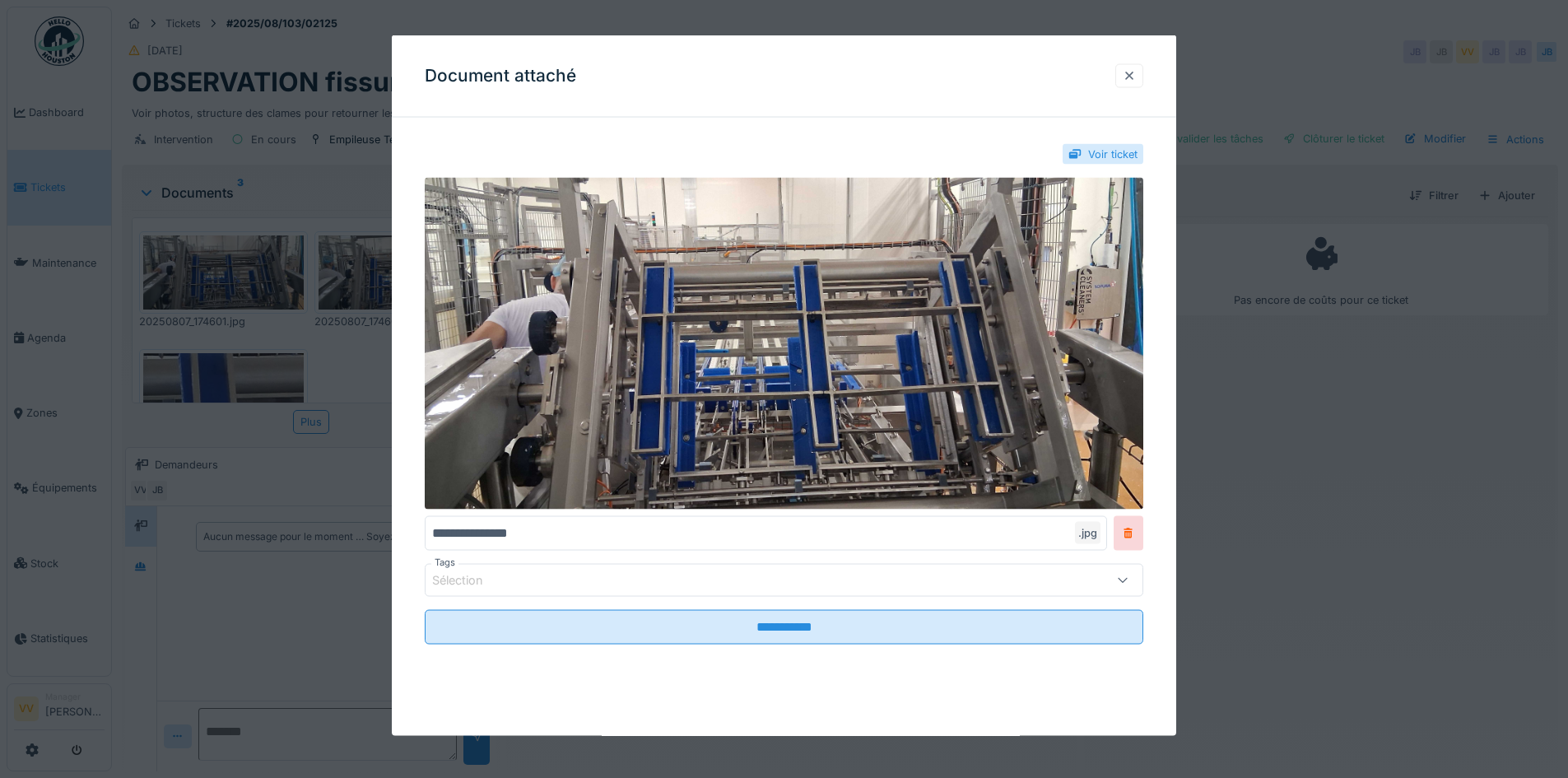
click at [1132, 66] on div at bounding box center [1129, 75] width 28 height 24
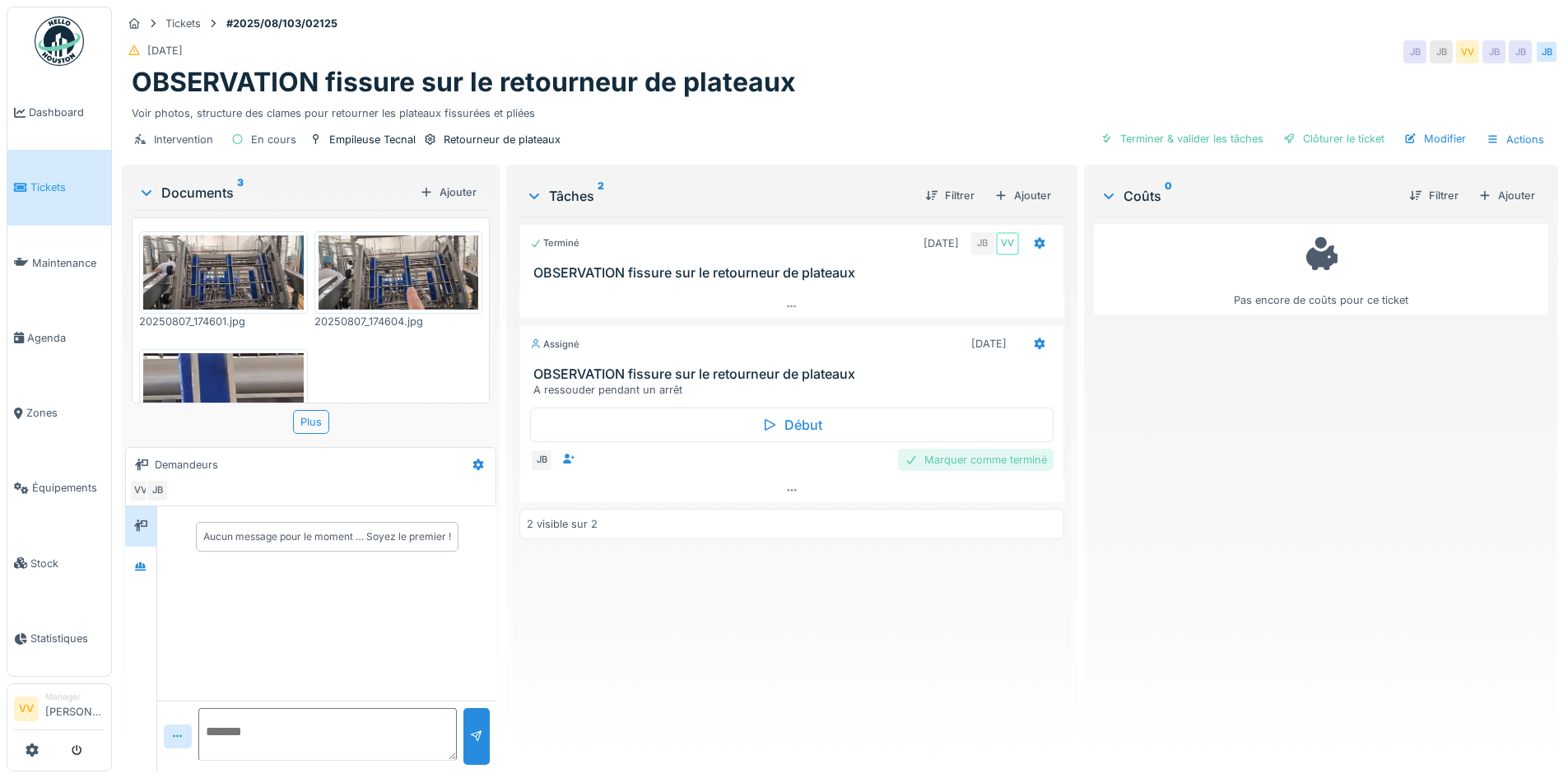
click at [1009, 466] on div "Marquer comme terminé" at bounding box center [976, 460] width 156 height 22
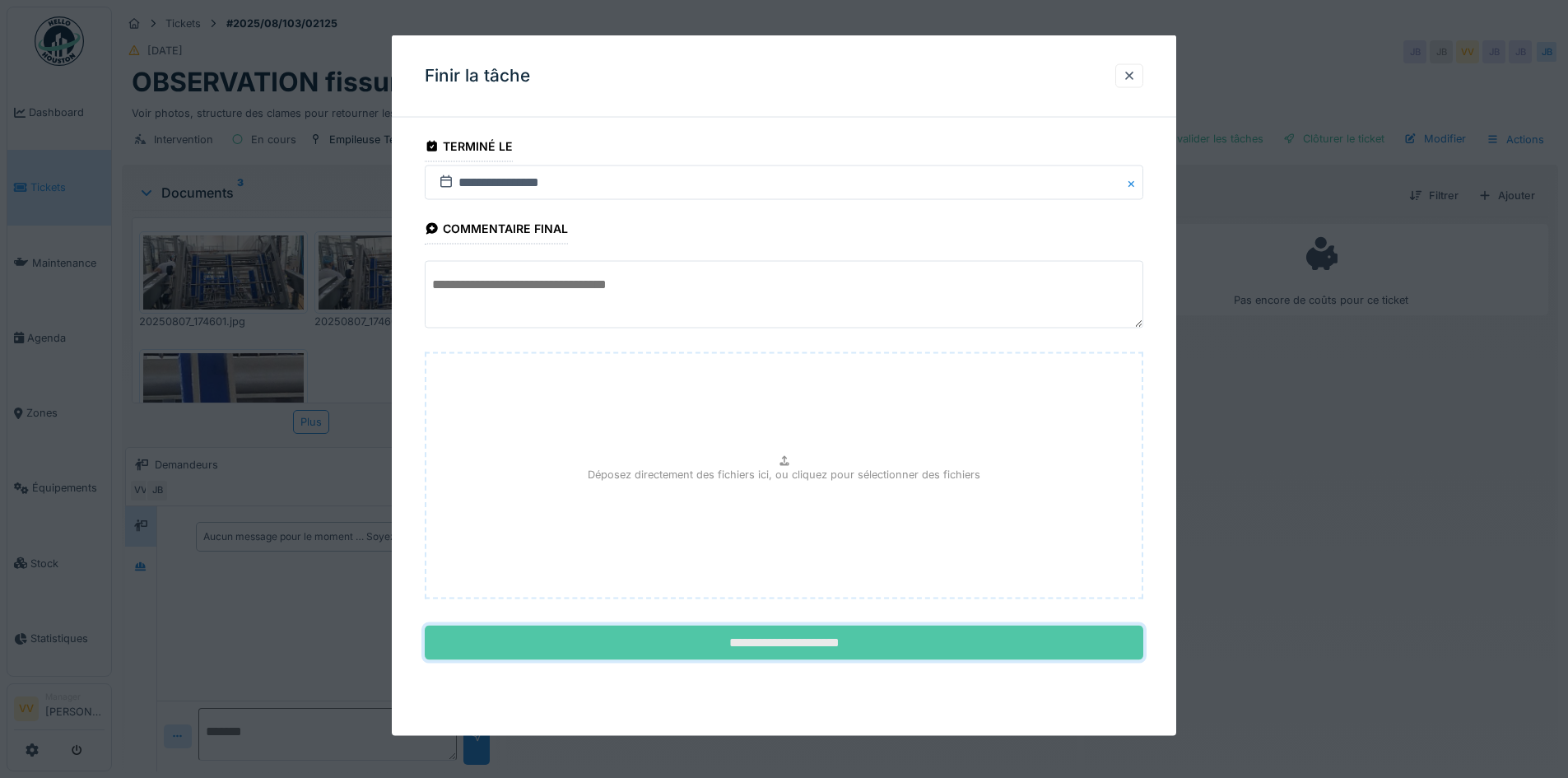
click at [887, 640] on input "**********" at bounding box center [784, 643] width 719 height 35
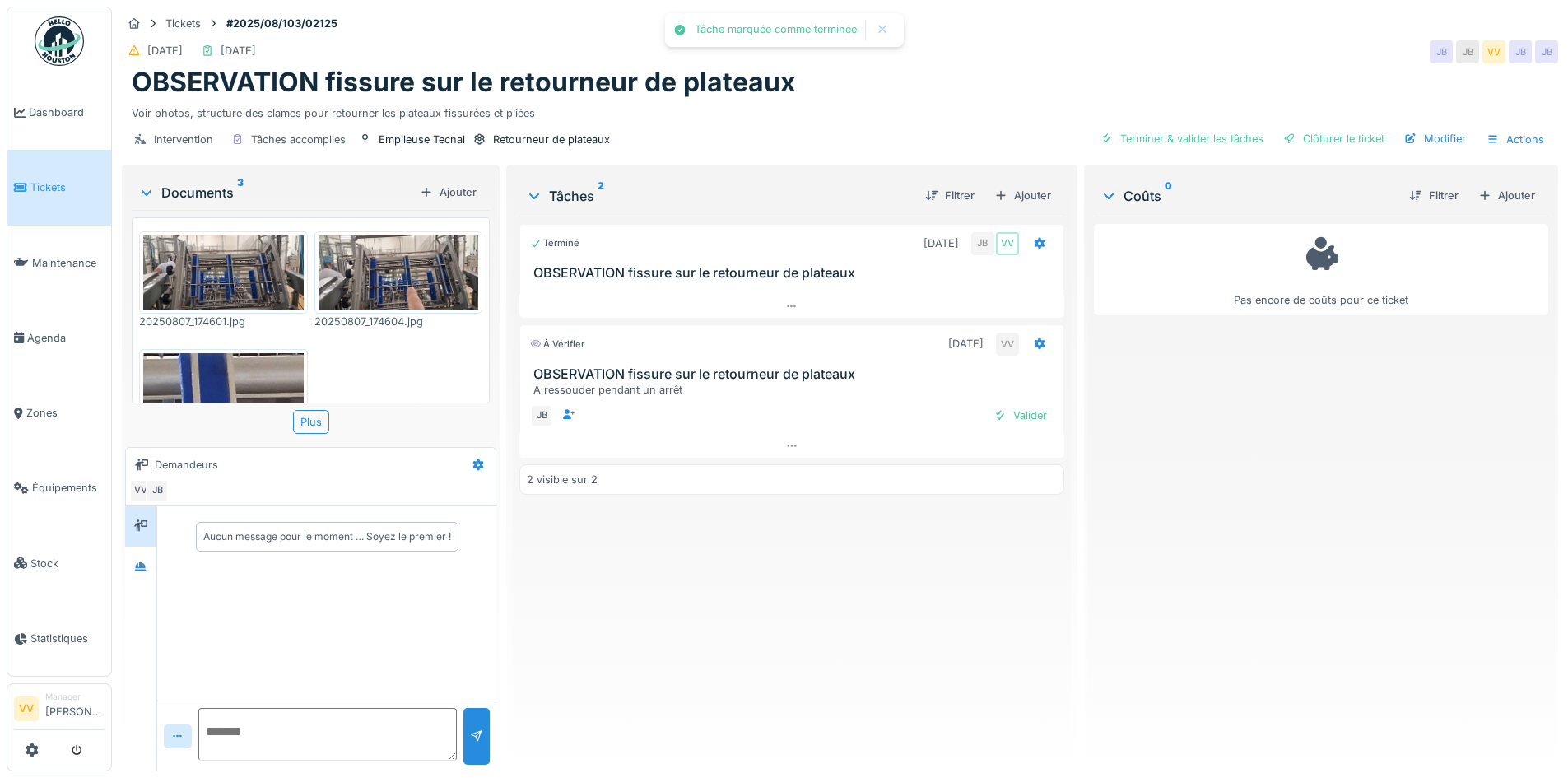
click at [836, 583] on div "Terminé [DATE] JB VV OBSERVATION fissure sur le retourneur de plateaux À vérifi…" at bounding box center [791, 487] width 545 height 542
click at [1203, 140] on div "Terminer & valider les tâches" at bounding box center [1181, 139] width 176 height 22
click at [1327, 136] on div "Clôturer le ticket" at bounding box center [1334, 139] width 114 height 22
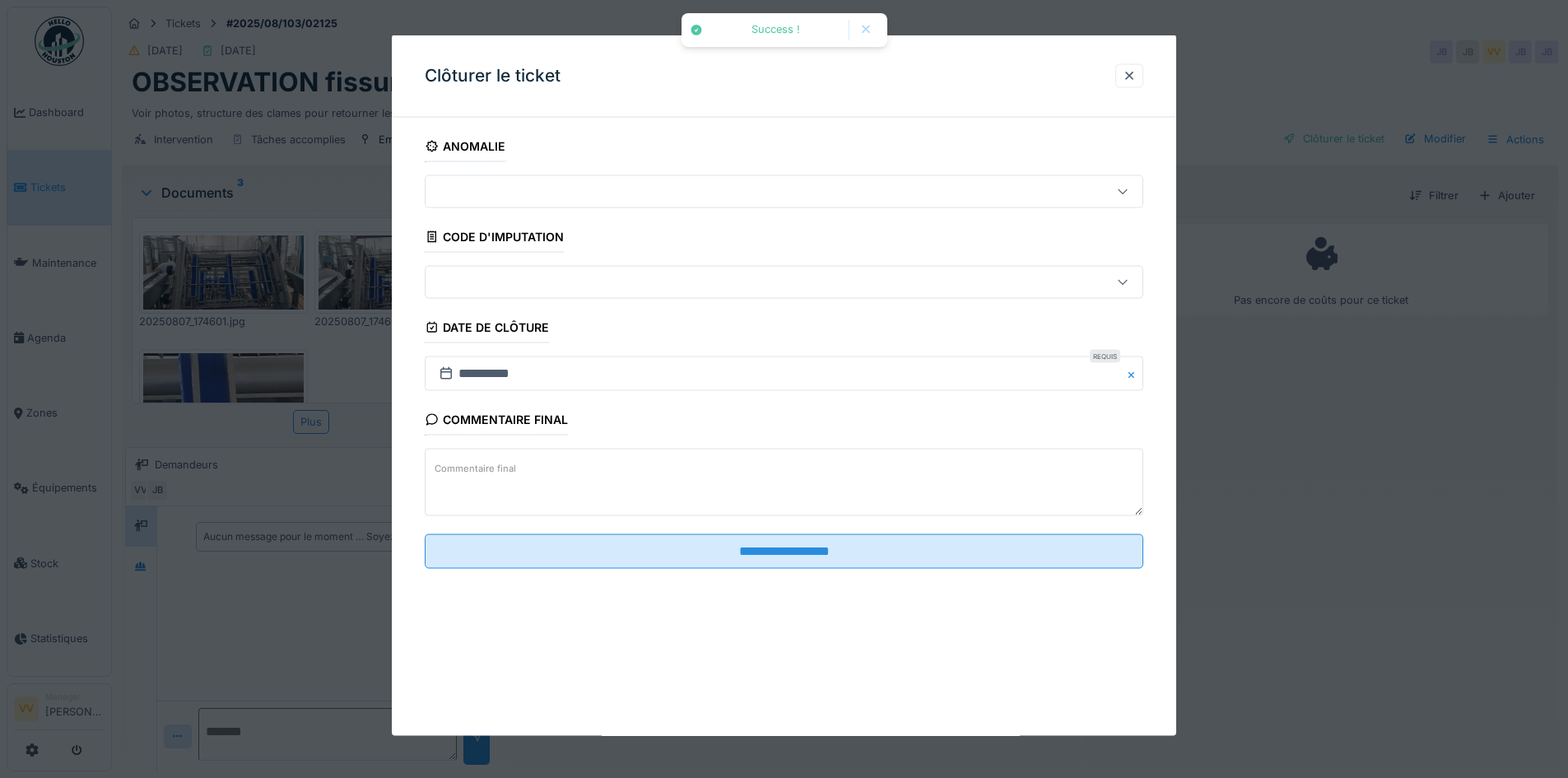
drag, startPoint x: 742, startPoint y: 552, endPoint x: 894, endPoint y: 509, distance: 158.0
click at [742, 552] on input "**********" at bounding box center [784, 551] width 719 height 35
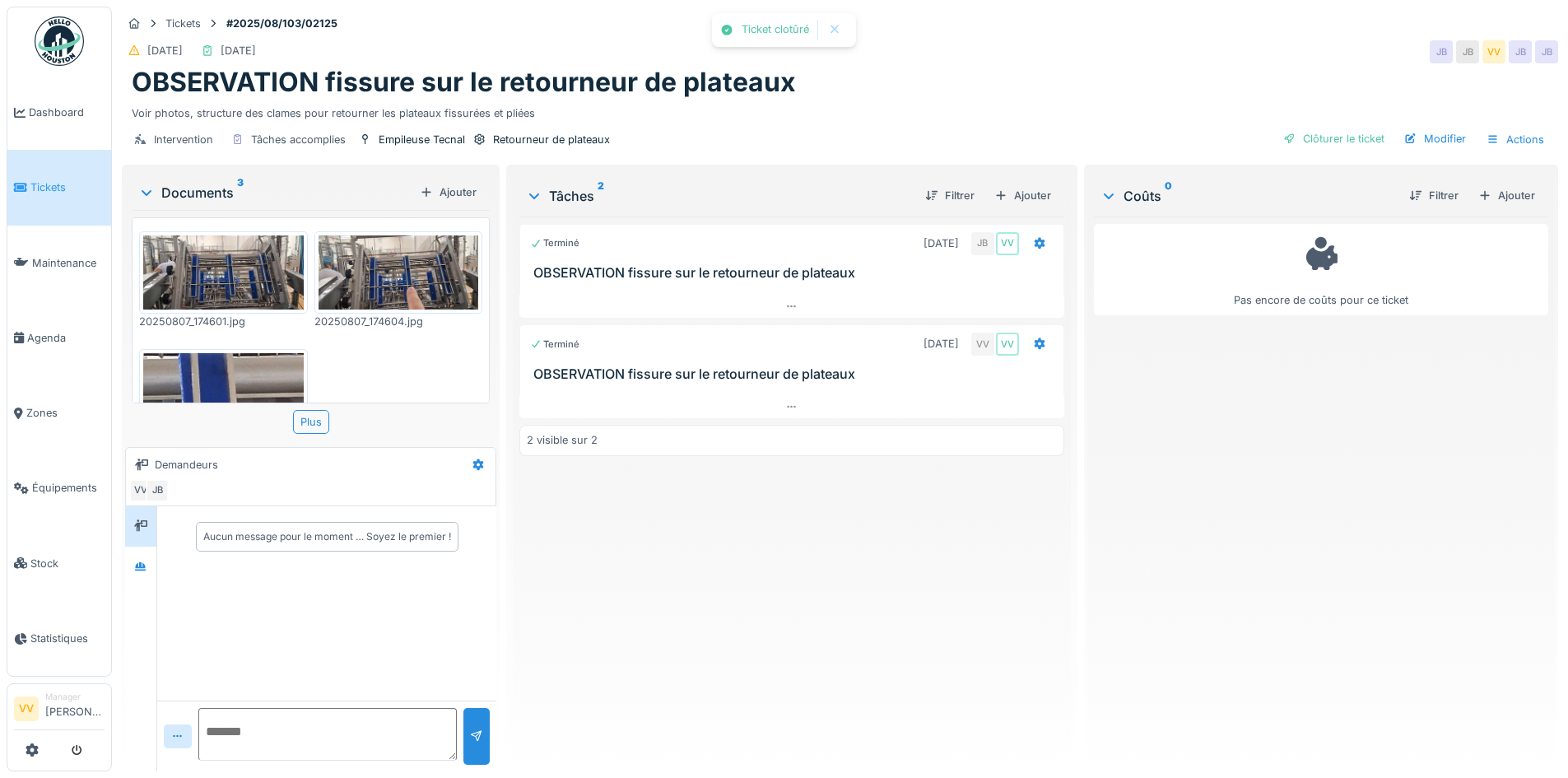
click at [1397, 447] on div "Pas encore de coûts pour ce ticket" at bounding box center [1321, 487] width 454 height 542
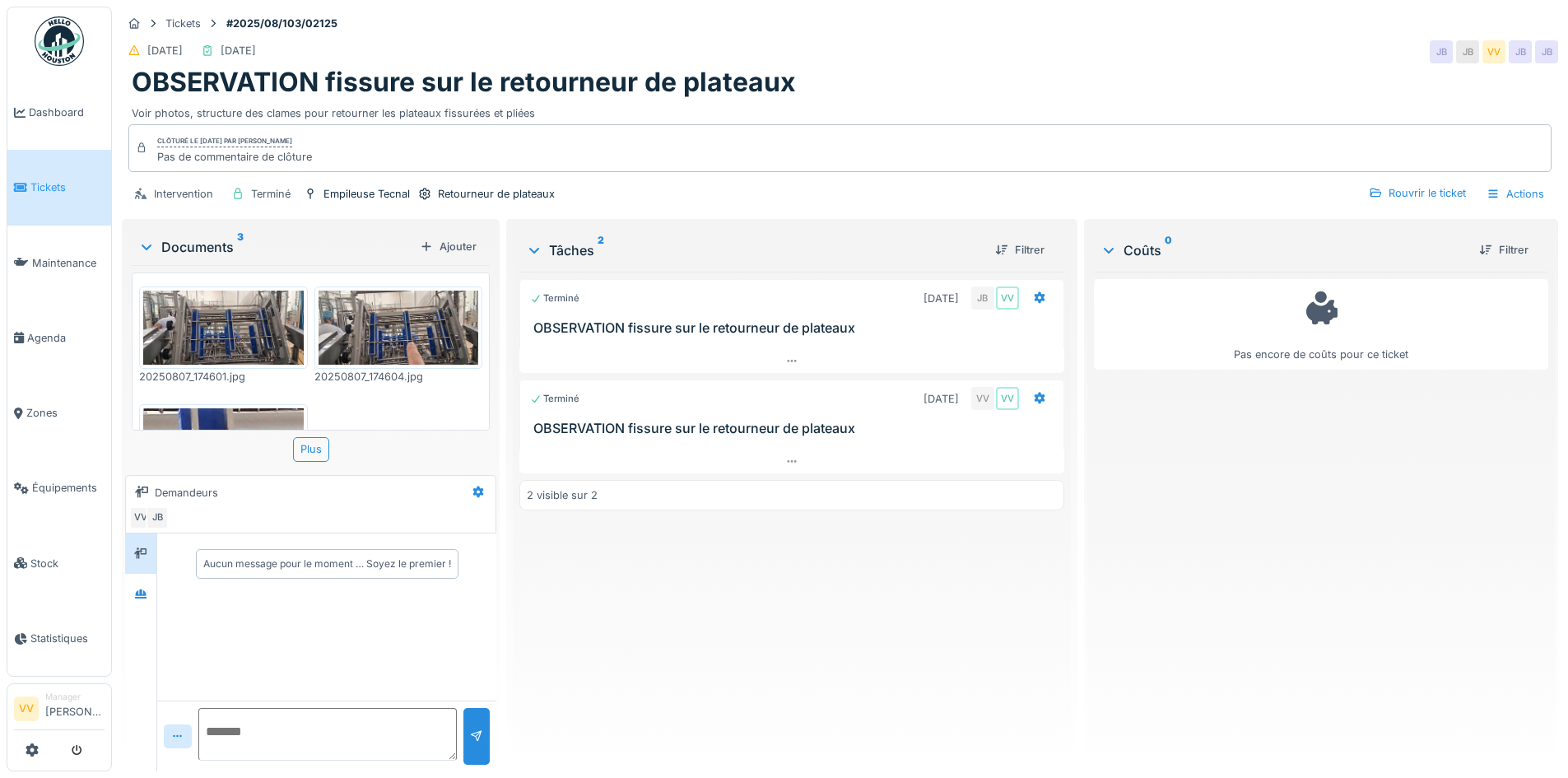
click at [54, 180] on span "Tickets" at bounding box center [67, 187] width 74 height 16
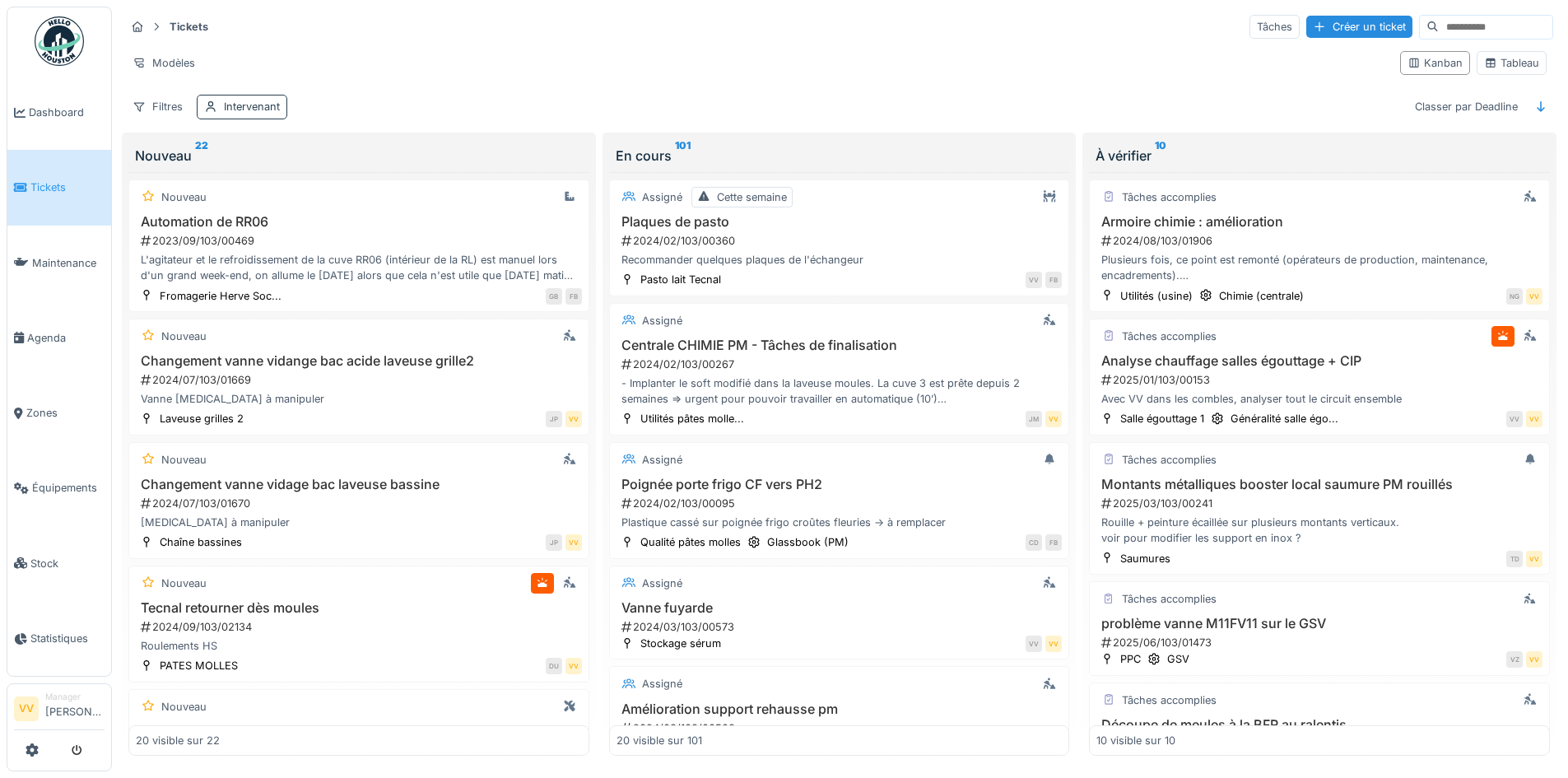
click at [207, 99] on div at bounding box center [211, 106] width 13 height 16
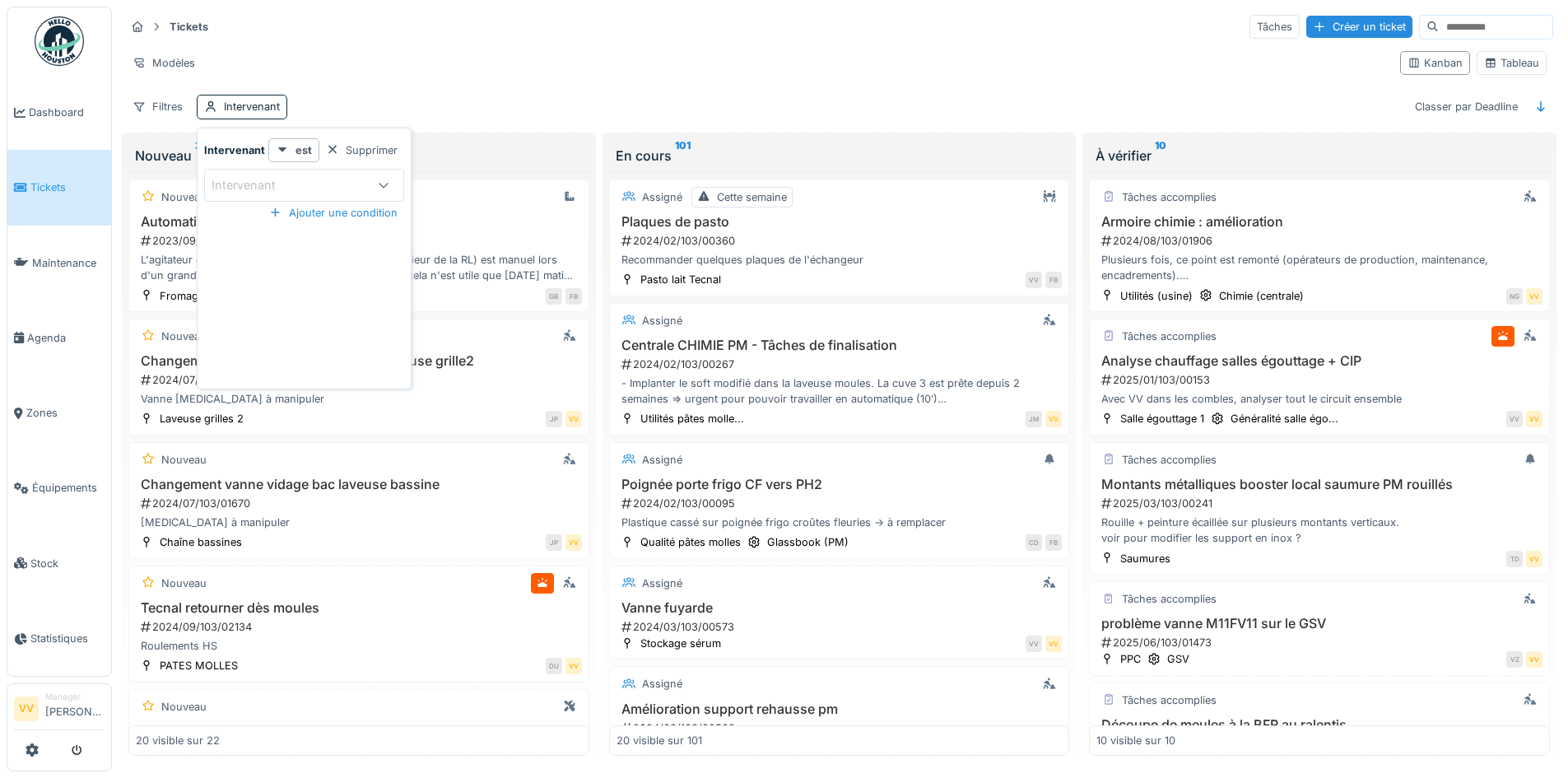
click at [341, 188] on div "Intervenant" at bounding box center [288, 185] width 154 height 18
type input "*****"
click at [288, 316] on span "Lucas Herbet" at bounding box center [263, 311] width 97 height 18
type input "*****"
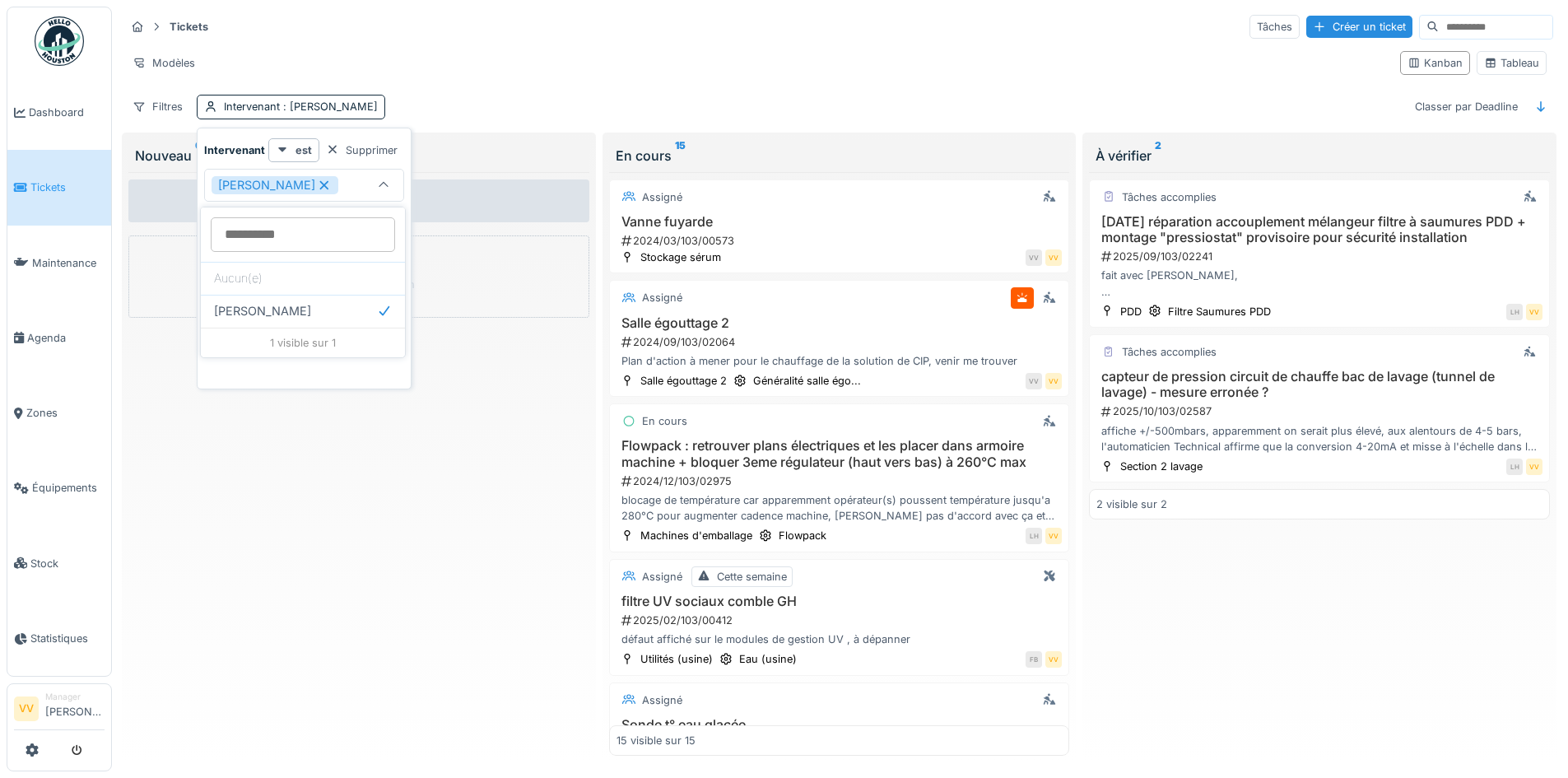
click at [1033, 51] on div "Modèles" at bounding box center [756, 63] width 1262 height 24
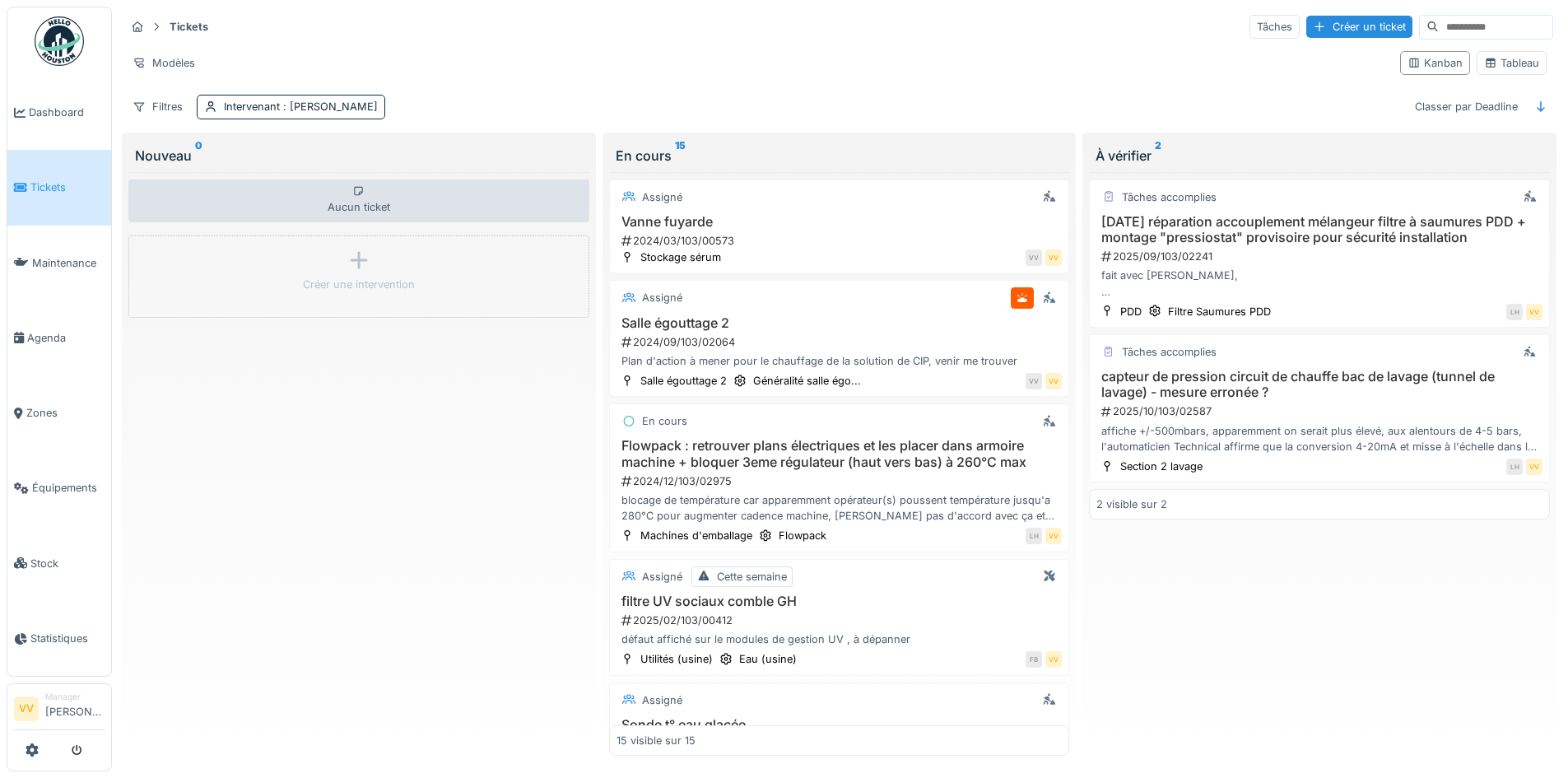
scroll to position [10, 0]
click at [283, 100] on span ": Lucas Herbet" at bounding box center [328, 107] width 98 height 13
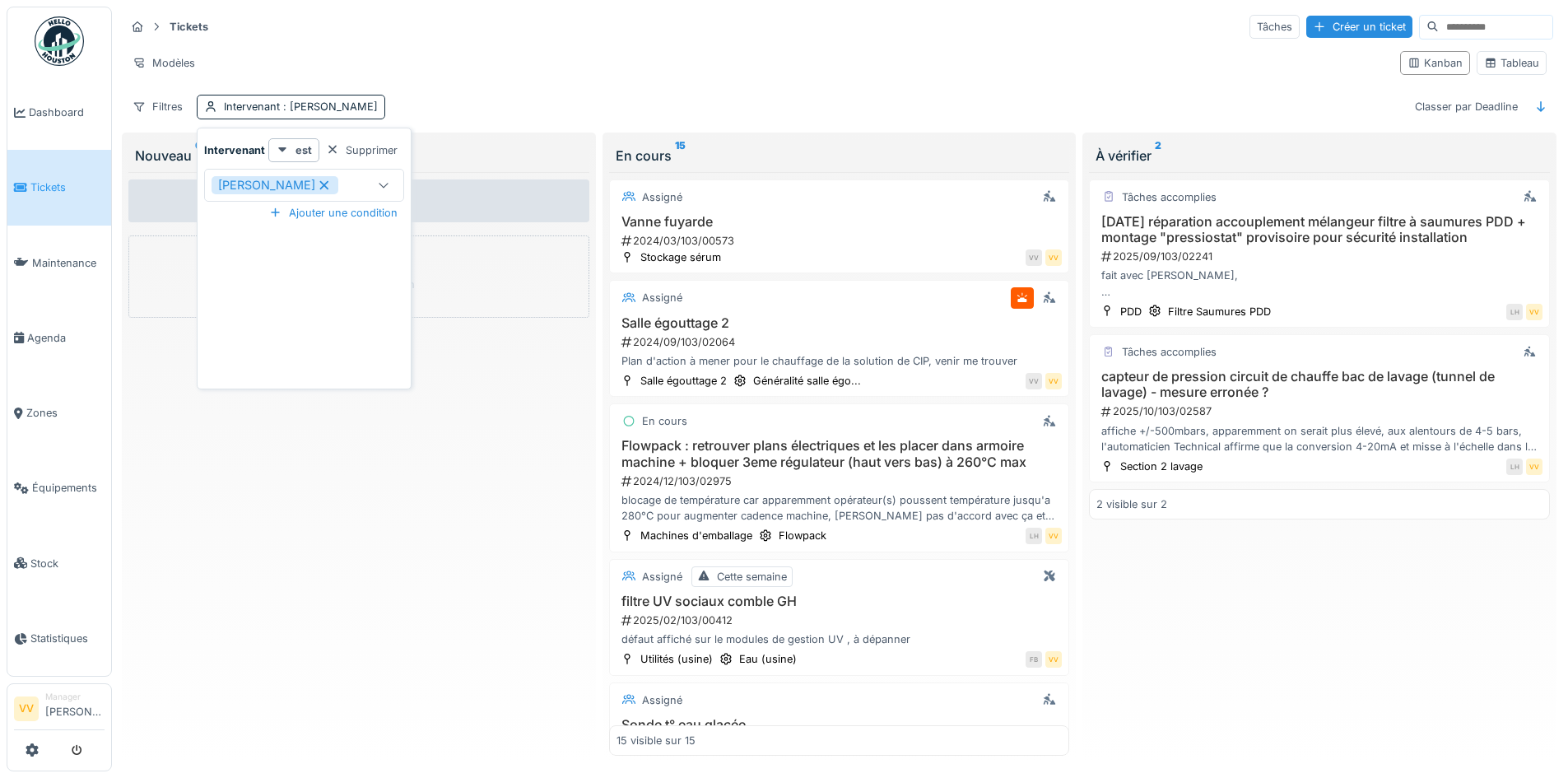
click at [320, 181] on icon at bounding box center [325, 185] width 9 height 9
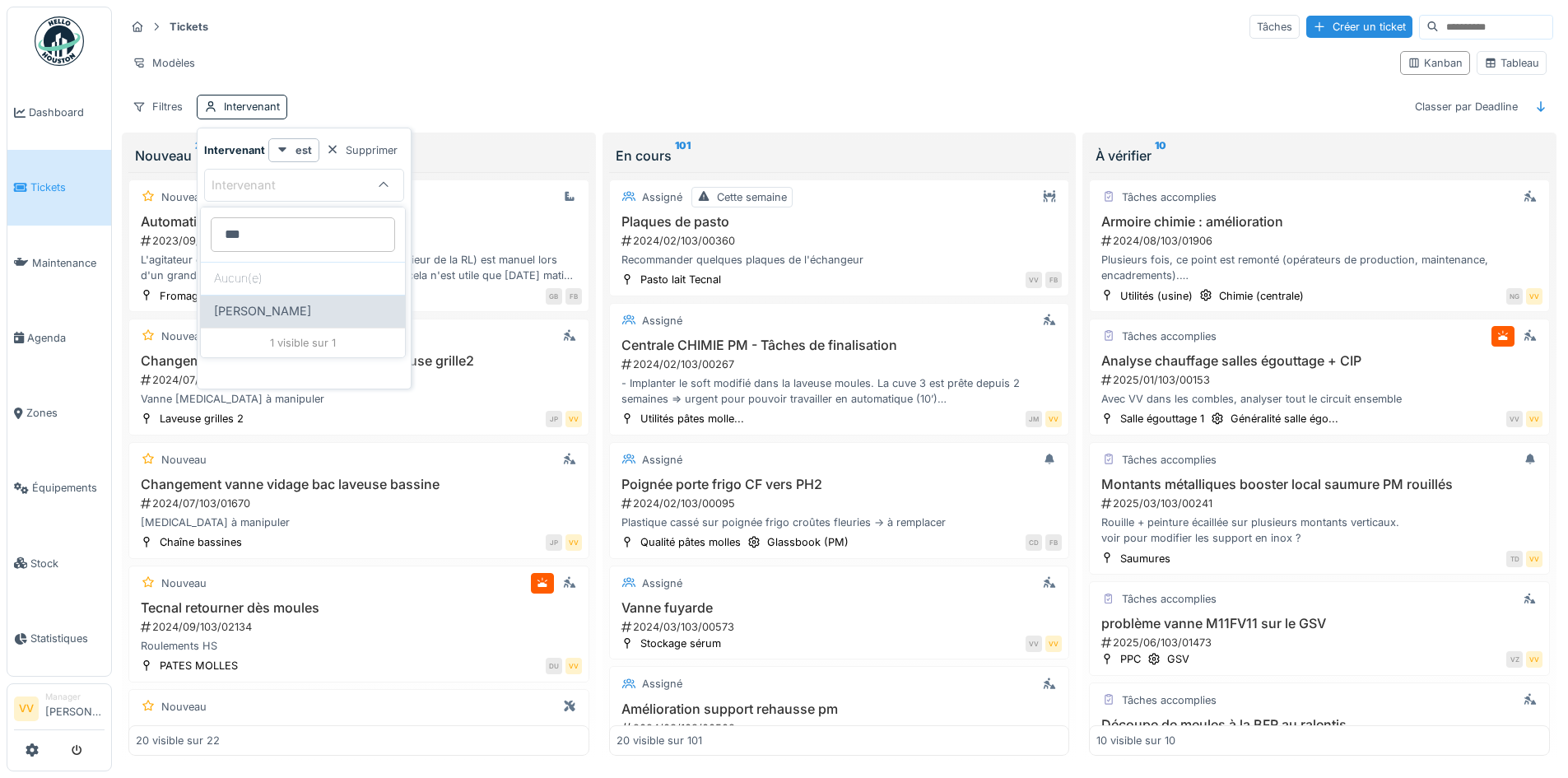
type input "***"
click at [265, 308] on span "Dan Ungureanu" at bounding box center [263, 311] width 97 height 18
type input "****"
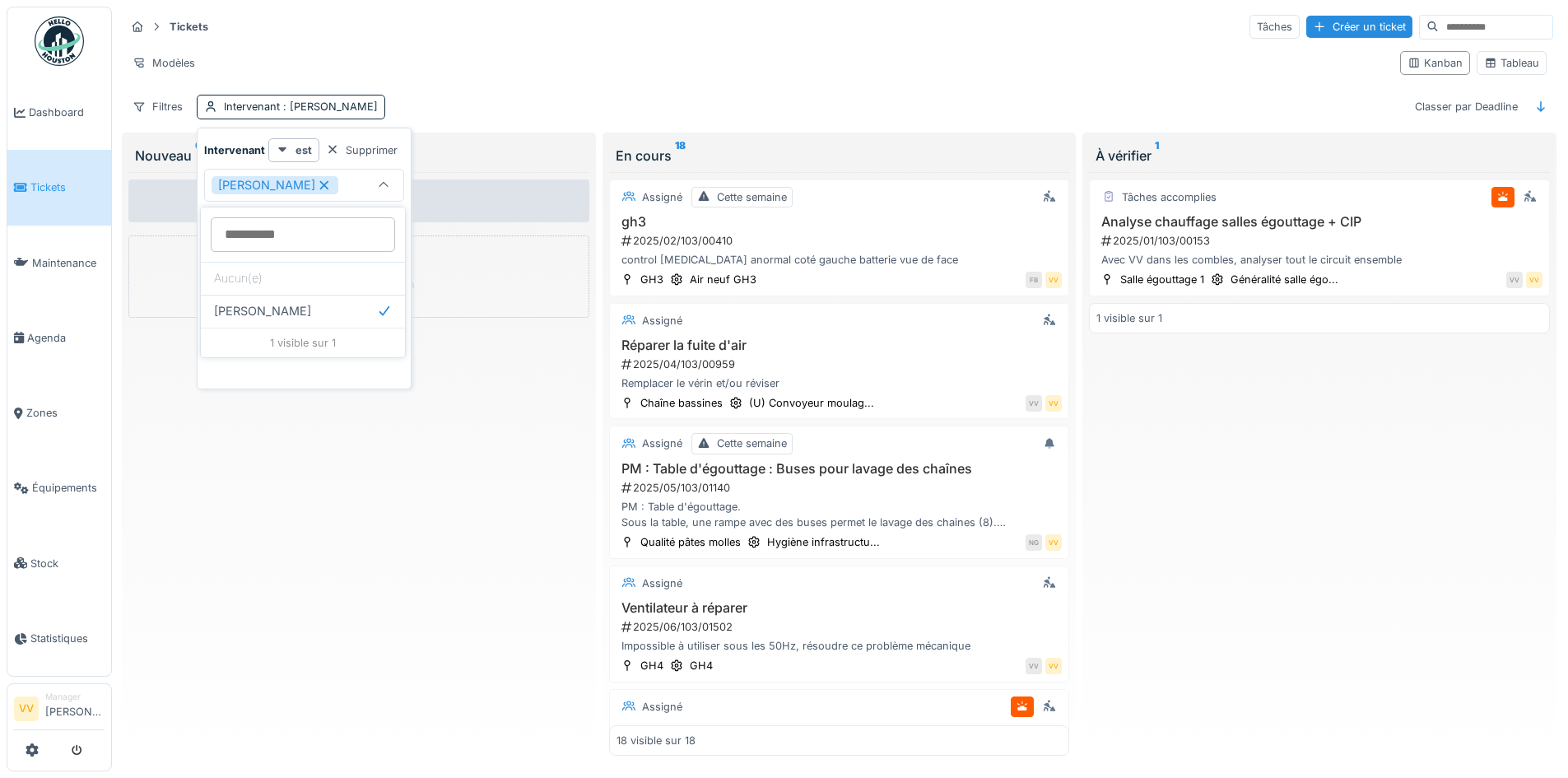
click at [1328, 559] on div "Tâches accomplies Analyse chauffage salles égouttage + CIP 2025/01/103/00153 Av…" at bounding box center [1319, 464] width 461 height 585
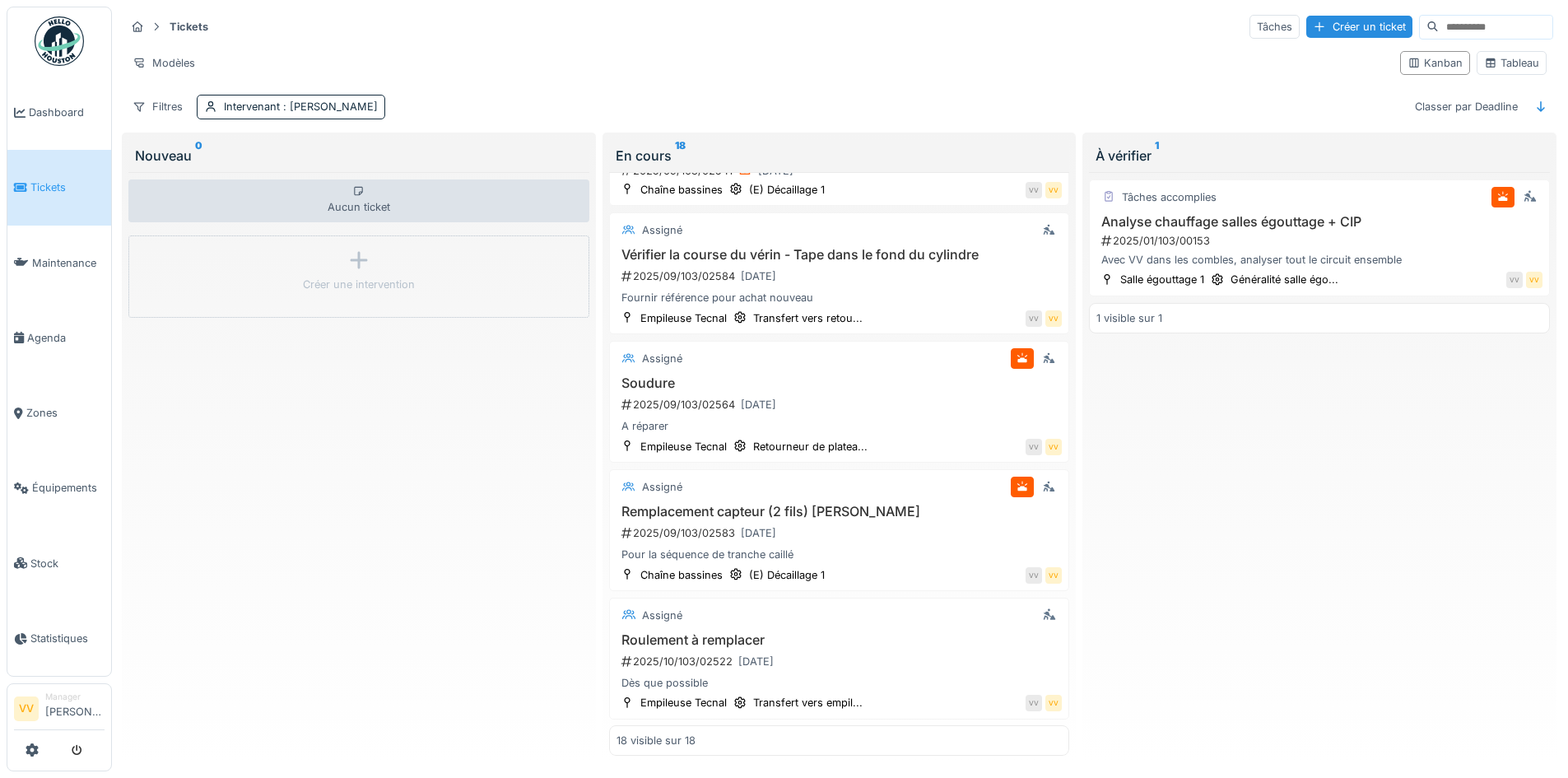
scroll to position [10, 0]
click at [341, 102] on span ": Dan Ungureanu" at bounding box center [328, 107] width 98 height 13
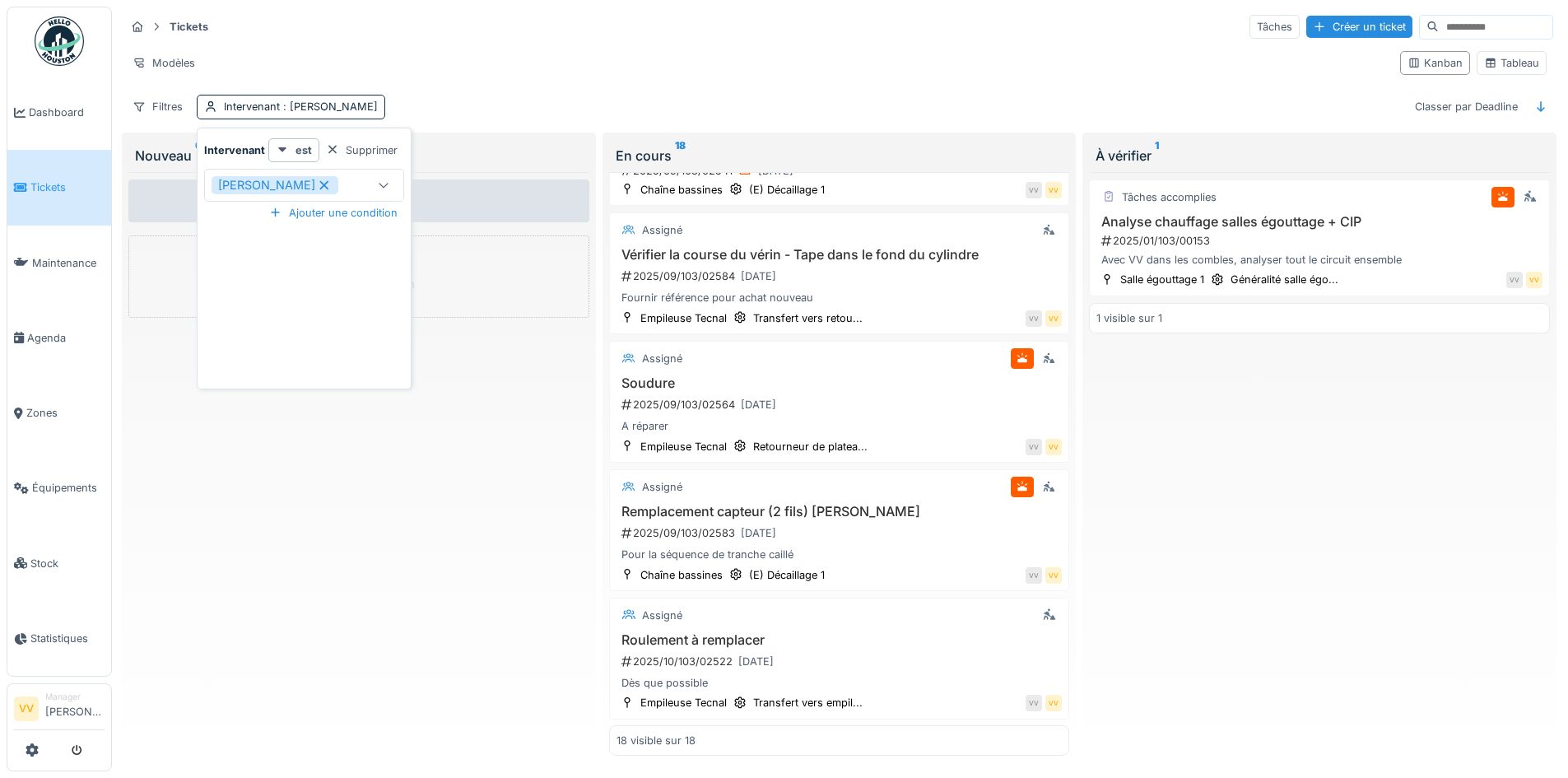
click at [320, 181] on icon at bounding box center [325, 185] width 9 height 9
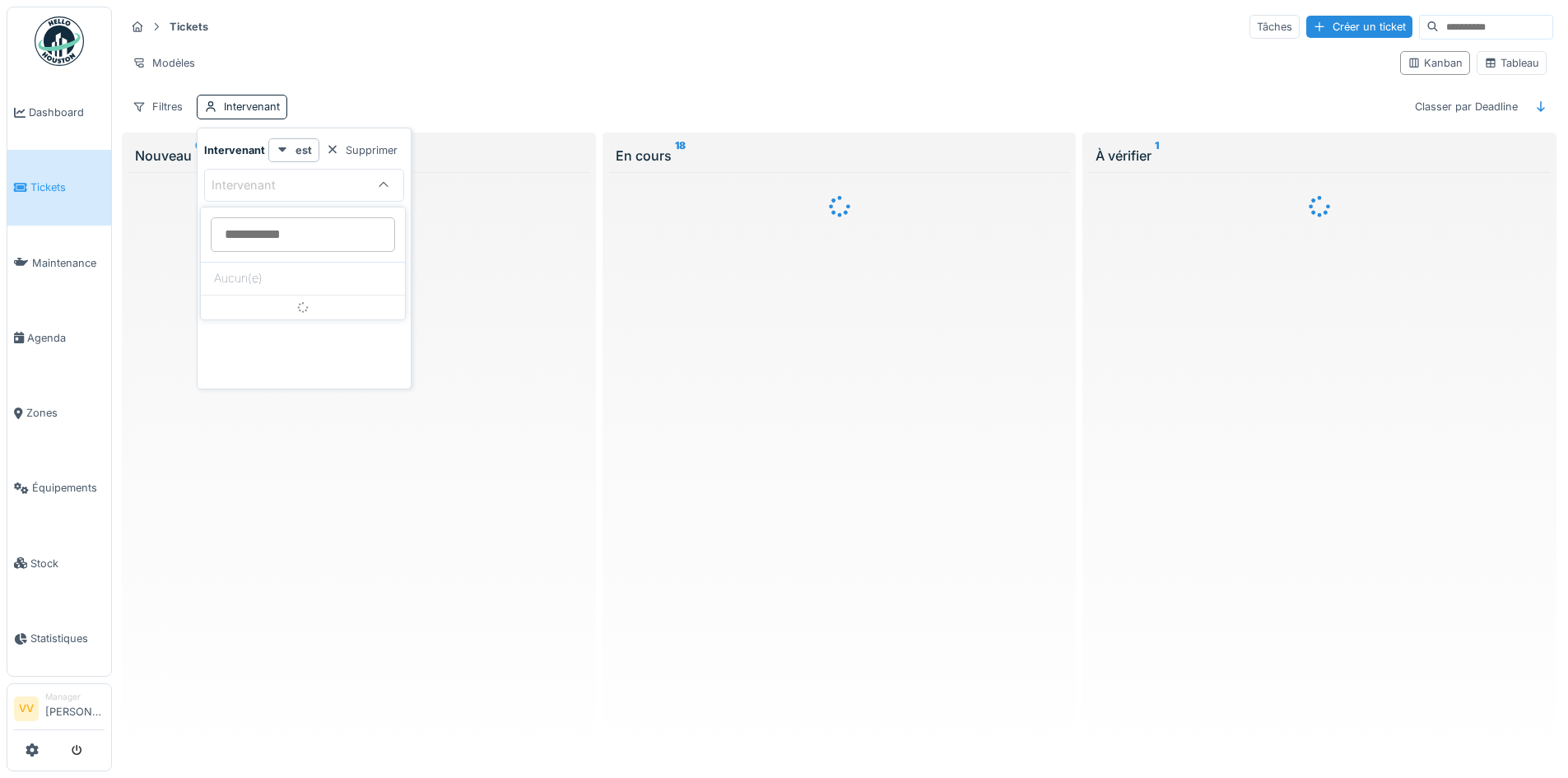
scroll to position [0, 0]
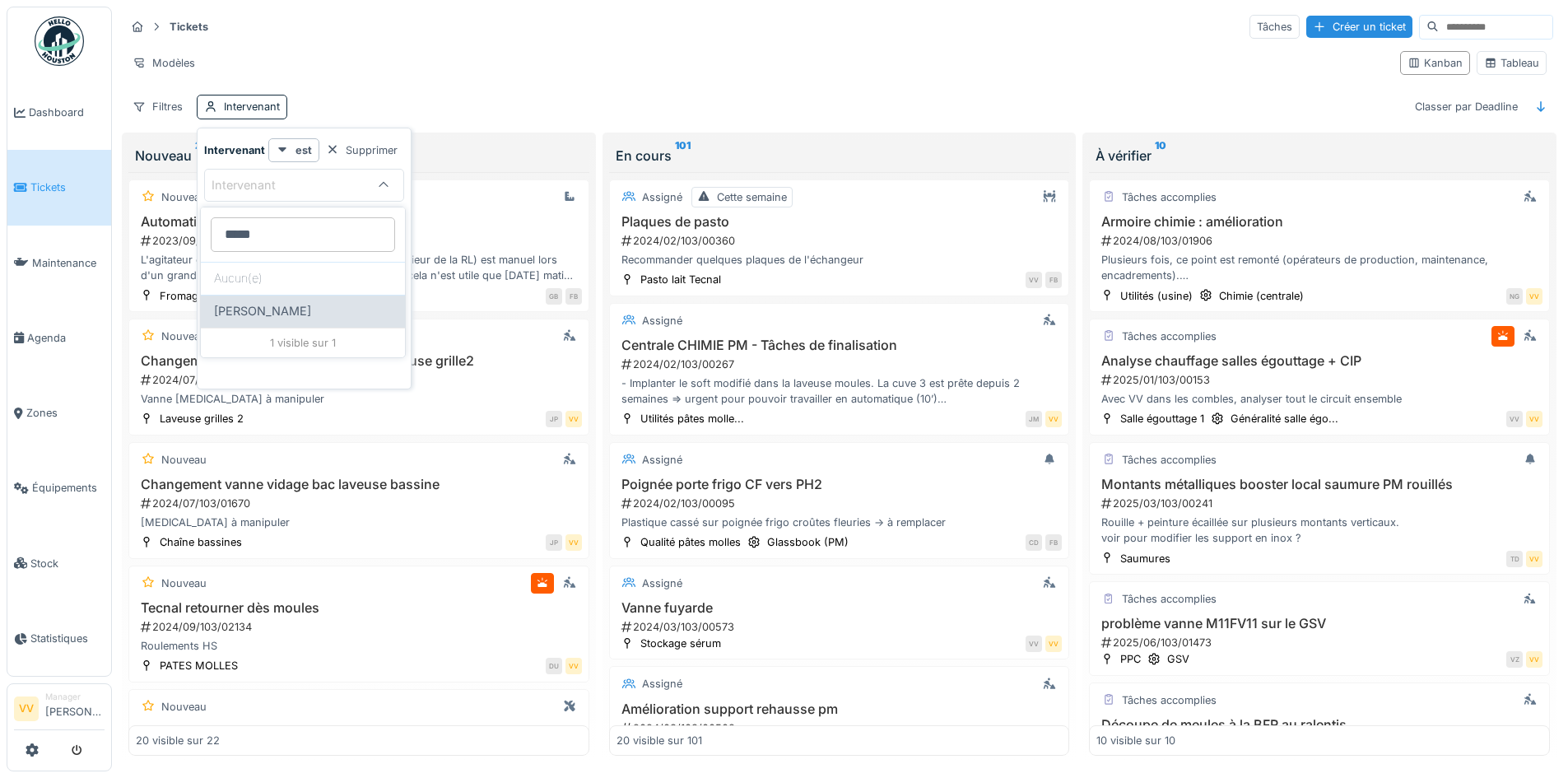
type input "*****"
click at [308, 310] on div "Lucas Herbet" at bounding box center [303, 311] width 178 height 18
type input "*****"
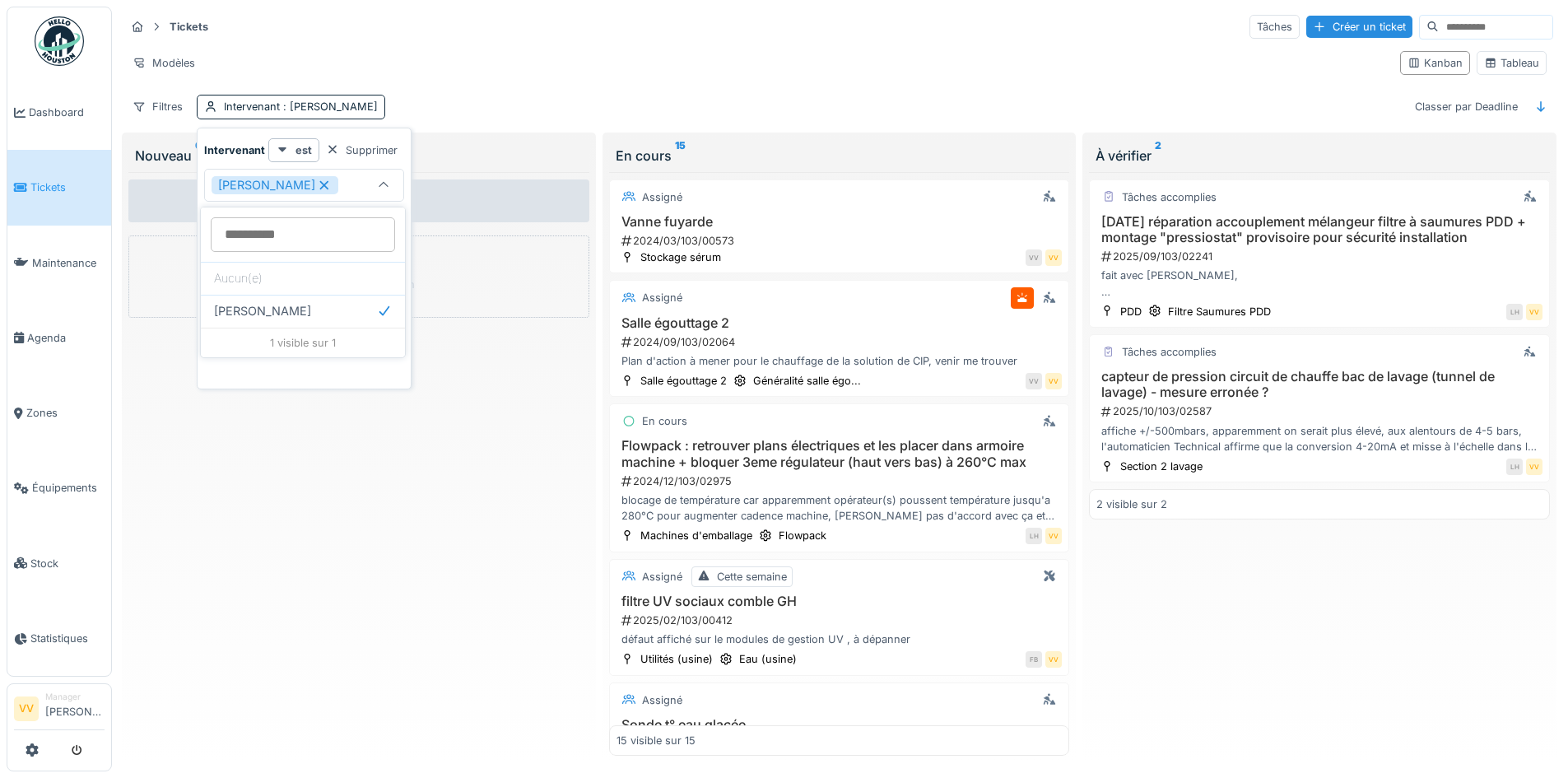
click at [434, 607] on div "Aucun ticket Créer une intervention" at bounding box center [358, 464] width 461 height 585
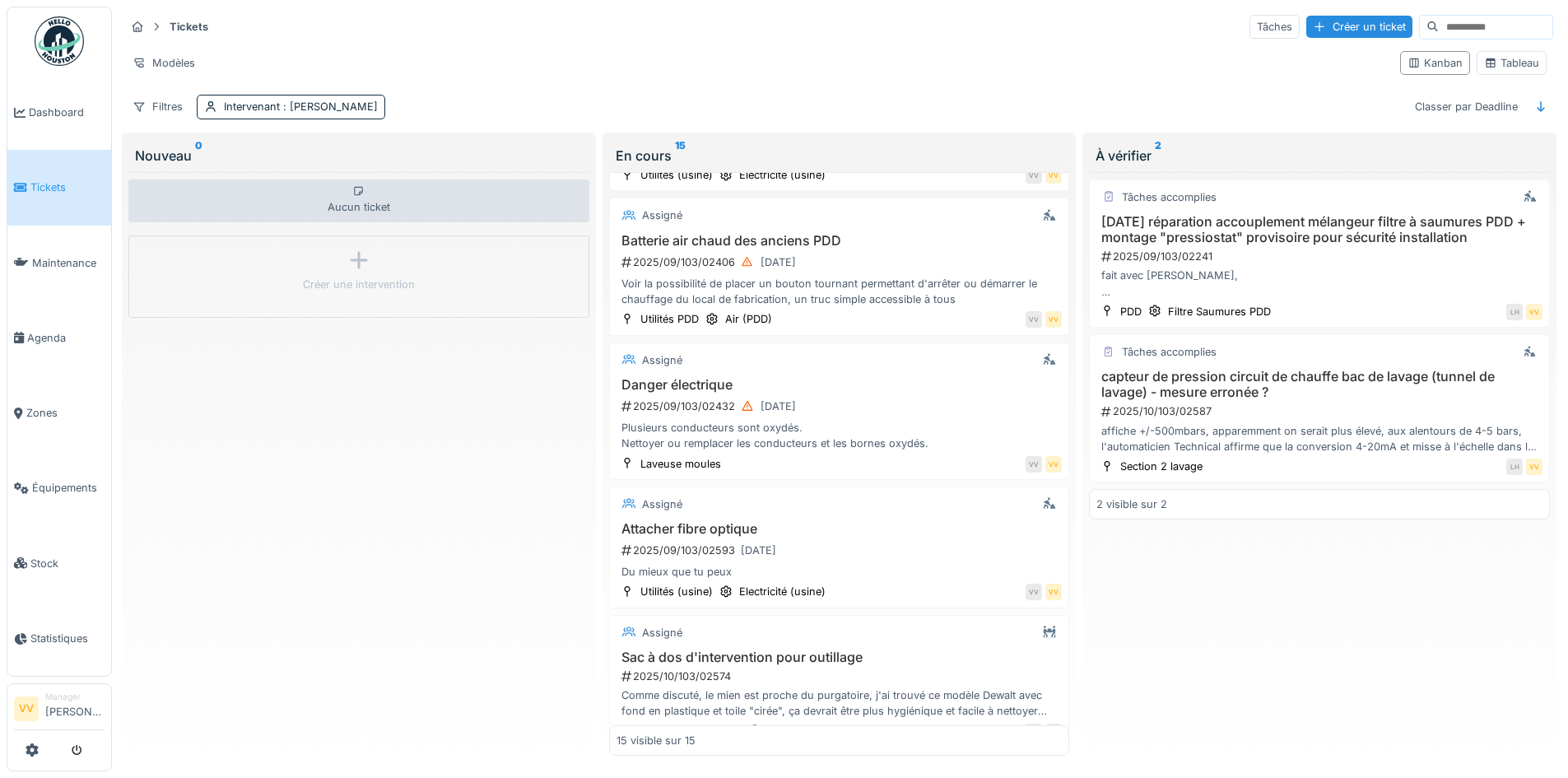
scroll to position [1421, 0]
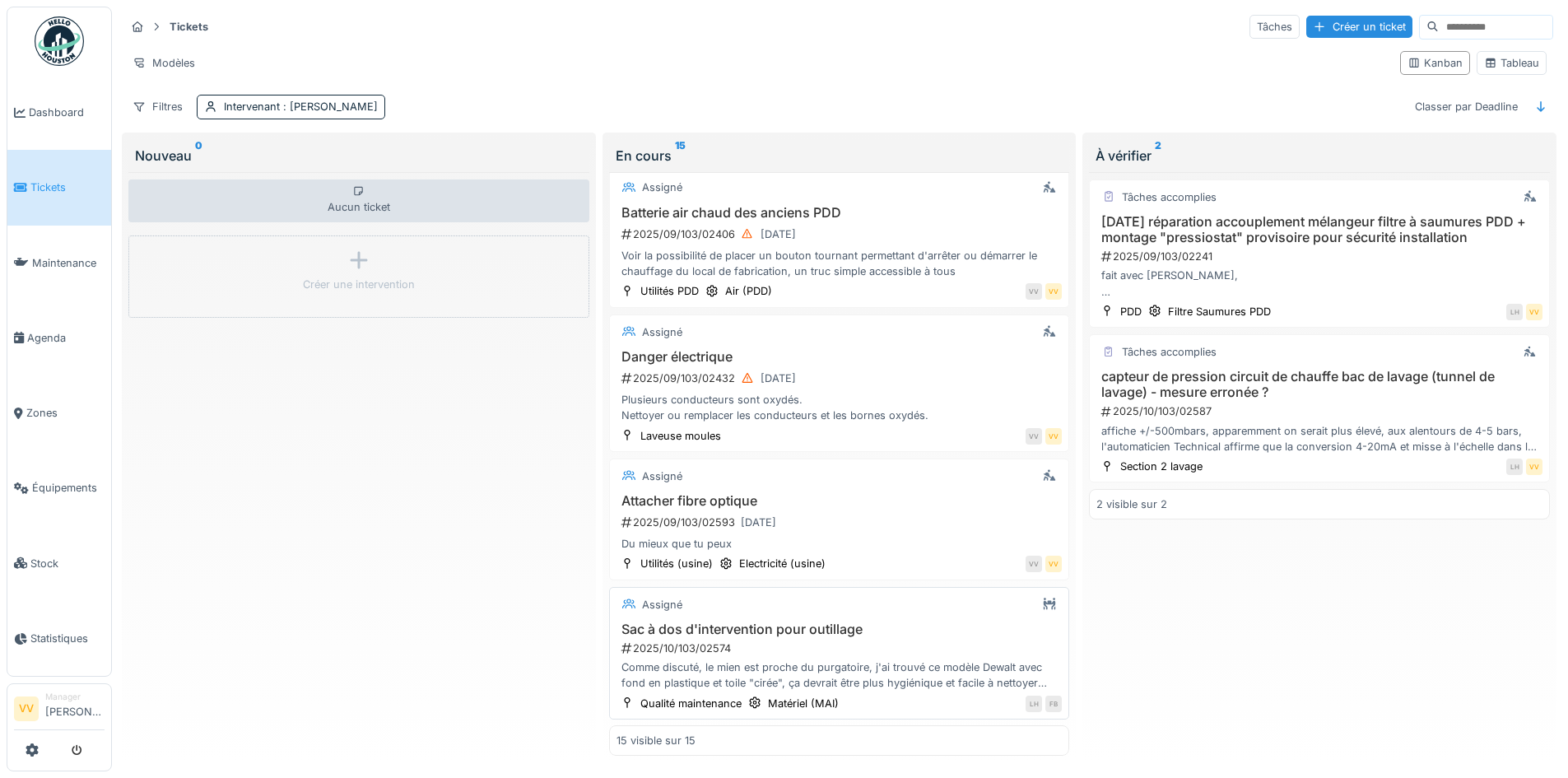
click at [735, 647] on div "Sac à dos d'intervention pour outillage 2025/10/103/02574 Comme discuté, le mie…" at bounding box center [839, 656] width 446 height 70
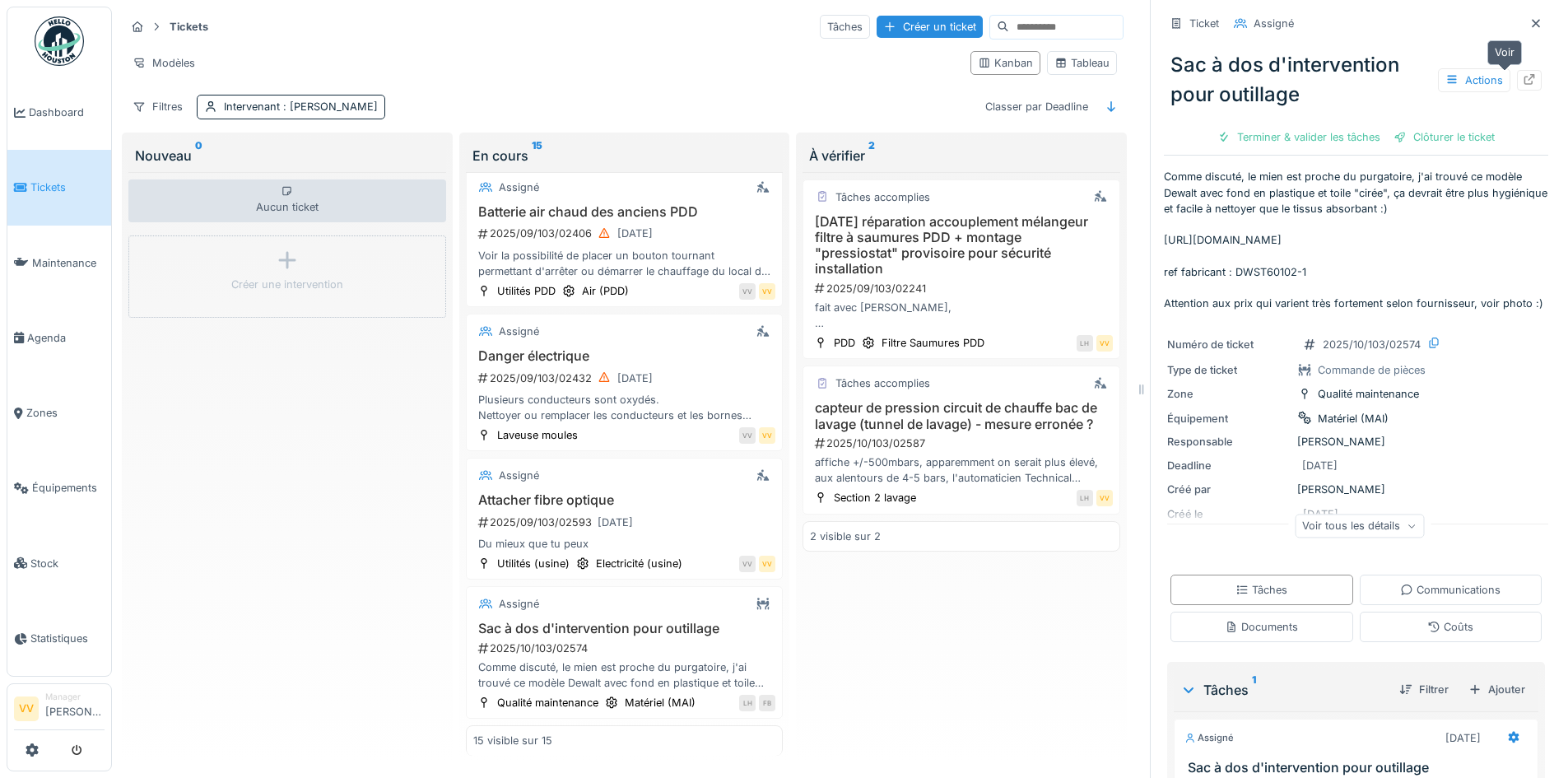
click at [1523, 74] on icon at bounding box center [1530, 79] width 13 height 11
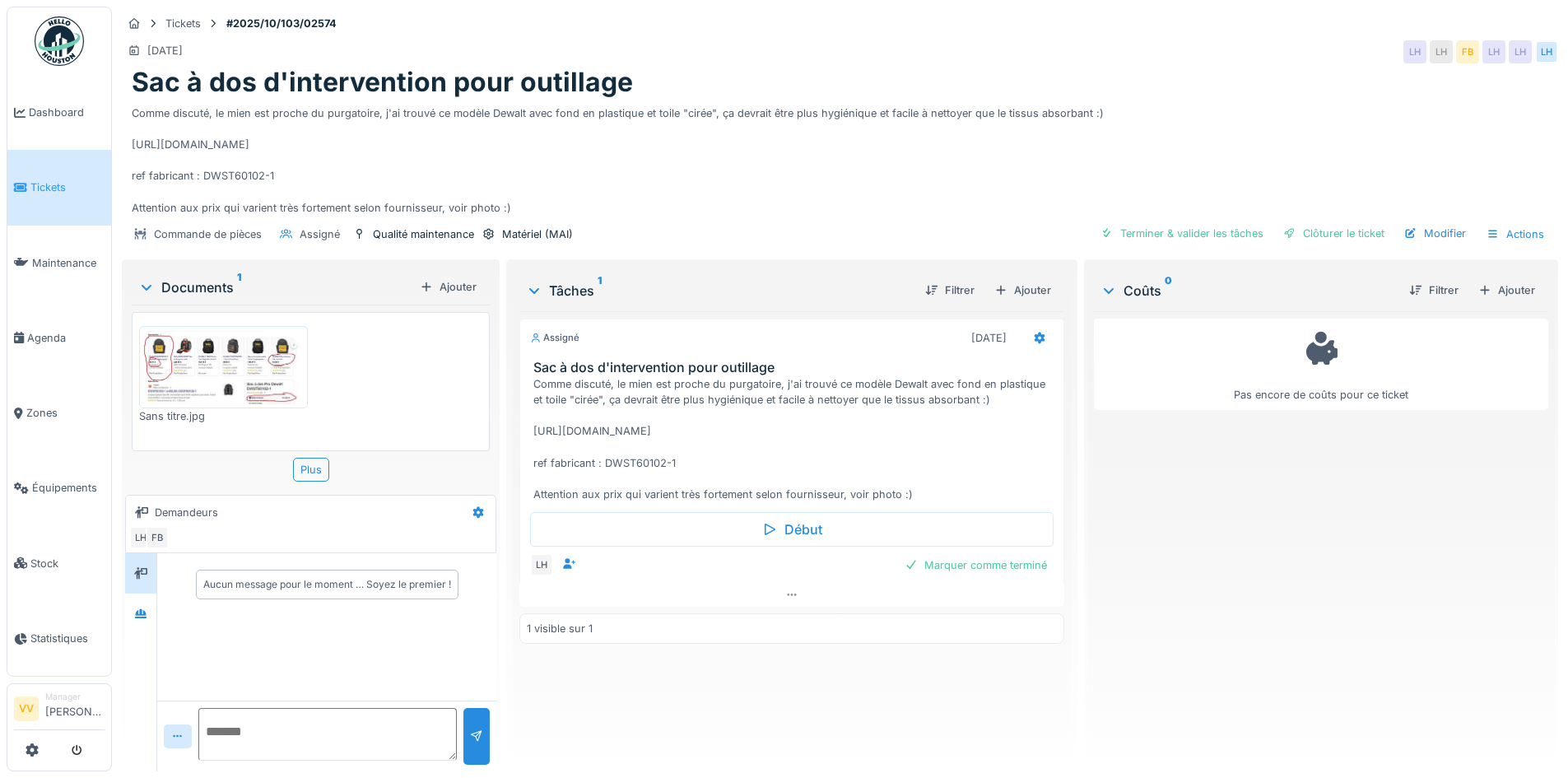
click at [206, 352] on img at bounding box center [223, 367] width 161 height 74
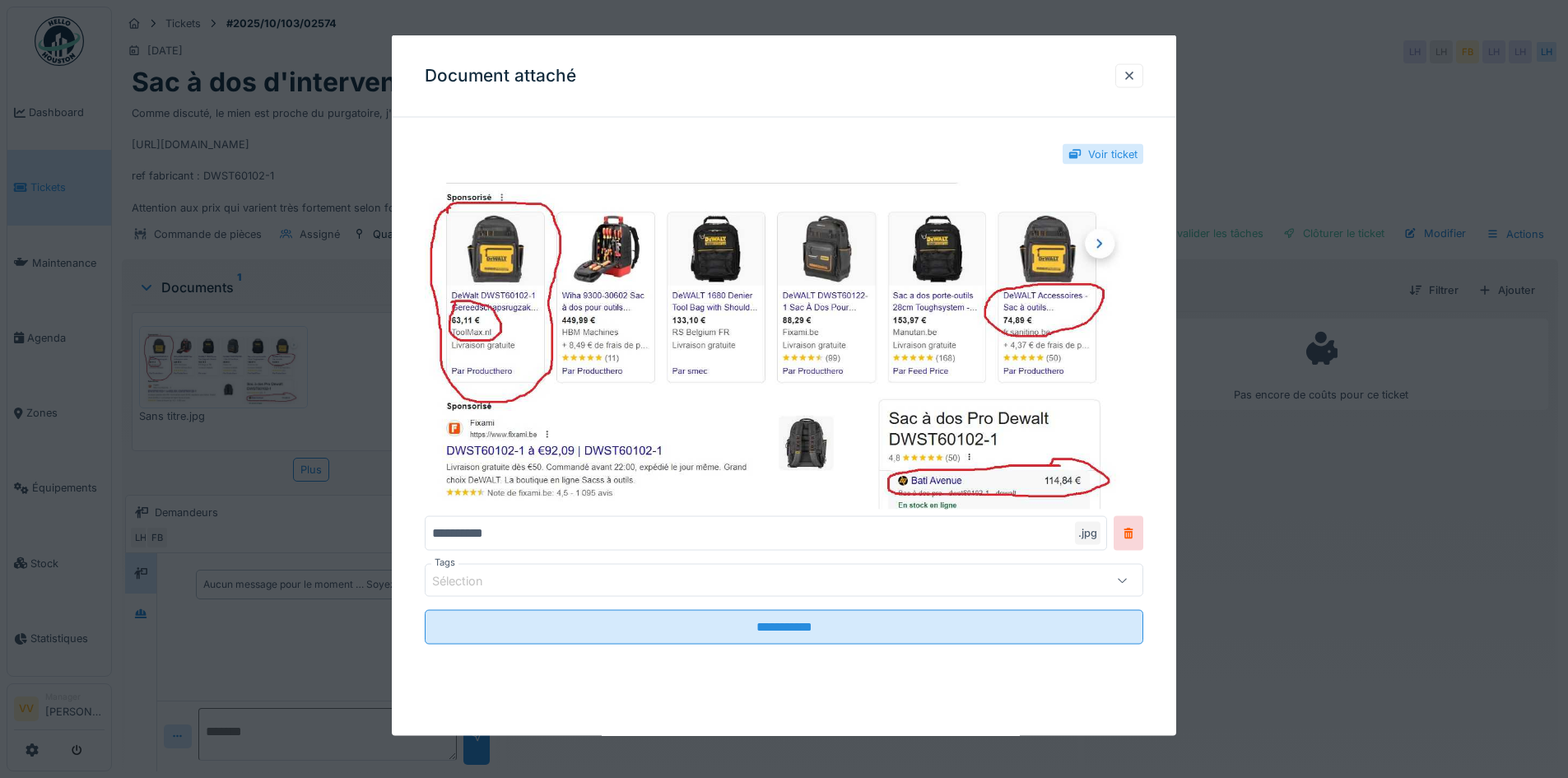
click at [1346, 721] on div at bounding box center [784, 389] width 1568 height 778
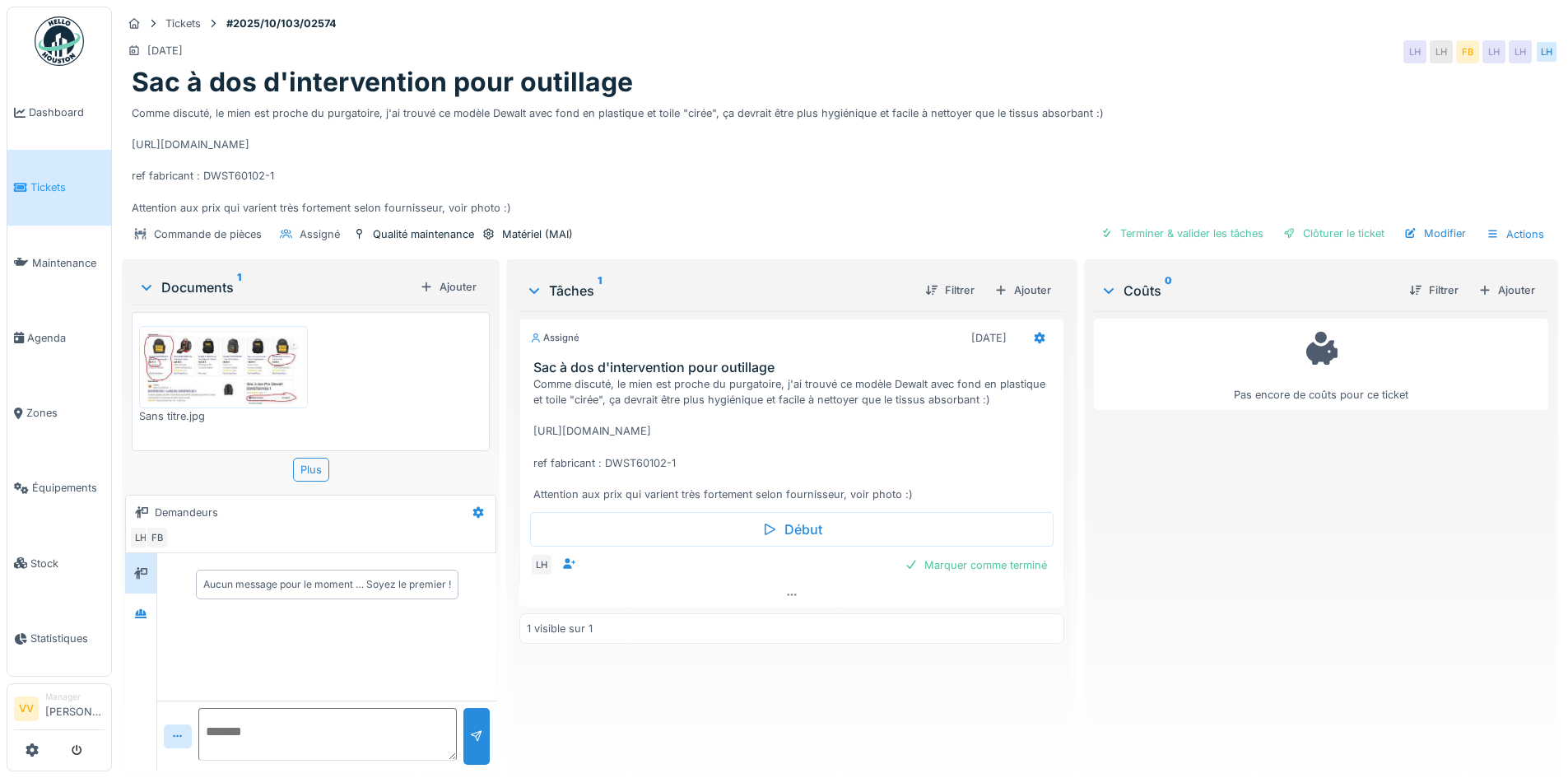
click at [190, 366] on img at bounding box center [223, 367] width 161 height 74
